Goal: Task Accomplishment & Management: Use online tool/utility

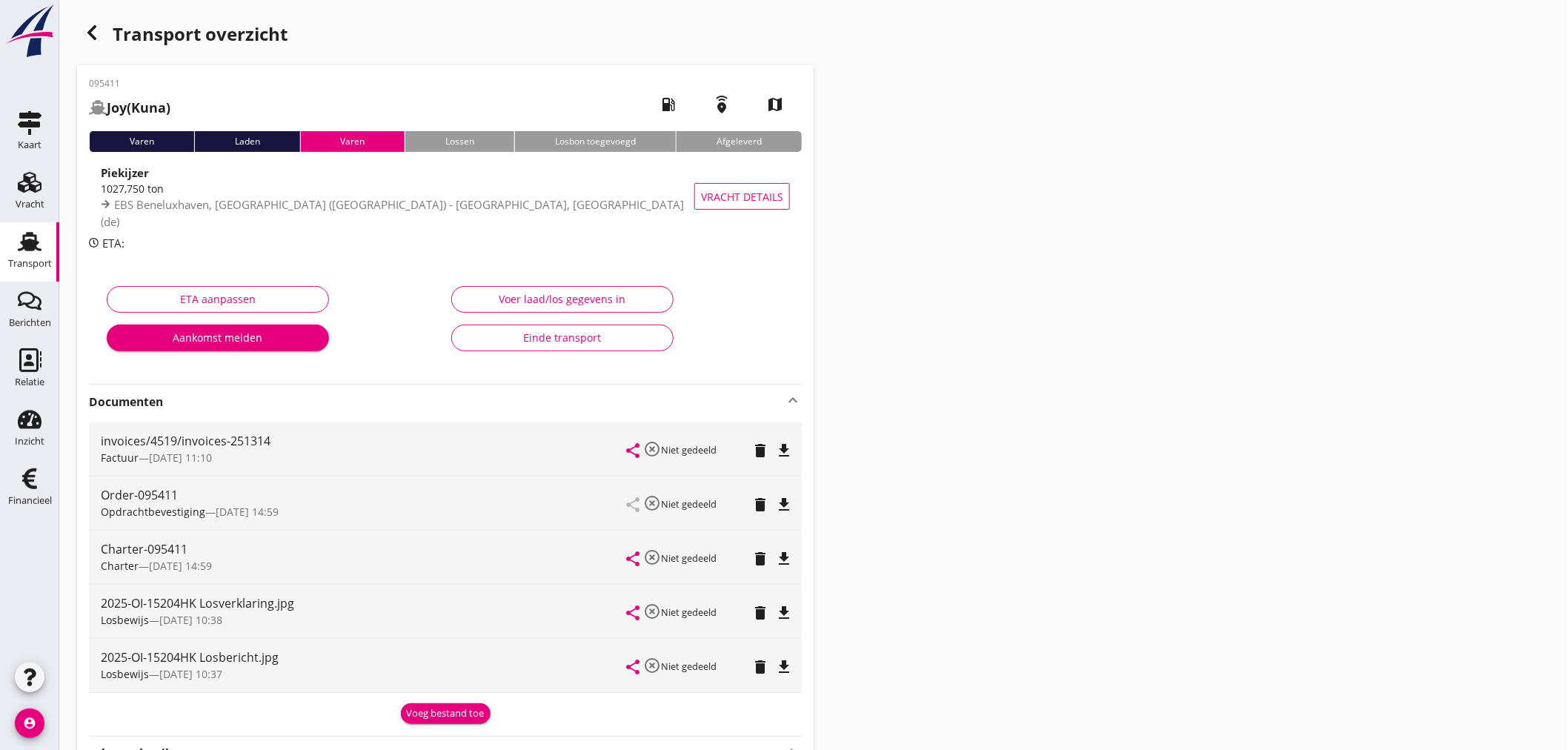
click at [89, 33] on use "button" at bounding box center [92, 33] width 9 height 15
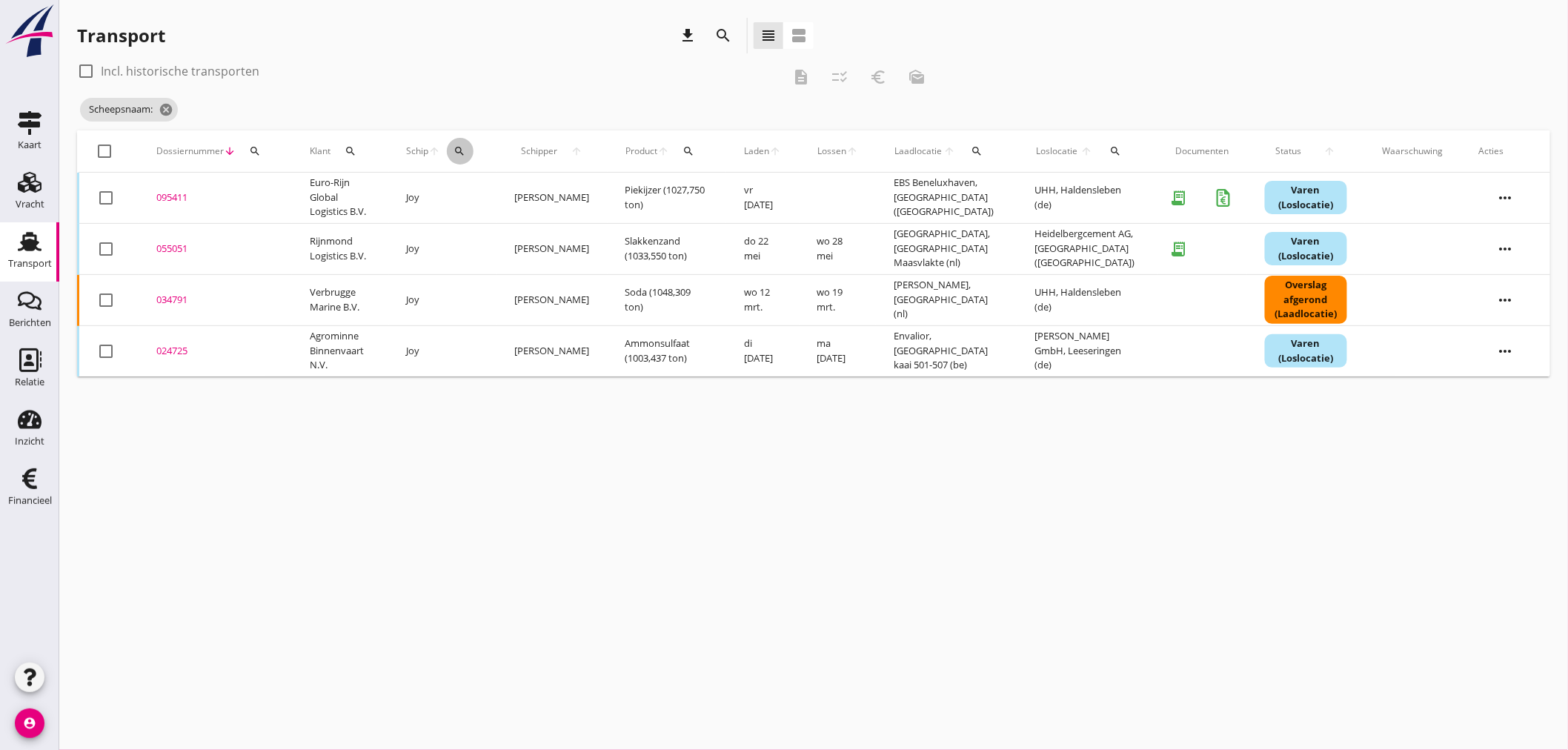
click at [466, 151] on icon "search" at bounding box center [460, 151] width 12 height 12
click at [570, 192] on input "Zoek op (scheeps)naam" at bounding box center [537, 194] width 154 height 24
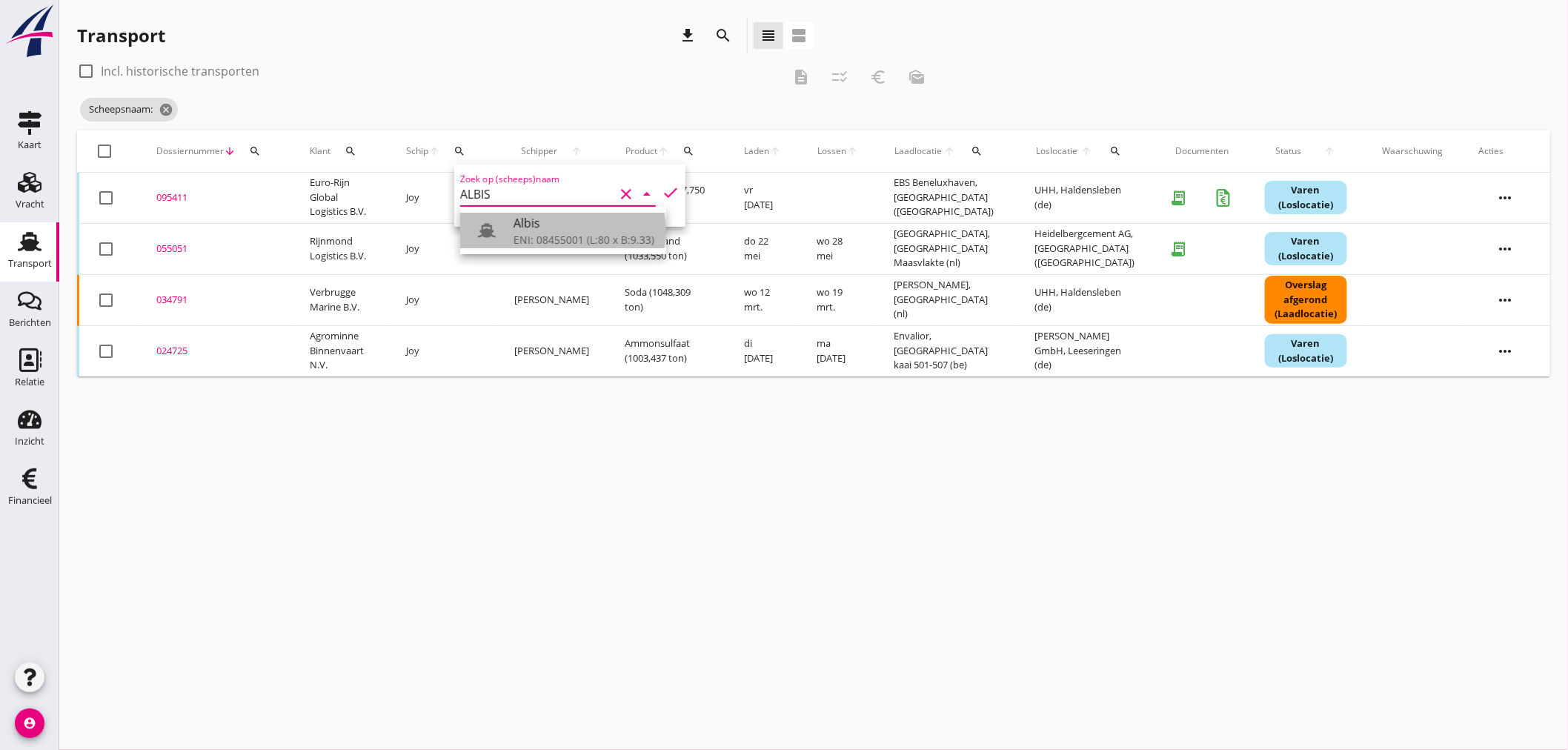
click at [538, 230] on div "Albis" at bounding box center [583, 223] width 141 height 18
type input "Albis"
click at [657, 477] on div "cancel You are impersonating another user. Transport download search view_headl…" at bounding box center [813, 375] width 1509 height 750
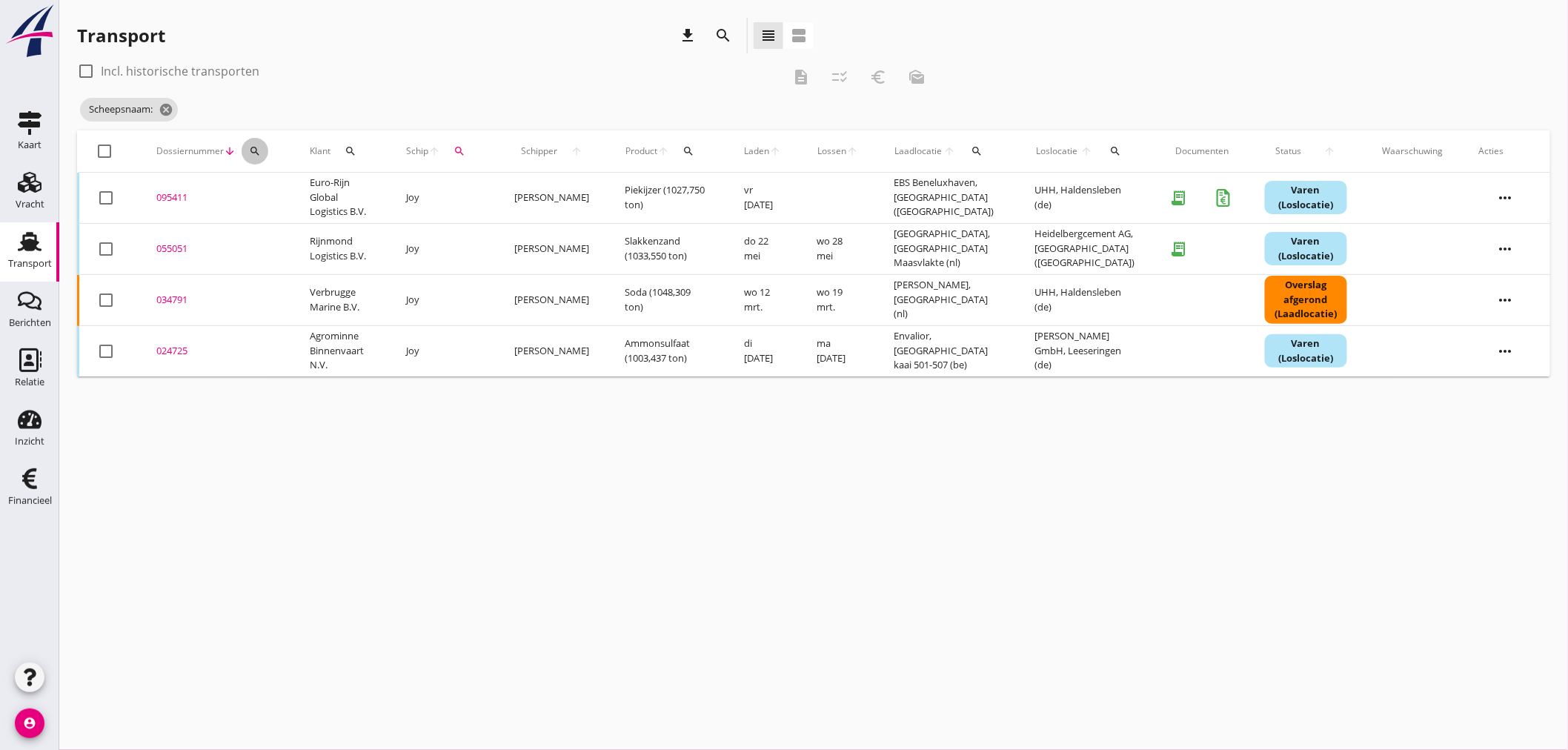
click at [260, 151] on div "search" at bounding box center [254, 151] width 26 height 12
click at [265, 189] on input "Zoeken op dossiernummer..." at bounding box center [324, 194] width 154 height 24
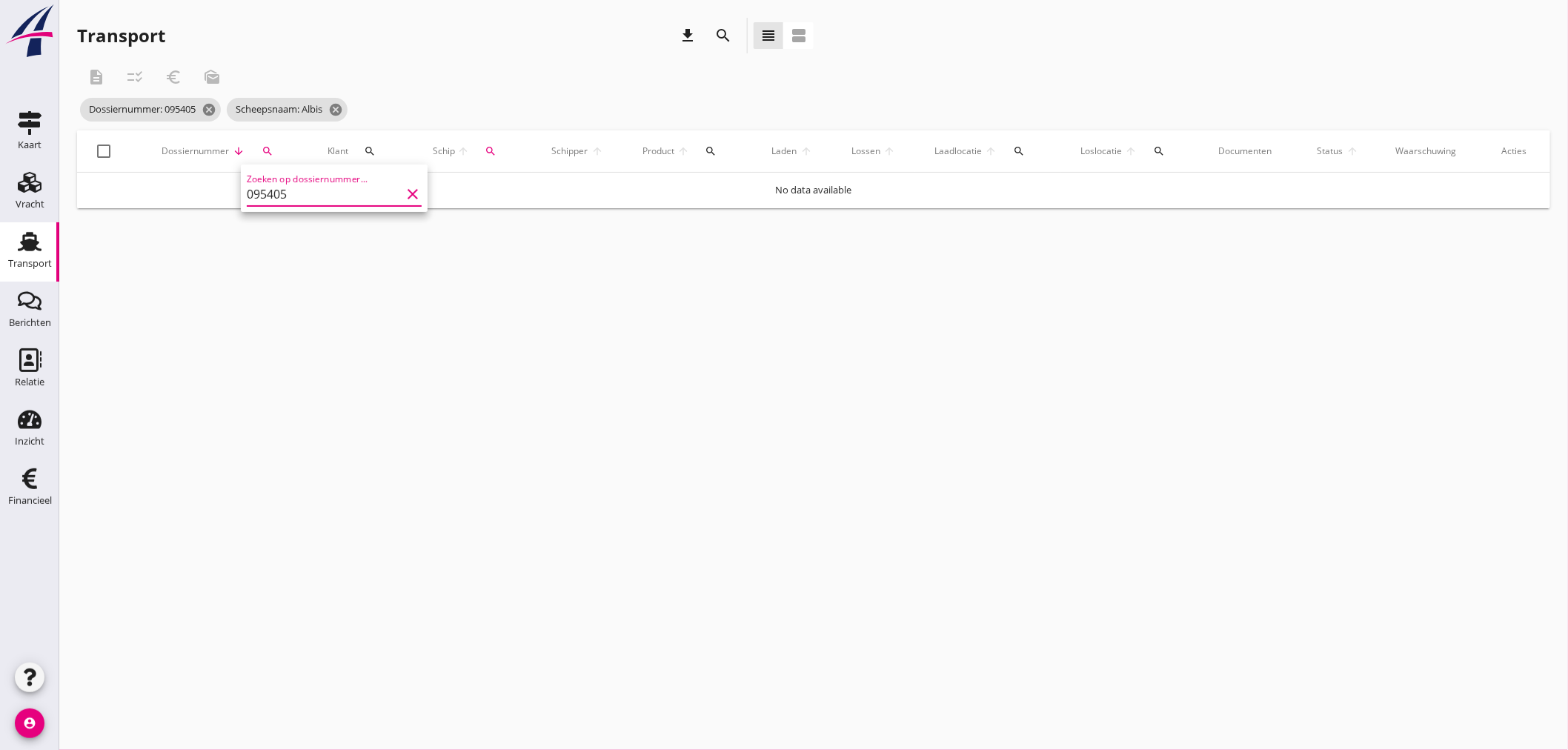
type input "095405"
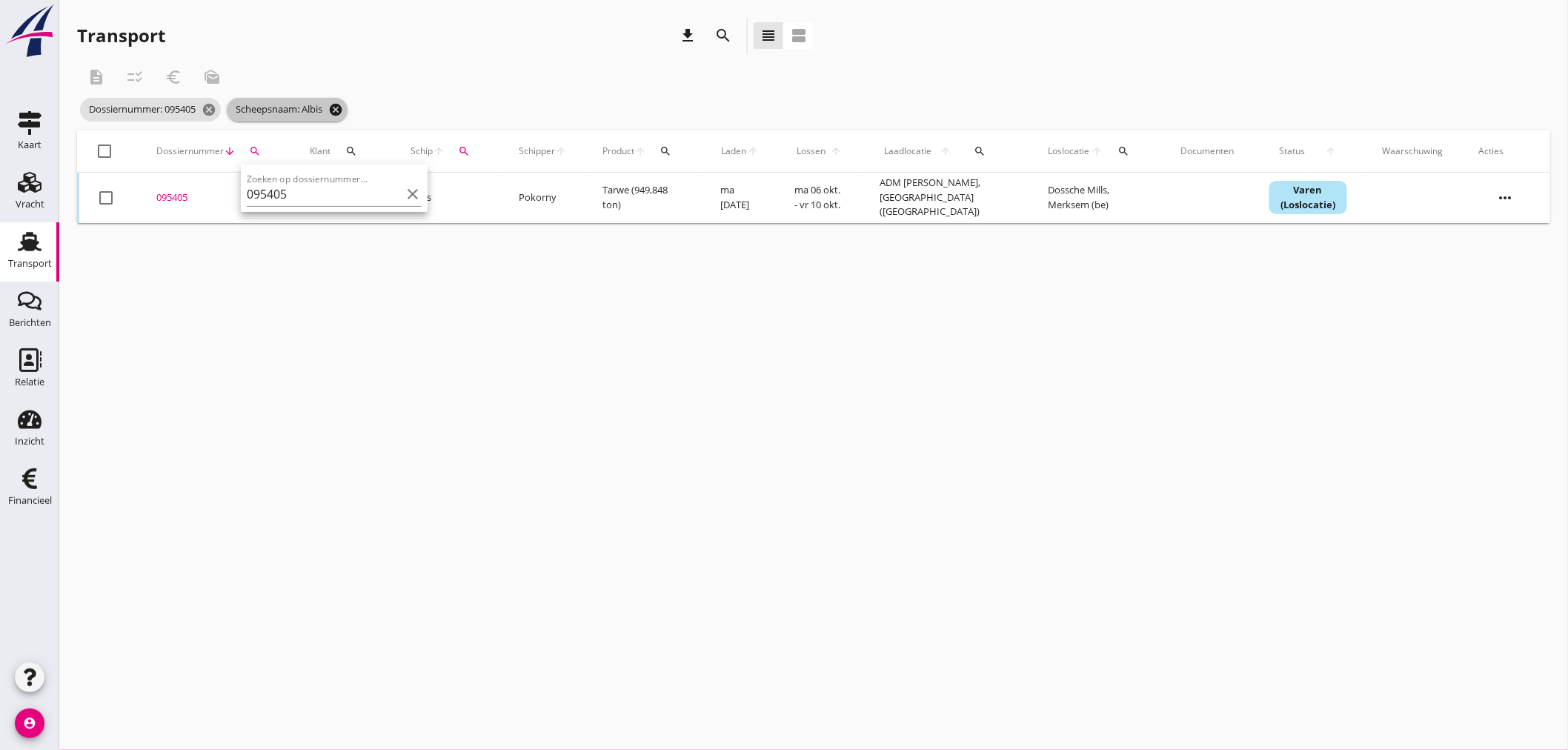
click at [341, 112] on icon "cancel" at bounding box center [336, 110] width 15 height 15
click at [172, 197] on div "095405" at bounding box center [215, 200] width 118 height 15
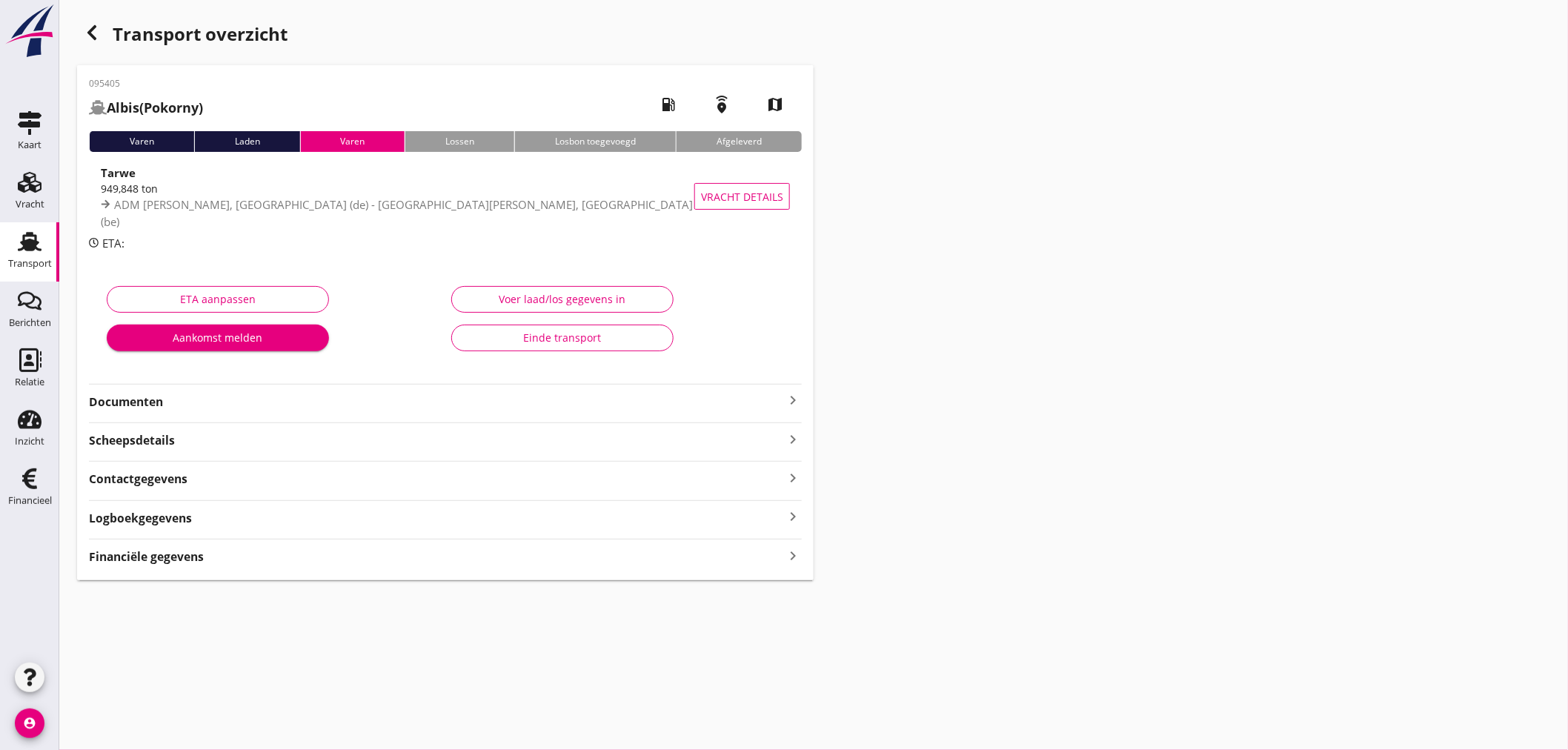
click at [797, 554] on icon "keyboard_arrow_right" at bounding box center [793, 555] width 18 height 20
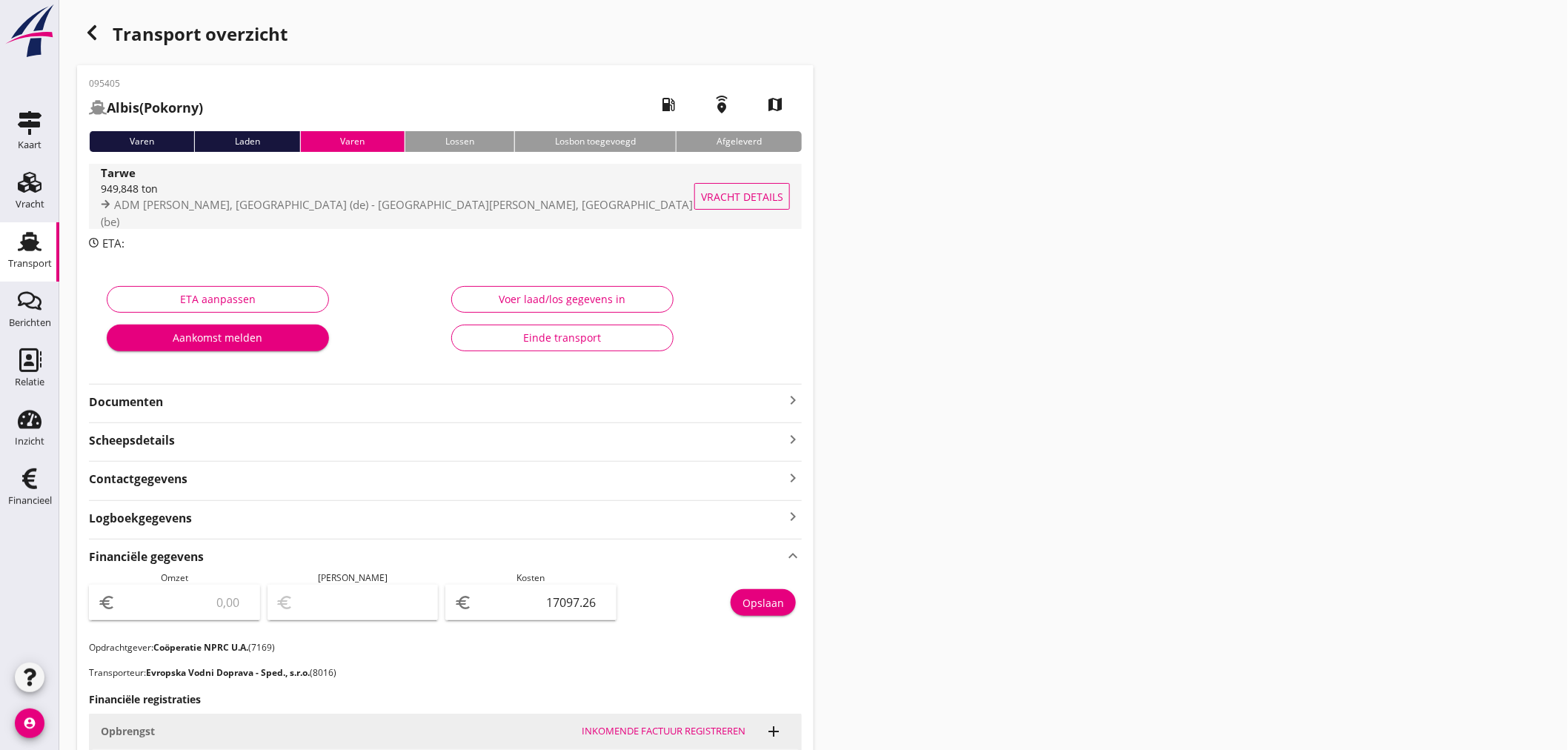
click at [262, 194] on div "949,848 ton" at bounding box center [399, 188] width 597 height 15
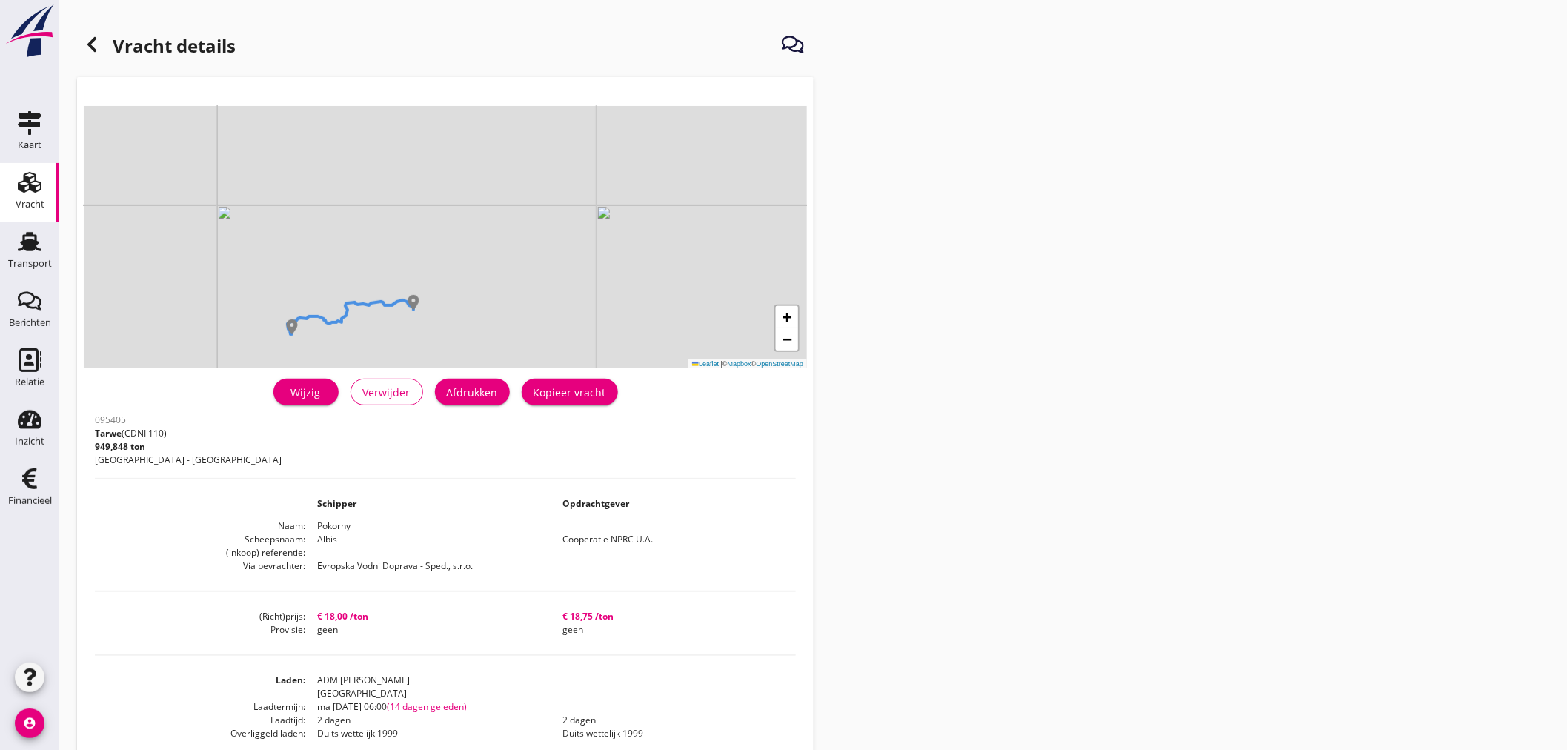
click at [1082, 390] on div "Vracht details + − Leaflet | © Mapbox © OpenStreetMap warning Het transport hee…" at bounding box center [813, 558] width 1509 height 1116
click at [101, 44] on div at bounding box center [92, 44] width 30 height 30
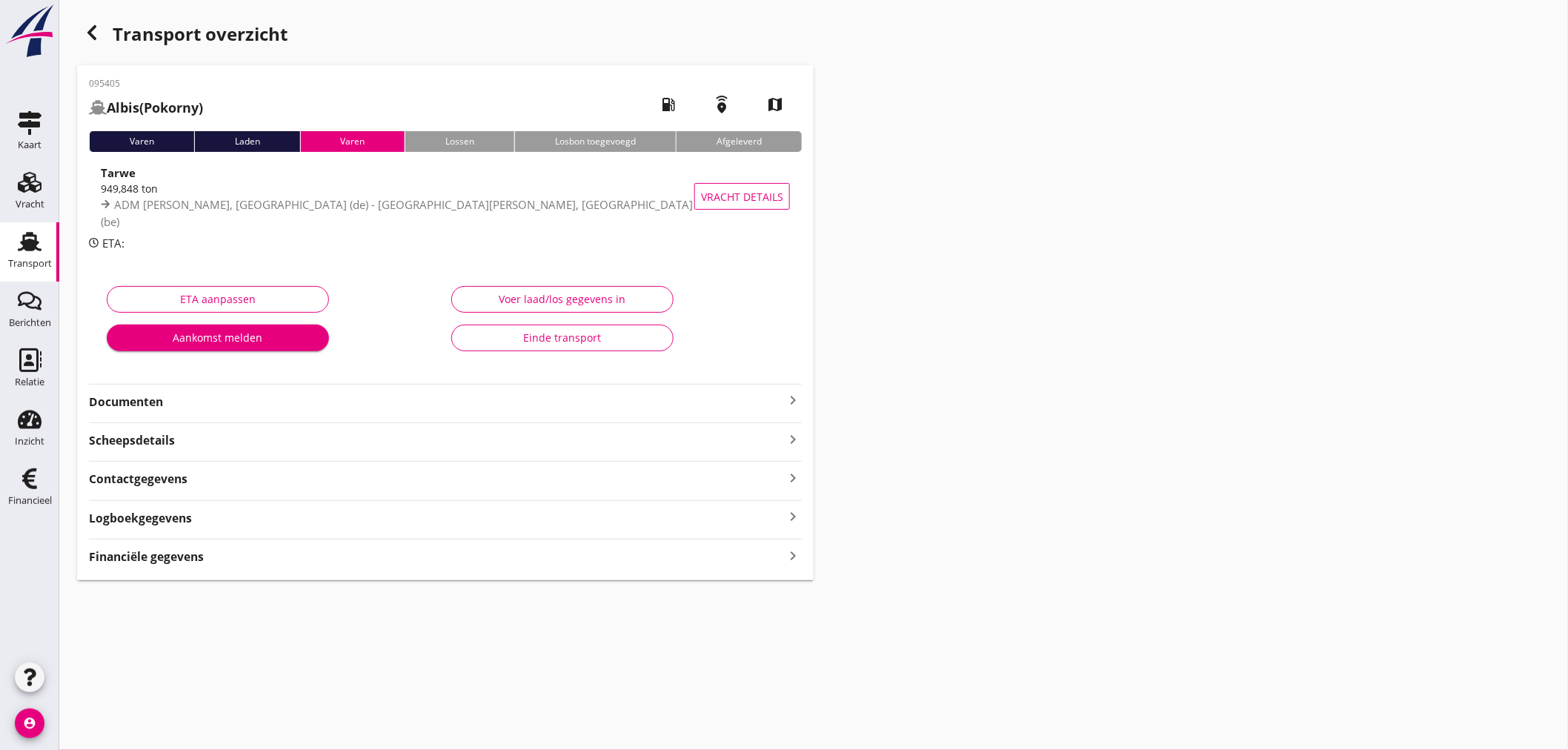
click at [43, 236] on div "Transport" at bounding box center [29, 241] width 35 height 24
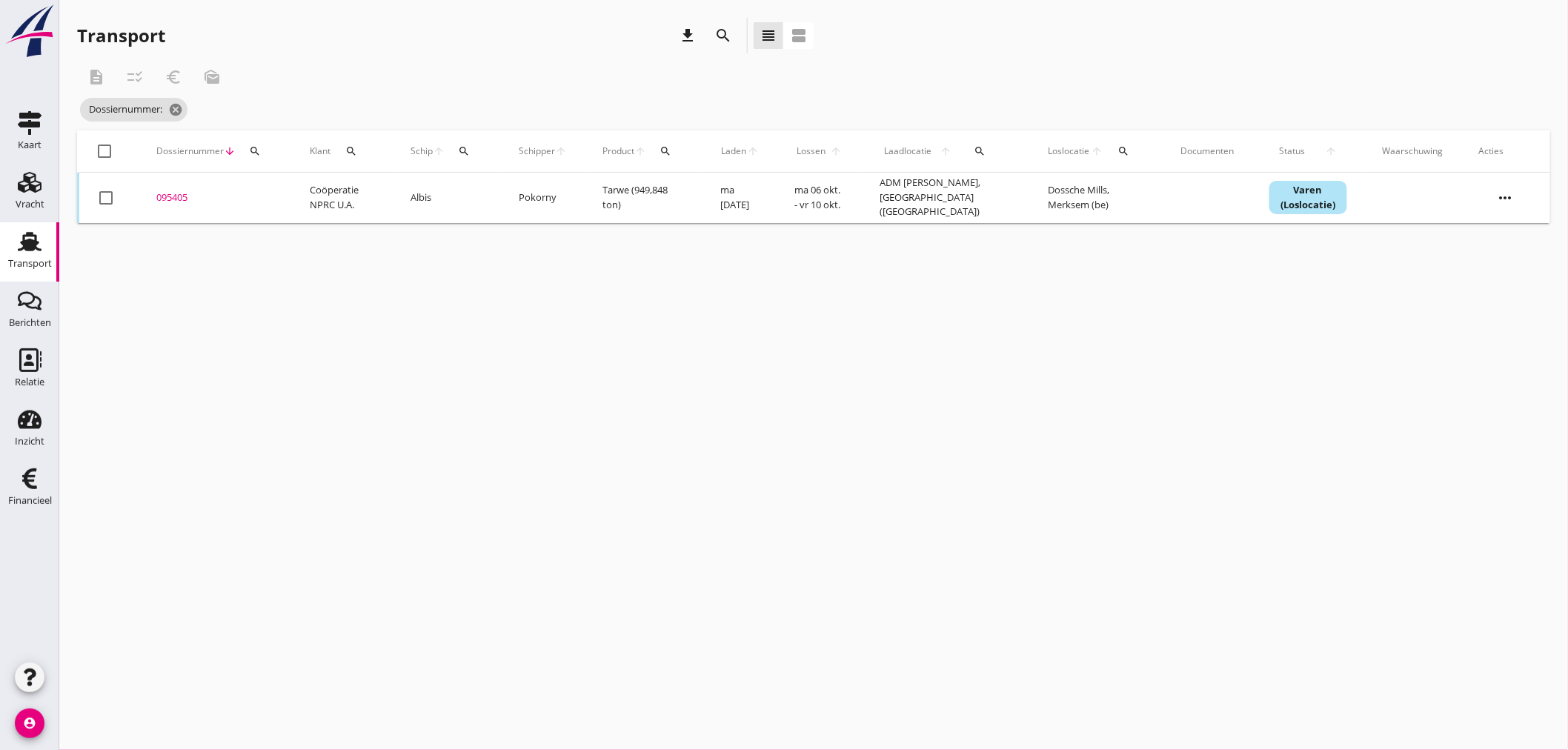
click at [465, 156] on button "search" at bounding box center [463, 151] width 26 height 26
click at [502, 192] on input "Zoek op (scheeps)naam" at bounding box center [537, 194] width 154 height 24
type input "n"
type input "juliën"
click at [520, 197] on input "juliën" at bounding box center [537, 194] width 154 height 24
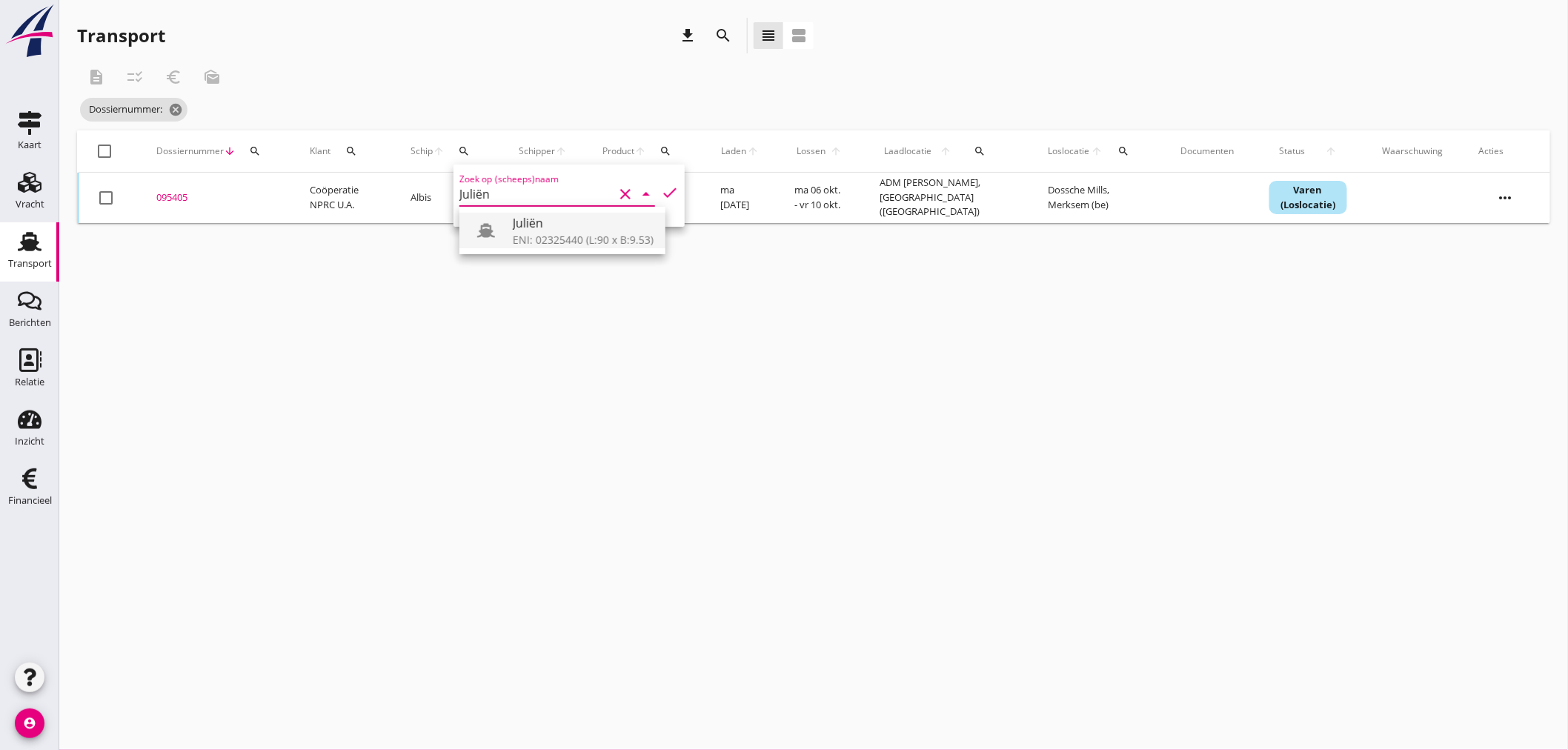
click at [504, 226] on div at bounding box center [492, 230] width 42 height 30
click at [661, 192] on icon "check" at bounding box center [670, 193] width 18 height 18
type input "Juliën"
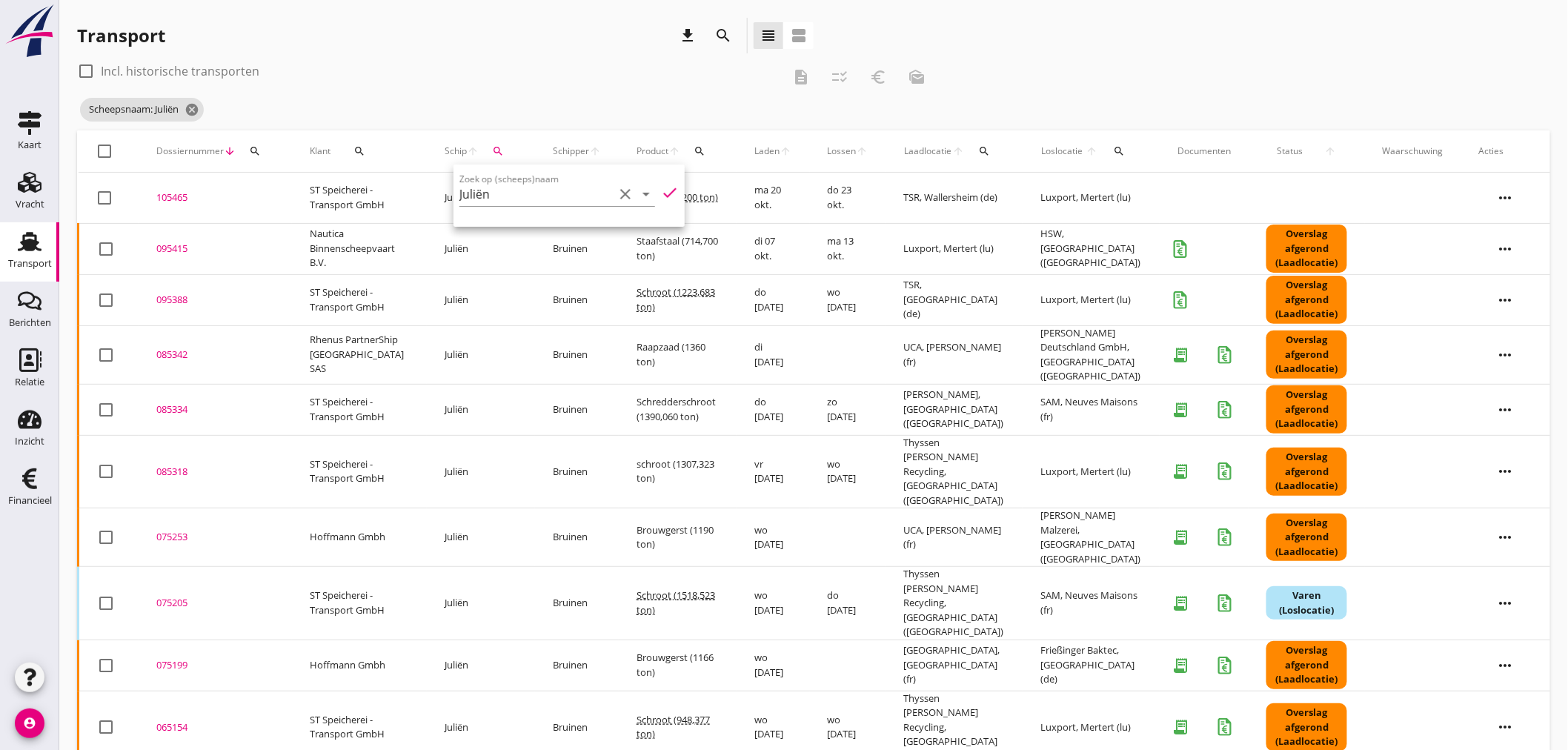
click at [480, 43] on div "Transport download search view_headline view_agenda" at bounding box center [445, 35] width 736 height 35
click at [165, 243] on div "095415" at bounding box center [215, 248] width 118 height 15
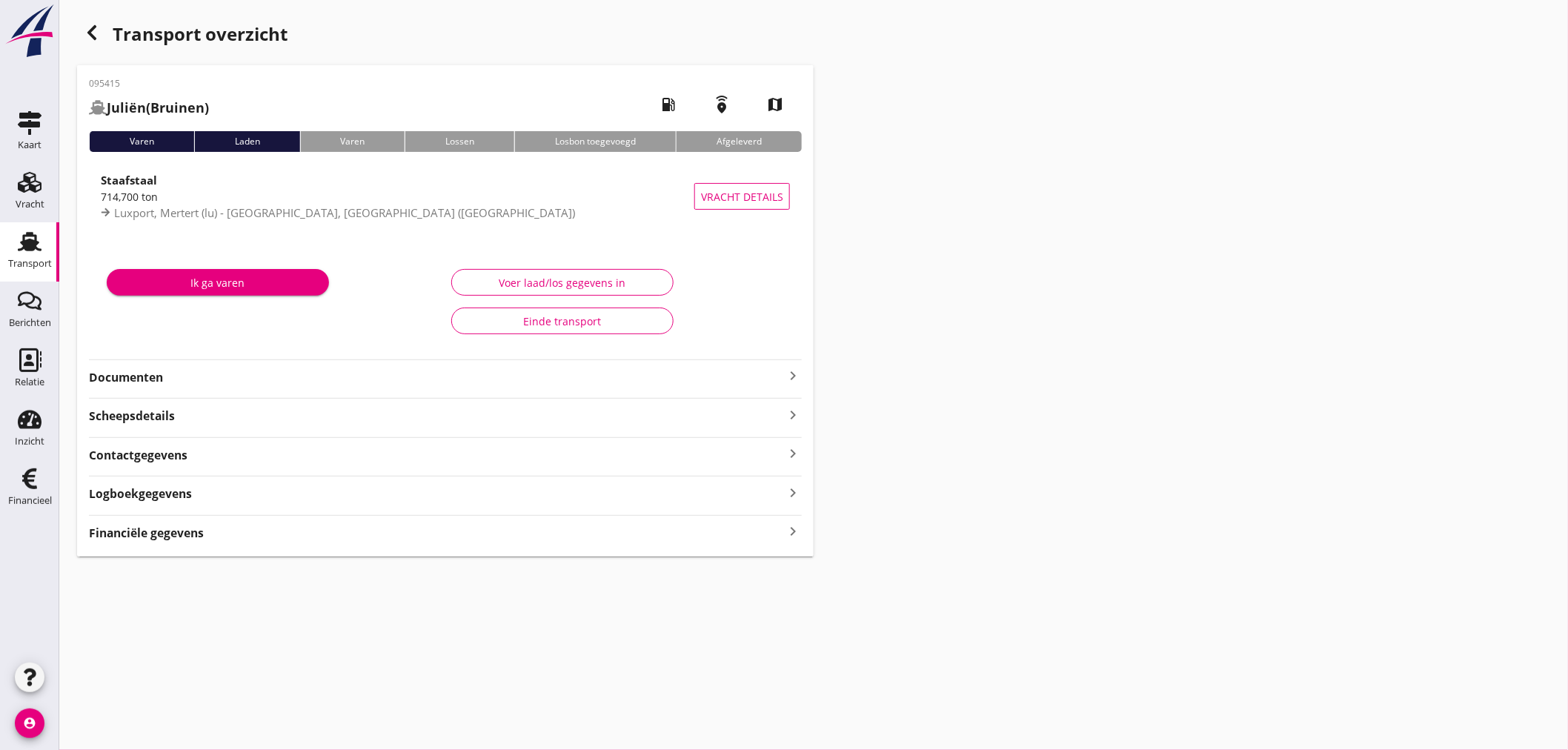
click at [788, 375] on icon "keyboard_arrow_right" at bounding box center [793, 375] width 18 height 18
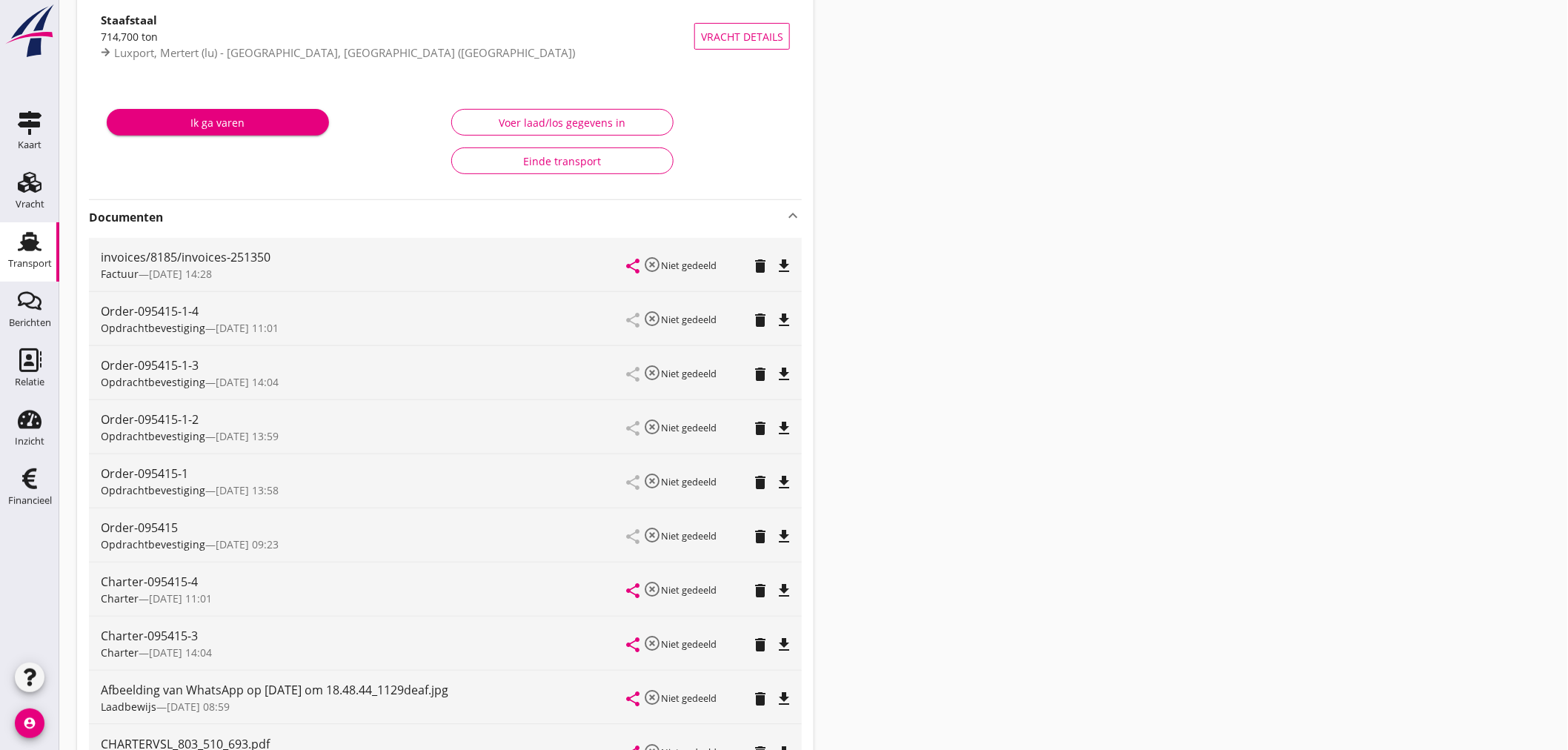
scroll to position [411, 0]
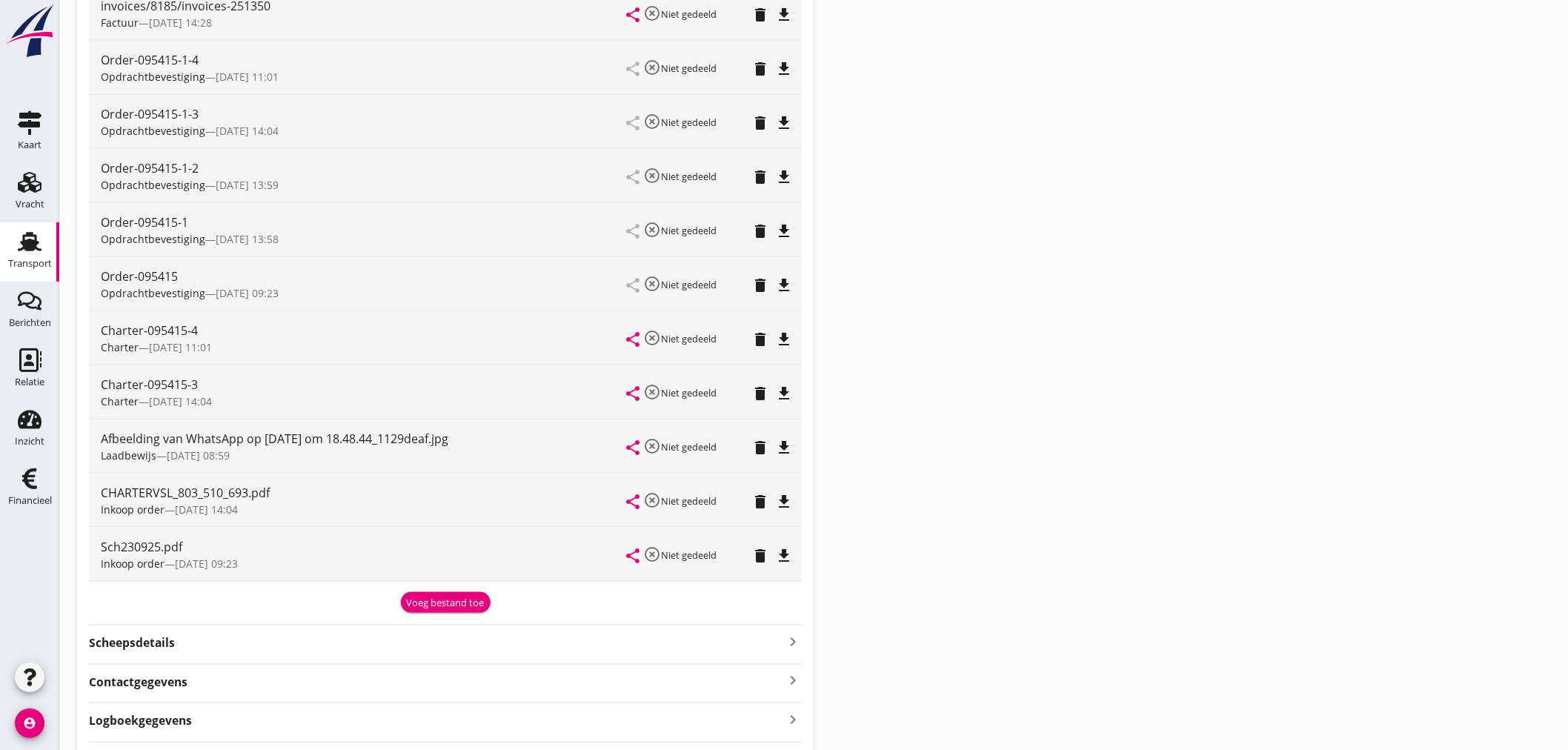
click at [462, 601] on div "Voeg bestand toe" at bounding box center [446, 603] width 78 height 15
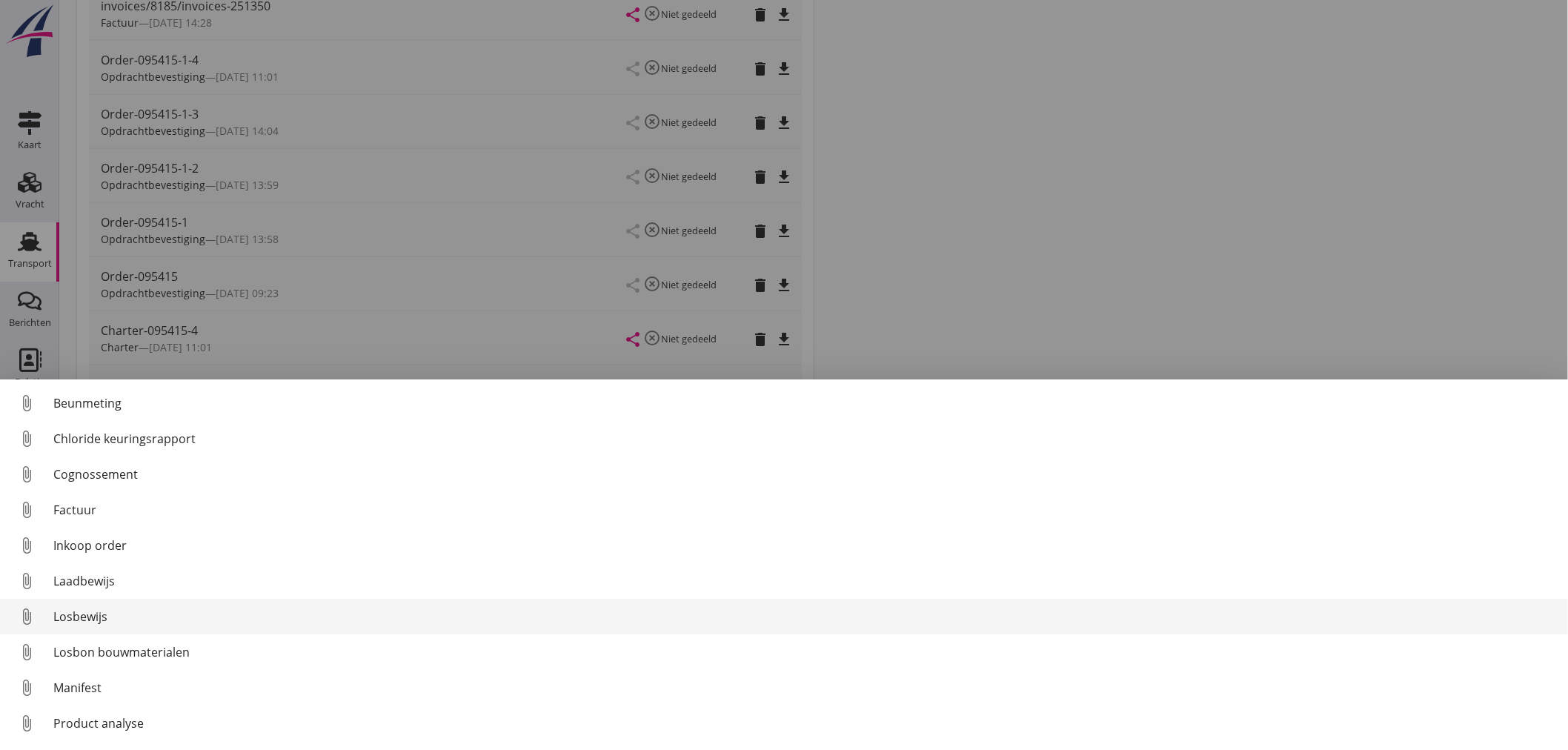
click at [78, 609] on div "Losbewijs" at bounding box center [804, 617] width 1503 height 18
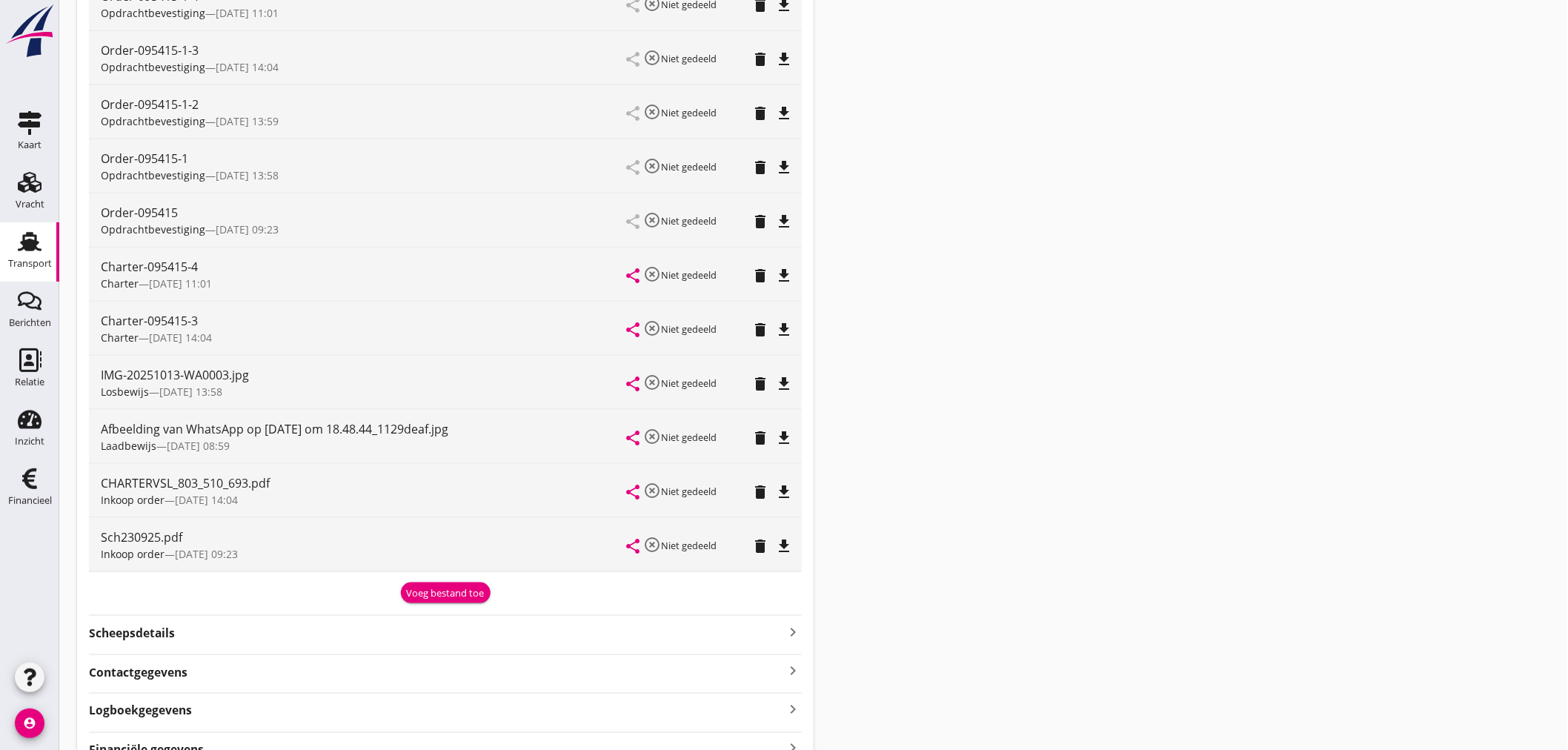
scroll to position [493, 0]
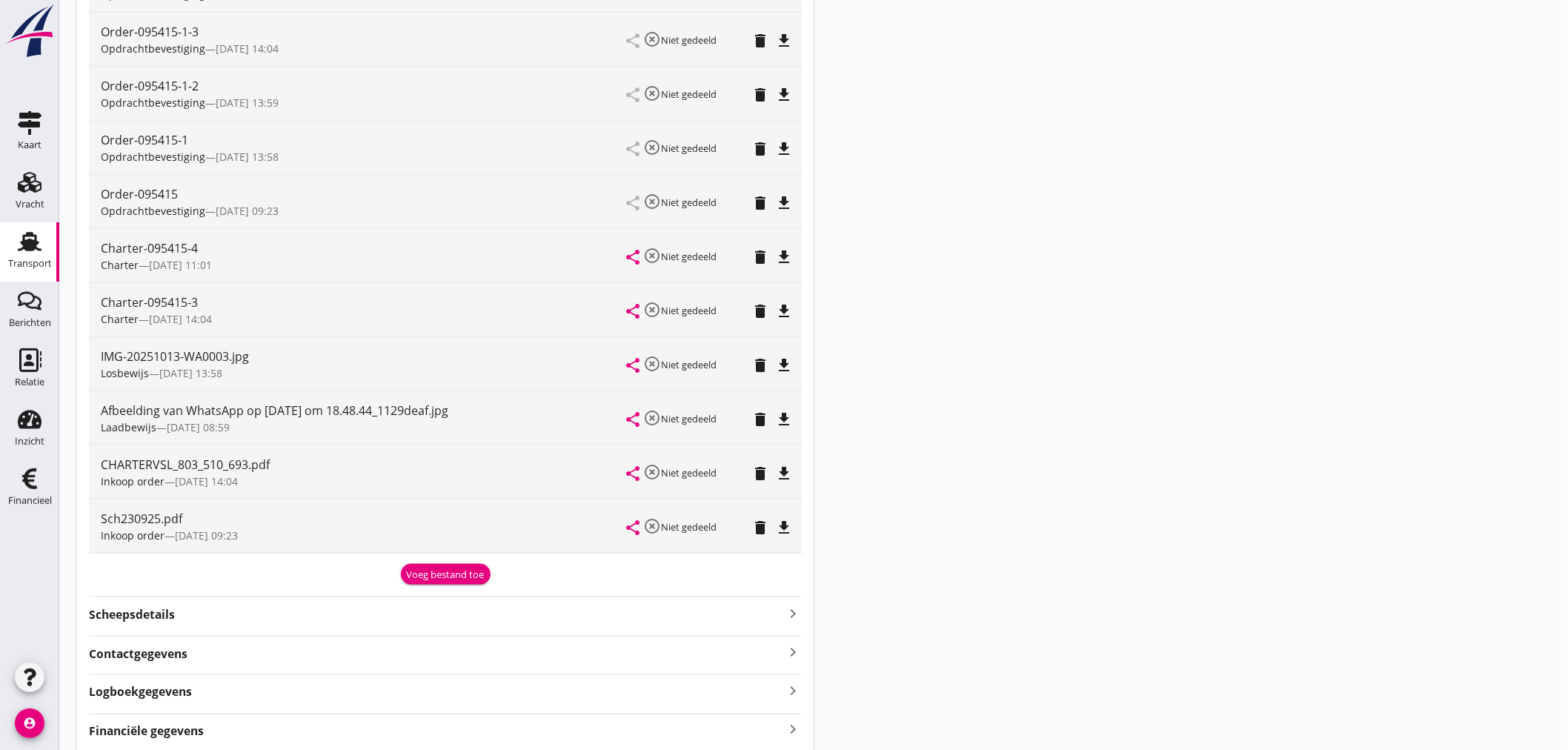
click at [765, 355] on div "delete" at bounding box center [764, 364] width 19 height 18
click at [754, 365] on icon "delete" at bounding box center [761, 365] width 18 height 18
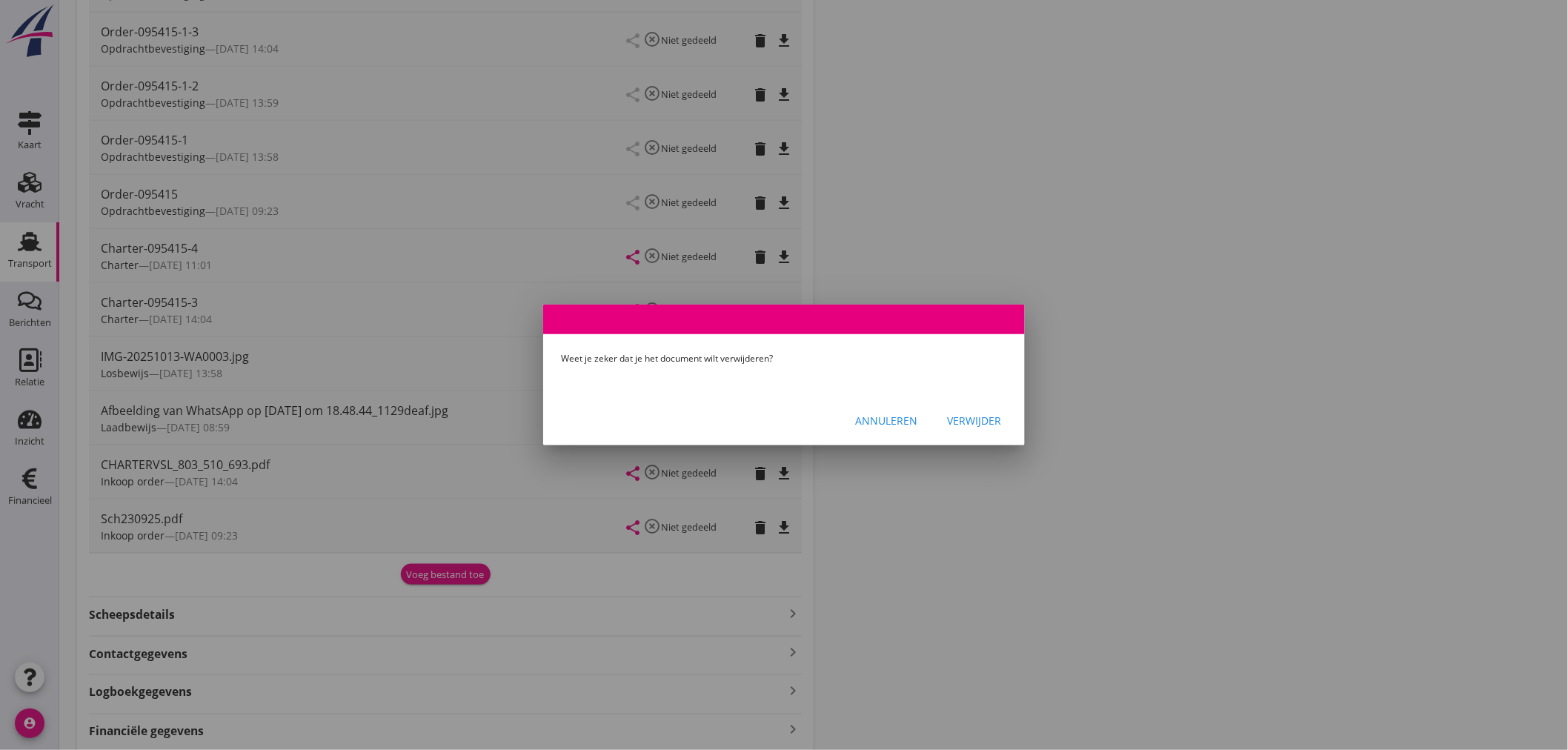
click at [989, 425] on div "Verwijder" at bounding box center [974, 420] width 54 height 15
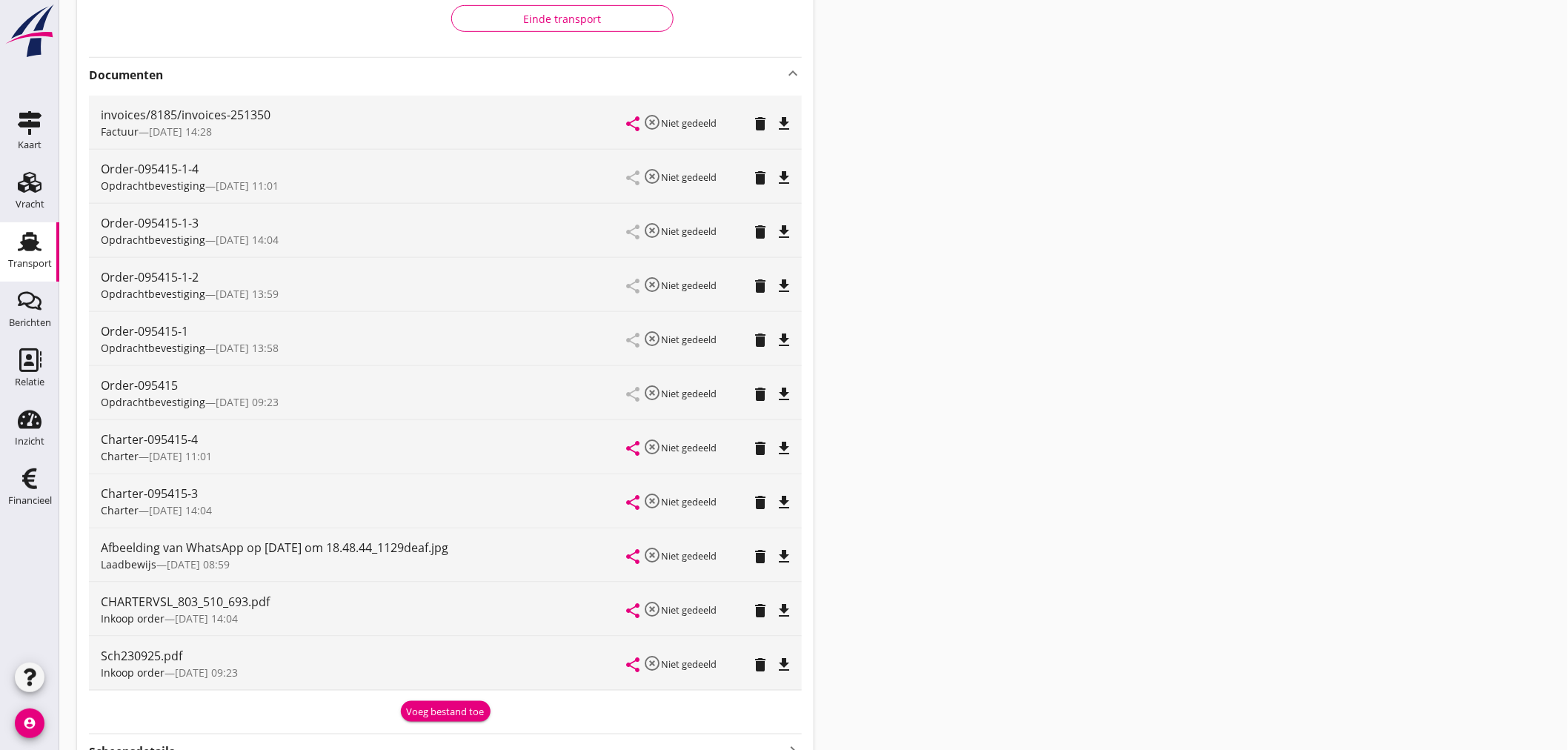
scroll to position [87, 0]
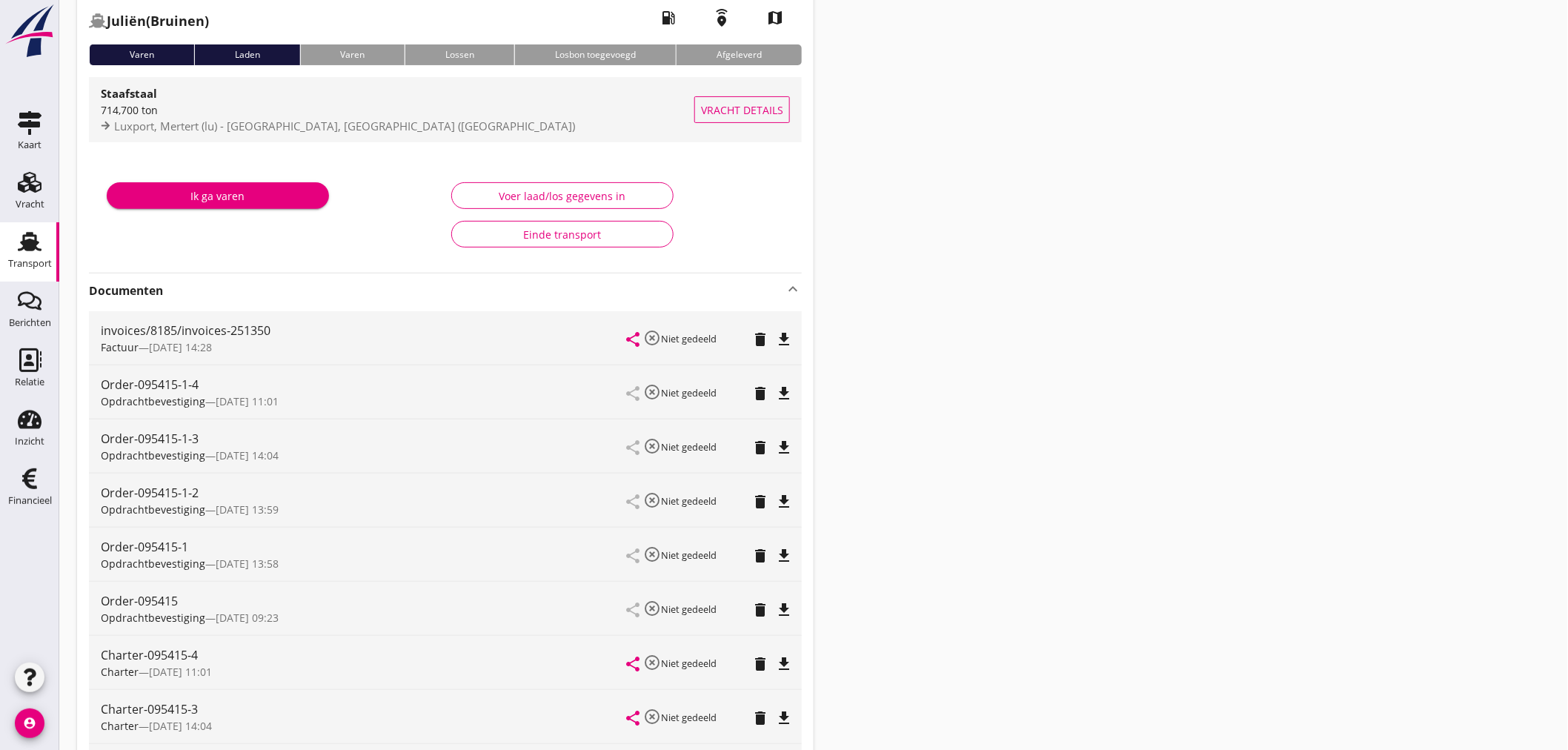
click at [168, 115] on div "714,700 ton" at bounding box center [397, 110] width 593 height 15
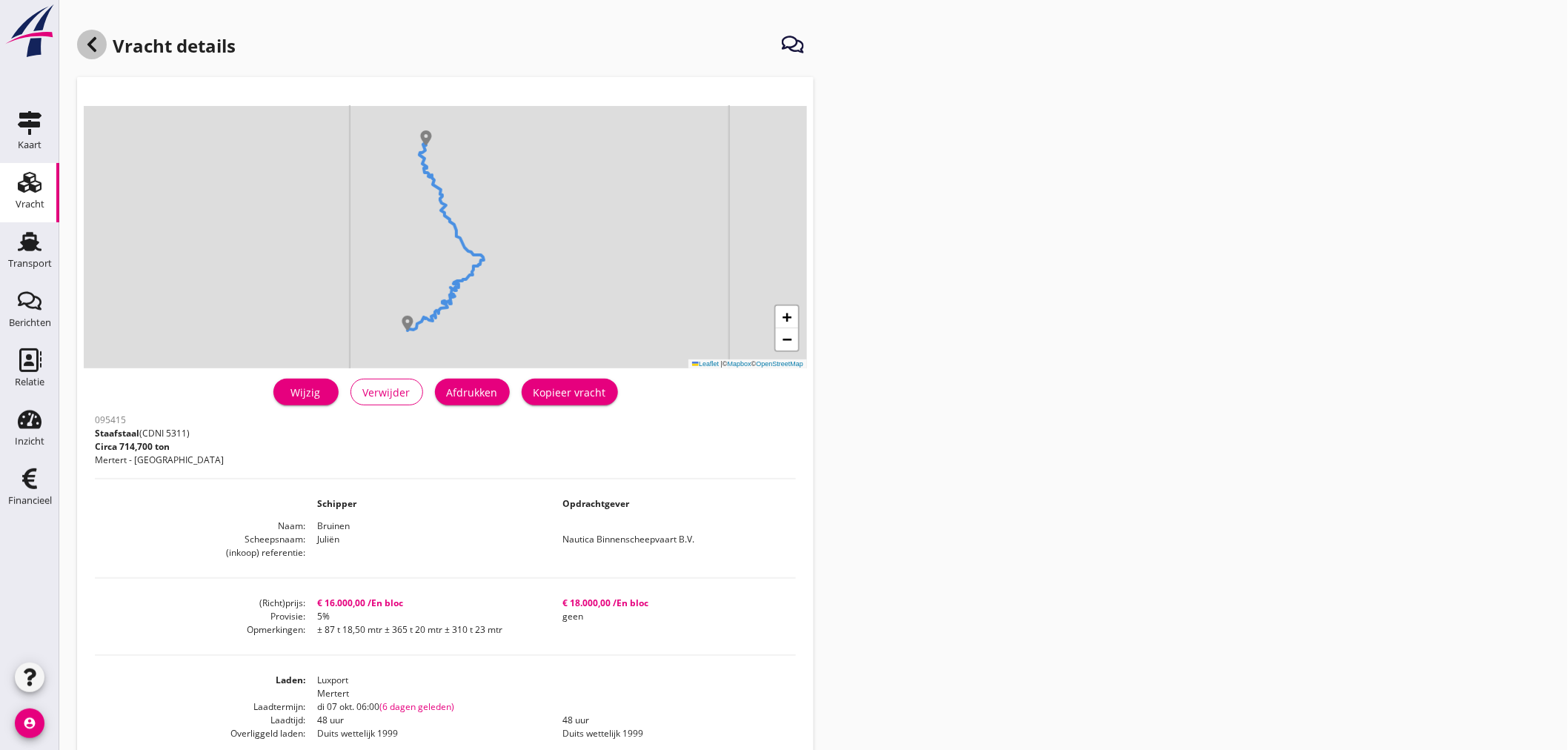
click at [89, 38] on icon at bounding box center [93, 44] width 18 height 18
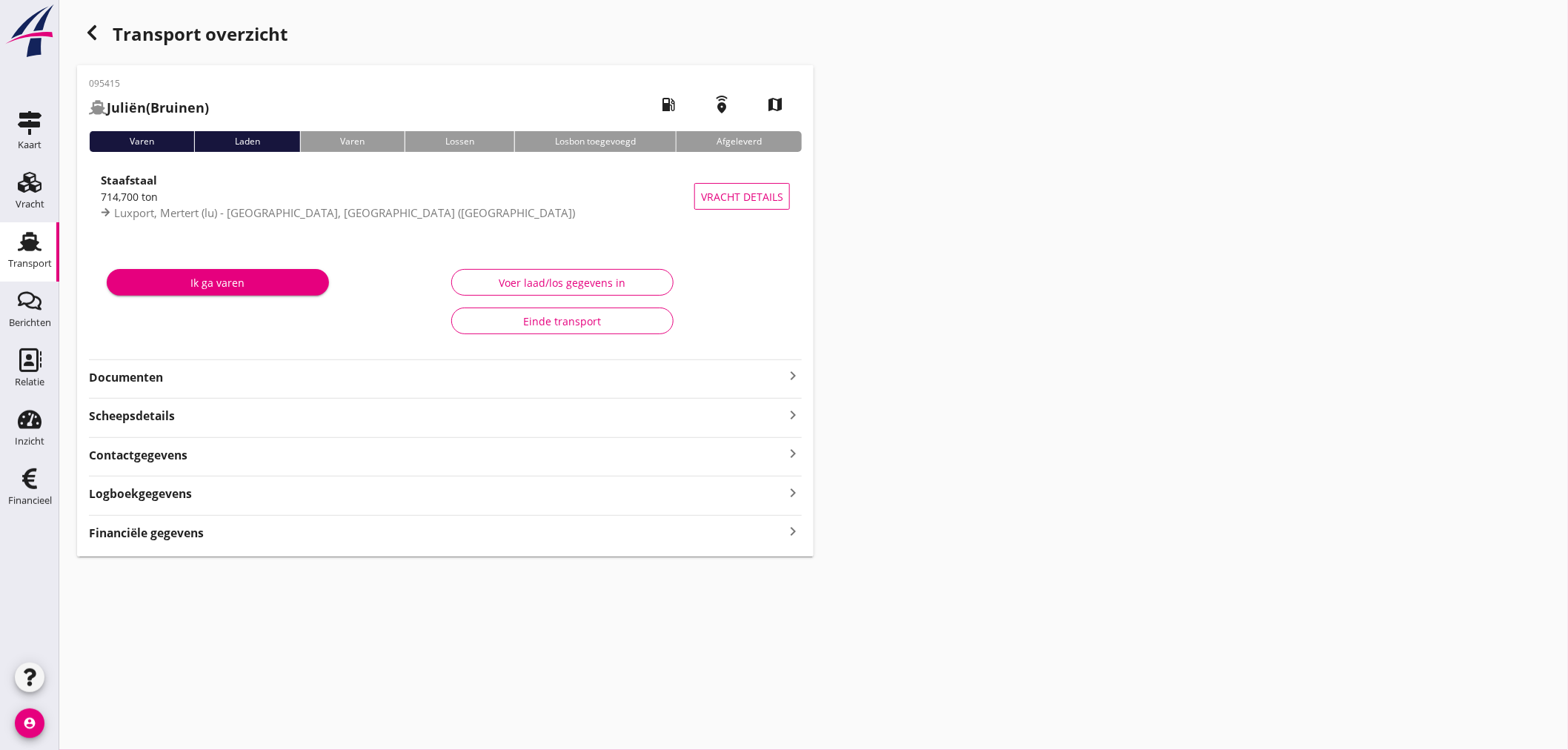
click at [223, 526] on div "Financiële gegevens keyboard_arrow_right" at bounding box center [445, 531] width 713 height 20
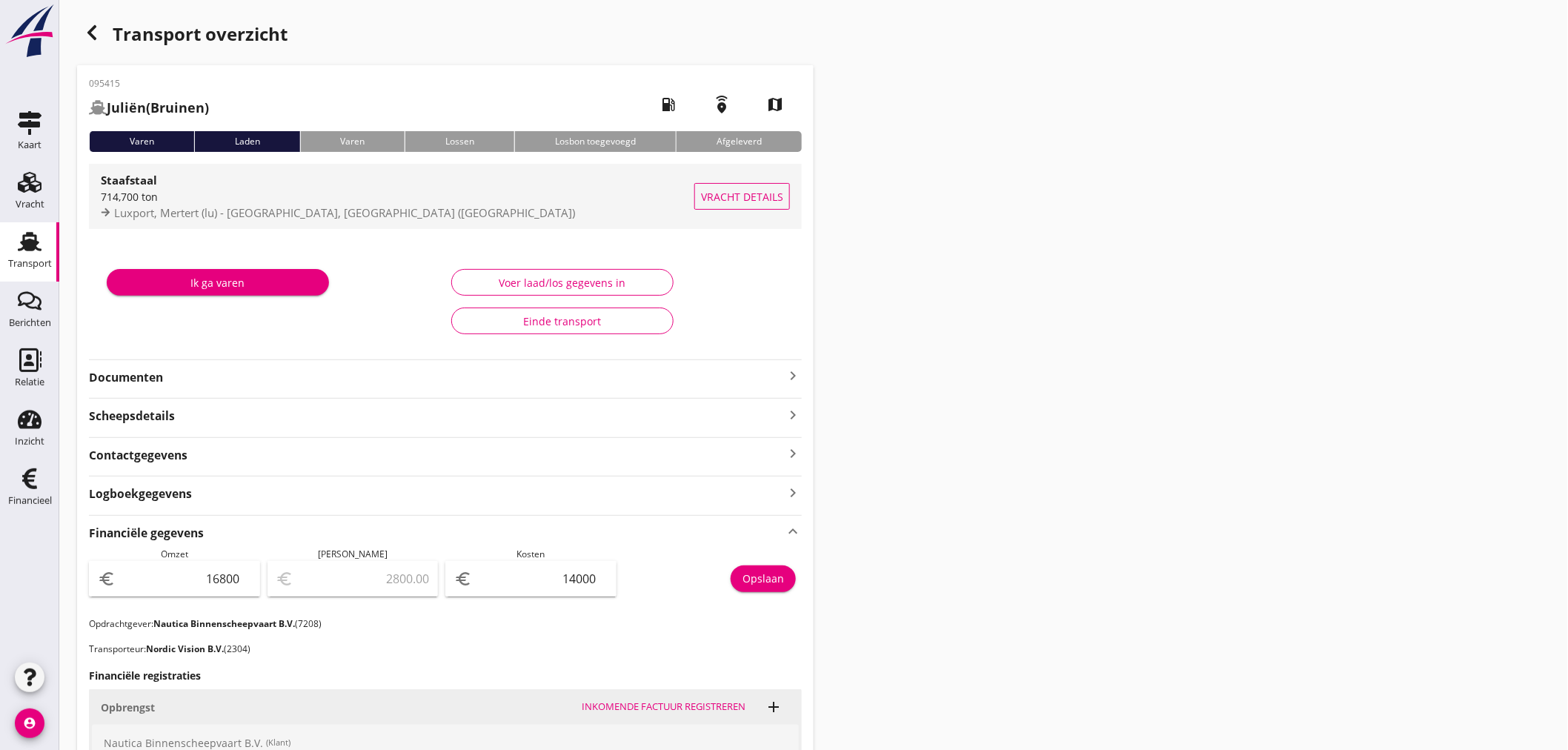
click at [278, 213] on span "Luxport, Mertert (lu) - [GEOGRAPHIC_DATA], [GEOGRAPHIC_DATA] ([GEOGRAPHIC_DATA])" at bounding box center [345, 212] width 461 height 15
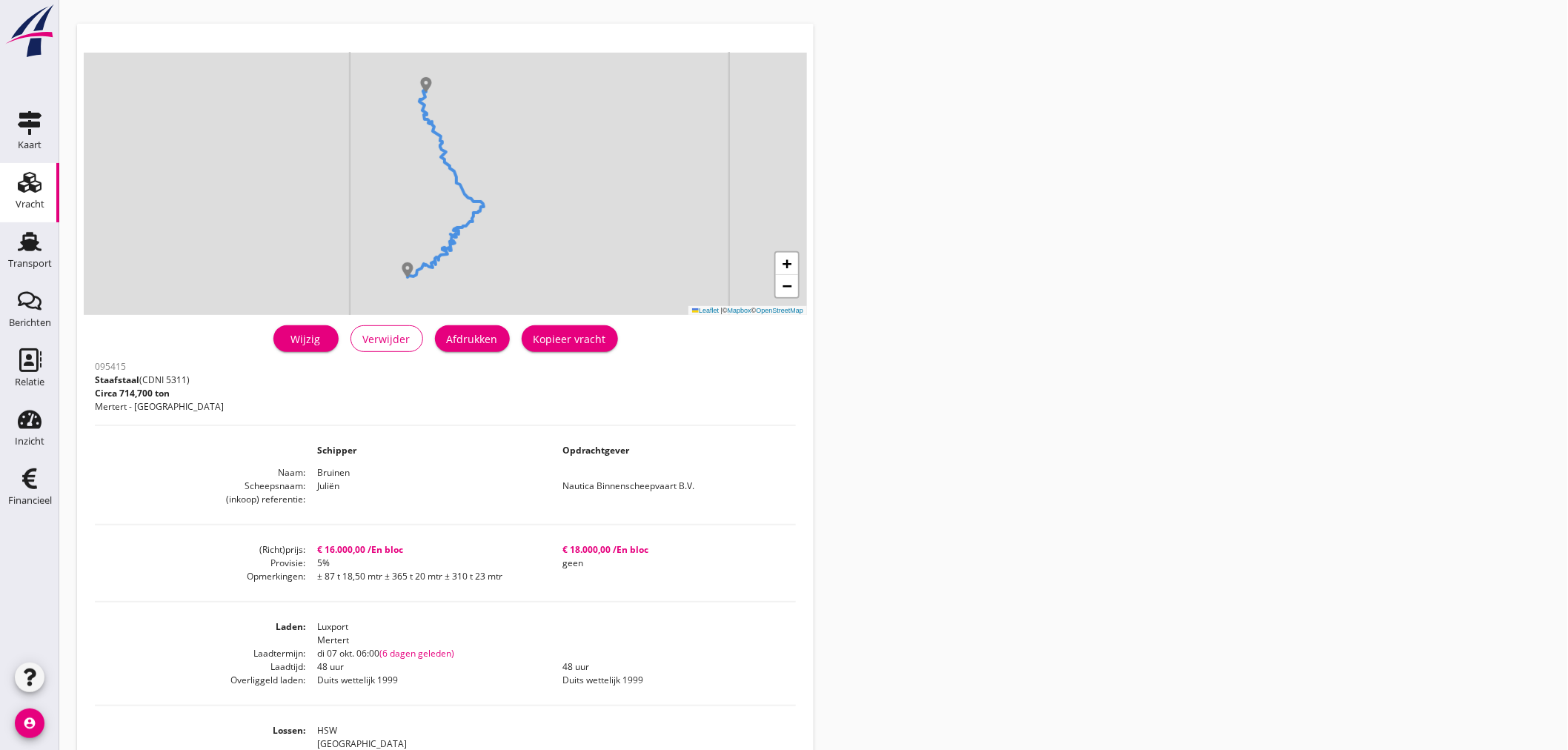
scroll to position [83, 0]
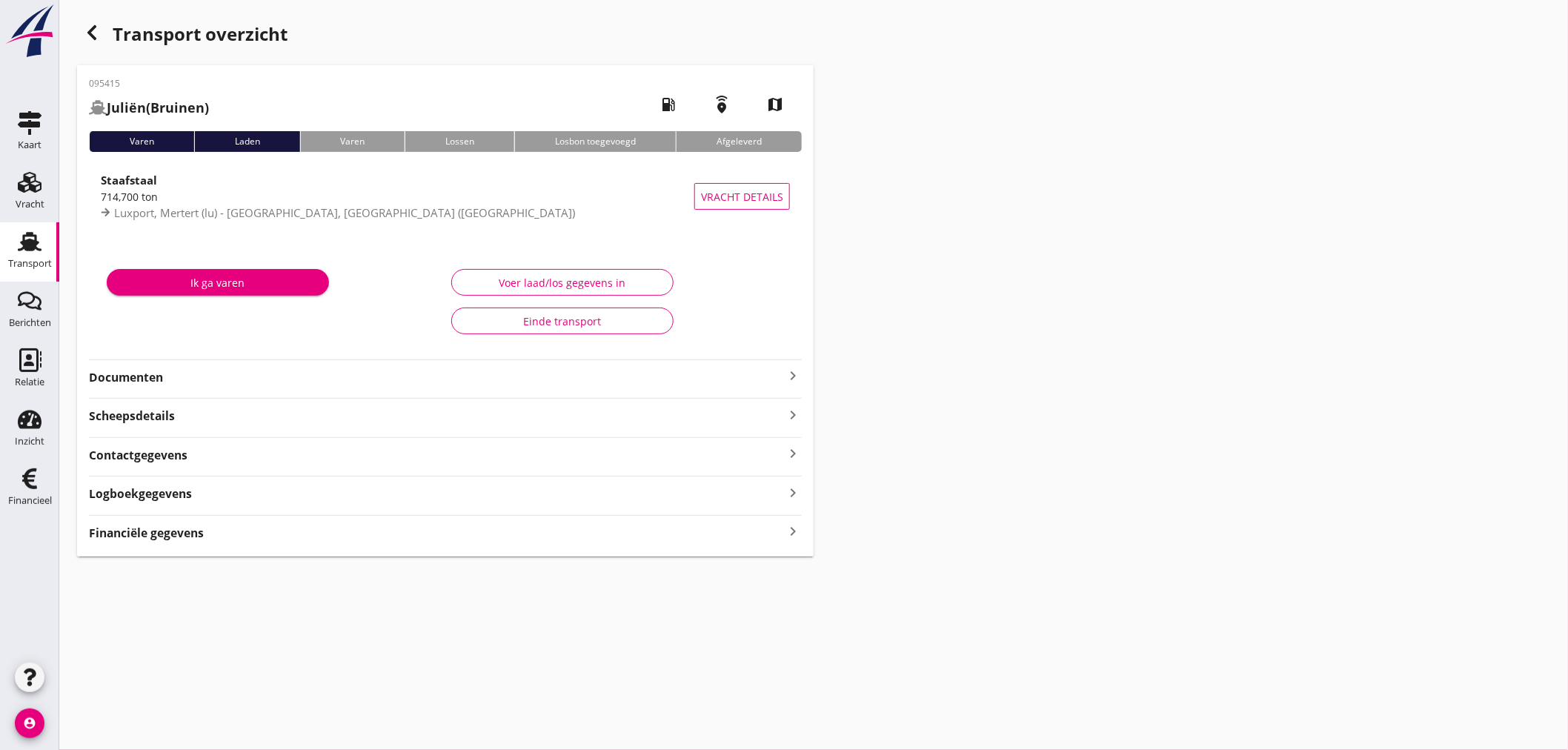
click at [797, 529] on icon "keyboard_arrow_right" at bounding box center [793, 531] width 18 height 20
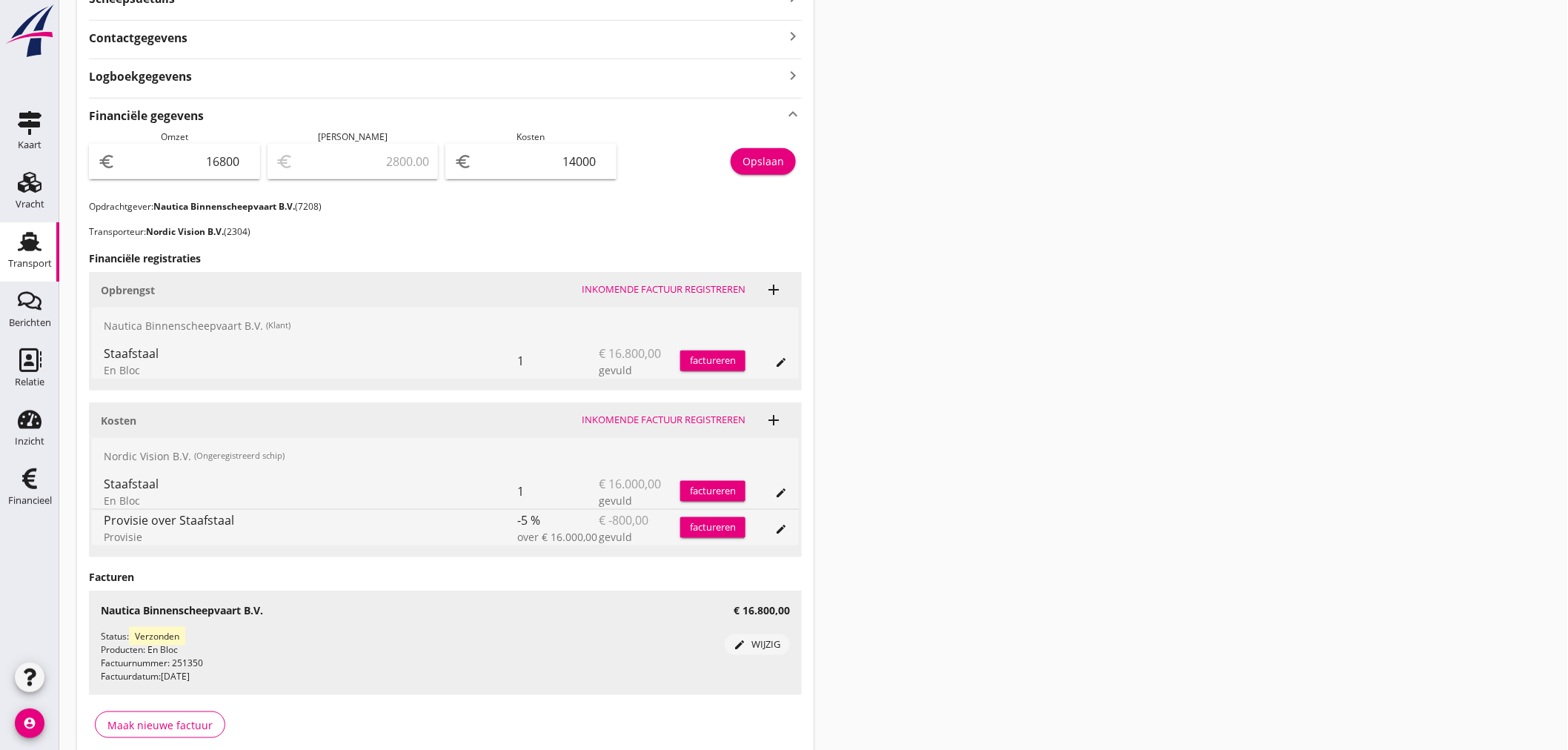
scroll to position [484, 0]
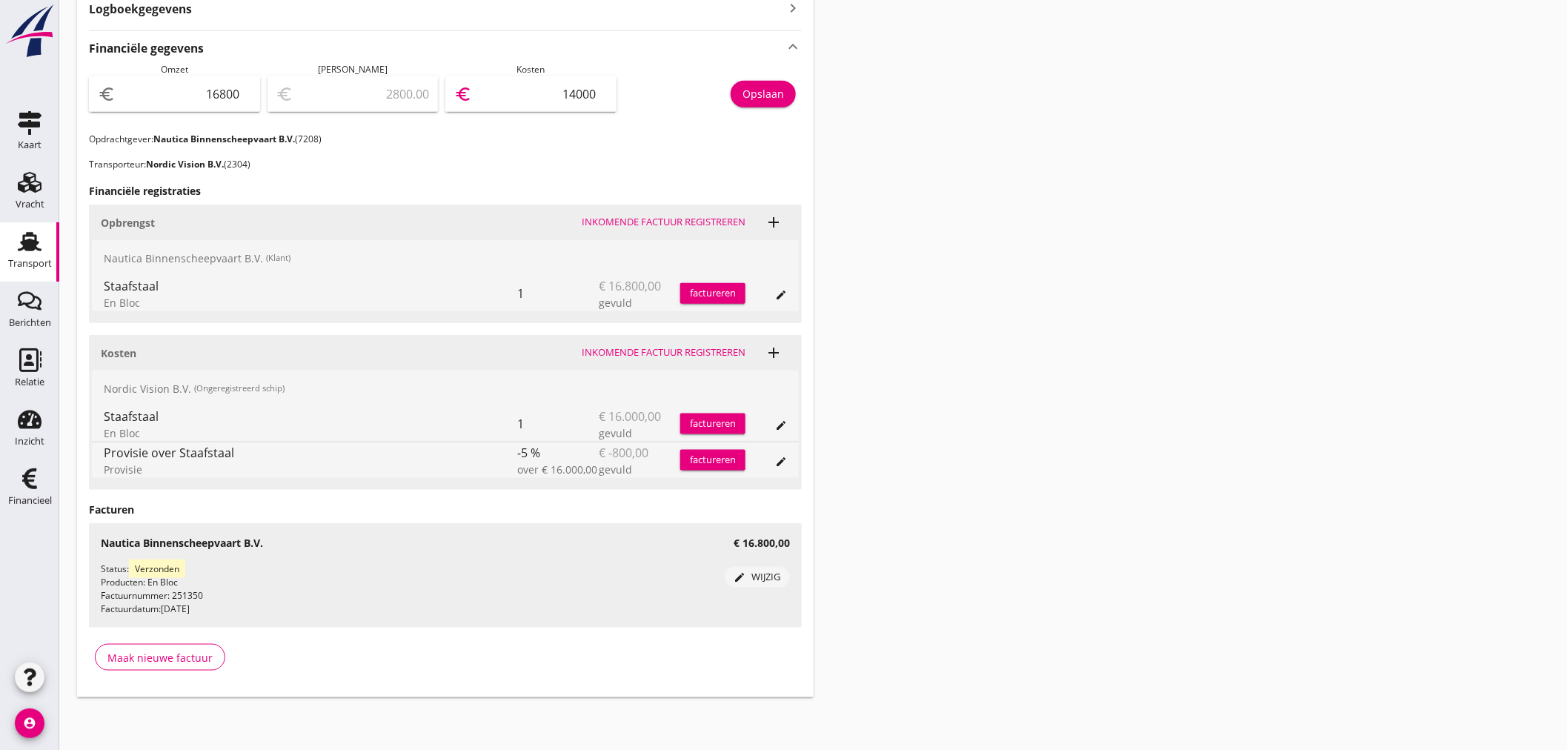
drag, startPoint x: 545, startPoint y: 96, endPoint x: 1146, endPoint y: 130, distance: 602.0
click at [1146, 130] on div "Transport overzicht 095415 Juliën (Bruinen) local_gas_station emergency_share m…" at bounding box center [813, 115] width 1509 height 1200
type input "16799.00"
type input "1"
type input "16785.00"
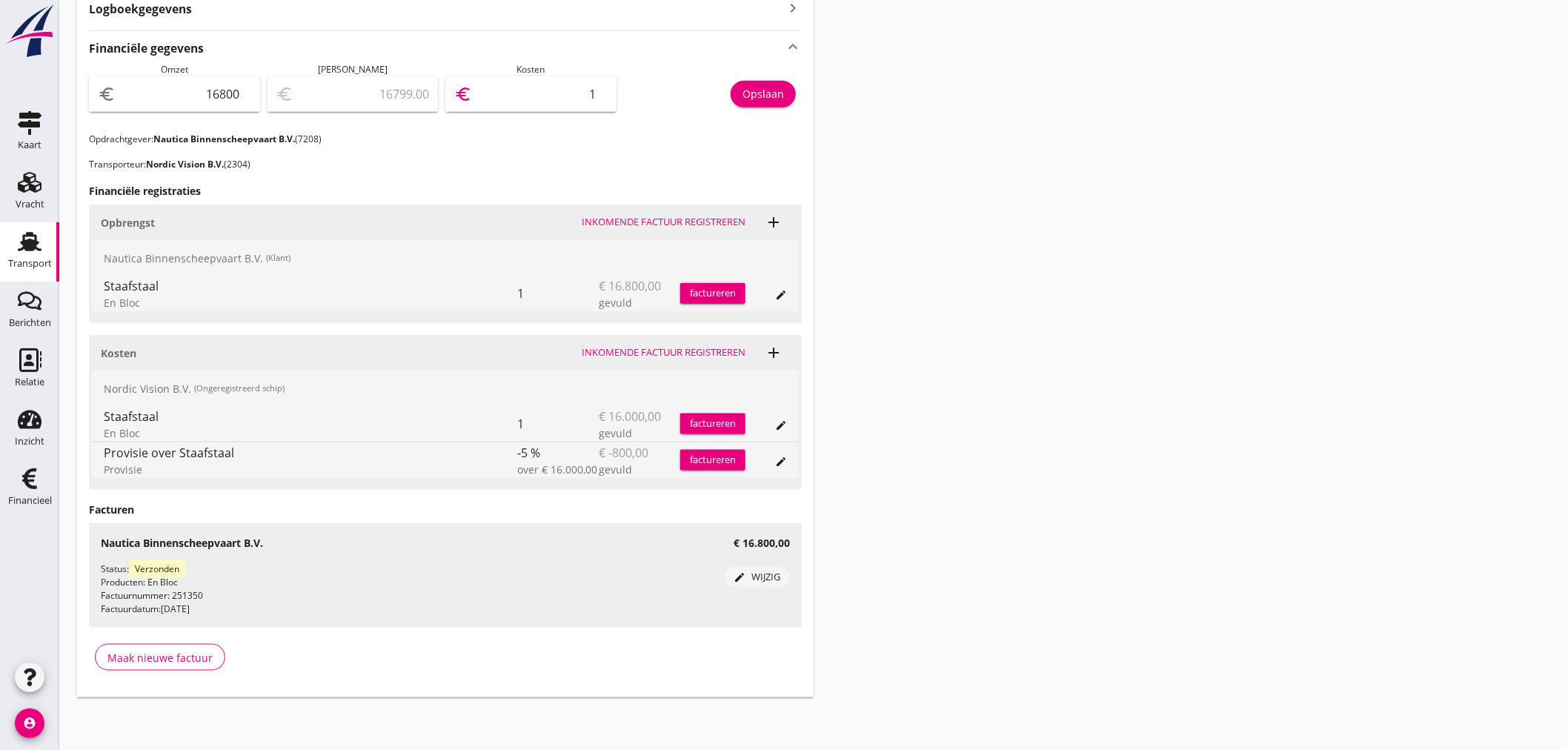
type input "15"
type input "16648.00"
type input "152"
type input "15280.00"
type input "1520"
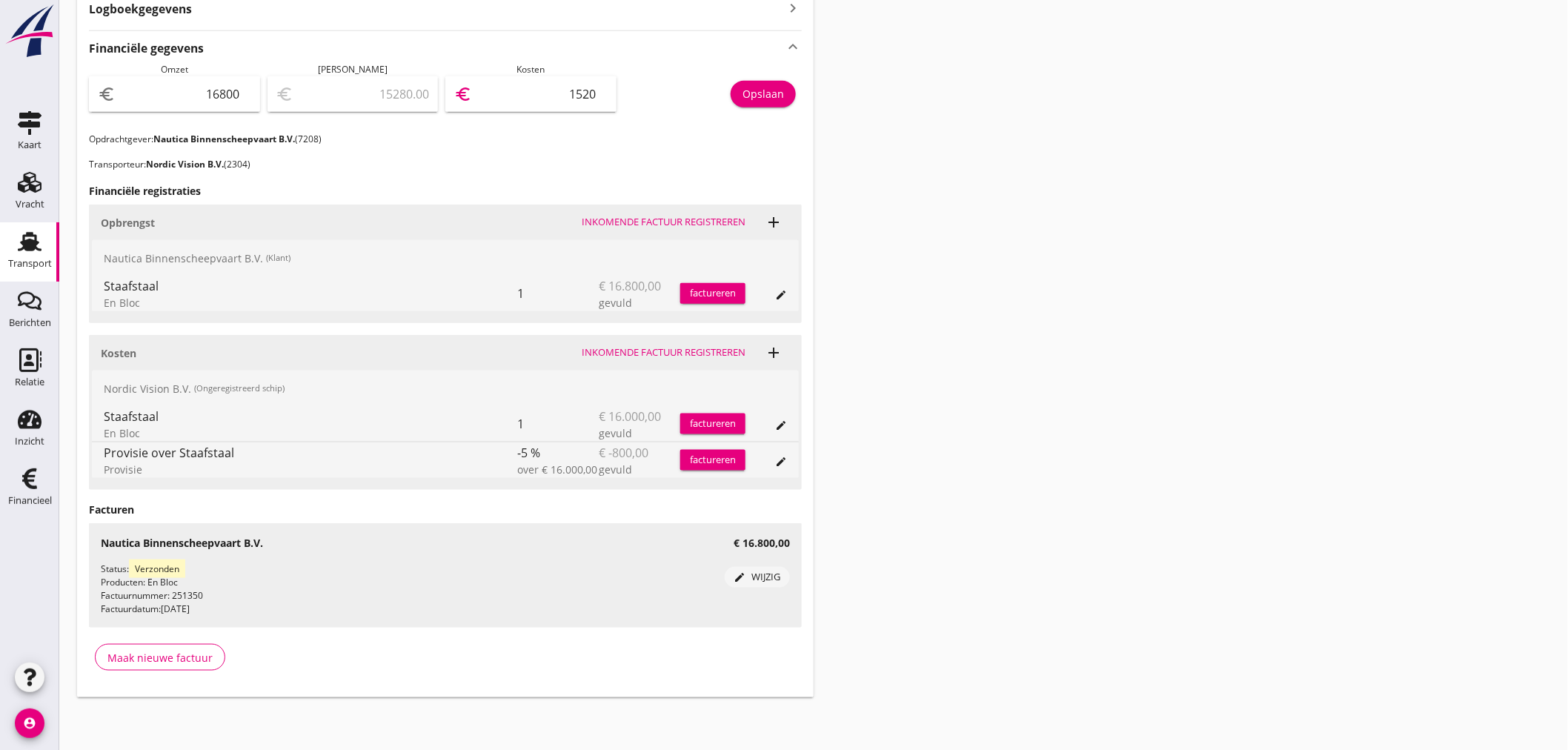
type input "1600.00"
type input "15200"
click at [768, 97] on div "Opslaan" at bounding box center [764, 93] width 42 height 15
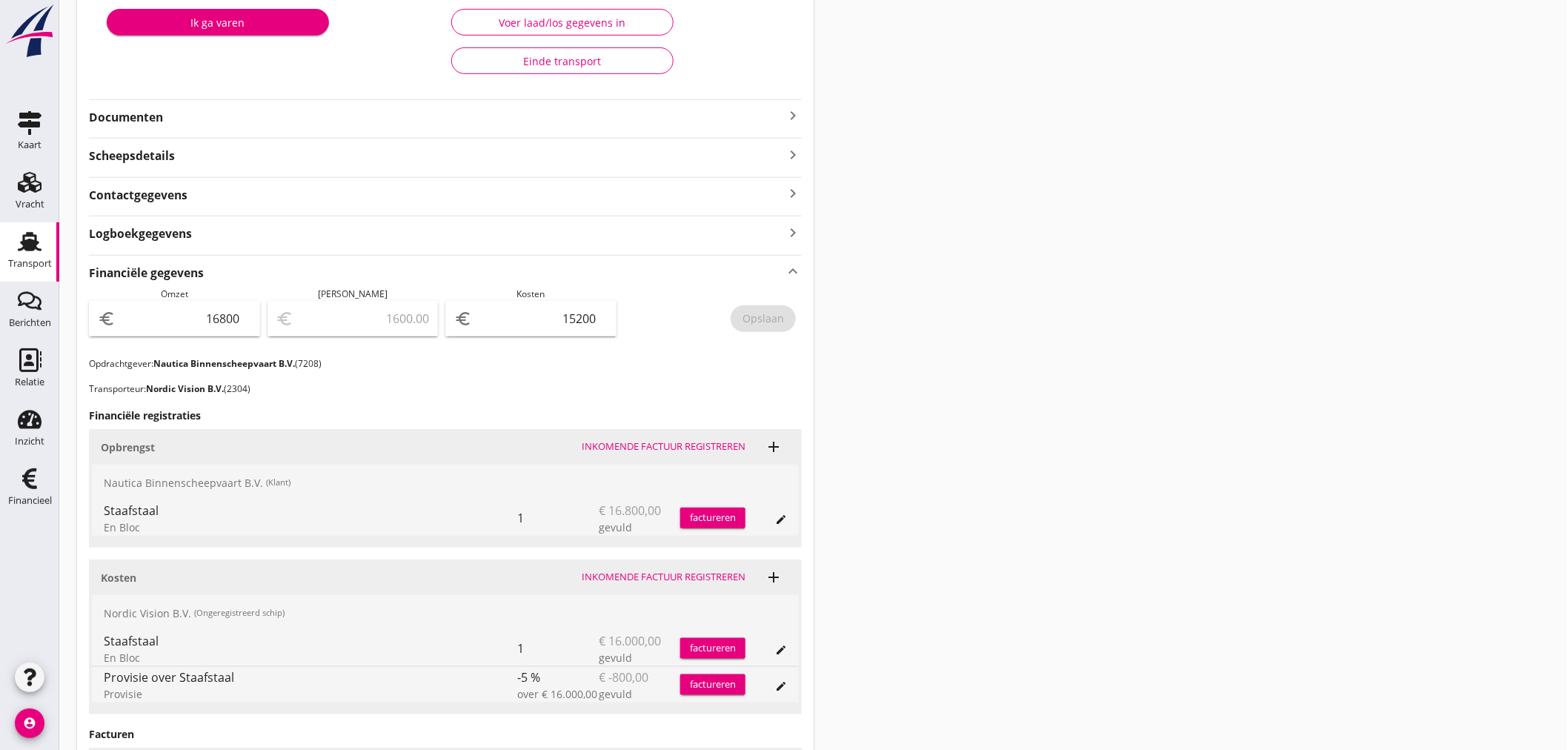
scroll to position [0, 0]
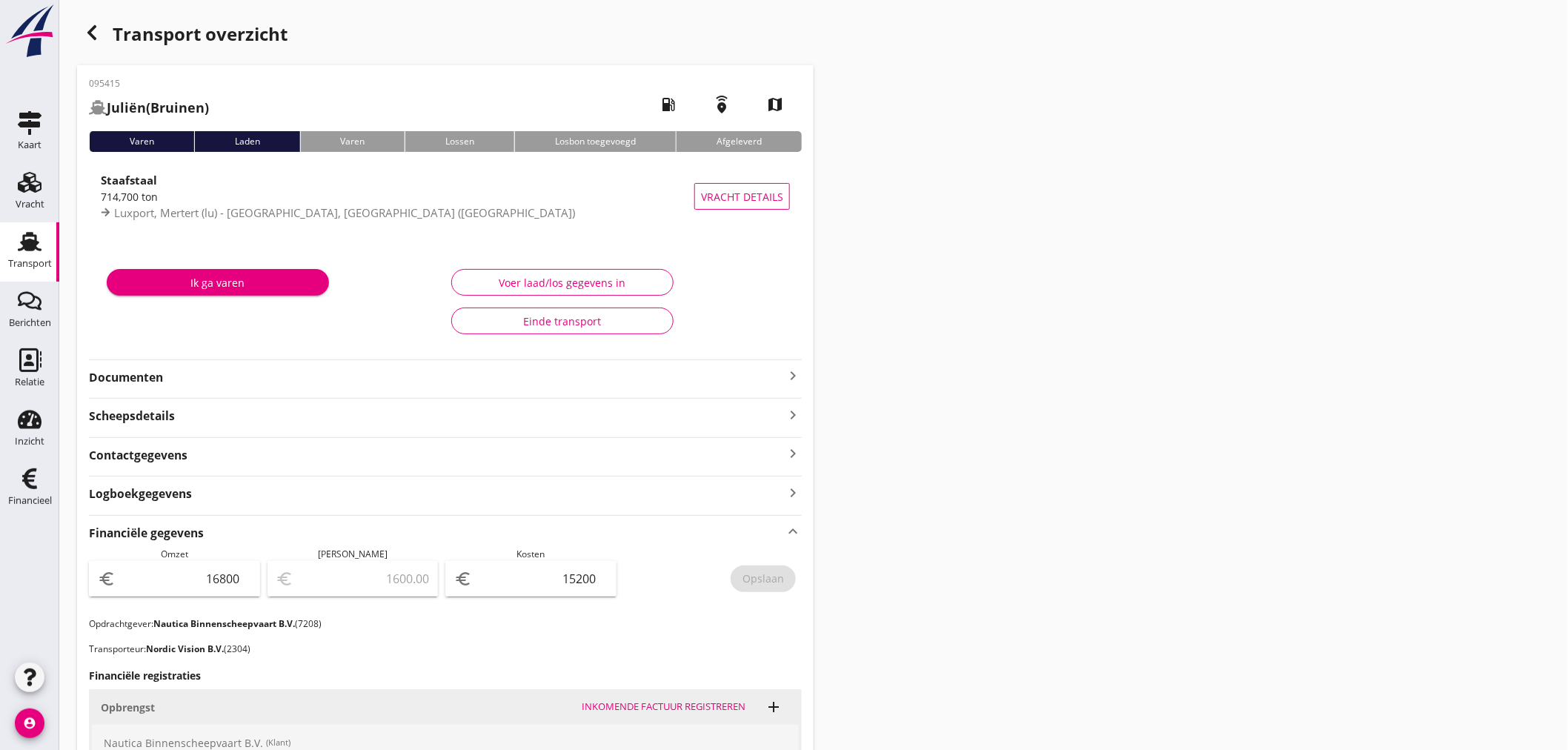
drag, startPoint x: 794, startPoint y: 371, endPoint x: 808, endPoint y: 372, distance: 14.0
click at [795, 371] on icon "keyboard_arrow_right" at bounding box center [793, 375] width 18 height 18
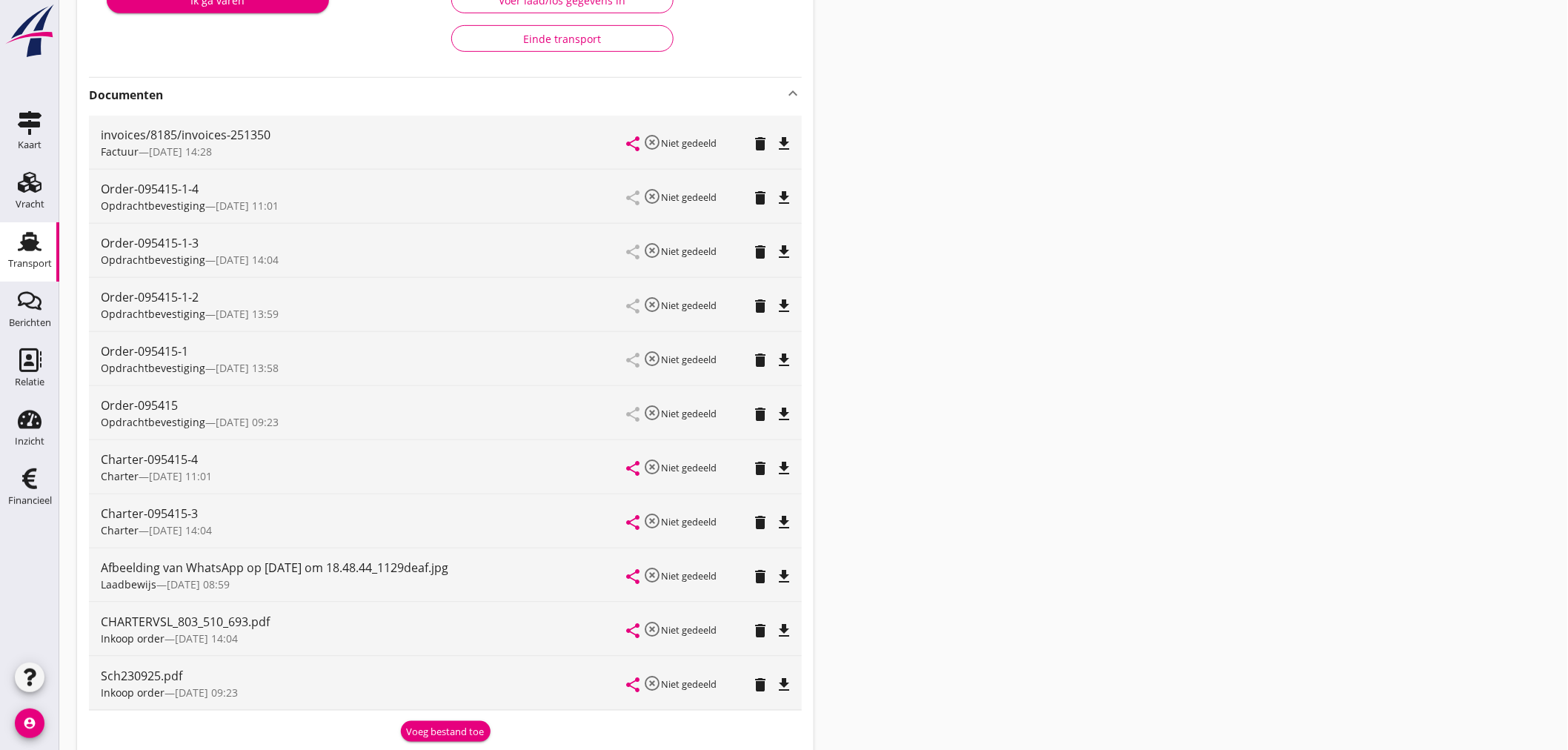
scroll to position [493, 0]
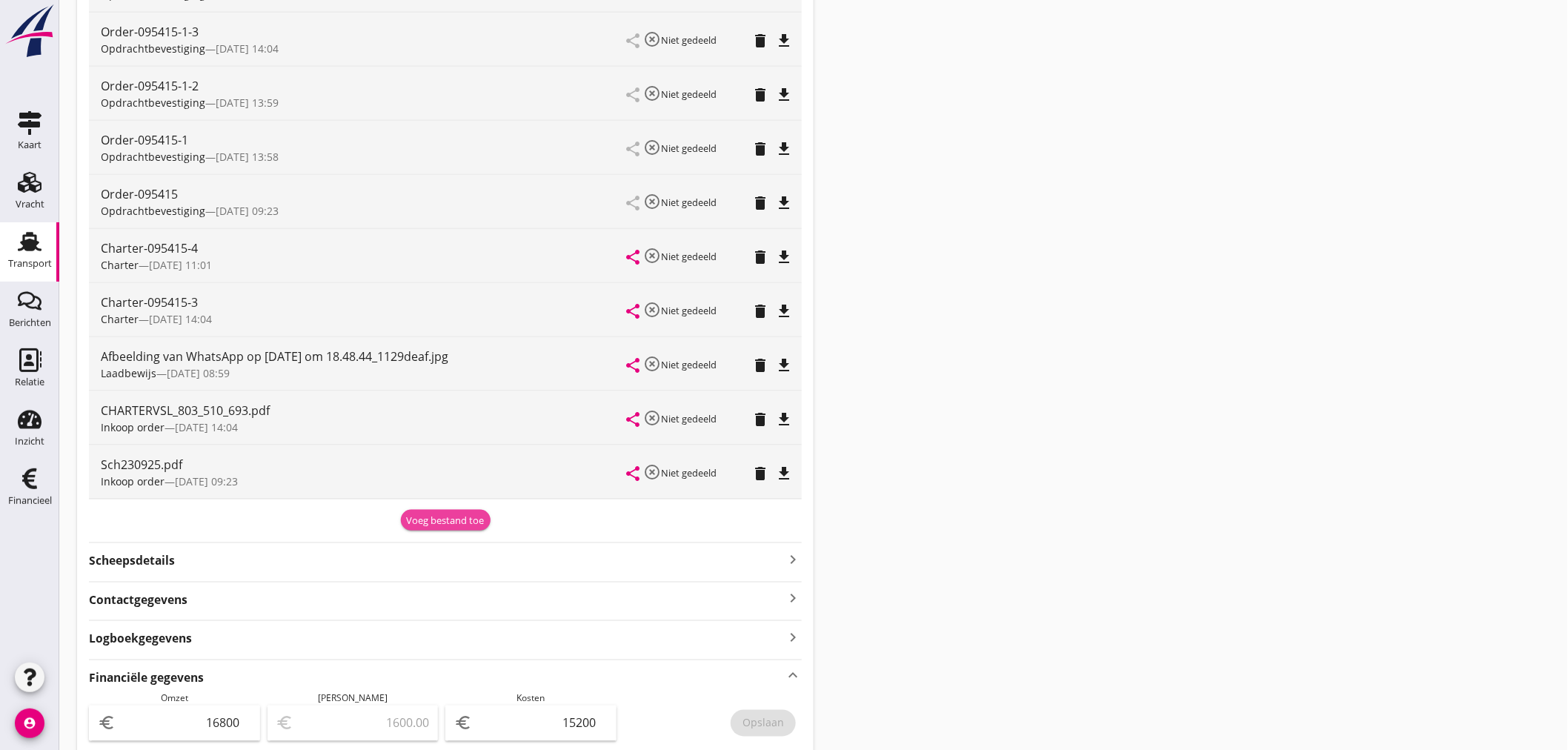
click at [453, 524] on div "Voeg bestand toe" at bounding box center [446, 521] width 78 height 15
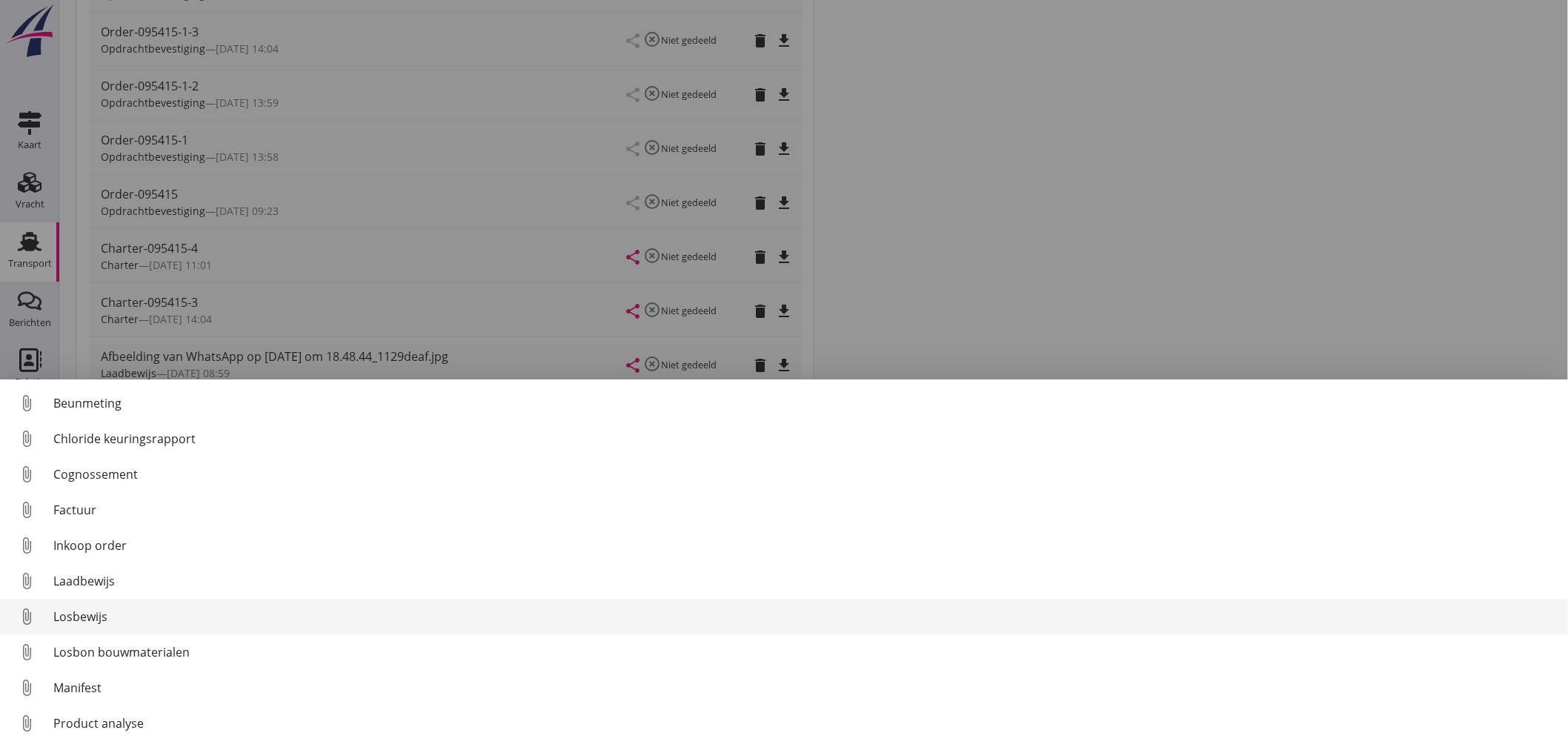
click at [79, 618] on div "Losbewijs" at bounding box center [804, 617] width 1503 height 18
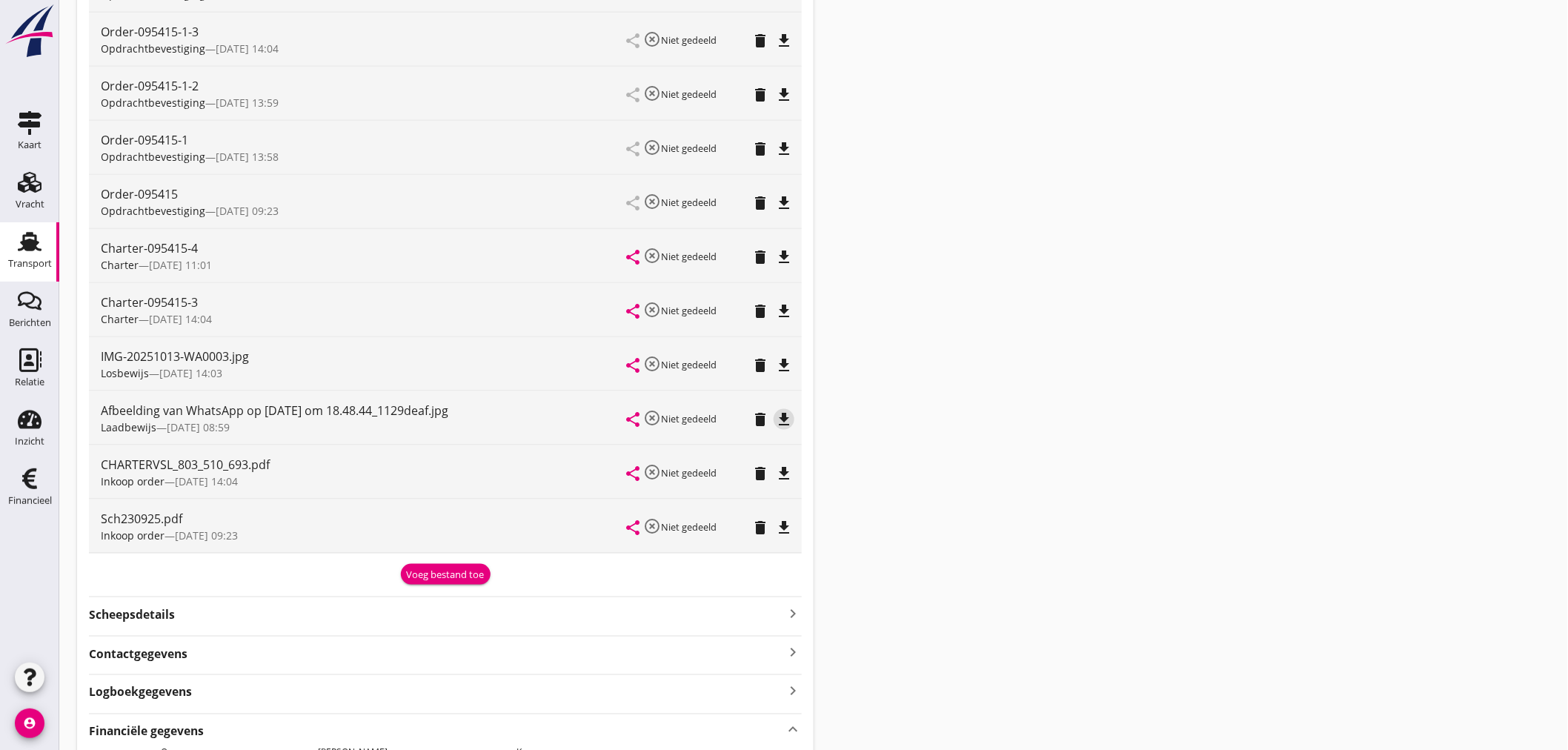
click at [784, 426] on icon "file_download" at bounding box center [784, 420] width 18 height 18
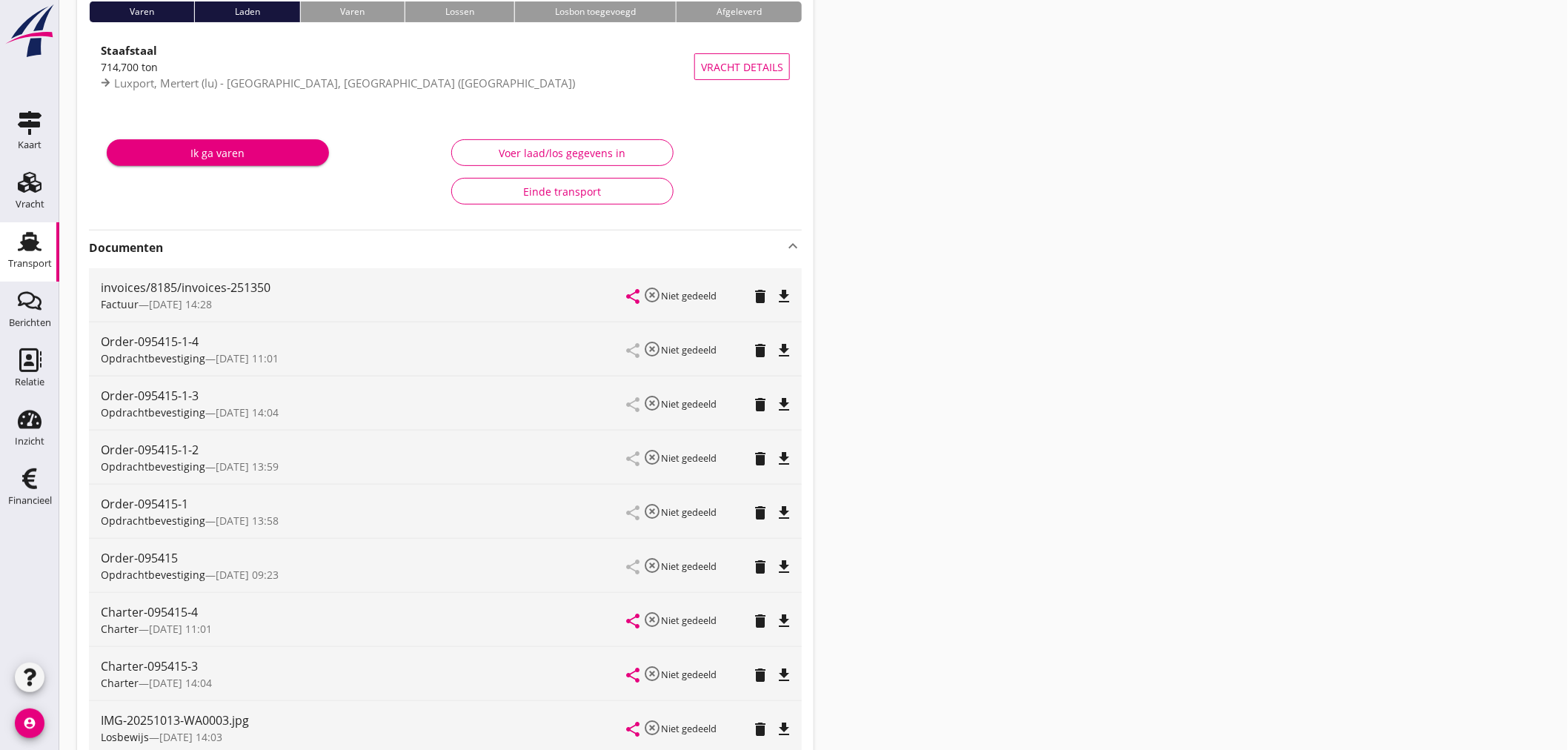
scroll to position [0, 0]
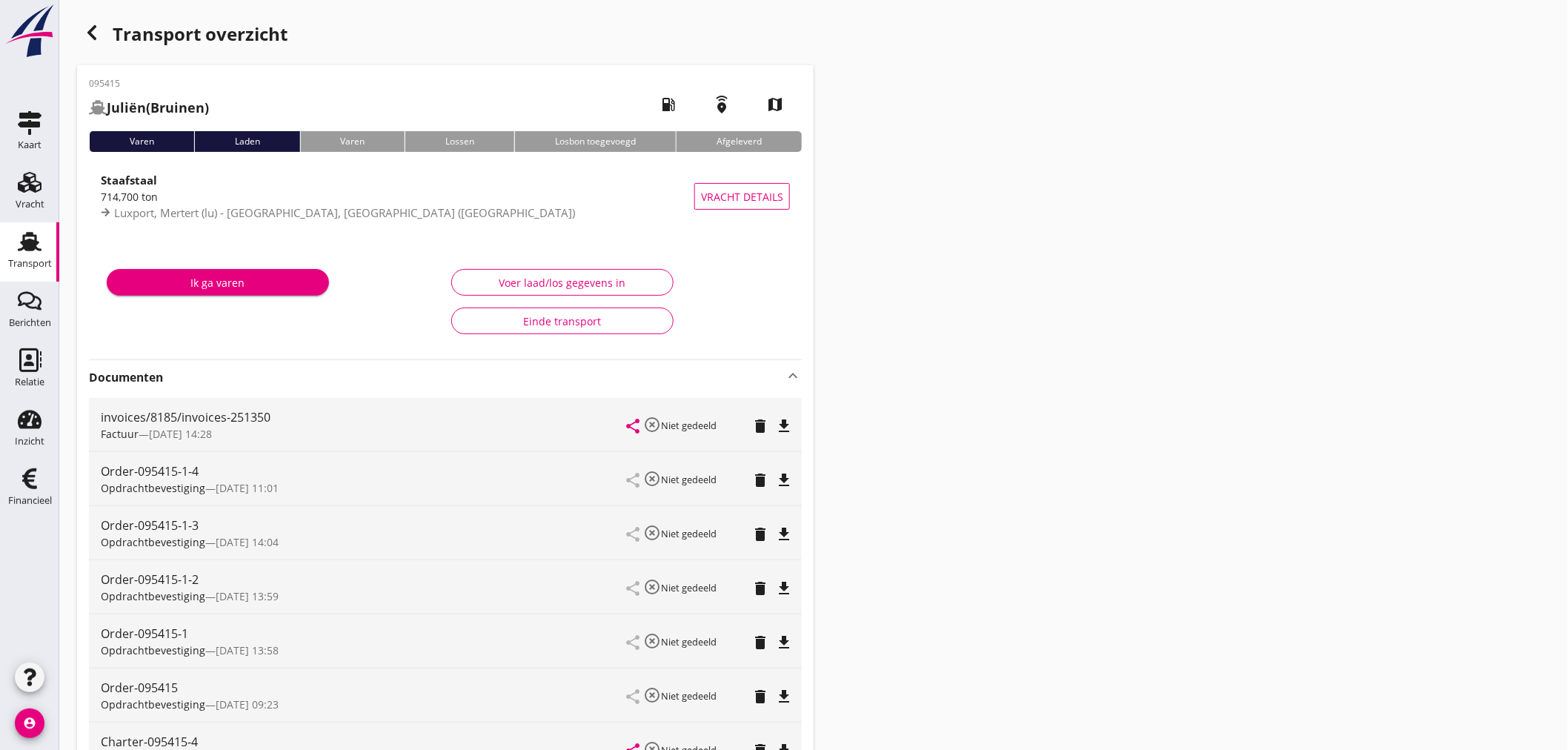
click at [97, 37] on icon "button" at bounding box center [93, 33] width 18 height 18
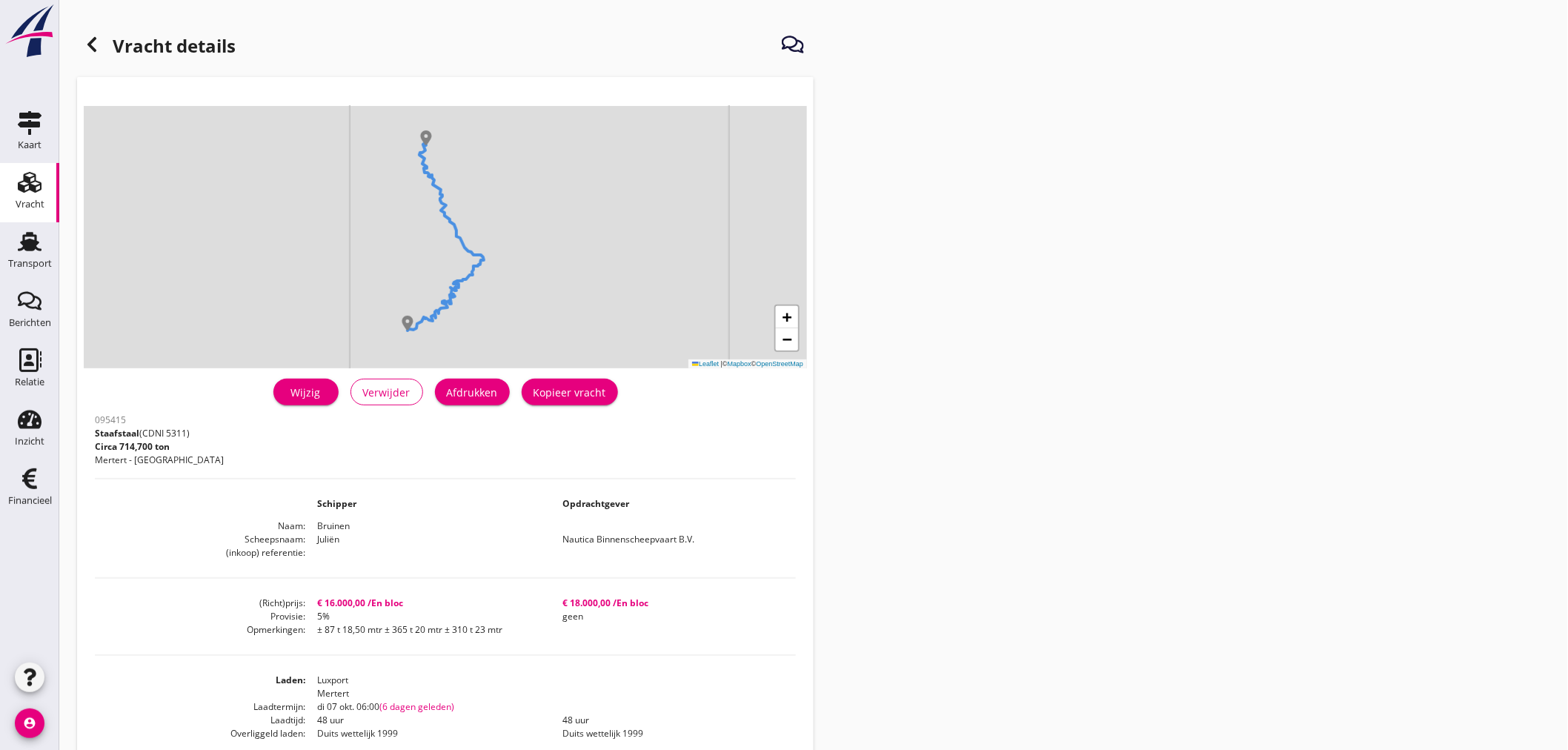
click at [93, 46] on icon at bounding box center [93, 44] width 18 height 18
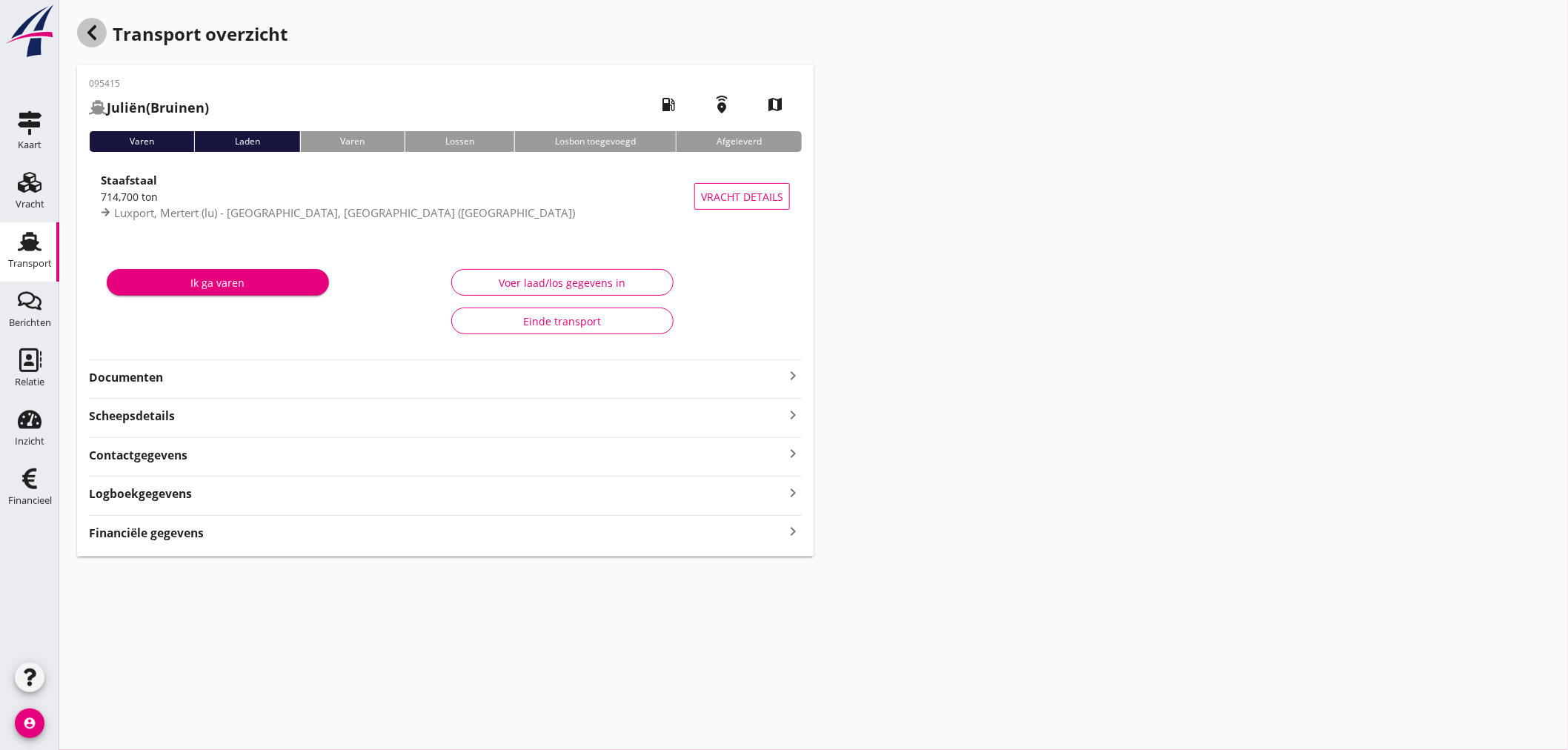
click at [93, 34] on icon "button" at bounding box center [93, 33] width 18 height 18
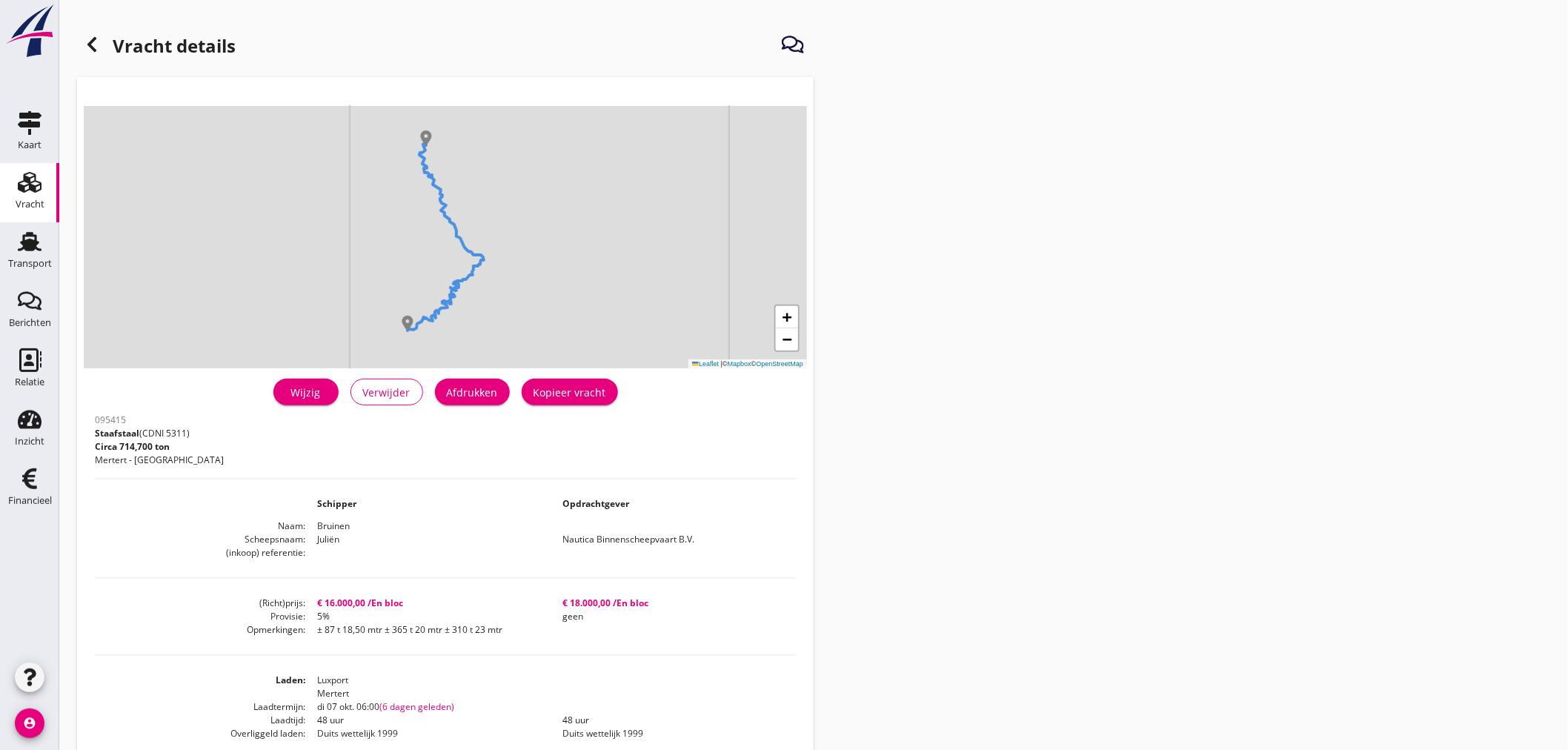
click at [99, 43] on icon at bounding box center [93, 44] width 18 height 18
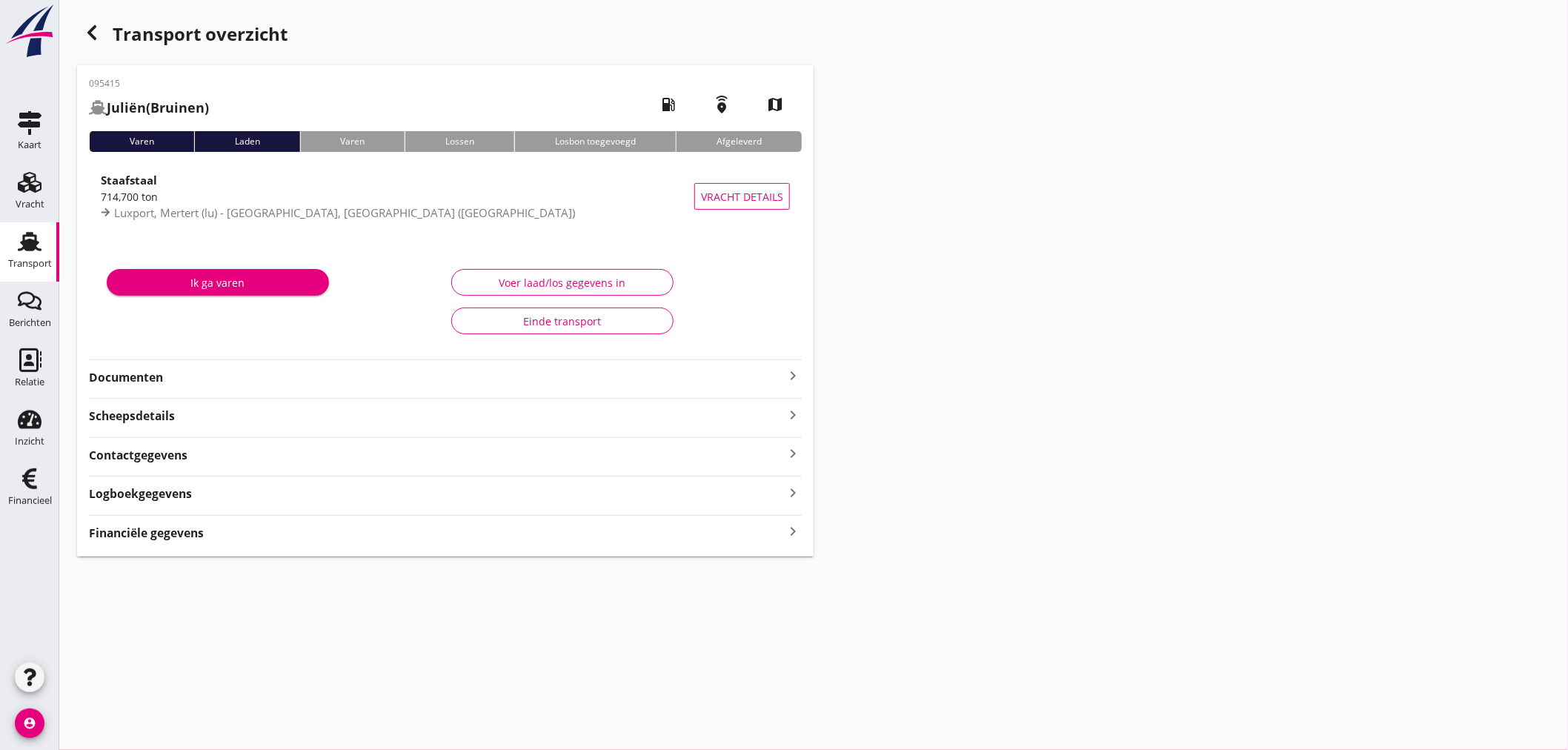
click at [38, 260] on div "Transport" at bounding box center [30, 263] width 44 height 10
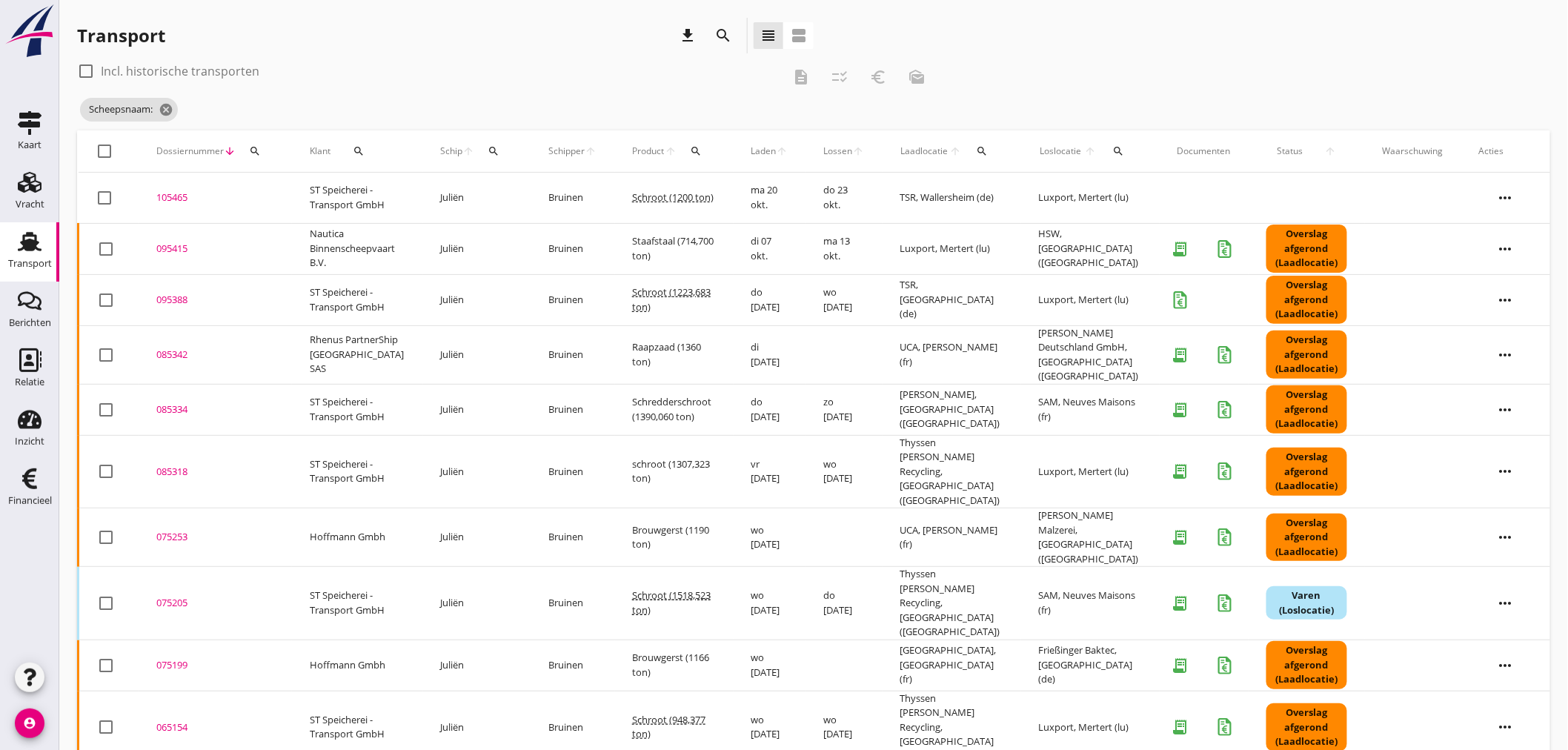
drag, startPoint x: 534, startPoint y: 151, endPoint x: 547, endPoint y: 178, distance: 30.0
click at [535, 151] on th "Schipper arrow_upward" at bounding box center [573, 151] width 83 height 42
drag, startPoint x: 489, startPoint y: 150, endPoint x: 501, endPoint y: 195, distance: 46.6
click at [489, 151] on icon "search" at bounding box center [493, 151] width 12 height 12
click at [501, 195] on input "Zoek op (scheeps)naam" at bounding box center [558, 194] width 154 height 24
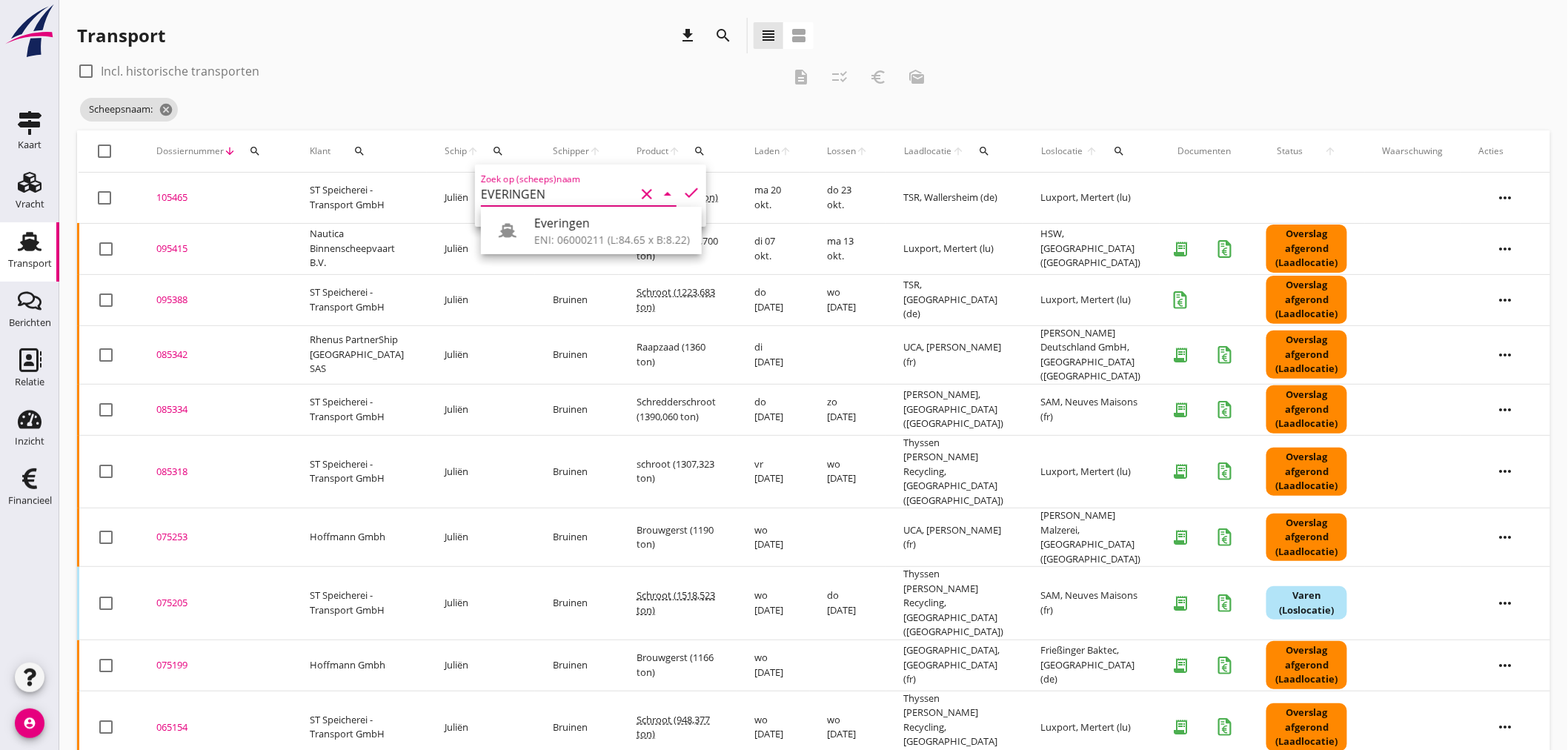
drag, startPoint x: 549, startPoint y: 223, endPoint x: 506, endPoint y: 223, distance: 43.0
click at [539, 222] on div "Everingen" at bounding box center [612, 223] width 156 height 18
click at [577, 234] on div "ENI: 06000211 (L:84.65 x B:8.22)" at bounding box center [612, 239] width 156 height 15
click at [561, 207] on div "Everingen ENI: 06000211 (L:84.65 x B:8.22)" at bounding box center [590, 230] width 220 height 47
click at [589, 248] on div "Everingen ENI: 06000211 (L:84.65 x B:8.22)" at bounding box center [590, 230] width 220 height 47
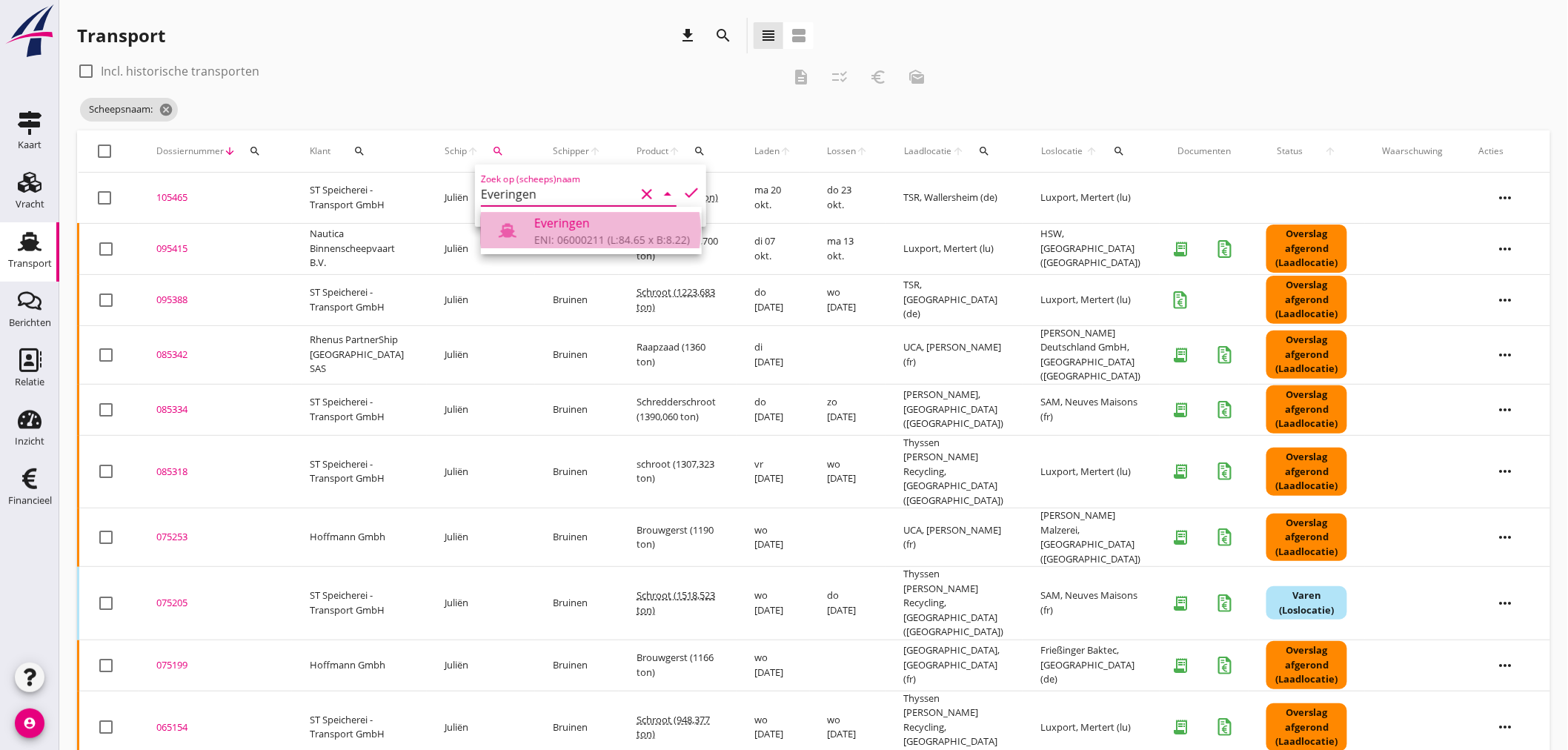
click at [584, 236] on div "ENI: 06000211 (L:84.65 x B:8.22)" at bounding box center [612, 239] width 156 height 15
click at [687, 190] on icon "check" at bounding box center [692, 193] width 18 height 18
type input "Everingen"
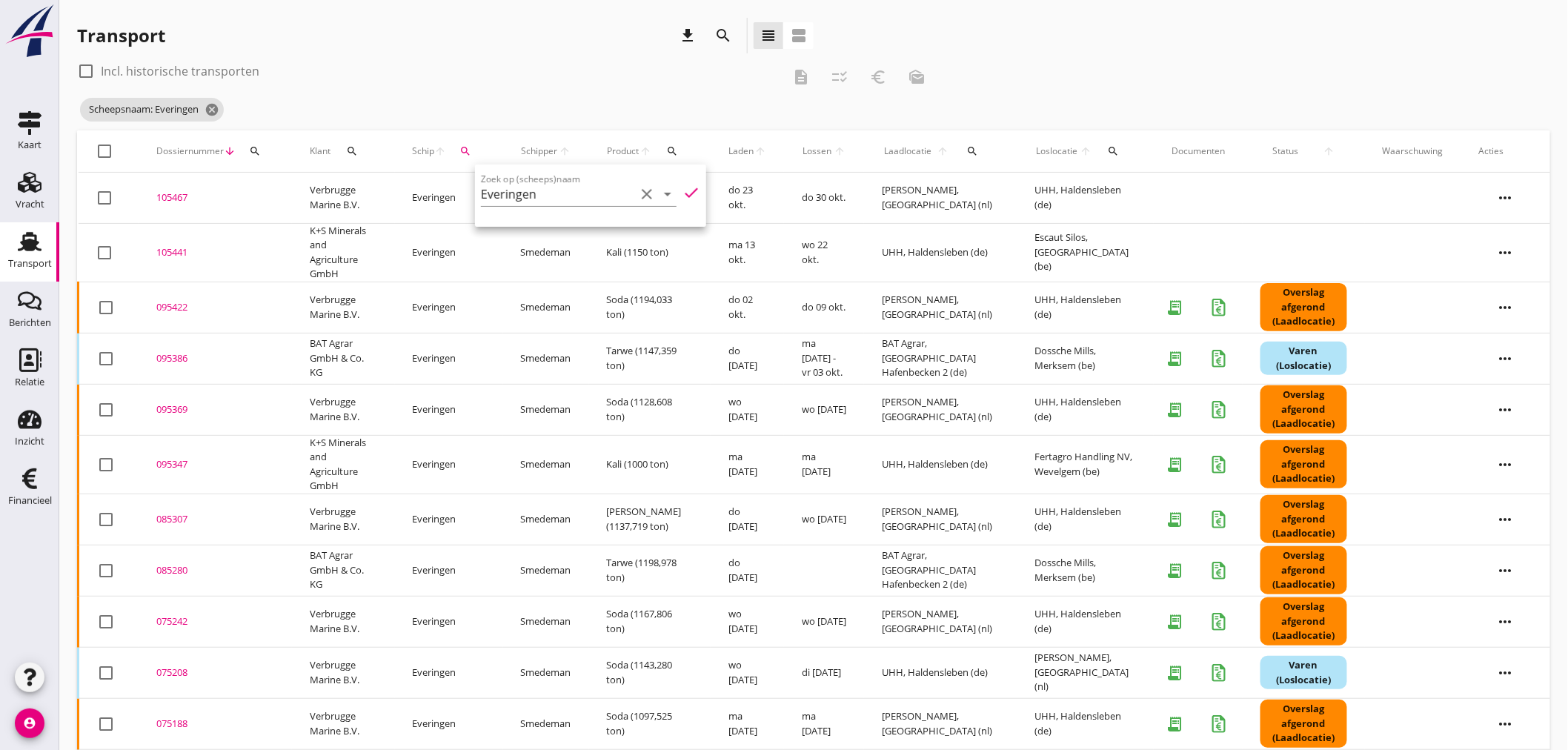
click at [299, 42] on div "Transport download search view_headline view_agenda" at bounding box center [445, 35] width 736 height 35
drag, startPoint x: 694, startPoint y: 292, endPoint x: 358, endPoint y: 315, distance: 336.8
click at [625, 295] on tr "check_box_outline_blank 095422 upload_file Drop hier uw bestand om het aan het …" at bounding box center [815, 307] width 1473 height 51
click at [176, 250] on div "105441" at bounding box center [215, 252] width 118 height 15
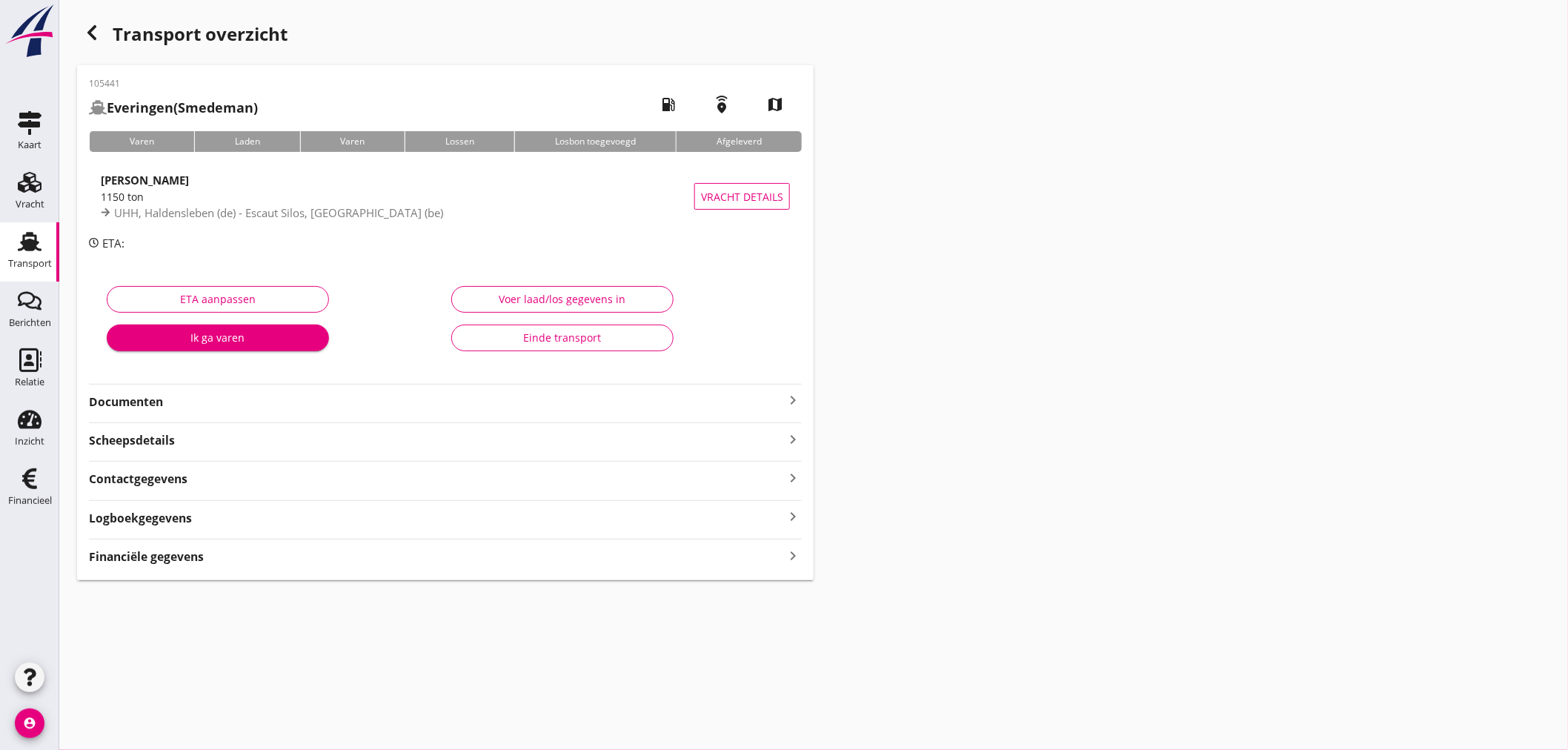
click at [609, 304] on div "Voer laad/los gegevens in" at bounding box center [561, 298] width 197 height 15
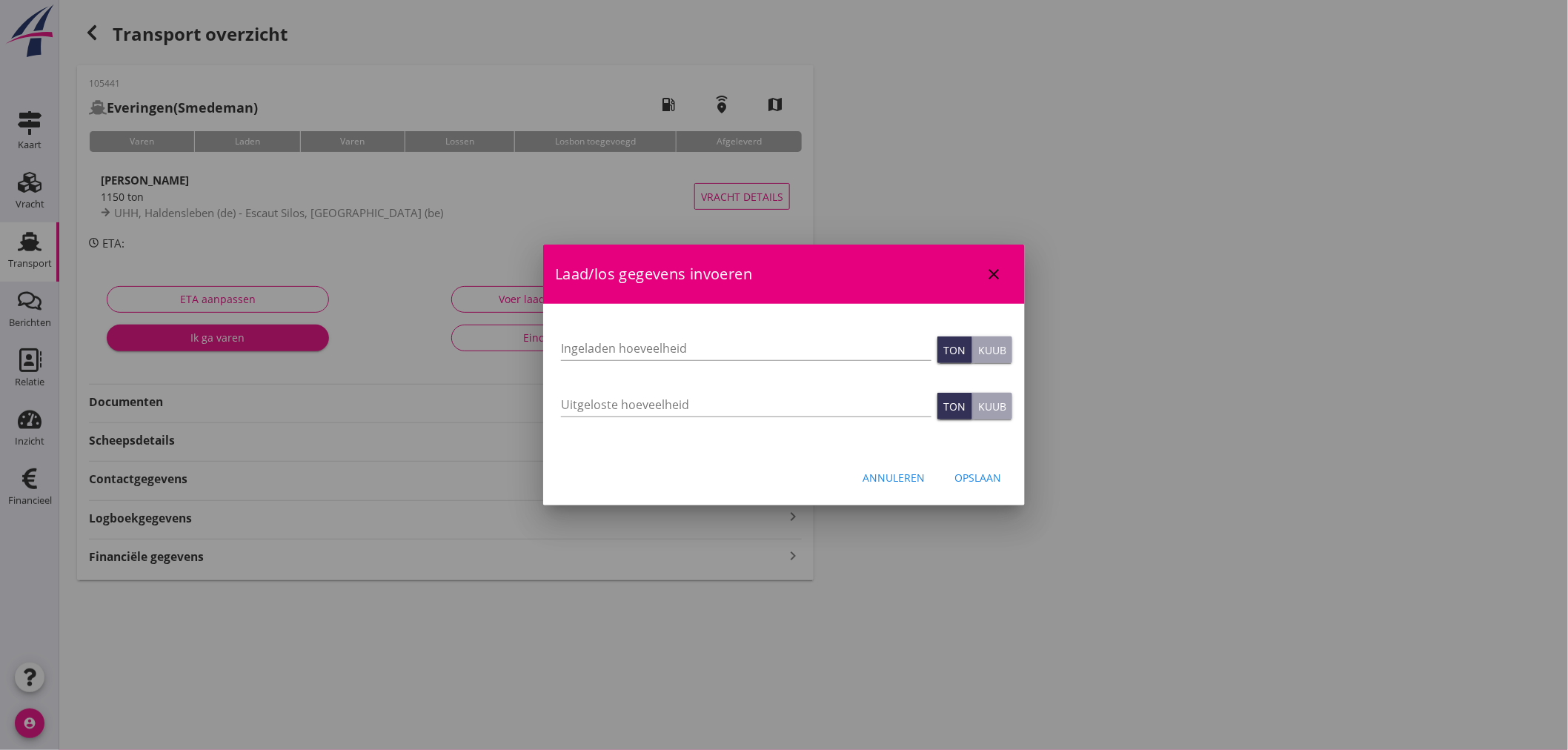
click at [892, 591] on div at bounding box center [784, 375] width 1568 height 750
drag, startPoint x: 915, startPoint y: 479, endPoint x: 899, endPoint y: 487, distance: 17.9
click at [914, 479] on div "Annuleren" at bounding box center [893, 477] width 63 height 15
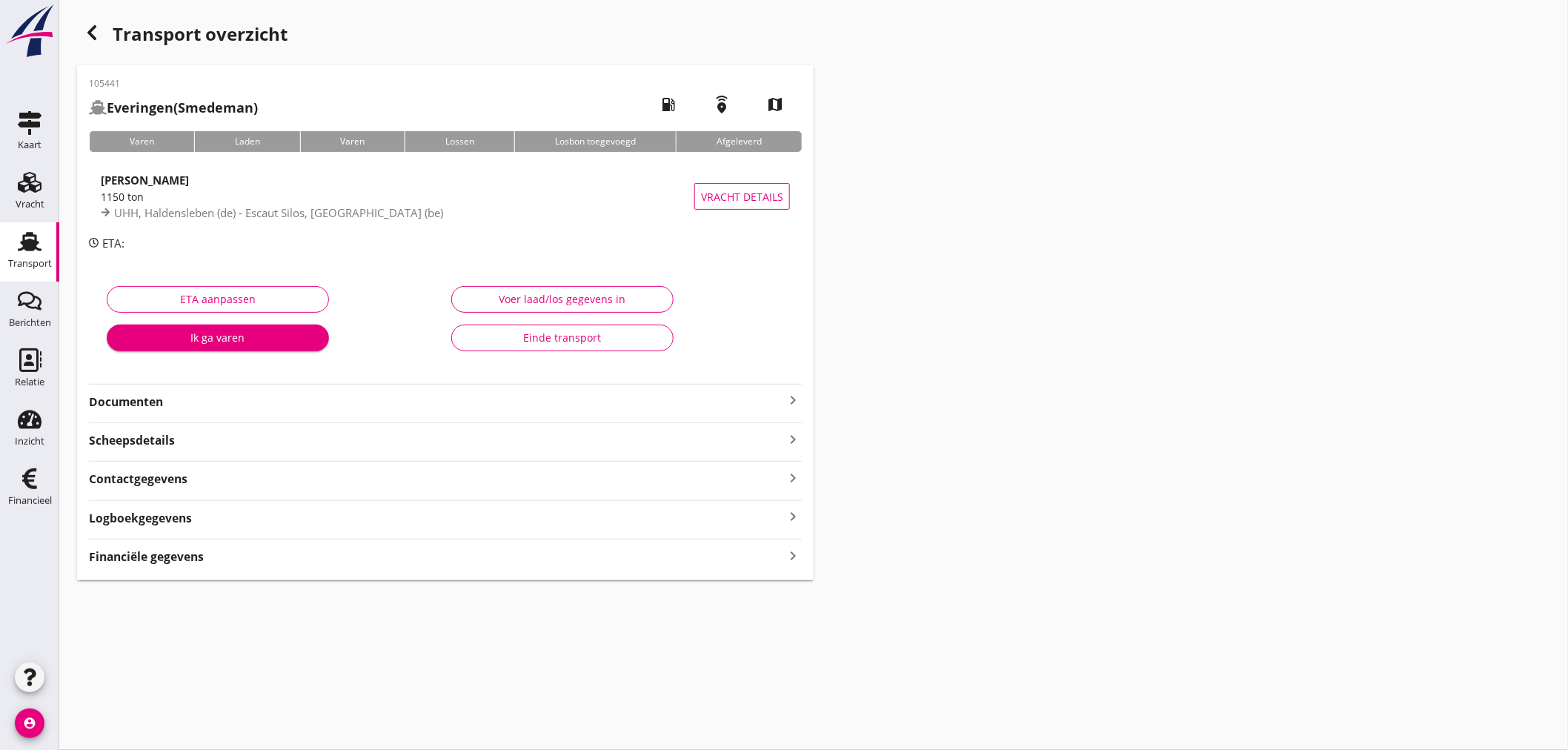
click at [802, 553] on icon "keyboard_arrow_right" at bounding box center [793, 555] width 18 height 20
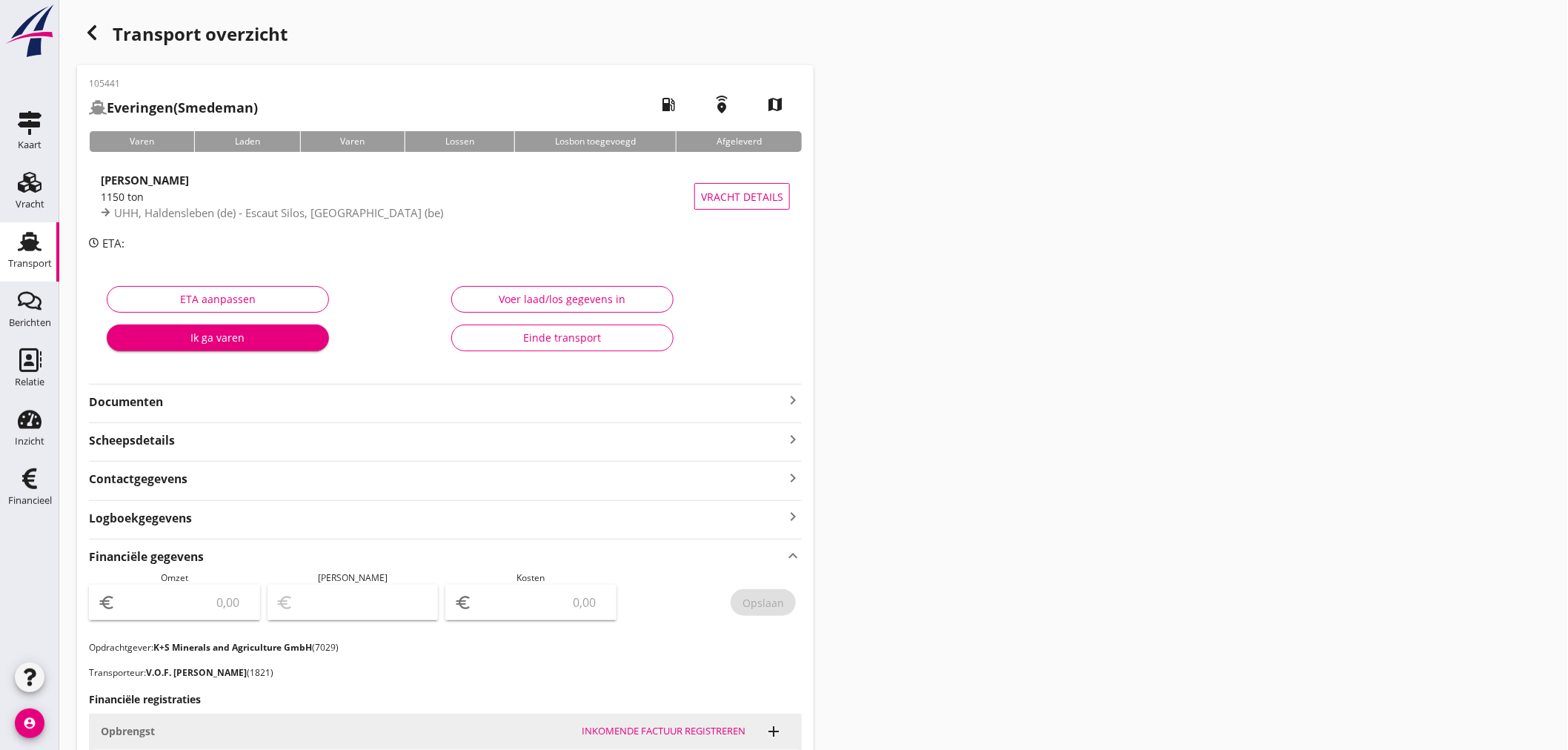
click at [34, 258] on div "Transport" at bounding box center [30, 263] width 44 height 21
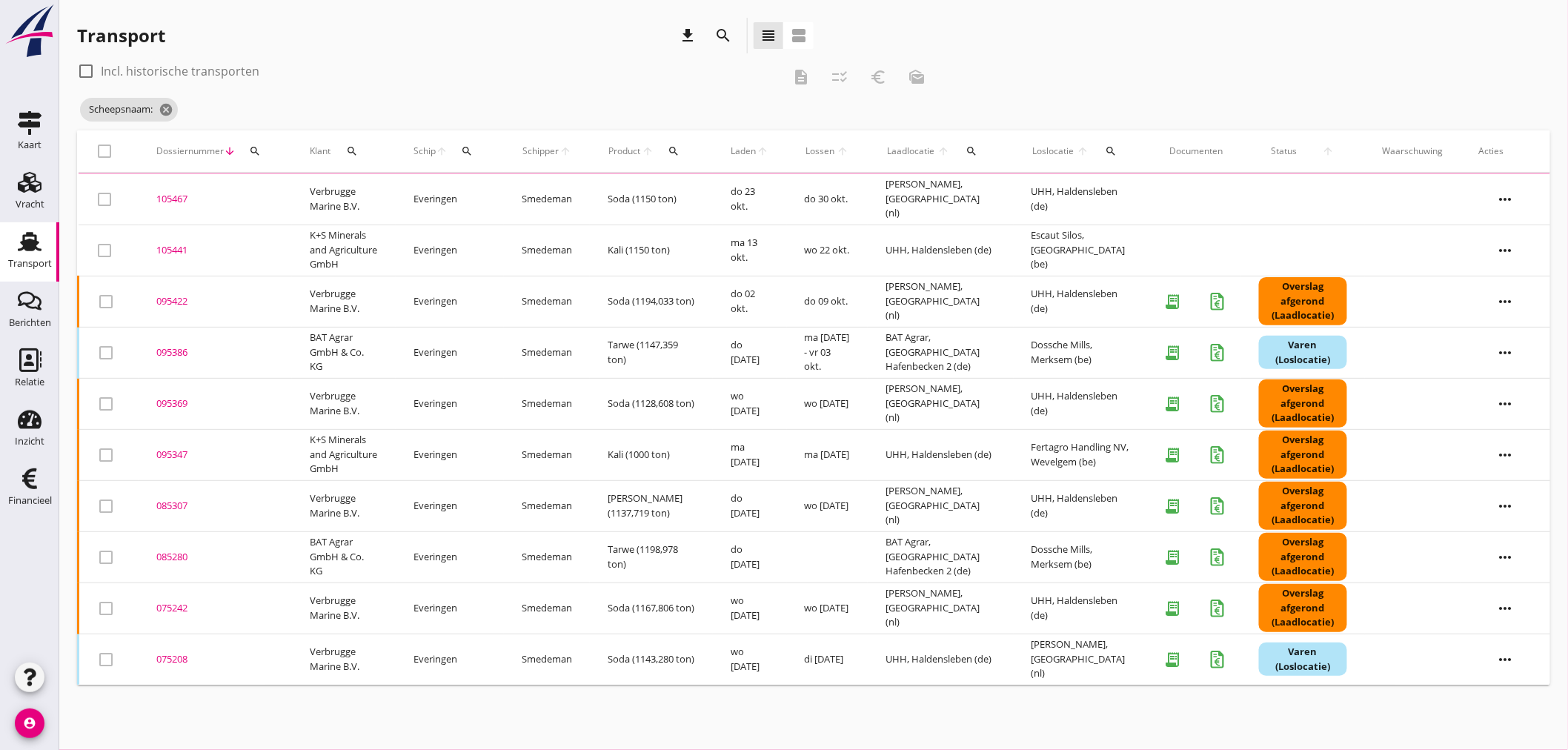
click at [258, 149] on icon "search" at bounding box center [255, 151] width 12 height 12
click at [267, 183] on input "Zoeken op dossiernummer..." at bounding box center [324, 194] width 154 height 24
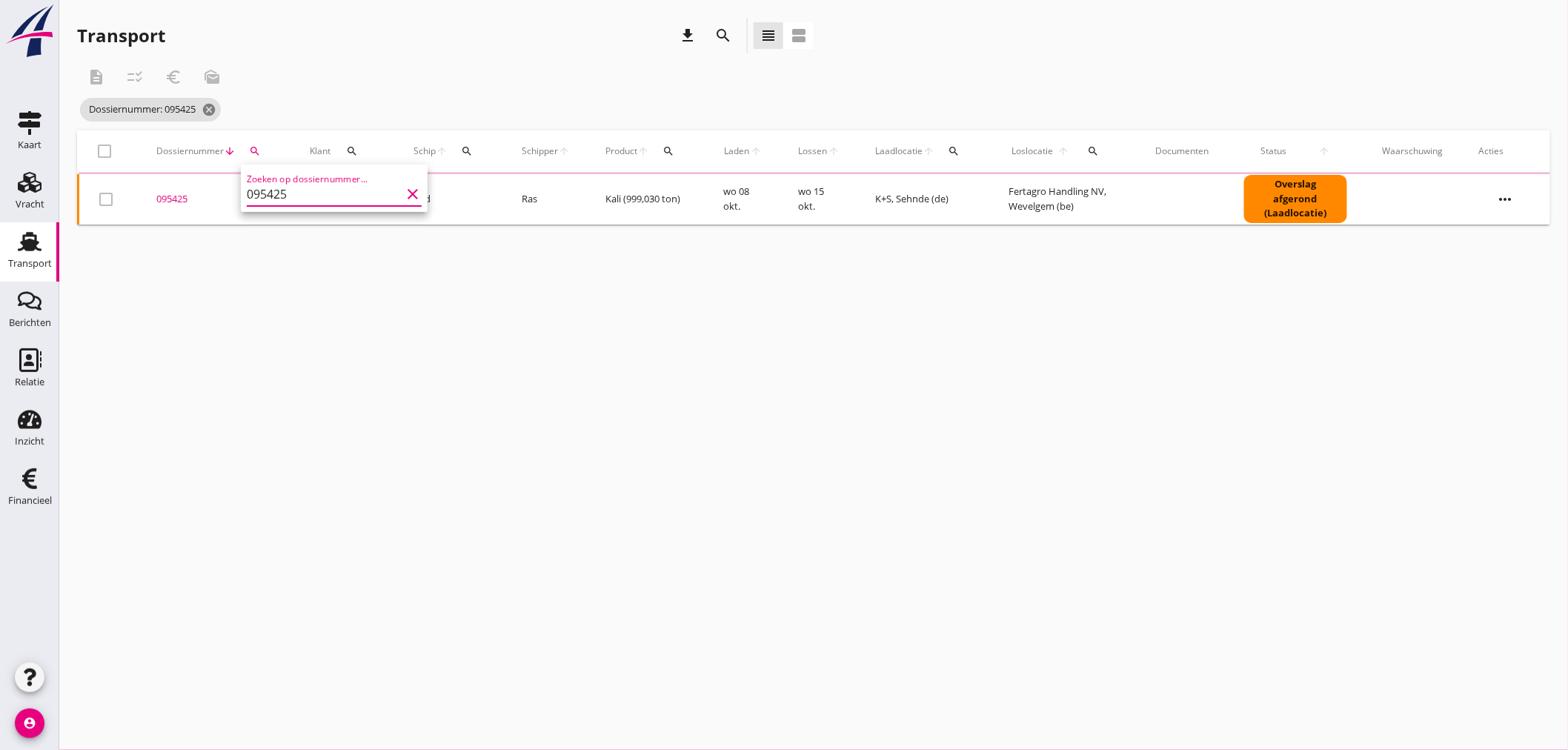
type input "095425"
click at [172, 197] on div "095425" at bounding box center [215, 198] width 118 height 15
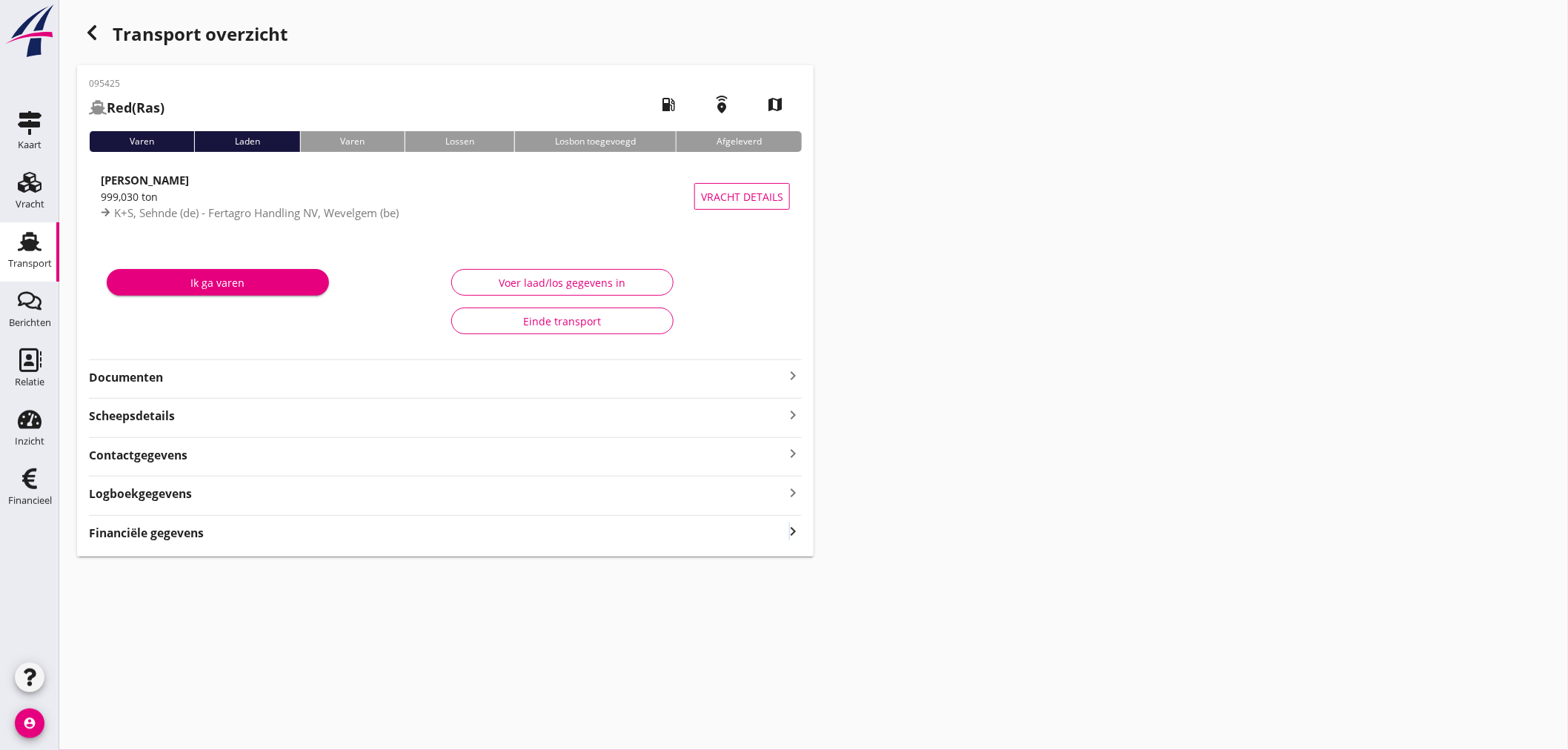
click at [790, 531] on icon "keyboard_arrow_right" at bounding box center [793, 531] width 18 height 20
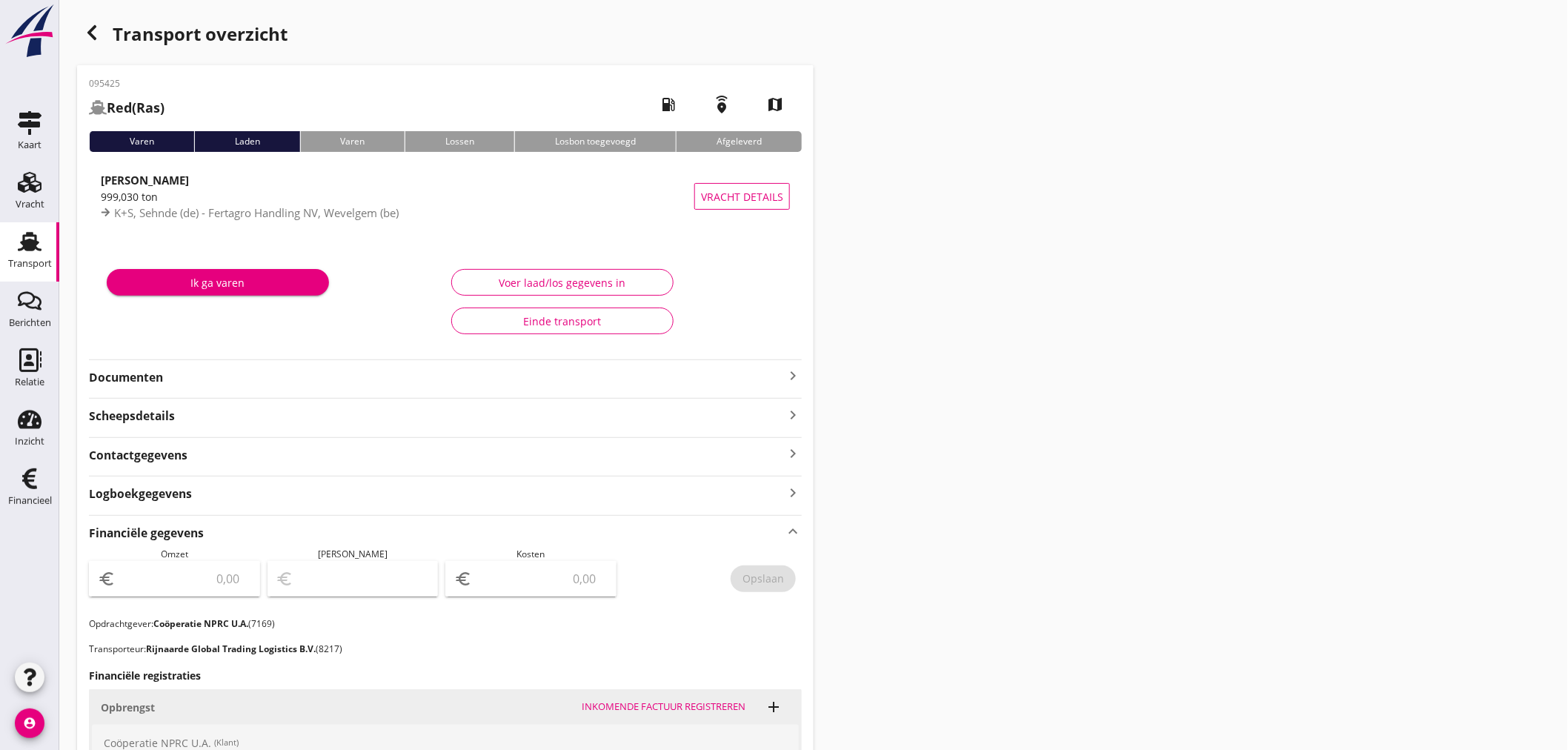
click at [96, 38] on icon "button" at bounding box center [93, 33] width 18 height 18
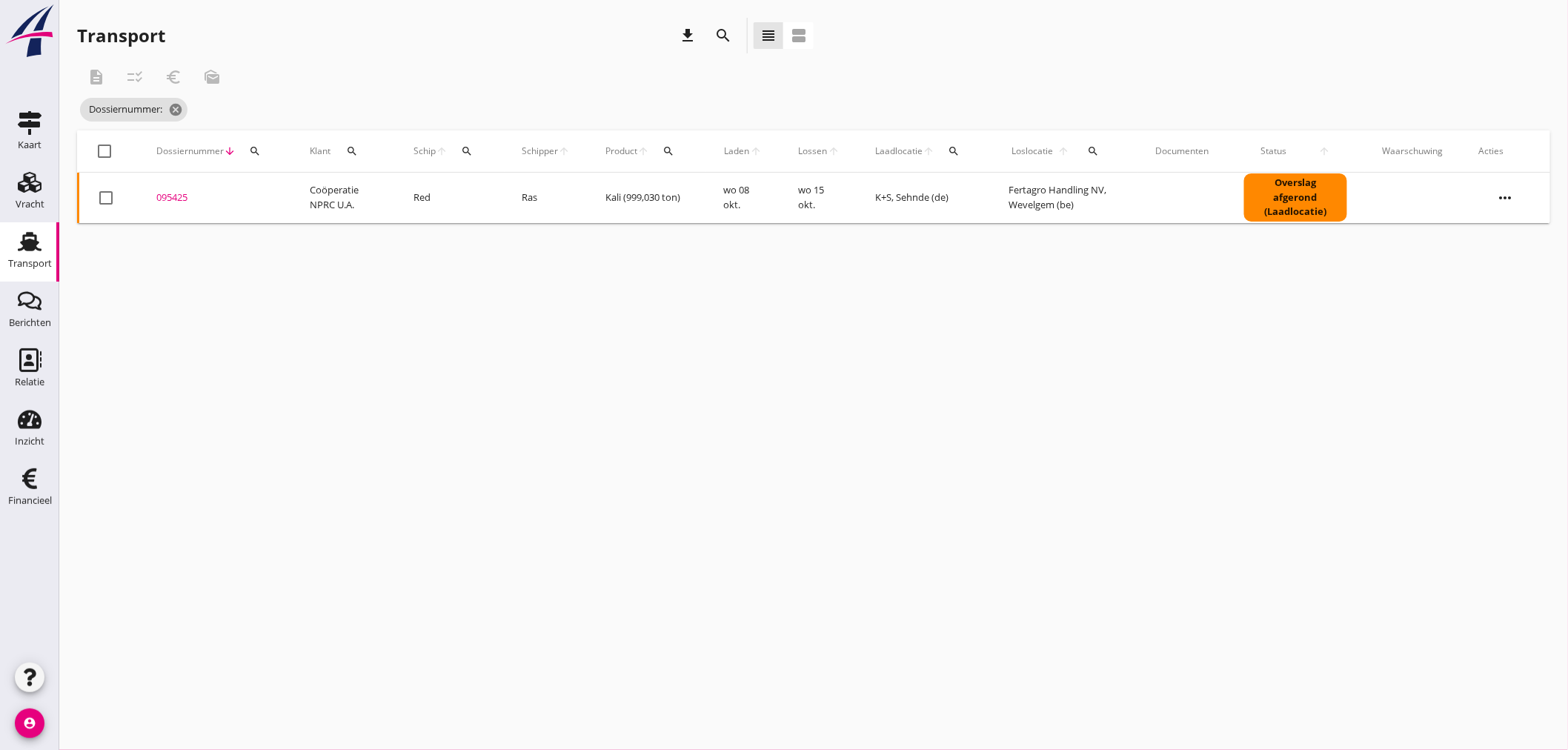
click at [264, 152] on div "search" at bounding box center [254, 151] width 26 height 12
click at [265, 200] on input "Zoeken op dossiernummer..." at bounding box center [324, 194] width 154 height 24
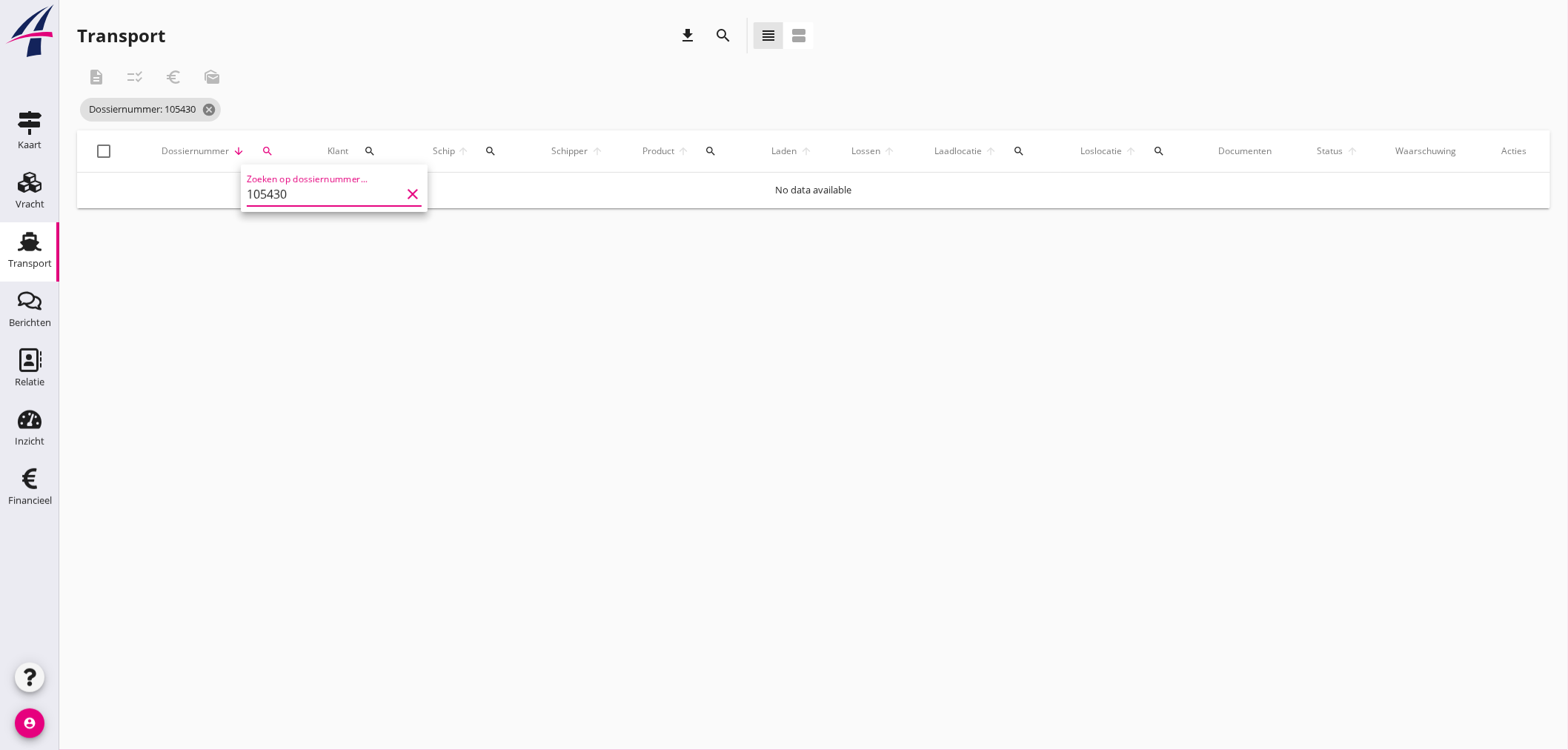
type input "105430"
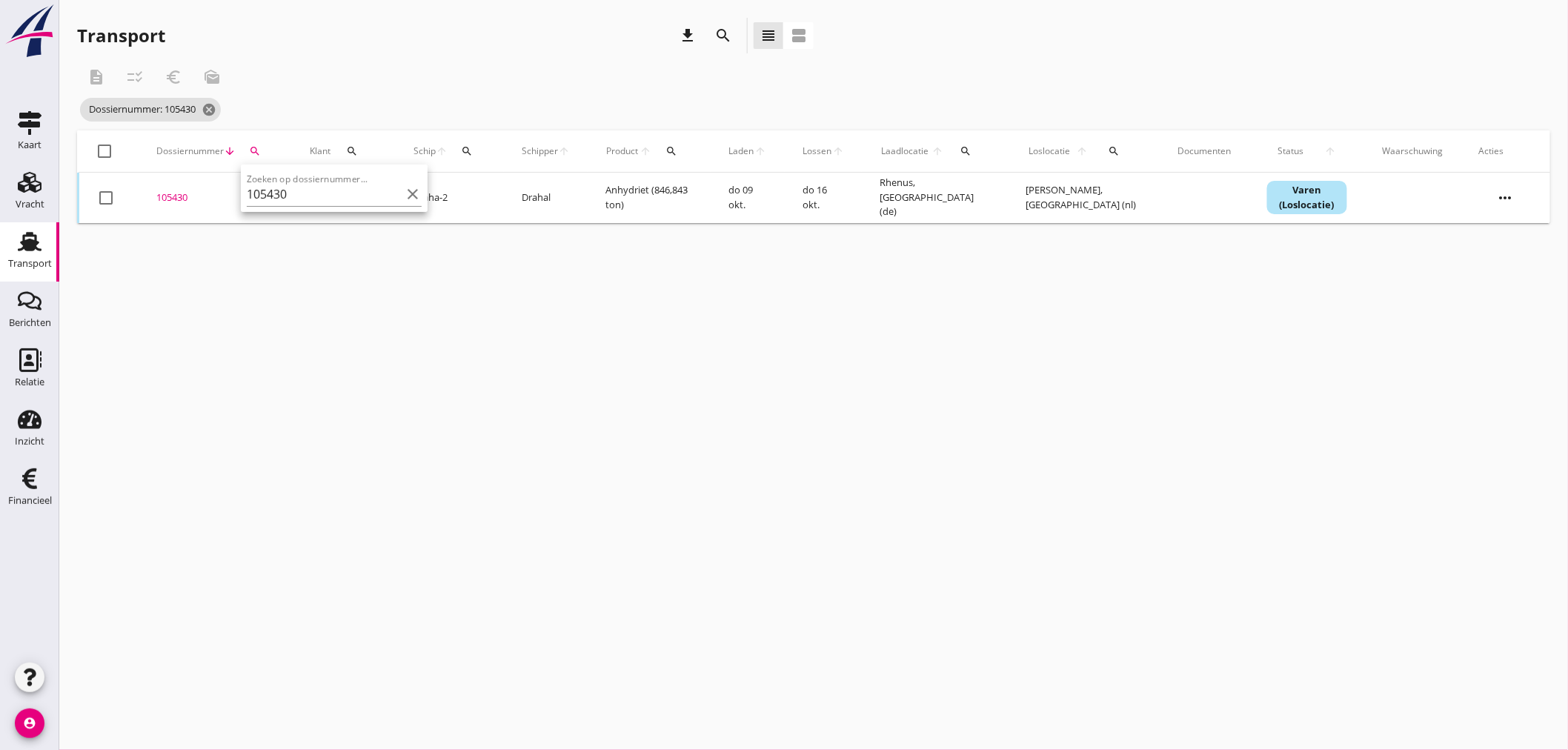
click at [188, 195] on div "105430" at bounding box center [215, 198] width 118 height 15
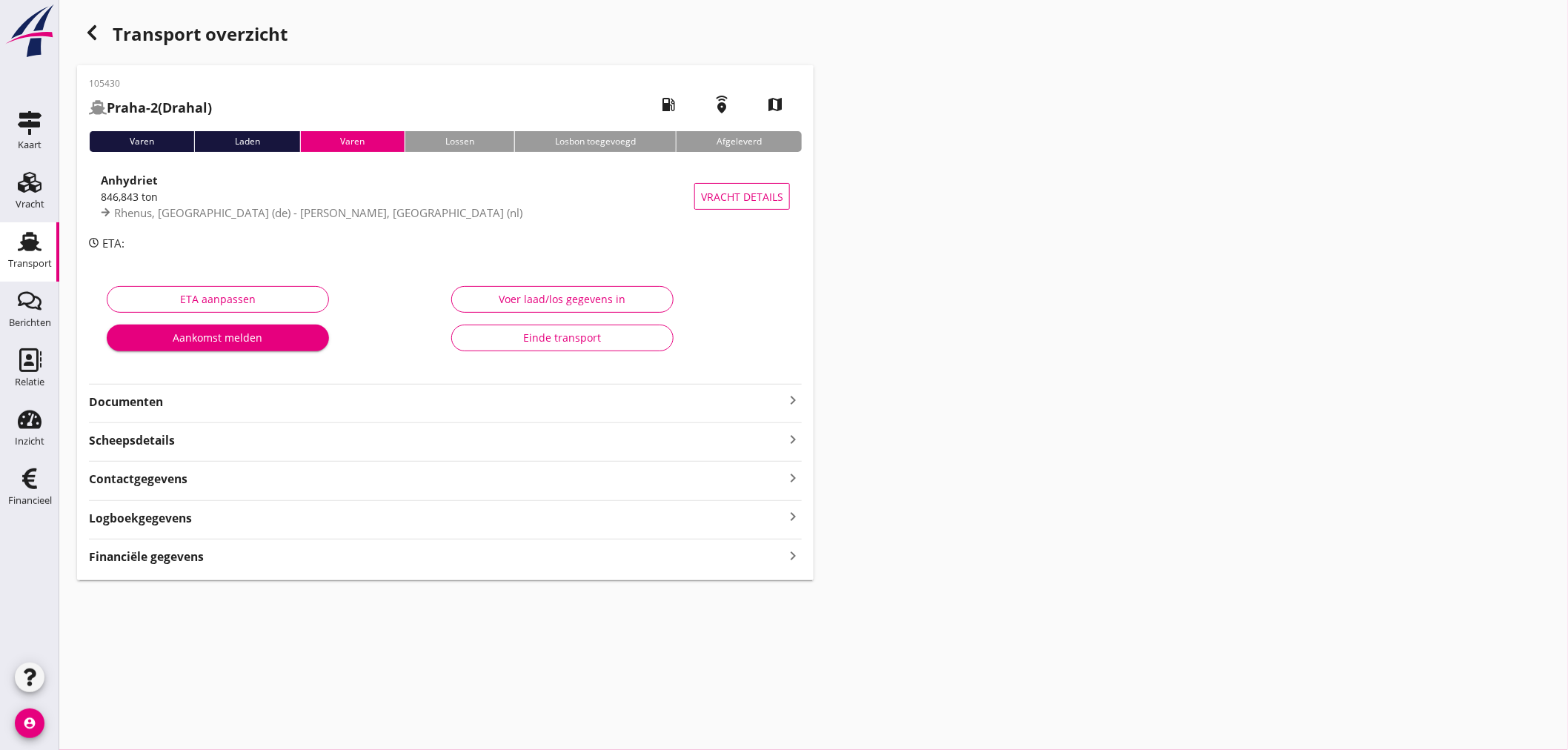
drag, startPoint x: 789, startPoint y: 559, endPoint x: 812, endPoint y: 559, distance: 23.0
click at [795, 559] on icon "keyboard_arrow_right" at bounding box center [793, 555] width 18 height 20
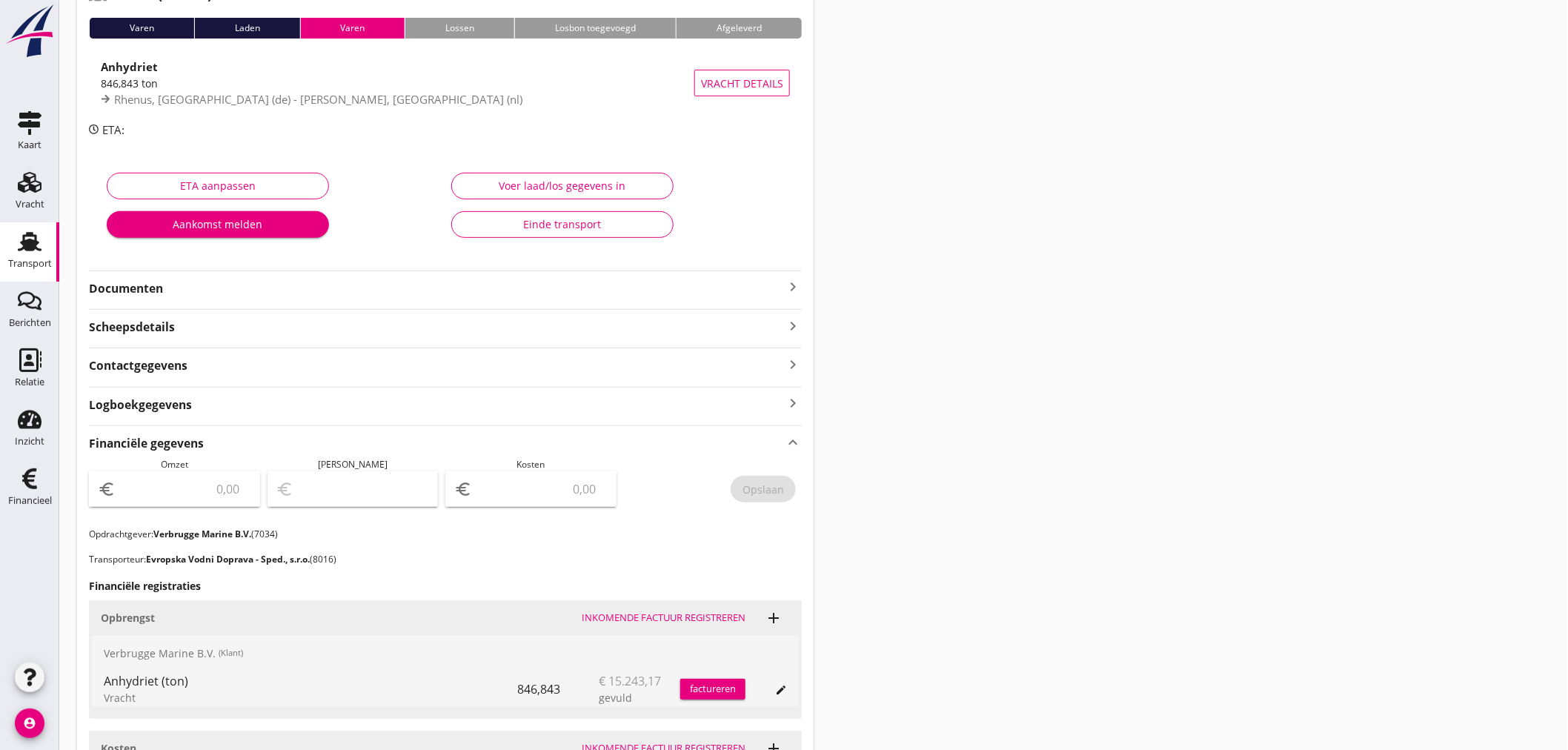
scroll to position [329, 0]
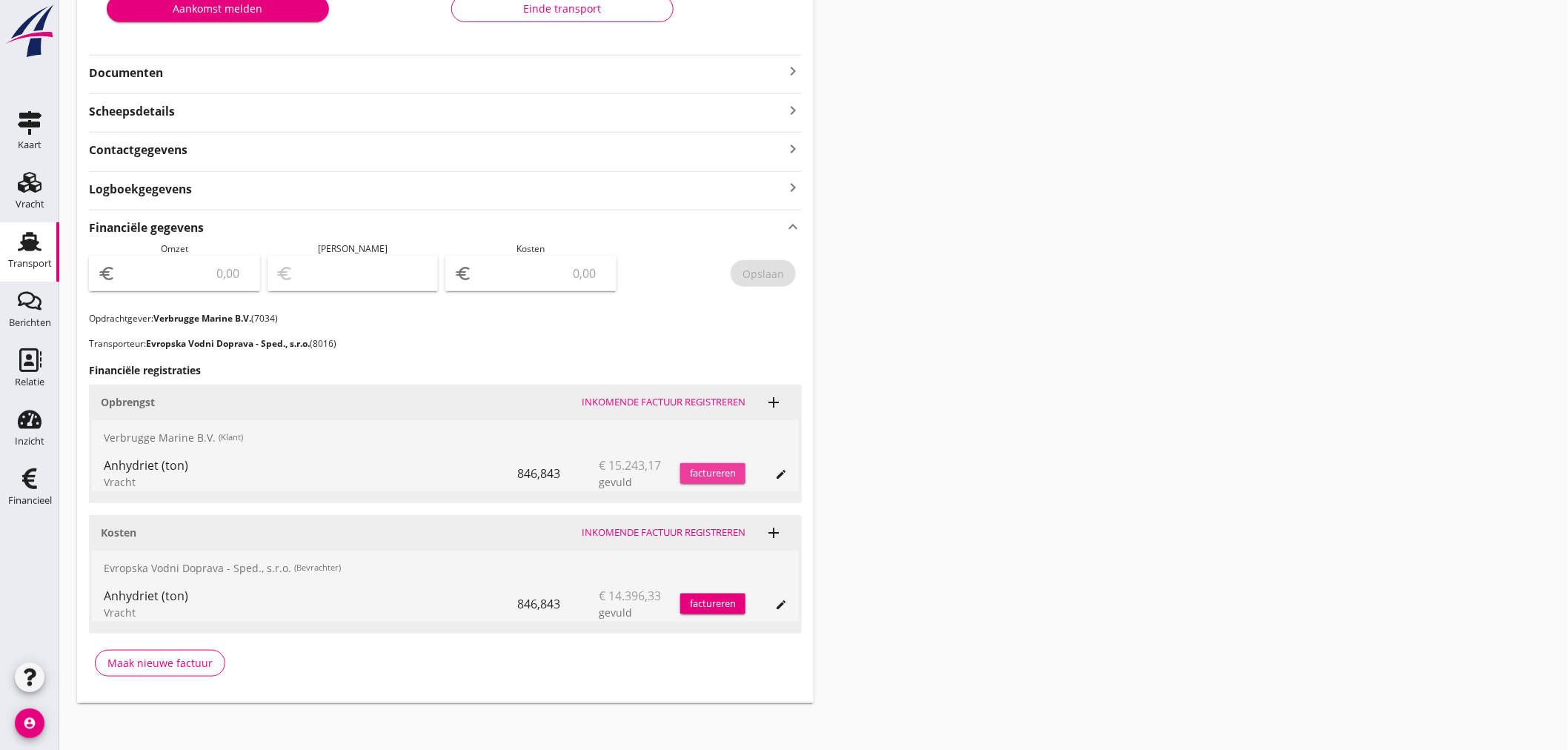
click at [739, 471] on div "factureren" at bounding box center [713, 473] width 65 height 15
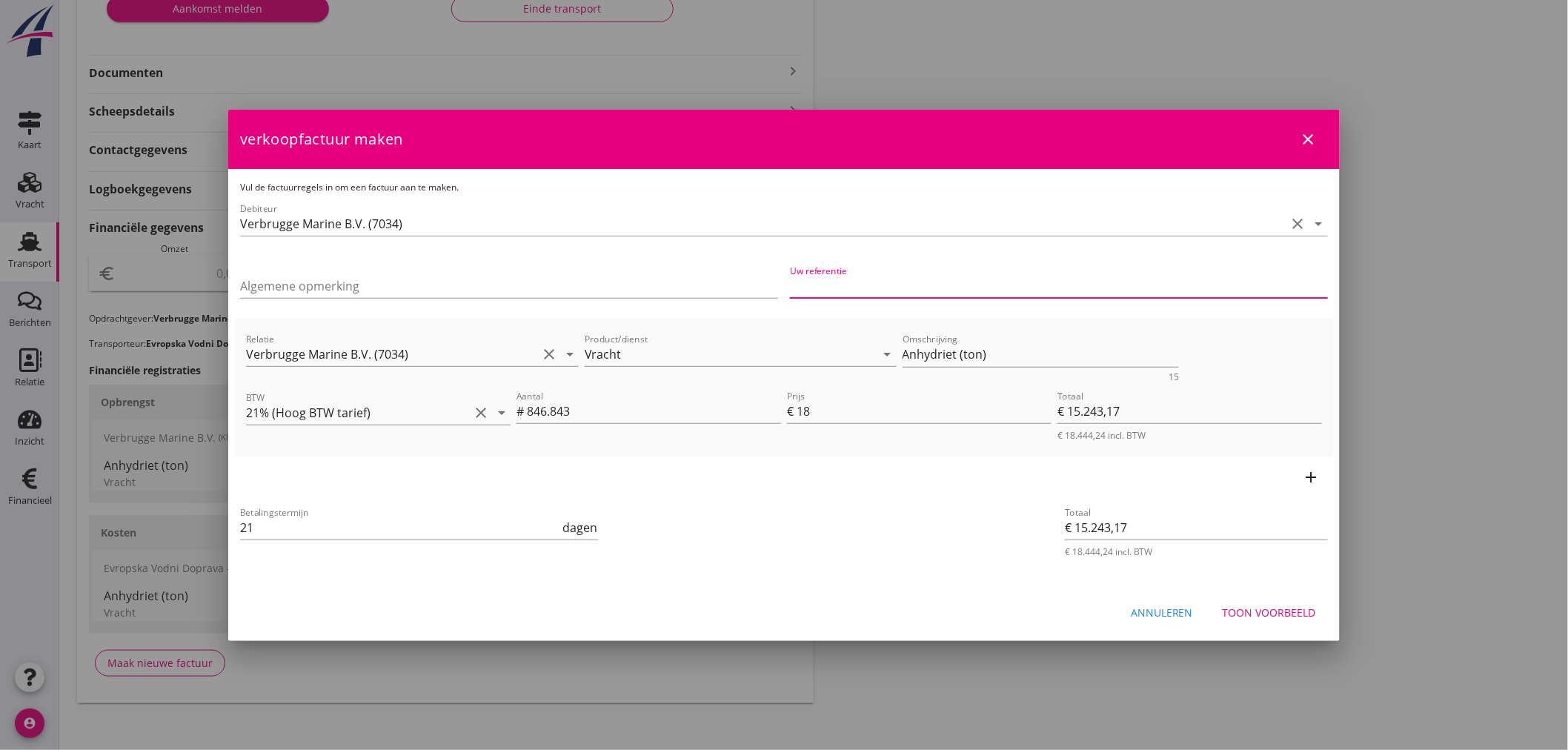
click at [938, 281] on input "Uw referentie" at bounding box center [1058, 286] width 538 height 24
type input "154097564"
drag, startPoint x: 1069, startPoint y: 352, endPoint x: 1010, endPoint y: 358, distance: 59.3
click at [1055, 356] on textarea "Anhydriet (ton)" at bounding box center [1041, 354] width 278 height 24
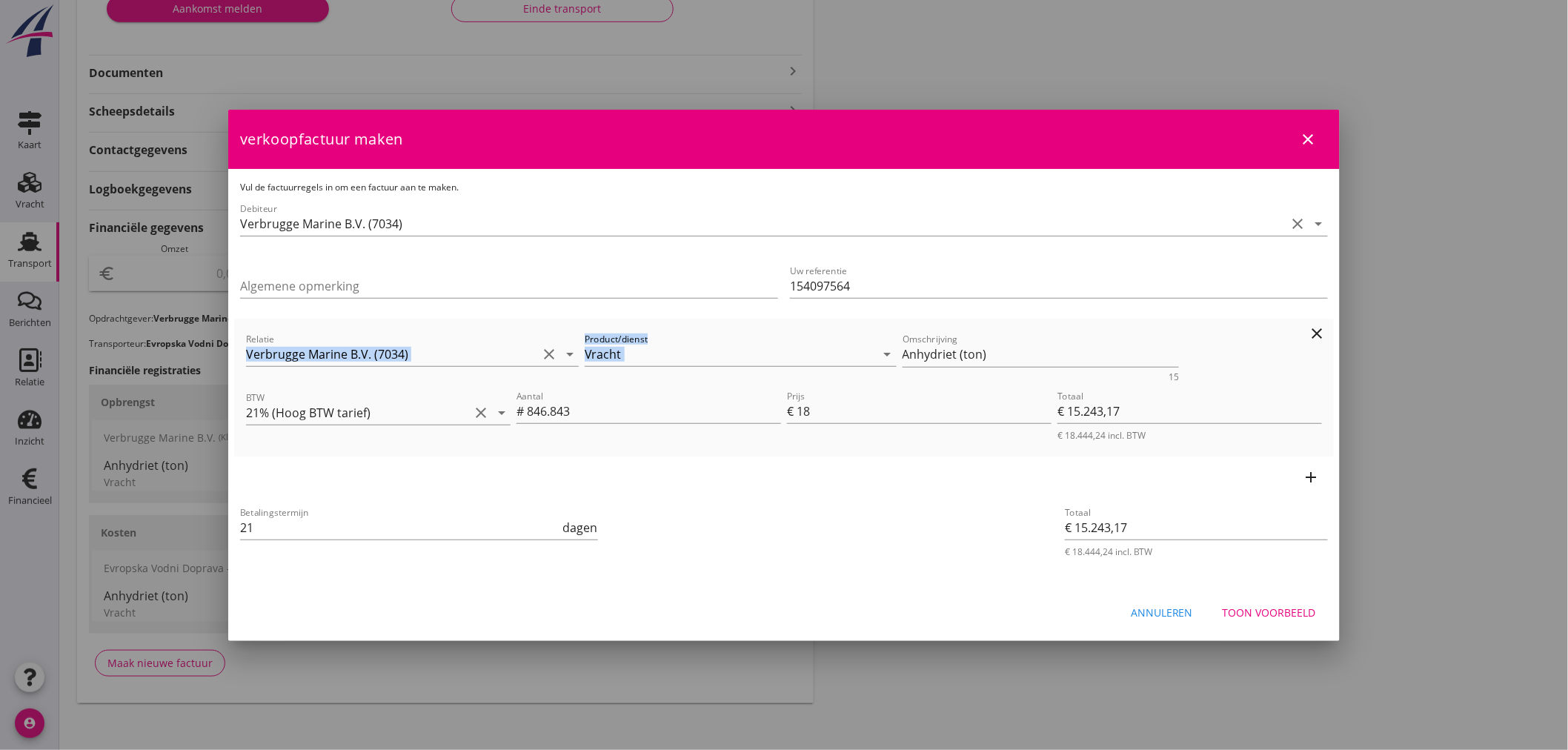
drag, startPoint x: 1013, startPoint y: 339, endPoint x: 591, endPoint y: 381, distance: 424.1
click at [505, 359] on div "Relatie [PERSON_NAME] Marine B.V. (7034) clear arrow_drop_down Product/dienst V…" at bounding box center [784, 356] width 1082 height 57
drag, startPoint x: 966, startPoint y: 357, endPoint x: 662, endPoint y: 356, distance: 304.0
click at [662, 356] on div "Relatie [PERSON_NAME] Marine B.V. (7034) clear arrow_drop_down Product/dienst V…" at bounding box center [784, 356] width 1082 height 57
click at [1254, 615] on div "Toon voorbeeld" at bounding box center [1269, 612] width 93 height 15
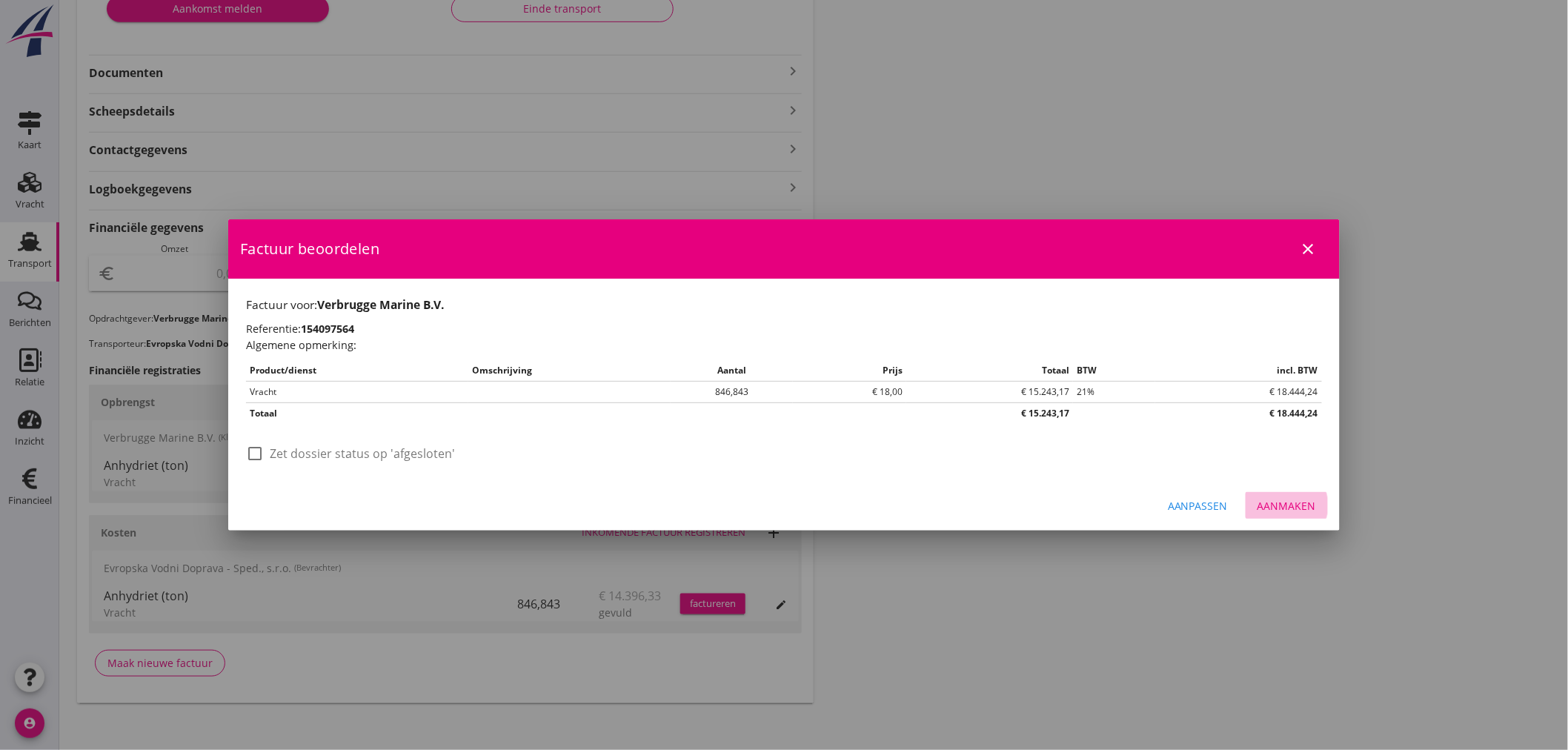
click at [1267, 507] on div "Aanmaken" at bounding box center [1287, 505] width 59 height 15
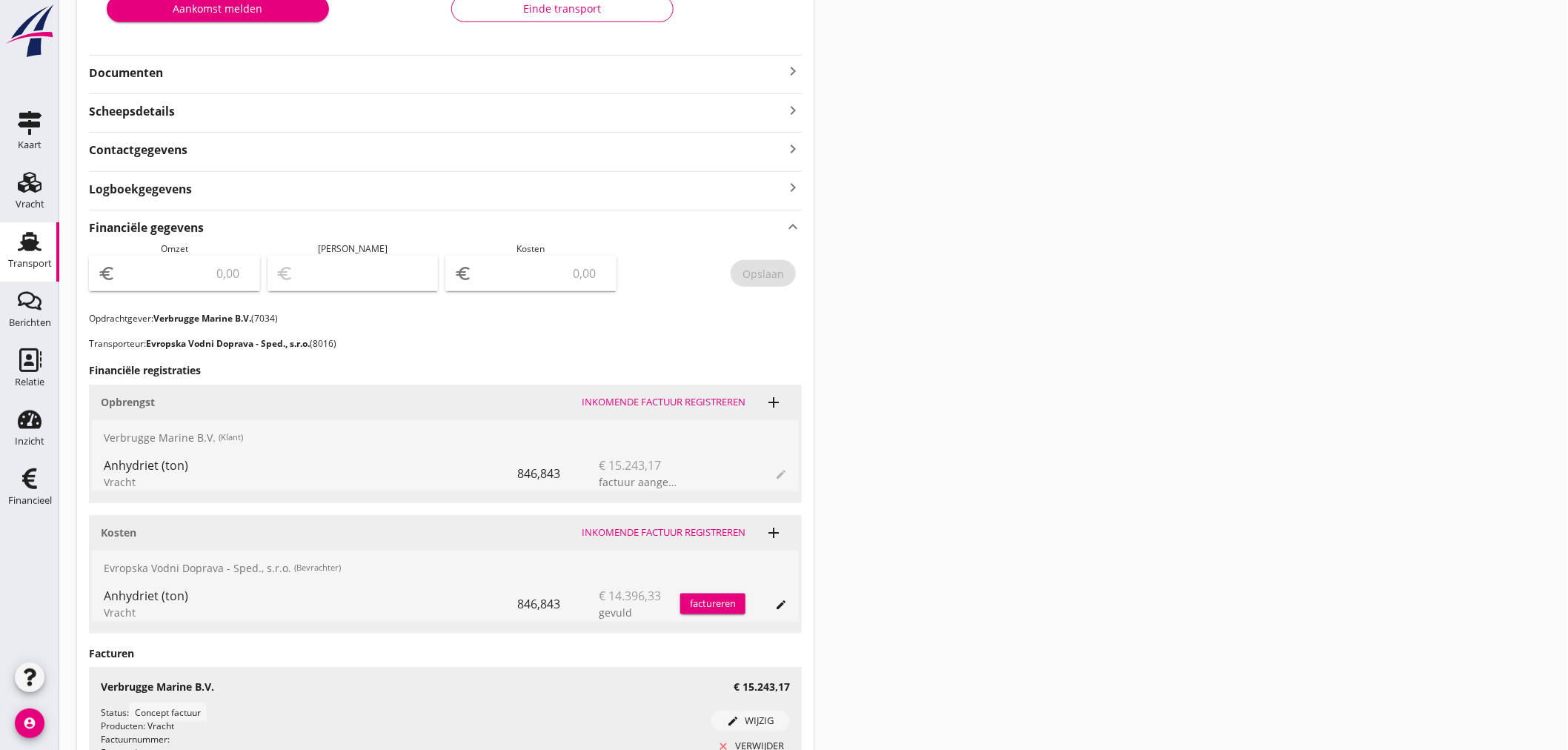
click at [183, 278] on input "number" at bounding box center [185, 273] width 132 height 24
type input "15243"
type input "15243.17"
drag, startPoint x: 744, startPoint y: 266, endPoint x: 764, endPoint y: 268, distance: 20.1
click at [745, 266] on div "Opslaan" at bounding box center [764, 273] width 42 height 15
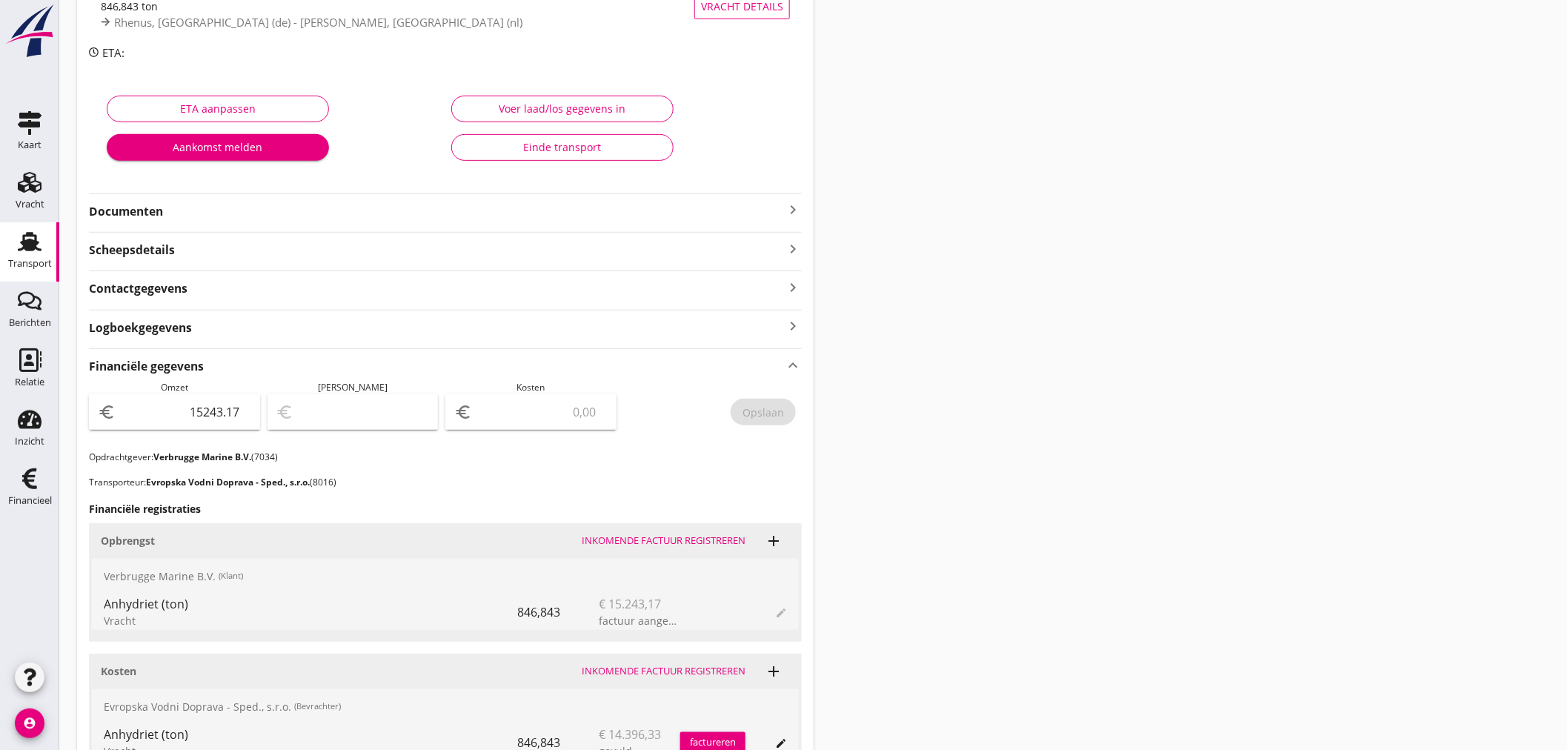
scroll to position [0, 0]
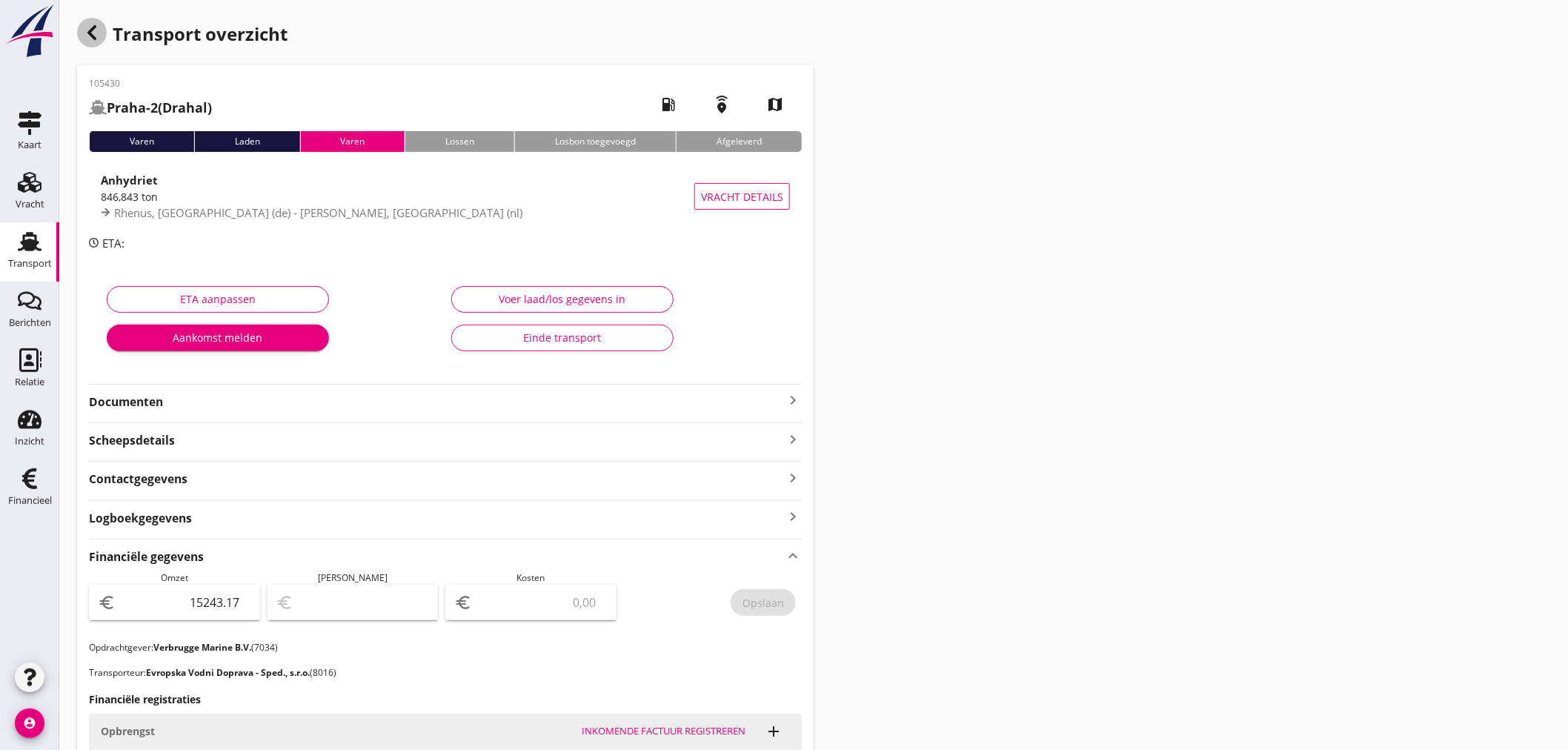
click at [94, 34] on icon "button" at bounding box center [93, 33] width 18 height 18
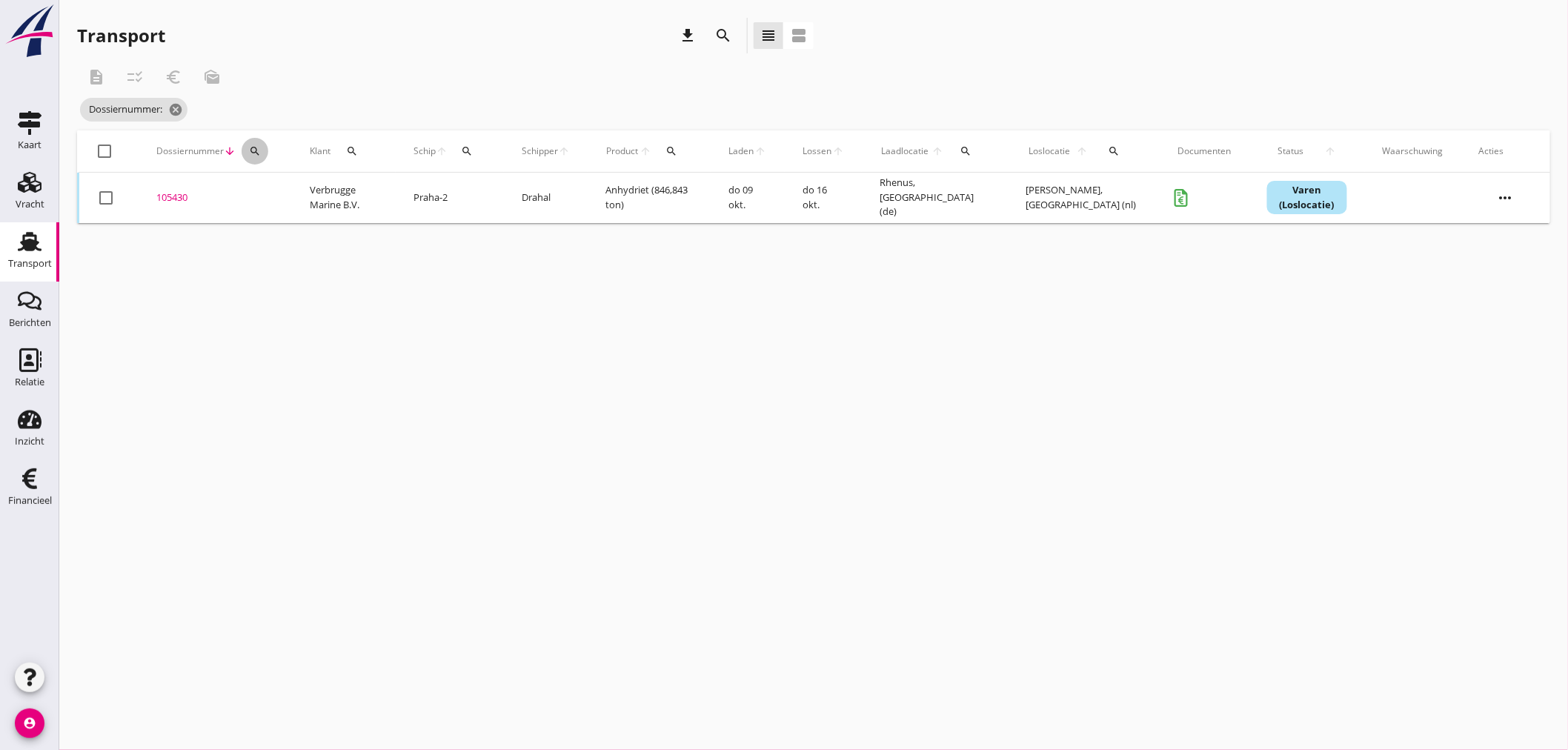
click at [257, 149] on icon "search" at bounding box center [255, 151] width 12 height 12
drag, startPoint x: 263, startPoint y: 166, endPoint x: 278, endPoint y: 189, distance: 27.5
click at [264, 168] on div "Zoeken op dossiernummer..." at bounding box center [335, 188] width 187 height 47
click at [280, 191] on input "Zoeken op dossiernummer..." at bounding box center [324, 194] width 154 height 24
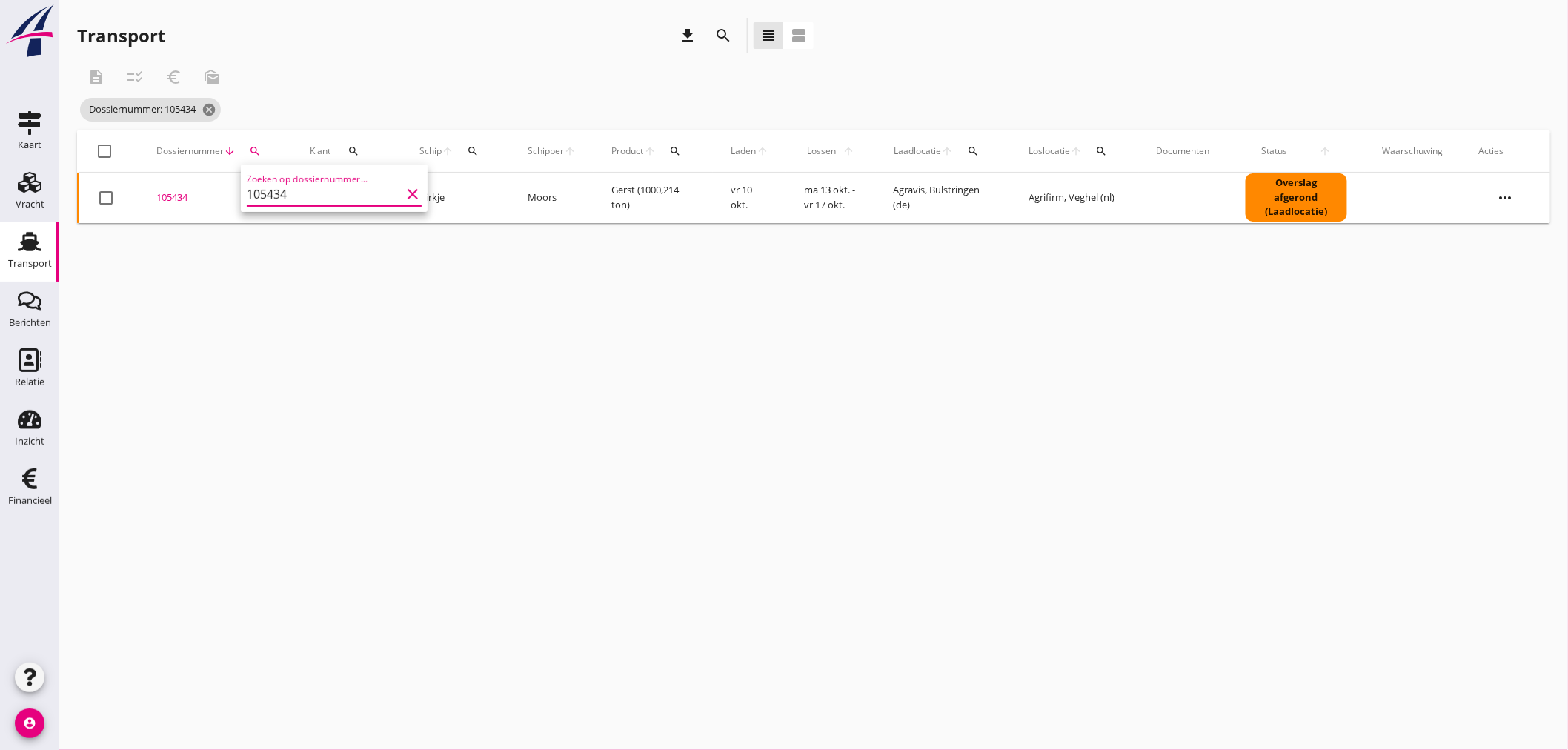
type input "105434"
click at [167, 196] on div "105434" at bounding box center [215, 198] width 118 height 15
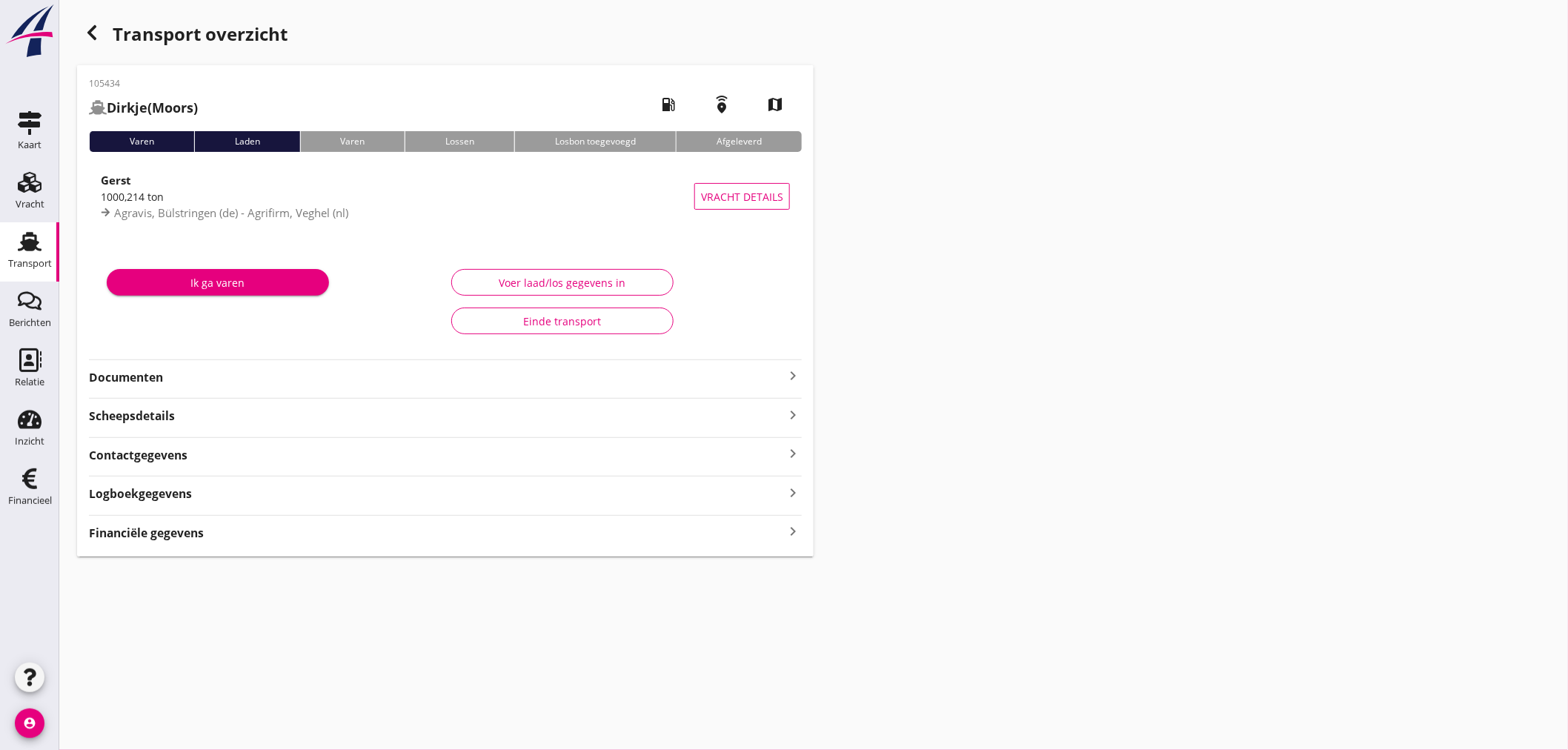
click at [176, 535] on strong "Financiële gegevens" at bounding box center [146, 532] width 115 height 17
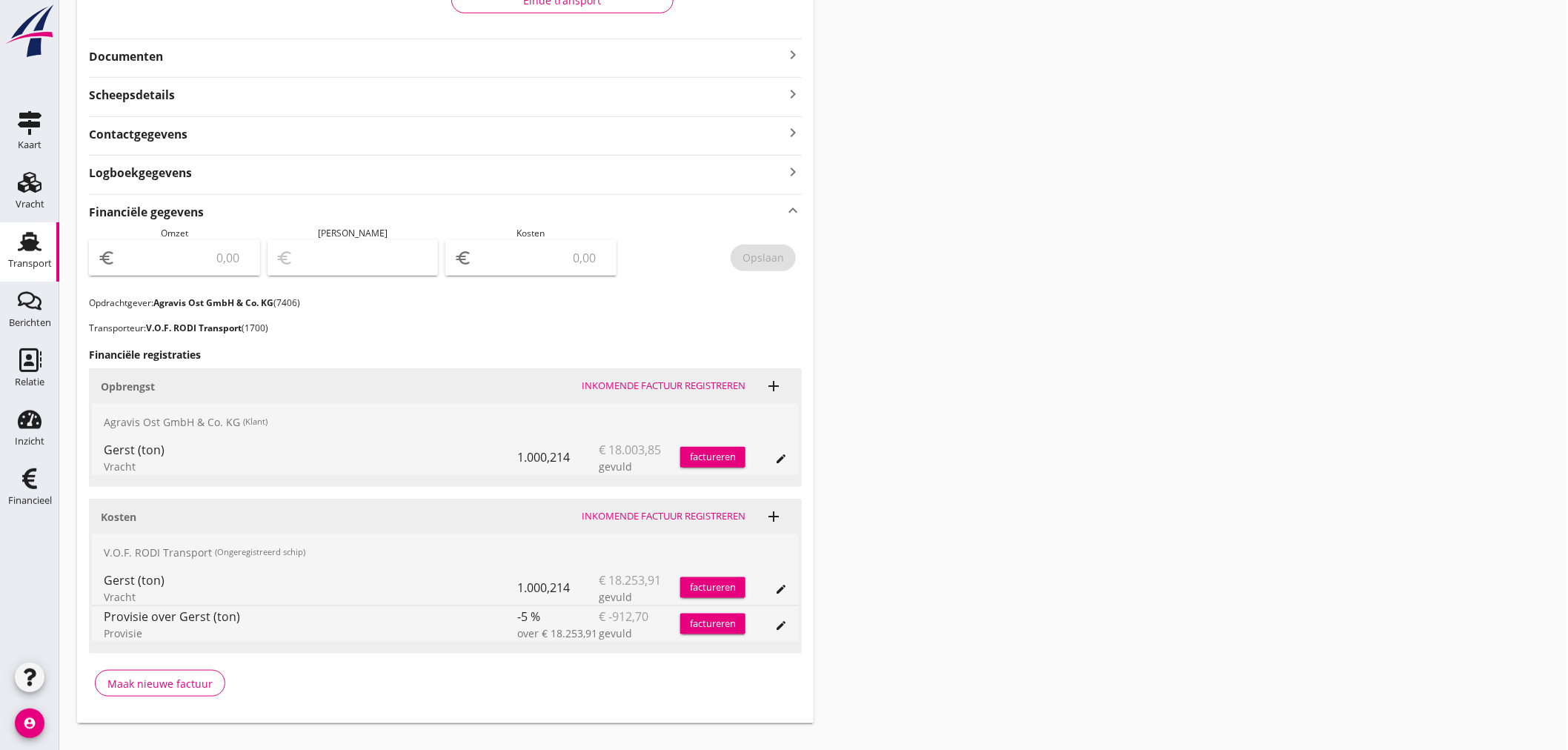
scroll to position [346, 0]
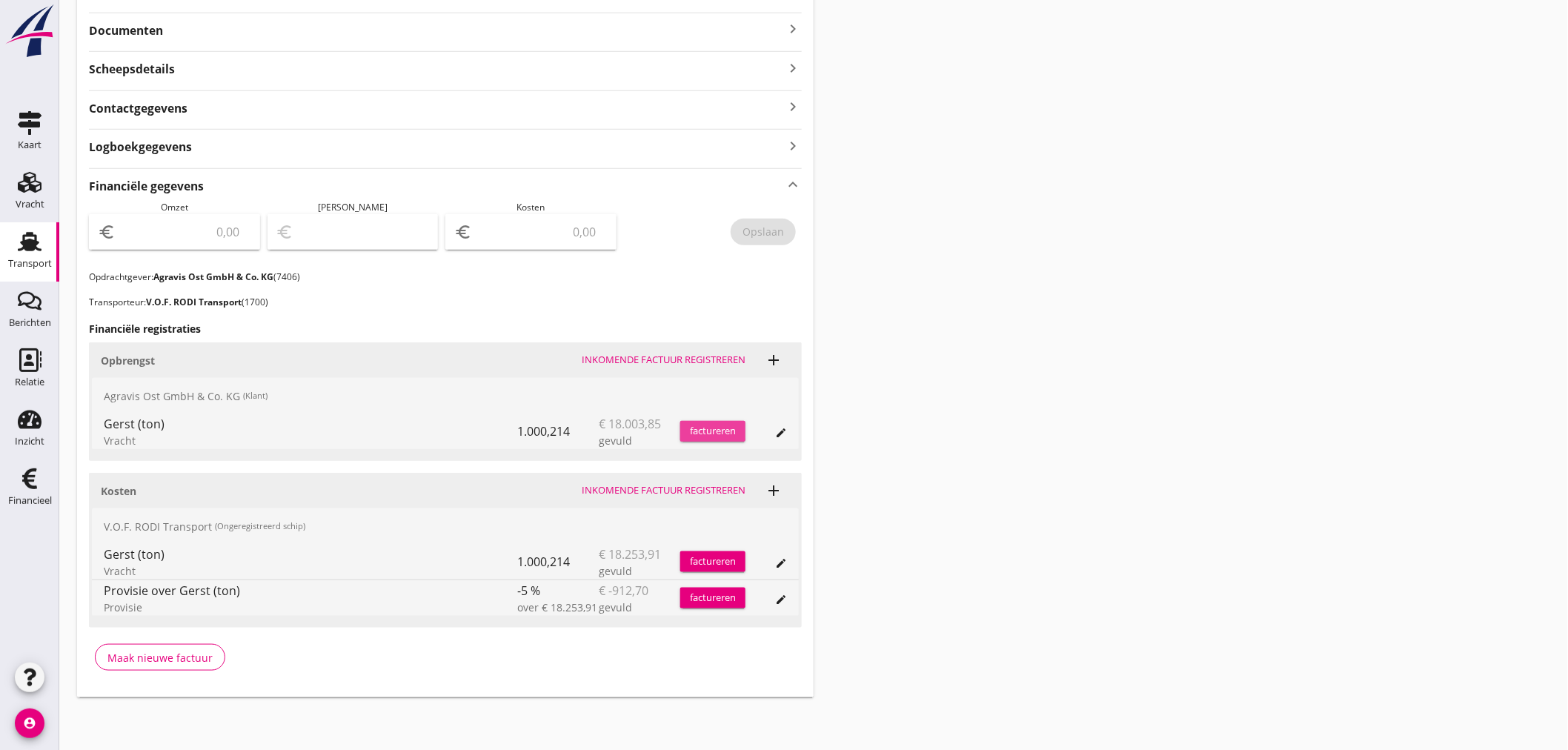
click at [709, 432] on div "factureren" at bounding box center [713, 431] width 65 height 15
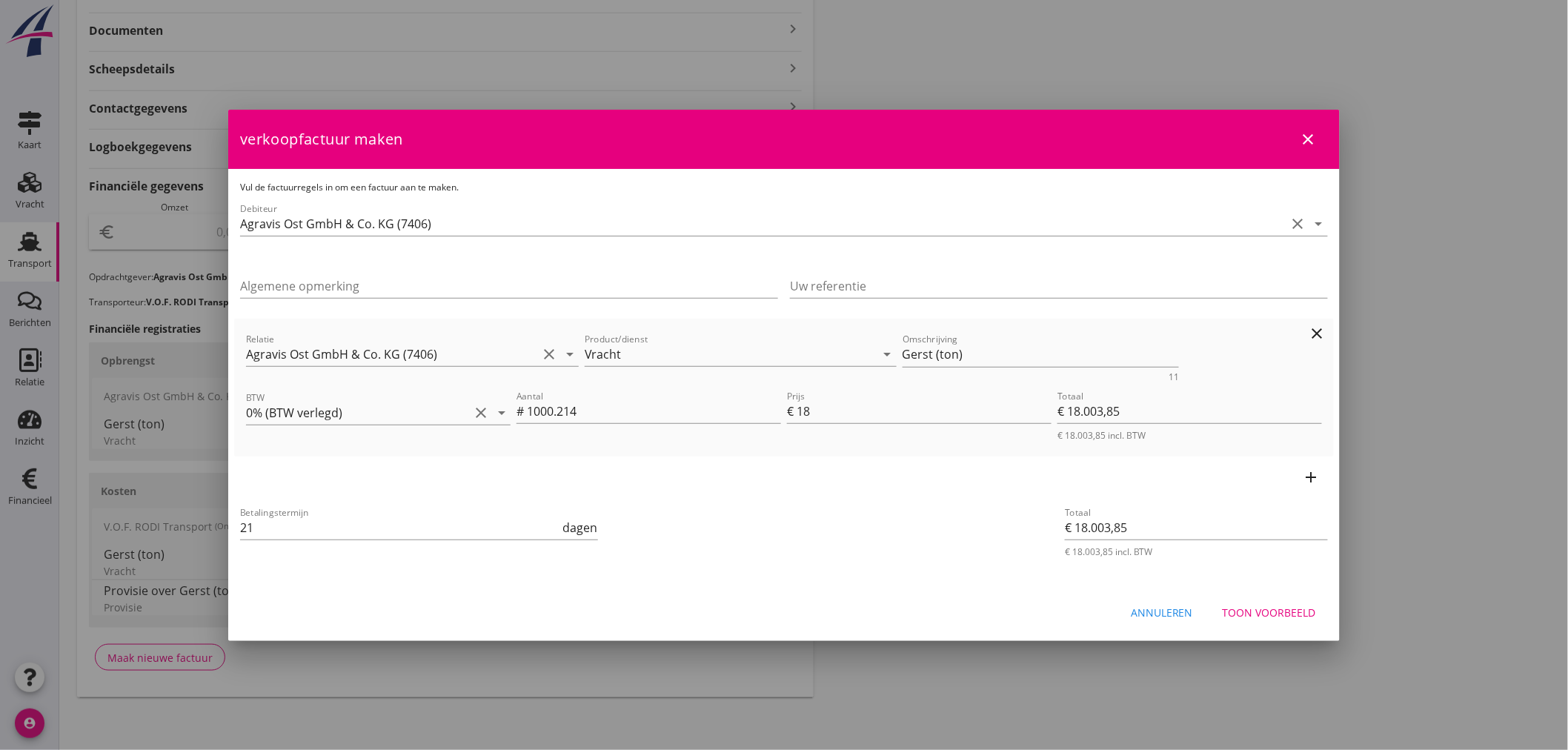
drag, startPoint x: 957, startPoint y: 354, endPoint x: 684, endPoint y: 379, distance: 274.1
click at [684, 379] on div "Relatie Agravis Ost GmbH & Co. KG (7406) clear arrow_drop_down Product/dienst V…" at bounding box center [784, 356] width 1082 height 57
click at [1271, 613] on button "Toon voorbeeld" at bounding box center [1269, 612] width 117 height 26
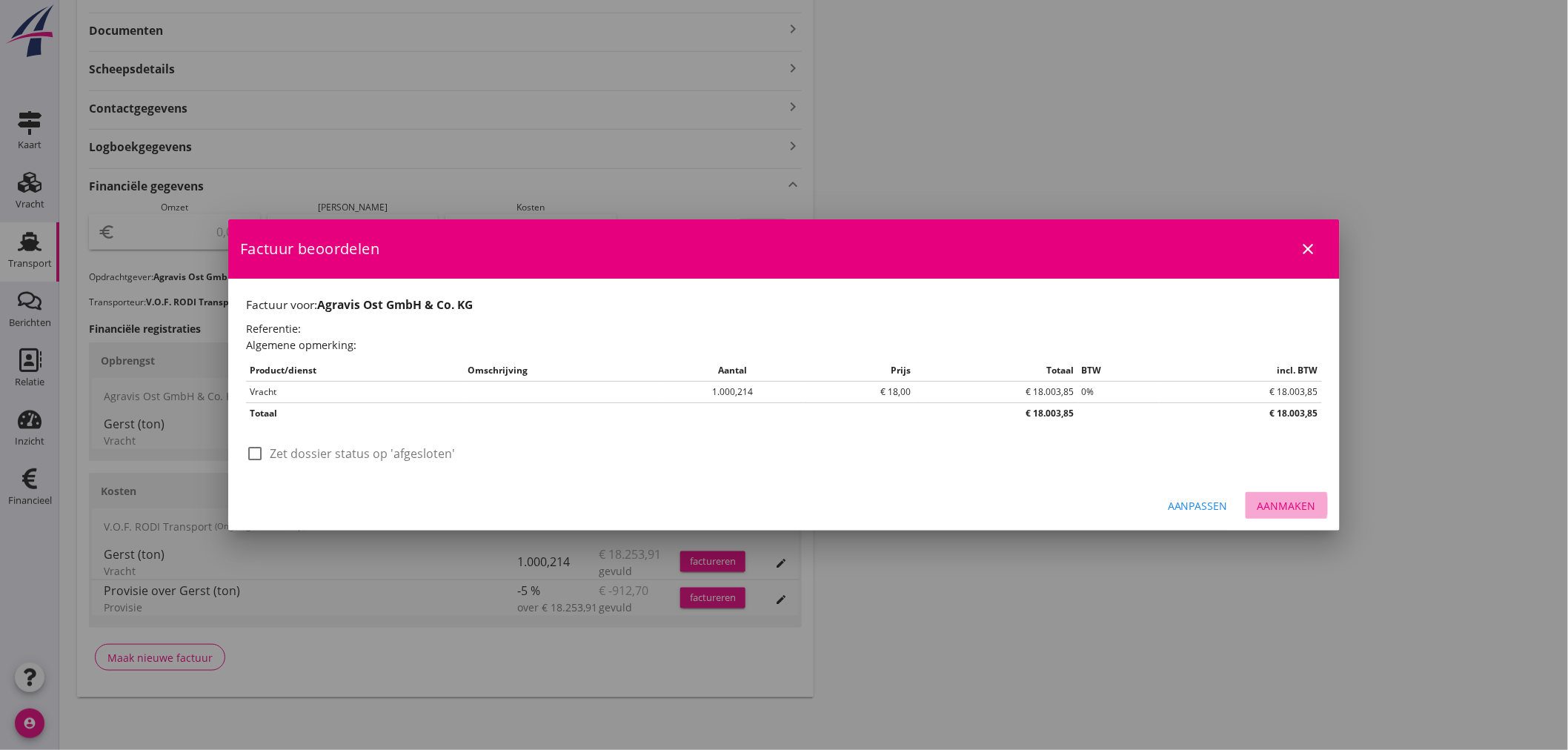
click at [1298, 501] on div "Aanmaken" at bounding box center [1287, 505] width 59 height 15
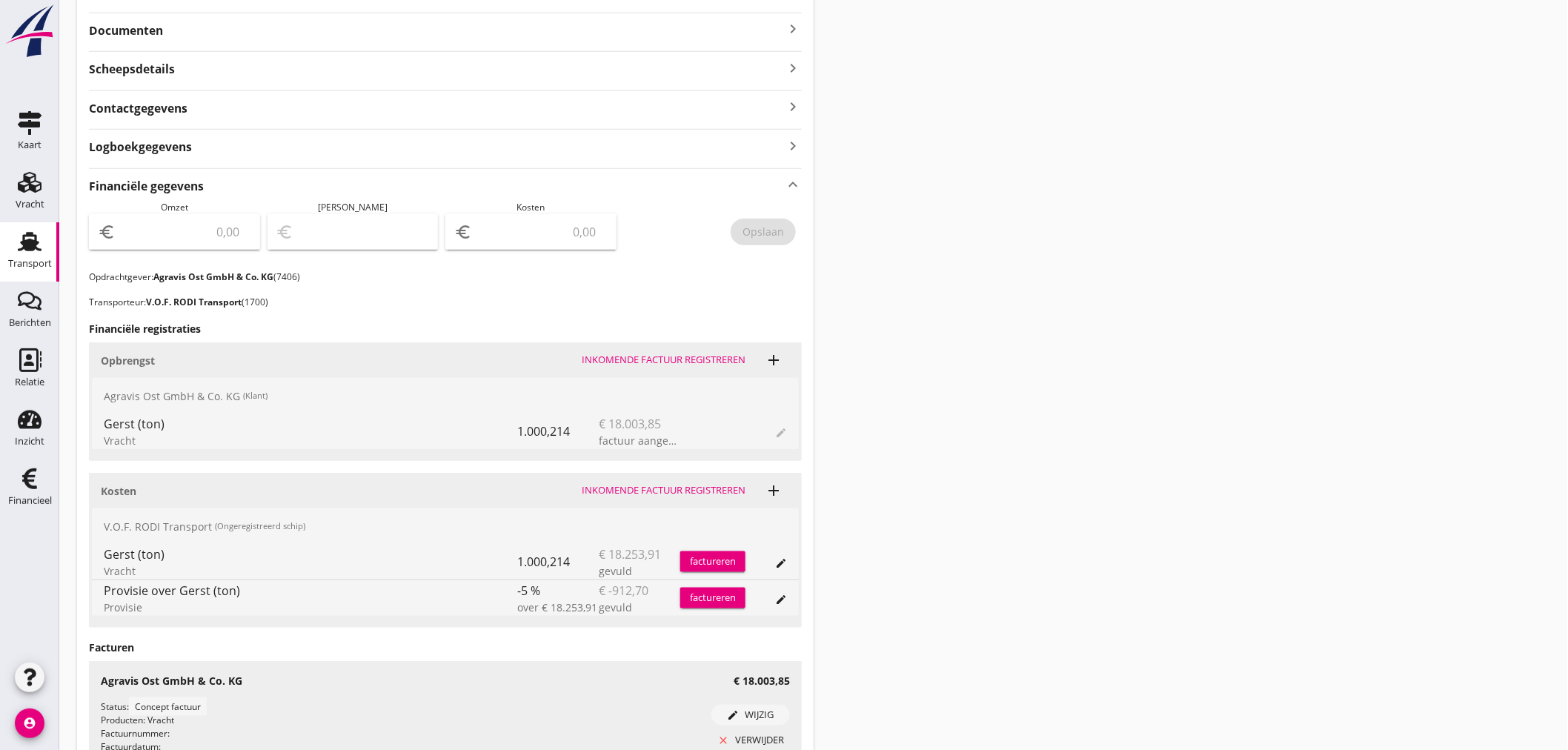
click at [219, 240] on input "number" at bounding box center [185, 232] width 132 height 24
type input "18003"
type input "18003.85"
drag, startPoint x: 774, startPoint y: 231, endPoint x: 769, endPoint y: 222, distance: 10.3
click at [774, 230] on div "Opslaan" at bounding box center [764, 231] width 42 height 15
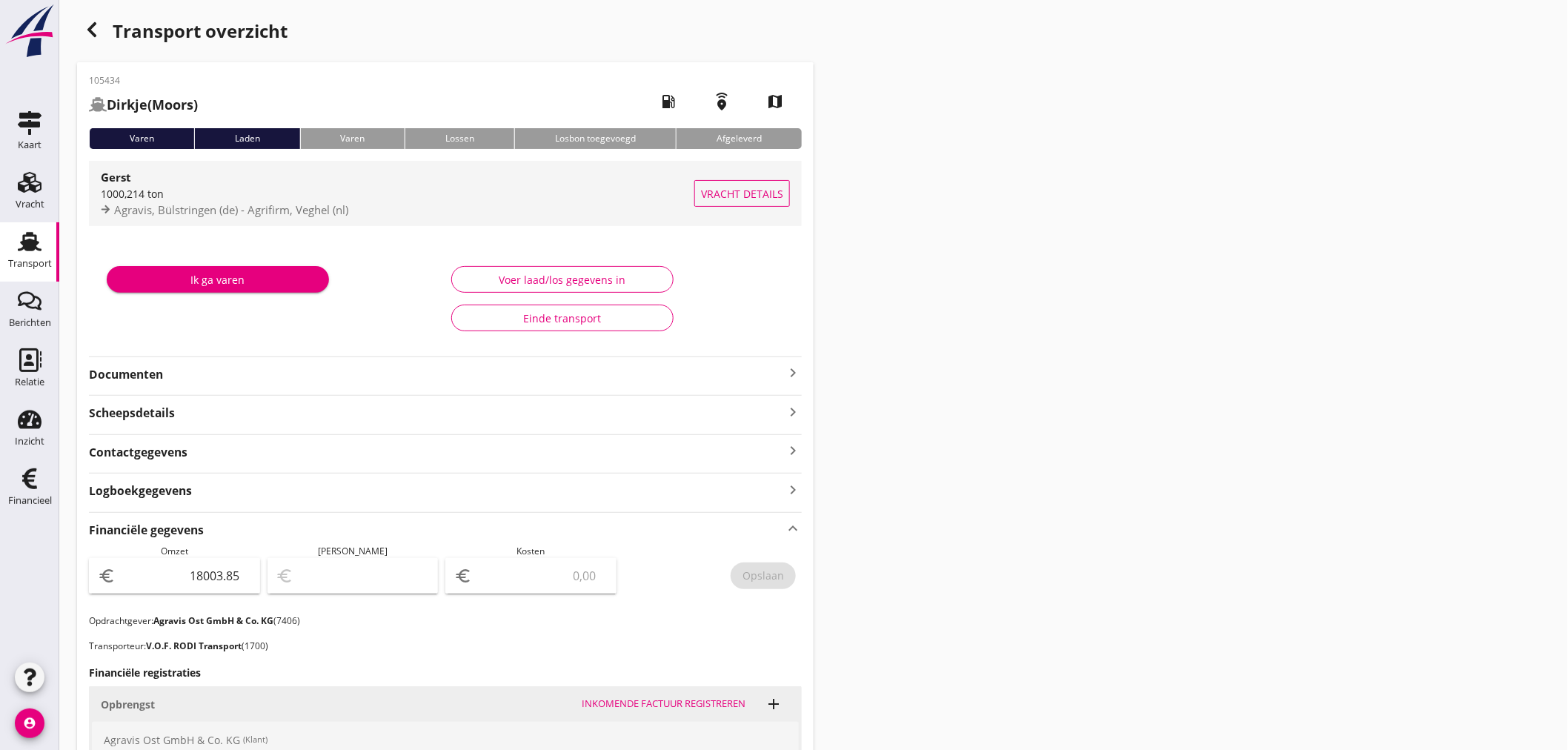
scroll to position [0, 0]
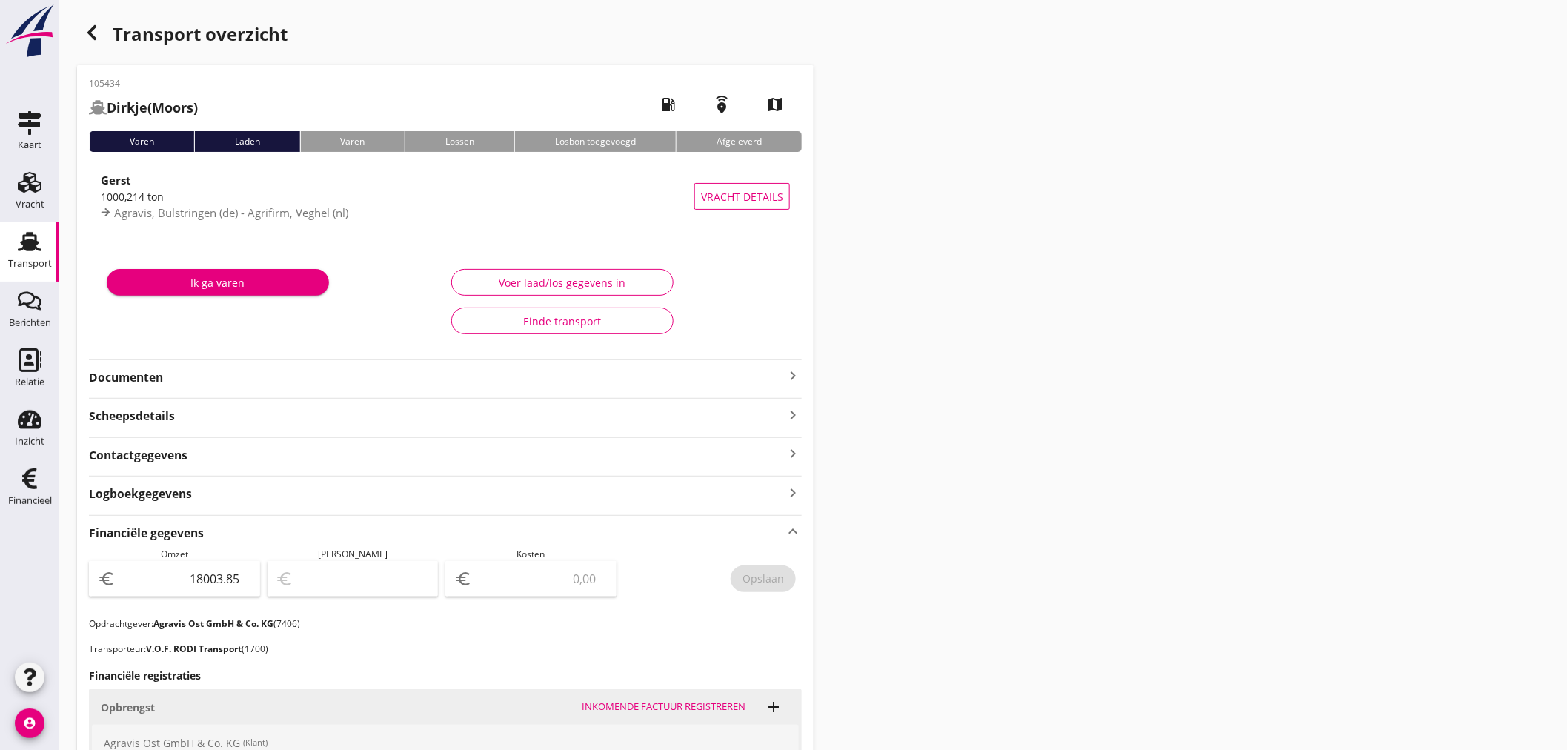
click at [97, 35] on icon "button" at bounding box center [93, 33] width 18 height 18
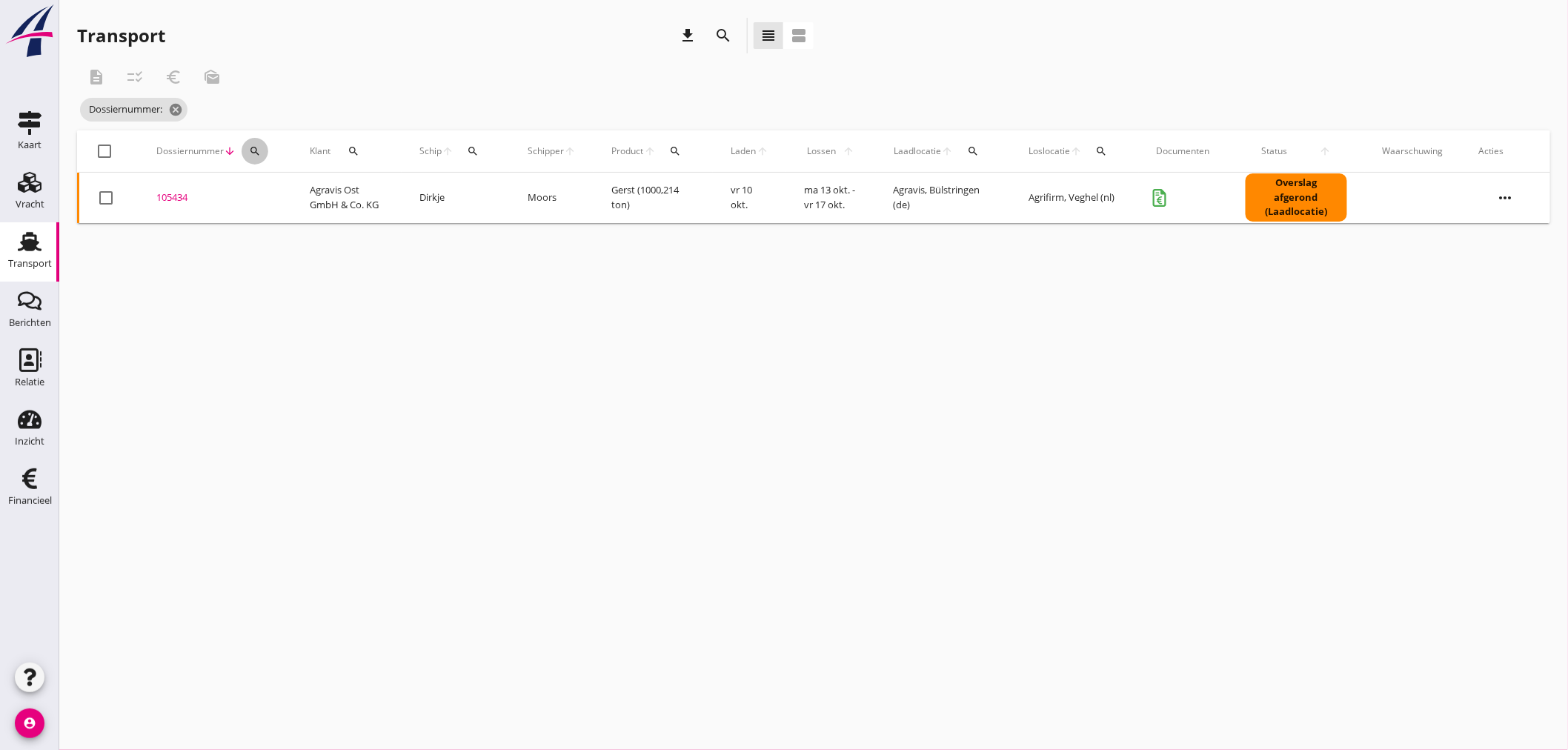
click at [253, 150] on icon "search" at bounding box center [255, 151] width 12 height 12
click at [290, 199] on input "Zoeken op dossiernummer..." at bounding box center [324, 194] width 154 height 24
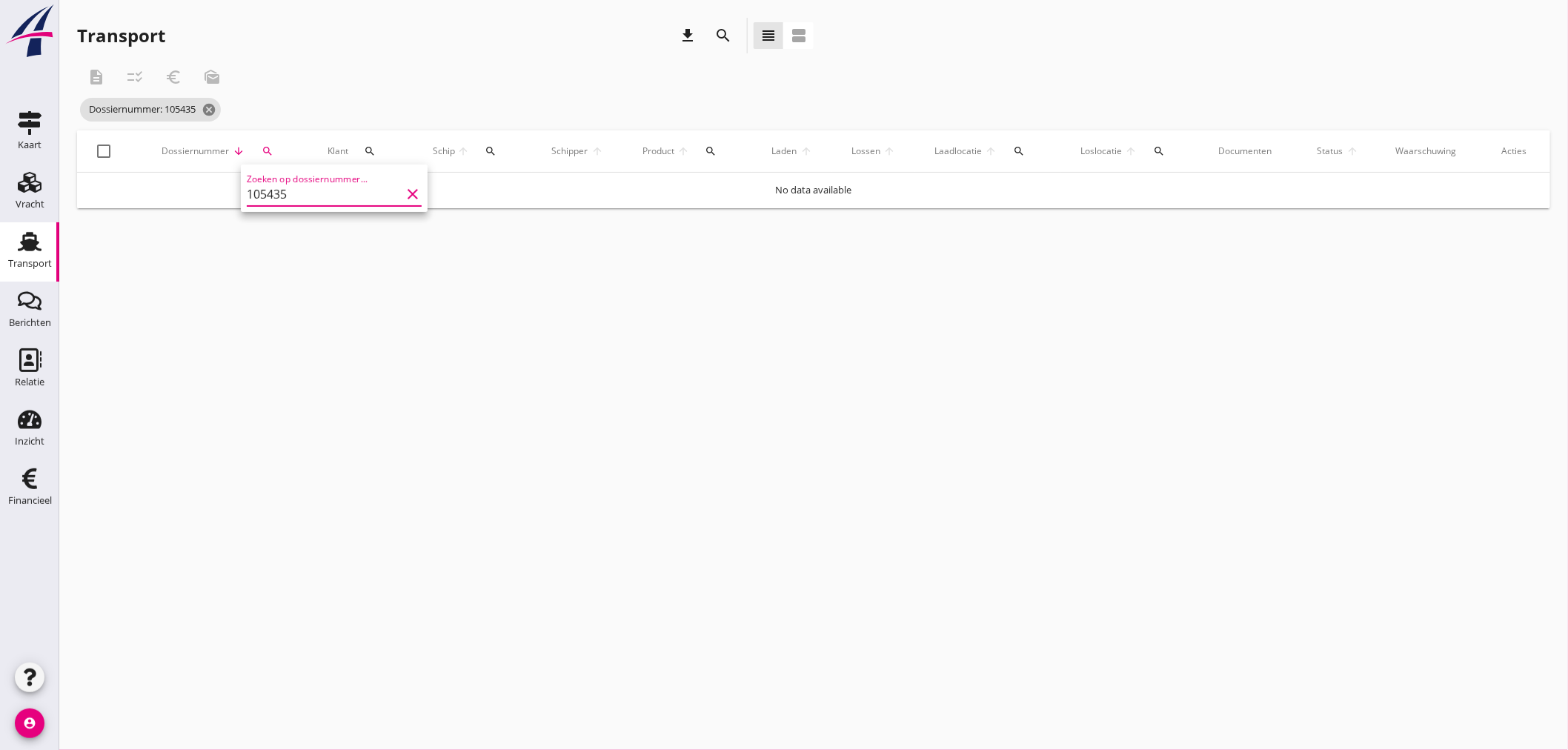
type input "105435"
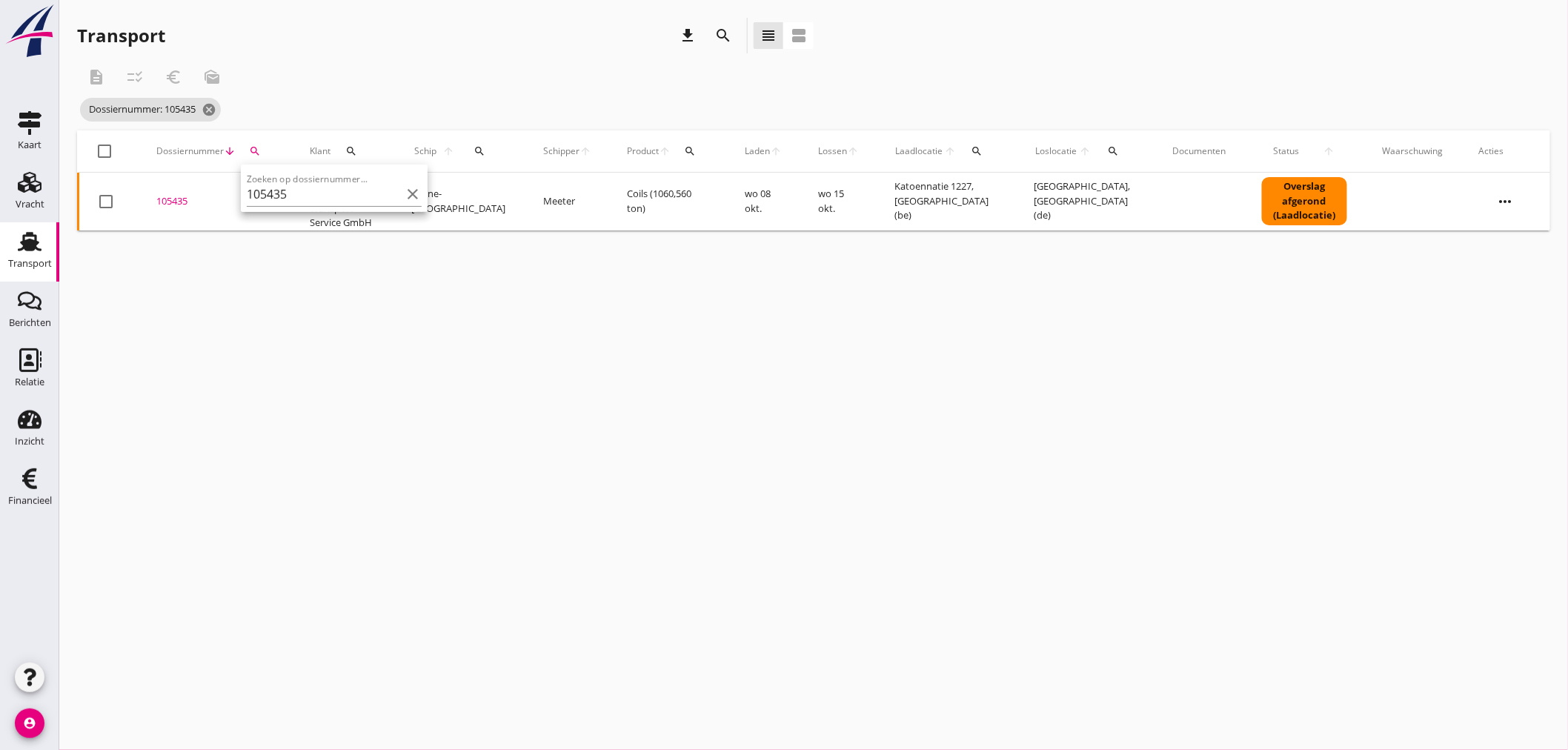
click at [172, 197] on div "105435" at bounding box center [215, 201] width 118 height 15
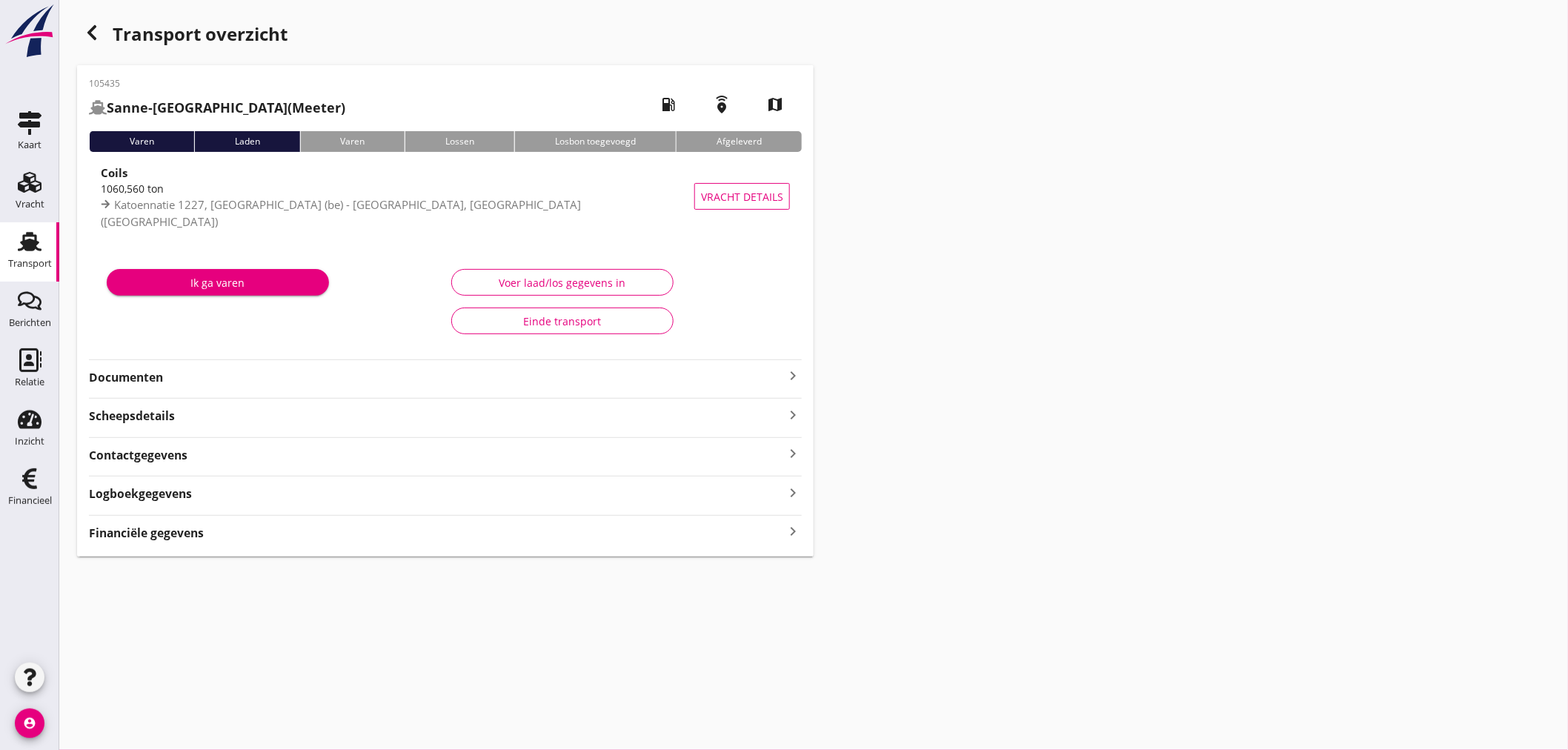
click at [159, 528] on strong "Financiële gegevens" at bounding box center [146, 532] width 115 height 17
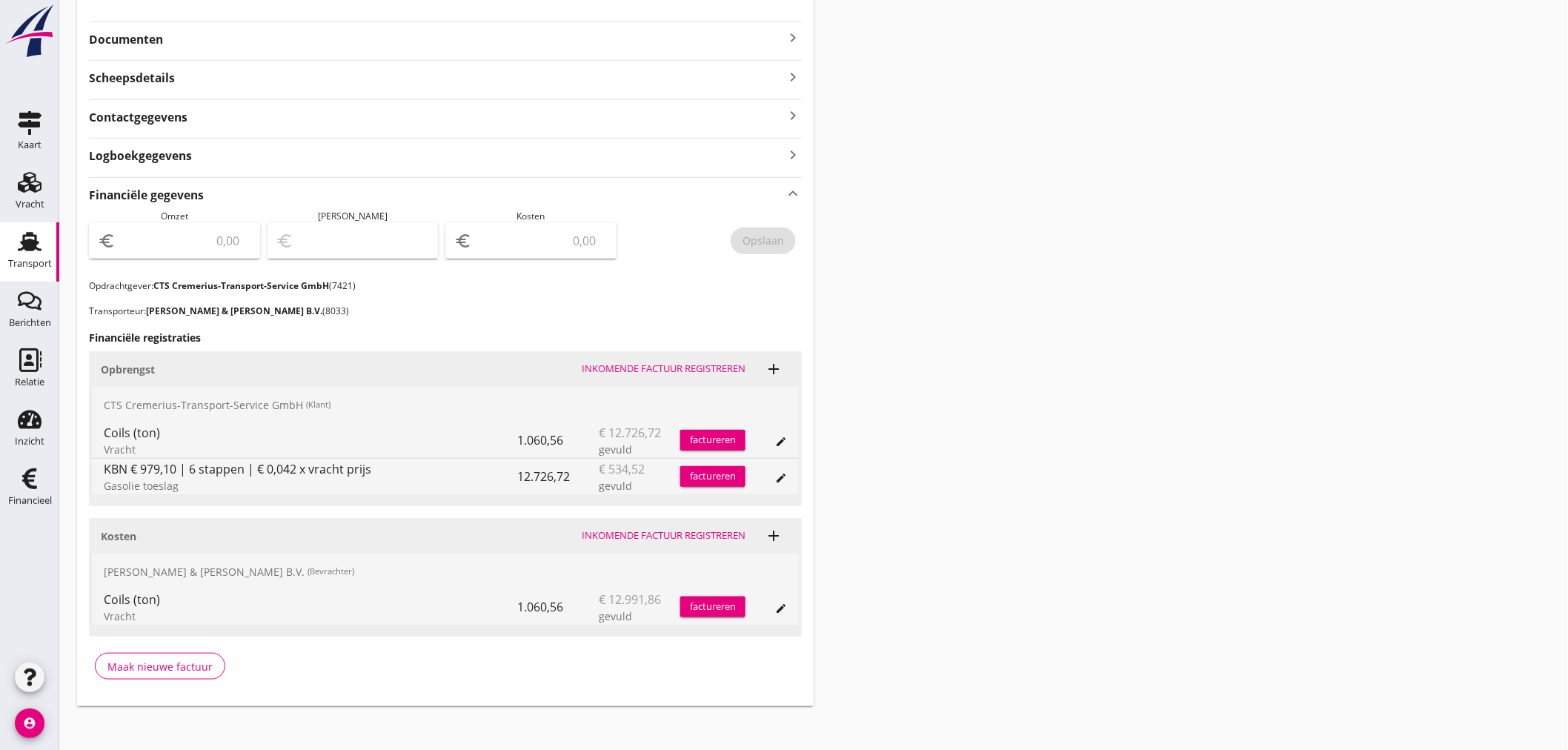
scroll to position [346, 0]
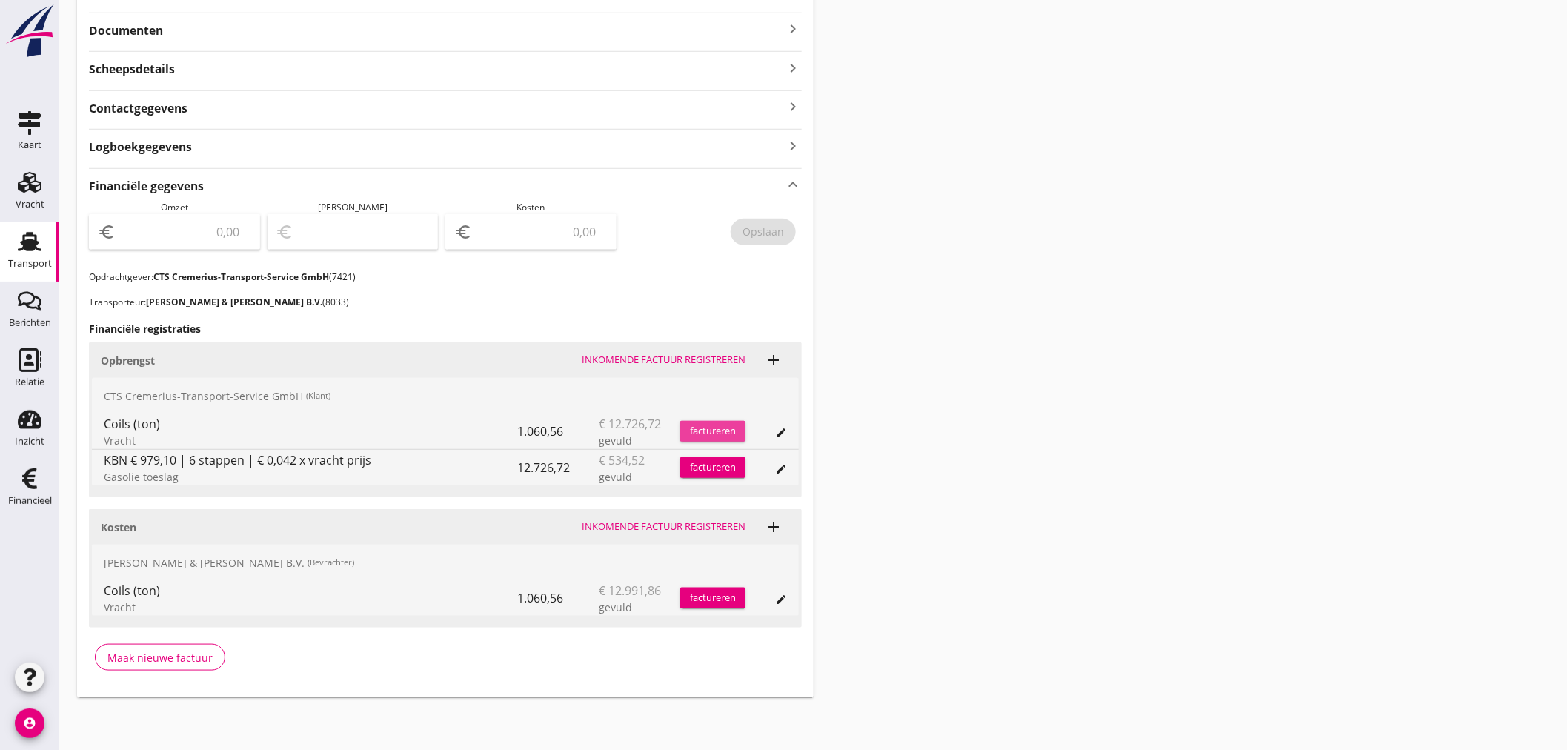
click at [725, 424] on div "factureren" at bounding box center [713, 431] width 65 height 15
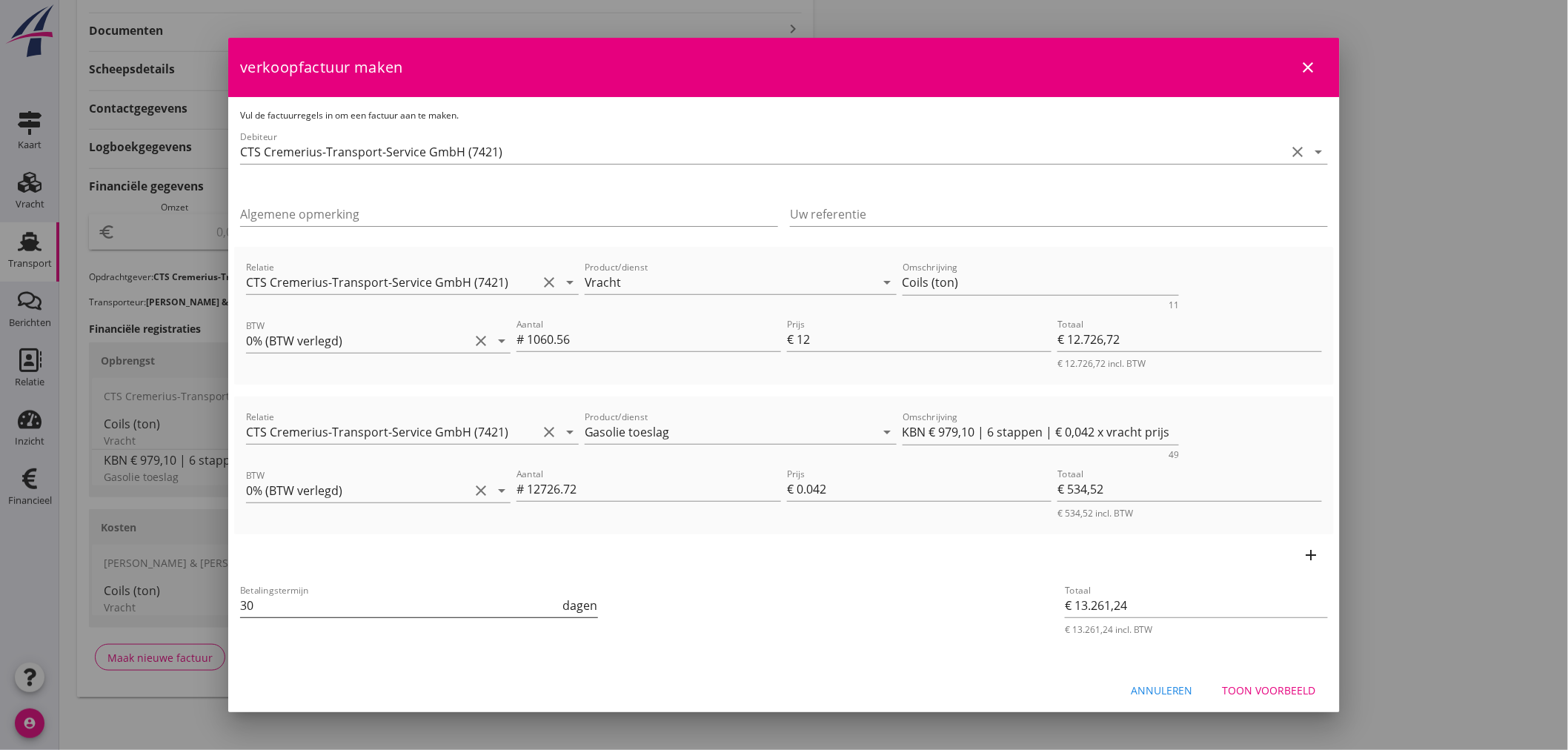
click at [300, 601] on input "30" at bounding box center [400, 605] width 320 height 24
drag, startPoint x: 252, startPoint y: 601, endPoint x: 121, endPoint y: 597, distance: 131.1
click at [121, 598] on div "21% ([PERSON_NAME] BTW tarief) 9% (Laag BTW tarief) 0% (BTW vrij) 0% (BTW verle…" at bounding box center [784, 202] width 1568 height 1097
type input "21"
drag, startPoint x: 969, startPoint y: 275, endPoint x: 767, endPoint y: 278, distance: 202.0
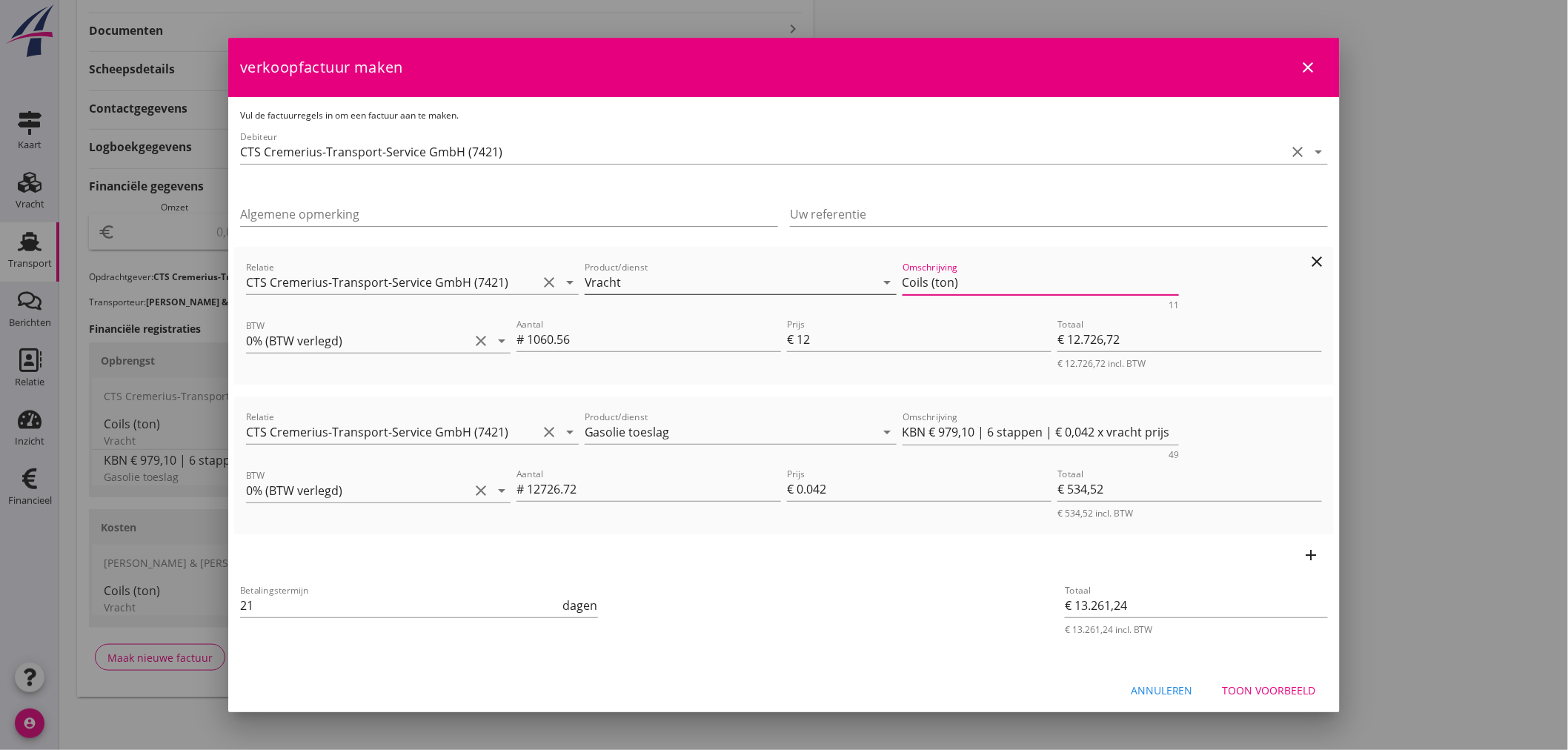
click at [767, 278] on div "Relatie CTS Cremerius-Transport-Service GmbH (7421) clear arrow_drop_down Produ…" at bounding box center [784, 284] width 1082 height 57
click at [1268, 686] on div "Toon voorbeeld" at bounding box center [1269, 690] width 93 height 15
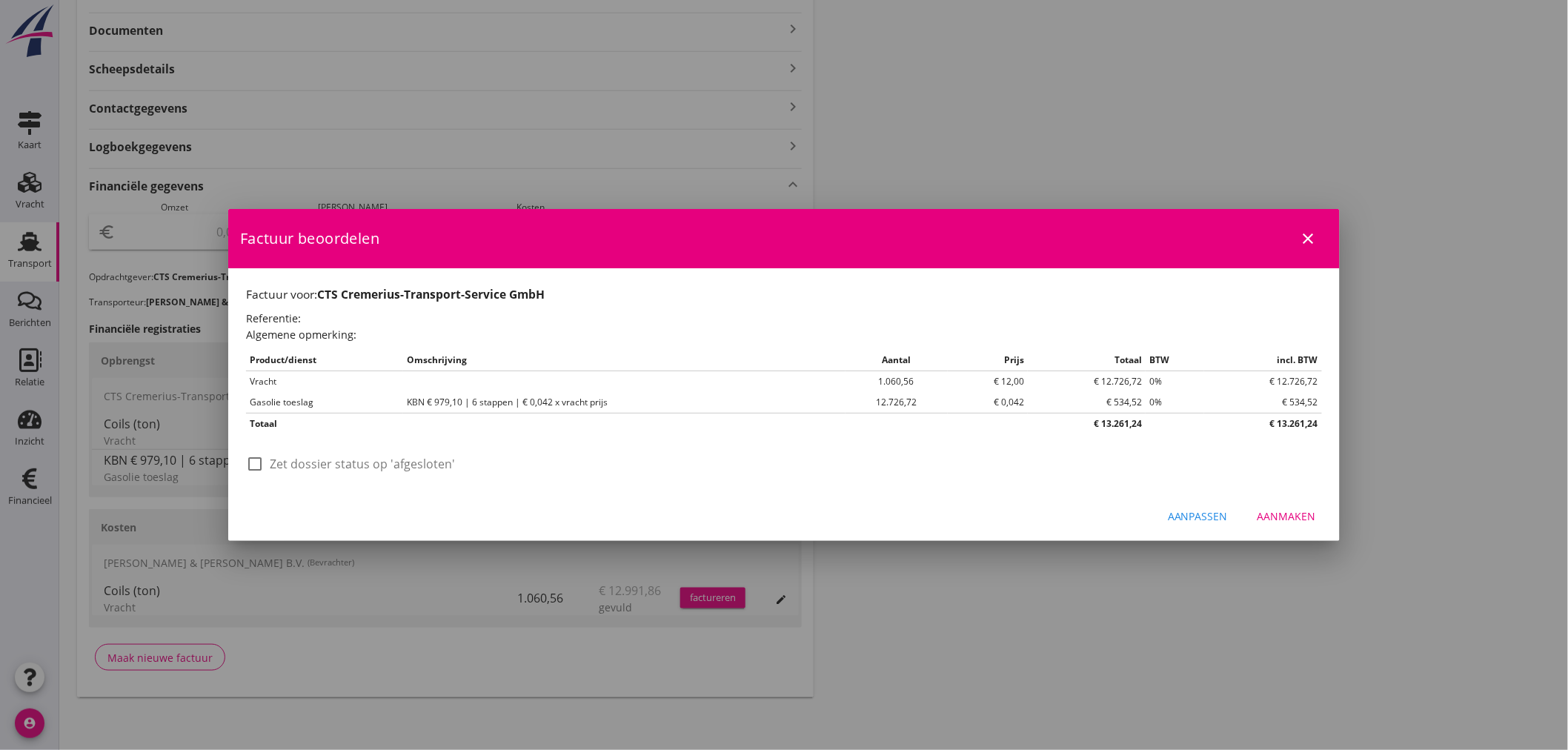
click at [1314, 520] on div "Aanmaken" at bounding box center [1287, 516] width 59 height 15
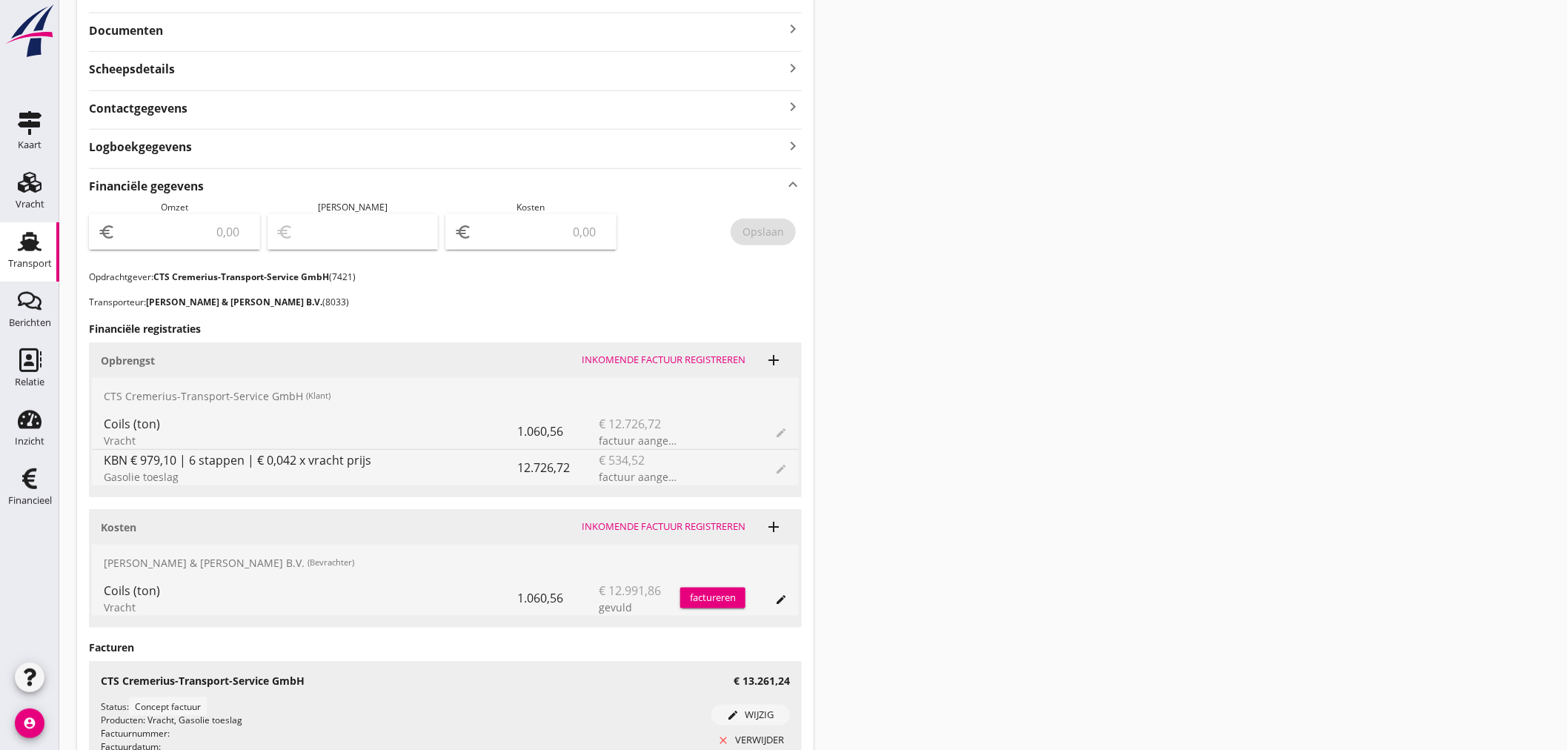
click at [164, 217] on div "euro" at bounding box center [174, 231] width 171 height 35
click at [176, 220] on input "number" at bounding box center [185, 232] width 132 height 24
type input "13261"
type input "13261.24"
click at [776, 220] on button "Opslaan" at bounding box center [764, 231] width 65 height 26
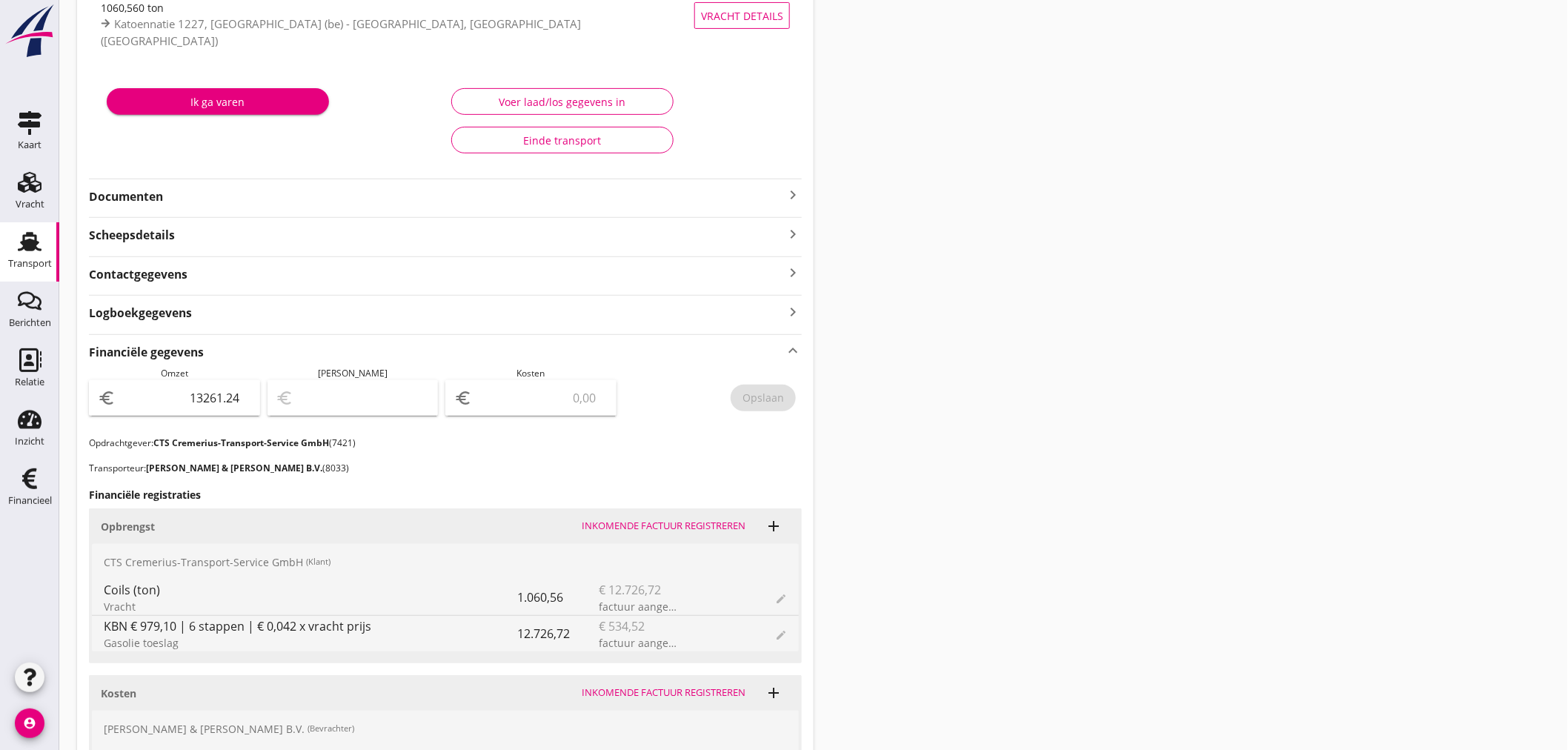
scroll to position [0, 0]
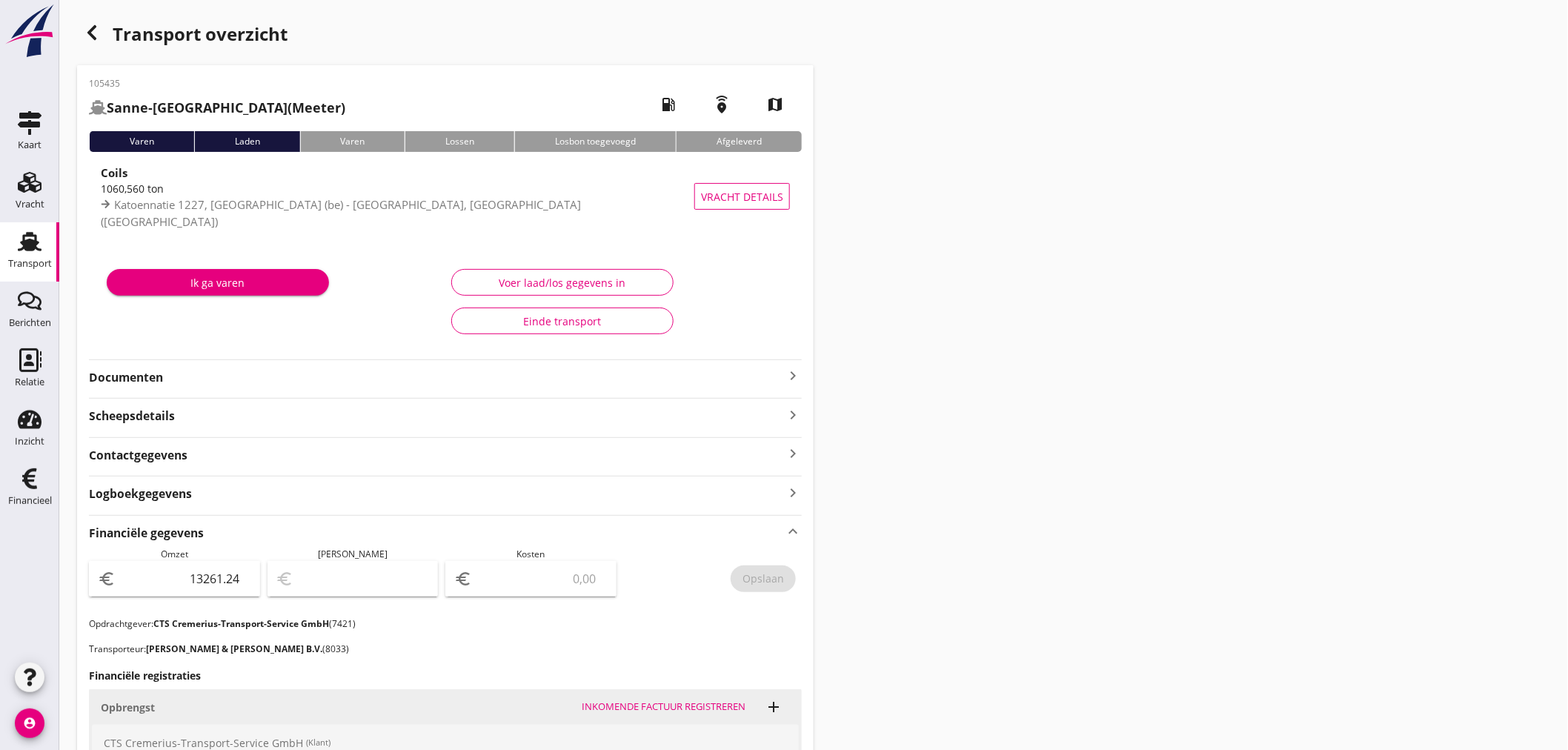
click at [99, 33] on icon "button" at bounding box center [93, 33] width 18 height 18
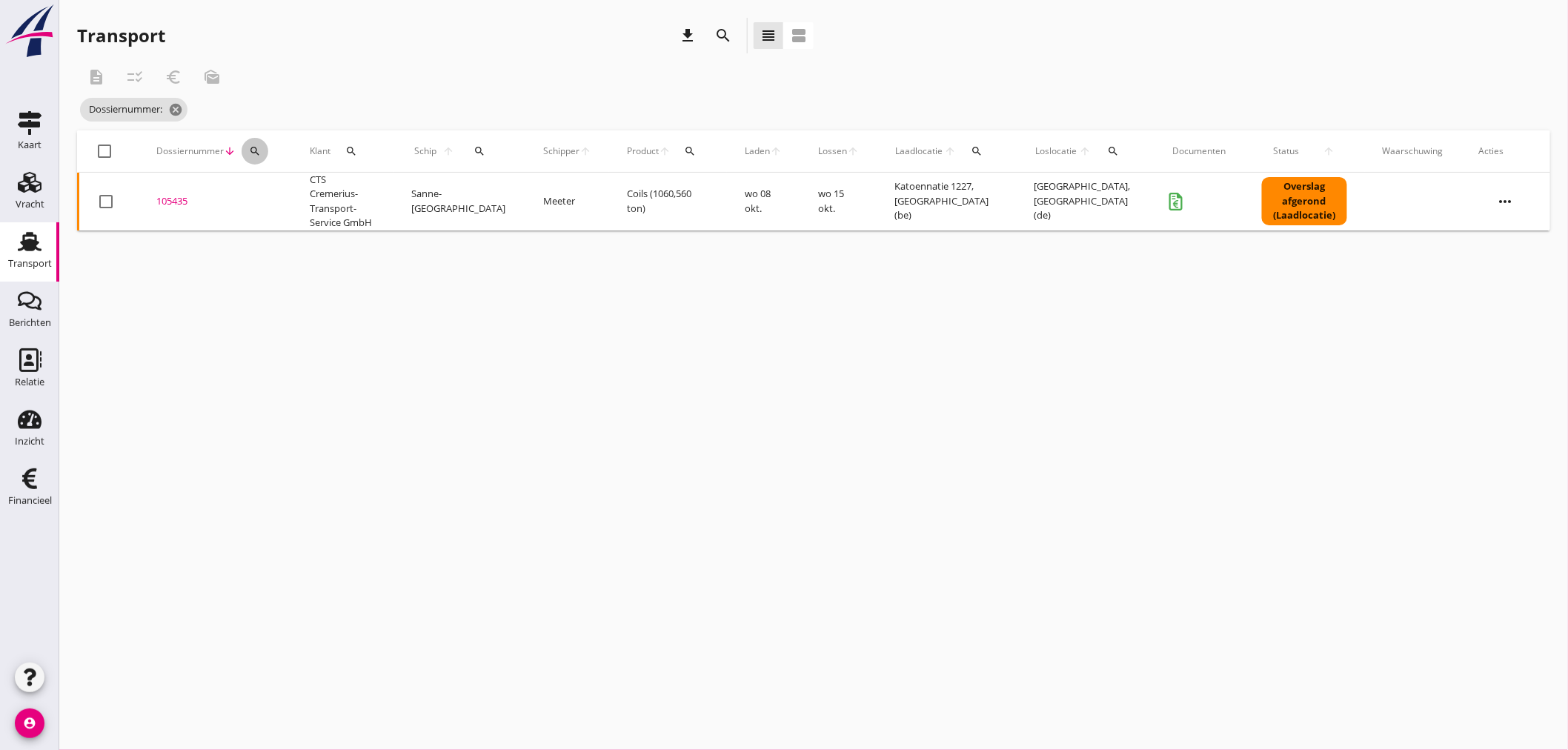
drag, startPoint x: 249, startPoint y: 147, endPoint x: 284, endPoint y: 179, distance: 47.4
click at [258, 151] on icon "search" at bounding box center [255, 151] width 12 height 12
drag, startPoint x: 284, startPoint y: 179, endPoint x: 283, endPoint y: 191, distance: 12.0
click at [284, 181] on div "Zoeken op dossiernummer..." at bounding box center [334, 190] width 175 height 33
click at [282, 192] on input "Zoeken op dossiernummer..." at bounding box center [324, 194] width 154 height 24
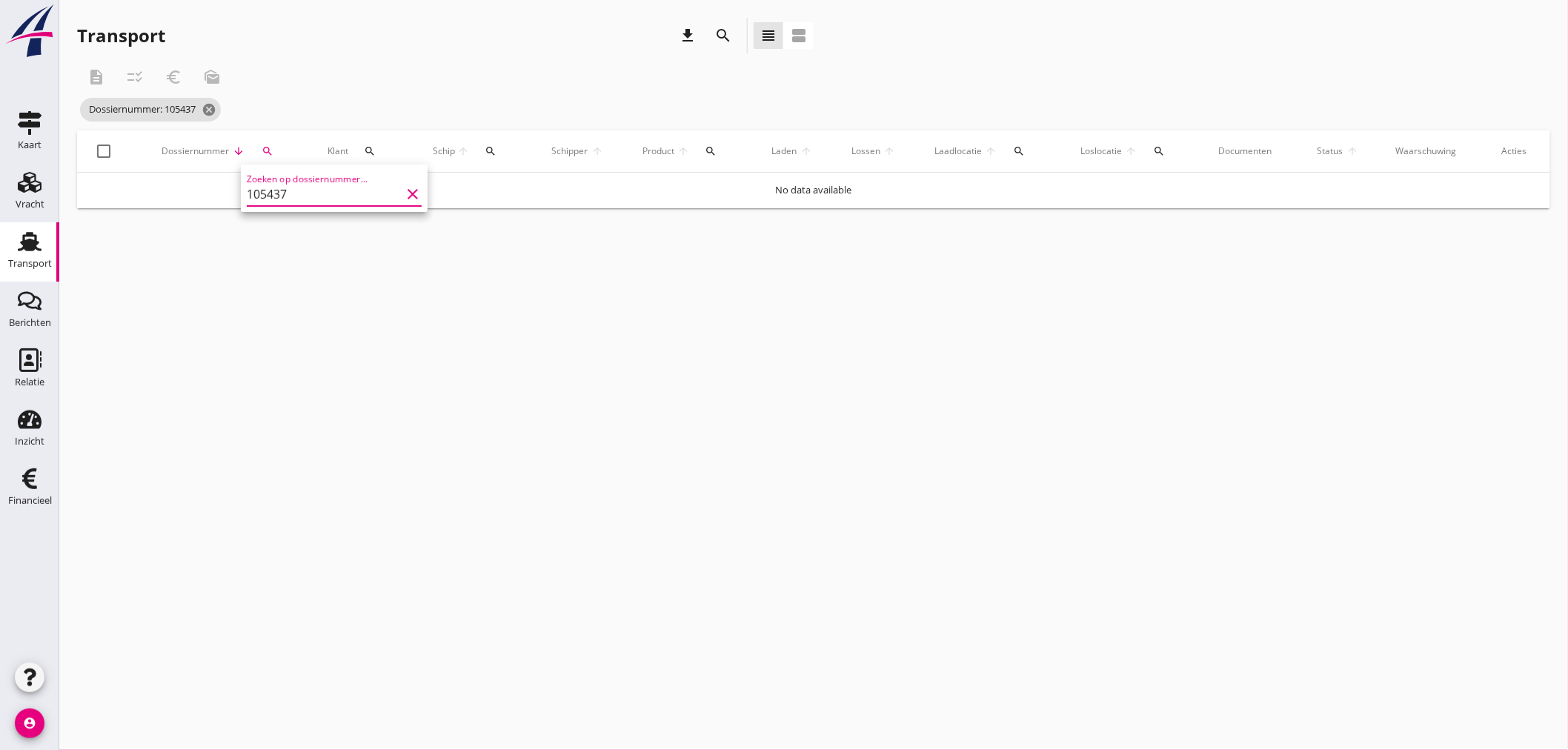
type input "105437"
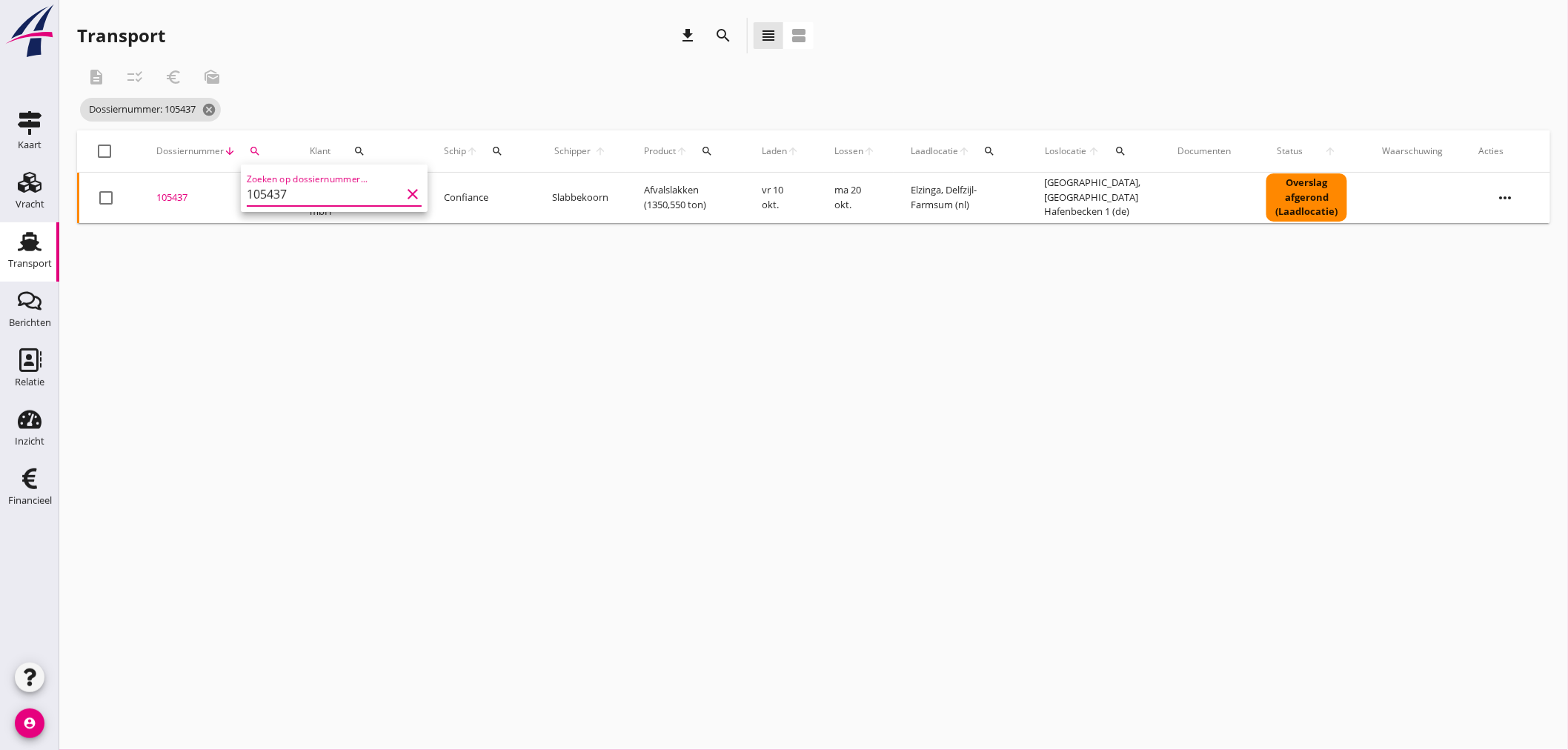
drag, startPoint x: 182, startPoint y: 199, endPoint x: 181, endPoint y: 215, distance: 16.0
click at [182, 200] on div "105437" at bounding box center [215, 198] width 118 height 15
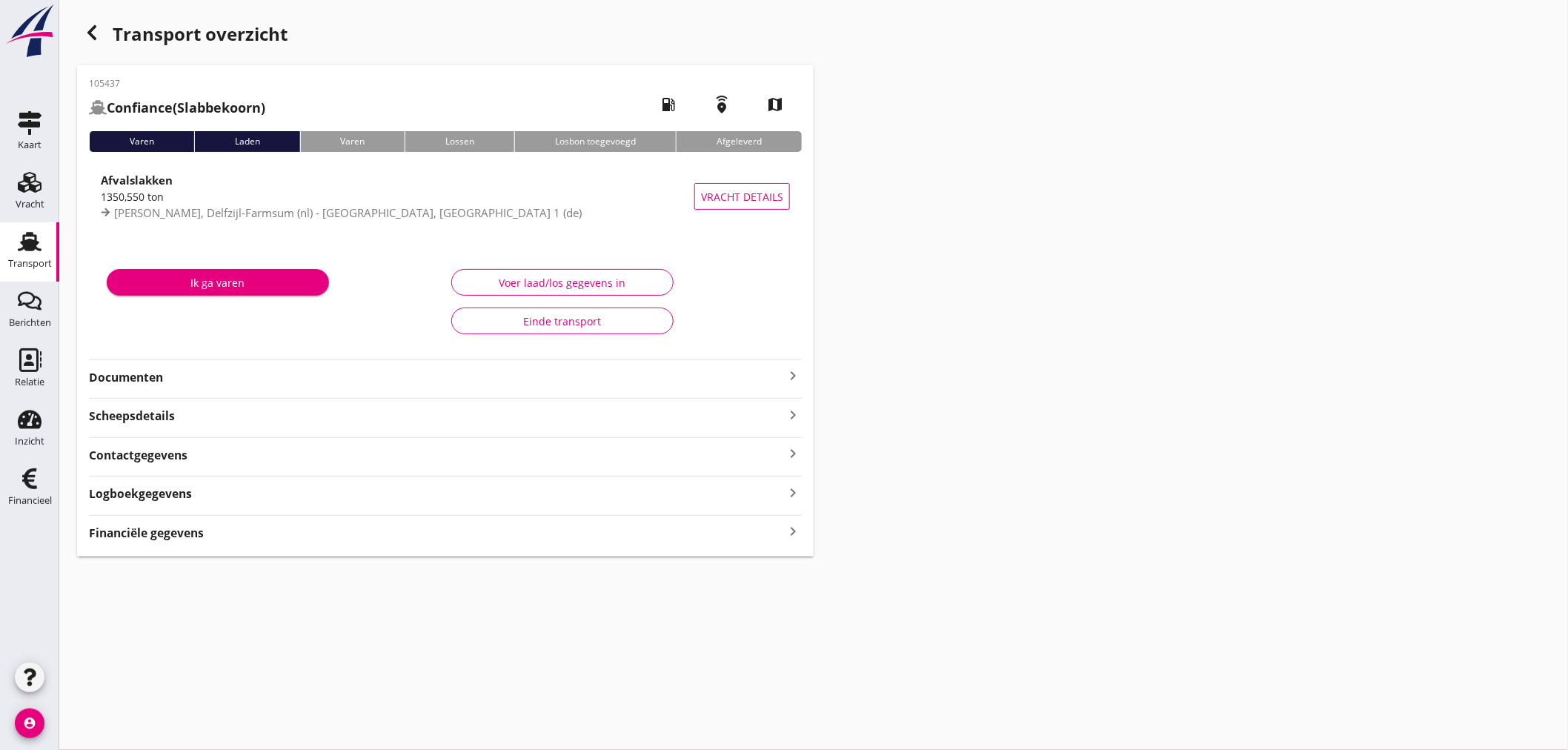
drag, startPoint x: 776, startPoint y: 534, endPoint x: 788, endPoint y: 534, distance: 12.0
click at [779, 534] on div "Financiële gegevens keyboard_arrow_right" at bounding box center [445, 531] width 713 height 20
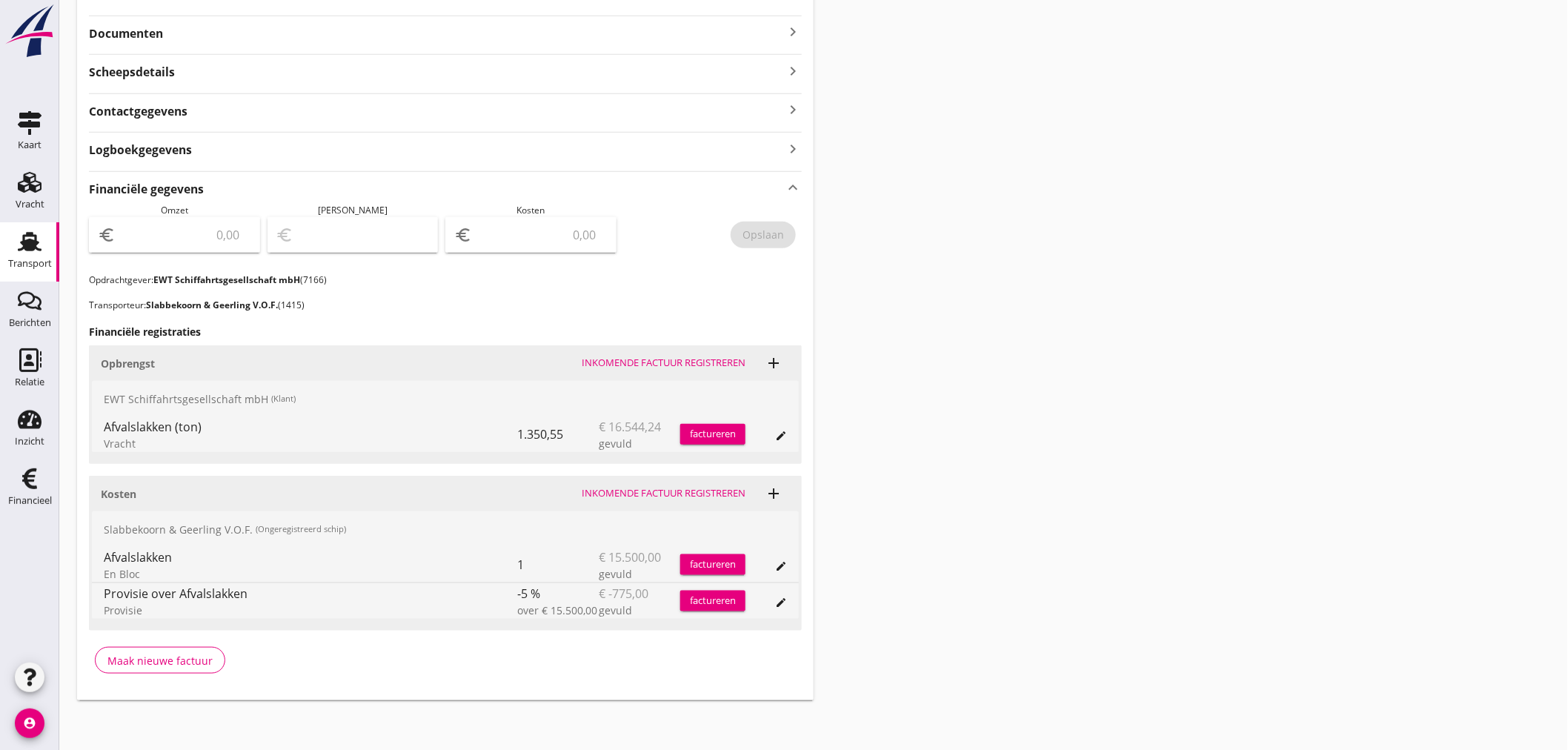
scroll to position [346, 0]
click at [711, 432] on div "factureren" at bounding box center [713, 431] width 65 height 15
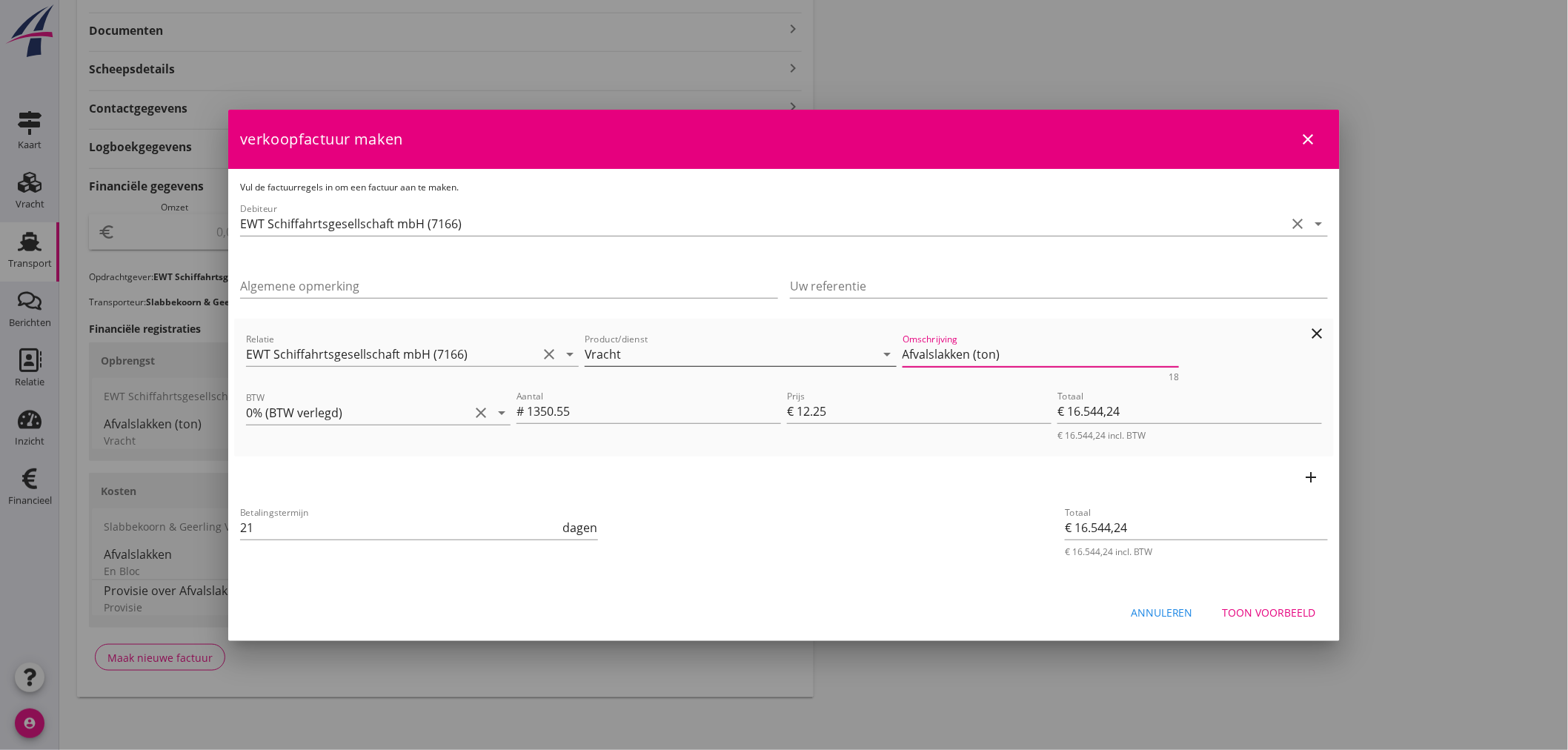
drag, startPoint x: 1011, startPoint y: 358, endPoint x: 802, endPoint y: 358, distance: 209.0
click at [803, 358] on div "Relatie EWT Schiffahrtsgesellschaft mbH (7166) clear arrow_drop_down Product/di…" at bounding box center [784, 356] width 1082 height 57
drag, startPoint x: 1261, startPoint y: 615, endPoint x: 1298, endPoint y: 580, distance: 50.9
click at [1261, 616] on div "Toon voorbeeld" at bounding box center [1269, 612] width 93 height 15
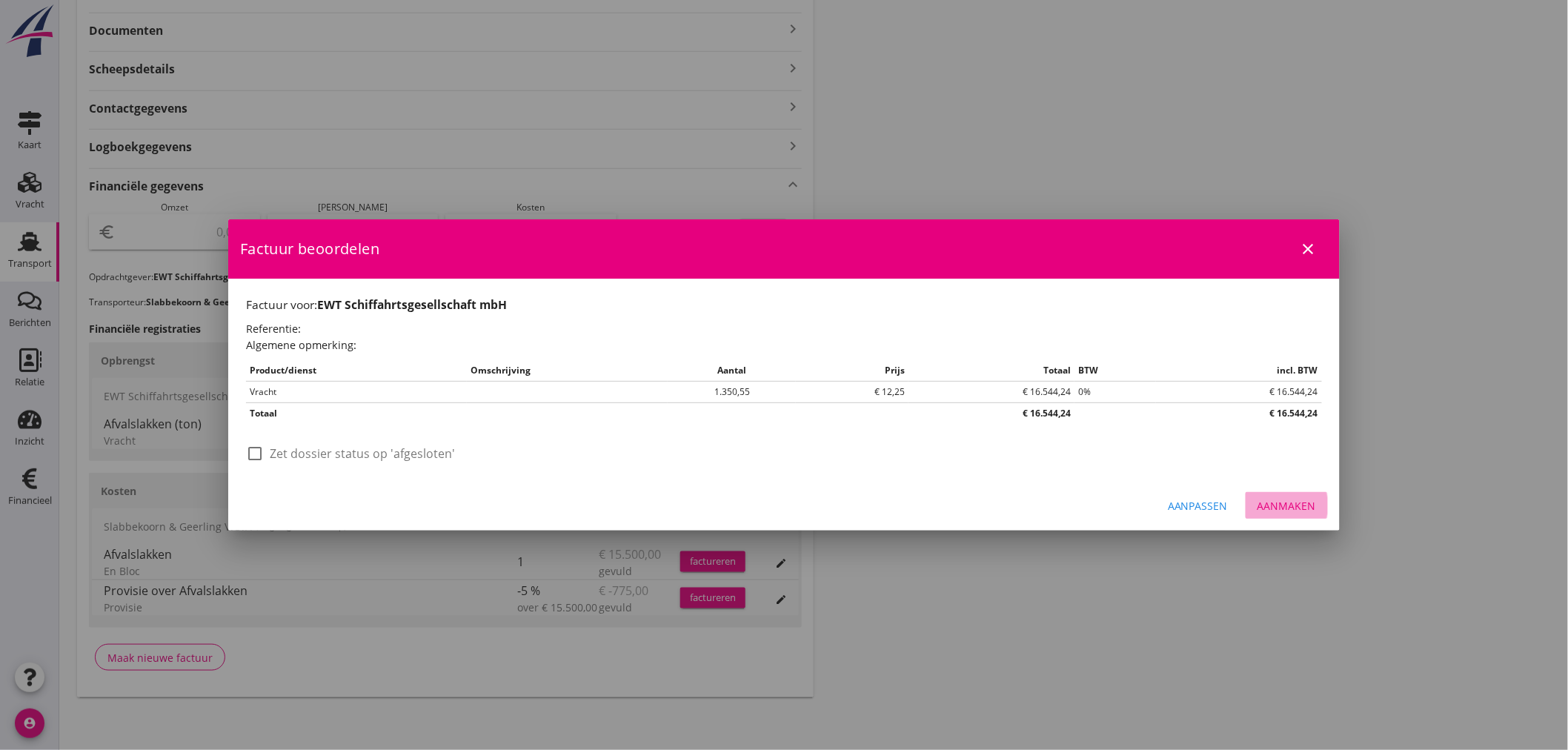
click at [1302, 510] on div "Aanmaken" at bounding box center [1287, 505] width 59 height 15
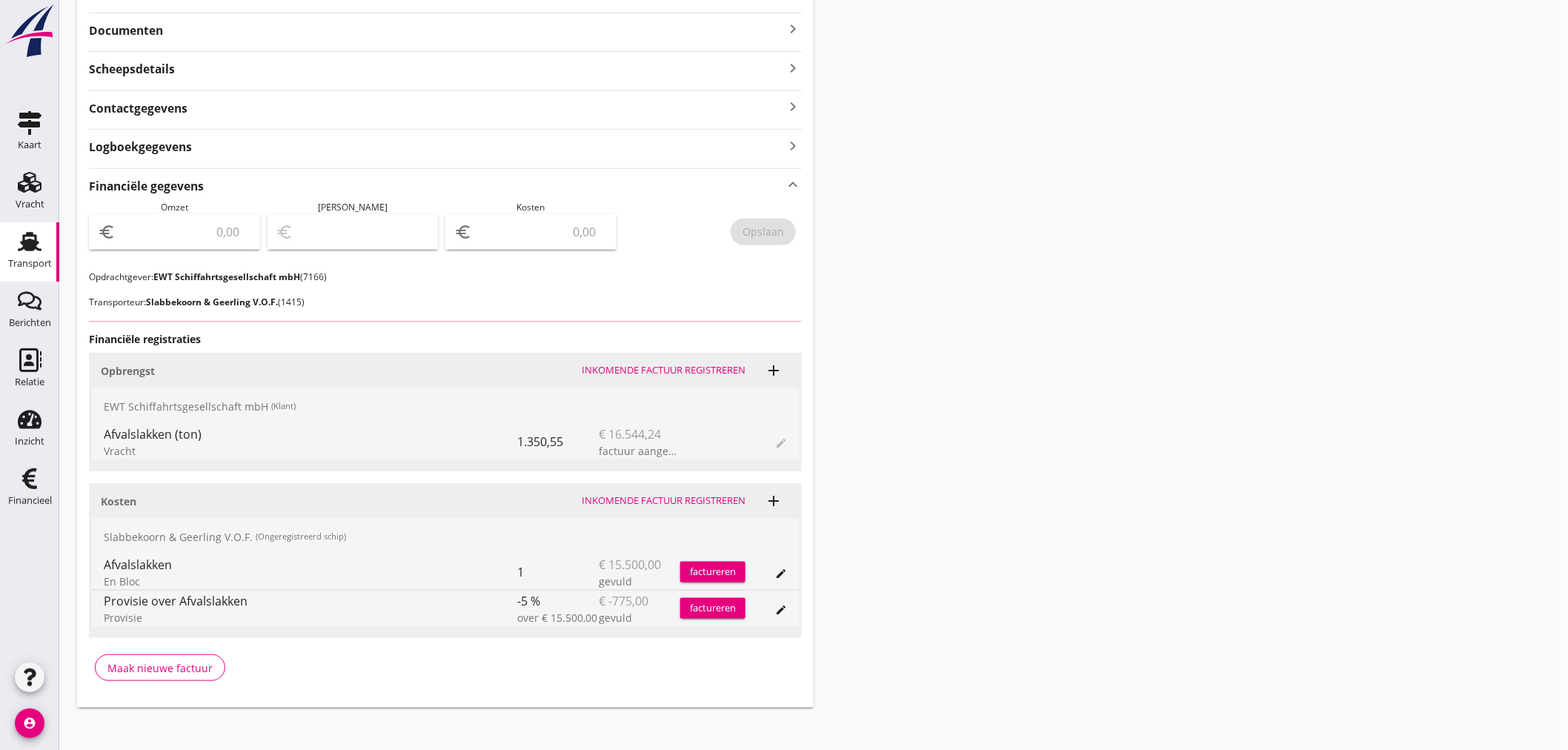
click at [161, 228] on input "number" at bounding box center [185, 232] width 132 height 24
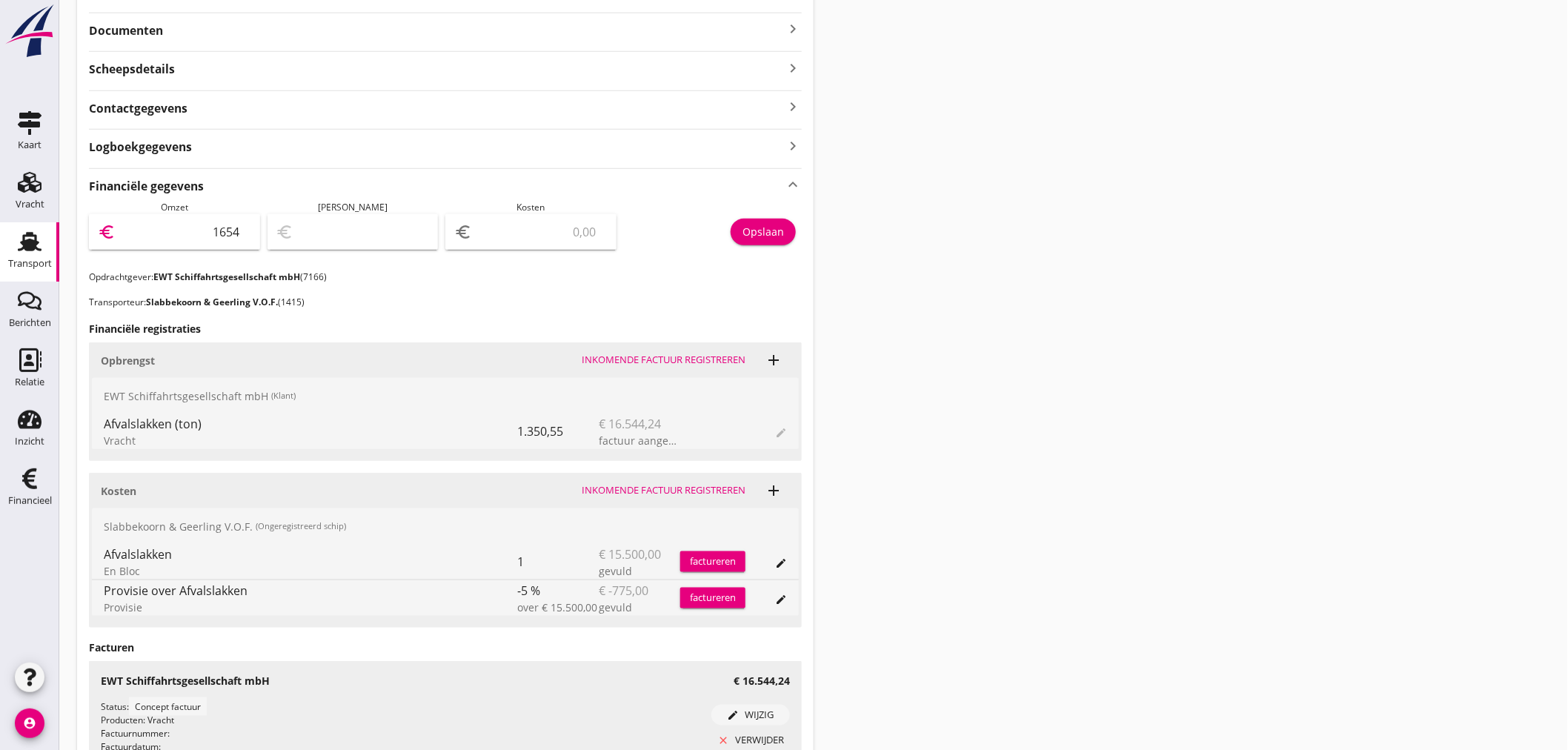
type input "16544"
type input "16544.24"
click at [775, 226] on div "Opslaan" at bounding box center [764, 231] width 42 height 15
click at [292, 314] on div "Financiële gegevens keyboard_arrow_up Omzet euro 16544.24 [PERSON_NAME] euro Ko…" at bounding box center [445, 494] width 713 height 654
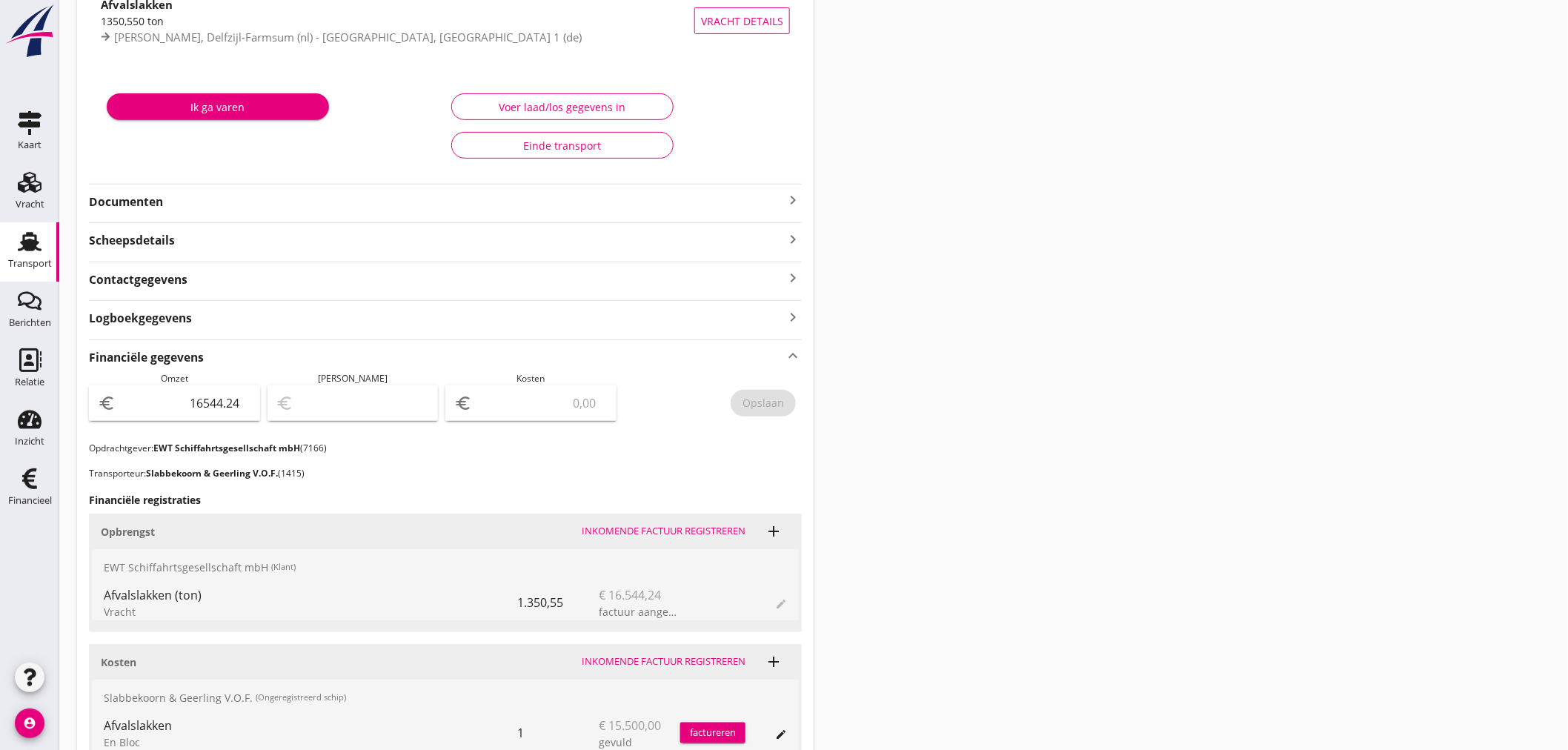
scroll to position [0, 0]
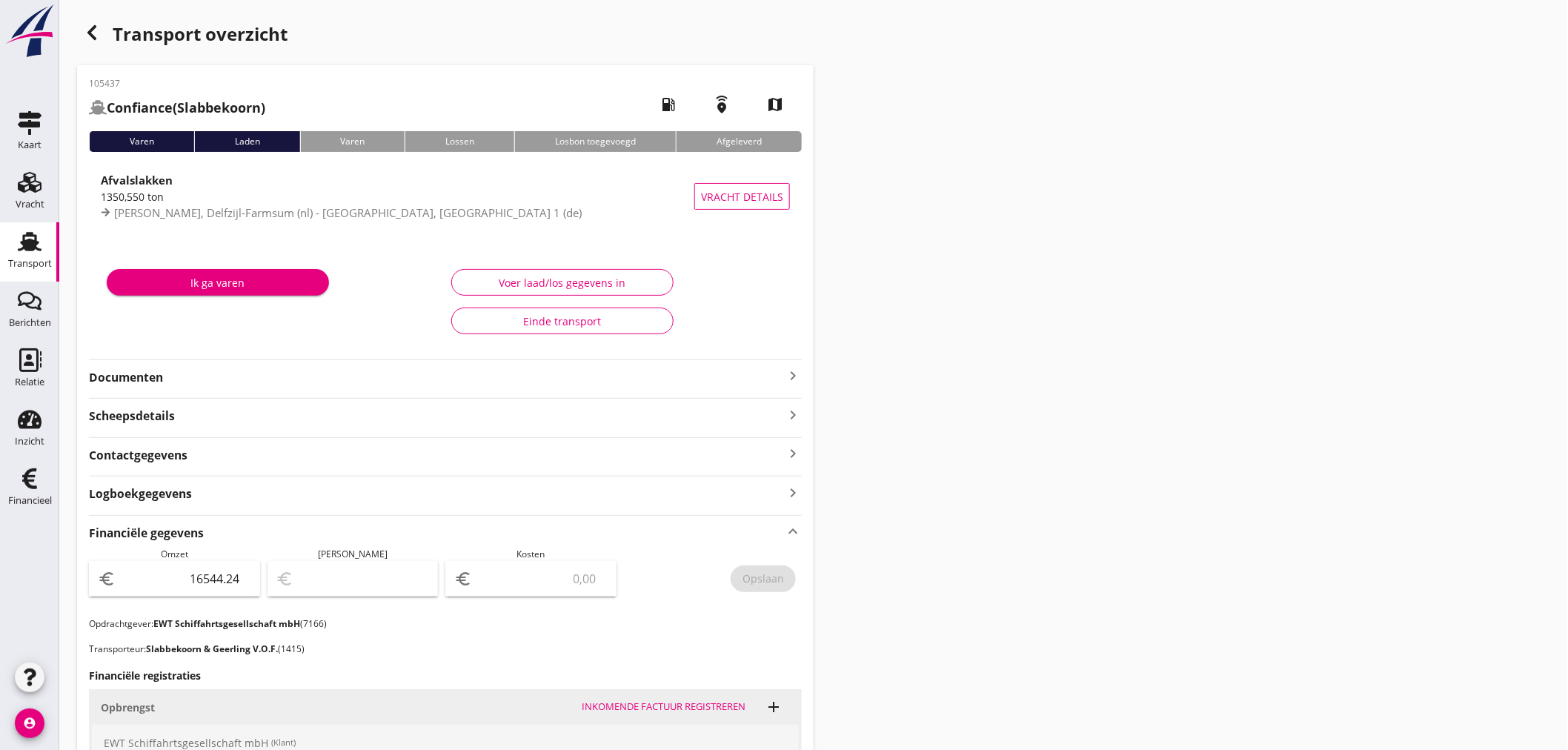
click at [89, 28] on icon "button" at bounding box center [93, 33] width 18 height 18
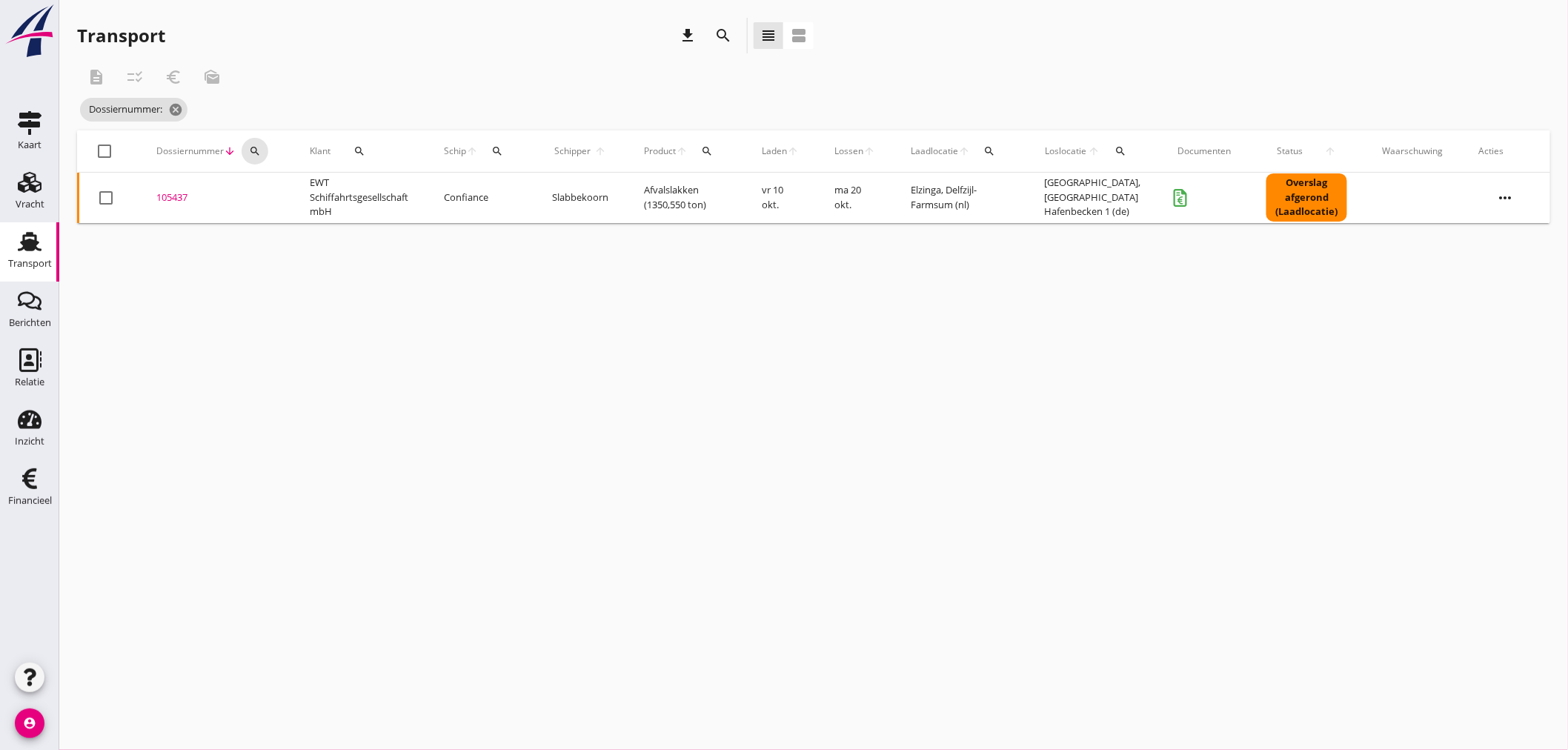
click at [266, 148] on div "search" at bounding box center [254, 151] width 26 height 12
click at [265, 193] on input "Zoeken op dossiernummer..." at bounding box center [324, 194] width 154 height 24
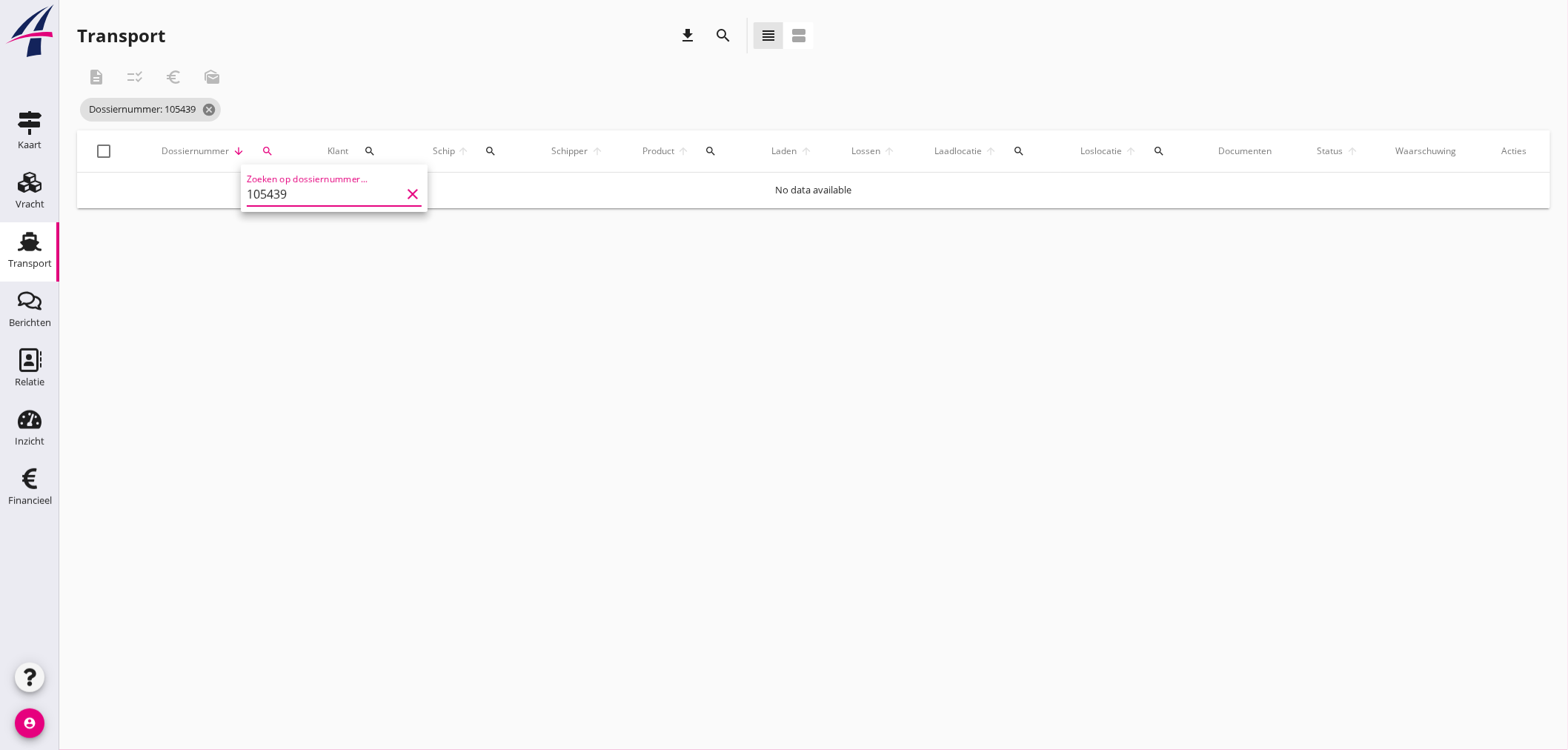
type input "105439"
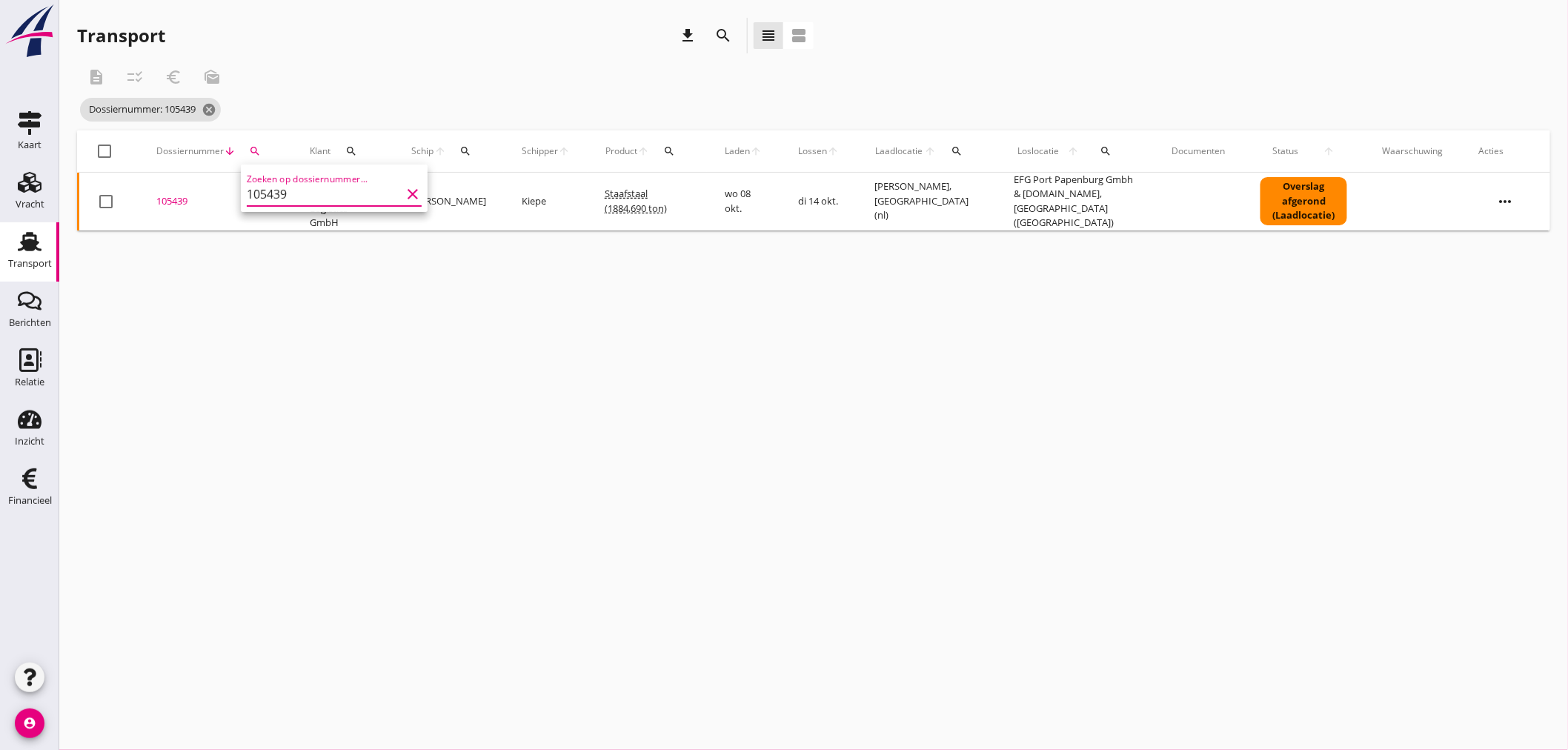
click at [180, 194] on div "105439" at bounding box center [215, 201] width 118 height 15
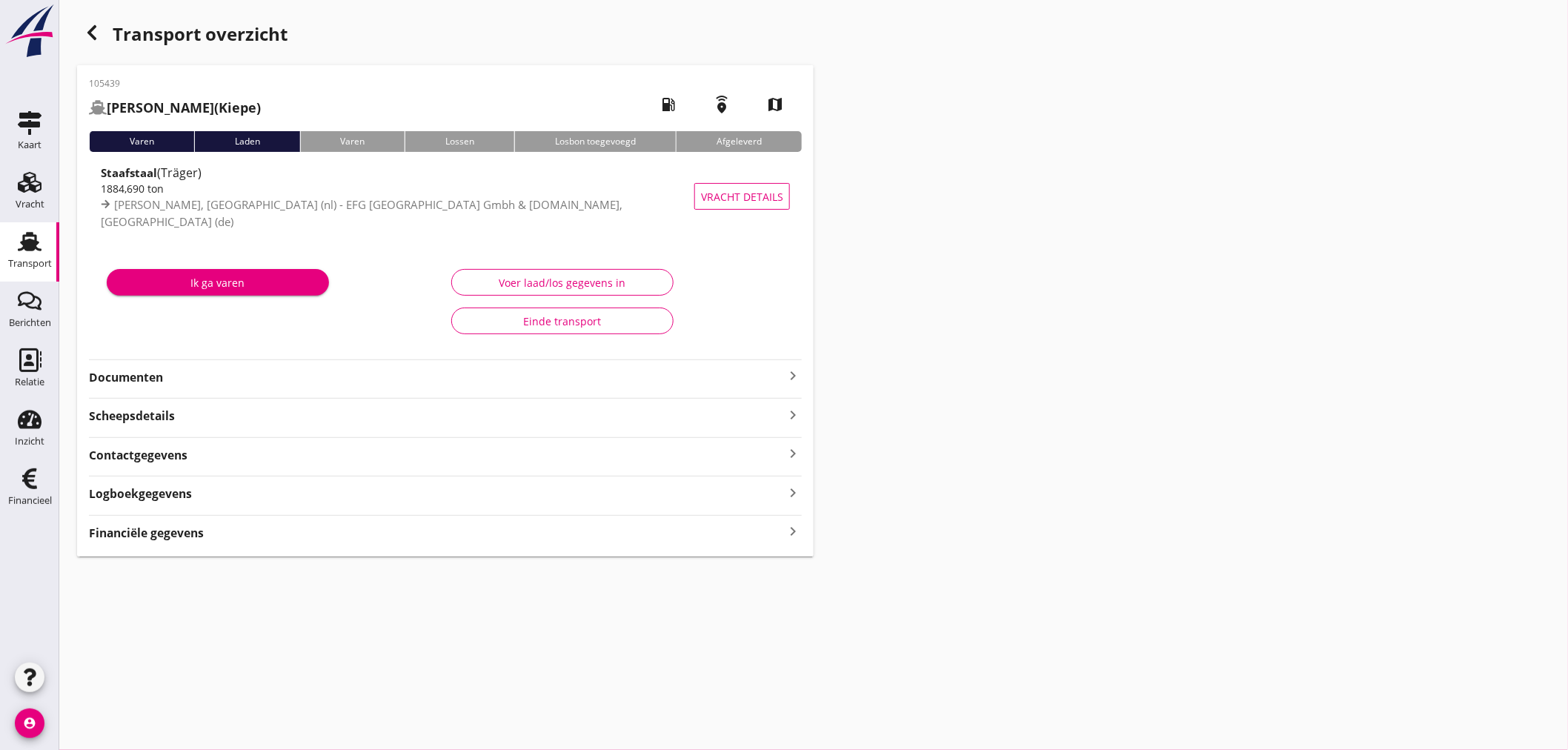
click at [163, 529] on strong "Financiële gegevens" at bounding box center [146, 532] width 115 height 17
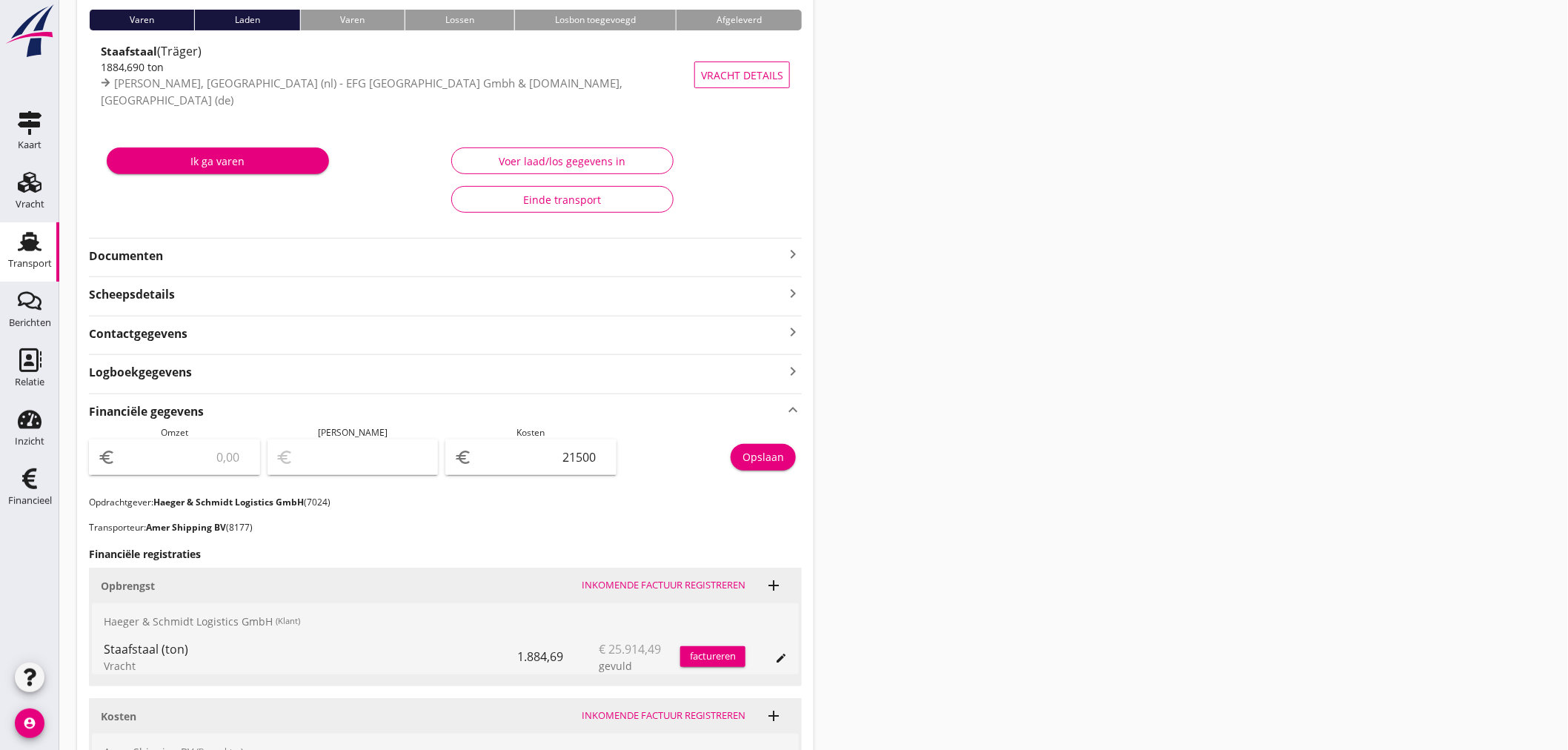
scroll to position [311, 0]
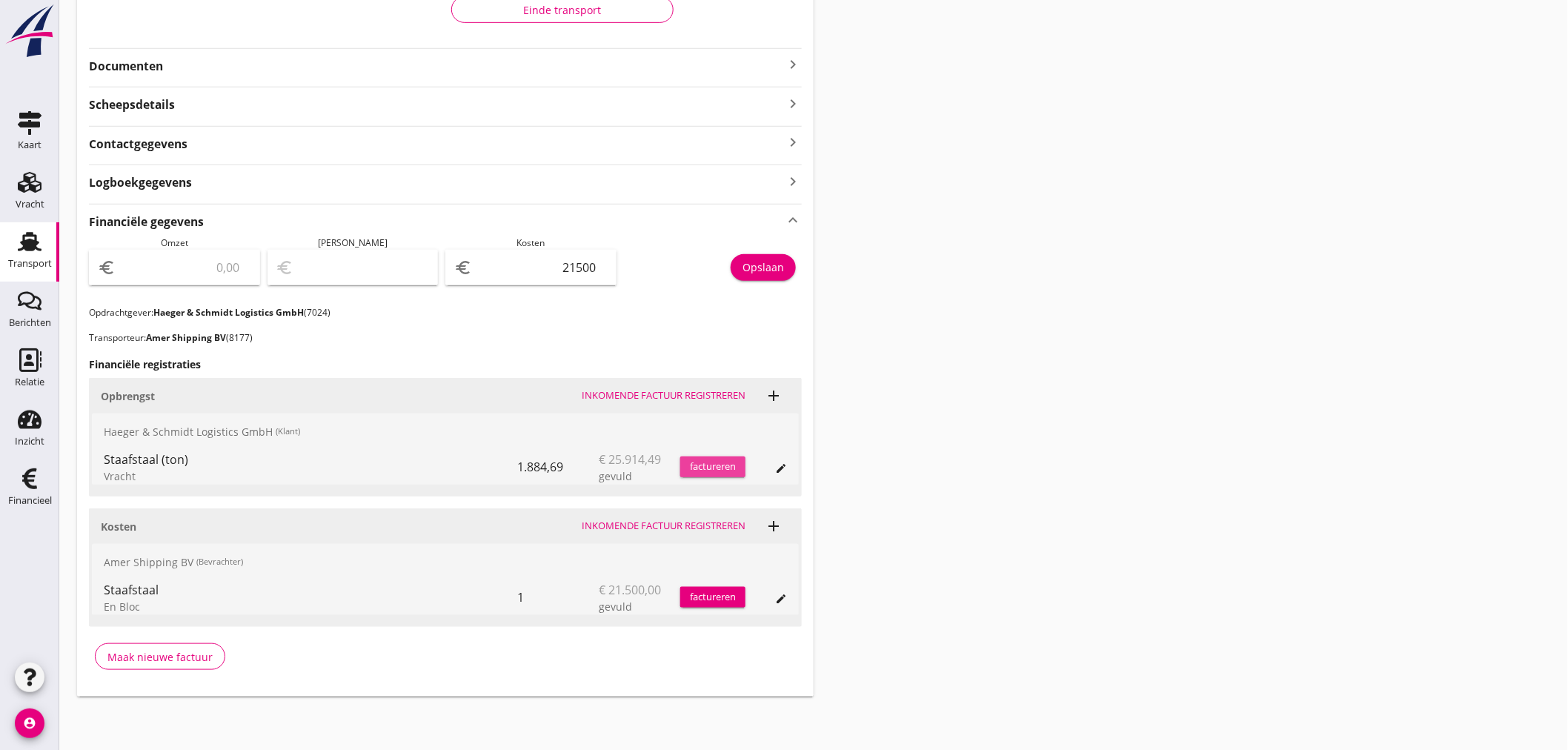
click at [724, 463] on div "factureren" at bounding box center [713, 467] width 65 height 15
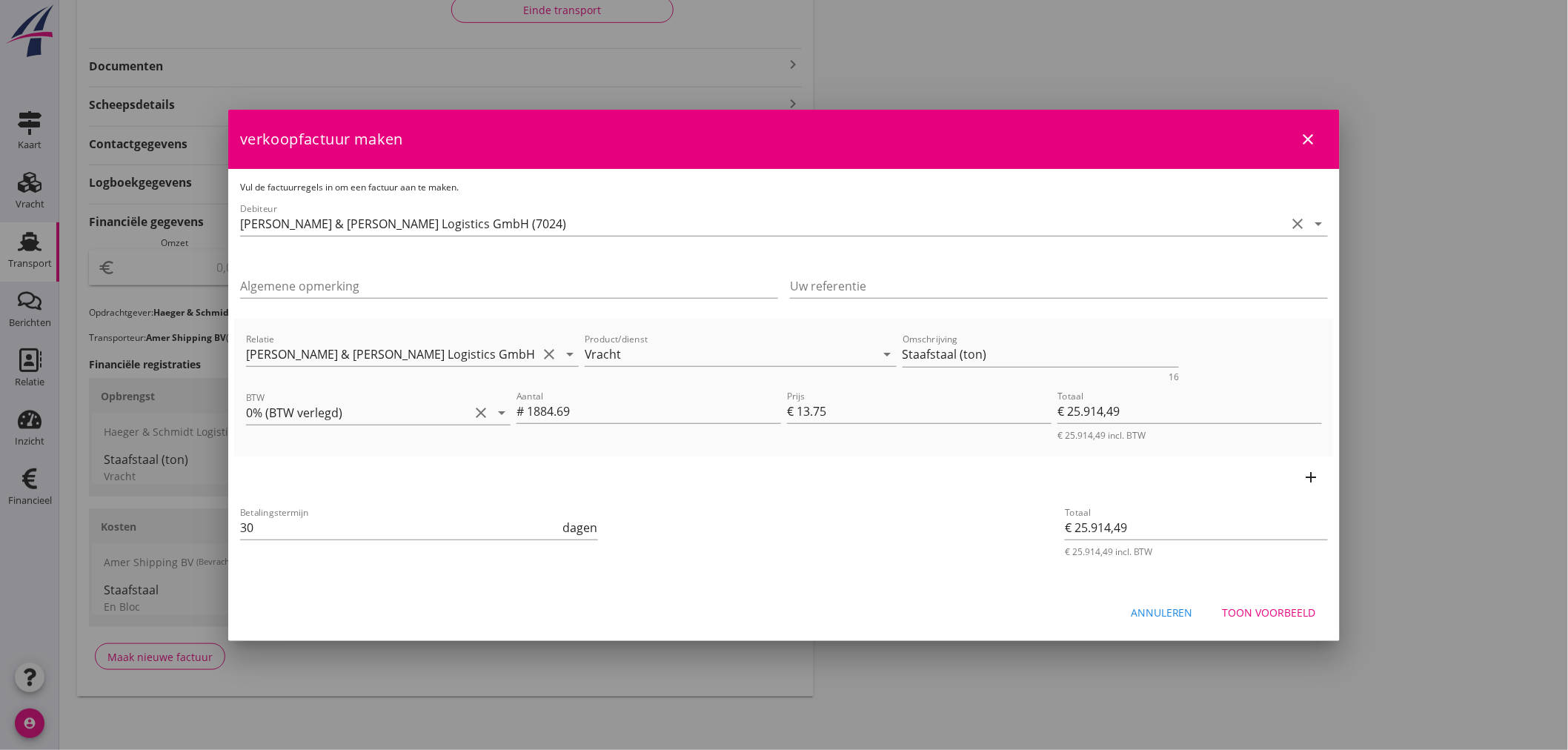
drag, startPoint x: 264, startPoint y: 522, endPoint x: 197, endPoint y: 521, distance: 67.0
click at [197, 521] on div "21% ([PERSON_NAME] BTW tarief) 9% (Laag BTW tarief) 0% (BTW vrij) 0% (BTW verle…" at bounding box center [784, 219] width 1568 height 1061
type input "21"
drag, startPoint x: 969, startPoint y: 357, endPoint x: 591, endPoint y: 357, distance: 378.0
click at [591, 357] on div "Relatie [PERSON_NAME] & [PERSON_NAME] Logistics GmbH (7024) clear arrow_drop_do…" at bounding box center [784, 356] width 1082 height 57
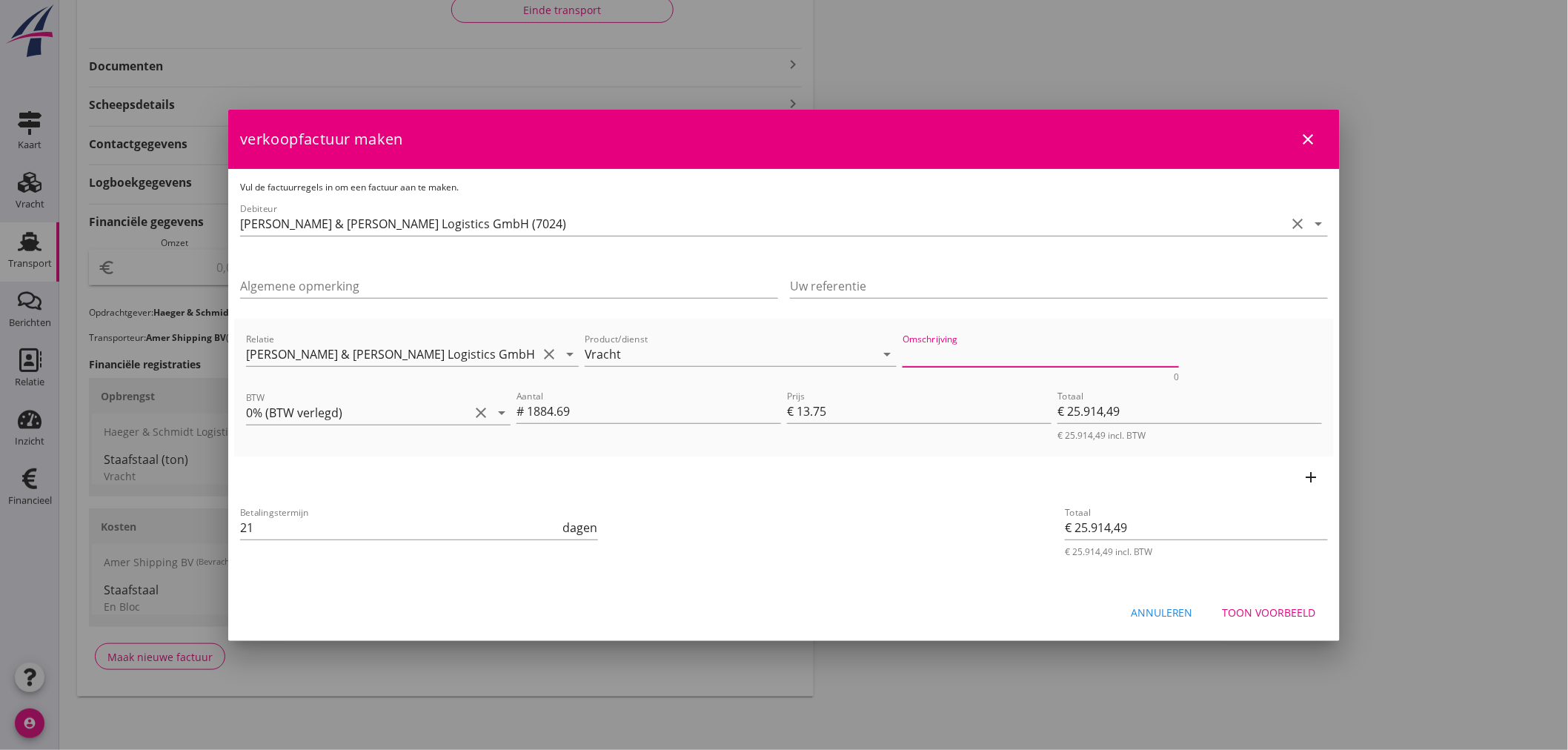
click at [1291, 614] on div "Toon voorbeeld" at bounding box center [1269, 612] width 93 height 15
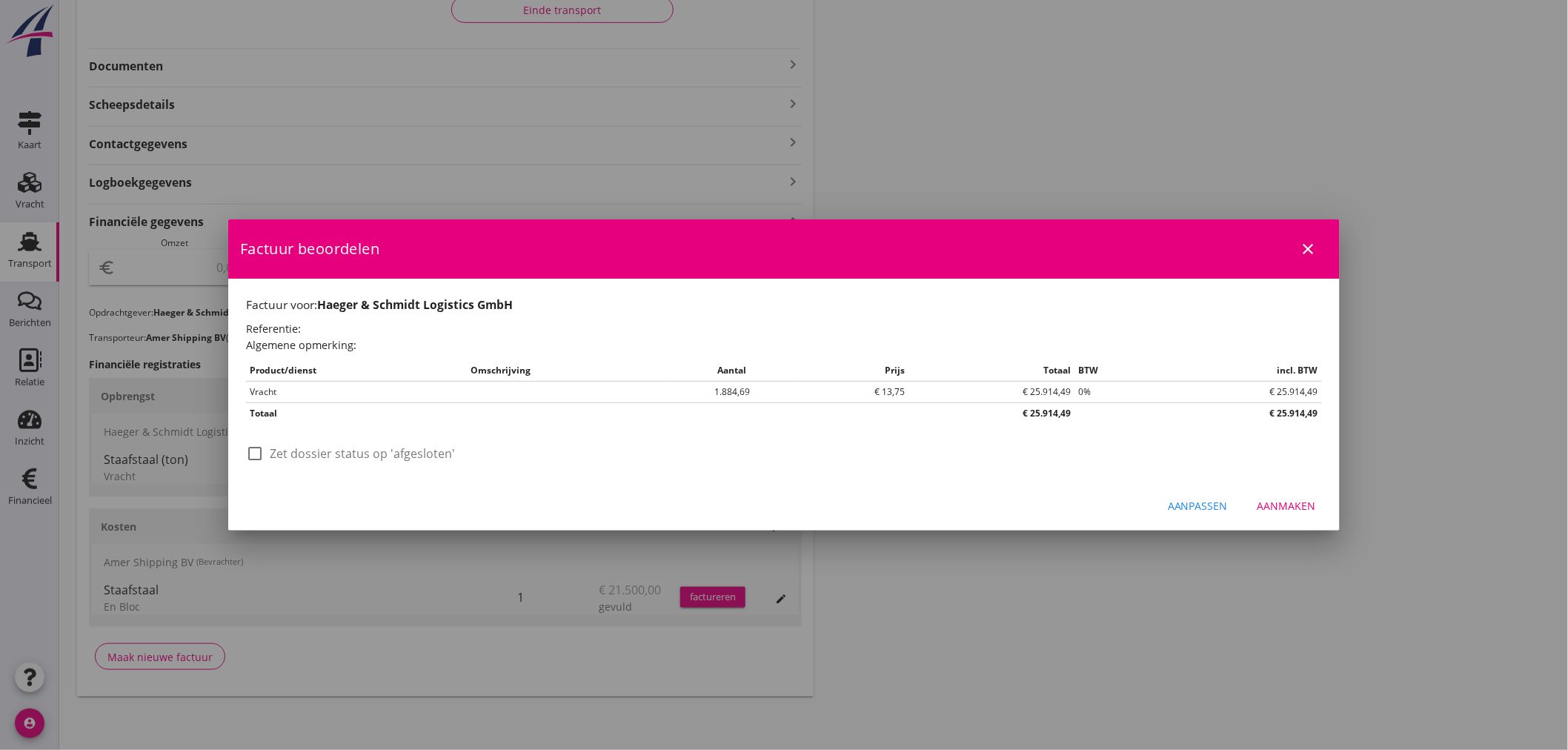
click at [1299, 507] on div "Aanmaken" at bounding box center [1287, 505] width 59 height 15
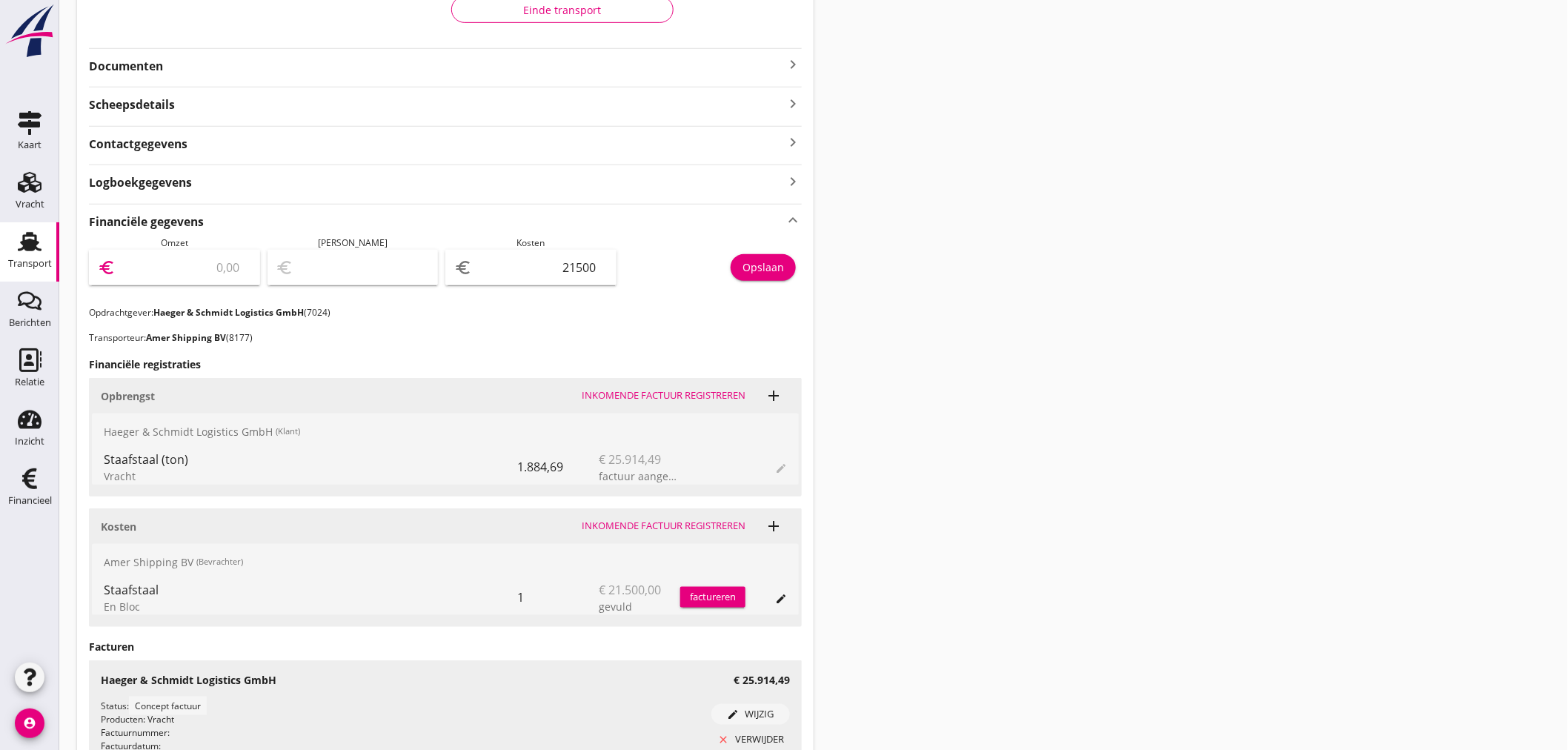
click at [208, 262] on input "number" at bounding box center [185, 268] width 132 height 24
type input "2"
type input "-21498.00"
type input "25"
type input "-21475.00"
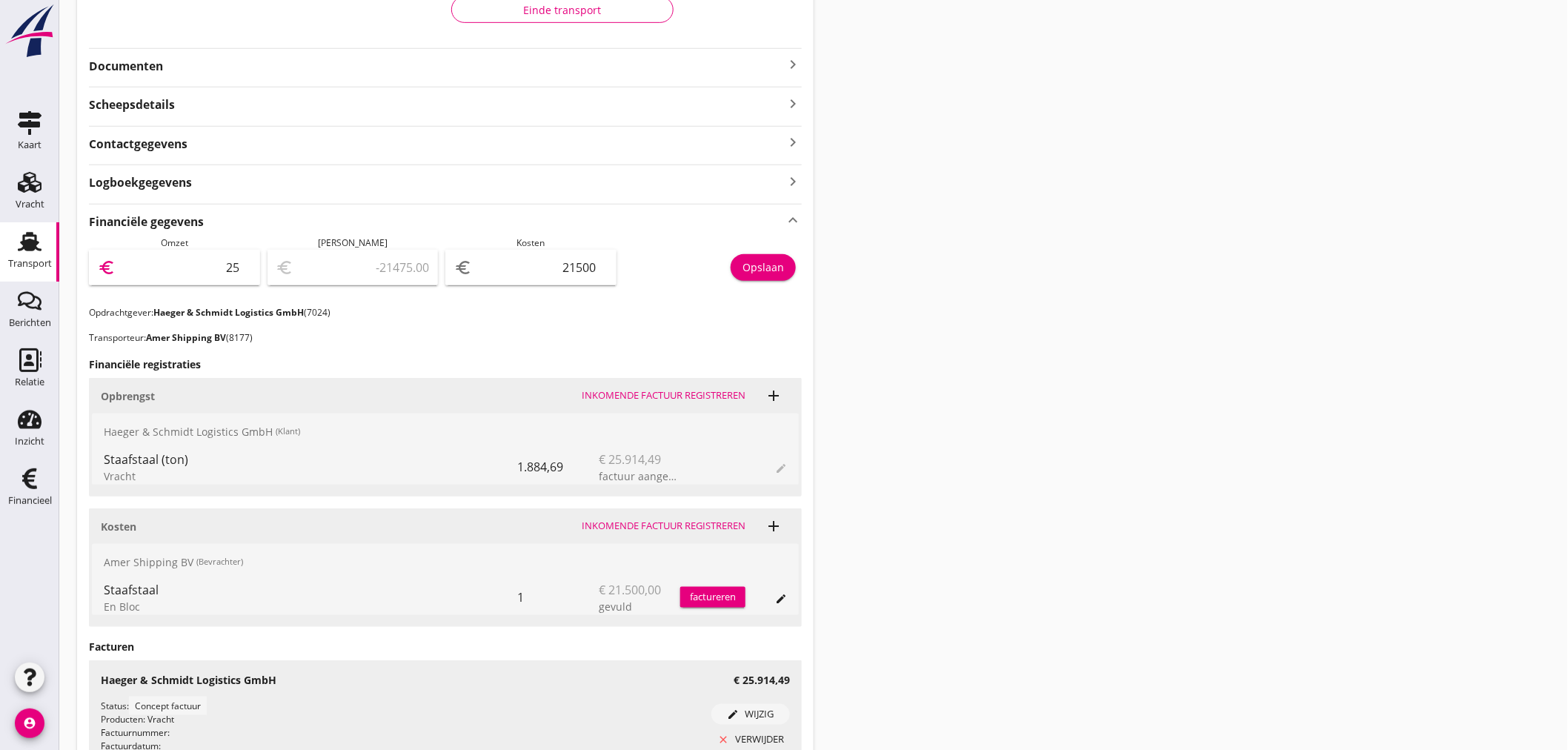
type input "259"
type input "-21241.00"
type input "2591"
type input "-18909.00"
type input "25914"
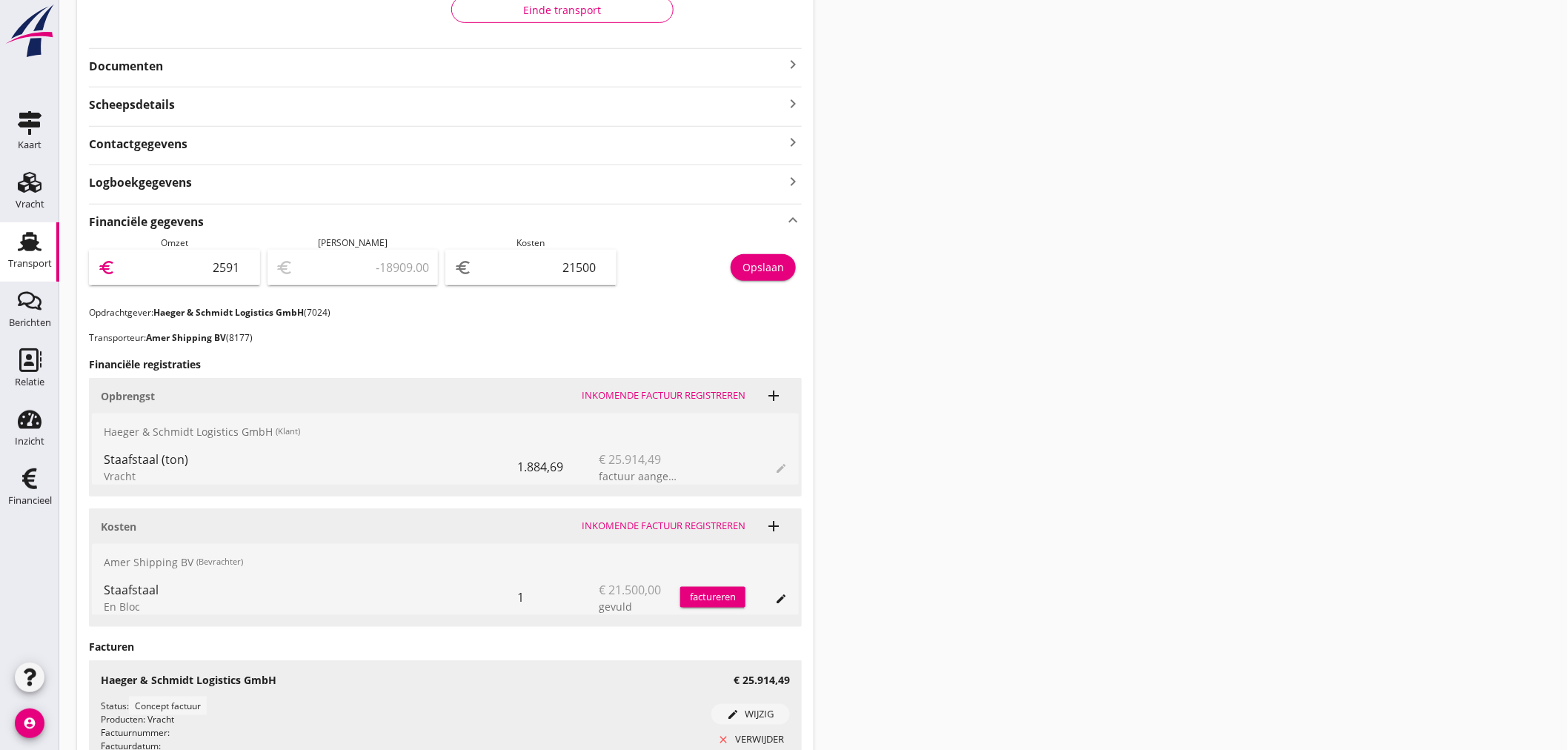
type input "4414.00"
type input "25914.4"
type input "4414.40"
type input "25914.49"
type input "4414.49"
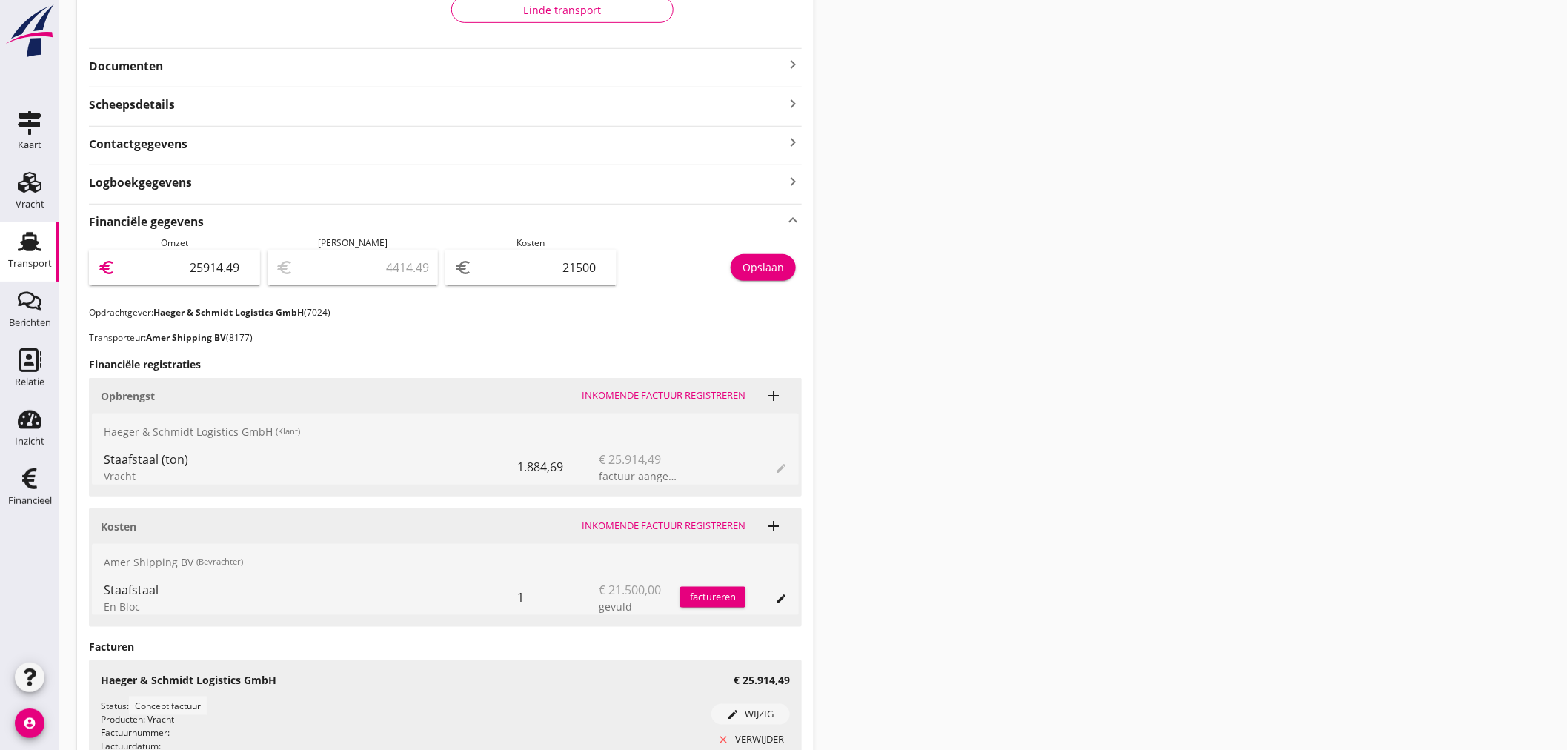
type input "25914.49"
drag, startPoint x: 754, startPoint y: 269, endPoint x: 870, endPoint y: 168, distance: 153.8
click at [755, 269] on div "Opslaan" at bounding box center [764, 267] width 42 height 15
click at [780, 65] on strong "Documenten" at bounding box center [436, 66] width 695 height 17
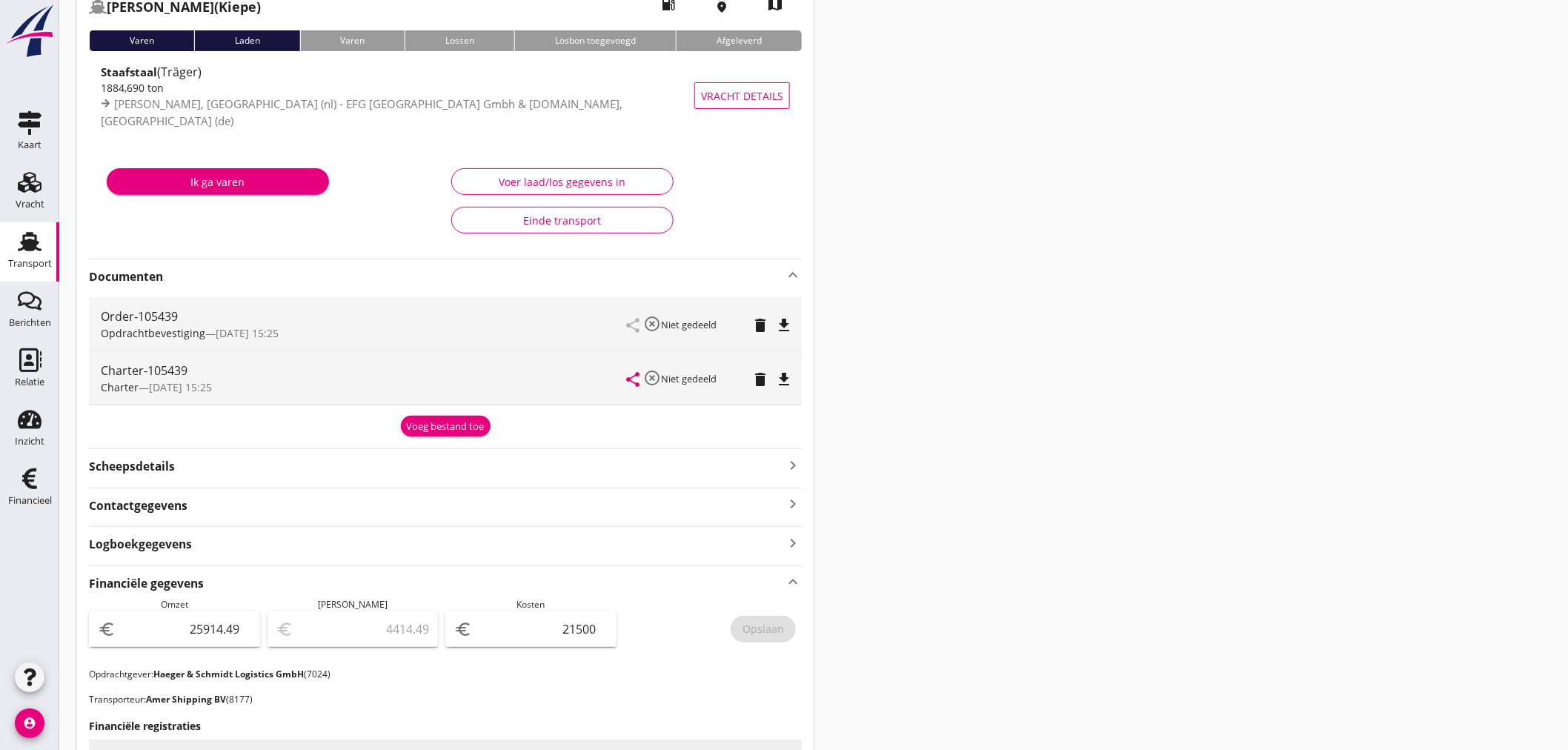
scroll to position [0, 0]
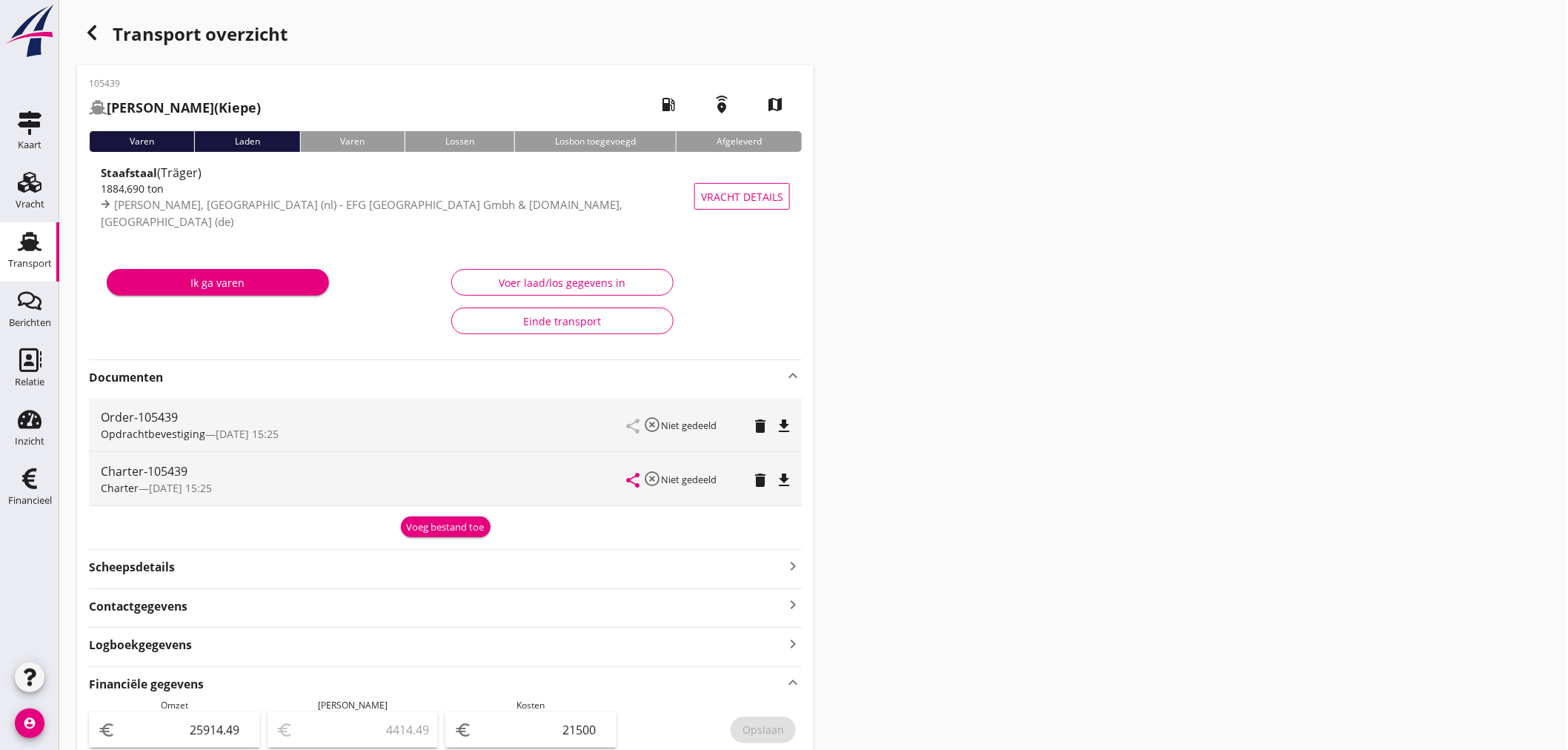
click at [103, 34] on div "button" at bounding box center [92, 33] width 30 height 30
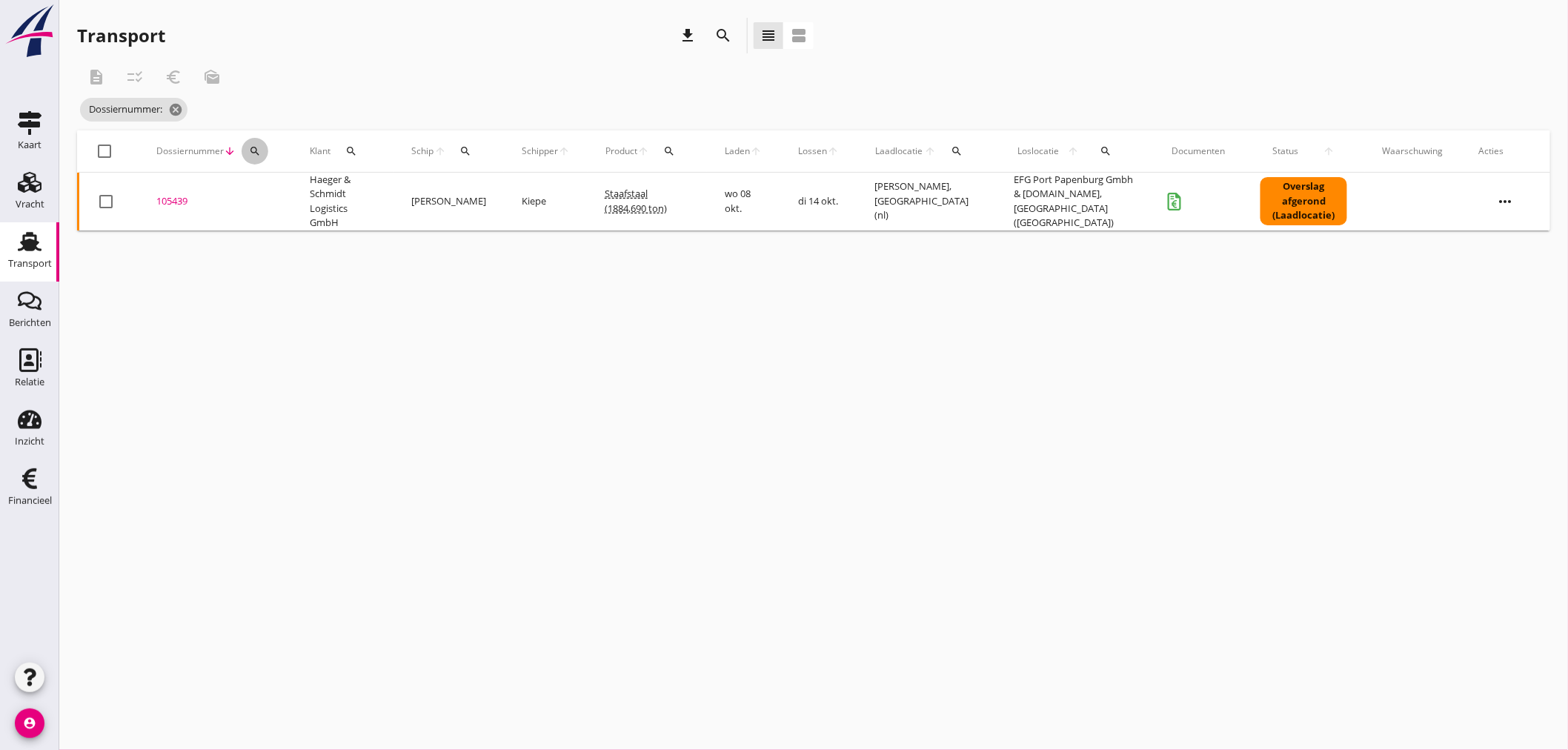
click at [254, 149] on icon "search" at bounding box center [255, 151] width 12 height 12
click at [262, 190] on input "Zoeken op dossiernummer..." at bounding box center [324, 194] width 154 height 24
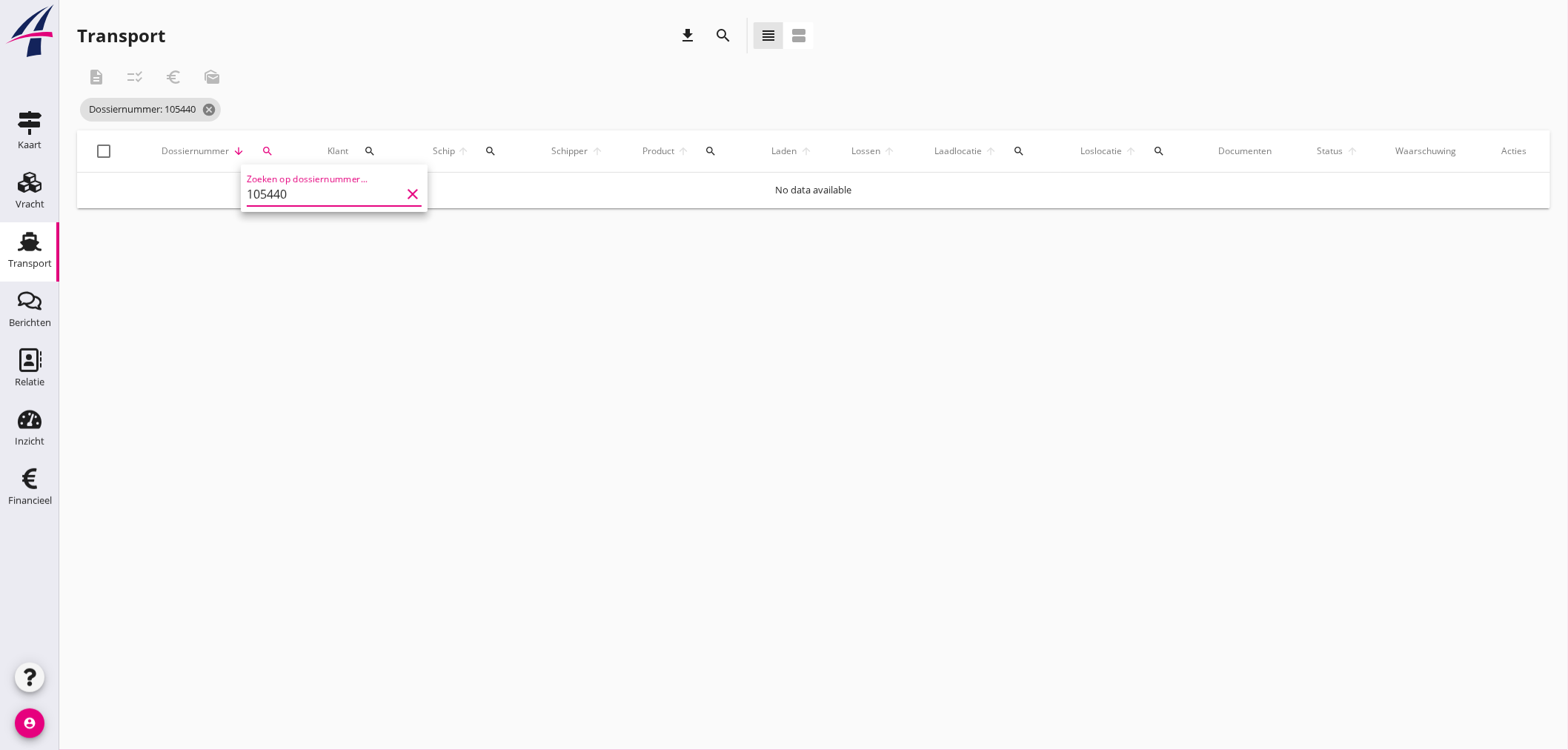
type input "105440"
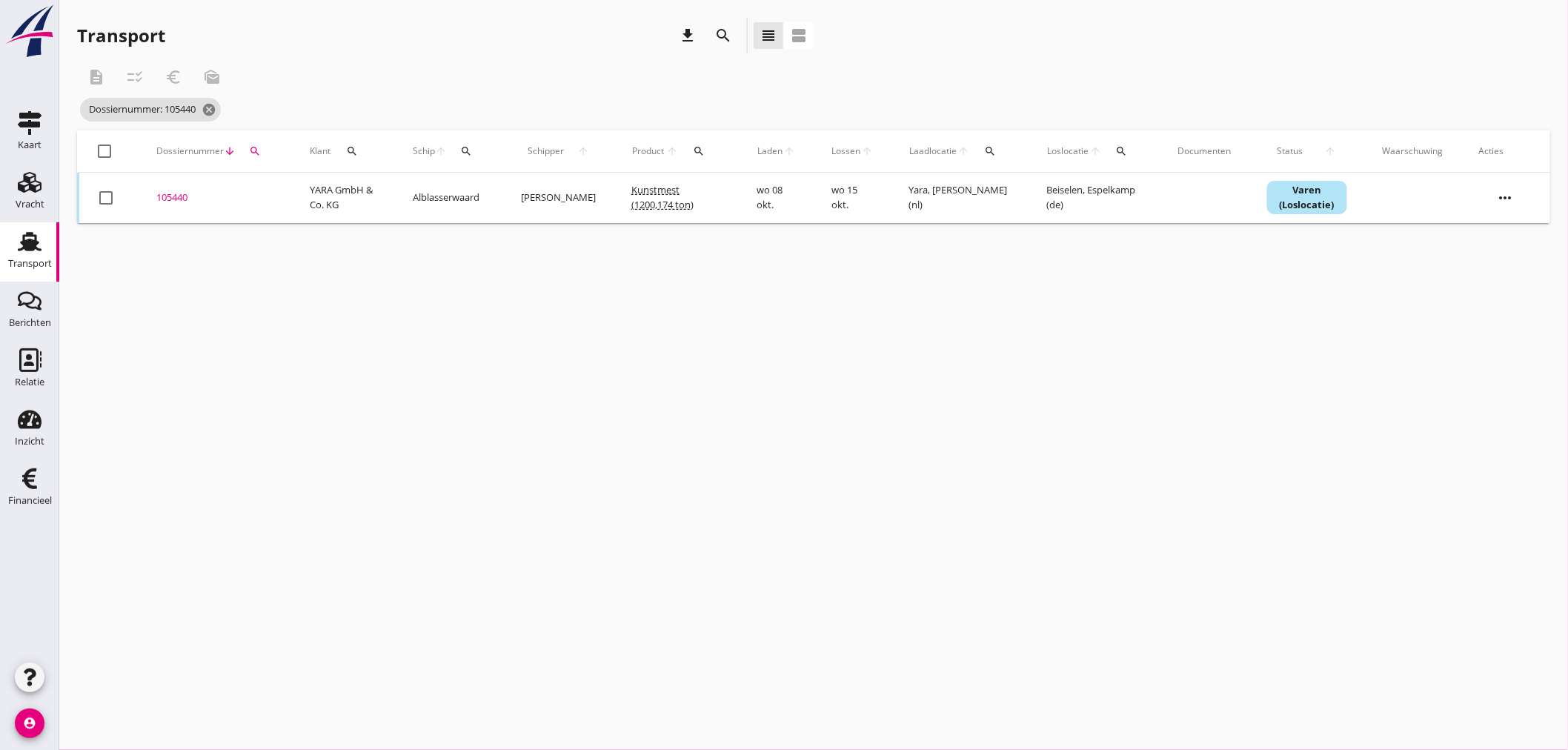
click at [171, 199] on div "105440" at bounding box center [215, 198] width 118 height 15
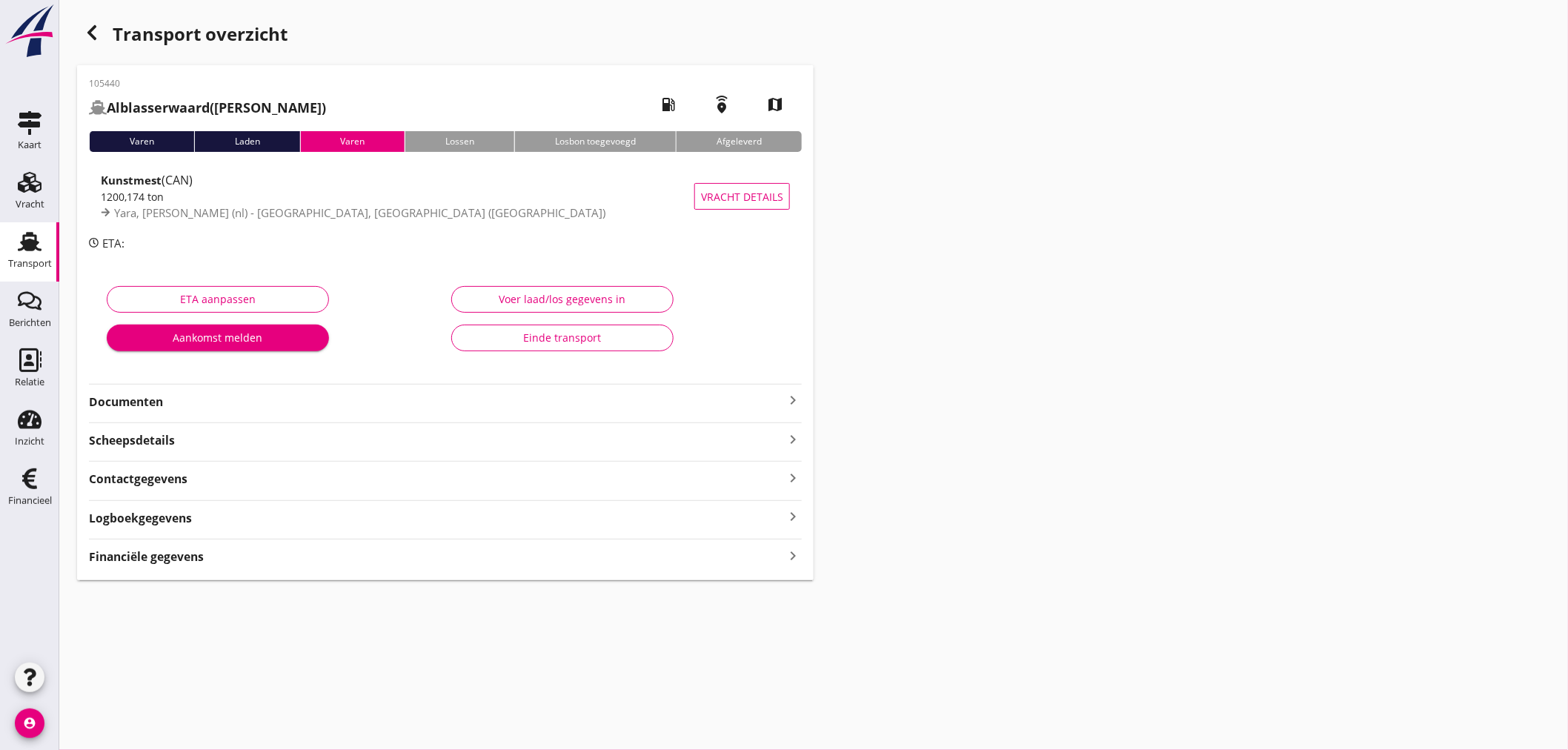
click at [788, 557] on icon "keyboard_arrow_right" at bounding box center [793, 555] width 18 height 20
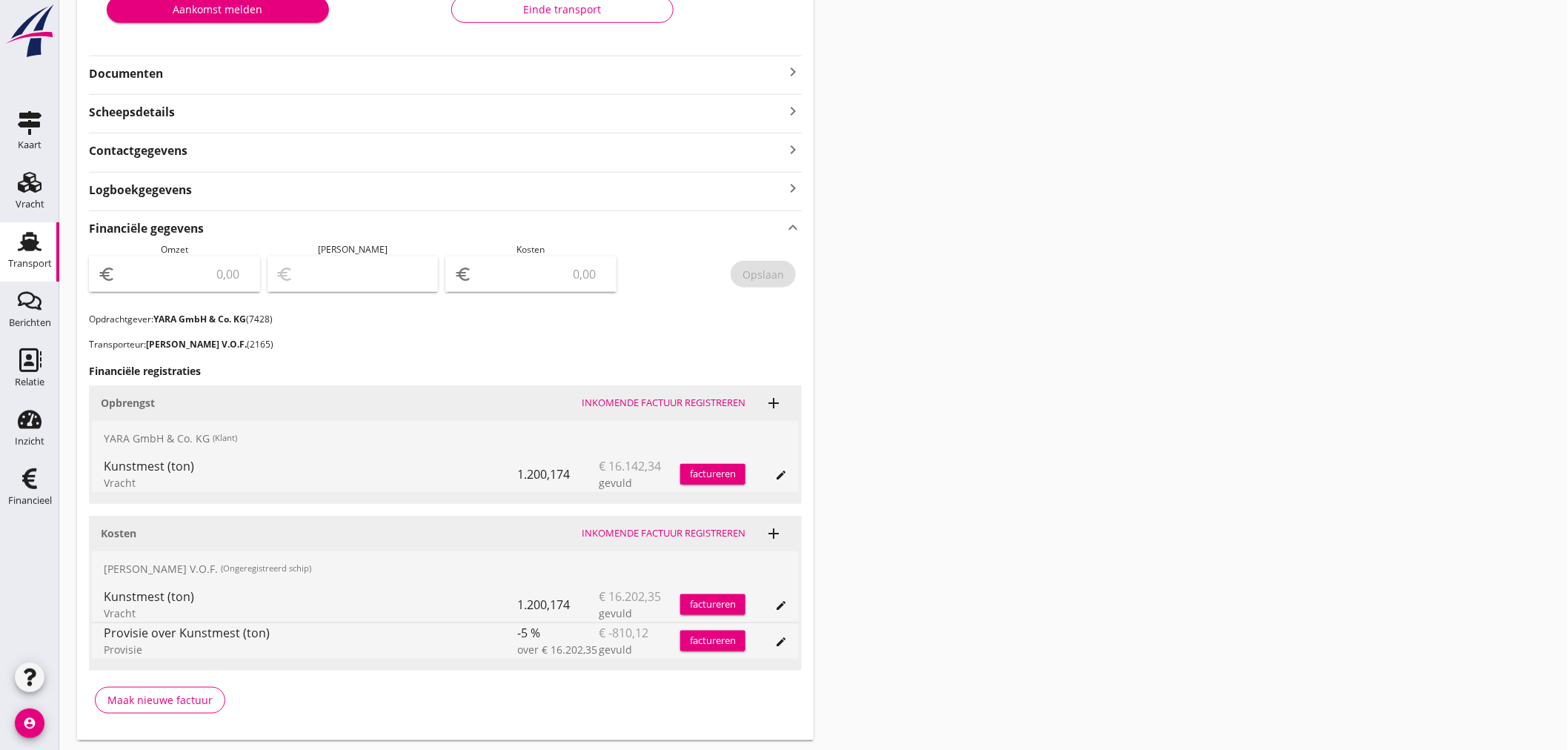
scroll to position [329, 0]
click at [491, 281] on input "number" at bounding box center [541, 273] width 132 height 24
click at [714, 472] on div "factureren" at bounding box center [713, 473] width 65 height 15
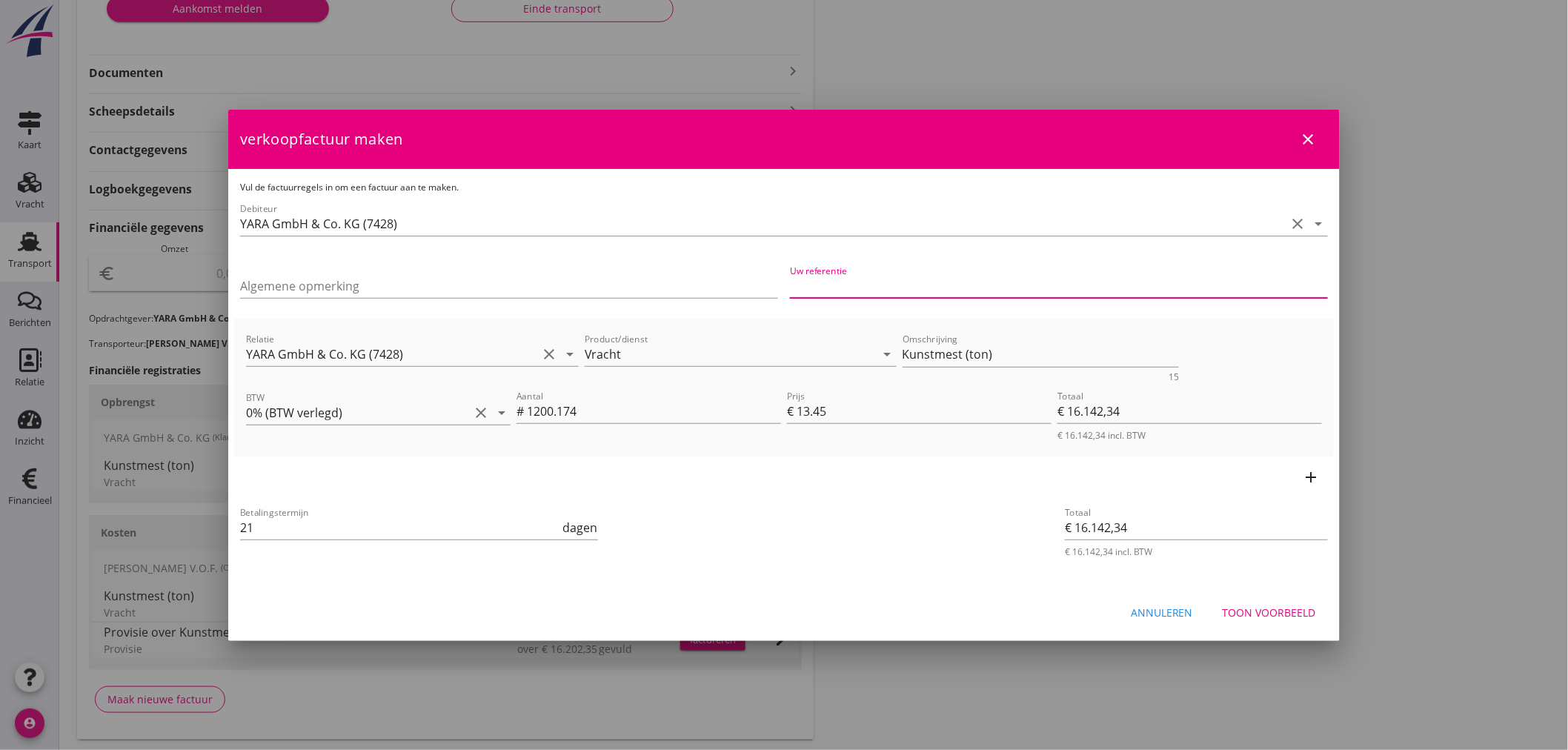
click at [891, 283] on input "Uw referentie" at bounding box center [1058, 286] width 538 height 24
type input "0012037303"
drag, startPoint x: 735, startPoint y: 362, endPoint x: 541, endPoint y: 366, distance: 194.0
click at [541, 366] on div "Relatie YARA GmbH & Co. KG (7428) clear arrow_drop_down Product/dienst Vracht a…" at bounding box center [784, 356] width 1082 height 57
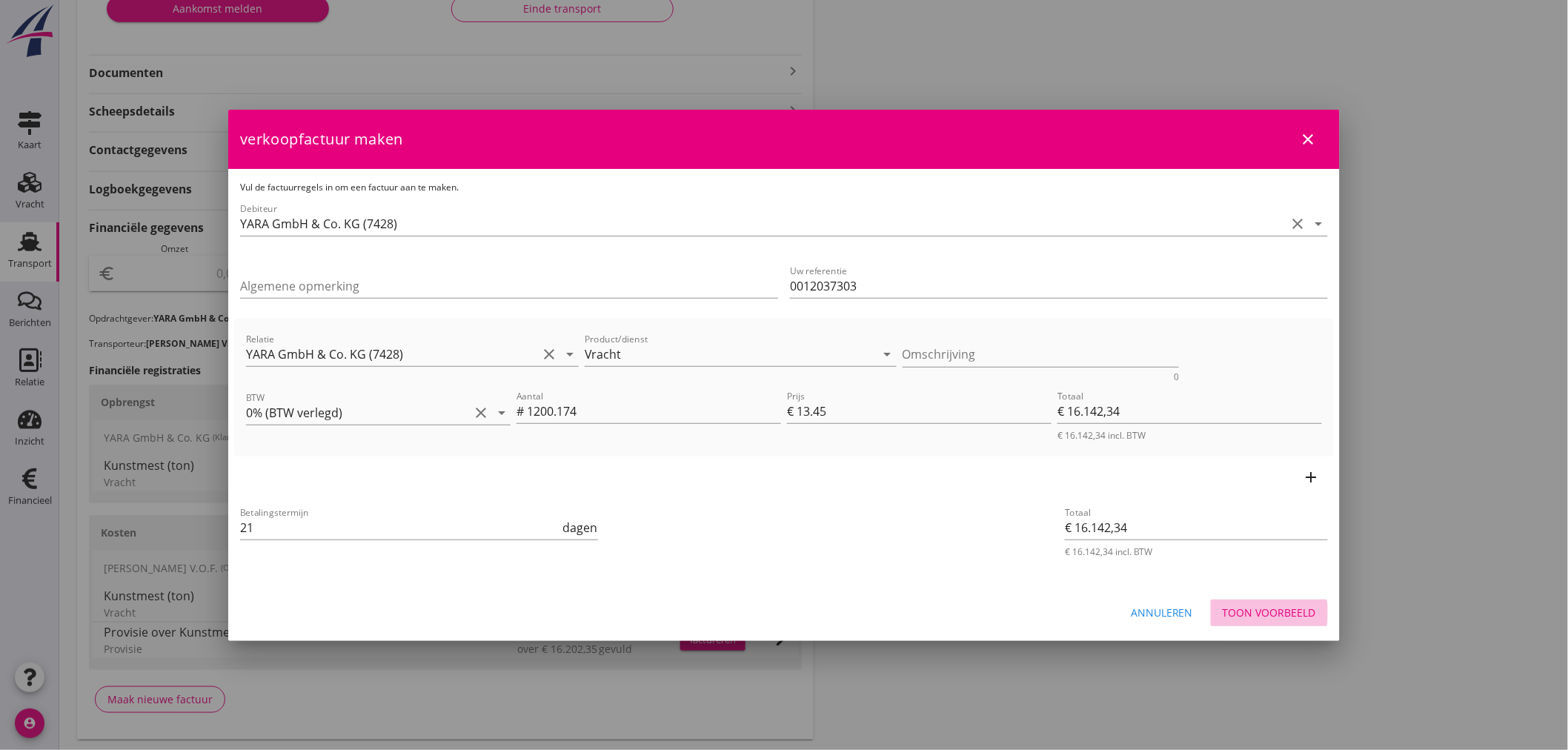
click at [1281, 614] on div "Toon voorbeeld" at bounding box center [1269, 612] width 93 height 15
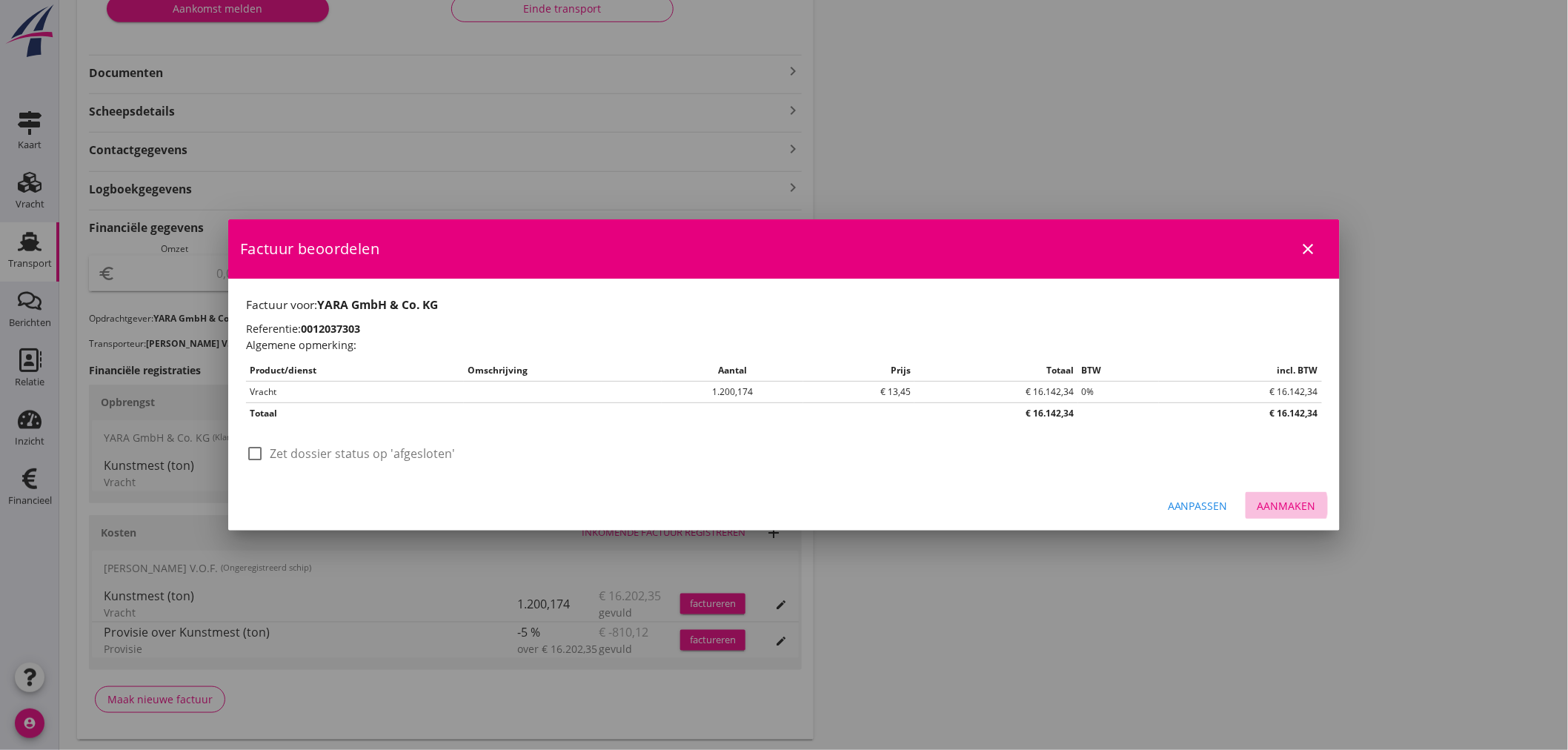
click at [1291, 502] on div "Aanmaken" at bounding box center [1287, 505] width 59 height 15
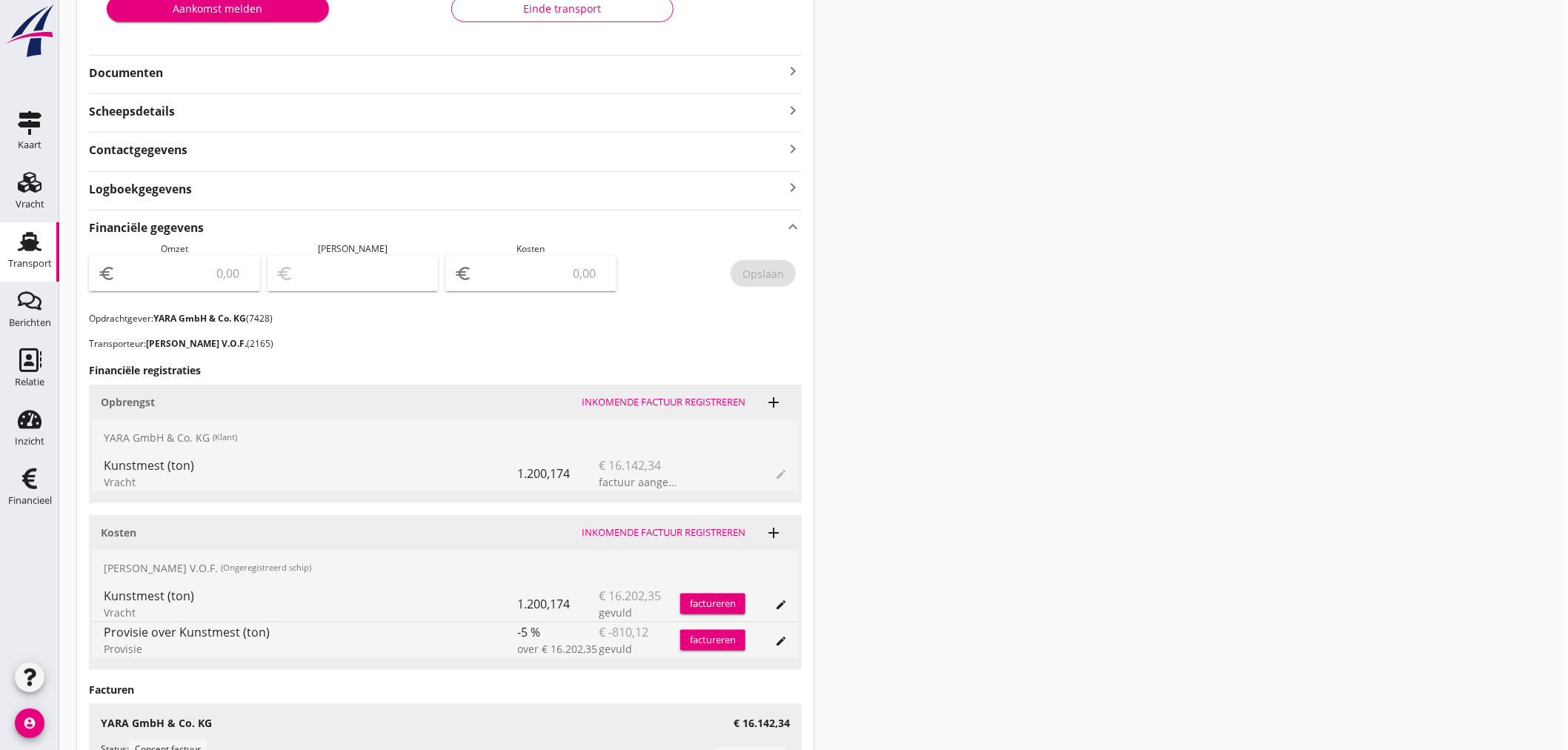
click at [183, 290] on div "euro" at bounding box center [174, 273] width 171 height 35
type input "16142"
type input "16142.34"
click at [784, 266] on button "Opslaan" at bounding box center [764, 273] width 65 height 26
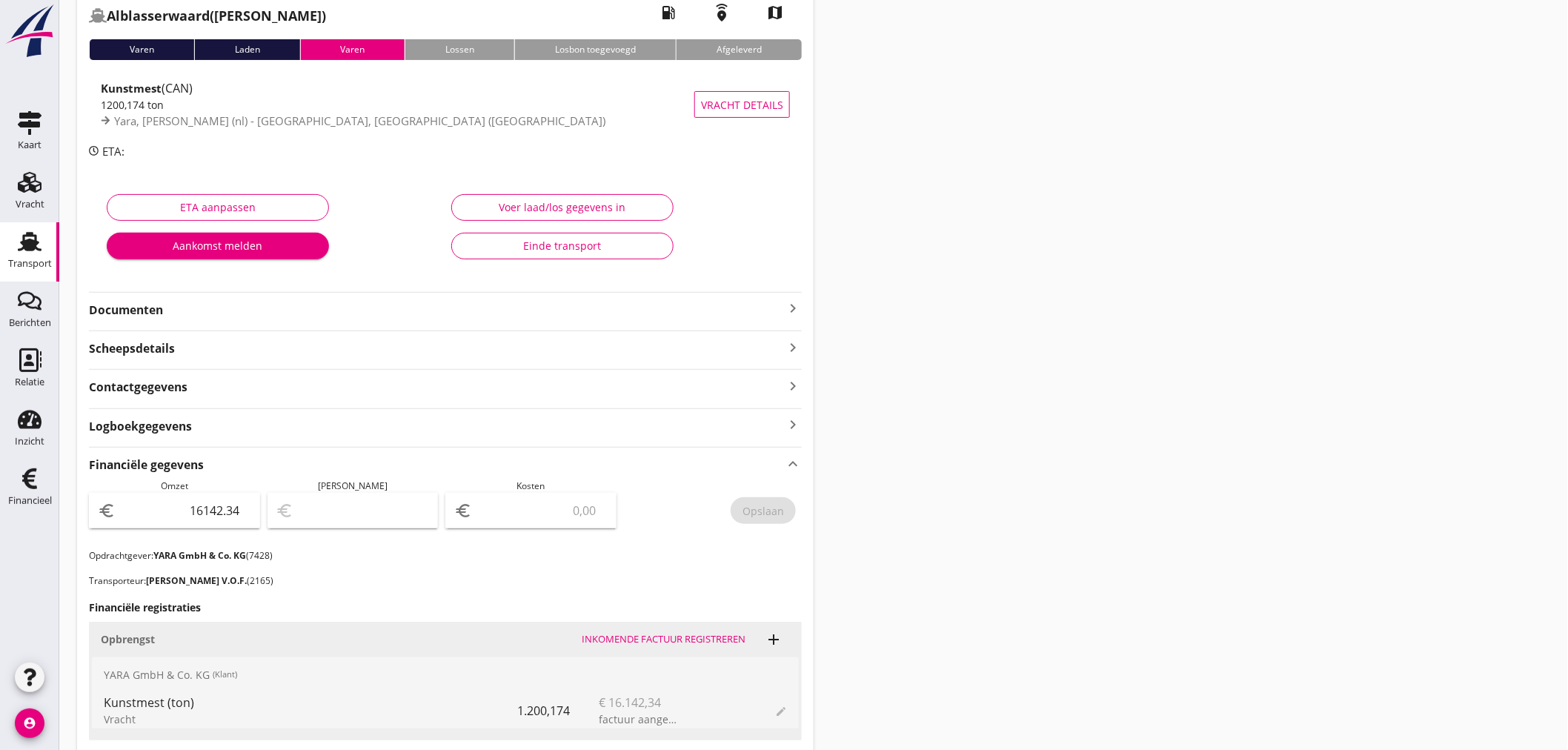
scroll to position [0, 0]
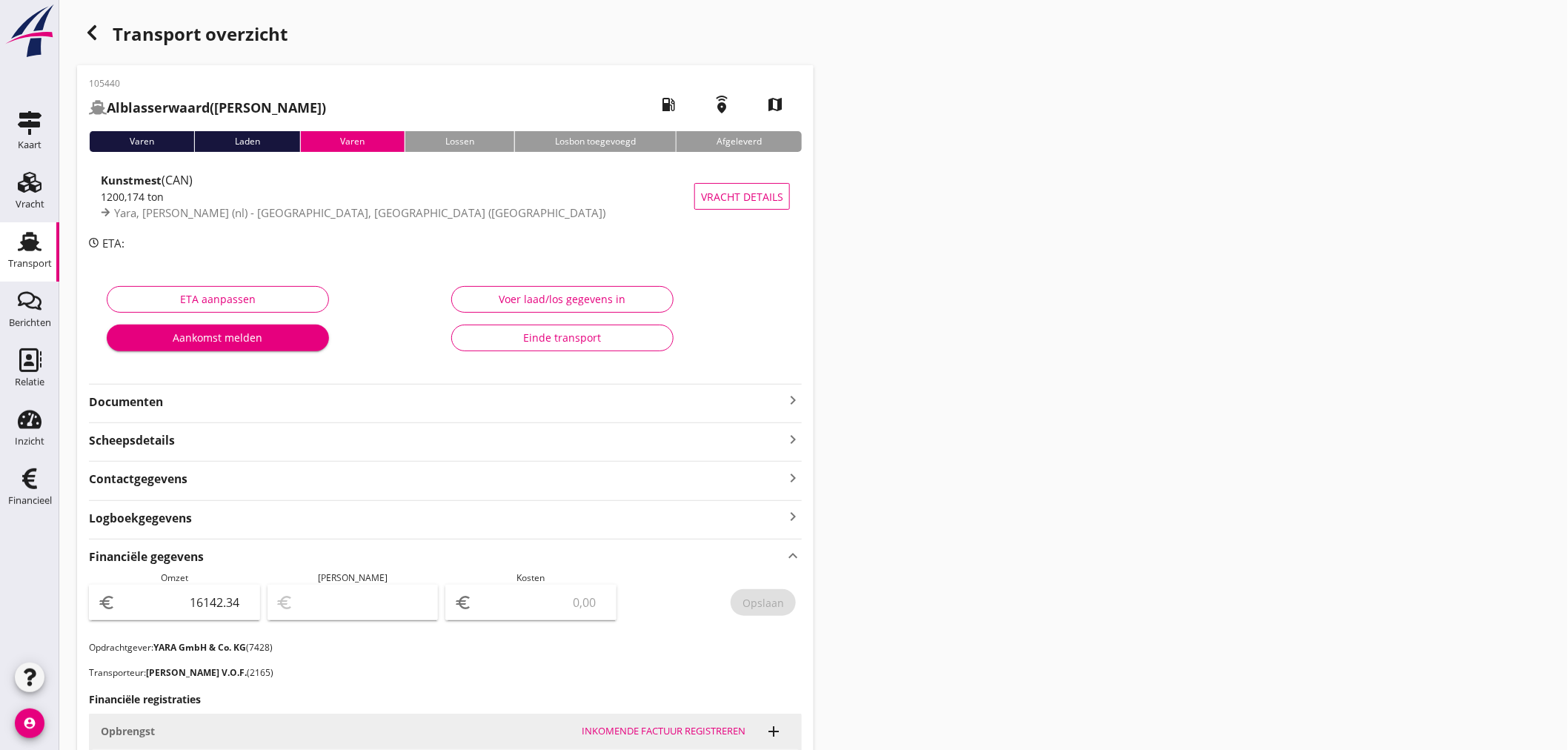
click at [95, 25] on use "button" at bounding box center [92, 33] width 9 height 15
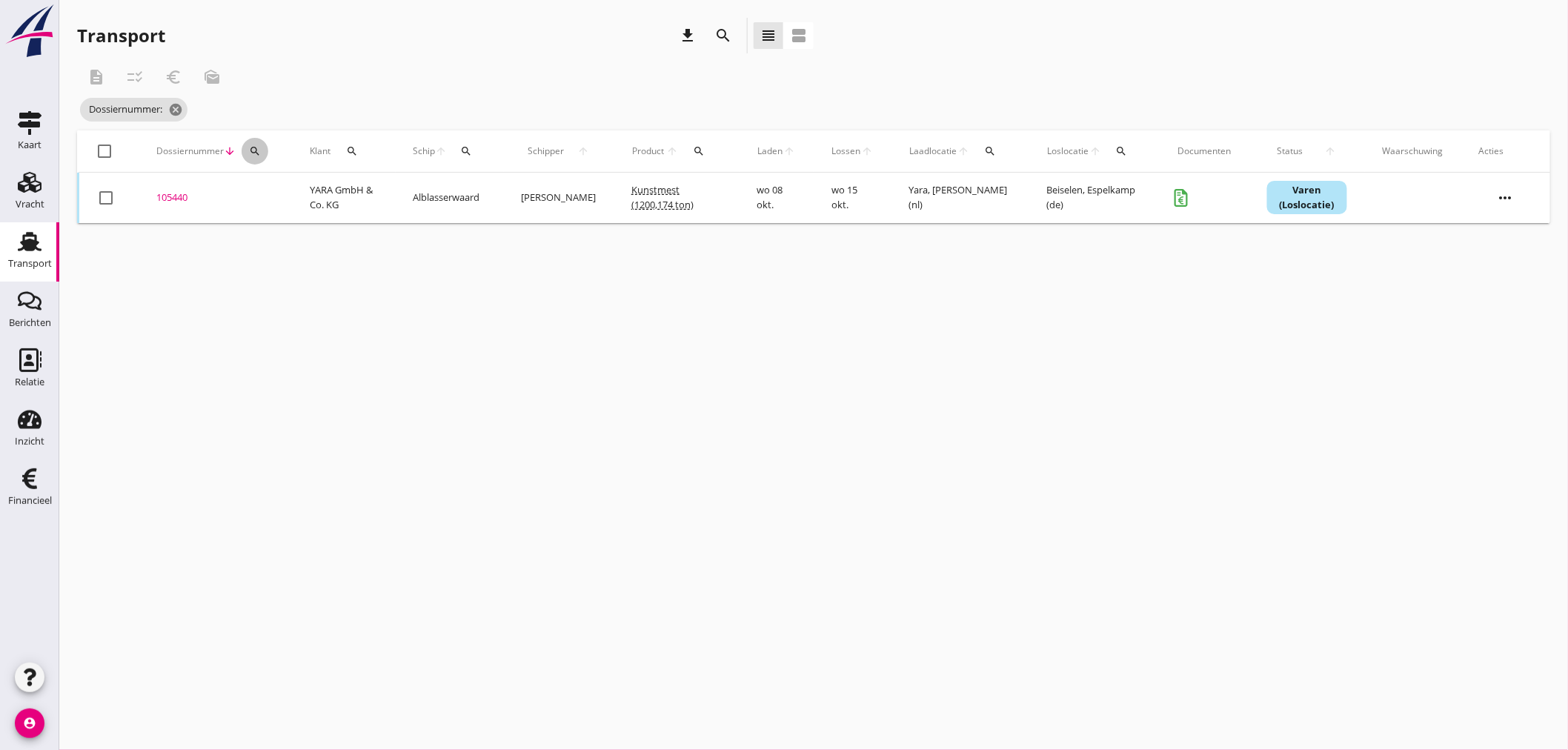
click at [250, 151] on icon "search" at bounding box center [255, 151] width 12 height 12
drag, startPoint x: 268, startPoint y: 172, endPoint x: 278, endPoint y: 197, distance: 26.9
click at [269, 174] on div "Zoeken op dossiernummer..." at bounding box center [335, 188] width 187 height 47
click at [278, 197] on input "Zoeken op dossiernummer..." at bounding box center [324, 194] width 154 height 24
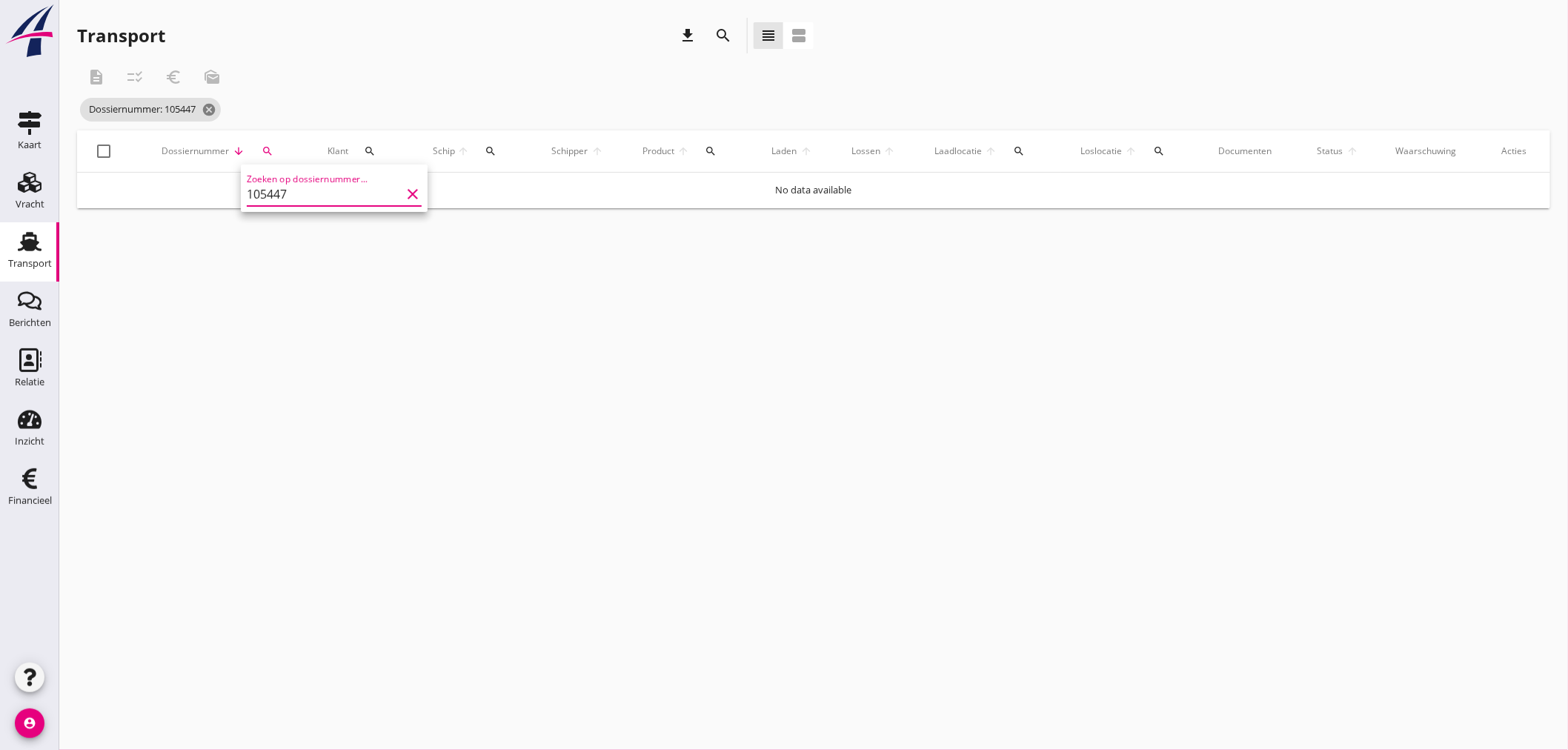
type input "105447"
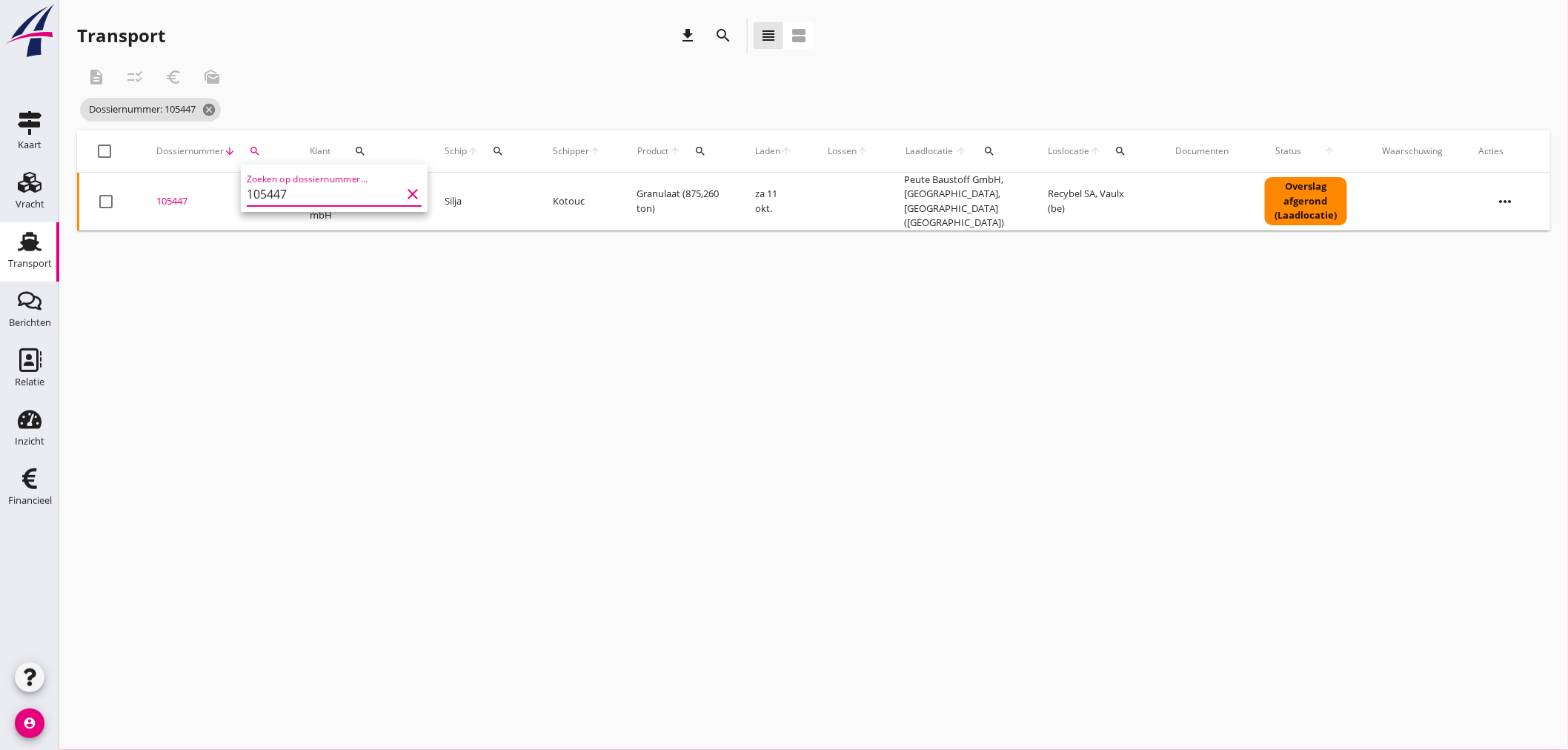
click at [170, 199] on div "105447" at bounding box center [215, 201] width 118 height 15
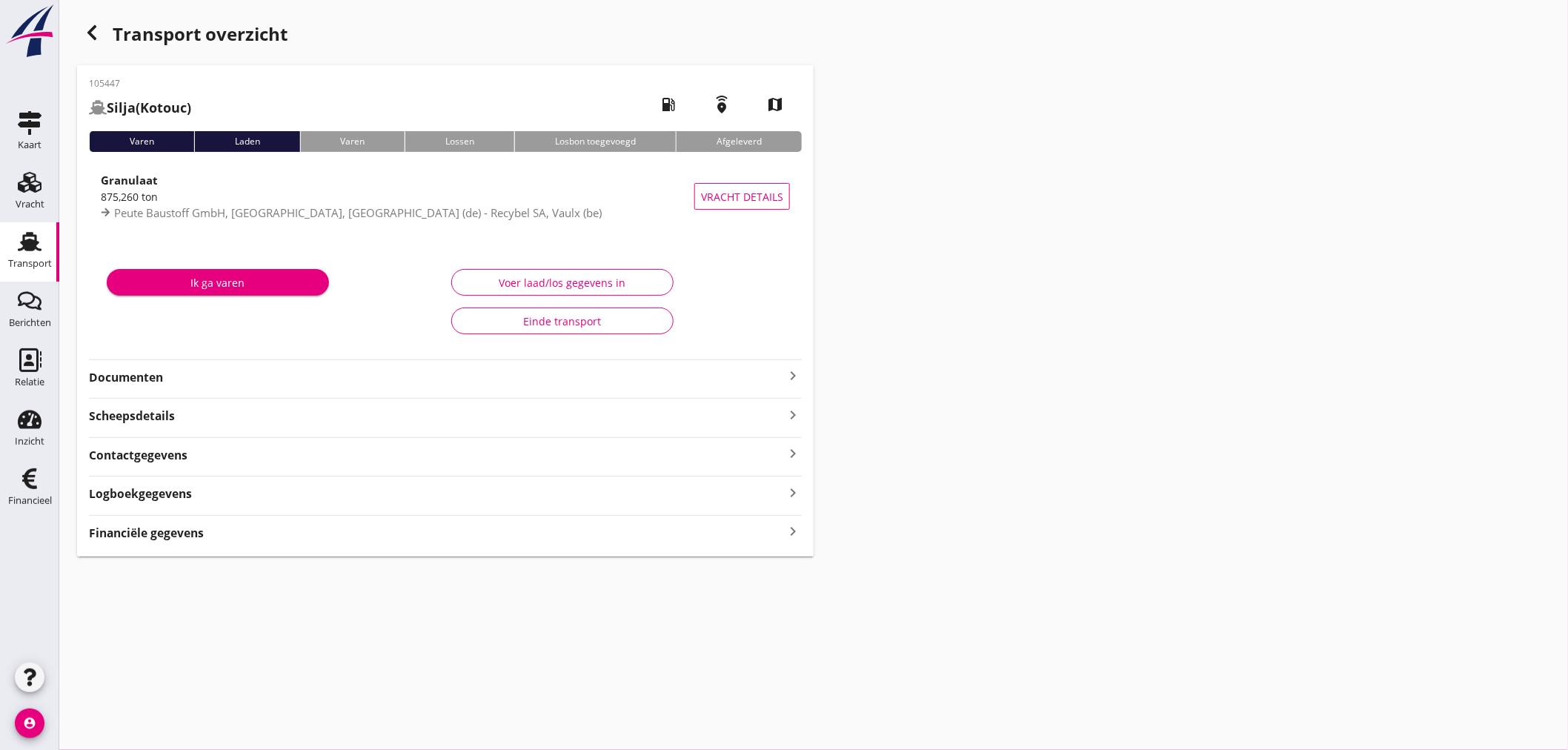
click at [796, 531] on icon "keyboard_arrow_right" at bounding box center [793, 531] width 18 height 20
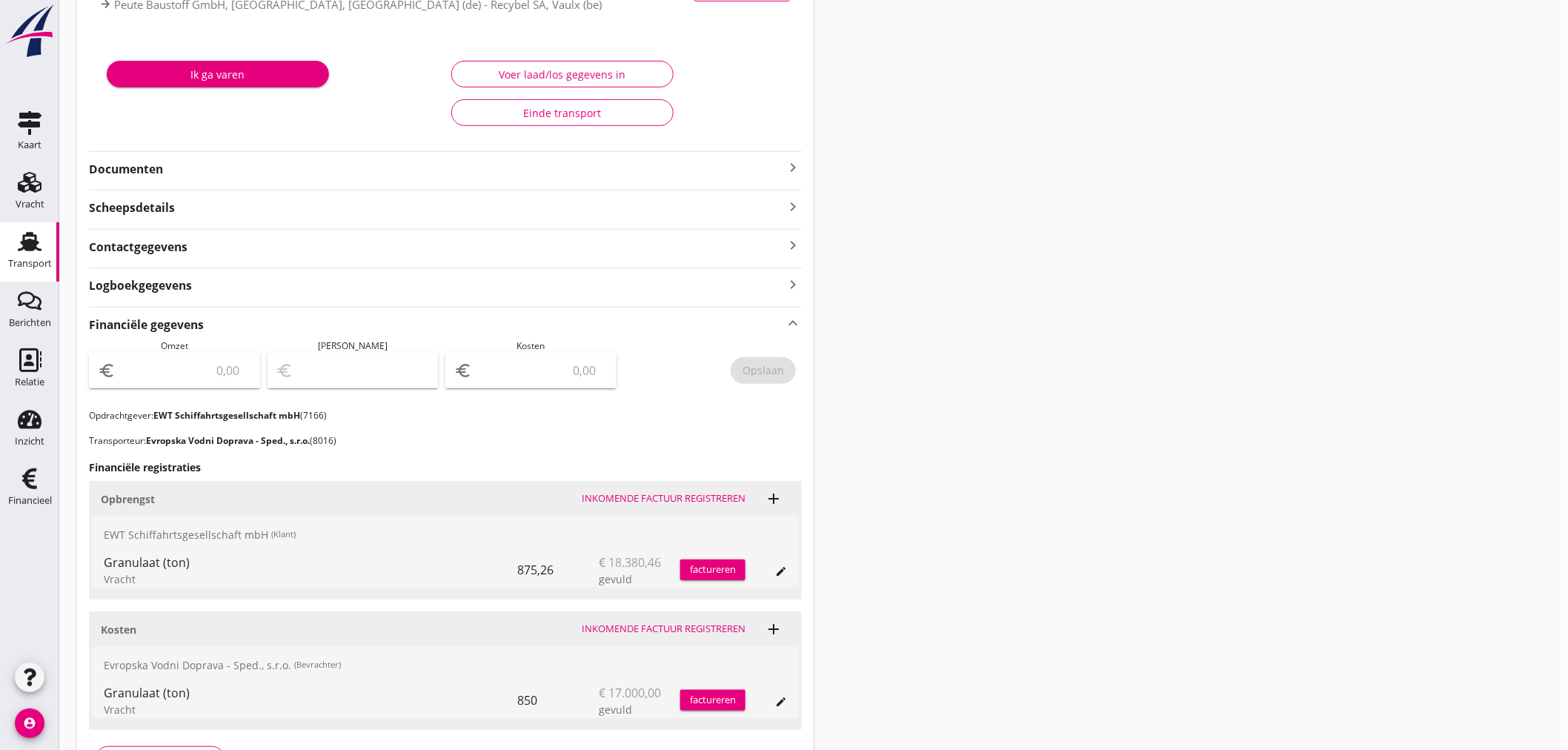
scroll to position [311, 0]
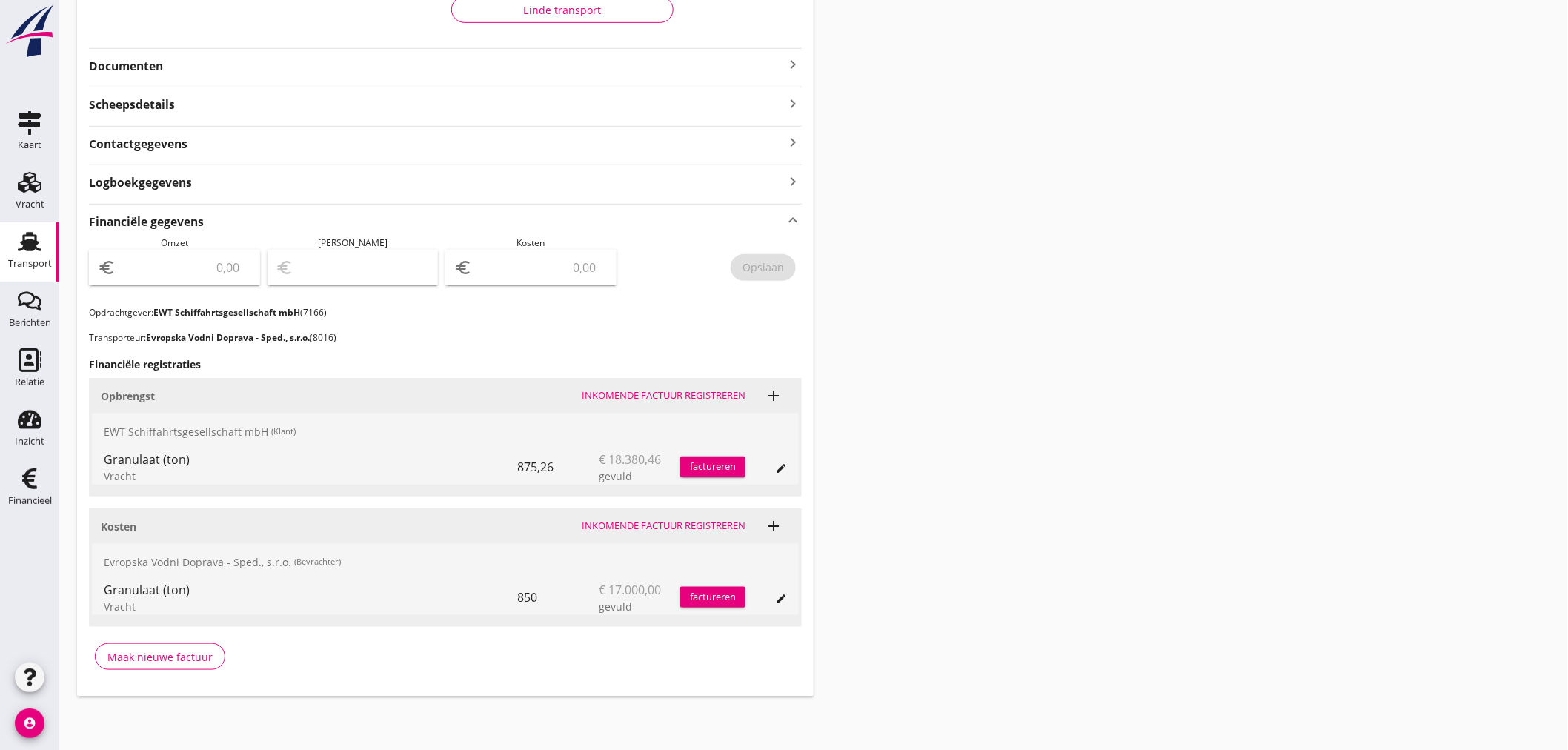
click at [186, 275] on input "number" at bounding box center [185, 268] width 132 height 24
click at [1104, 265] on div "Transport overzicht 105447 Silja (Kotouc) local_gas_station emergency_share map…" at bounding box center [813, 201] width 1509 height 1026
click at [695, 457] on button "factureren" at bounding box center [713, 466] width 65 height 21
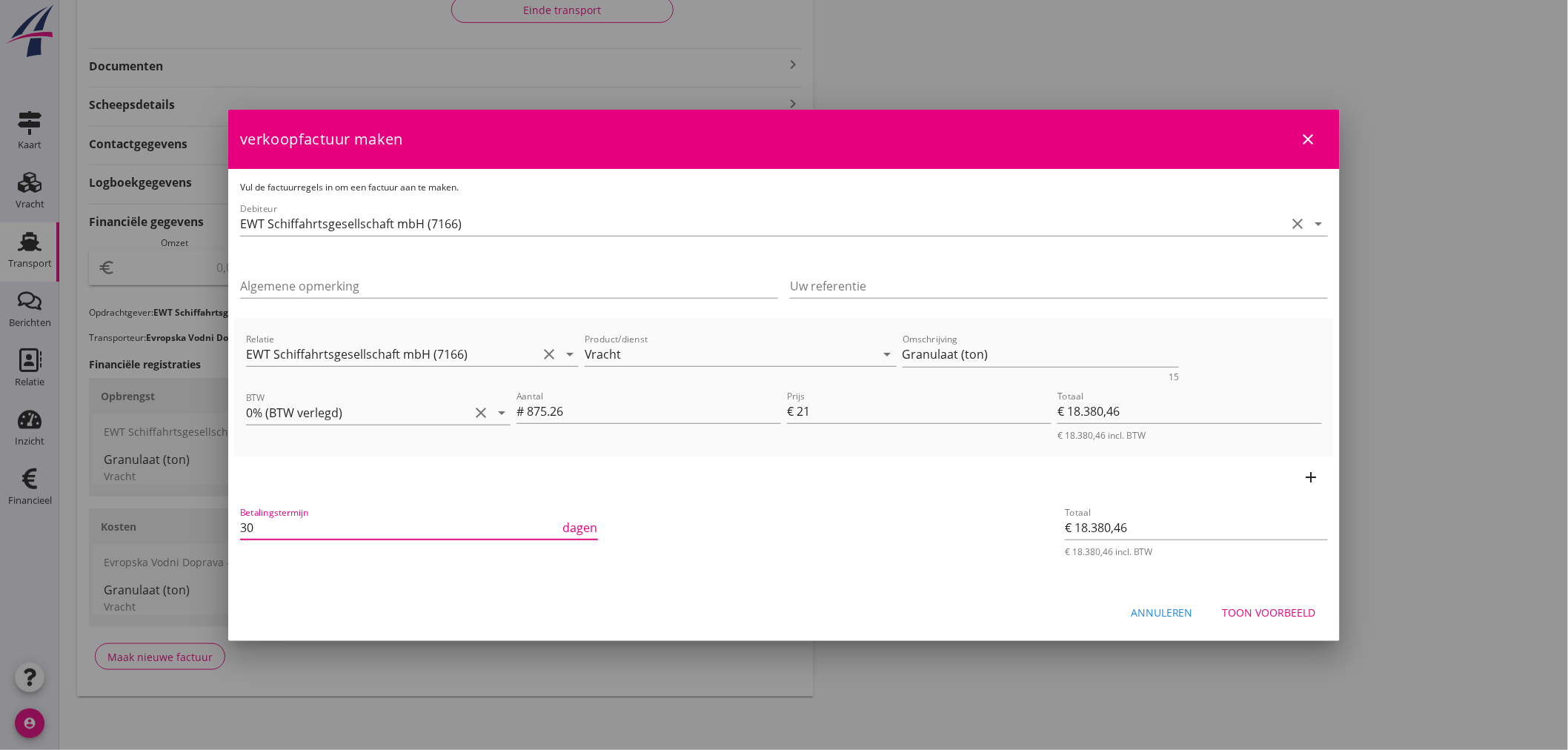
drag, startPoint x: 178, startPoint y: 529, endPoint x: 37, endPoint y: 521, distance: 141.2
click at [43, 524] on div "21% ([PERSON_NAME] BTW tarief) 9% (Laag BTW tarief) 0% (BTW vrij) 0% (BTW verle…" at bounding box center [784, 219] width 1568 height 1061
type input "21"
drag, startPoint x: 971, startPoint y: 366, endPoint x: 1090, endPoint y: 365, distance: 119.0
click at [912, 375] on div "Omschrijving Granulaat (ton) 15" at bounding box center [1041, 361] width 278 height 39
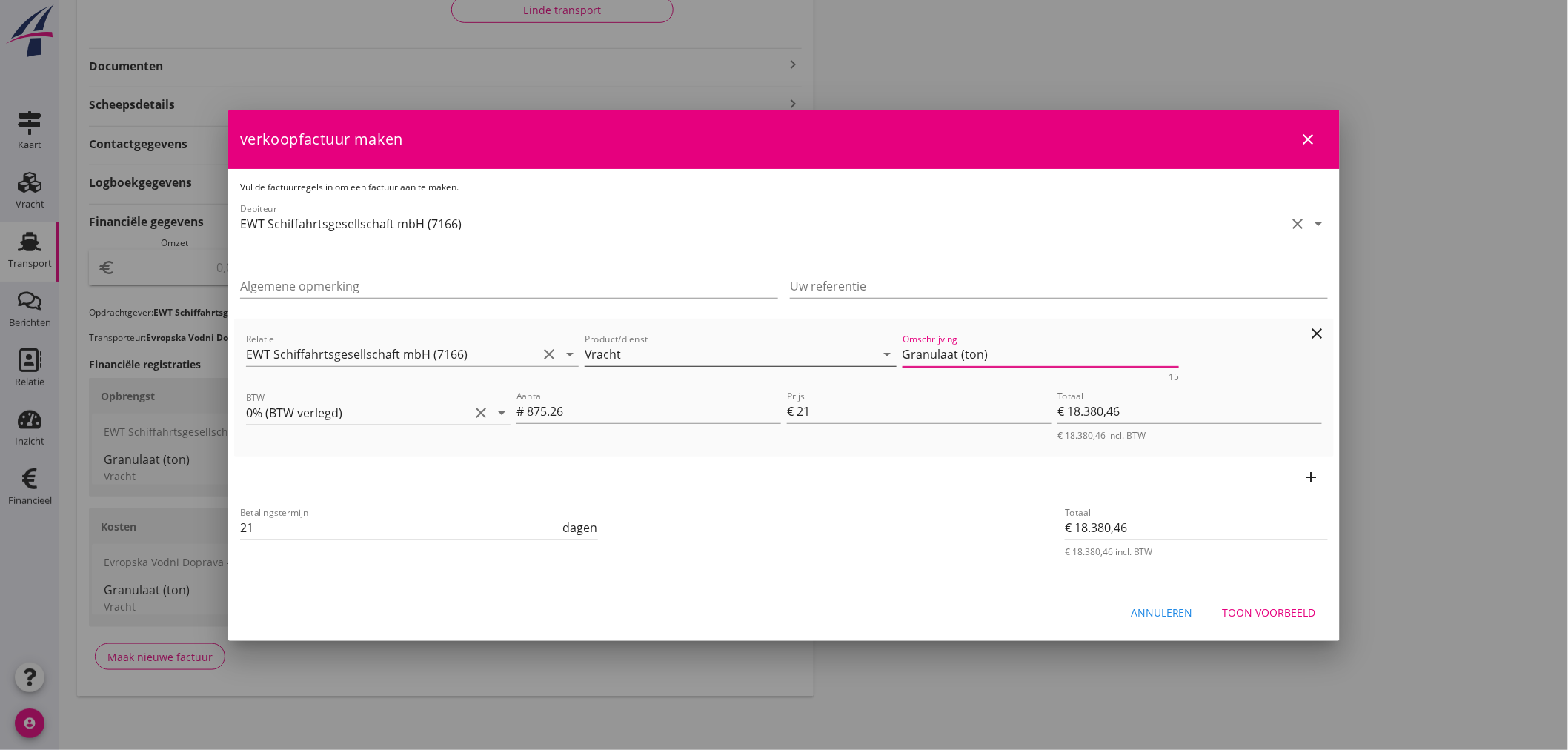
drag, startPoint x: 1057, startPoint y: 353, endPoint x: 581, endPoint y: 356, distance: 476.0
click at [581, 355] on div "Relatie EWT Schiffahrtsgesellschaft mbH (7166) clear arrow_drop_down Product/di…" at bounding box center [784, 356] width 1082 height 57
click at [1266, 617] on div "Toon voorbeeld" at bounding box center [1269, 612] width 93 height 15
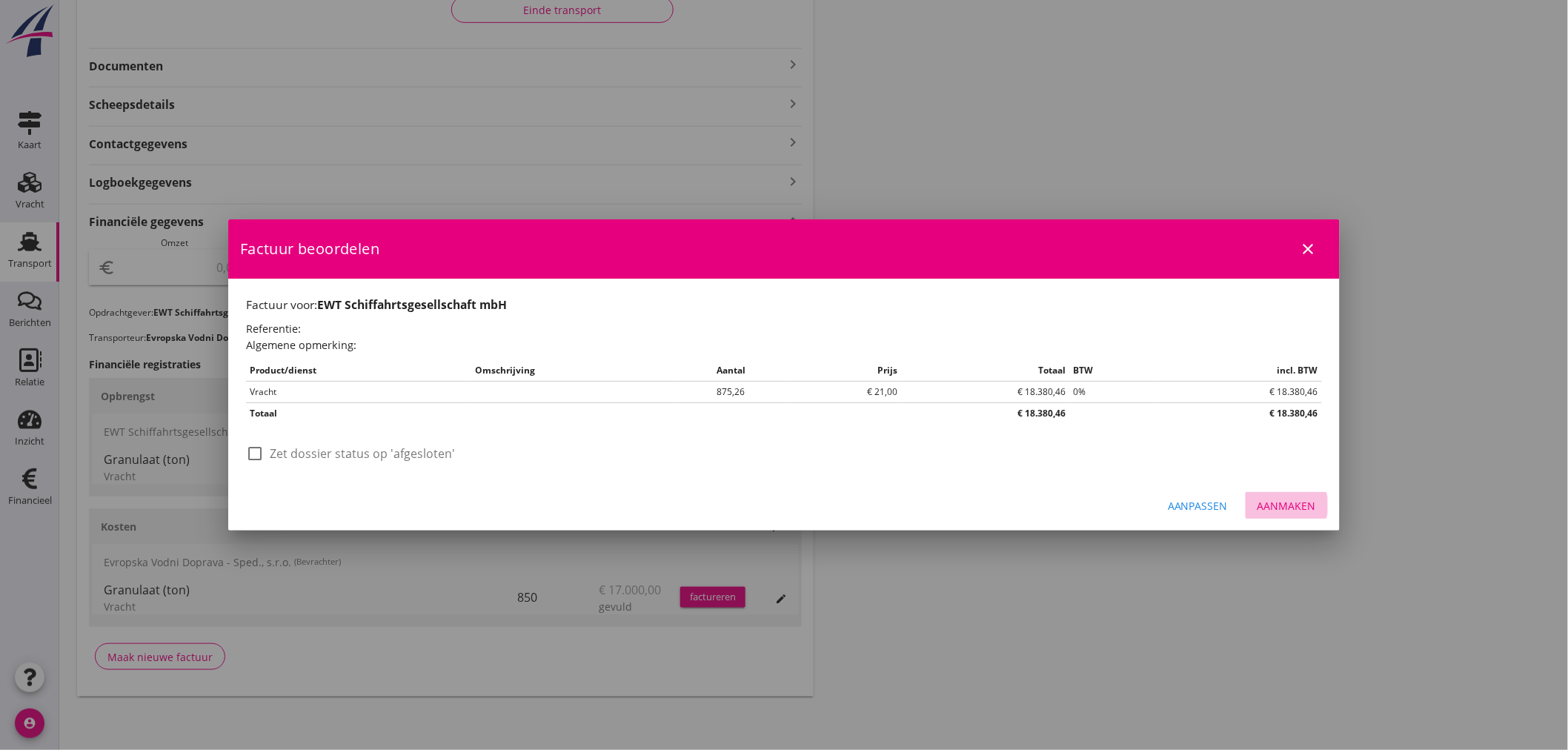
click at [1302, 502] on div "Aanmaken" at bounding box center [1287, 505] width 59 height 15
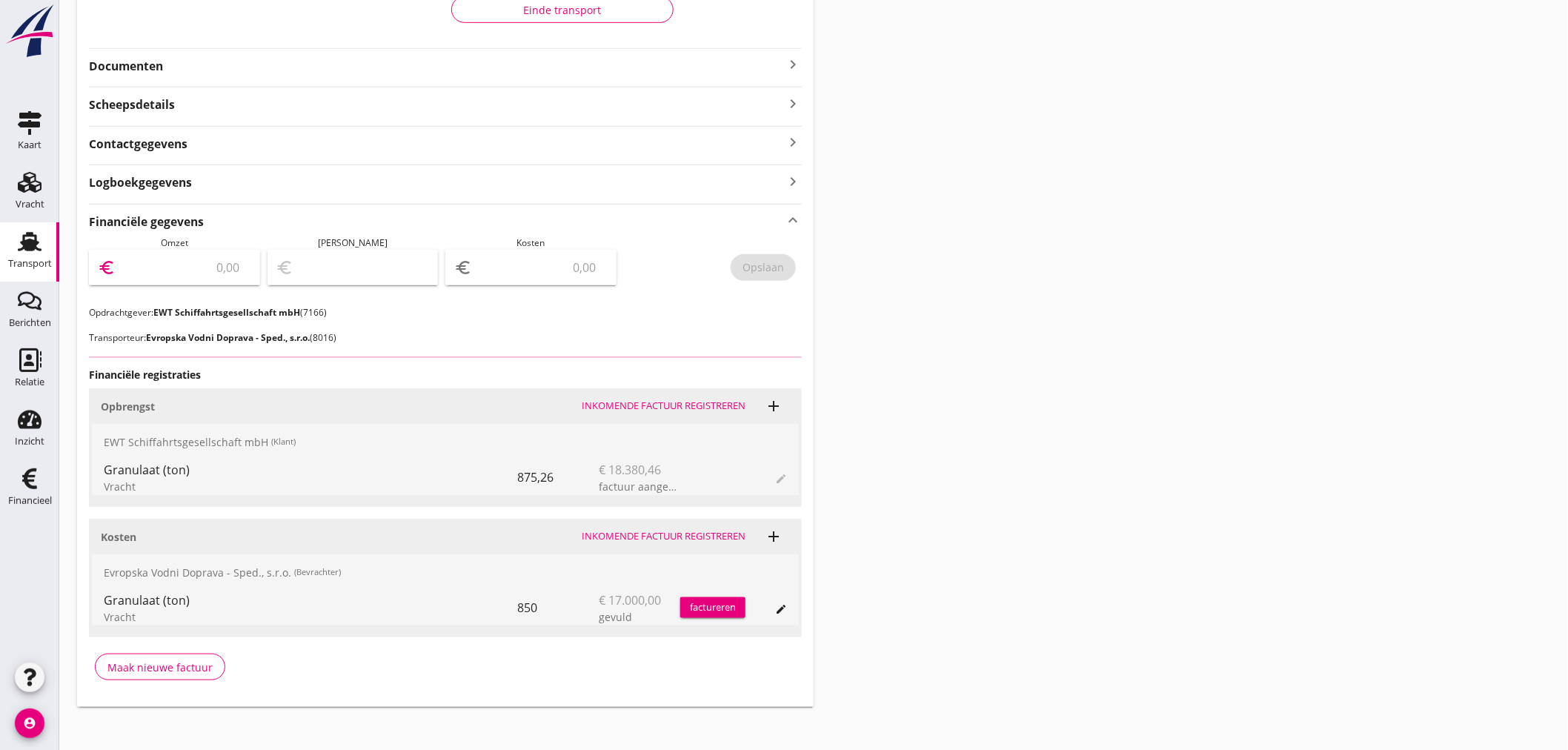
click at [161, 268] on input "number" at bounding box center [185, 268] width 132 height 24
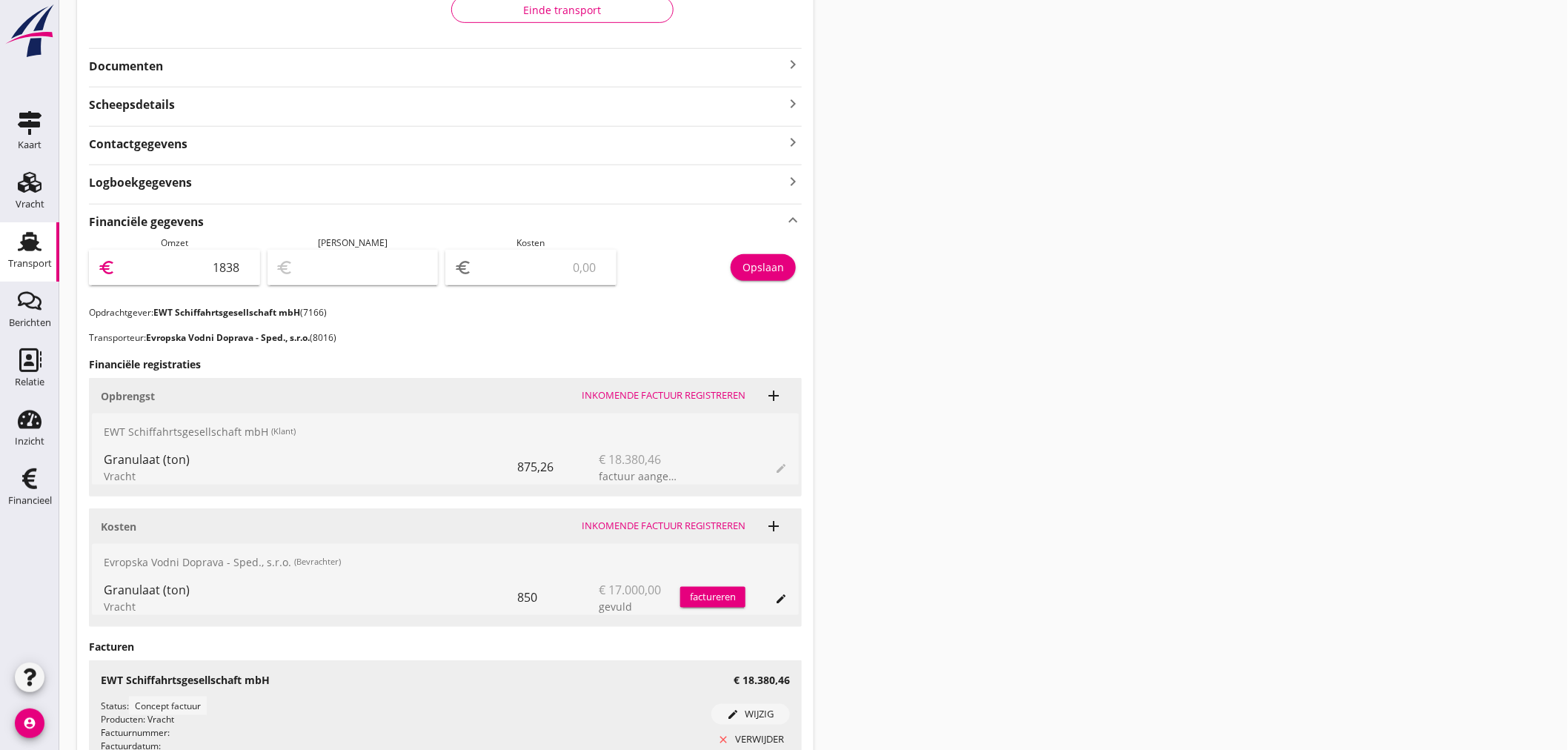
type input "18380"
type input "18380.46"
click at [762, 263] on div "Opslaan" at bounding box center [764, 267] width 42 height 15
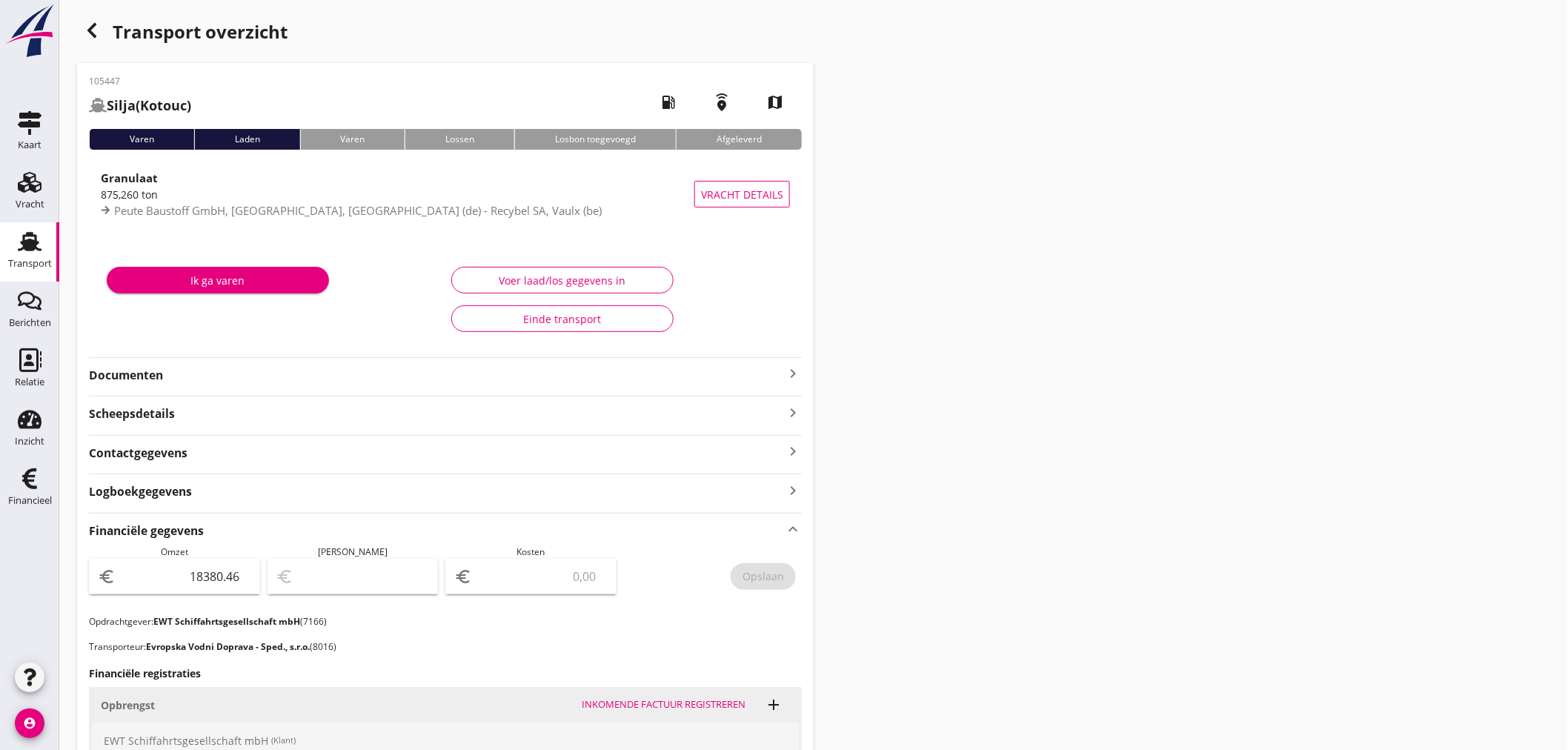
scroll to position [0, 0]
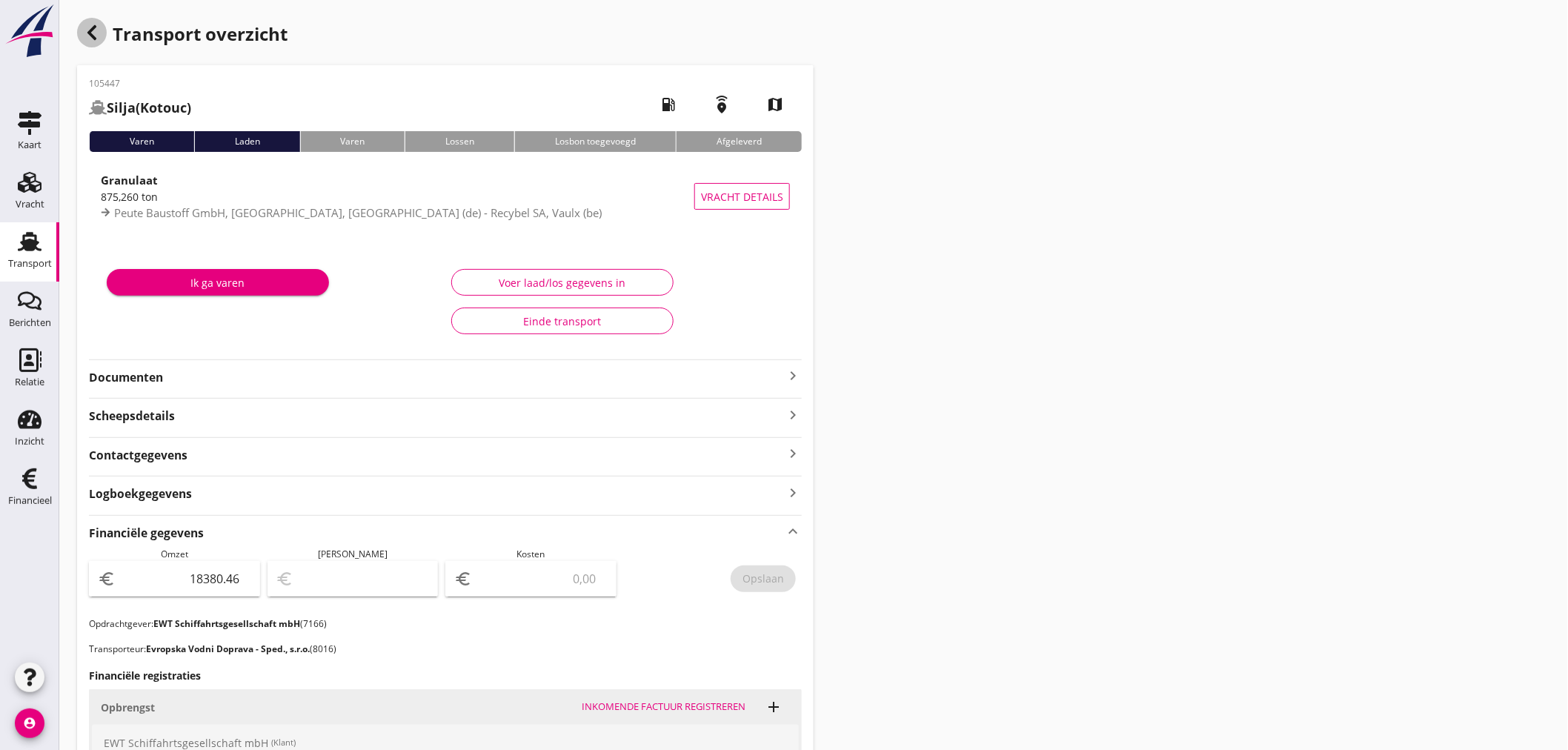
click at [87, 34] on icon "button" at bounding box center [93, 33] width 18 height 18
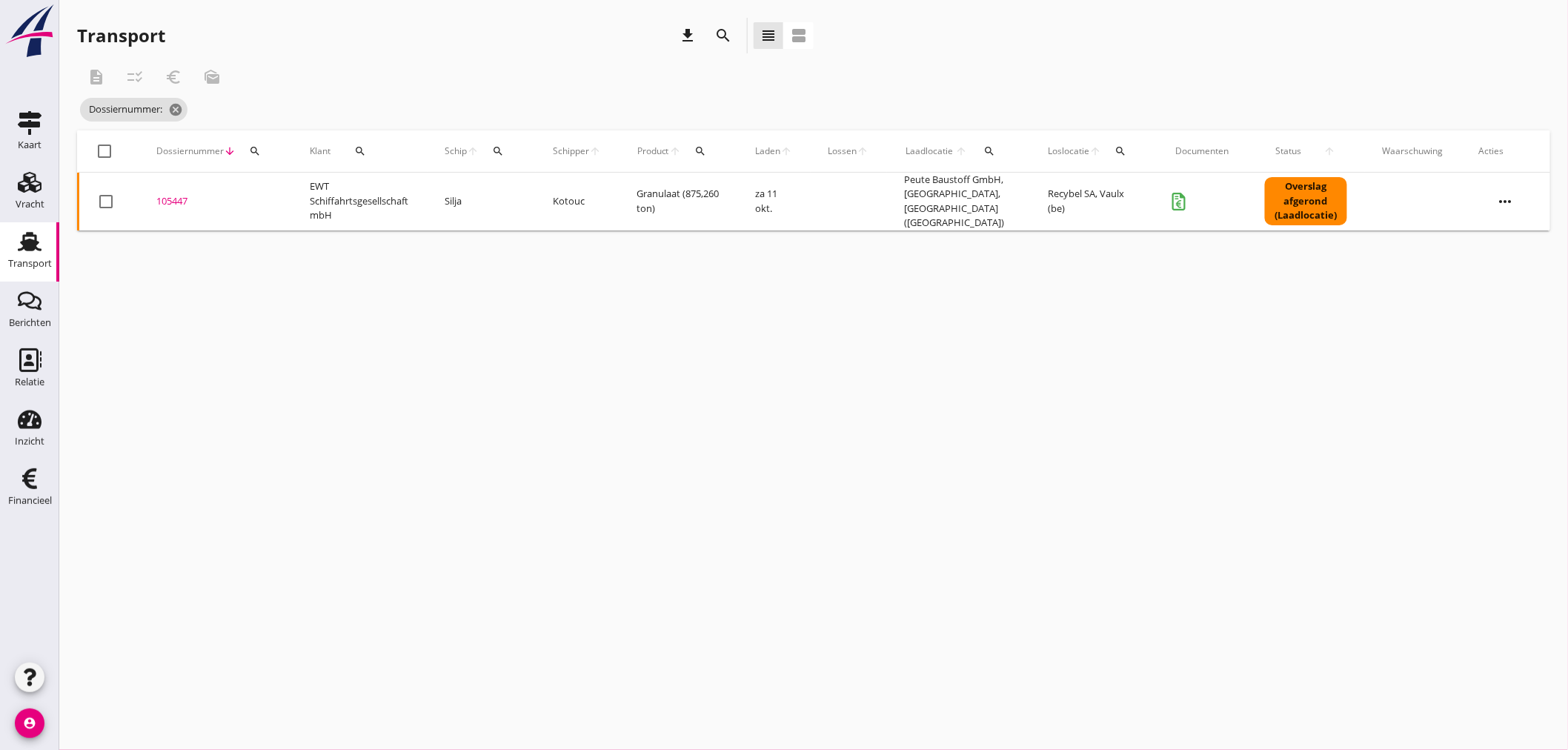
click at [249, 150] on icon "search" at bounding box center [255, 151] width 12 height 12
click at [258, 190] on input "Zoeken op dossiernummer..." at bounding box center [324, 194] width 154 height 24
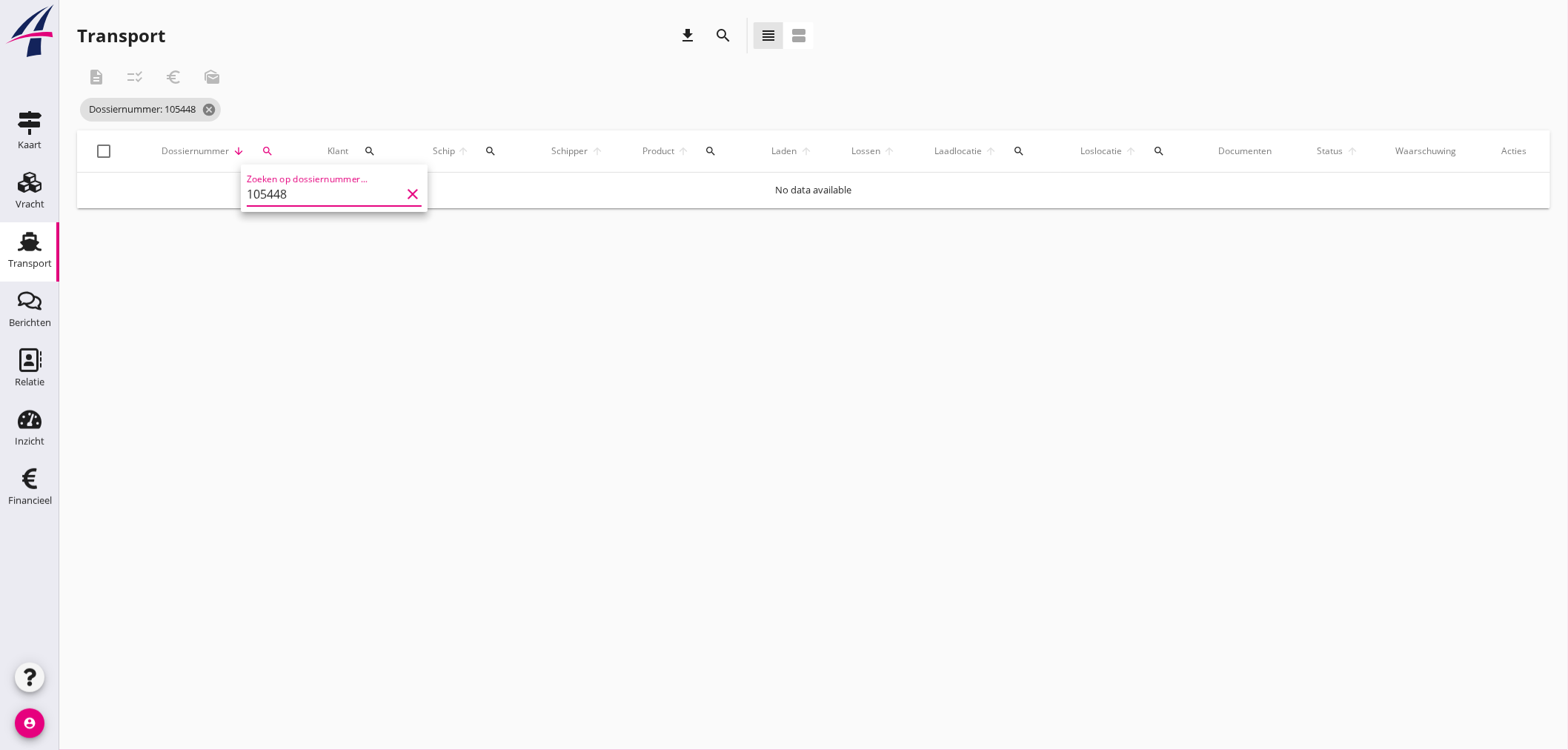
type input "105448"
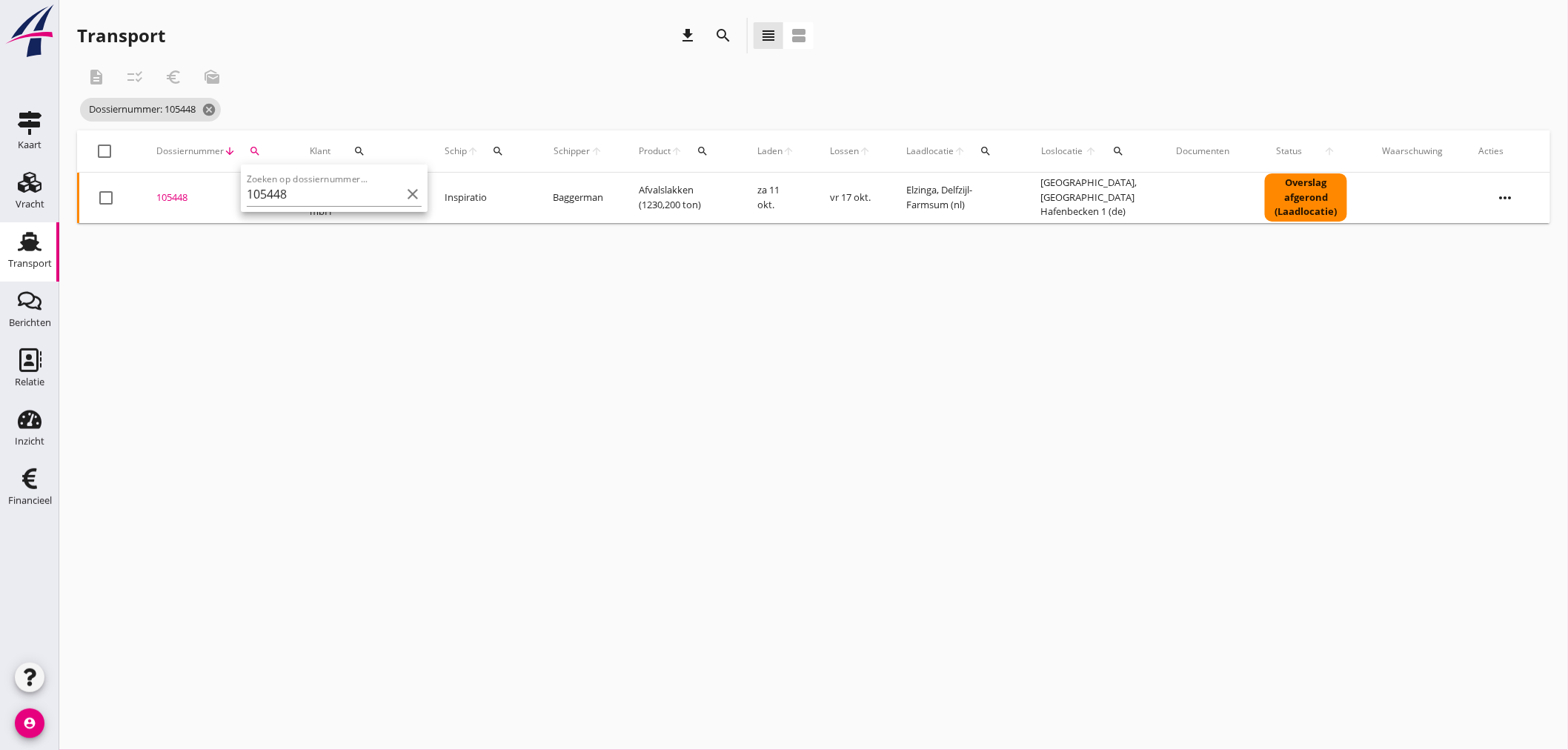
click at [184, 196] on div "105448" at bounding box center [215, 198] width 118 height 15
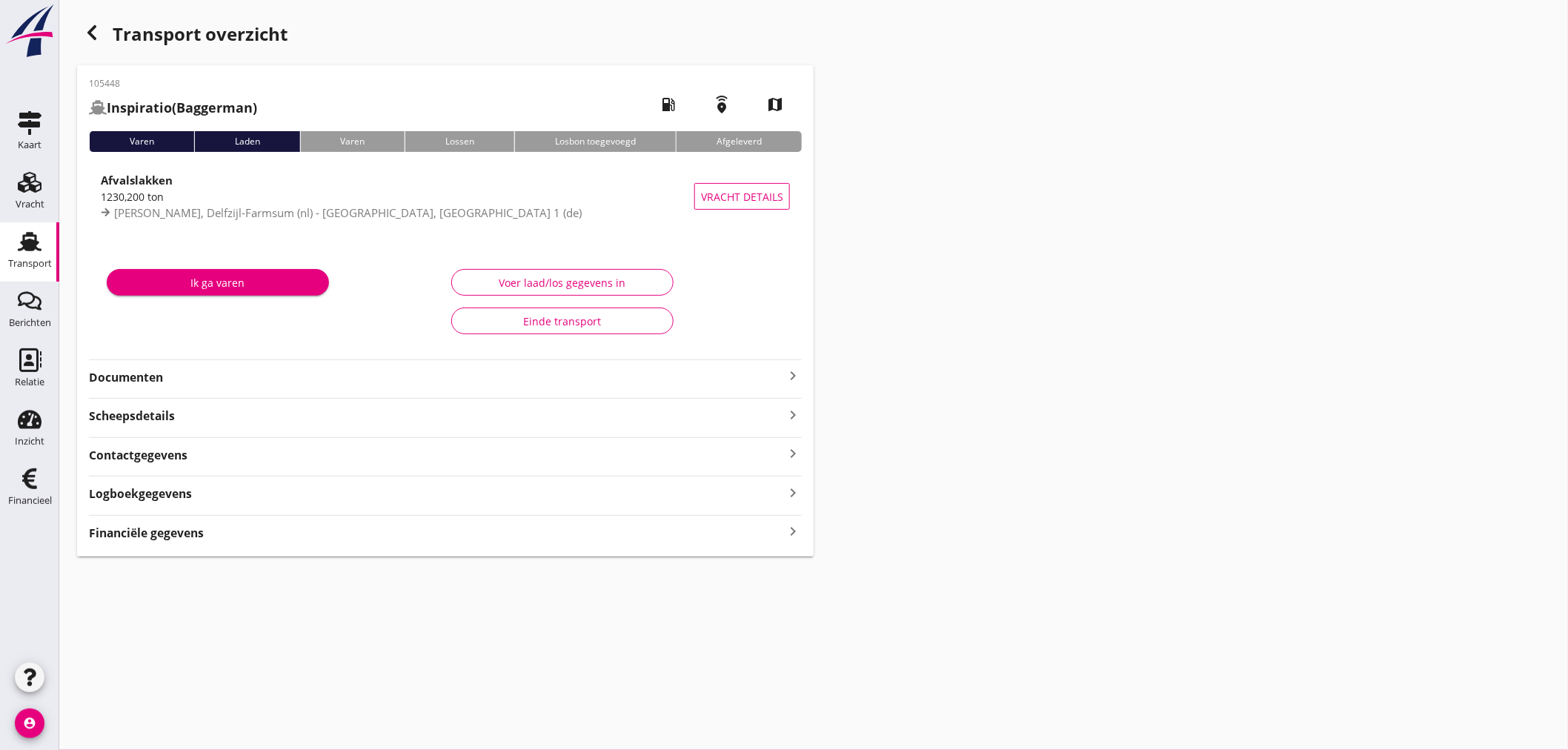
click at [792, 531] on icon "keyboard_arrow_right" at bounding box center [793, 531] width 18 height 20
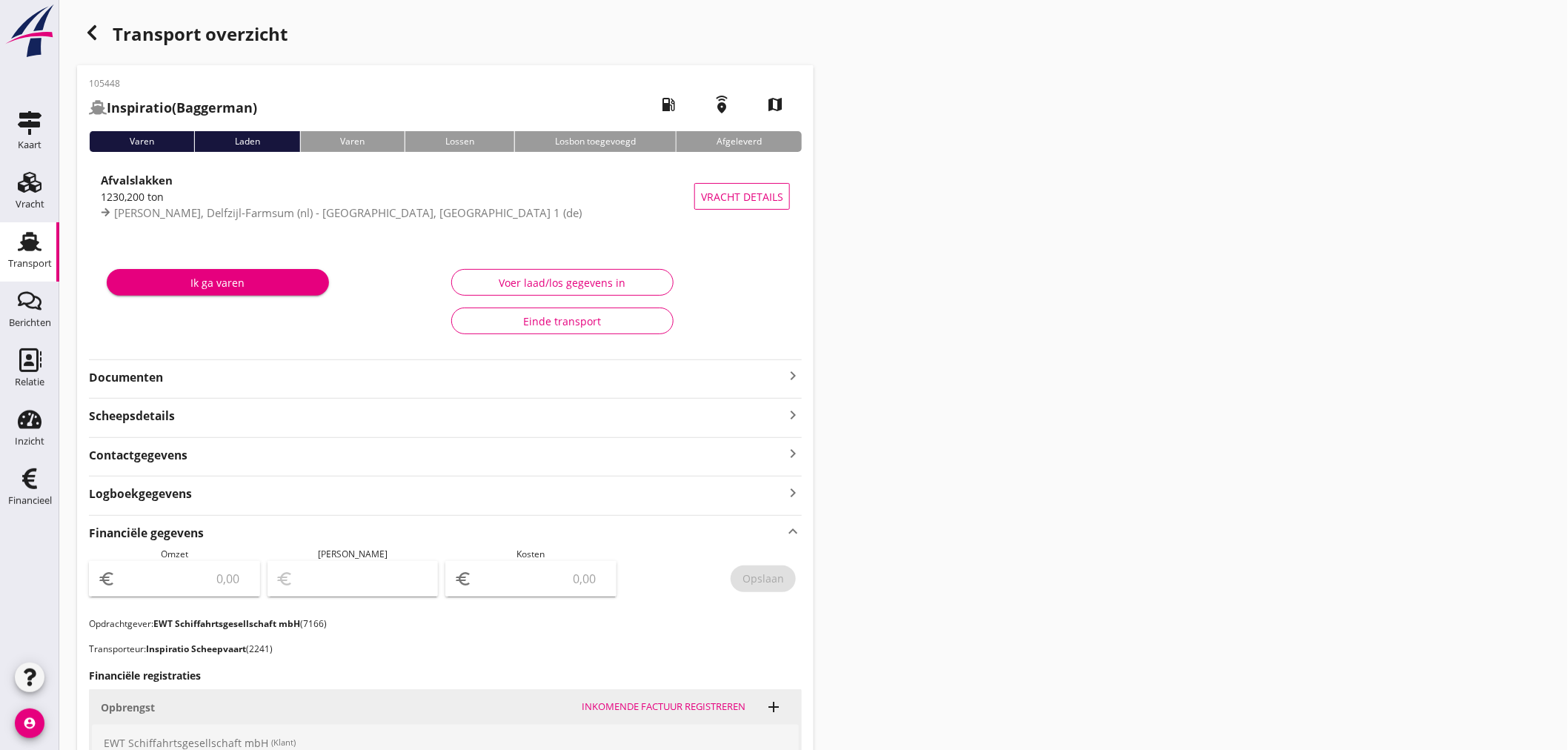
scroll to position [346, 0]
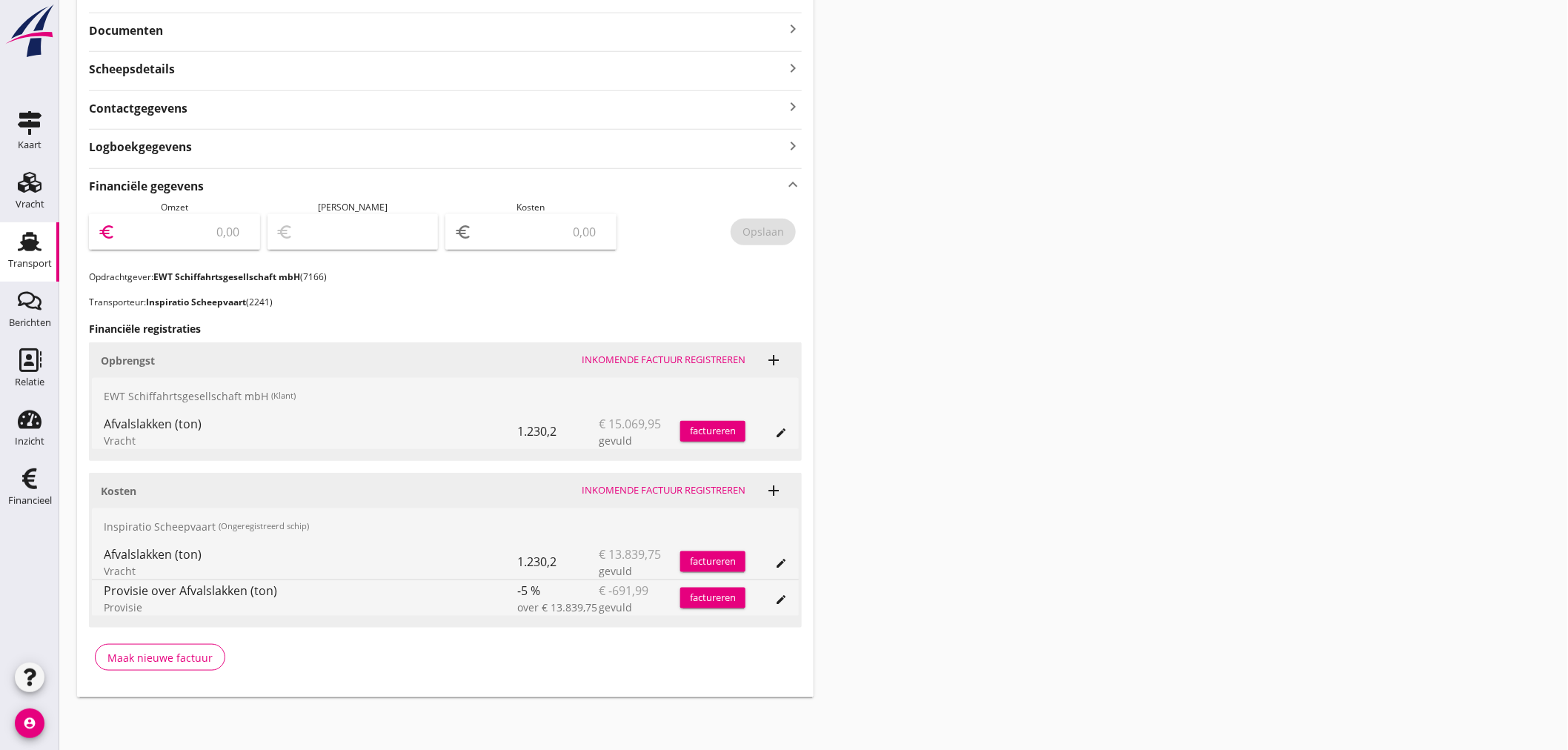
click at [174, 233] on input "number" at bounding box center [185, 232] width 132 height 24
click at [702, 439] on button "factureren" at bounding box center [713, 431] width 65 height 21
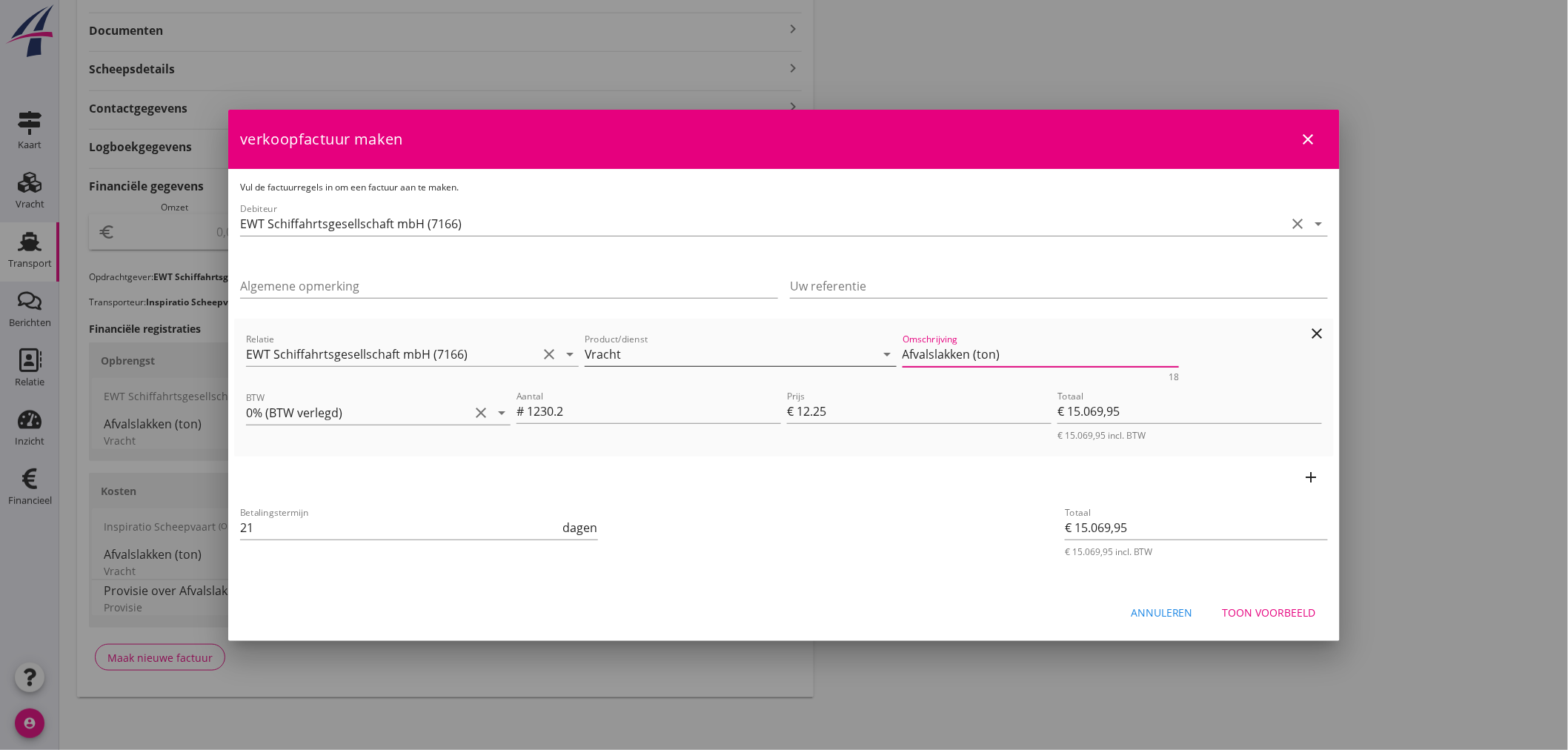
drag, startPoint x: 954, startPoint y: 348, endPoint x: 815, endPoint y: 356, distance: 139.2
click at [818, 349] on div "Relatie EWT Schiffahrtsgesellschaft mbH (7166) clear arrow_drop_down Product/di…" at bounding box center [784, 356] width 1082 height 57
click at [1252, 612] on div "Toon voorbeeld" at bounding box center [1269, 612] width 93 height 15
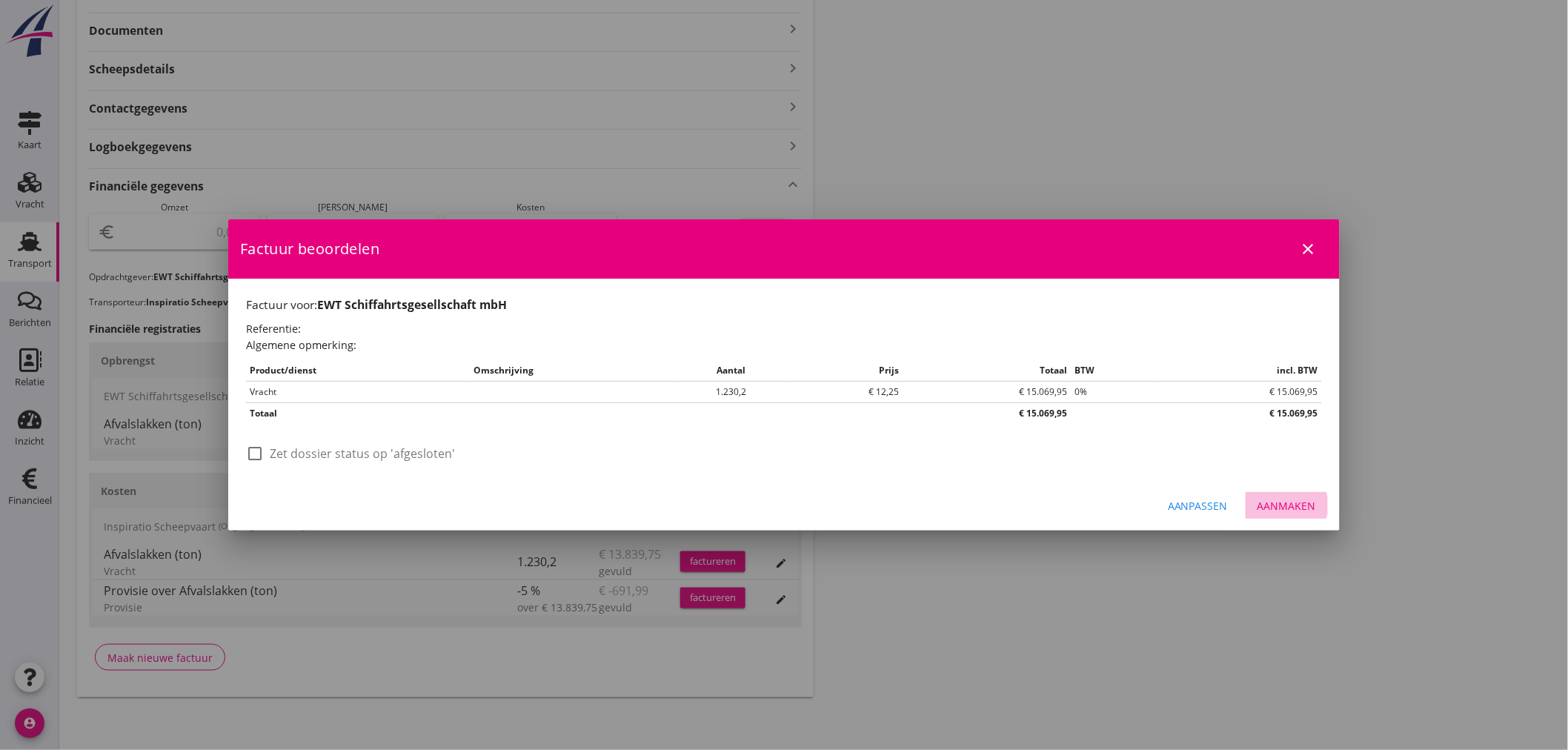
click at [1304, 501] on div "Aanmaken" at bounding box center [1287, 505] width 59 height 15
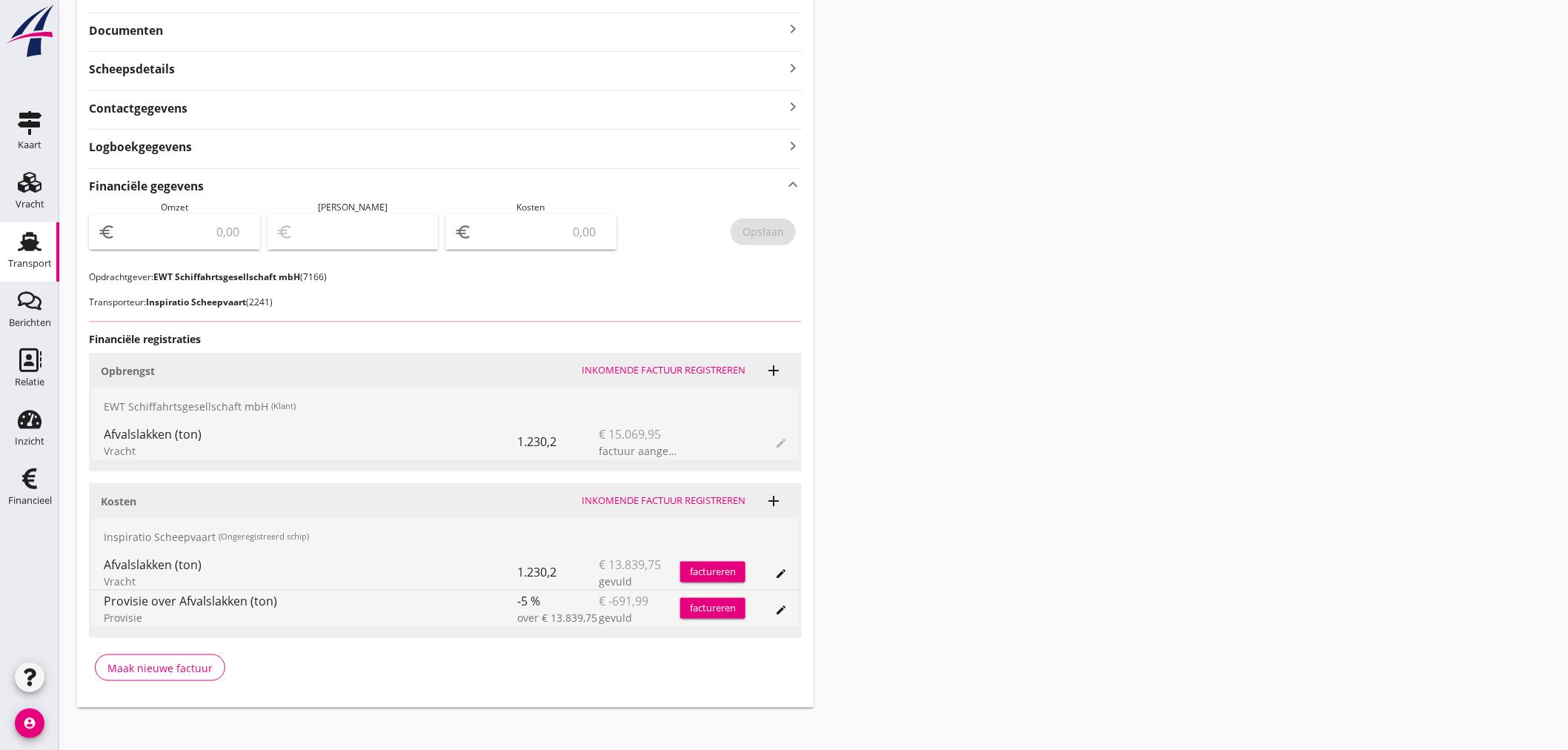
click at [166, 239] on input "number" at bounding box center [185, 232] width 132 height 24
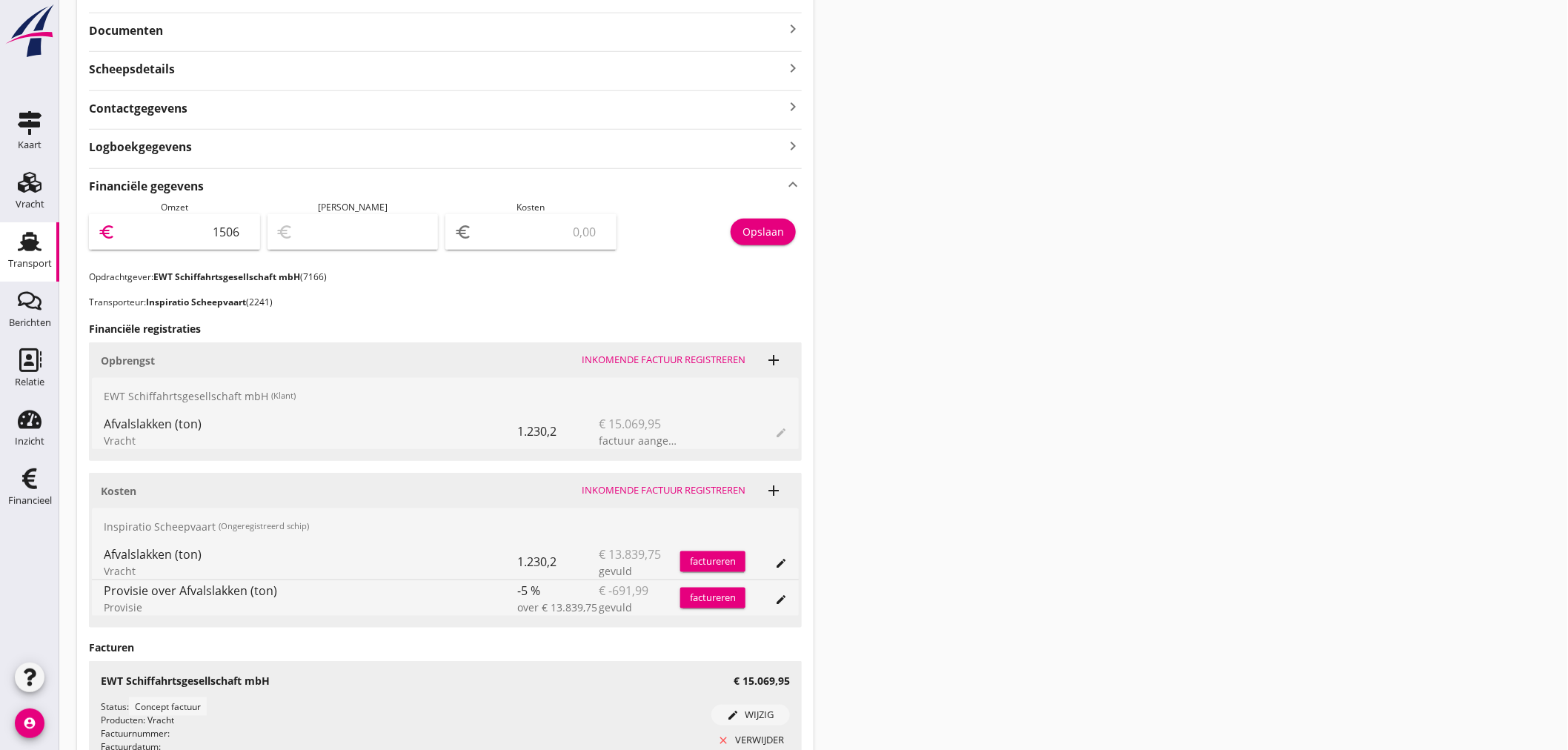
type input "15069"
type input "15069.95"
click at [769, 231] on div "Opslaan" at bounding box center [764, 231] width 42 height 15
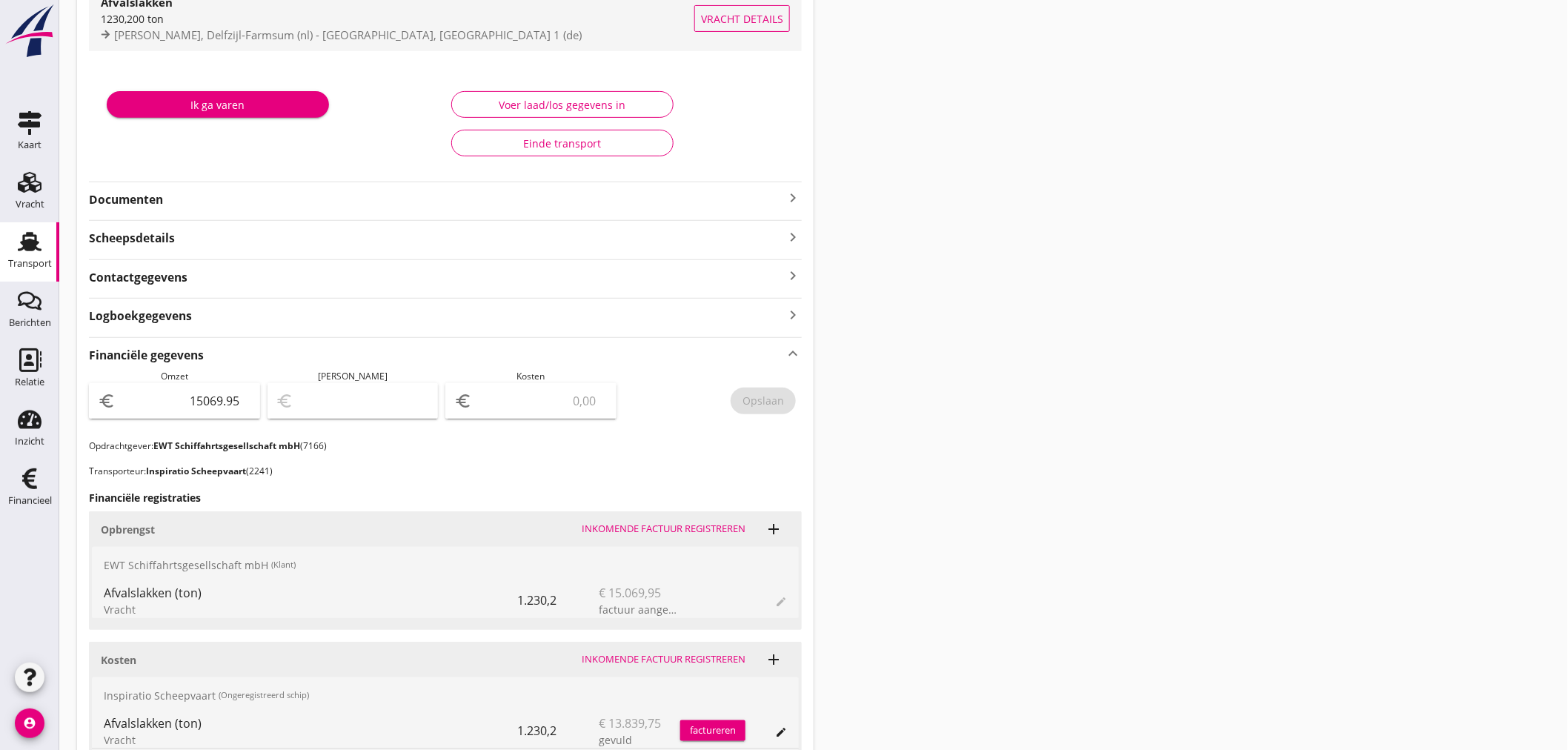
scroll to position [0, 0]
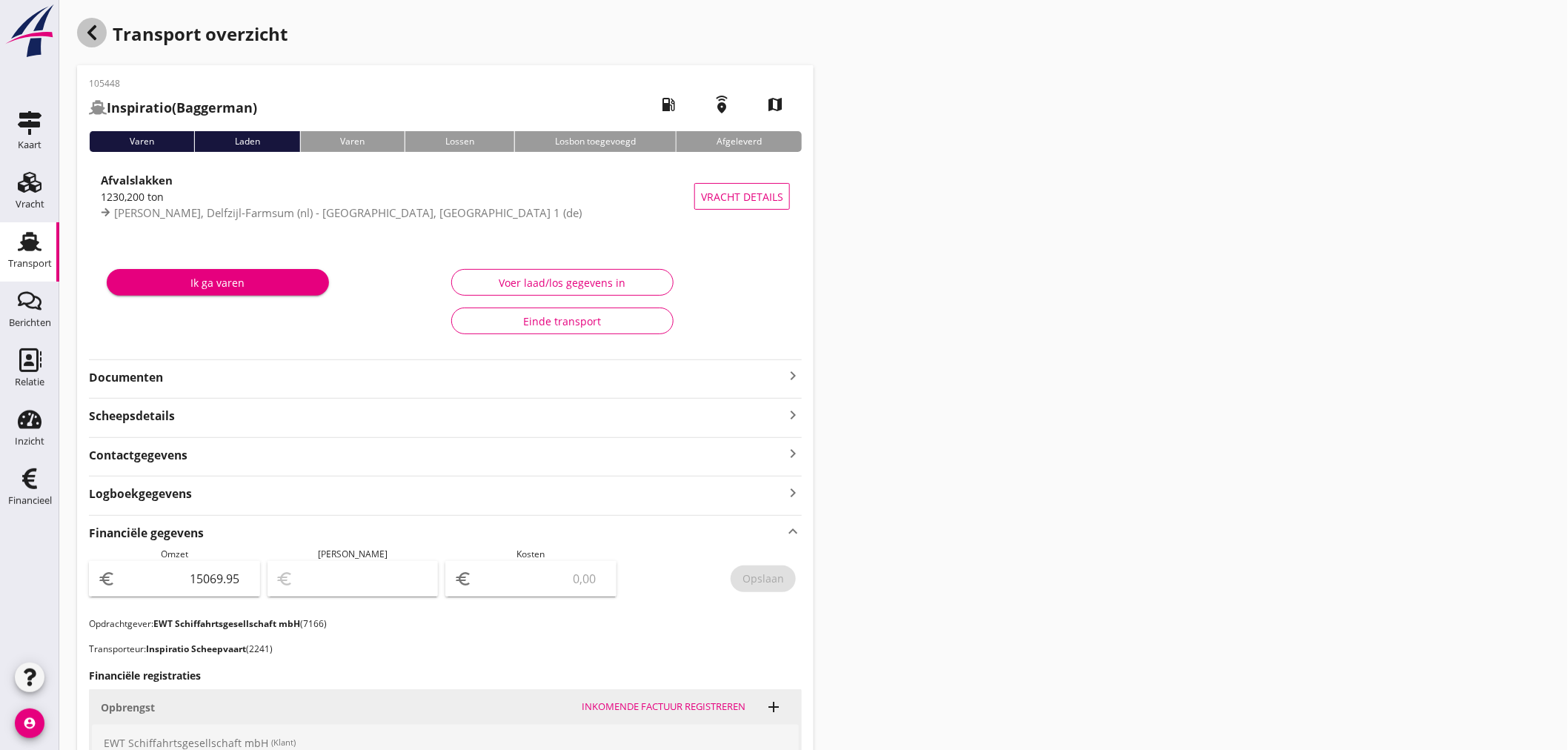
click at [84, 33] on icon "button" at bounding box center [93, 33] width 18 height 18
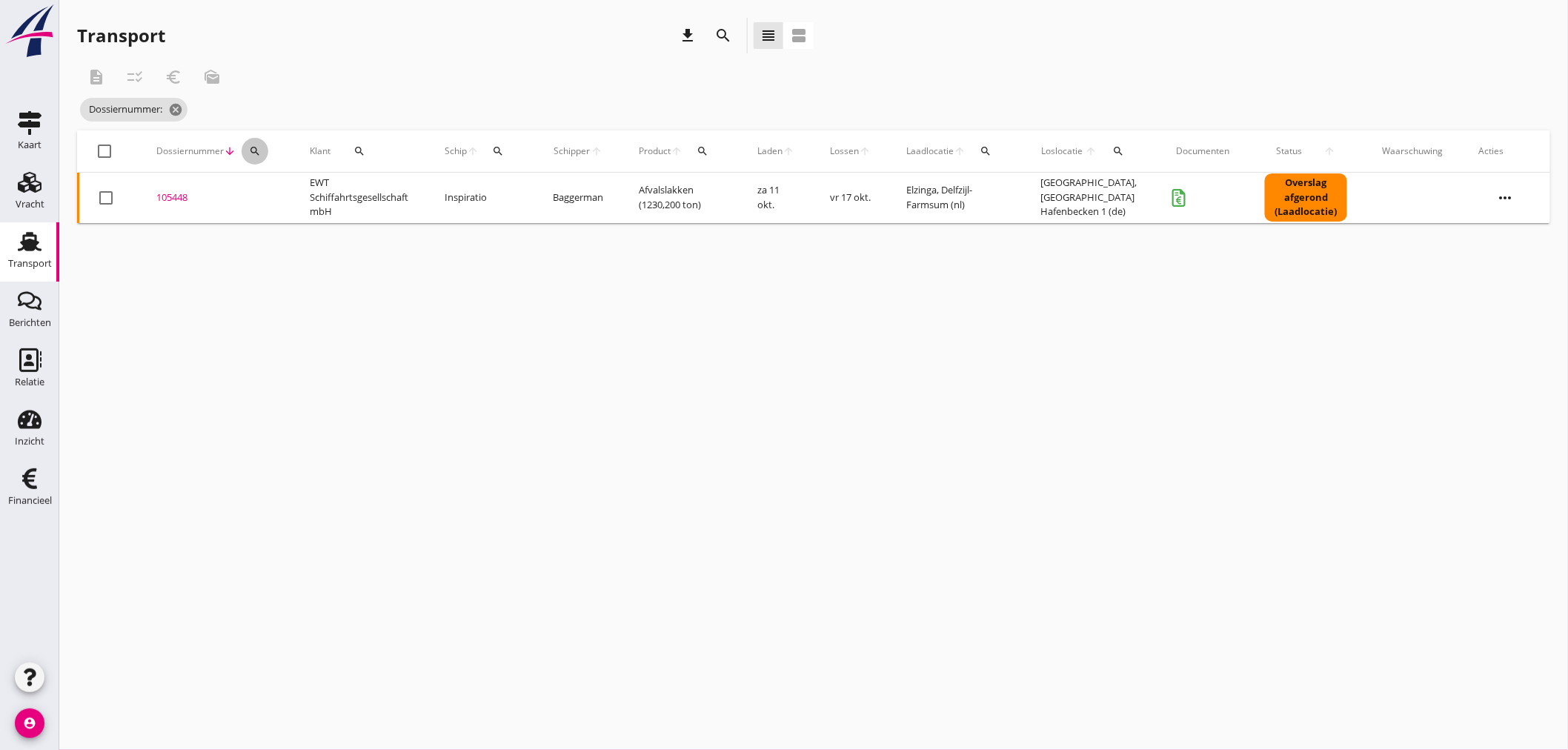
click at [257, 145] on icon "search" at bounding box center [255, 151] width 12 height 12
click at [277, 191] on input "Zoeken op dossiernummer..." at bounding box center [324, 194] width 154 height 24
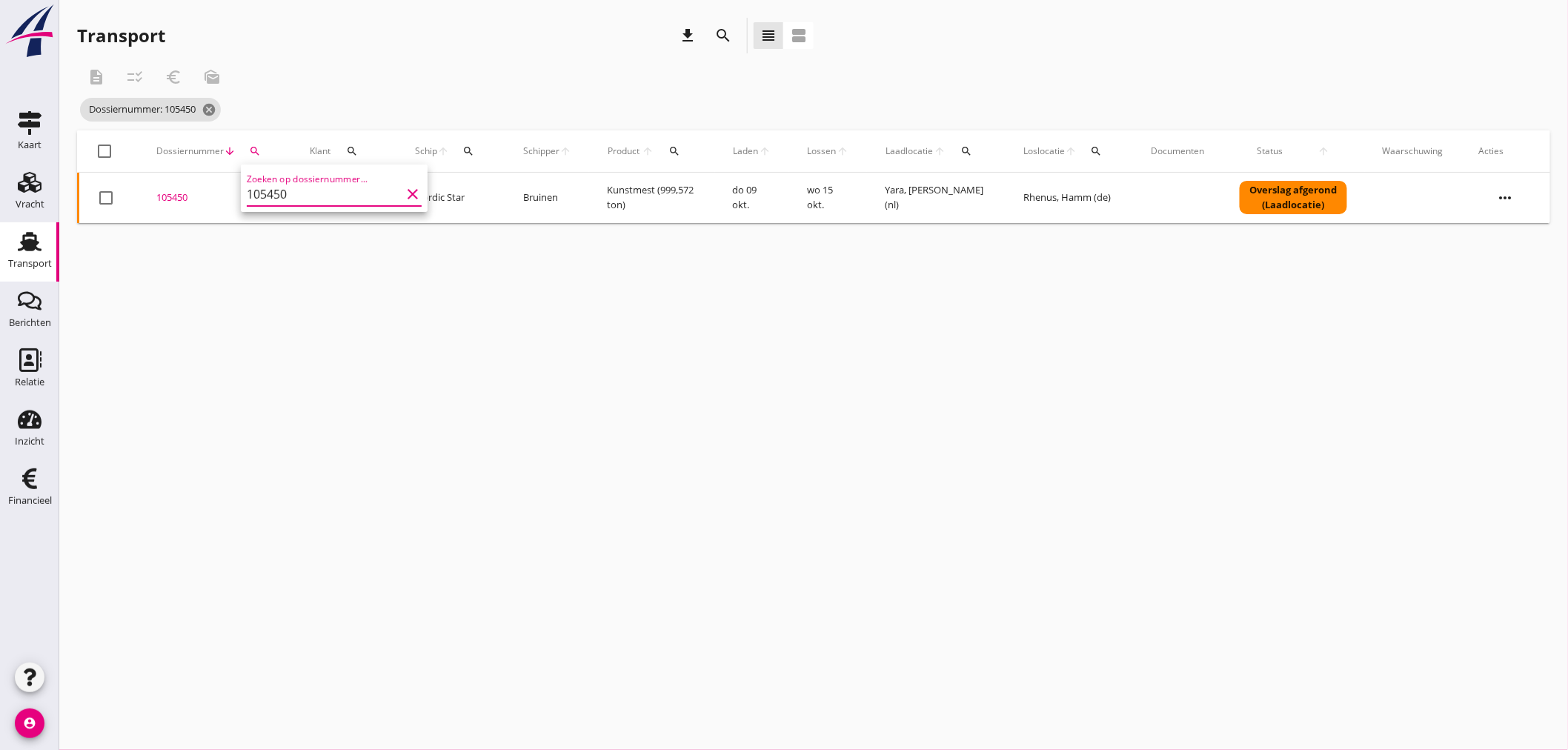
type input "105450"
click at [180, 199] on div "105450" at bounding box center [215, 198] width 118 height 15
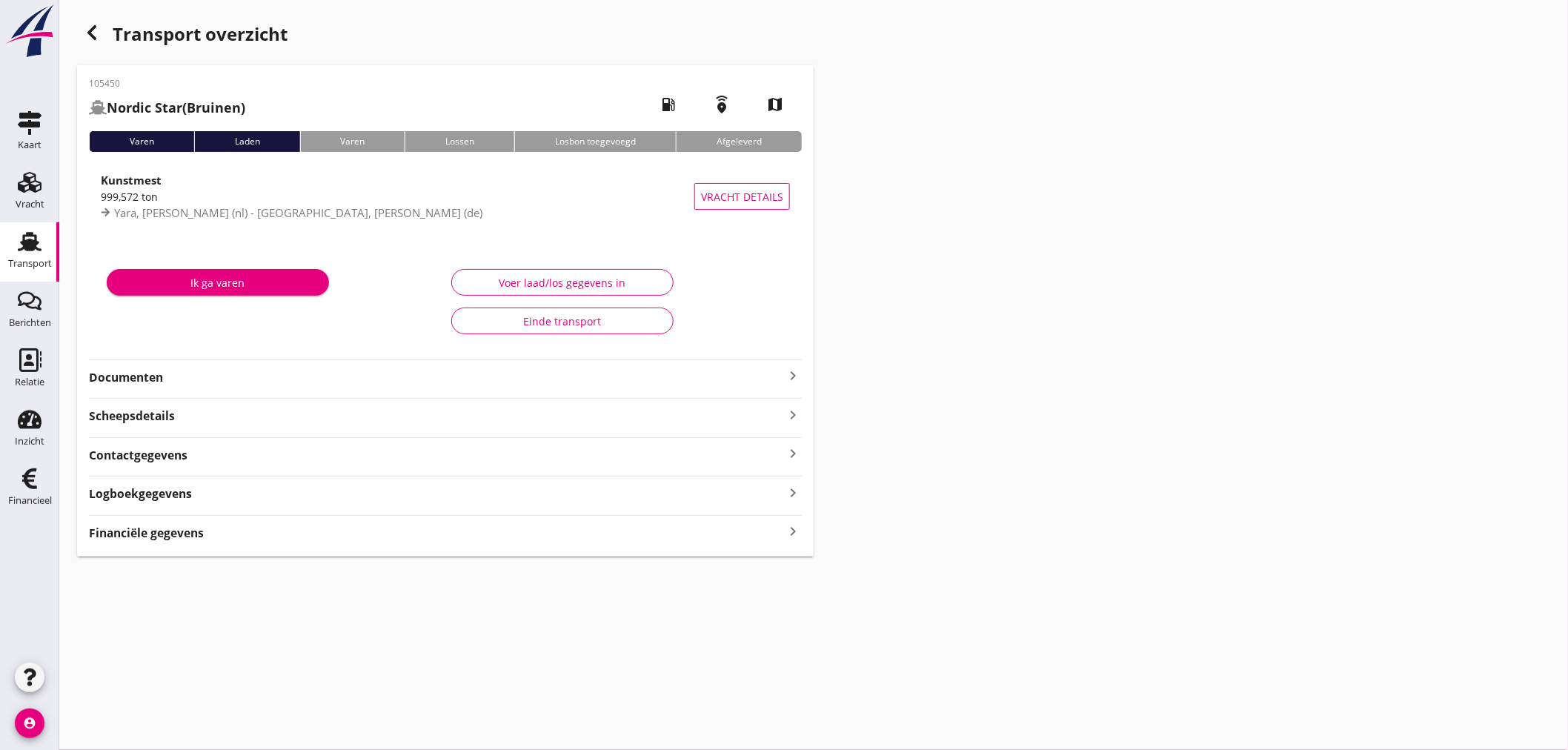
drag, startPoint x: 793, startPoint y: 531, endPoint x: 853, endPoint y: 519, distance: 61.2
click at [791, 531] on icon "keyboard_arrow_right" at bounding box center [793, 531] width 18 height 20
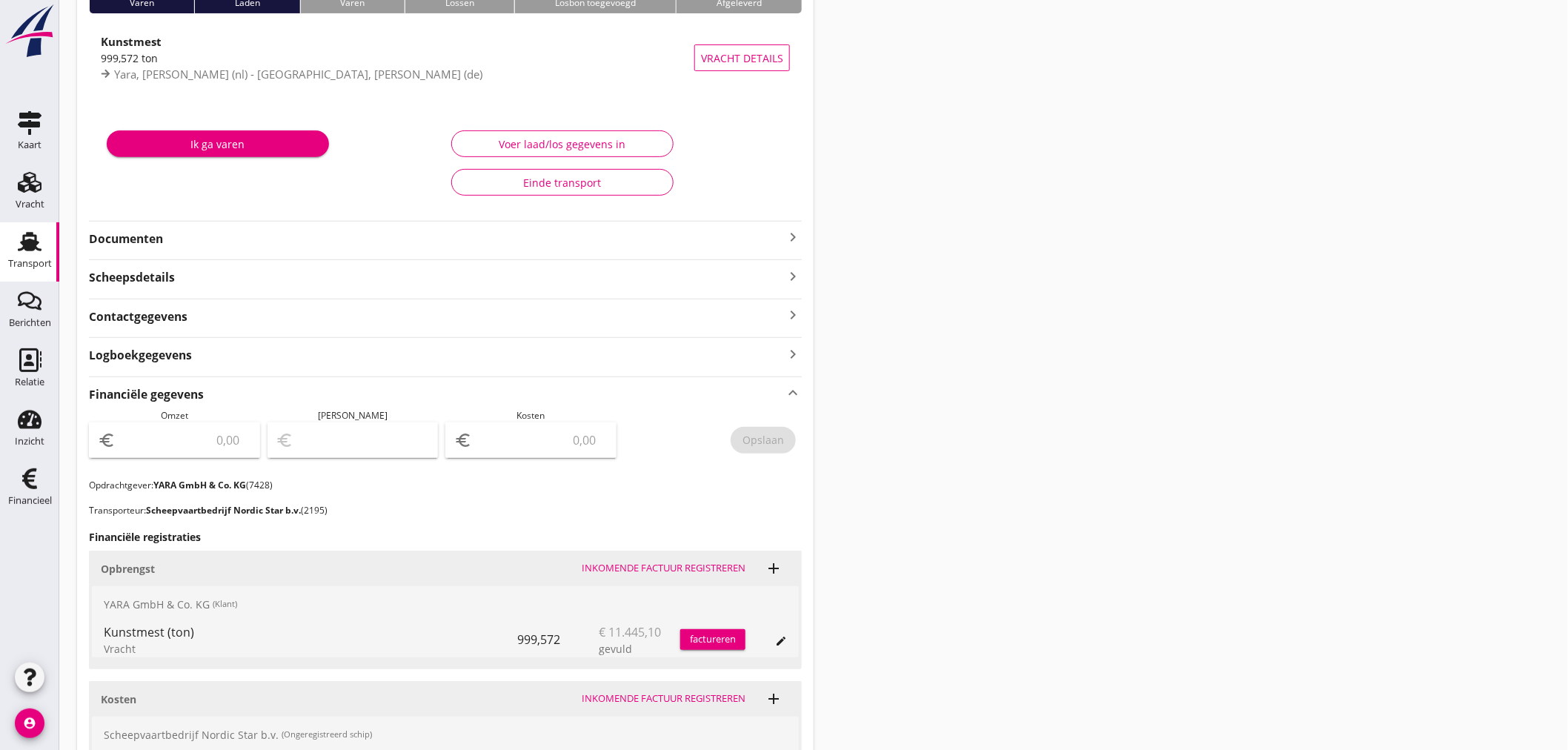
scroll to position [346, 0]
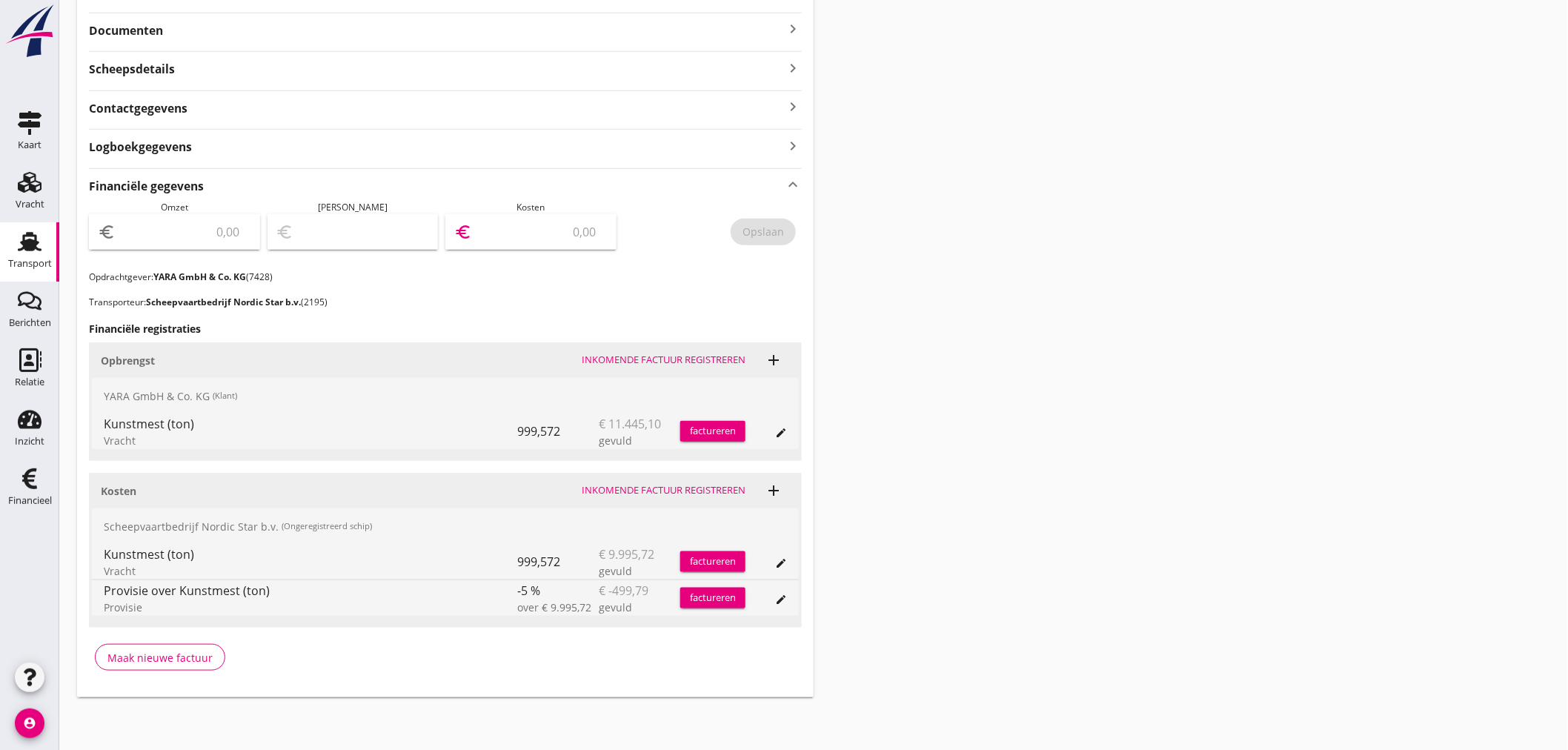
click at [529, 224] on input "number" at bounding box center [541, 232] width 132 height 24
click at [704, 428] on div "factureren" at bounding box center [713, 431] width 65 height 15
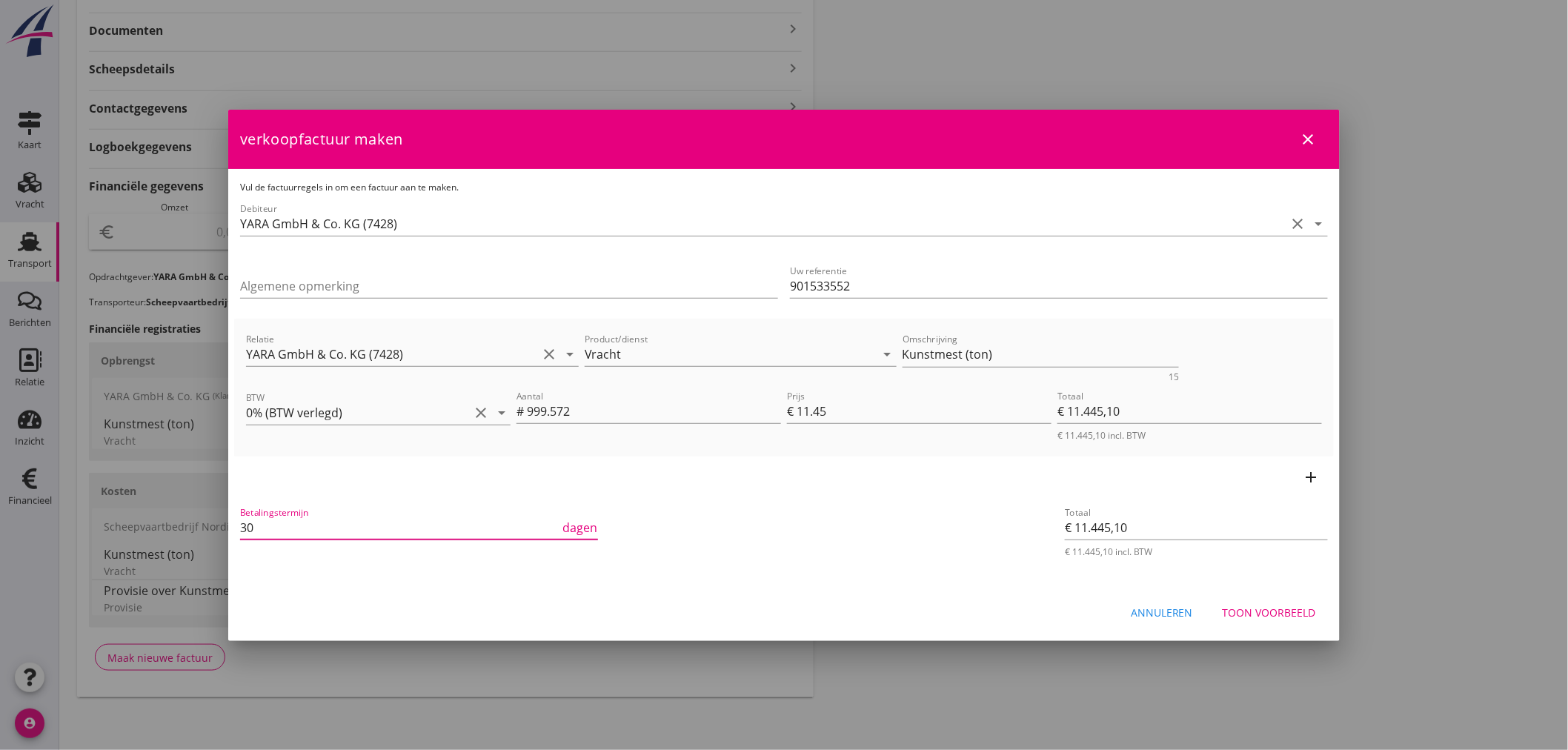
drag, startPoint x: 286, startPoint y: 530, endPoint x: -6, endPoint y: 468, distance: 298.5
click at [0, 468] on html "21% ([PERSON_NAME] BTW tarief) 9% (Laag BTW tarief) 0% (BTW vrij) 0% (BTW verle…" at bounding box center [784, 202] width 1568 height 1097
drag, startPoint x: 803, startPoint y: 356, endPoint x: 691, endPoint y: 339, distance: 113.3
click at [691, 339] on div "Relatie YARA GmbH & Co. KG (7428) clear arrow_drop_down Product/dienst Vracht a…" at bounding box center [784, 356] width 1082 height 57
type input "21"
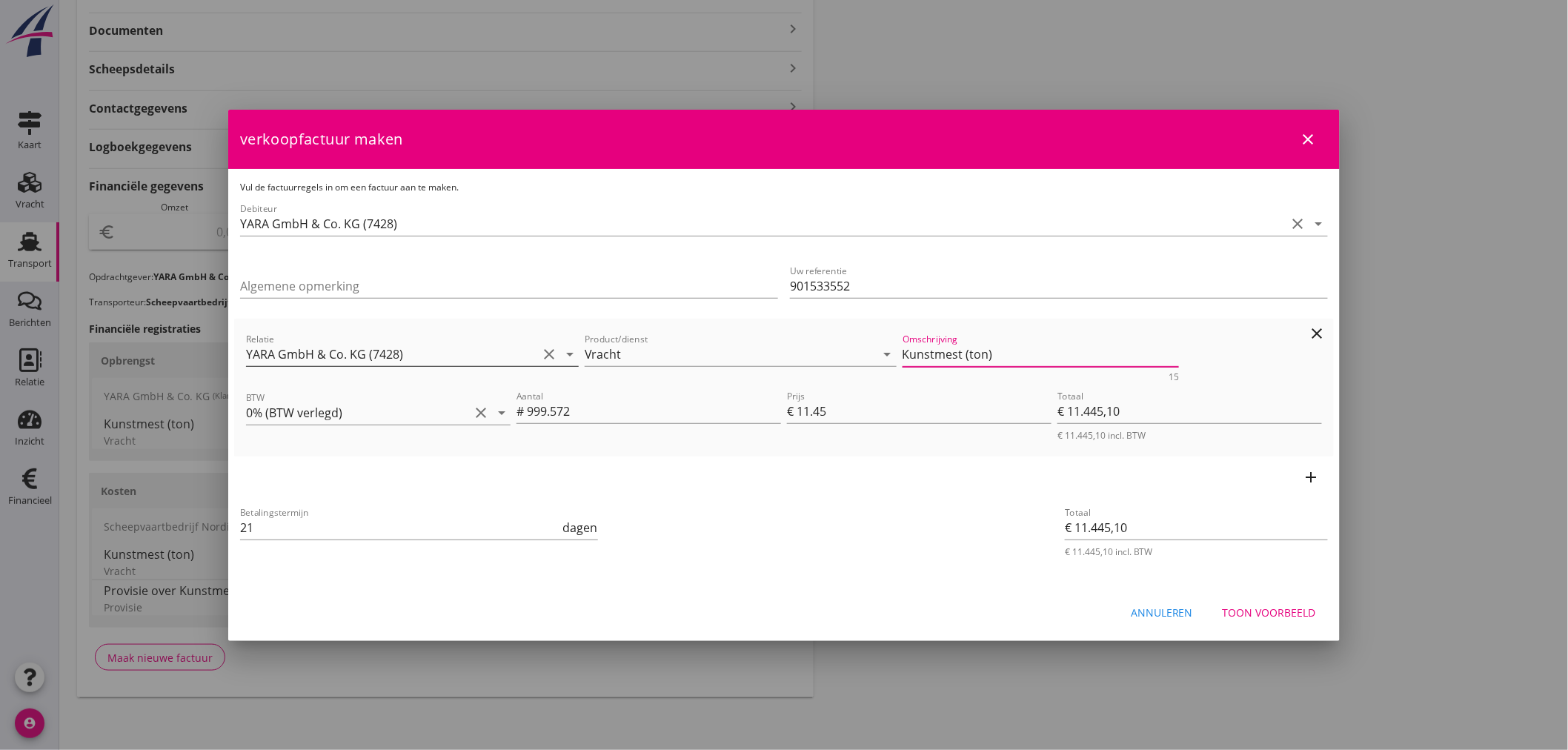
drag, startPoint x: 1020, startPoint y: 346, endPoint x: 534, endPoint y: 348, distance: 486.0
click at [535, 349] on div "Relatie YARA GmbH & Co. KG (7428) clear arrow_drop_down Product/dienst Vracht a…" at bounding box center [784, 356] width 1082 height 57
click at [1290, 619] on div "Toon voorbeeld" at bounding box center [1269, 612] width 93 height 15
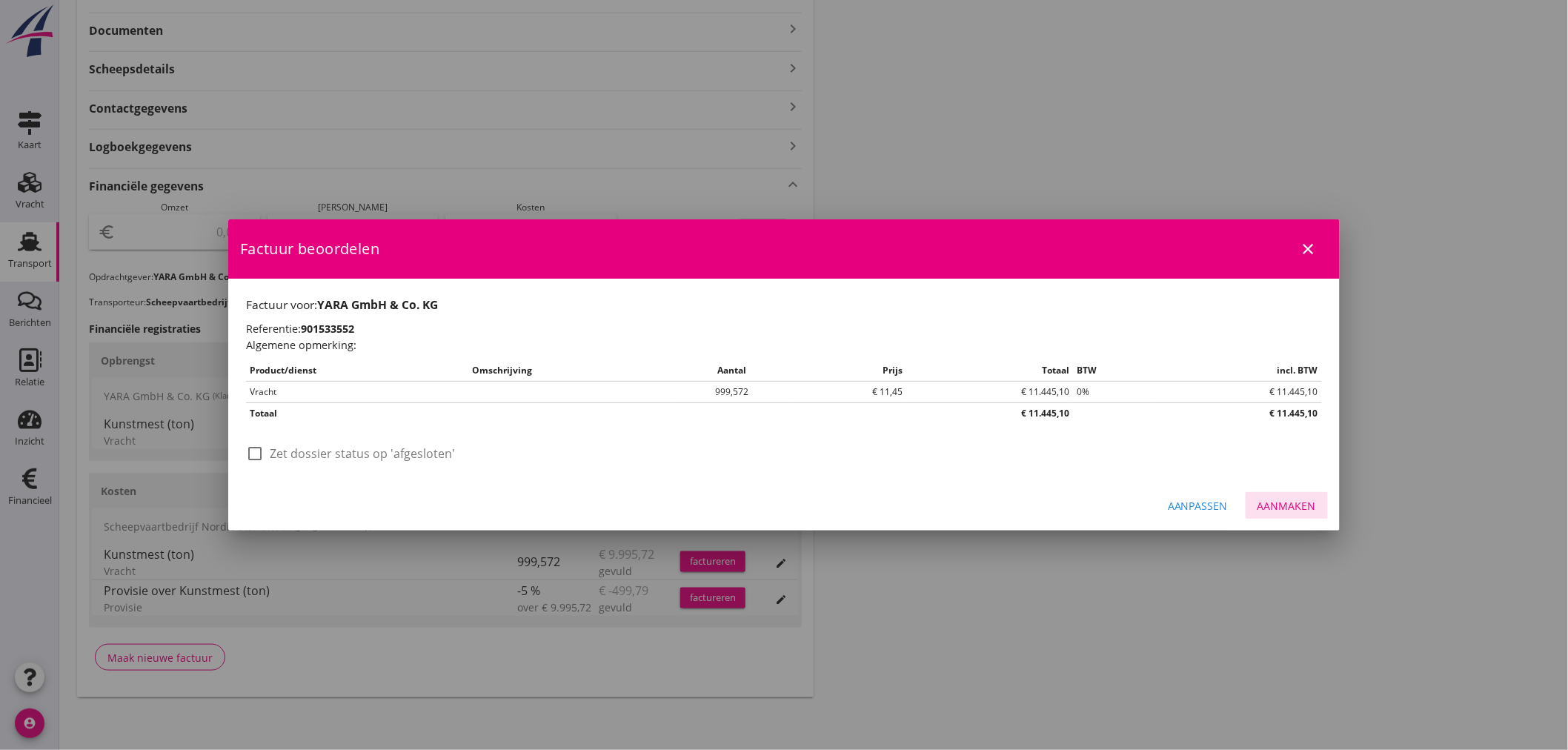
click at [1310, 504] on div "Aanmaken" at bounding box center [1287, 505] width 59 height 15
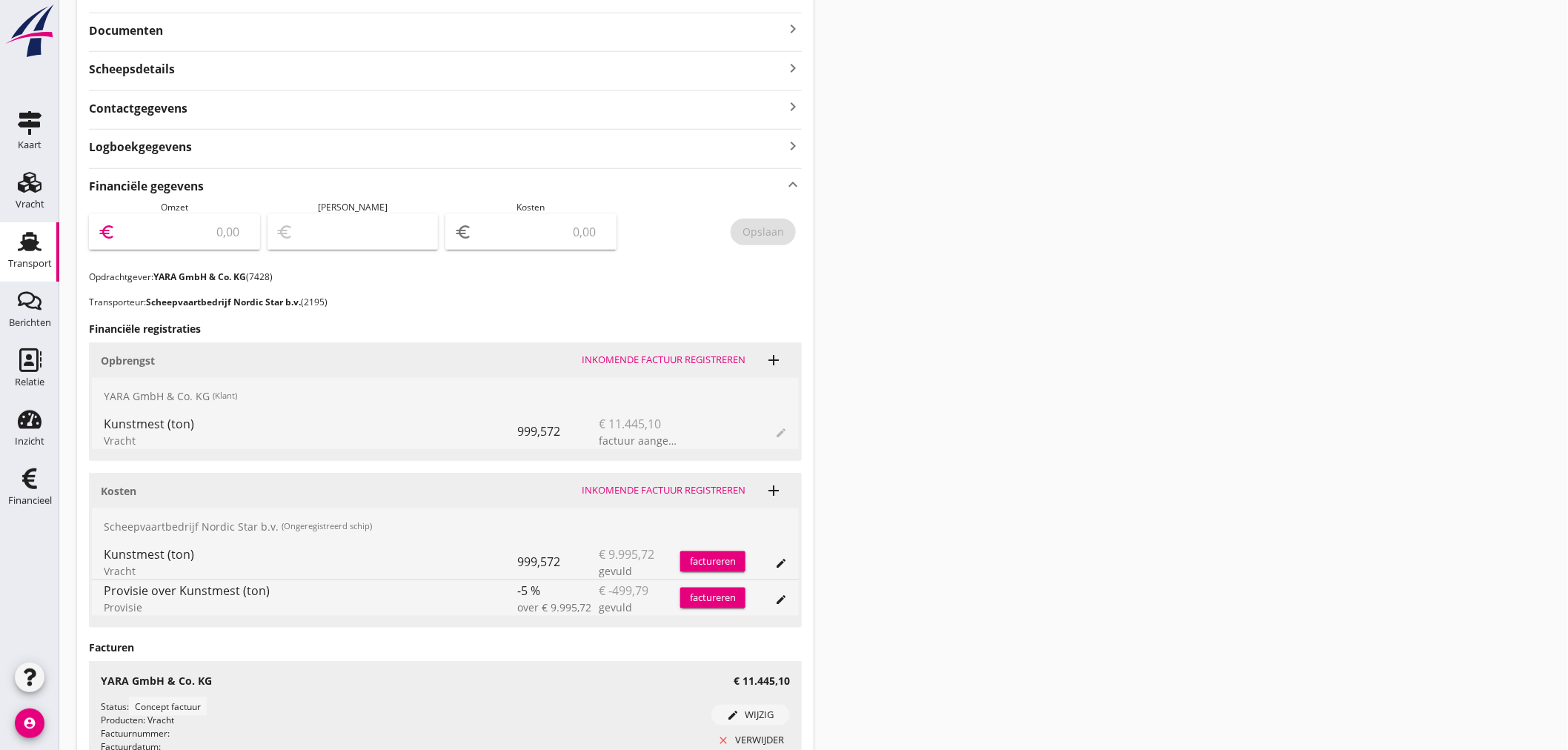
click at [203, 233] on input "number" at bounding box center [185, 232] width 132 height 24
type input "11445"
type input "11445.10"
click at [755, 228] on div "Opslaan" at bounding box center [764, 231] width 42 height 15
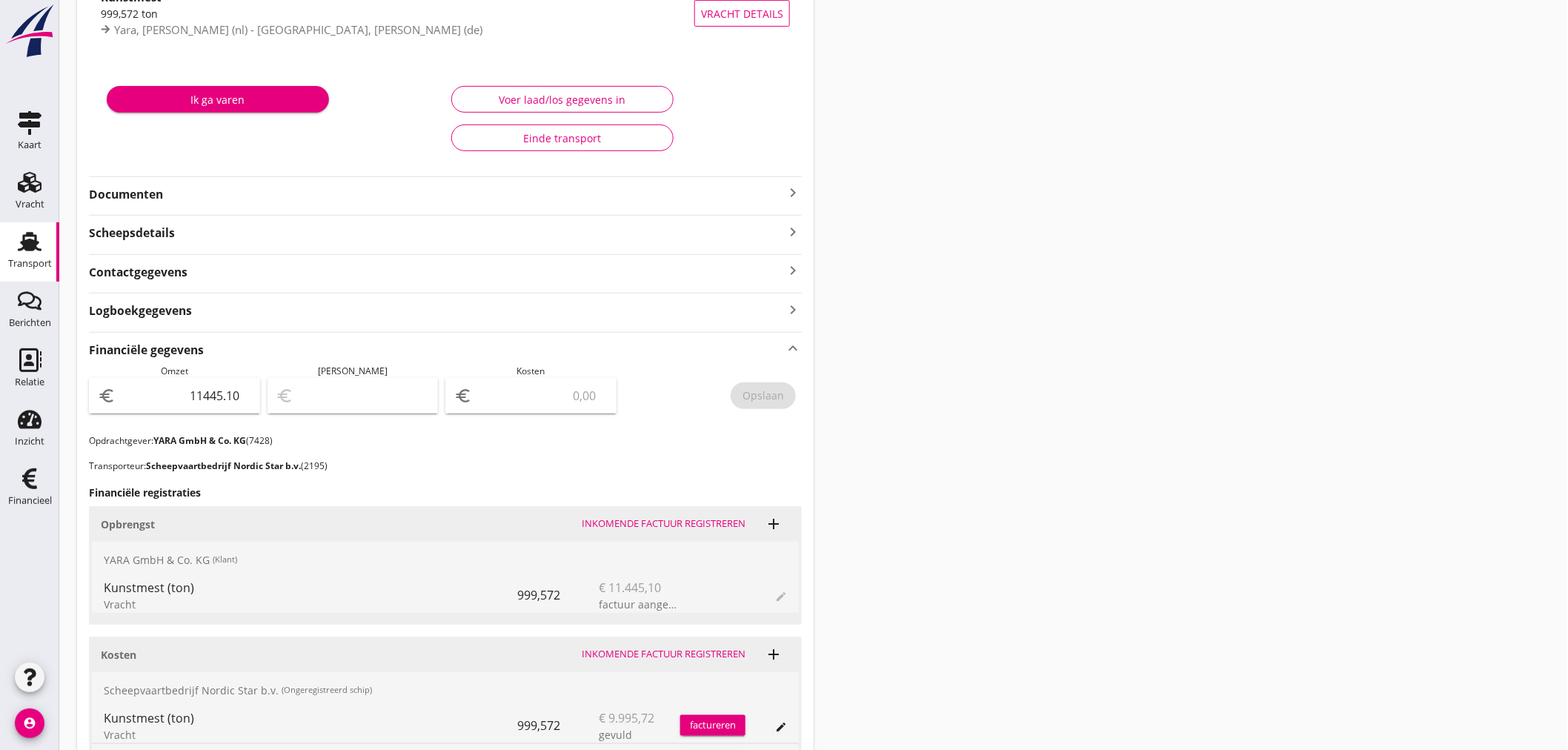
scroll to position [0, 0]
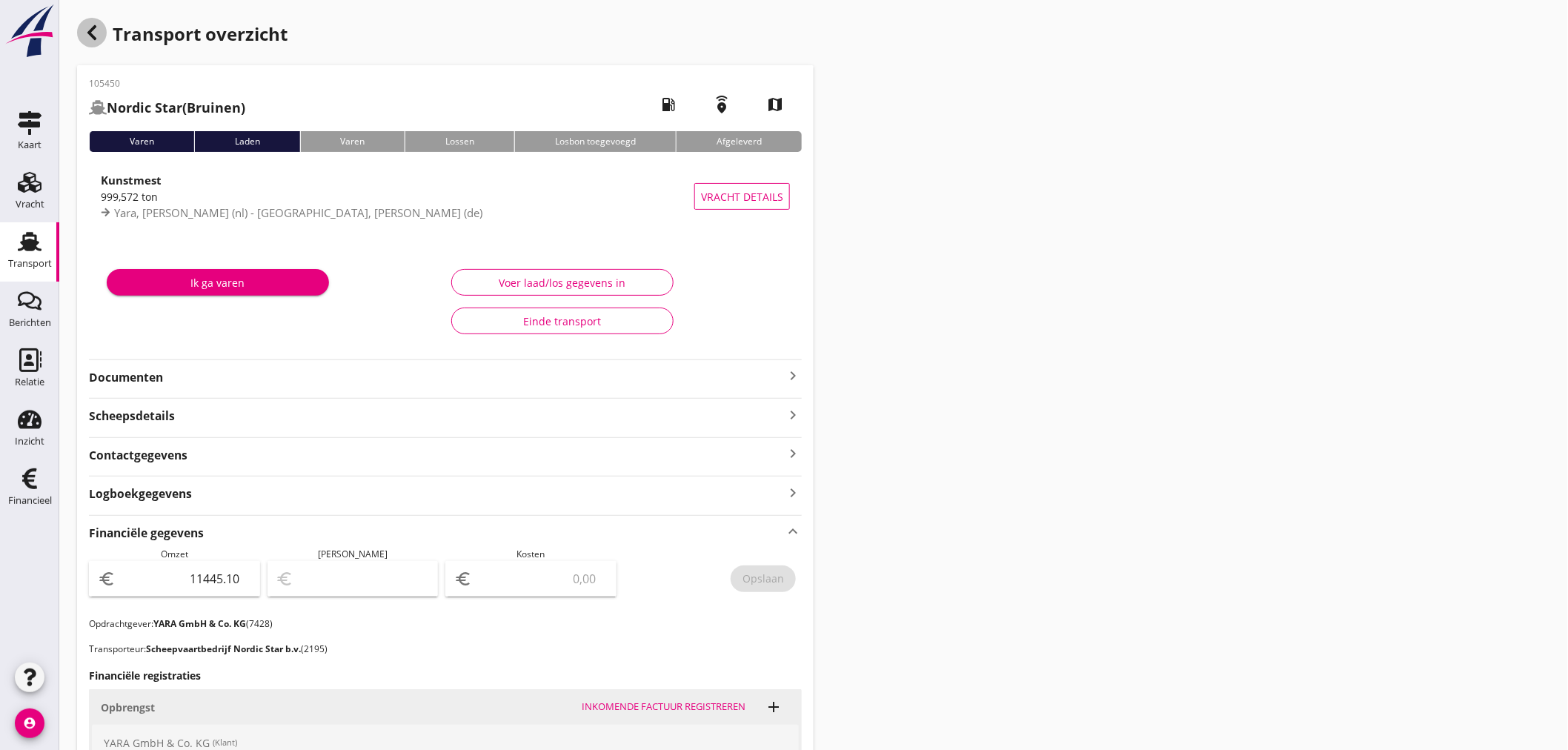
click at [96, 24] on icon "button" at bounding box center [93, 33] width 18 height 18
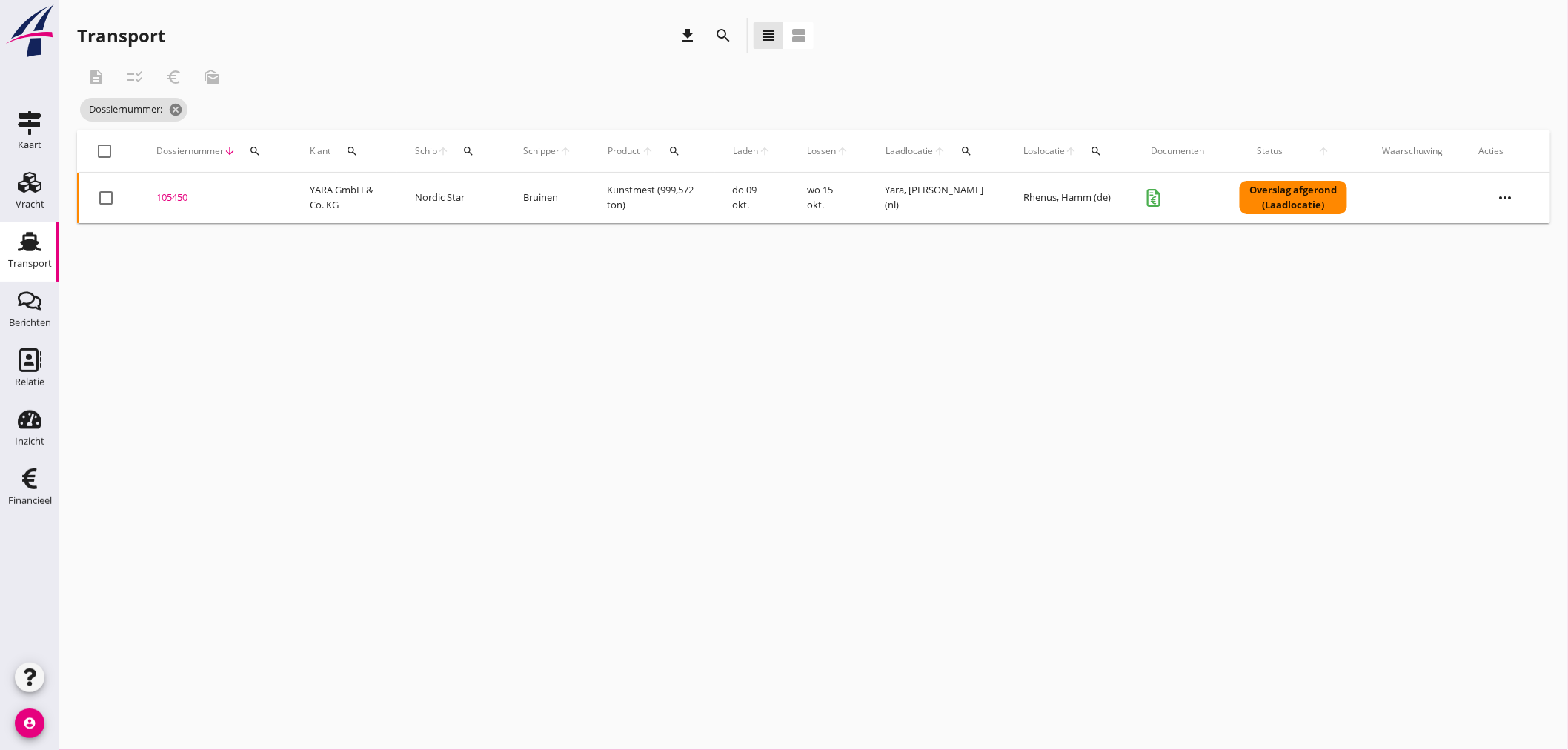
click at [261, 153] on div "search" at bounding box center [254, 151] width 26 height 12
click at [257, 191] on input "Zoeken op dossiernummer..." at bounding box center [324, 194] width 154 height 24
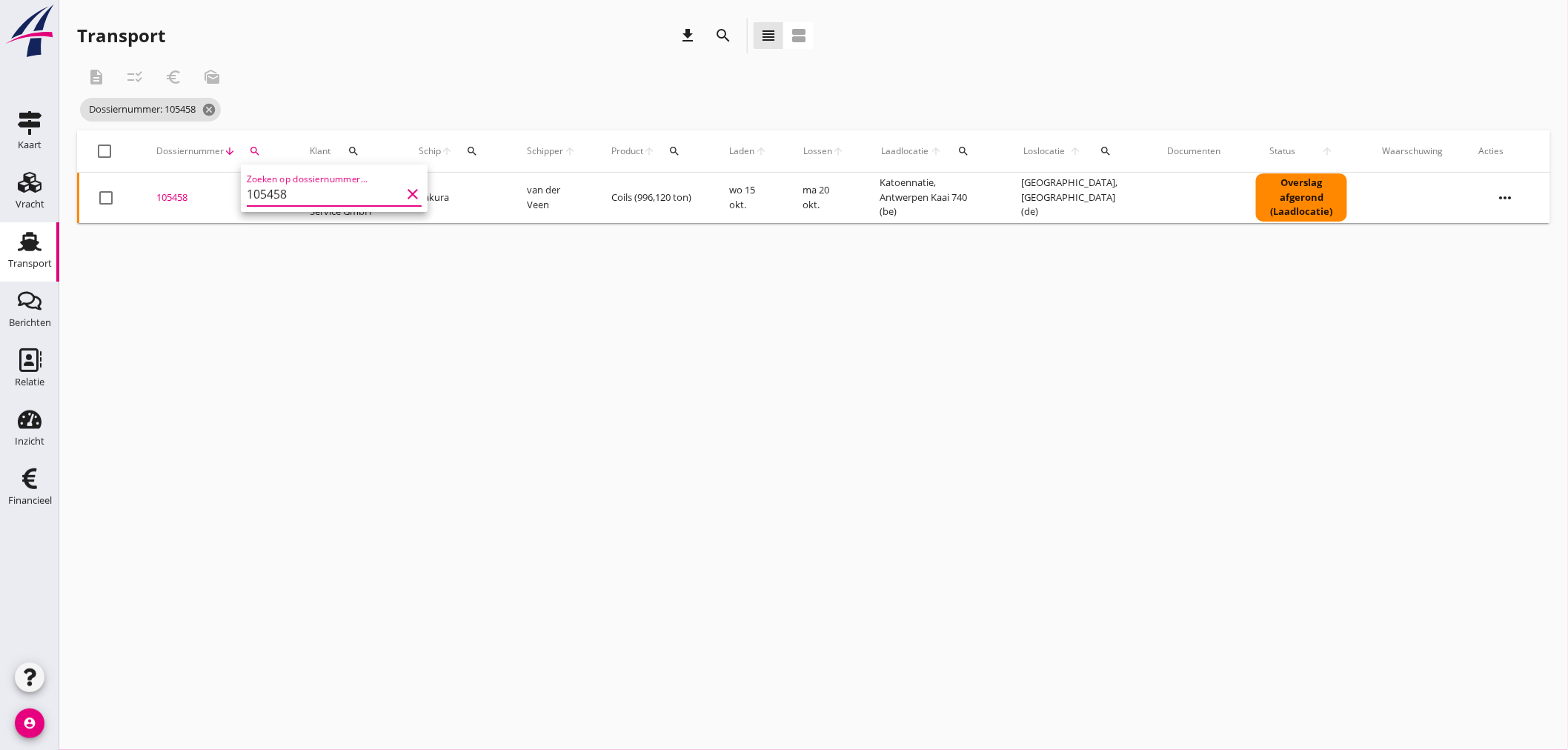
type input "105458"
click at [172, 200] on div "105458" at bounding box center [215, 198] width 118 height 15
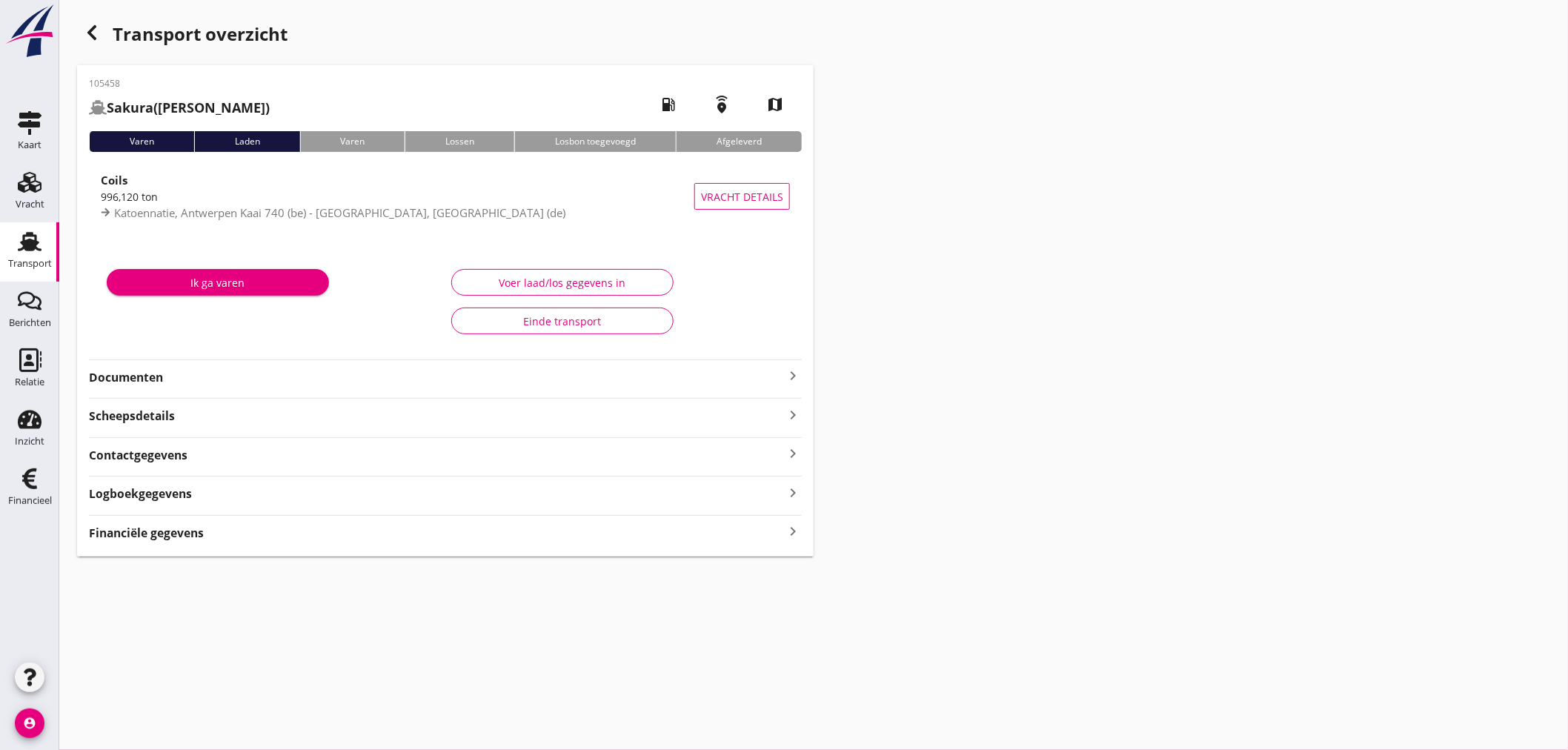
click at [726, 541] on div "Financiële gegevens keyboard_arrow_right" at bounding box center [445, 531] width 713 height 20
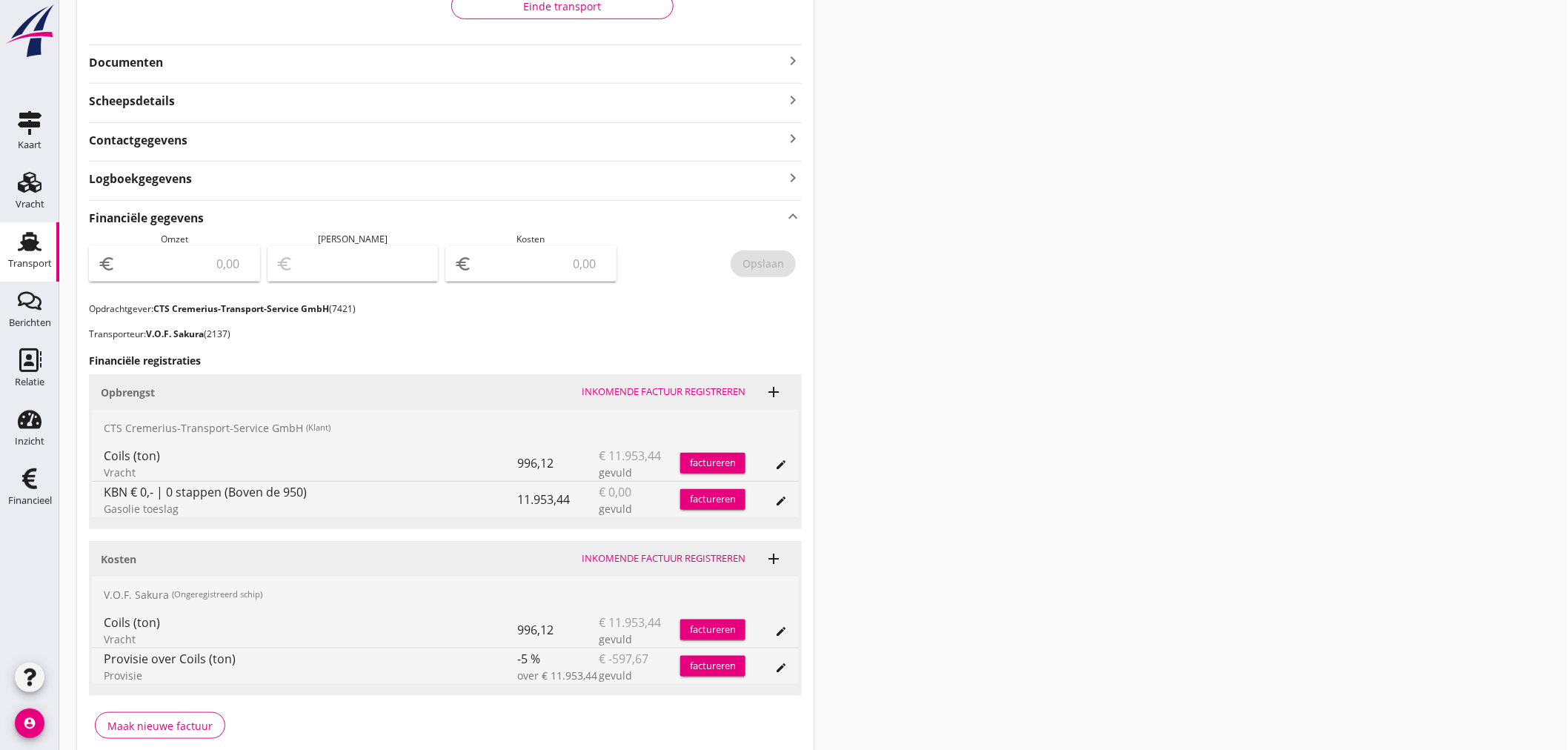
scroll to position [383, 0]
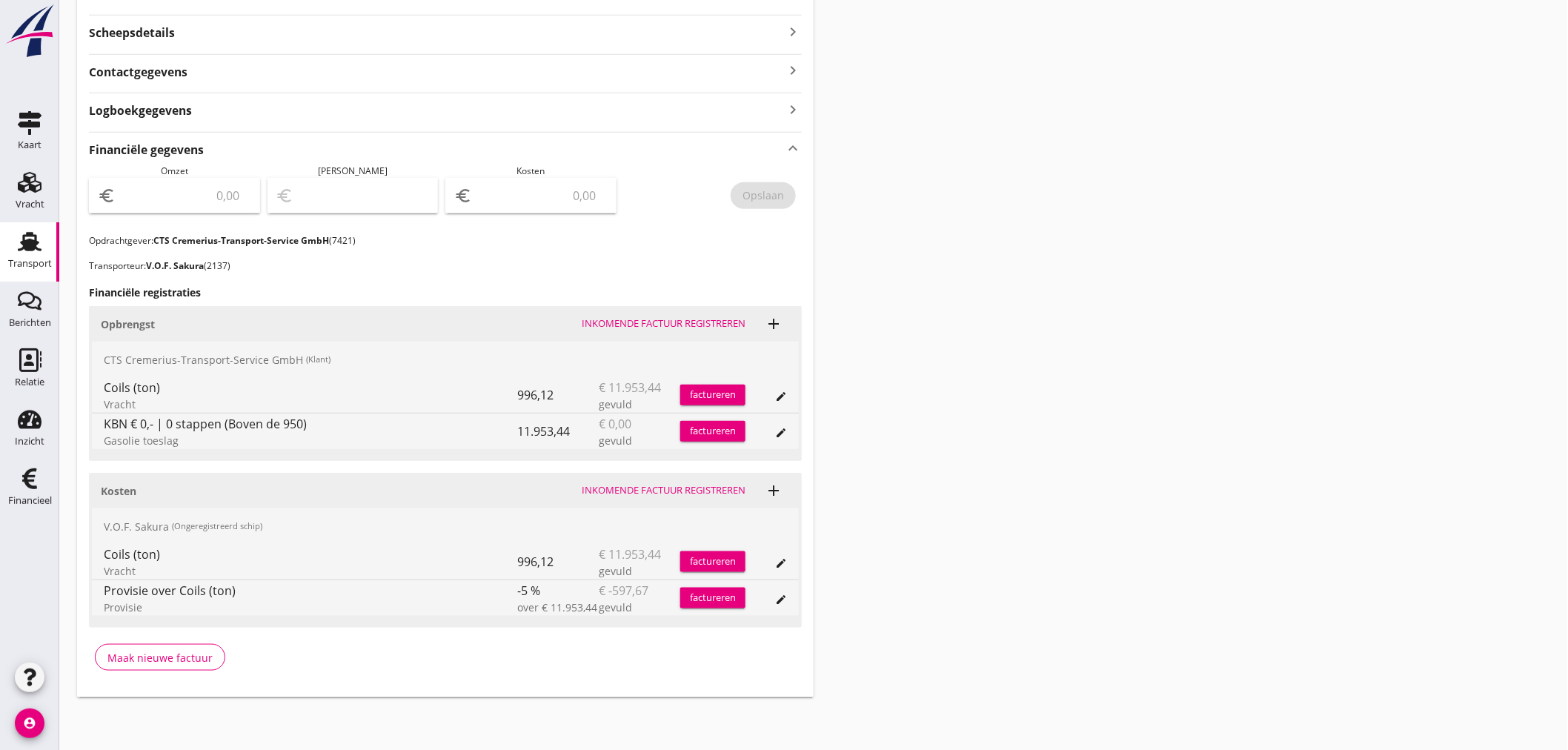
click at [1038, 219] on div "Transport overzicht 105458 Sakura (van der Veen) local_gas_station emergency_sh…" at bounding box center [813, 166] width 1509 height 1098
click at [204, 200] on input "number" at bounding box center [185, 196] width 132 height 24
click at [707, 394] on div "factureren" at bounding box center [713, 394] width 65 height 15
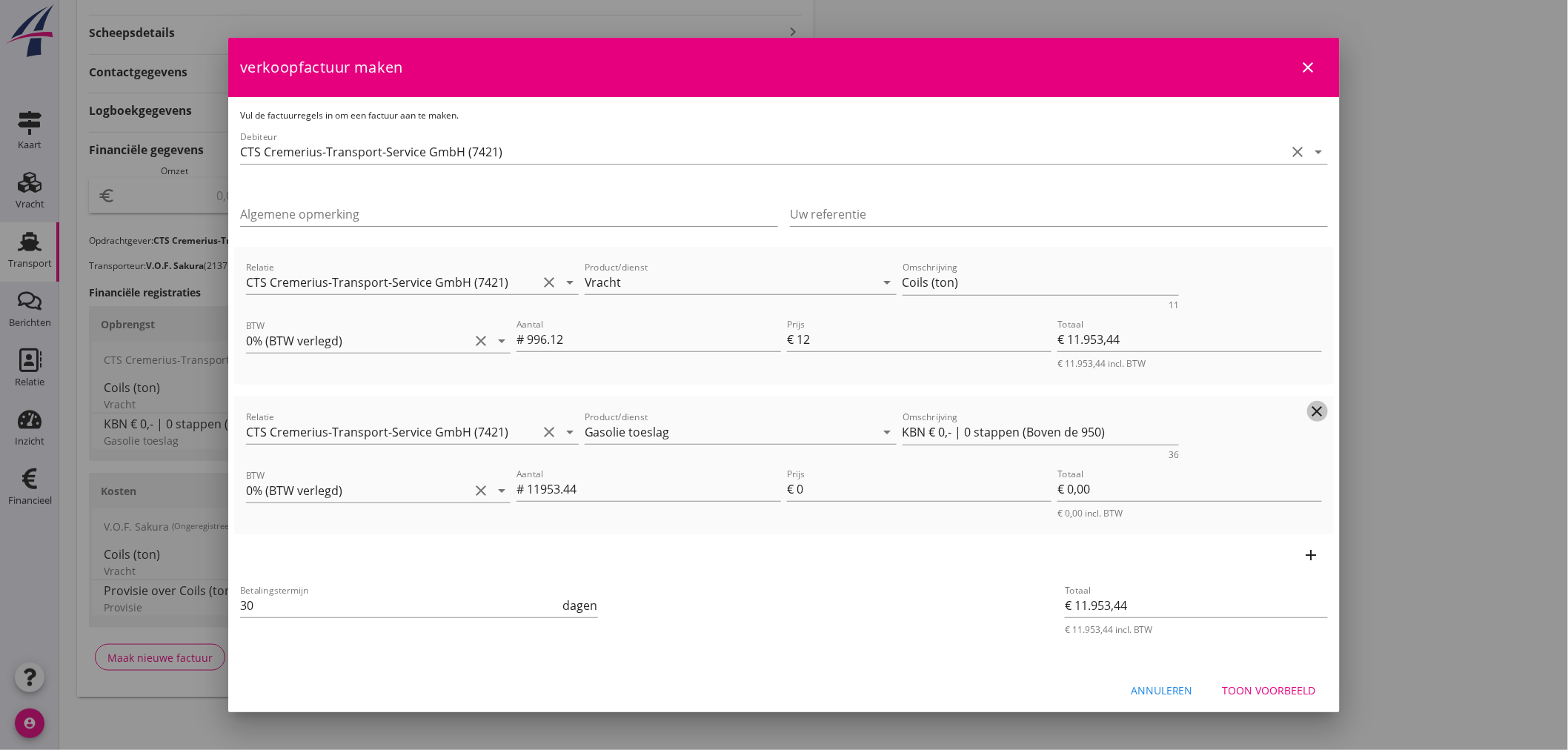
click at [1309, 408] on icon "clear" at bounding box center [1318, 412] width 18 height 18
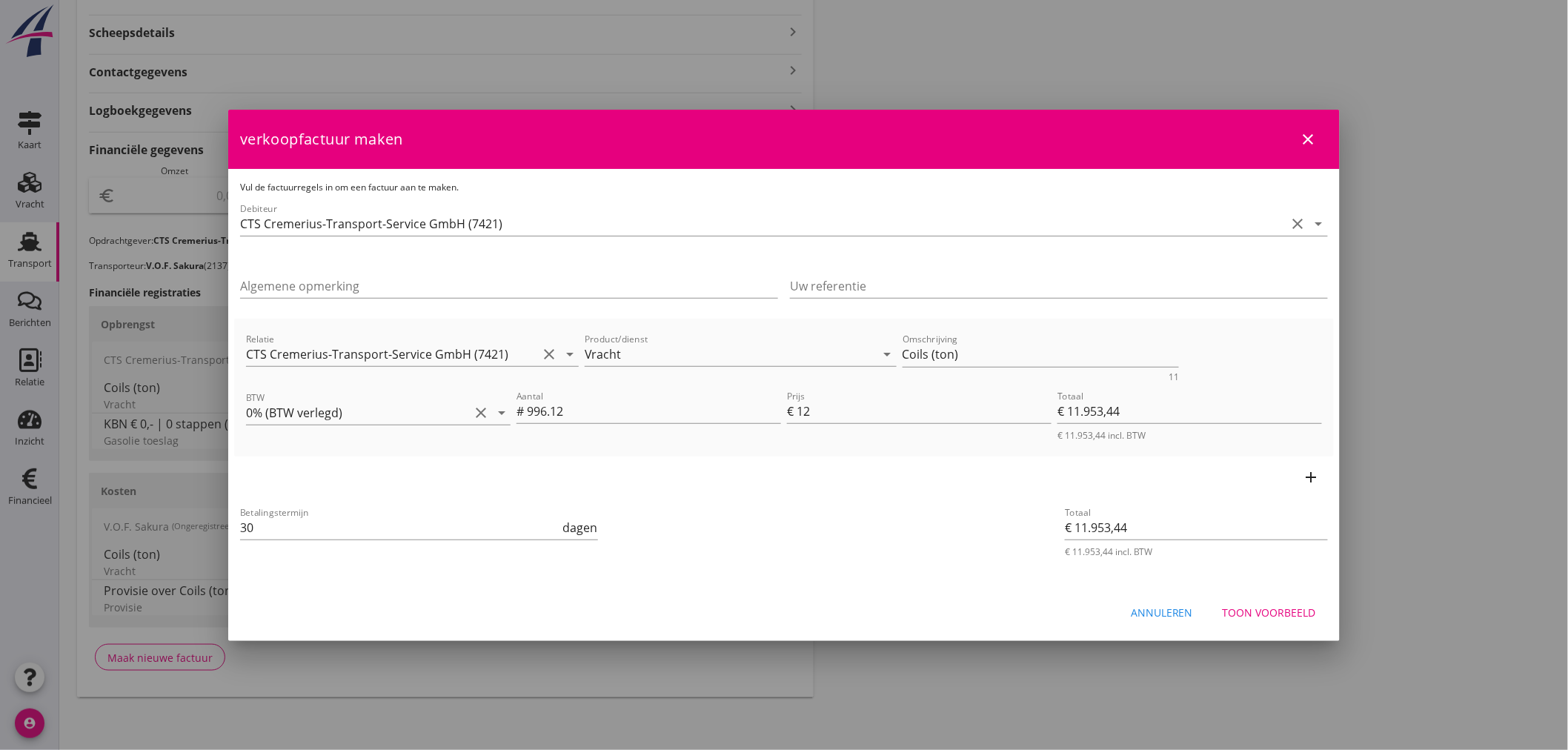
drag, startPoint x: 262, startPoint y: 517, endPoint x: -26, endPoint y: 467, distance: 292.3
click at [0, 467] on html "21% ([PERSON_NAME] BTW tarief) 9% (Laag BTW tarief) 0% (BTW vrij) 0% (BTW verle…" at bounding box center [784, 184] width 1568 height 1134
type input "21"
drag, startPoint x: 1009, startPoint y: 346, endPoint x: 715, endPoint y: 350, distance: 294.0
click at [715, 350] on div "Relatie CTS Cremerius-Transport-Service GmbH (7421) clear arrow_drop_down Produ…" at bounding box center [784, 356] width 1082 height 57
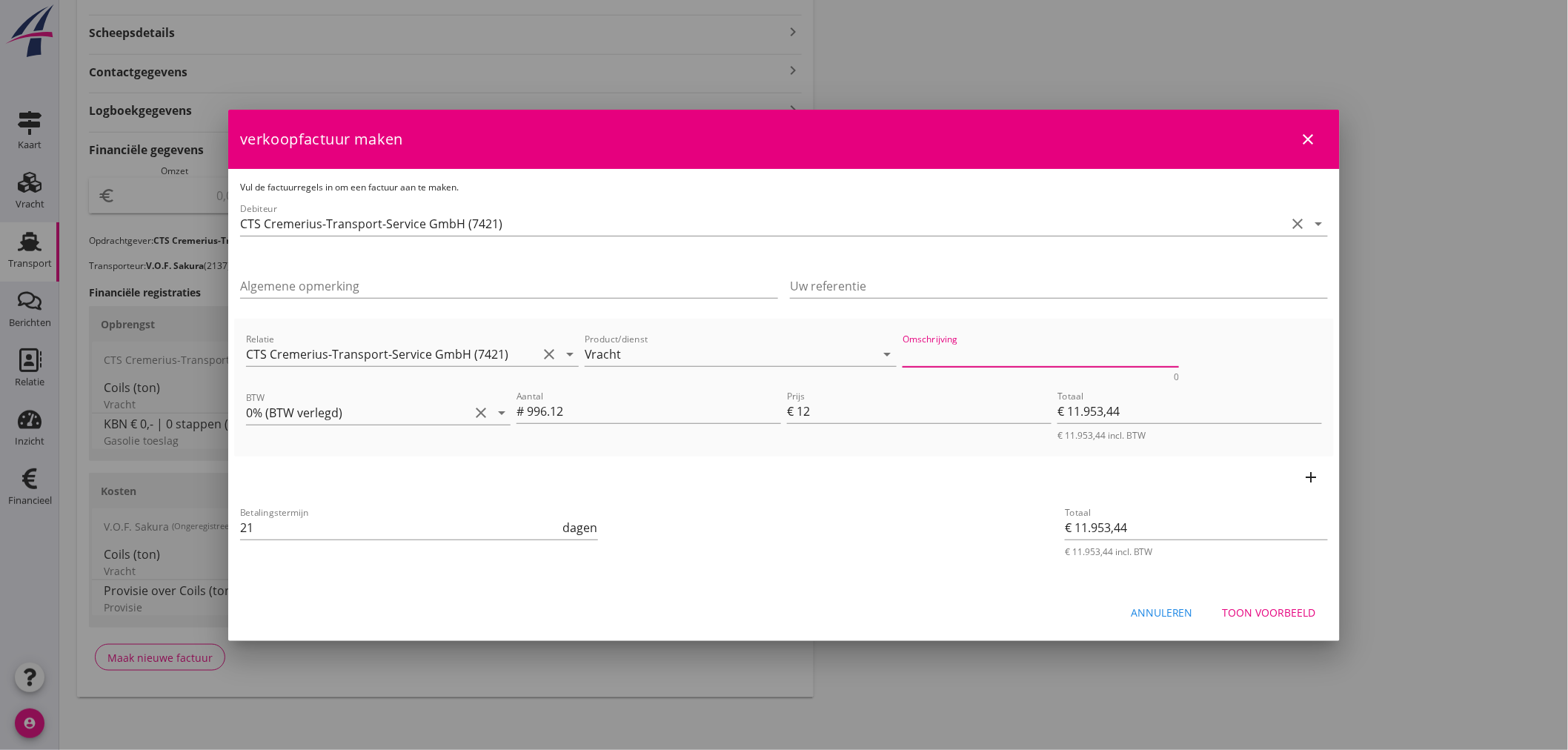
click at [1273, 600] on button "Toon voorbeeld" at bounding box center [1269, 612] width 117 height 26
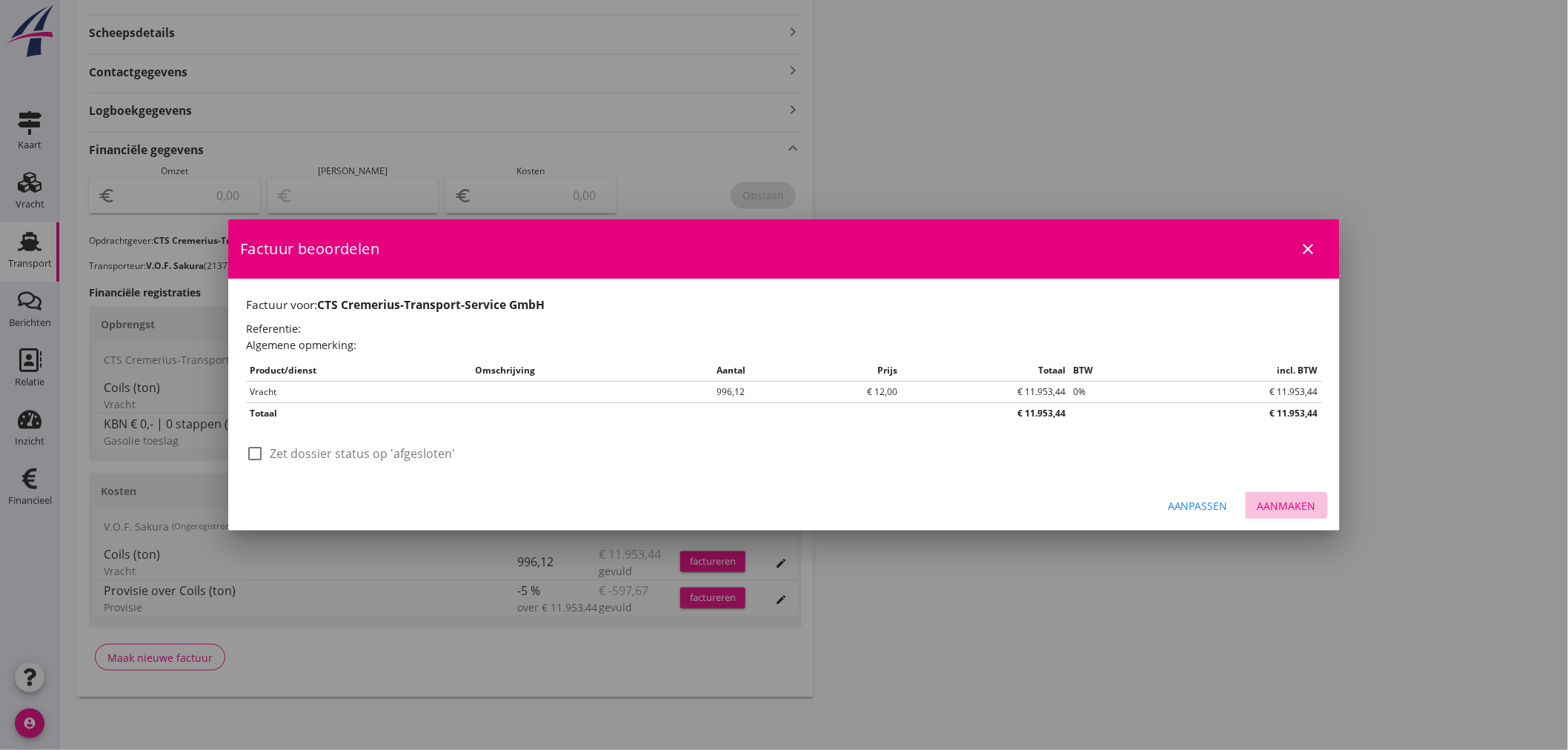
click at [1282, 508] on div "Aanmaken" at bounding box center [1287, 505] width 59 height 15
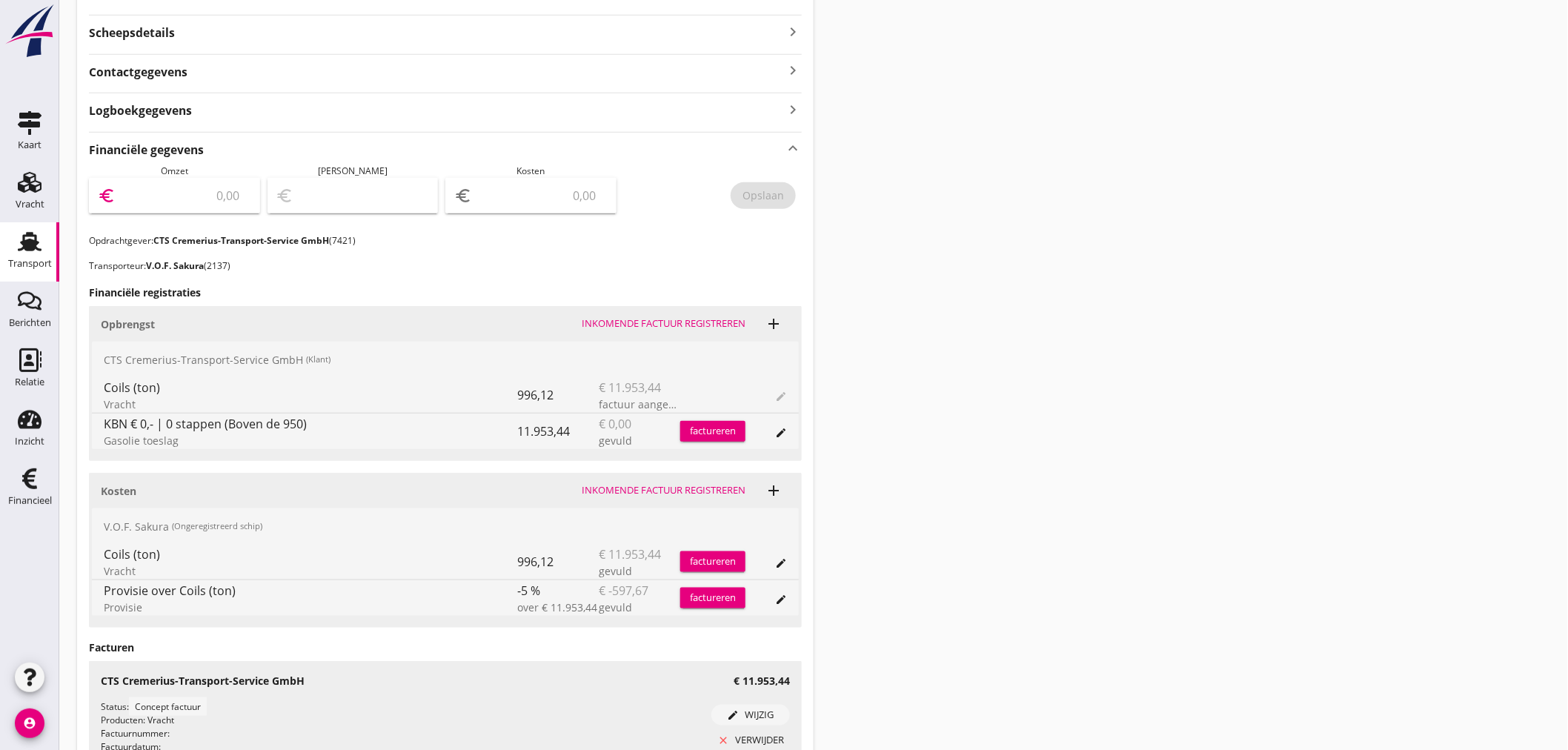
click at [173, 199] on input "number" at bounding box center [185, 196] width 132 height 24
type input "11953"
type input "11953.44"
click at [782, 192] on div "Opslaan" at bounding box center [764, 195] width 42 height 15
click at [32, 496] on div "Financieel" at bounding box center [30, 501] width 44 height 10
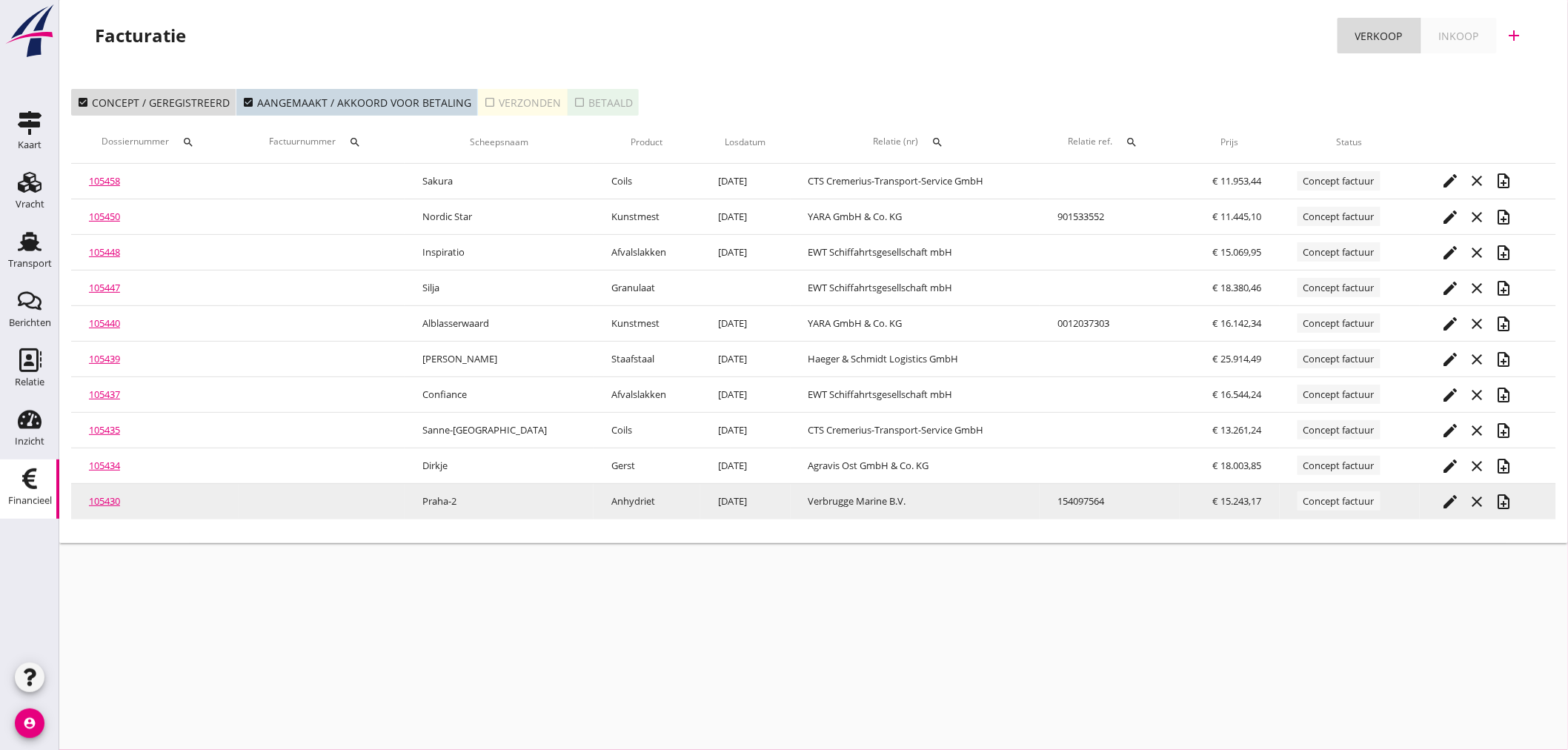
click at [1495, 493] on icon "note_add" at bounding box center [1505, 502] width 18 height 18
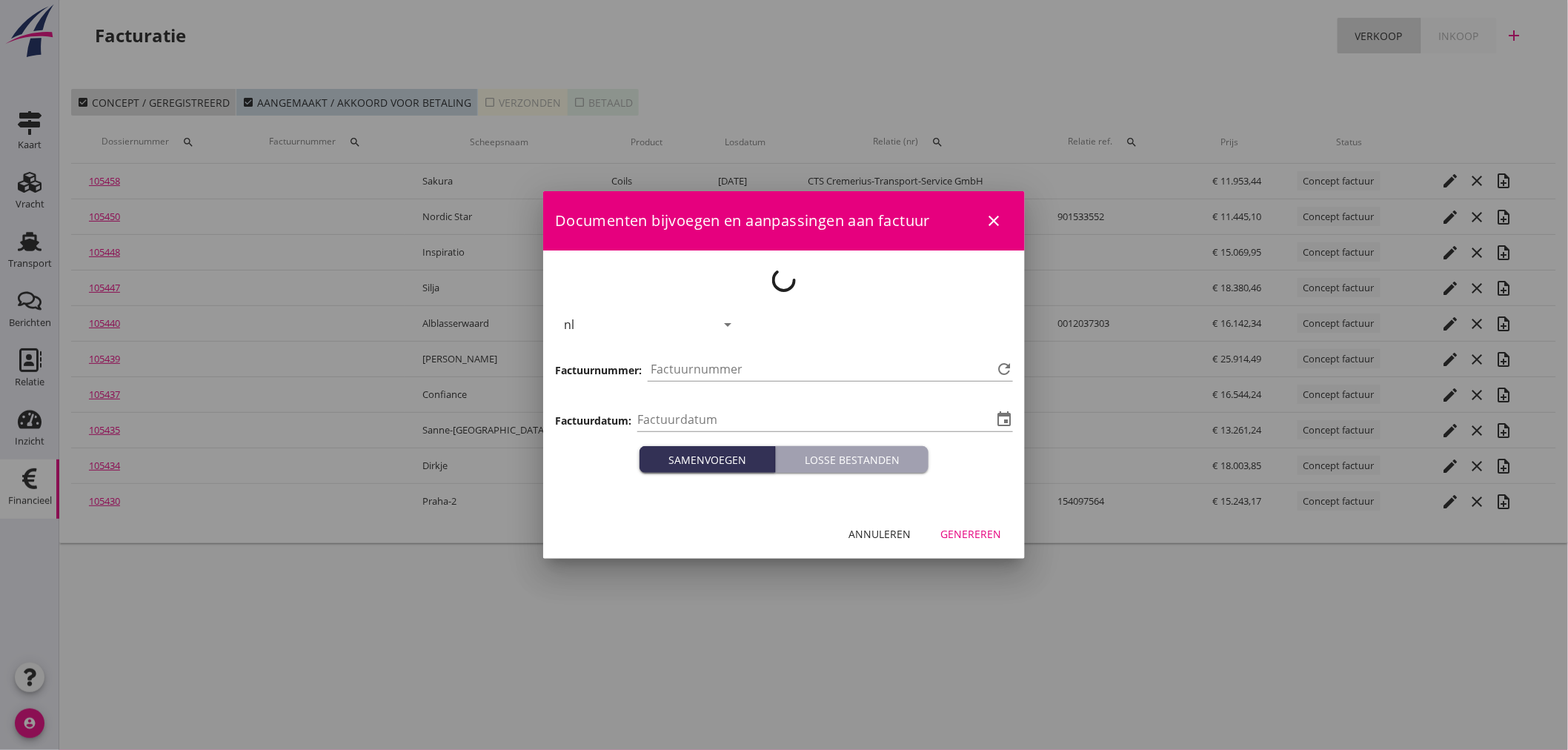
type input "[DATE]"
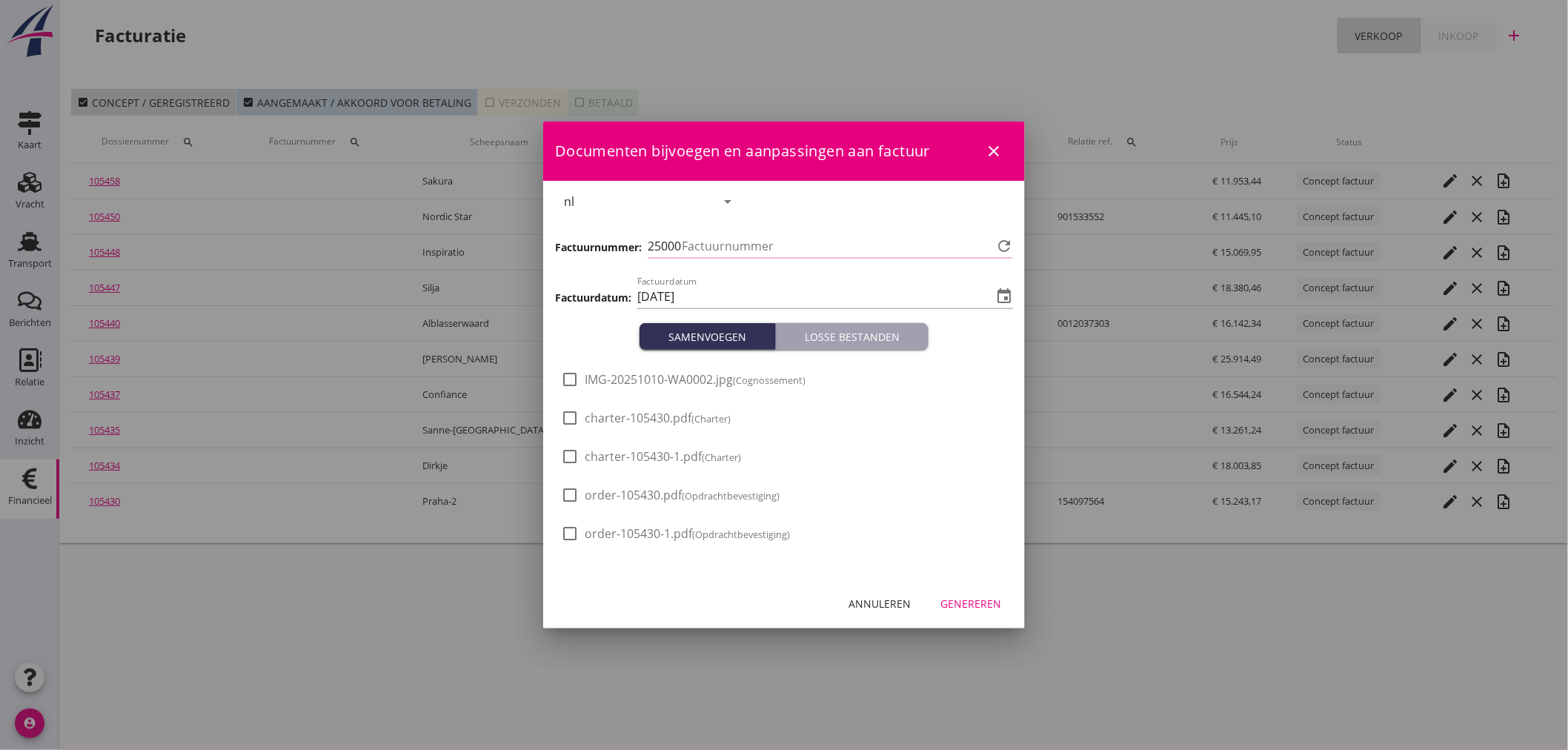
type input "1361"
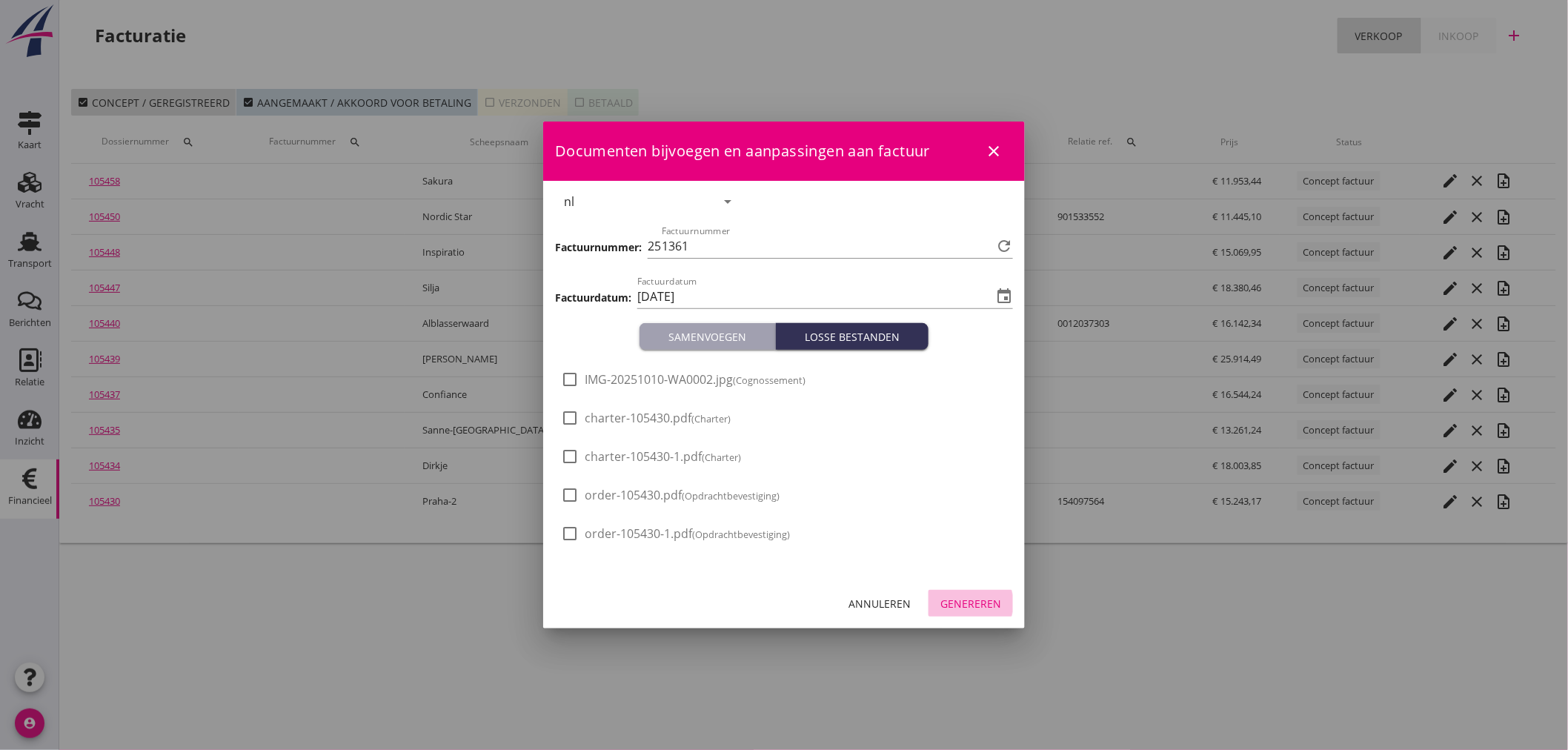
click at [952, 609] on div "Genereren" at bounding box center [970, 603] width 61 height 15
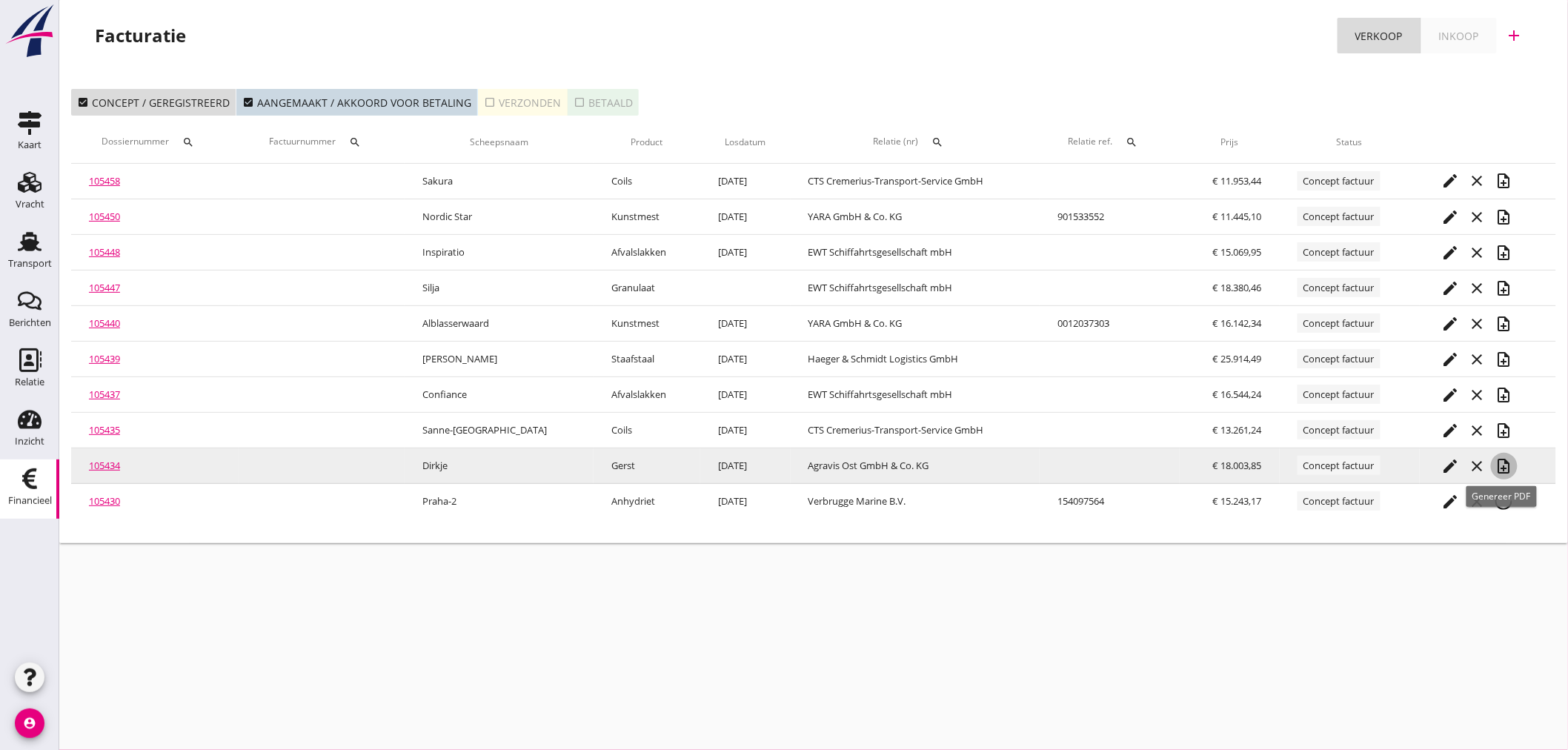
click at [1497, 474] on button "note_add" at bounding box center [1504, 465] width 26 height 26
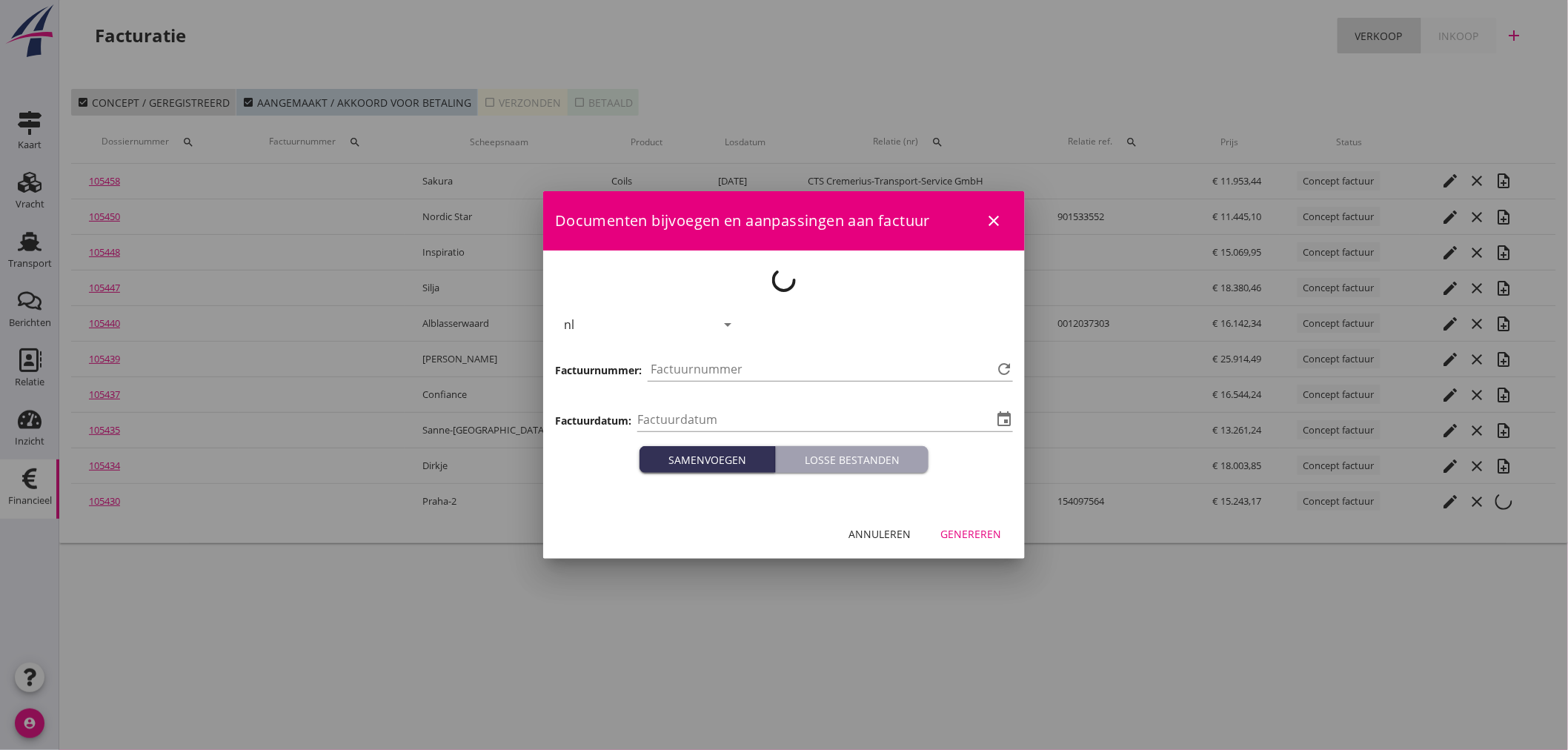
type input "[DATE]"
type input "1362"
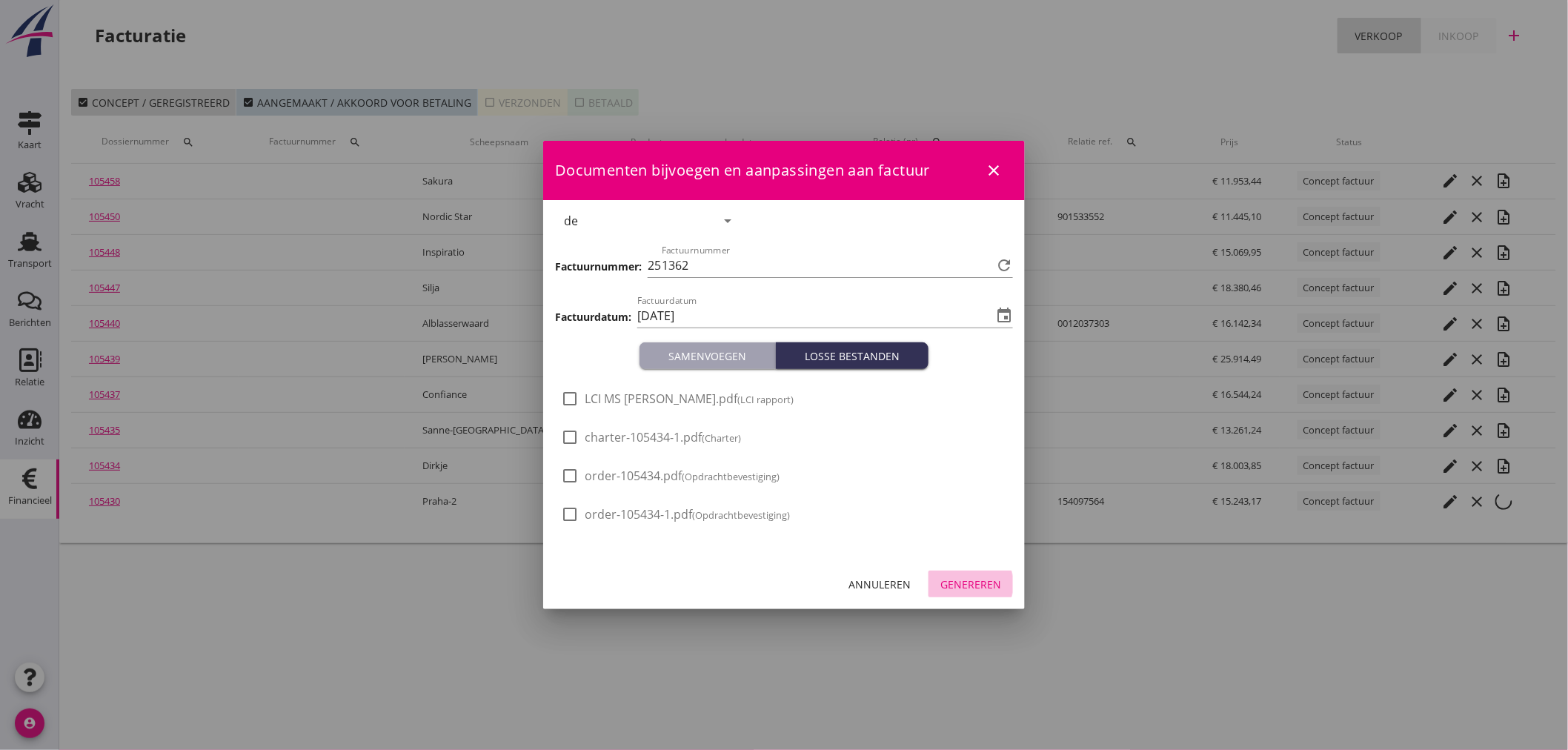
click at [974, 580] on div "Genereren" at bounding box center [970, 584] width 61 height 15
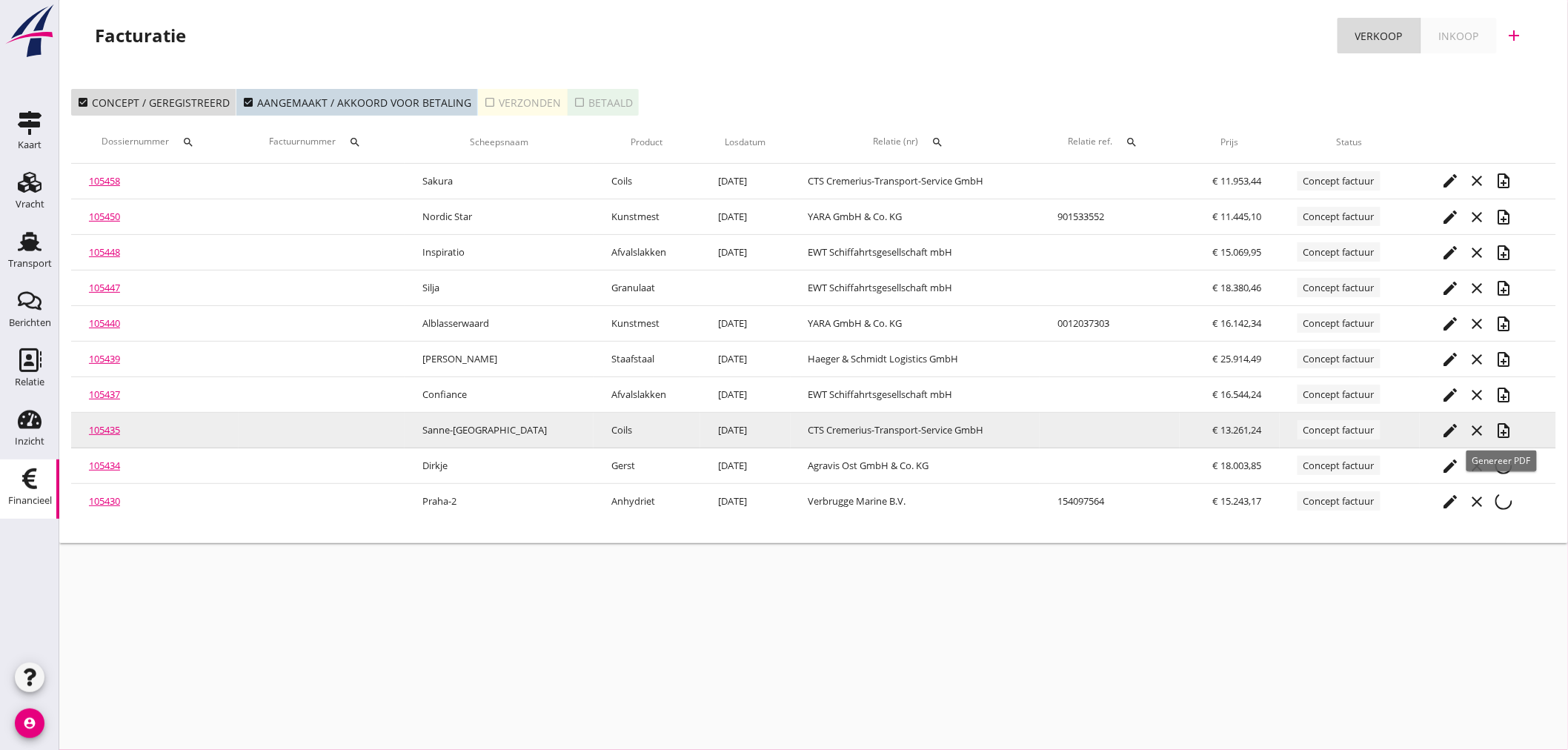
drag, startPoint x: 1506, startPoint y: 428, endPoint x: 1495, endPoint y: 428, distance: 11.0
click at [1506, 427] on icon "note_add" at bounding box center [1505, 431] width 18 height 18
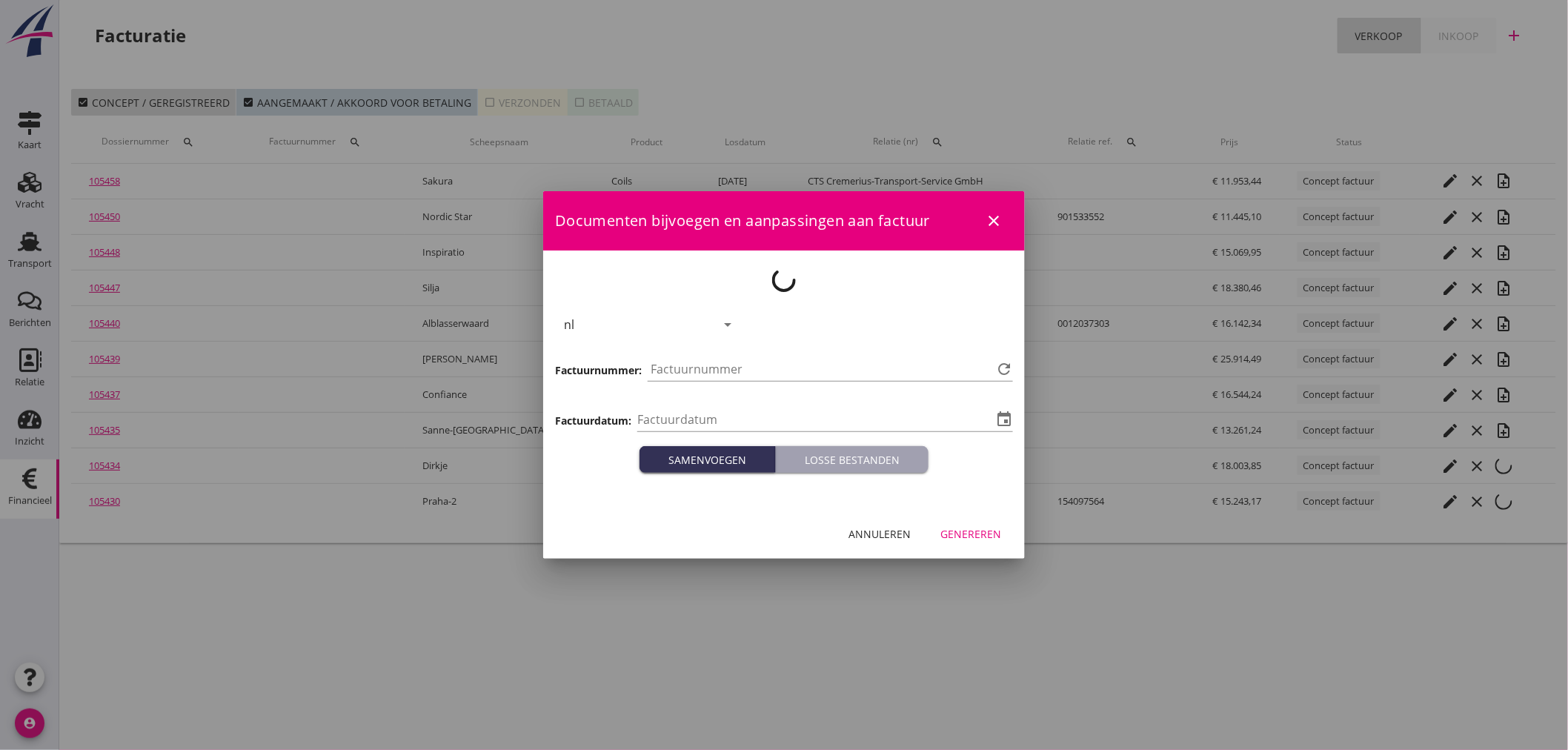
type input "[DATE]"
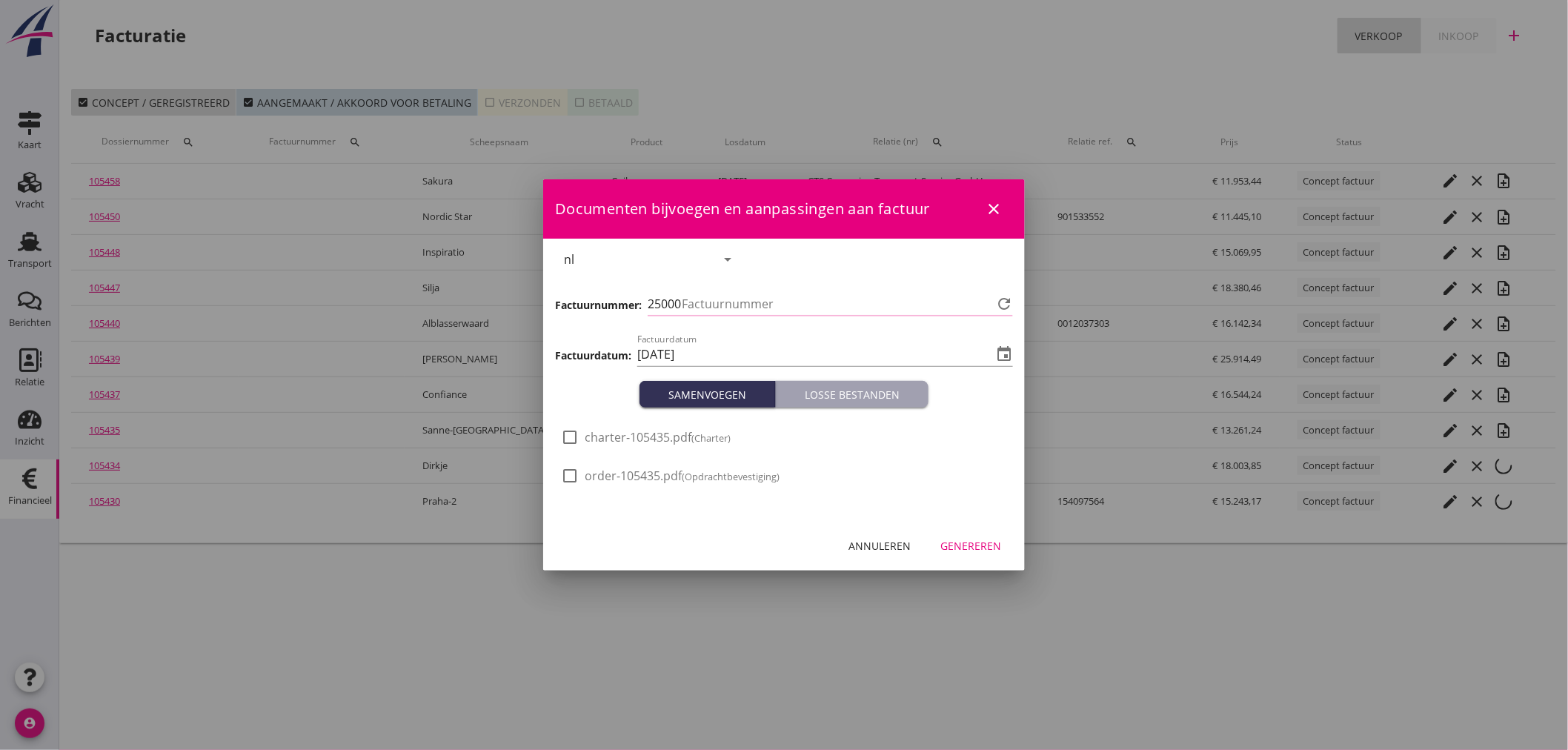
type input "1363"
click at [974, 543] on div "Genereren" at bounding box center [970, 545] width 61 height 15
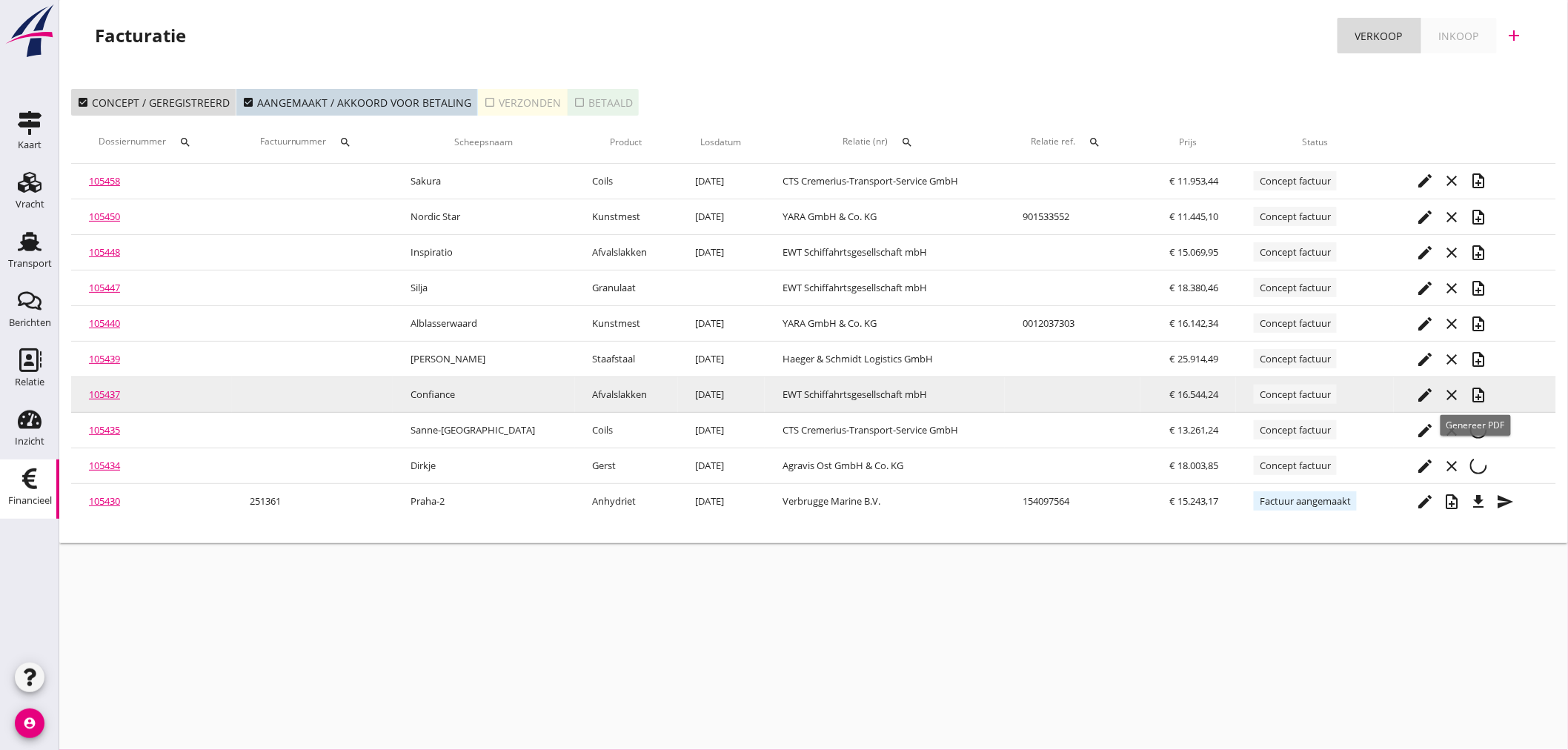
click at [1476, 394] on icon "note_add" at bounding box center [1478, 395] width 18 height 18
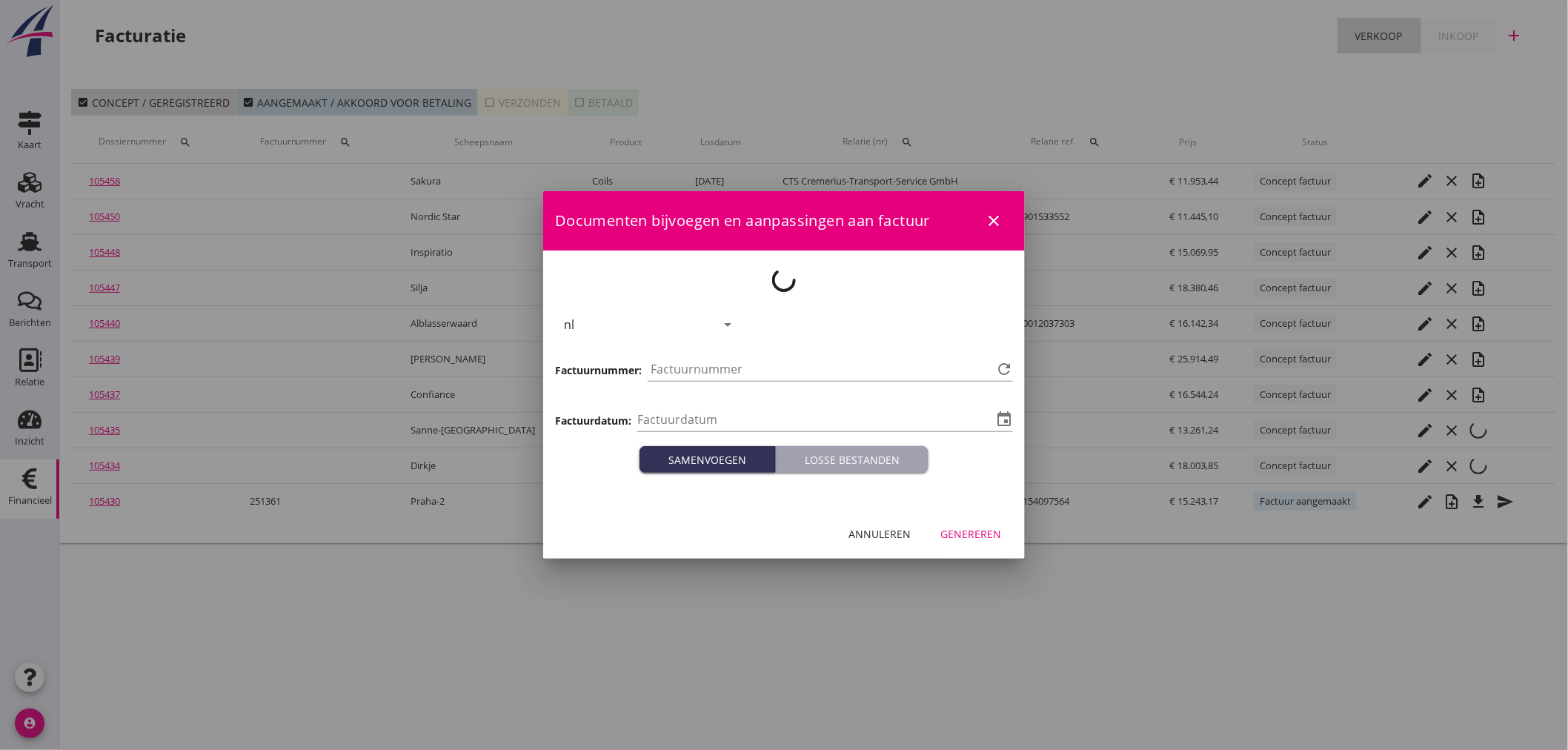
type input "[DATE]"
type input "1364"
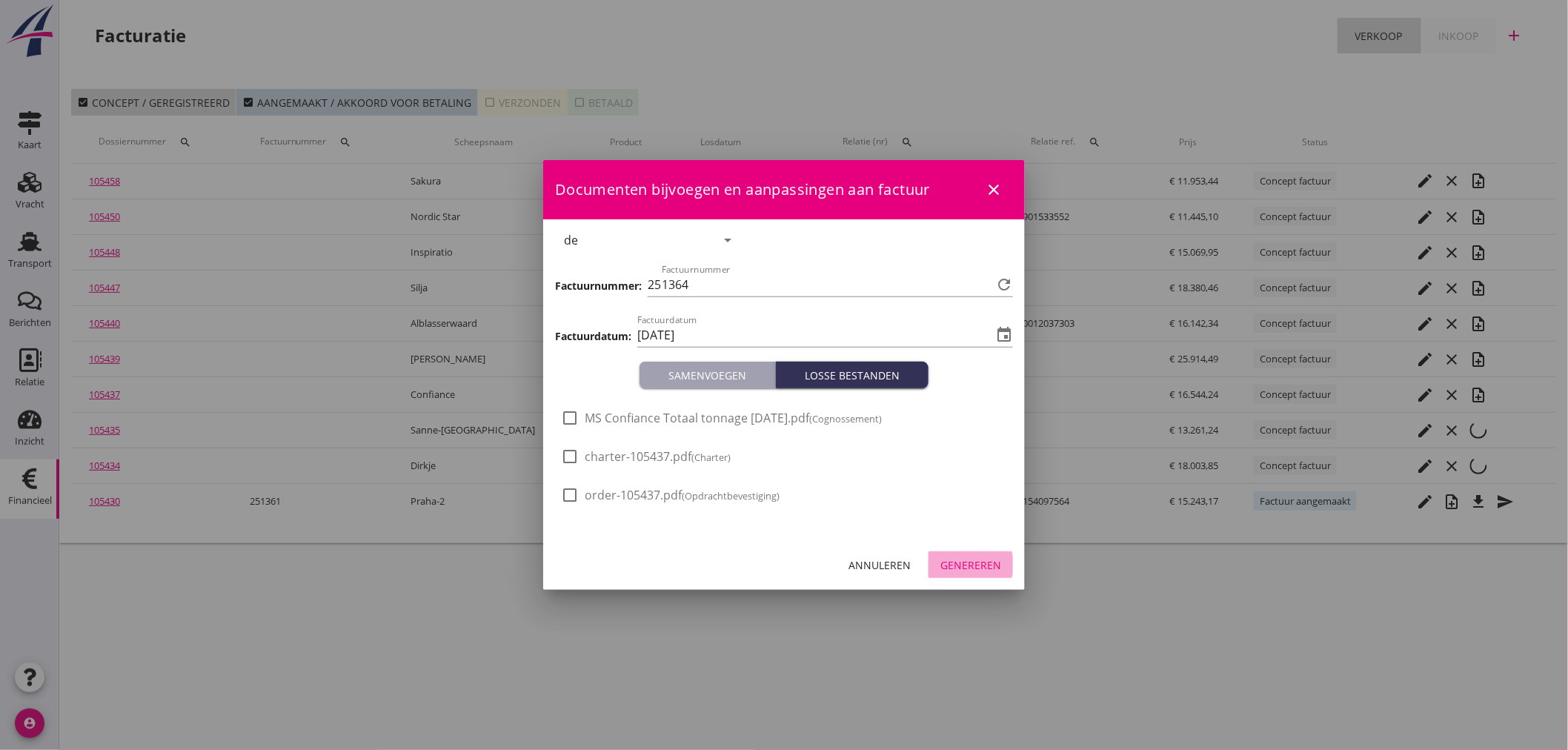
drag, startPoint x: 972, startPoint y: 560, endPoint x: 954, endPoint y: 543, distance: 24.8
click at [969, 560] on div "Genereren" at bounding box center [970, 564] width 61 height 15
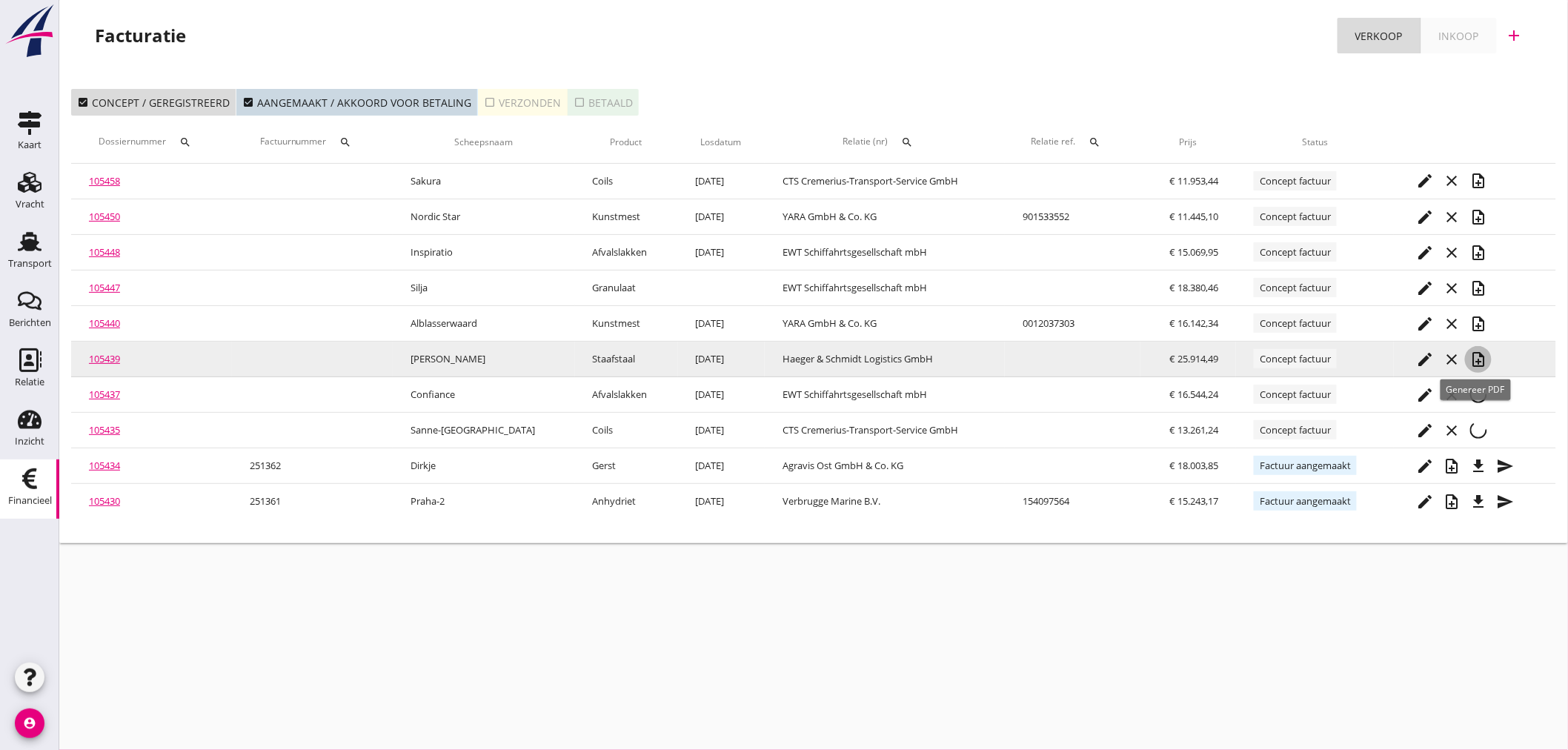
click at [1484, 355] on icon "note_add" at bounding box center [1478, 359] width 18 height 18
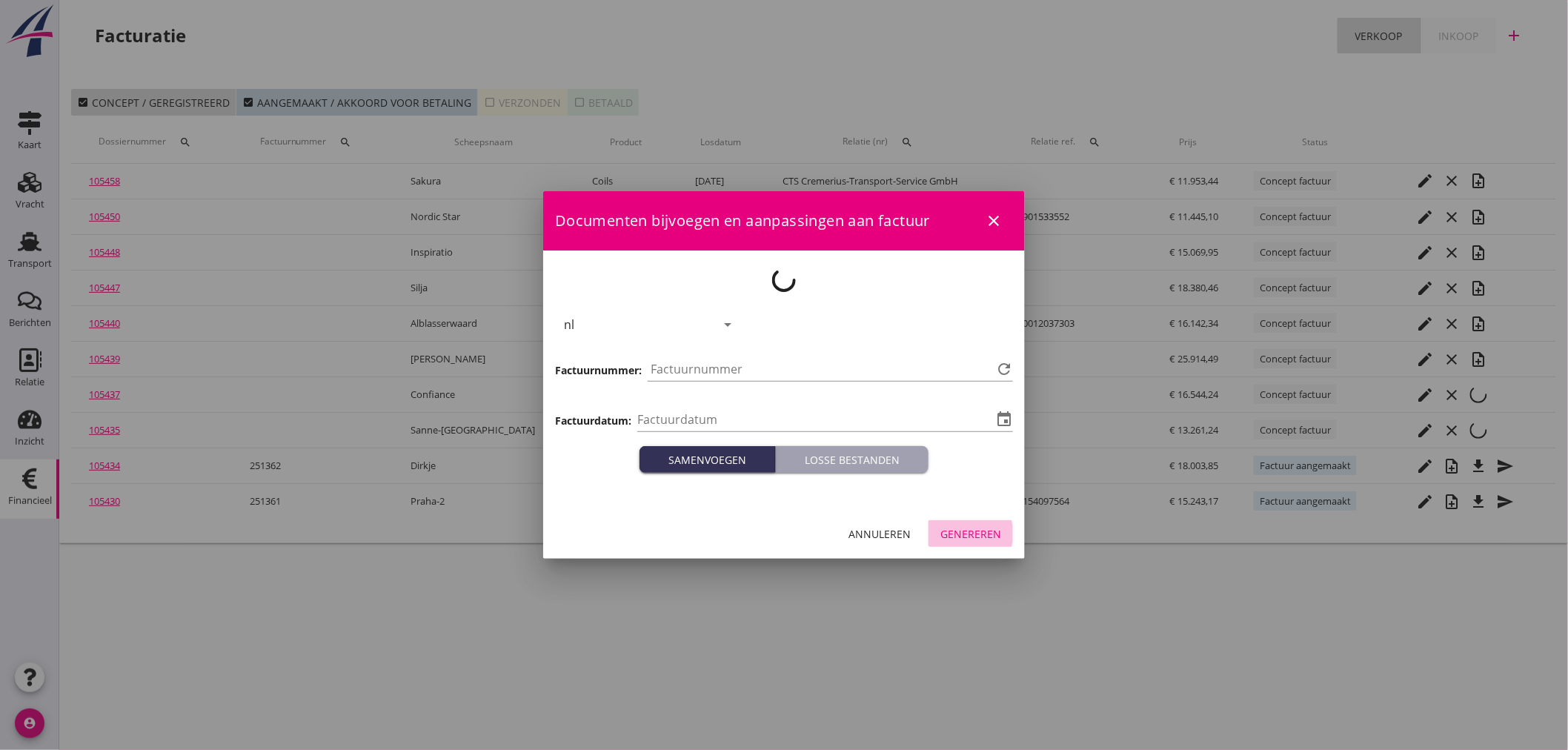
click at [972, 534] on div "Genereren" at bounding box center [970, 533] width 61 height 15
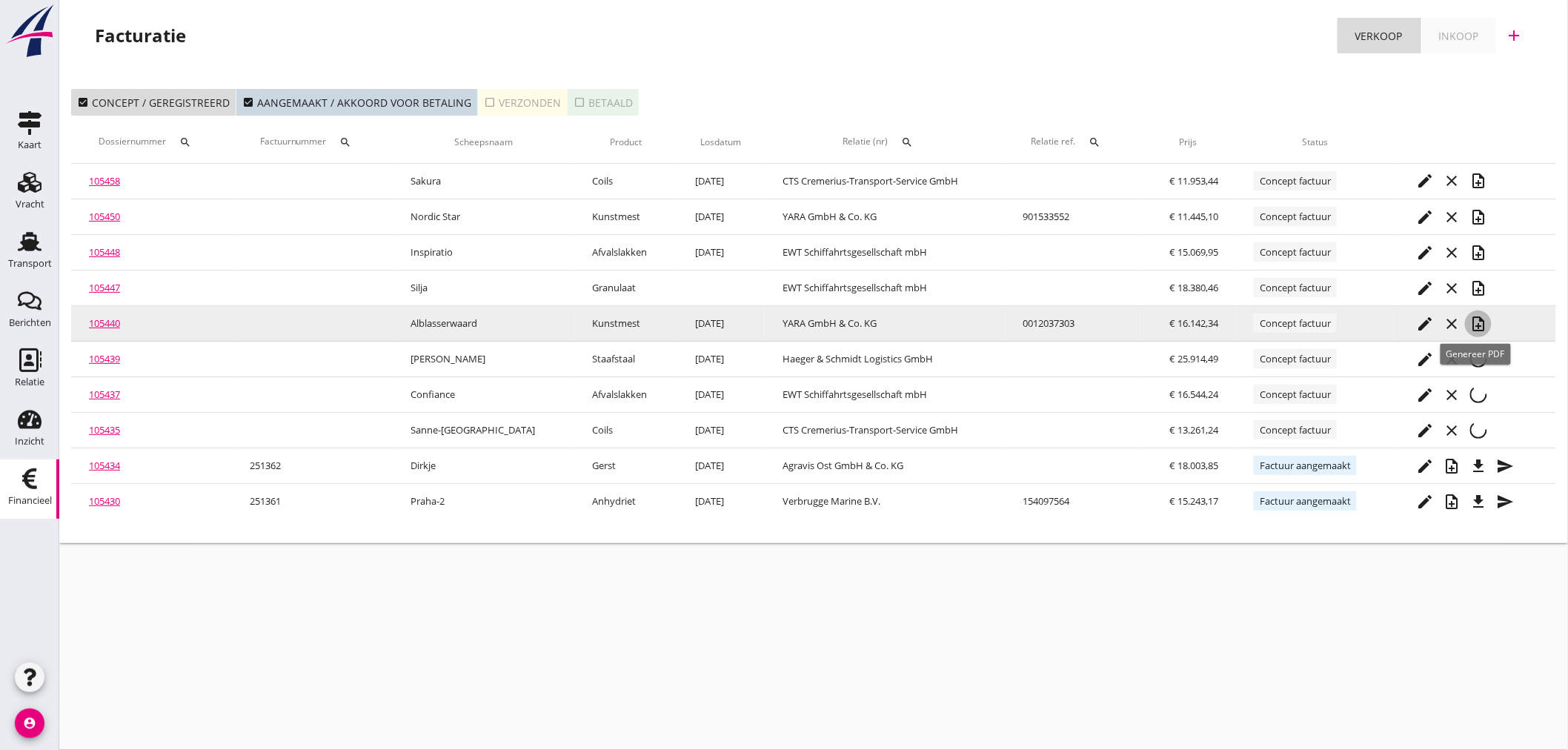
click at [1473, 322] on icon "note_add" at bounding box center [1478, 324] width 18 height 18
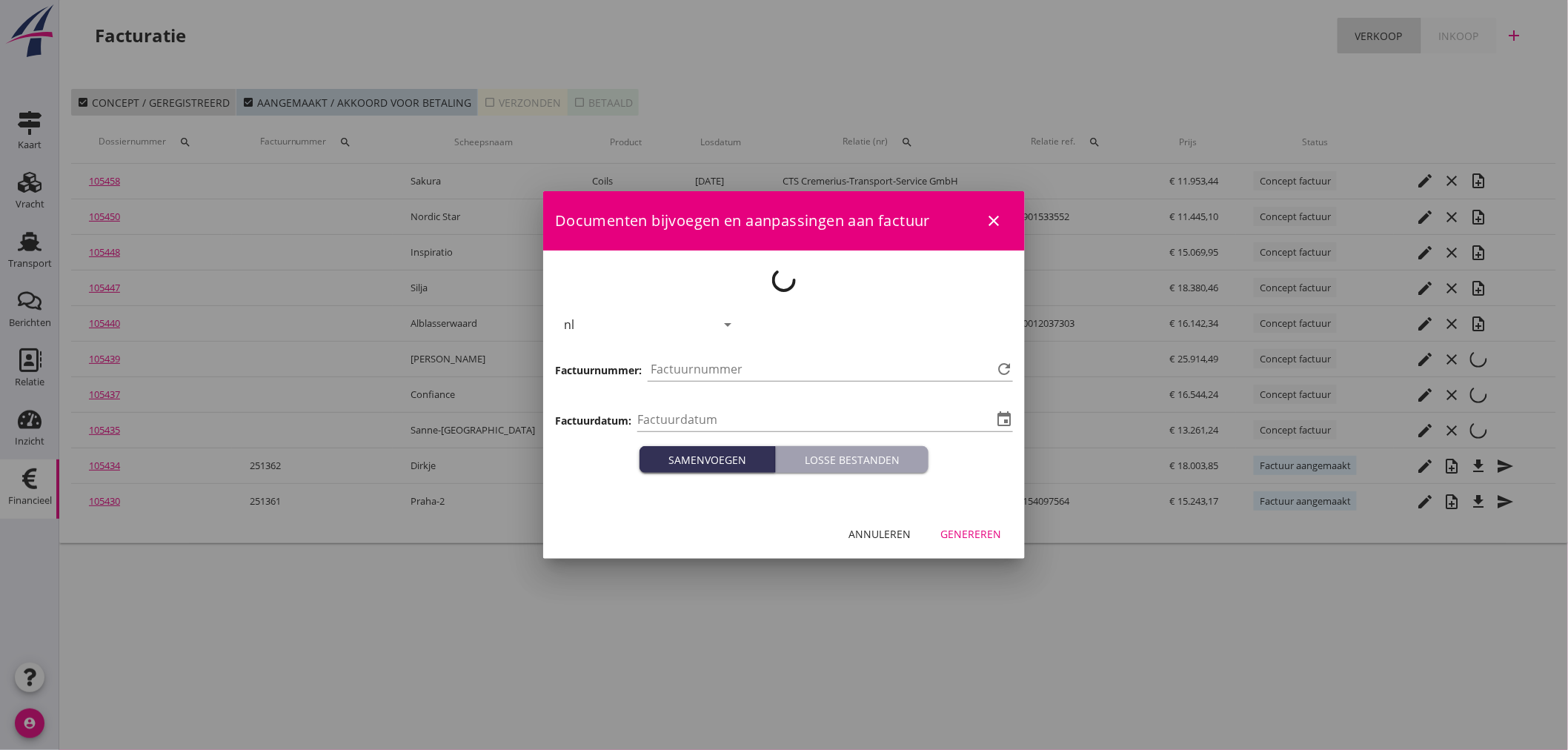
type input "[DATE]"
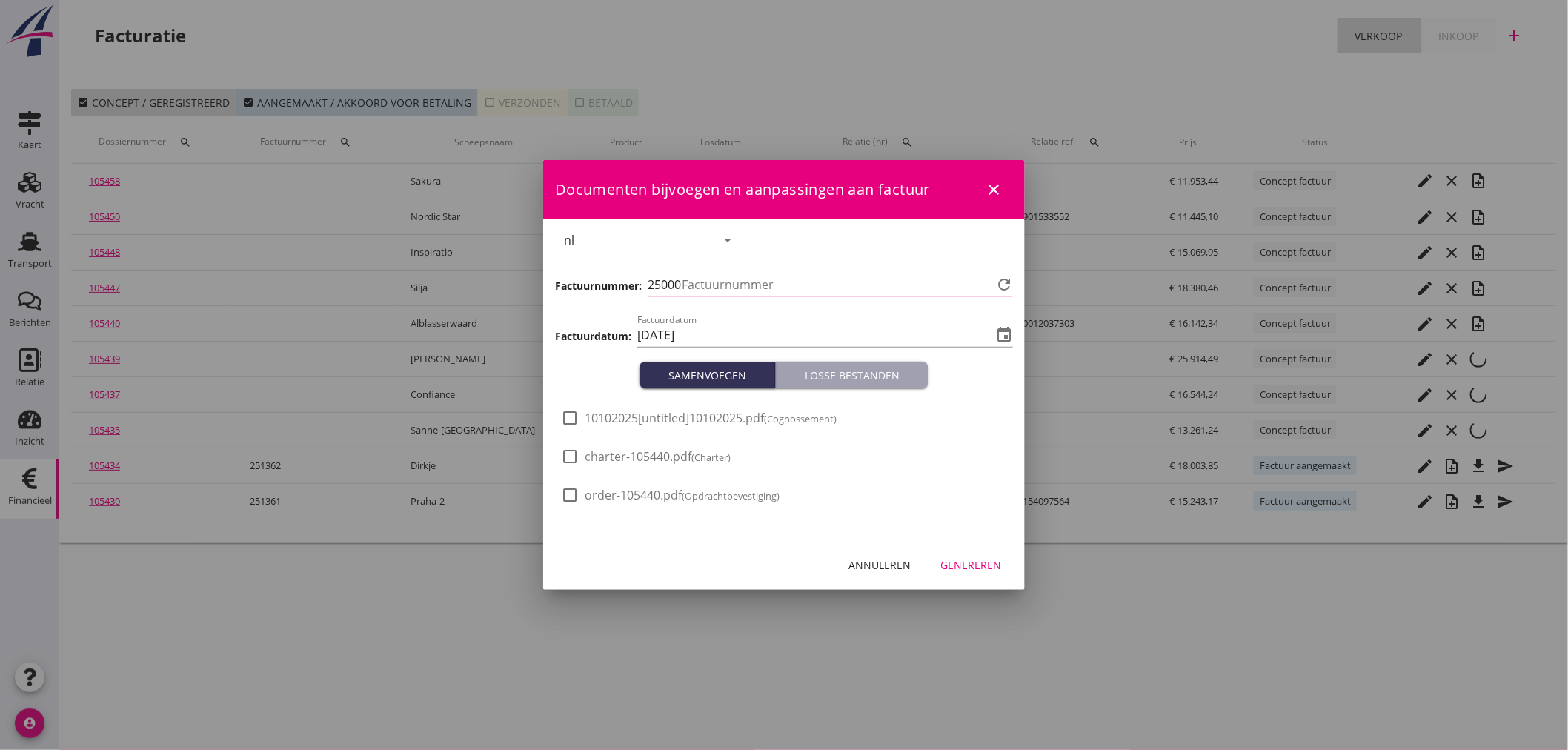
type input "1366"
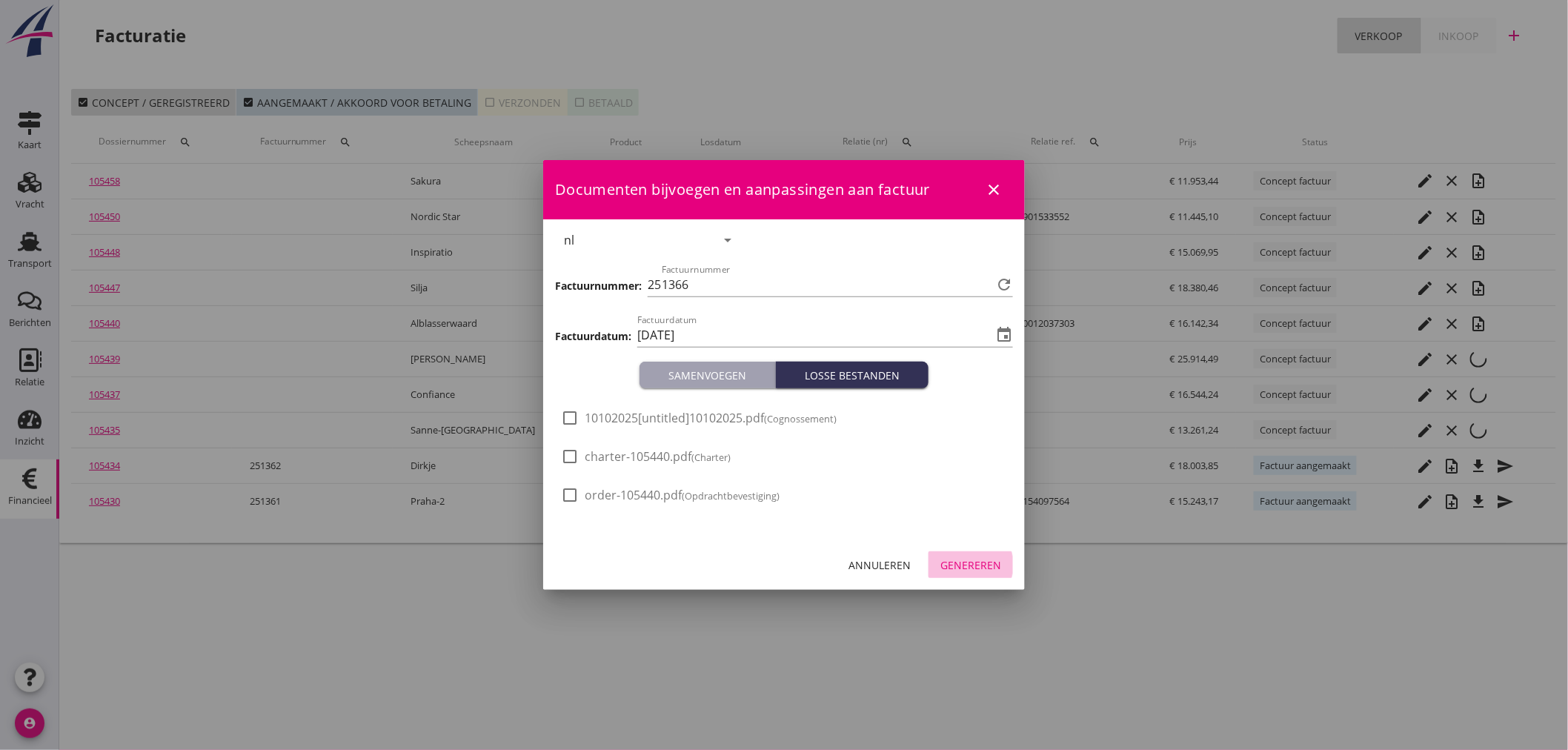
click at [973, 565] on div "Genereren" at bounding box center [970, 564] width 61 height 15
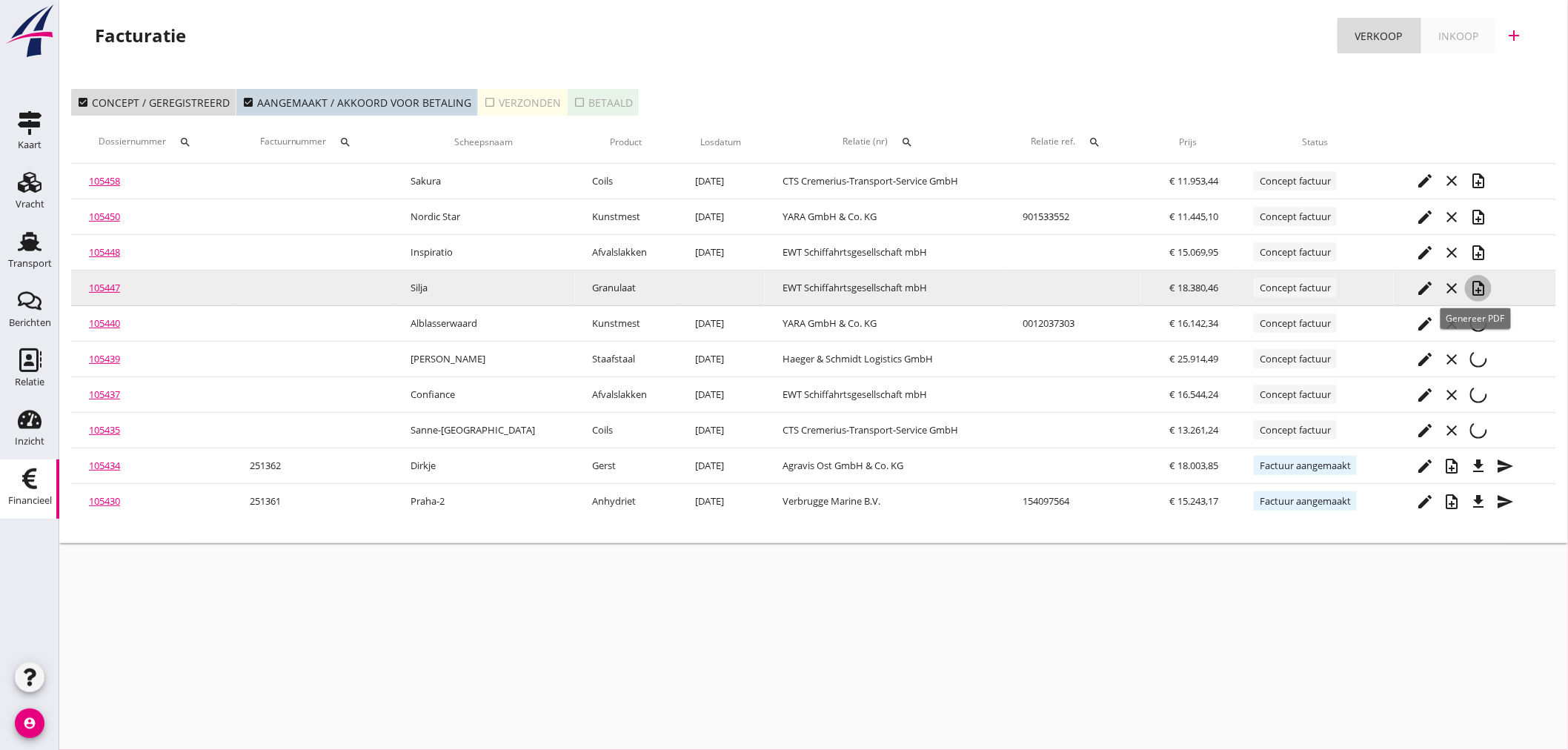
click at [1475, 287] on icon "note_add" at bounding box center [1478, 288] width 18 height 18
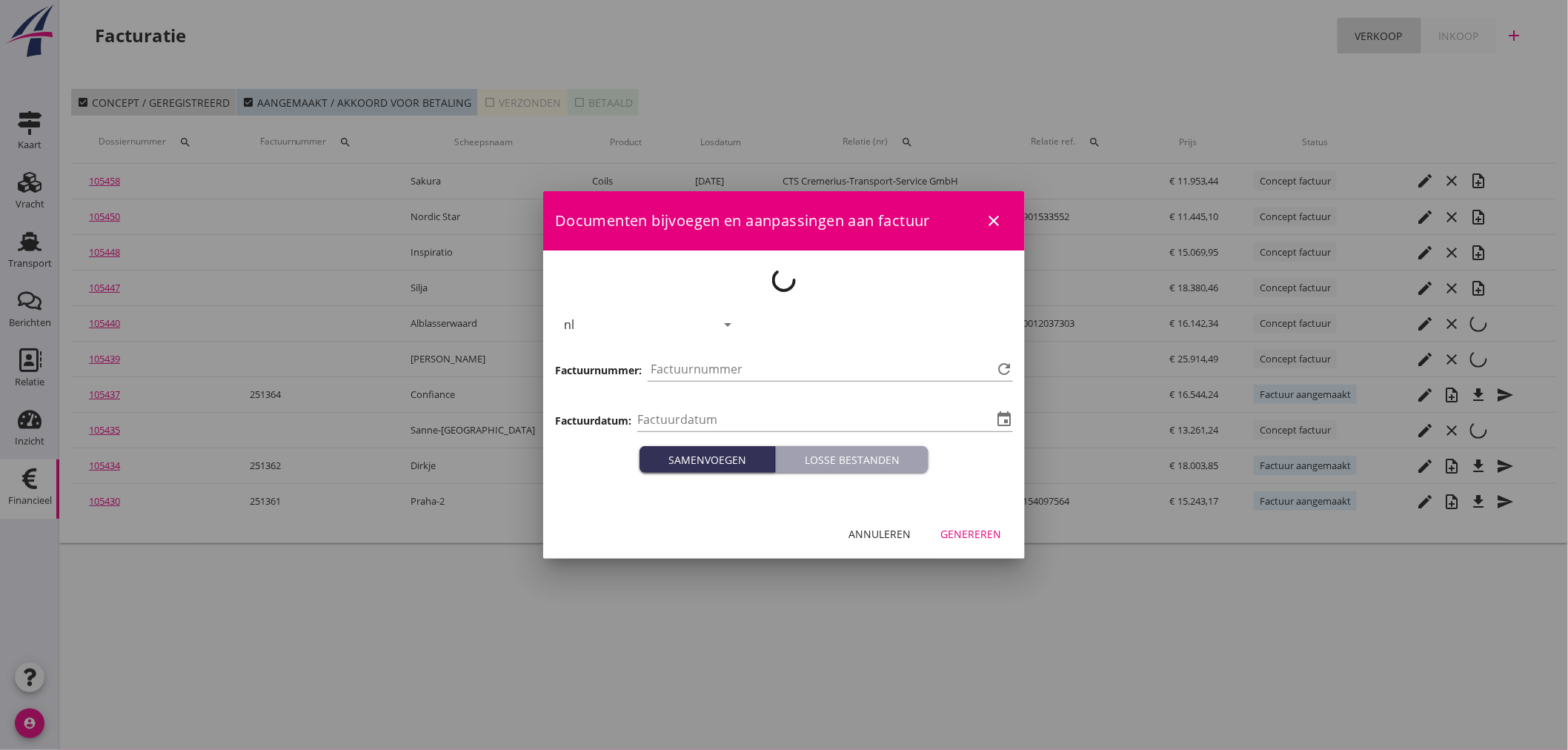
type input "[DATE]"
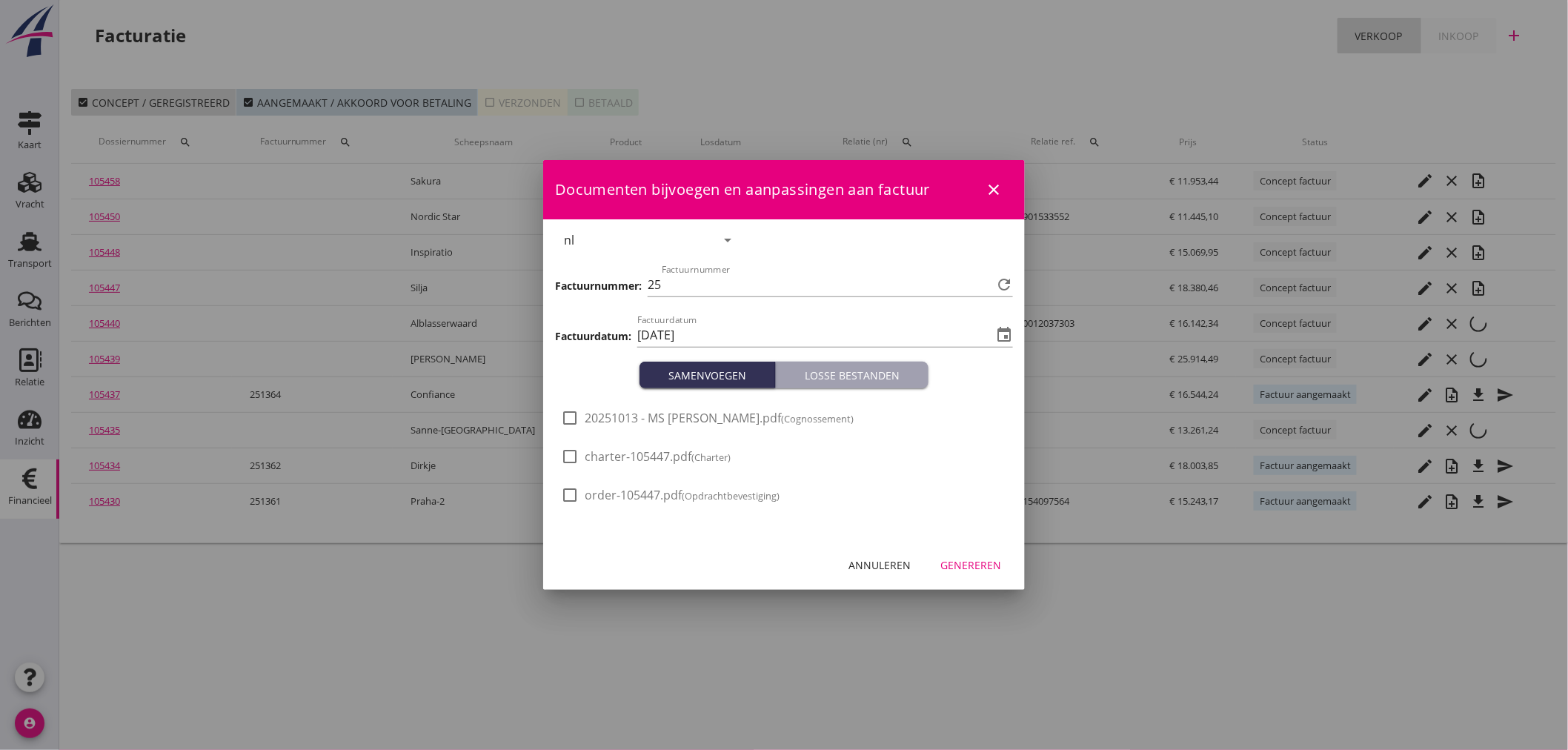
type input "1367"
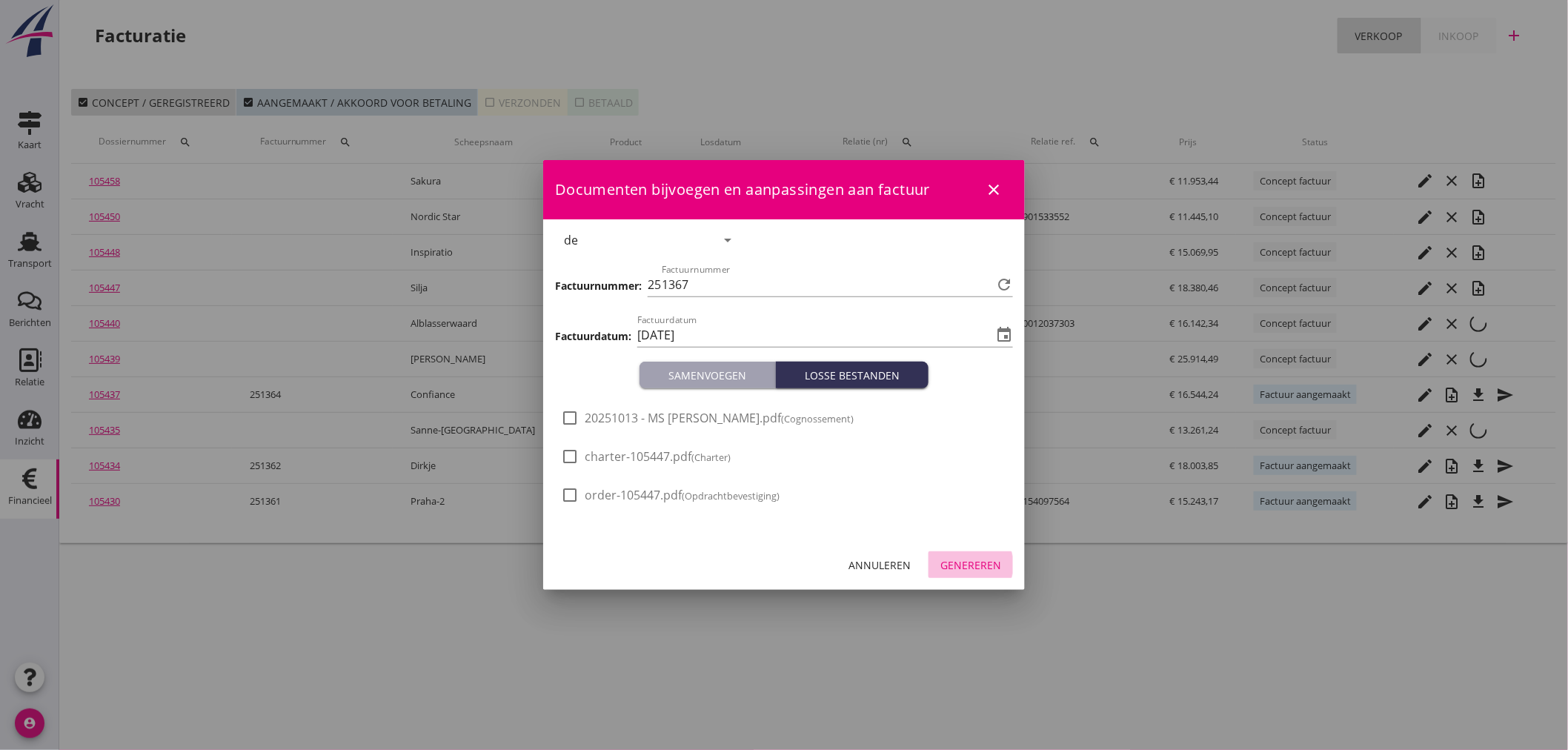
click at [971, 565] on div "Genereren" at bounding box center [970, 564] width 61 height 15
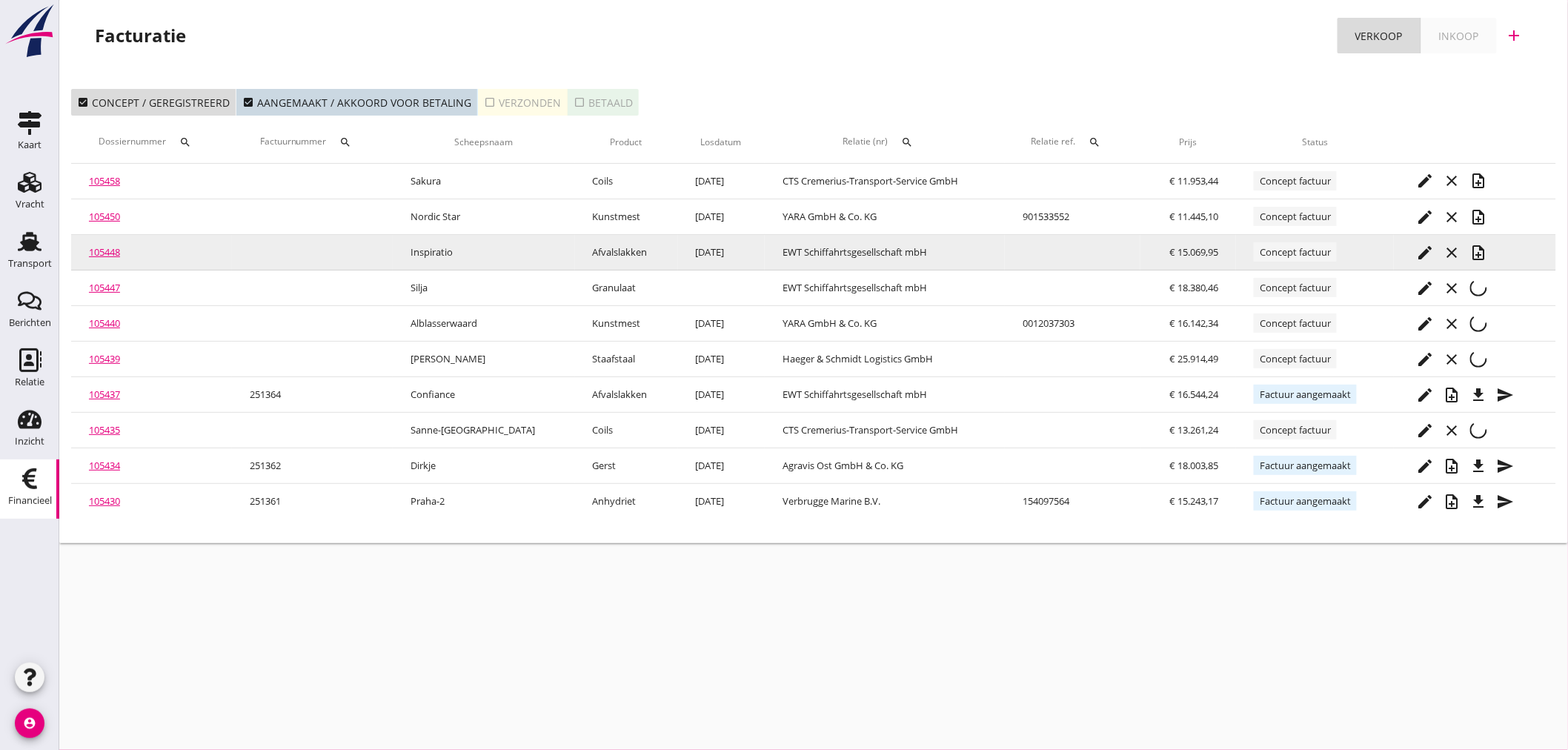
click at [1475, 245] on icon "note_add" at bounding box center [1478, 253] width 18 height 18
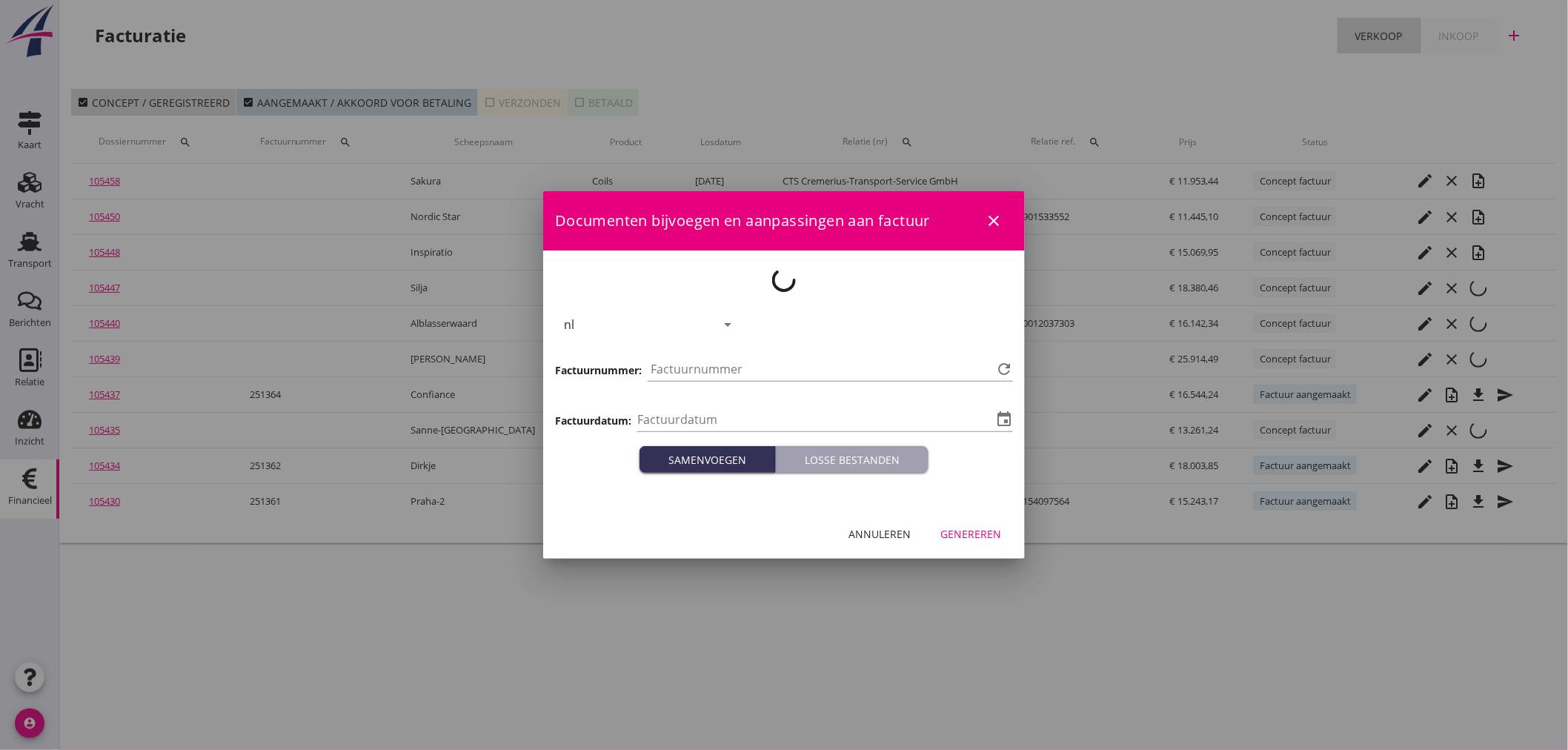
type input "[DATE]"
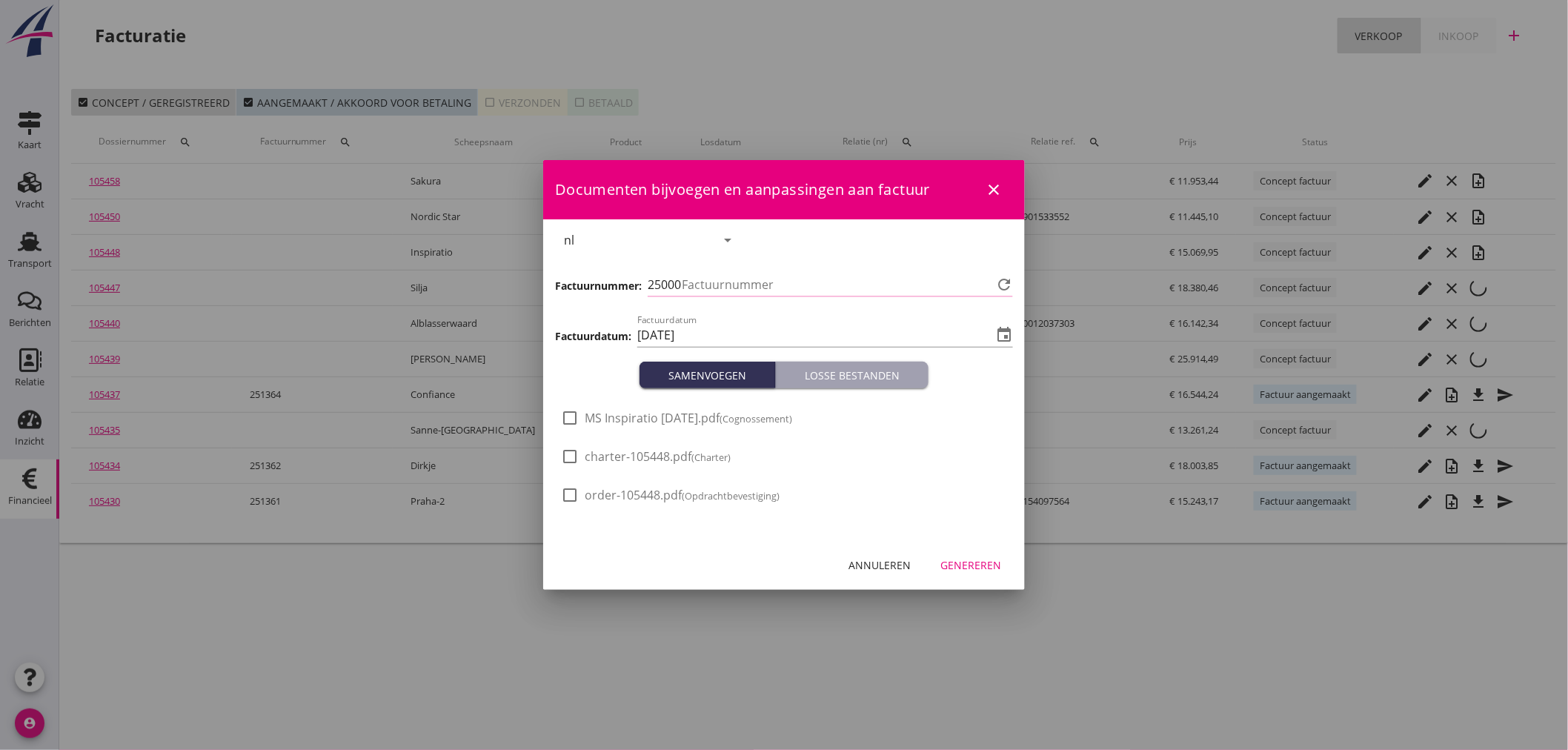
type input "1368"
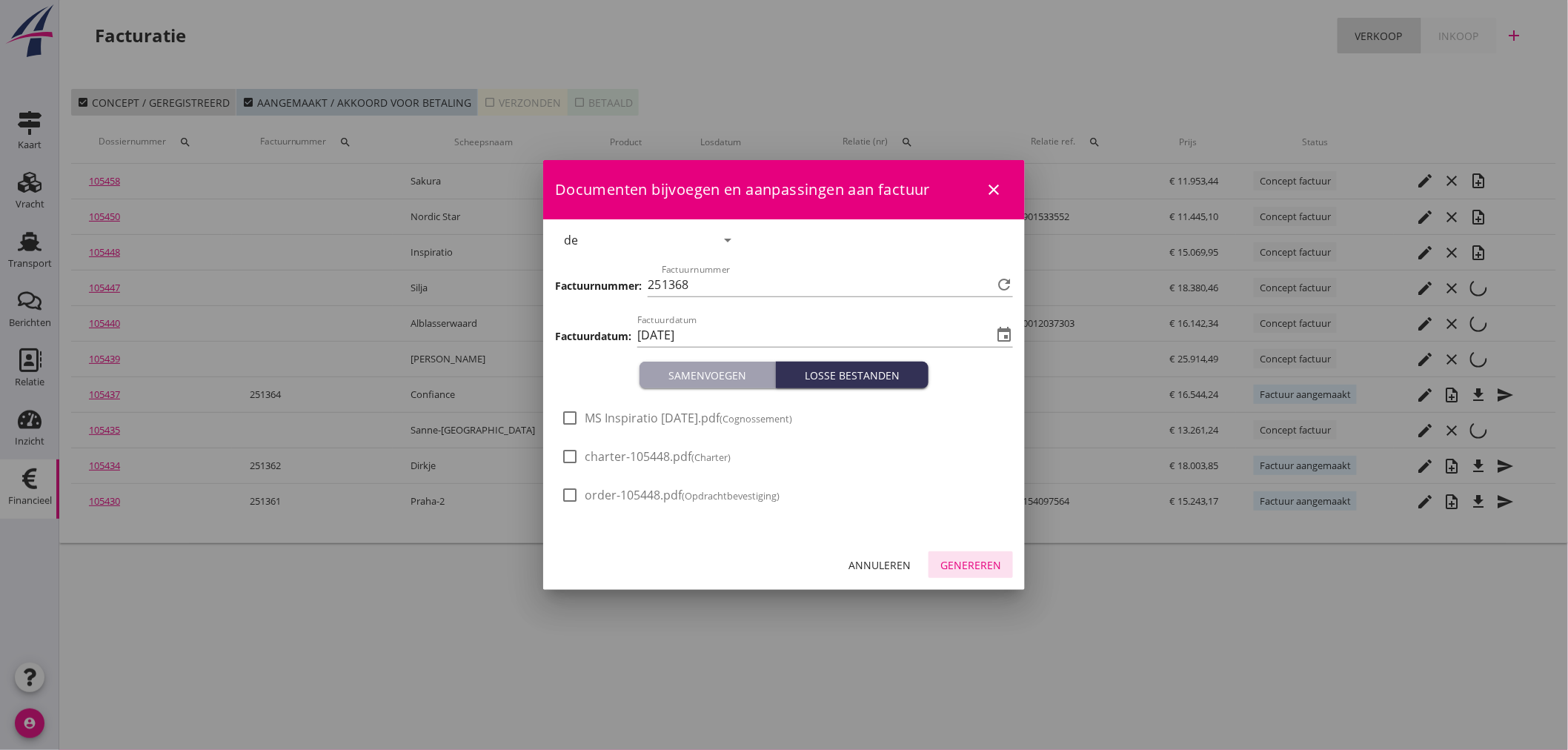
click at [980, 559] on div "Genereren" at bounding box center [970, 564] width 61 height 15
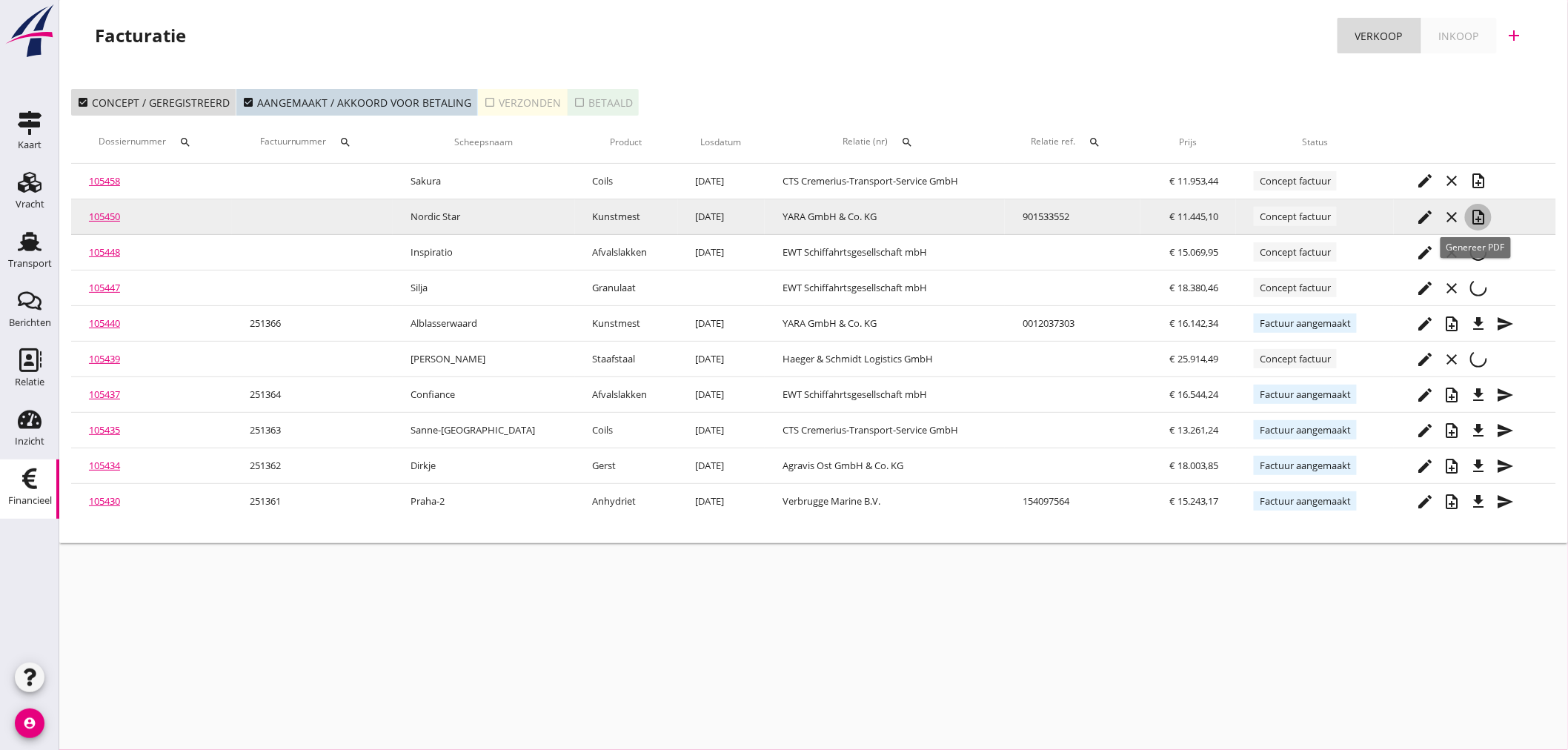
click at [1485, 219] on div "note_add" at bounding box center [1477, 218] width 26 height 18
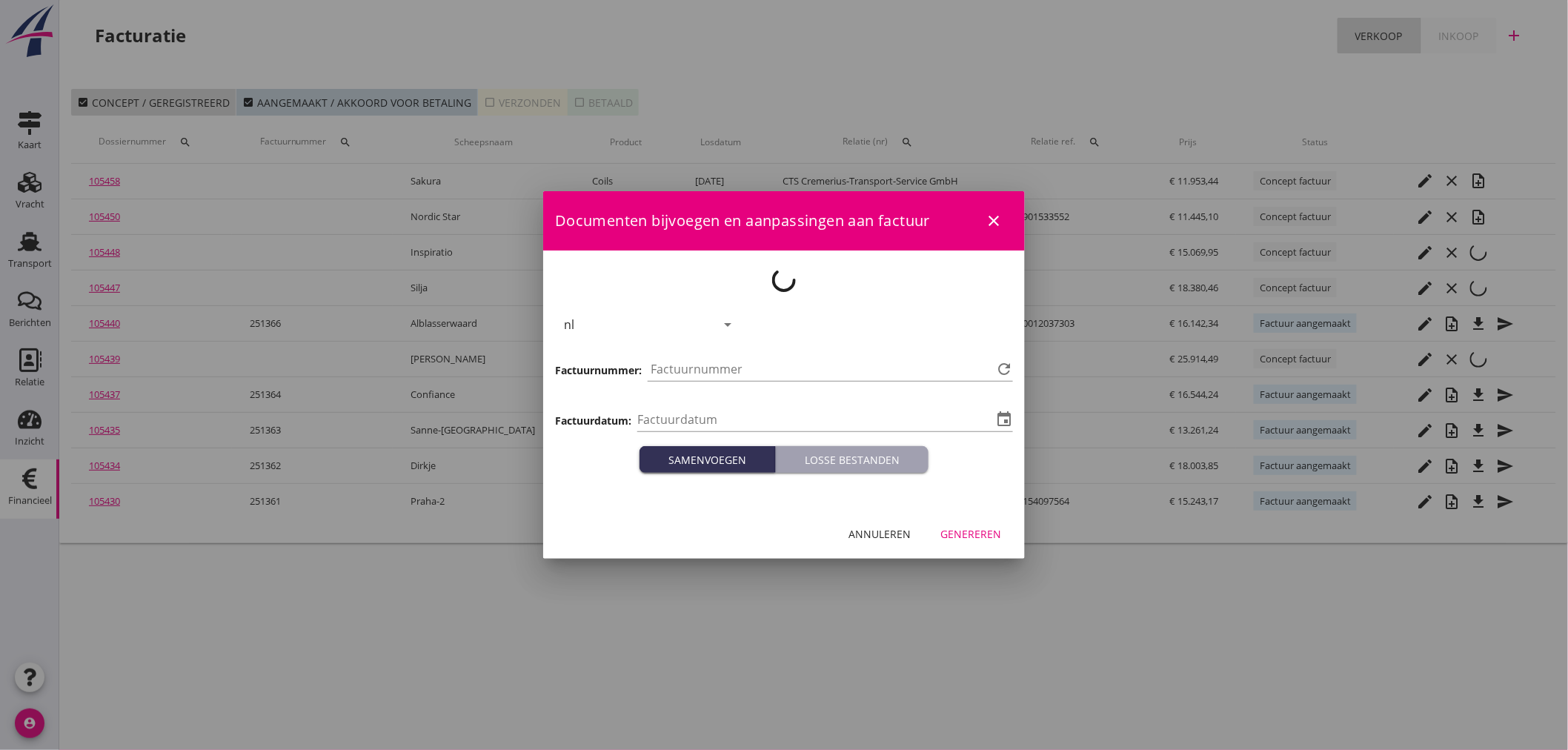
type input "[DATE]"
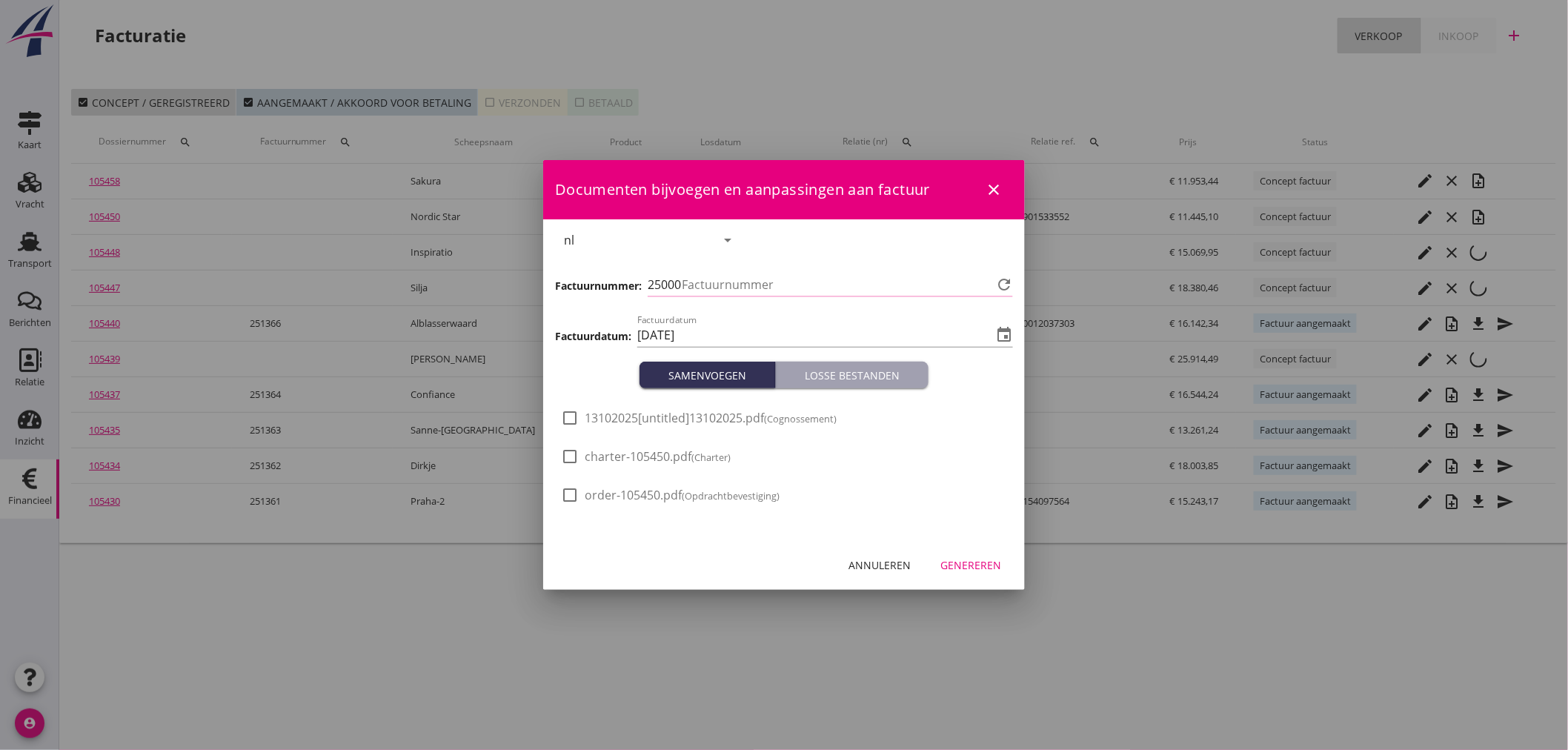
type input "1369"
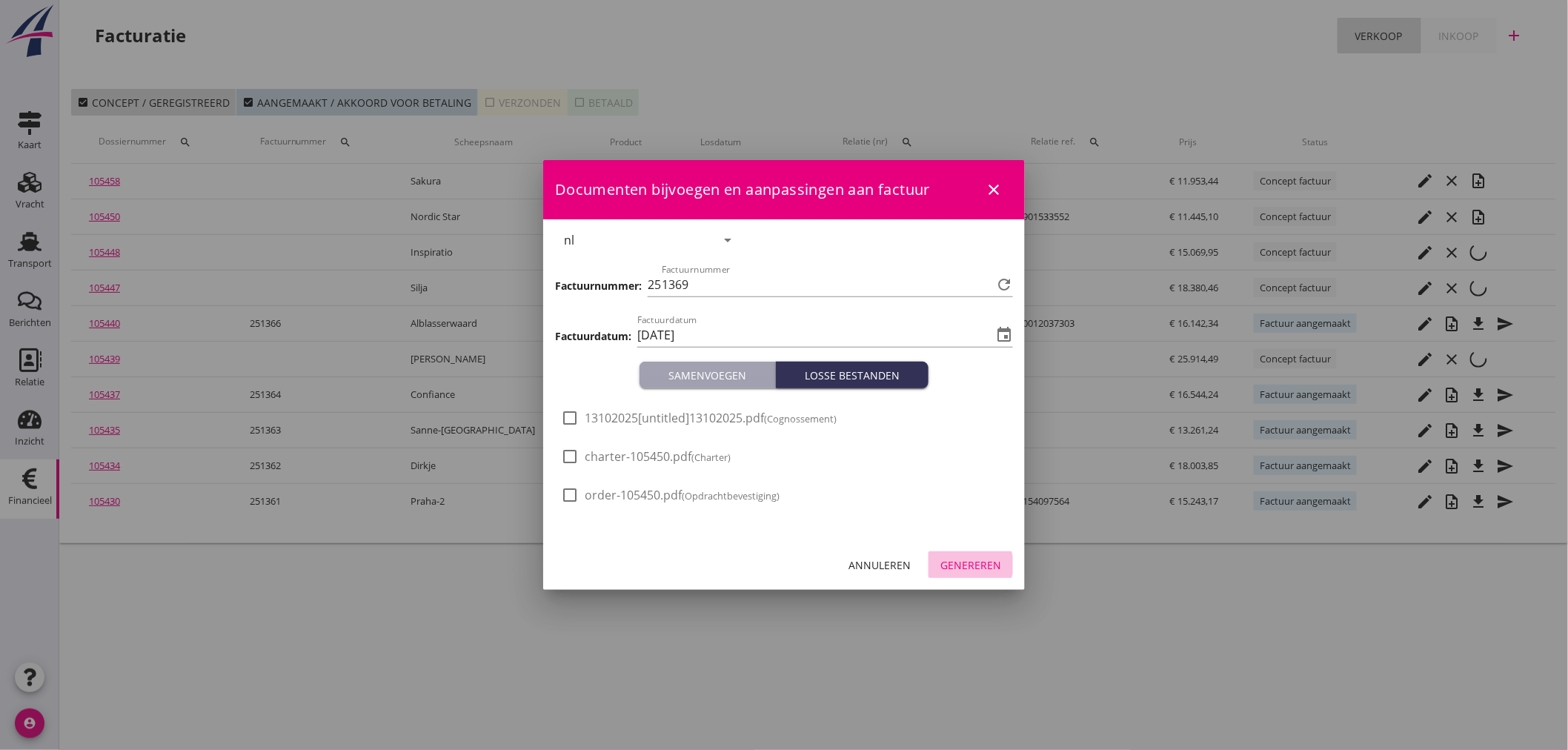
click at [969, 561] on div "Genereren" at bounding box center [970, 564] width 61 height 15
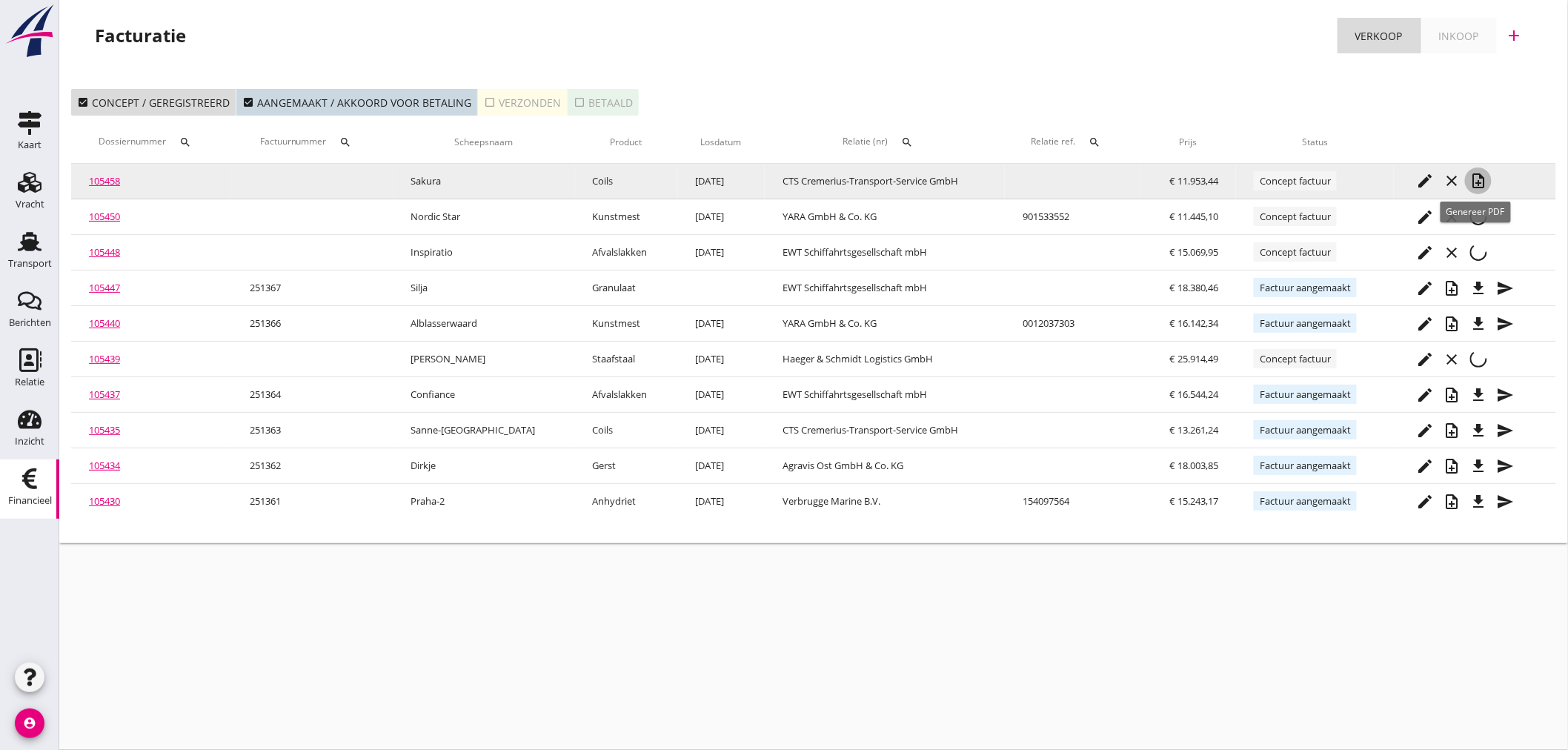
click at [1476, 178] on icon "note_add" at bounding box center [1478, 181] width 18 height 18
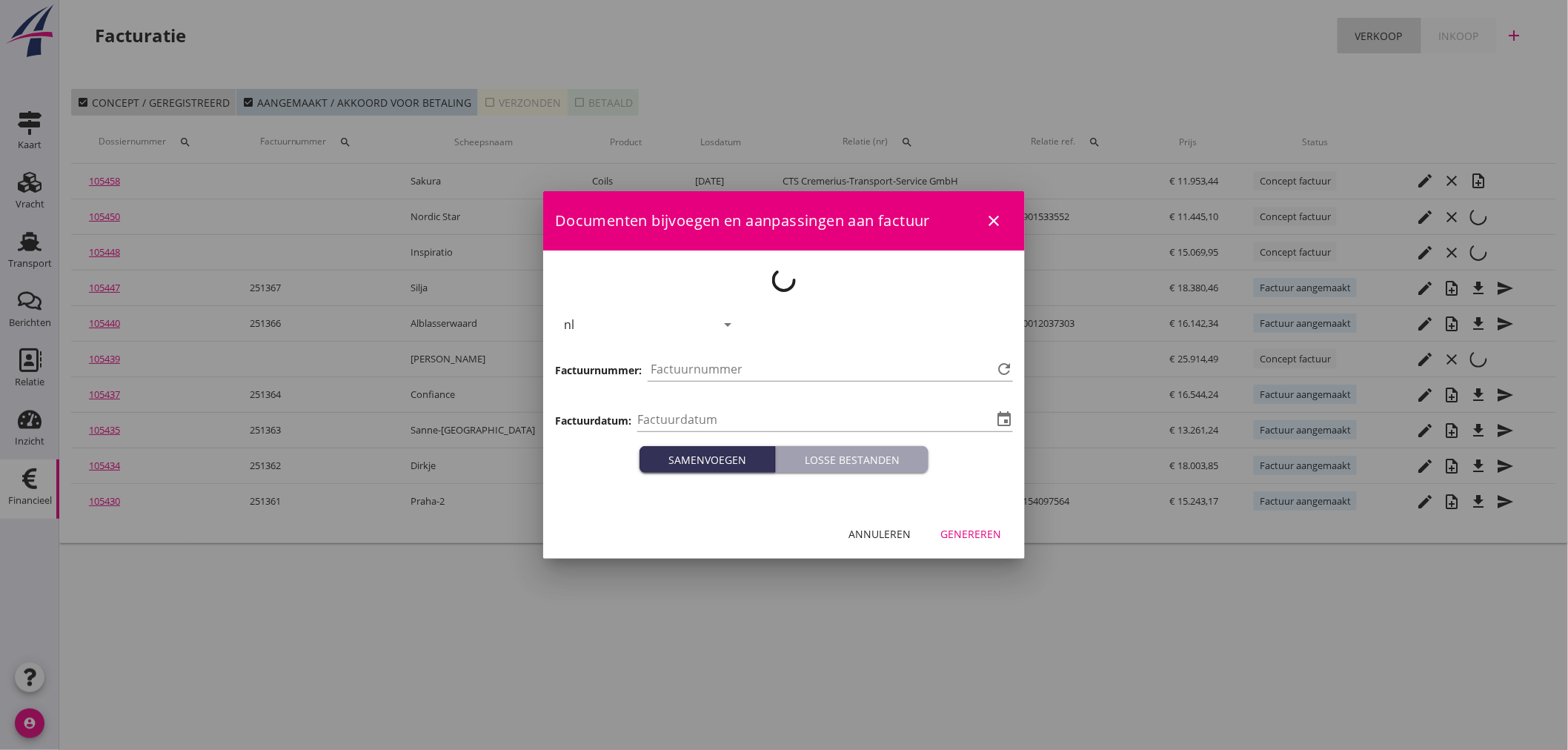
type input "[DATE]"
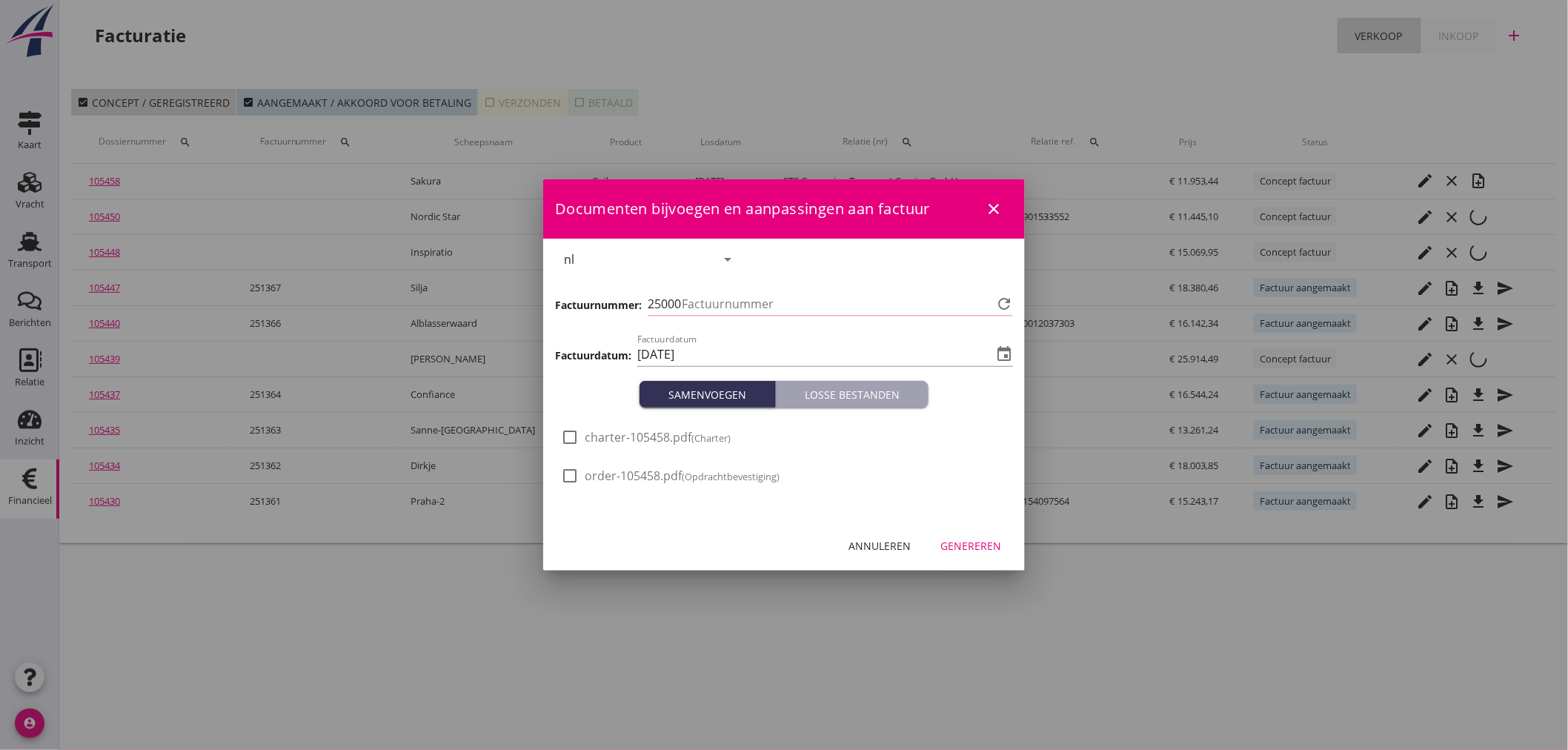
type input "1370"
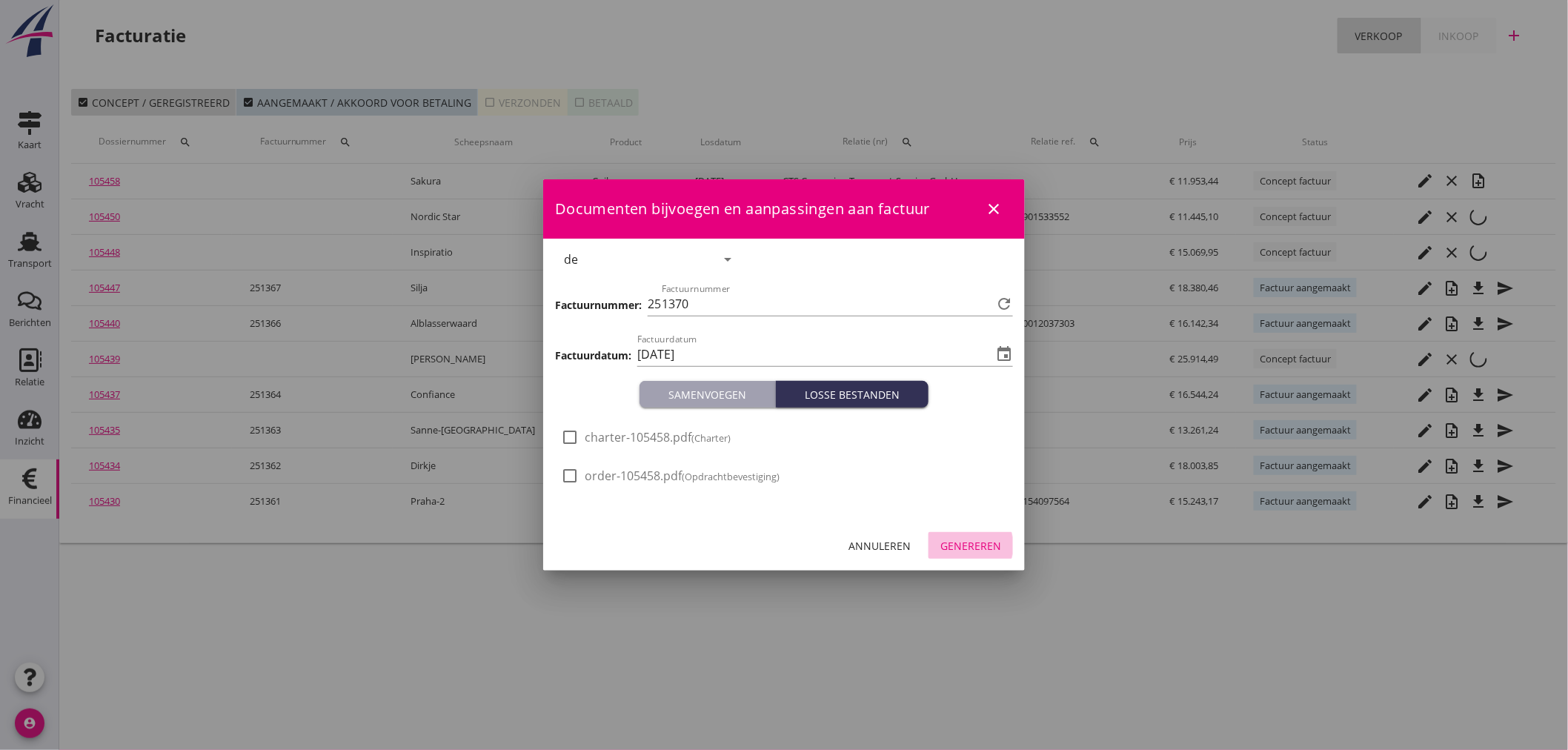
click at [979, 539] on div "Genereren" at bounding box center [970, 545] width 61 height 15
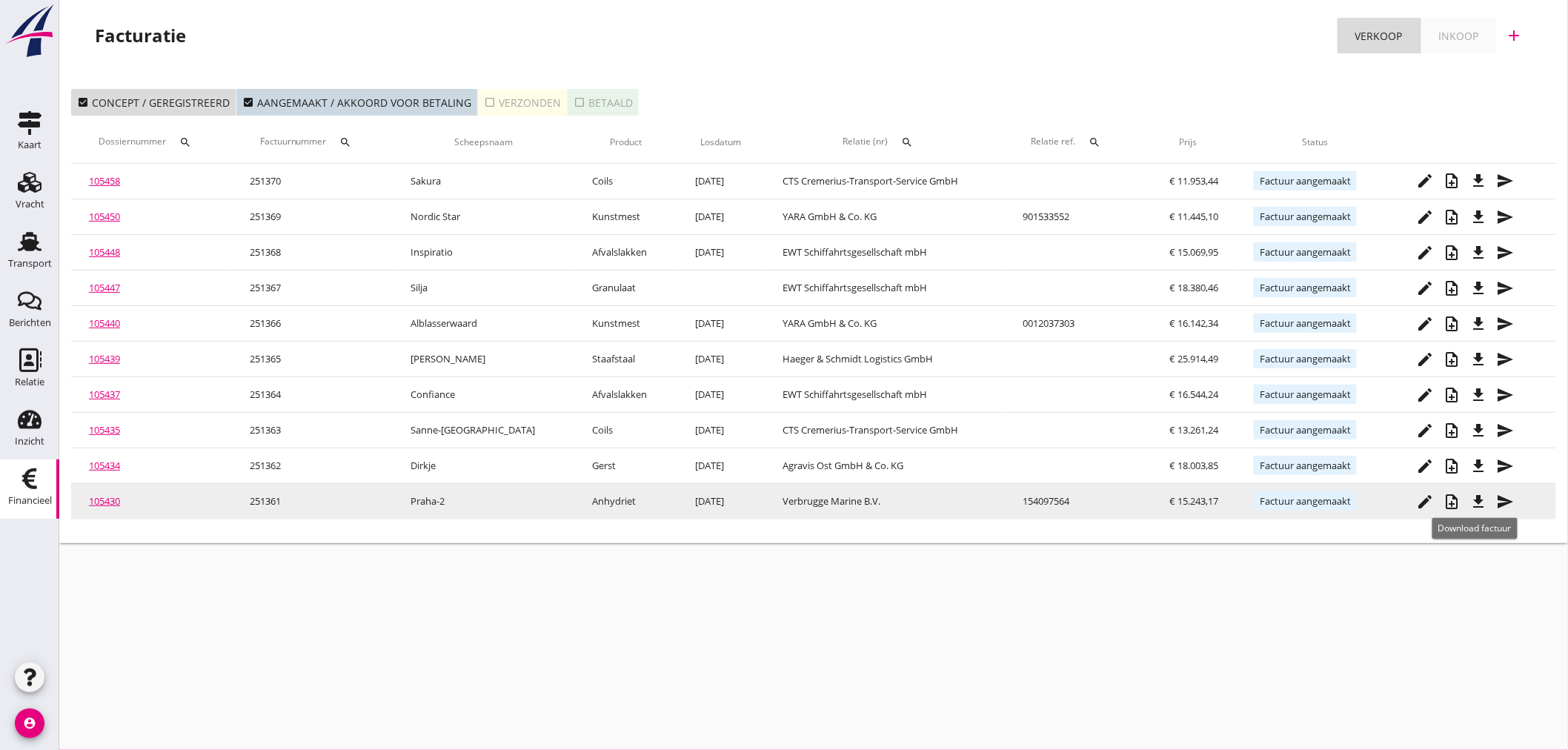
click at [1481, 497] on icon "file_download" at bounding box center [1478, 502] width 18 height 18
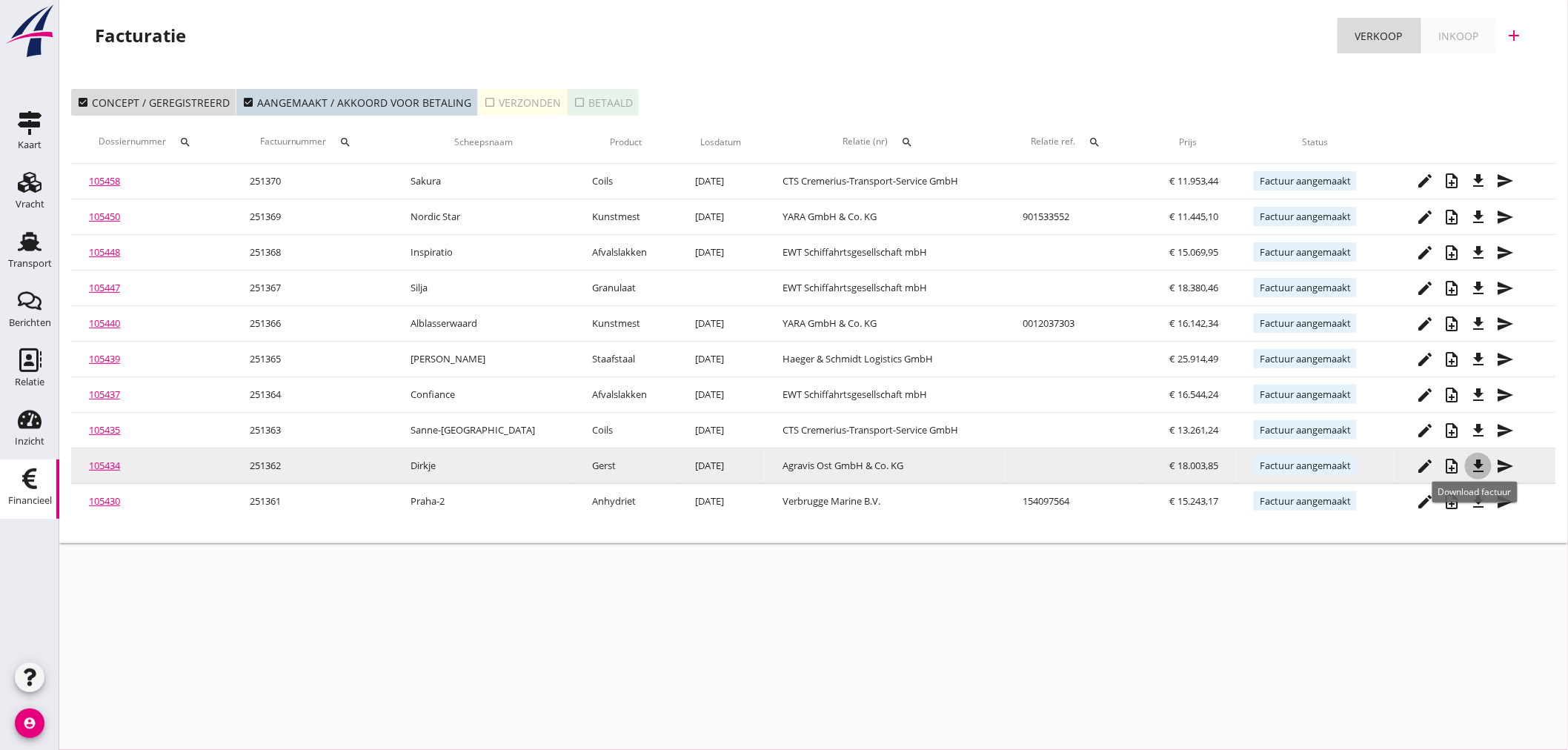
click at [1477, 469] on icon "file_download" at bounding box center [1478, 466] width 18 height 18
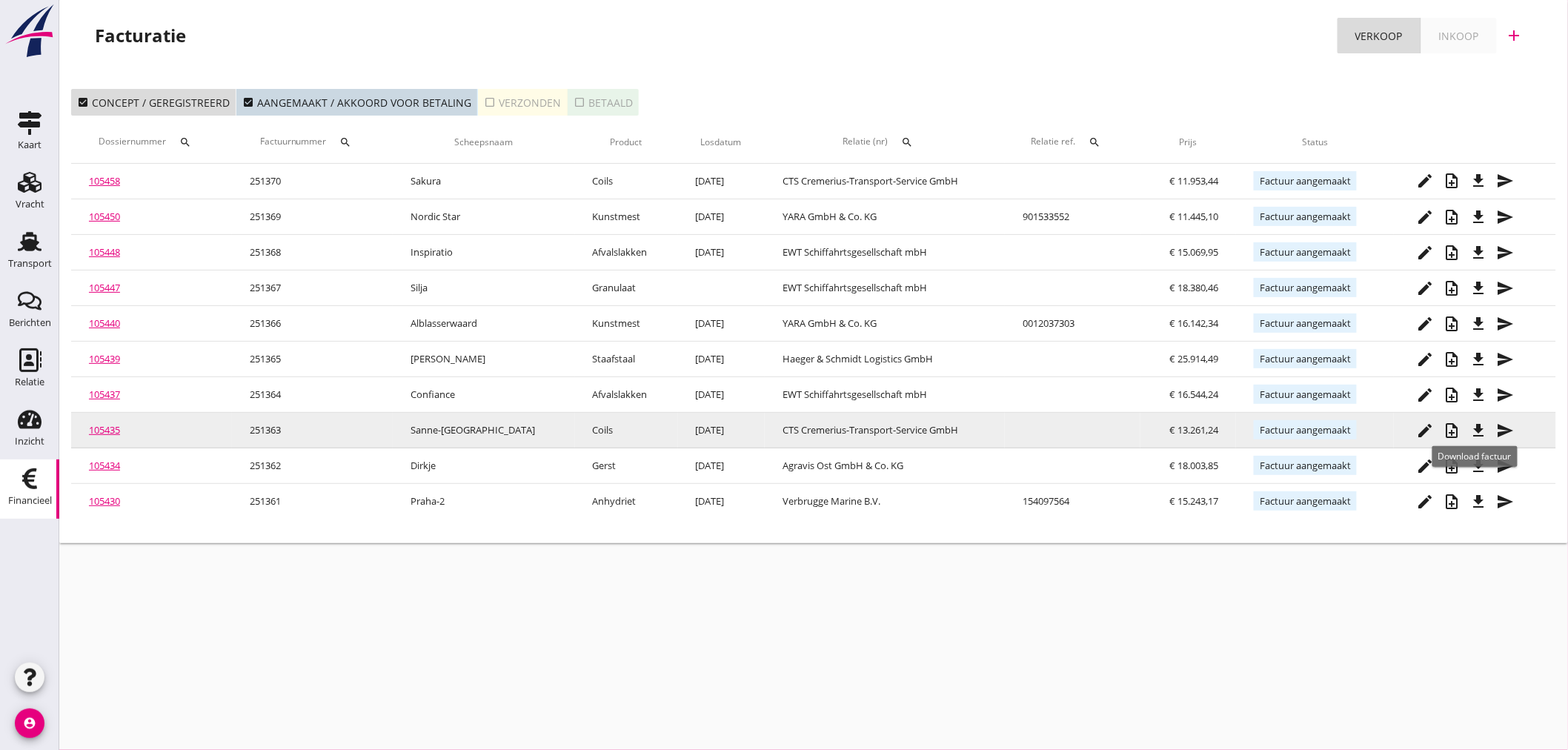
click at [1475, 432] on icon "file_download" at bounding box center [1478, 431] width 18 height 18
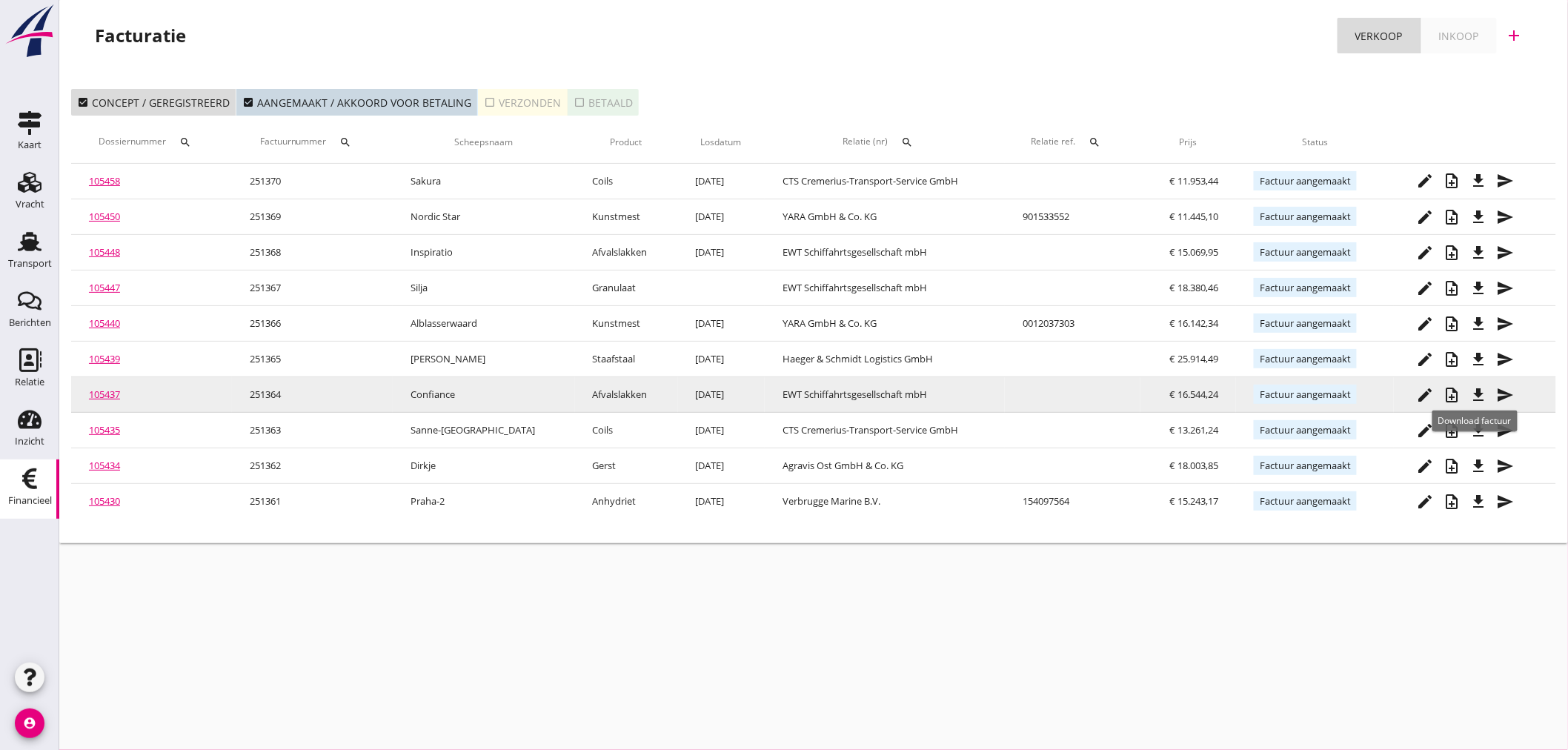
click at [1476, 393] on icon "file_download" at bounding box center [1478, 395] width 18 height 18
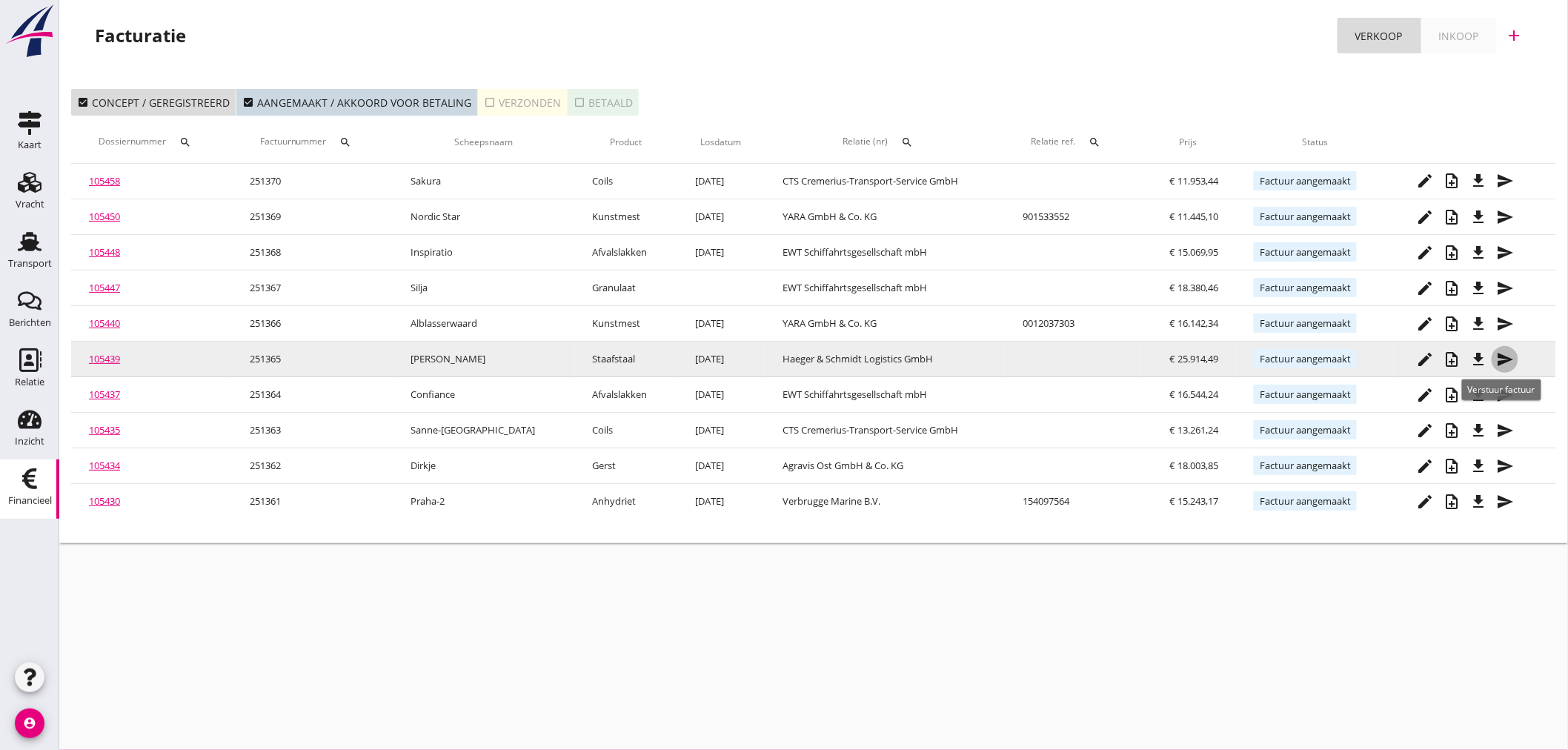
click at [1501, 354] on icon "send" at bounding box center [1505, 359] width 18 height 18
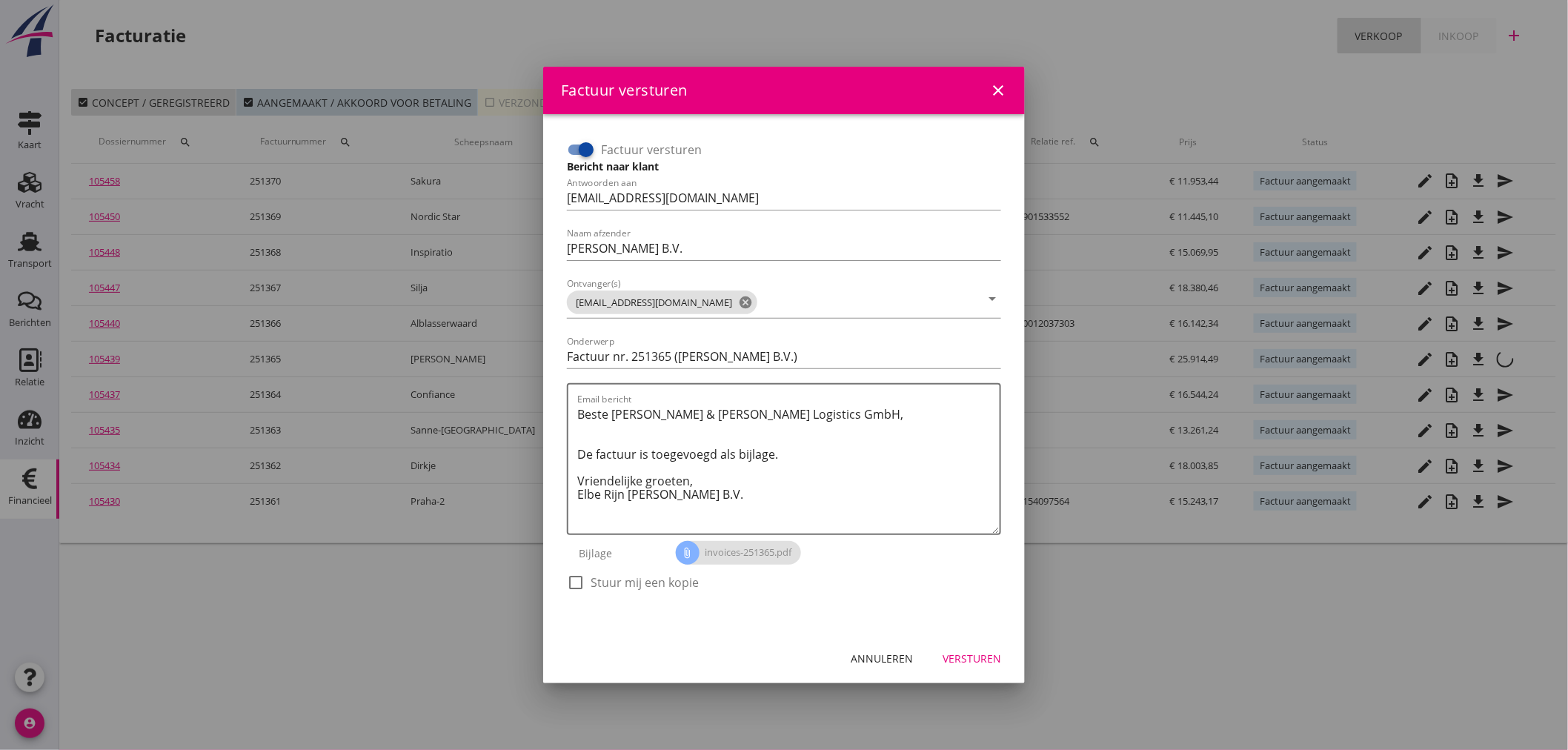
click at [1003, 87] on icon "close" at bounding box center [998, 91] width 18 height 18
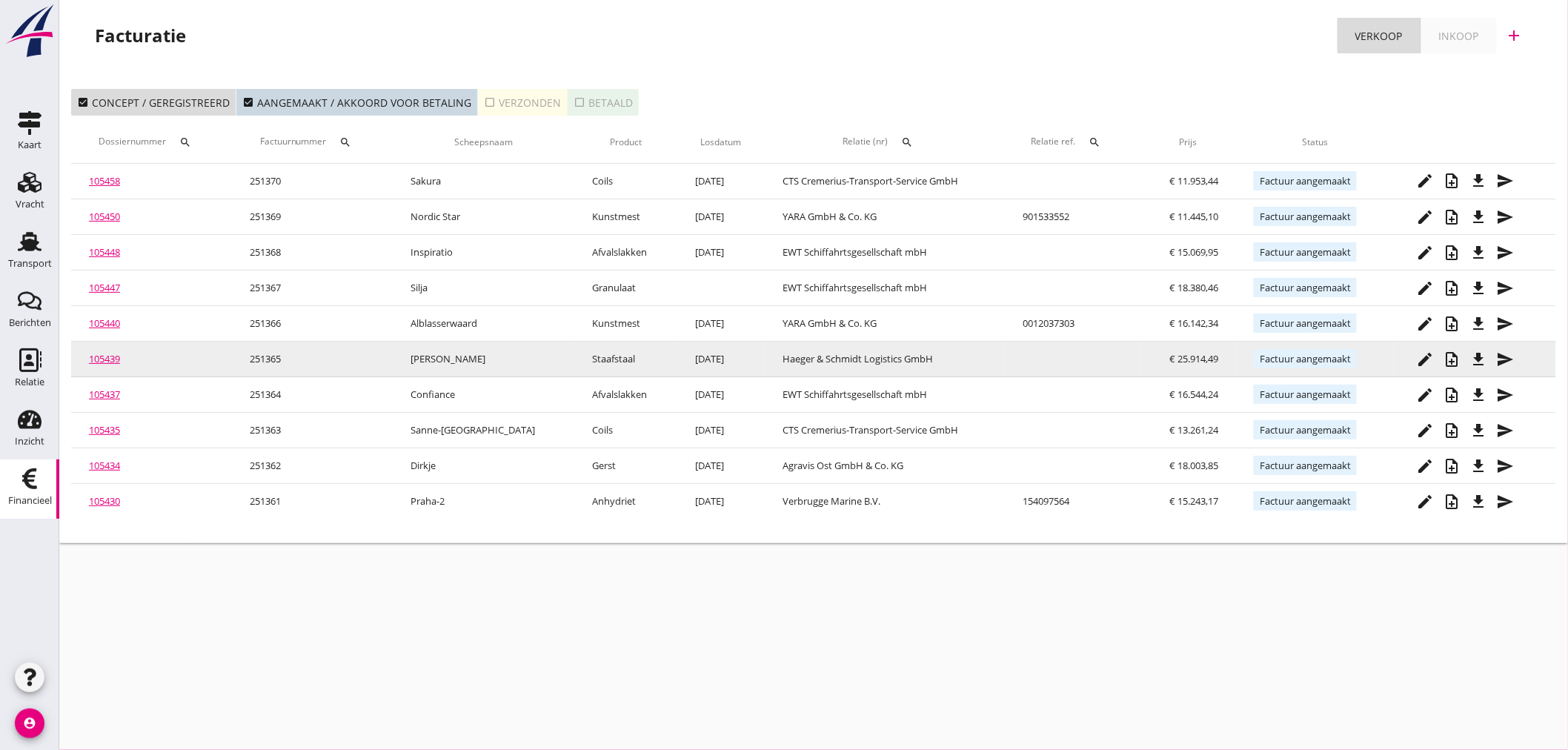
click at [1483, 356] on button "file_download" at bounding box center [1477, 359] width 26 height 26
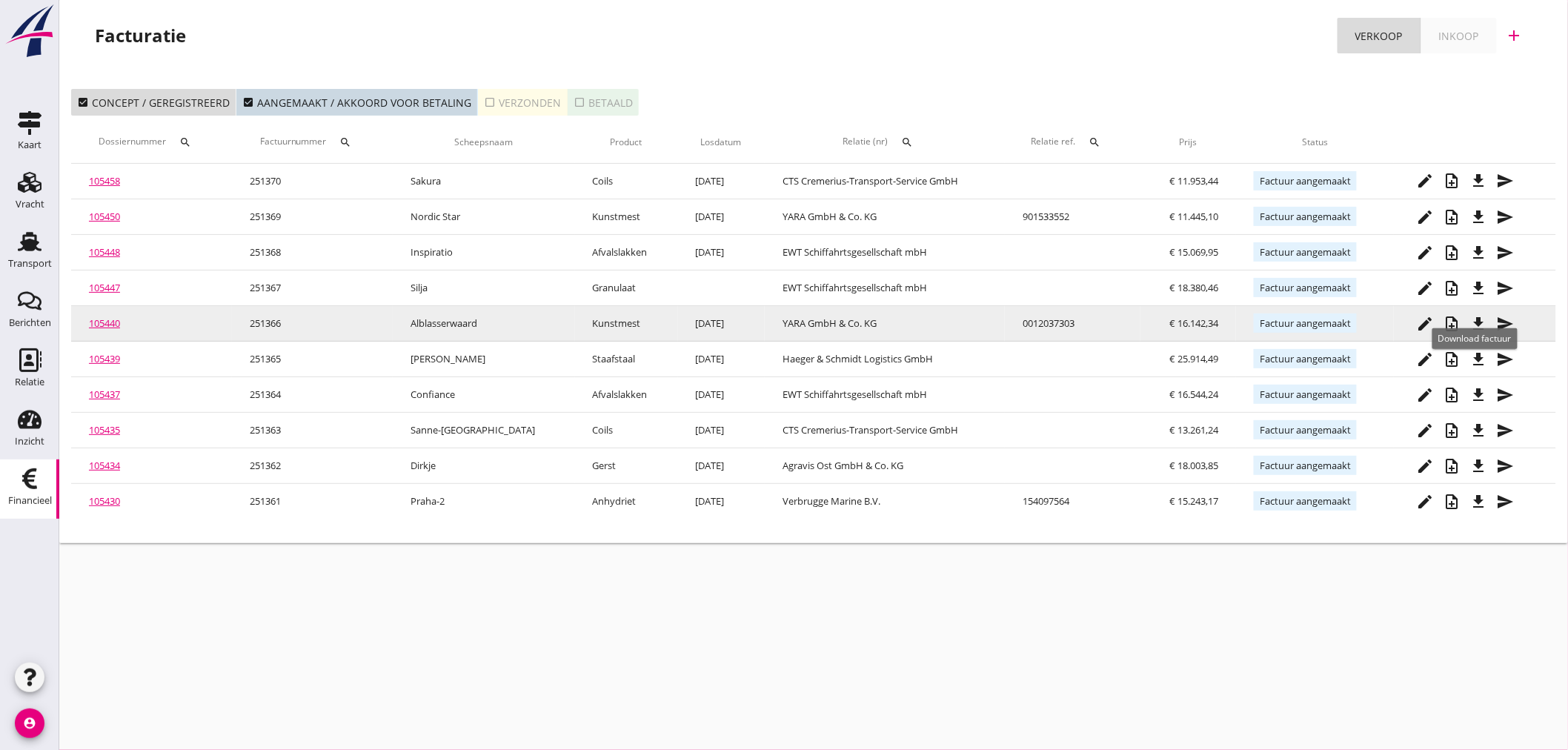
click at [1469, 319] on icon "file_download" at bounding box center [1478, 324] width 18 height 18
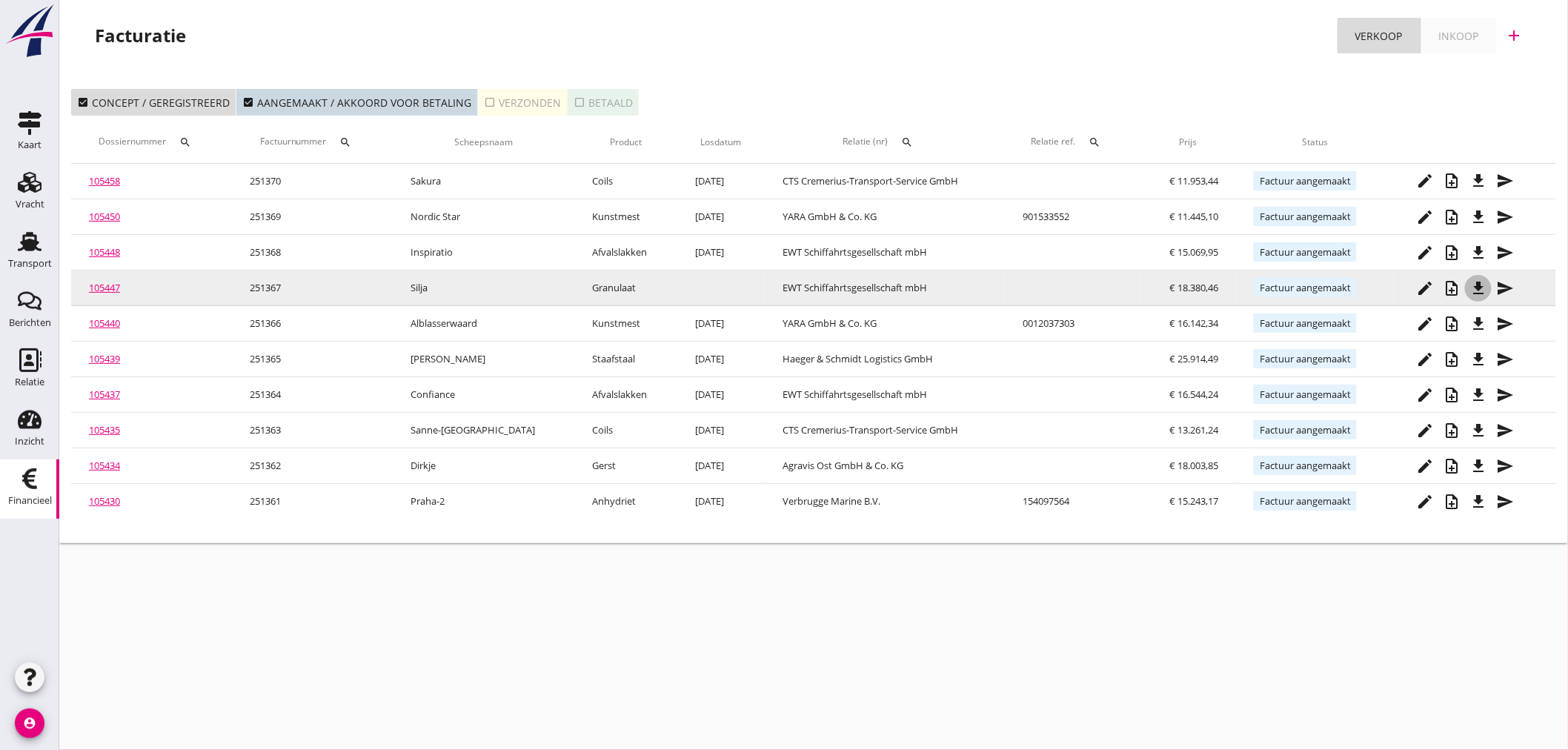
click at [1479, 297] on button "file_download" at bounding box center [1477, 287] width 26 height 26
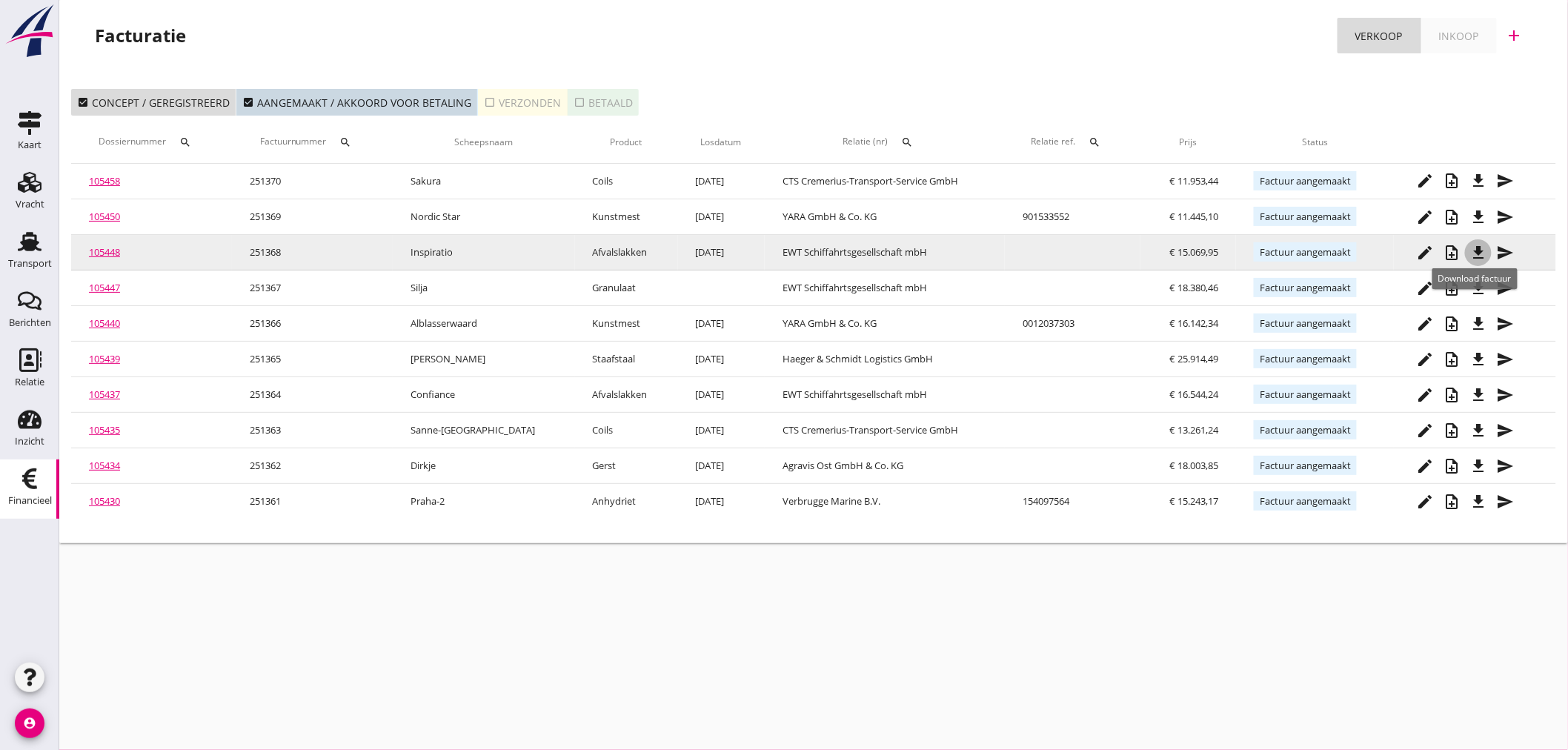
click at [1479, 246] on icon "file_download" at bounding box center [1478, 253] width 18 height 18
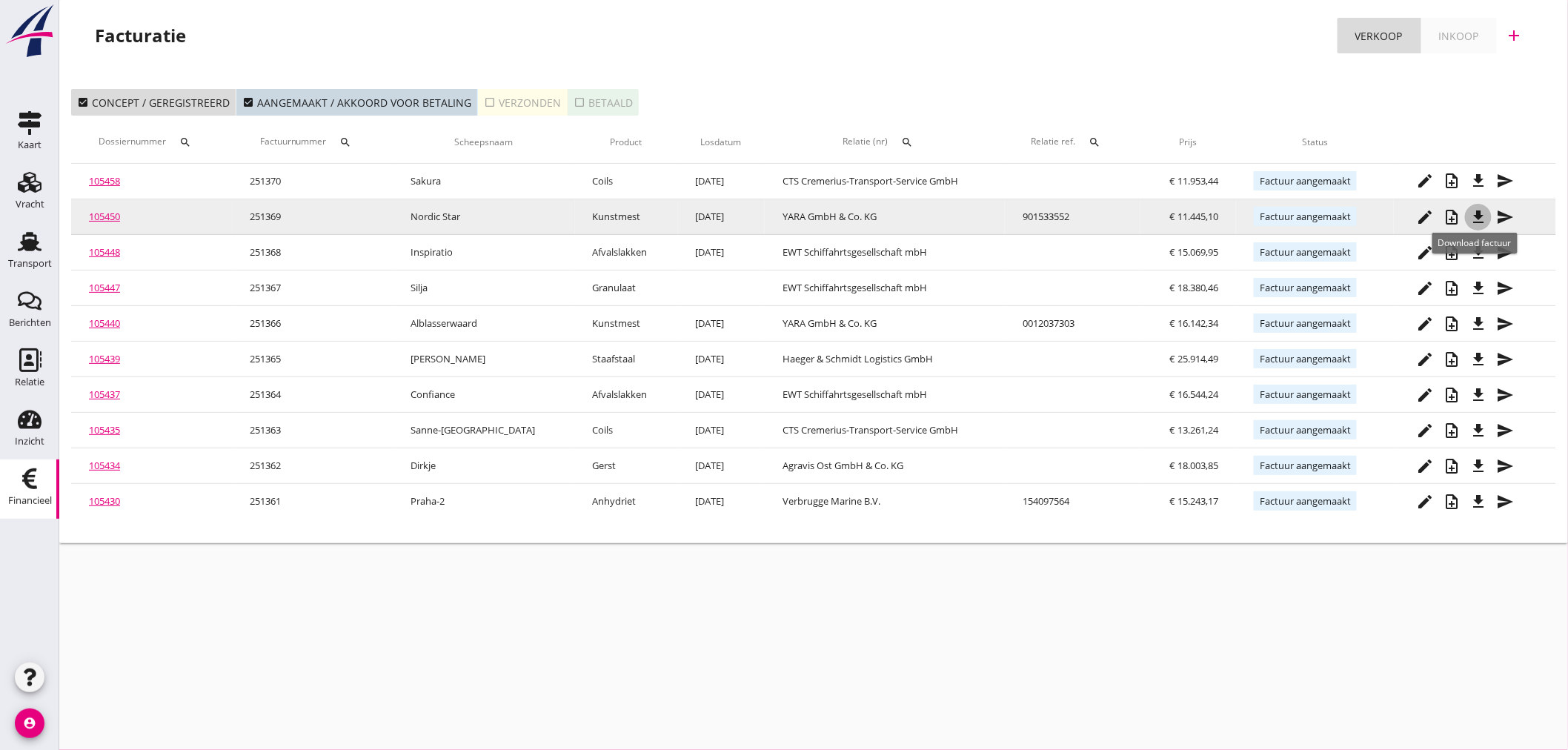
click at [1476, 217] on icon "file_download" at bounding box center [1478, 218] width 18 height 18
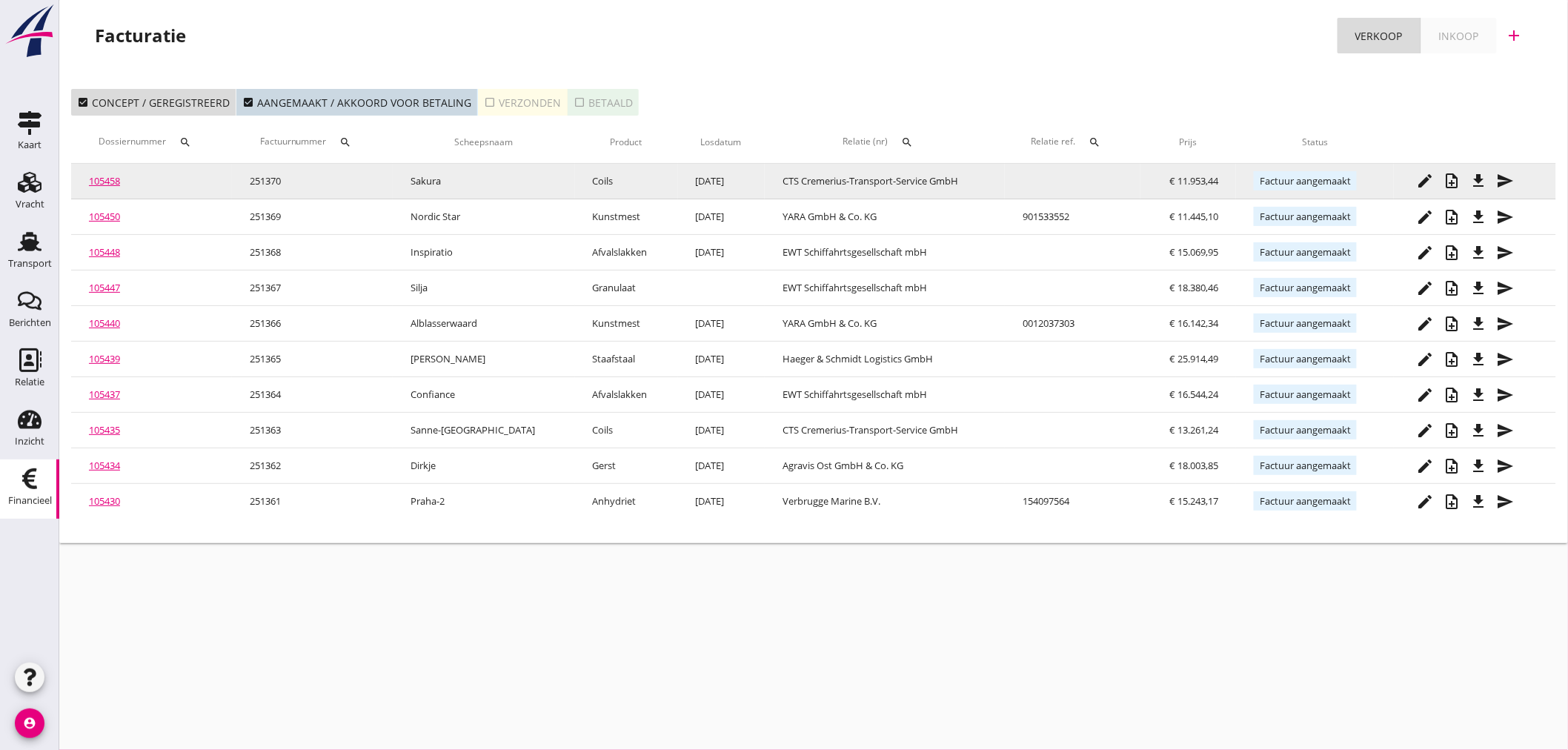
click at [1479, 176] on icon "file_download" at bounding box center [1478, 181] width 18 height 18
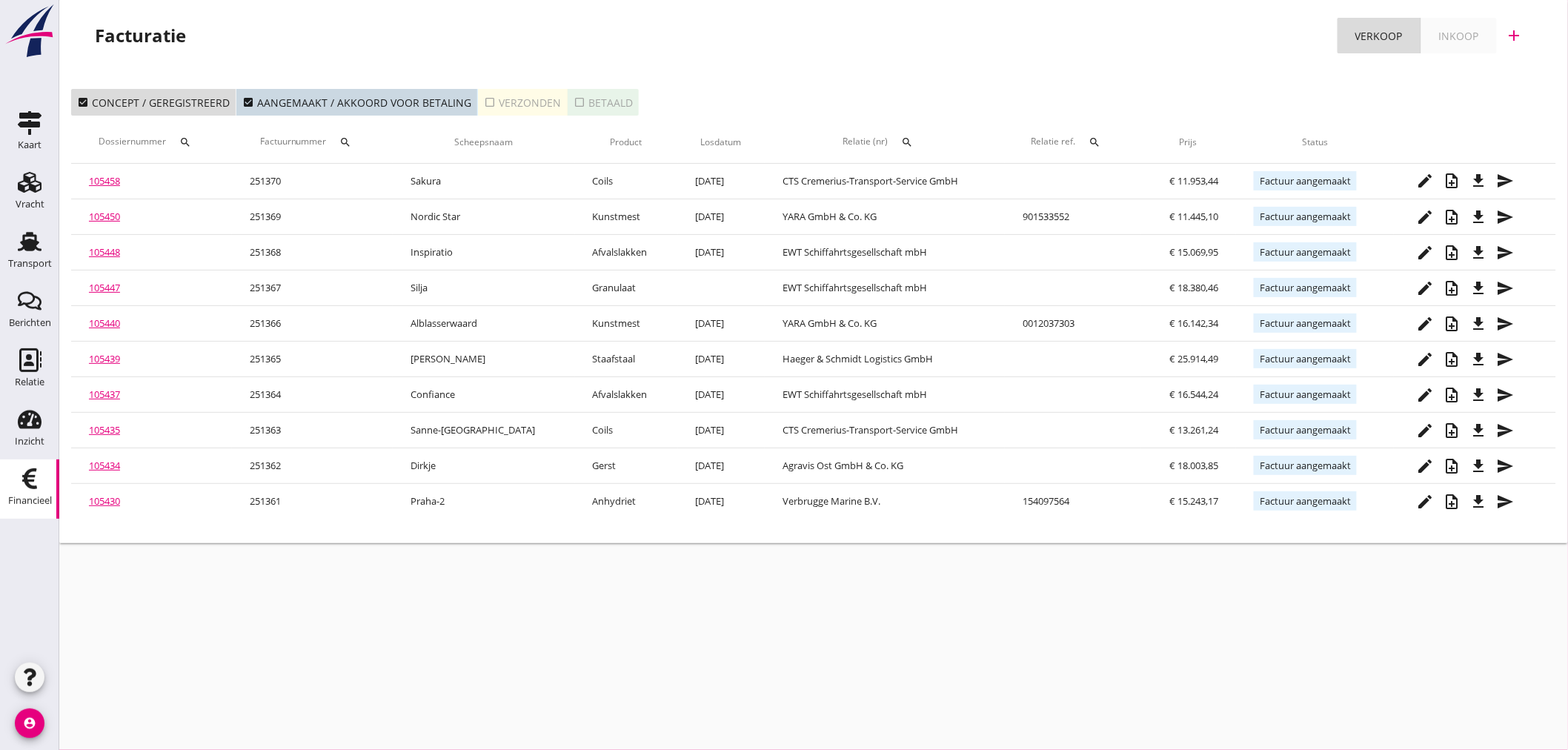
click at [322, 677] on div "cancel You are impersonating another user. Facturatie Verkoop Inkoop add check_…" at bounding box center [813, 375] width 1509 height 750
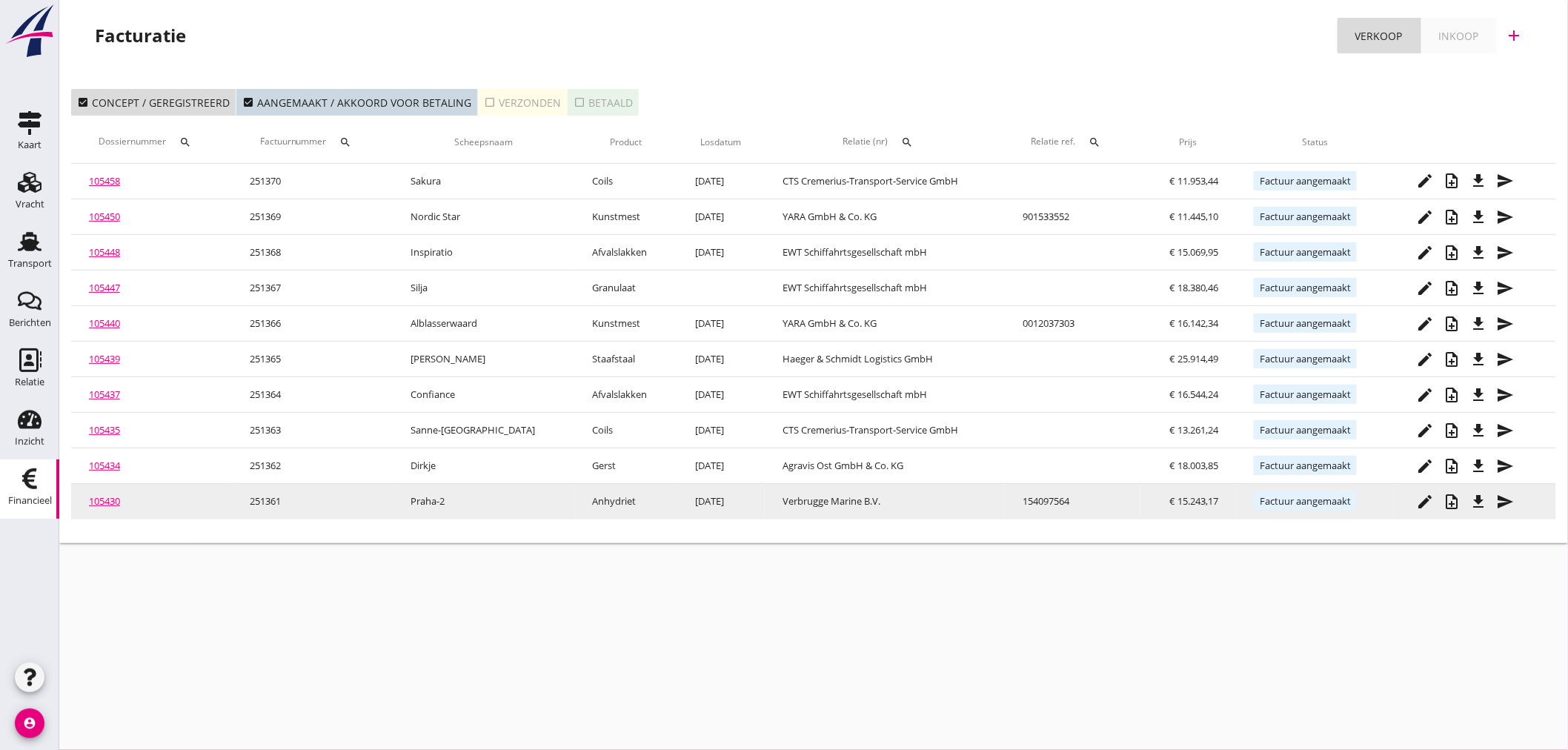
click at [1501, 500] on icon "send" at bounding box center [1505, 502] width 18 height 18
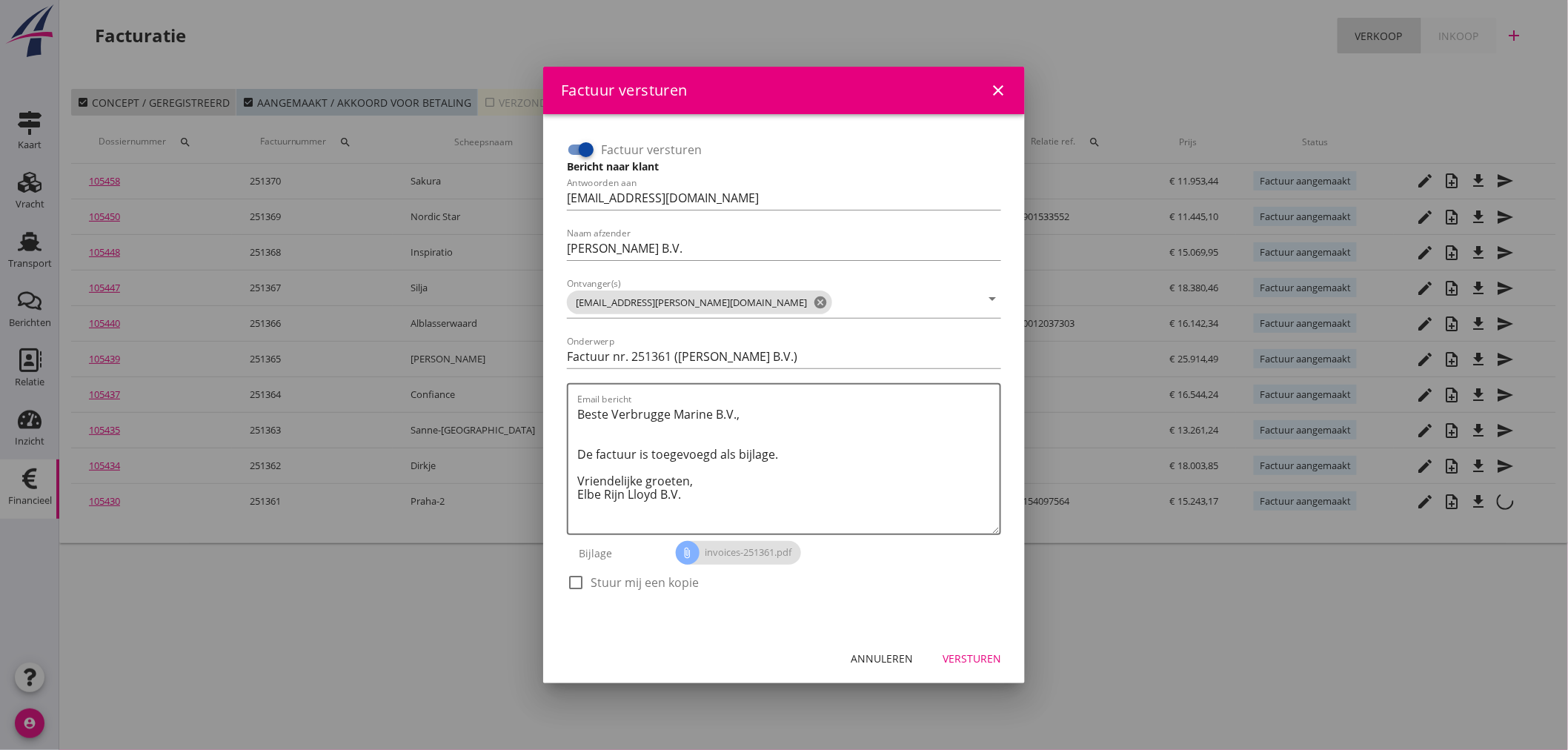
click at [587, 583] on div at bounding box center [576, 582] width 25 height 25
checkbox input "true"
click at [979, 656] on div "Versturen" at bounding box center [971, 657] width 59 height 15
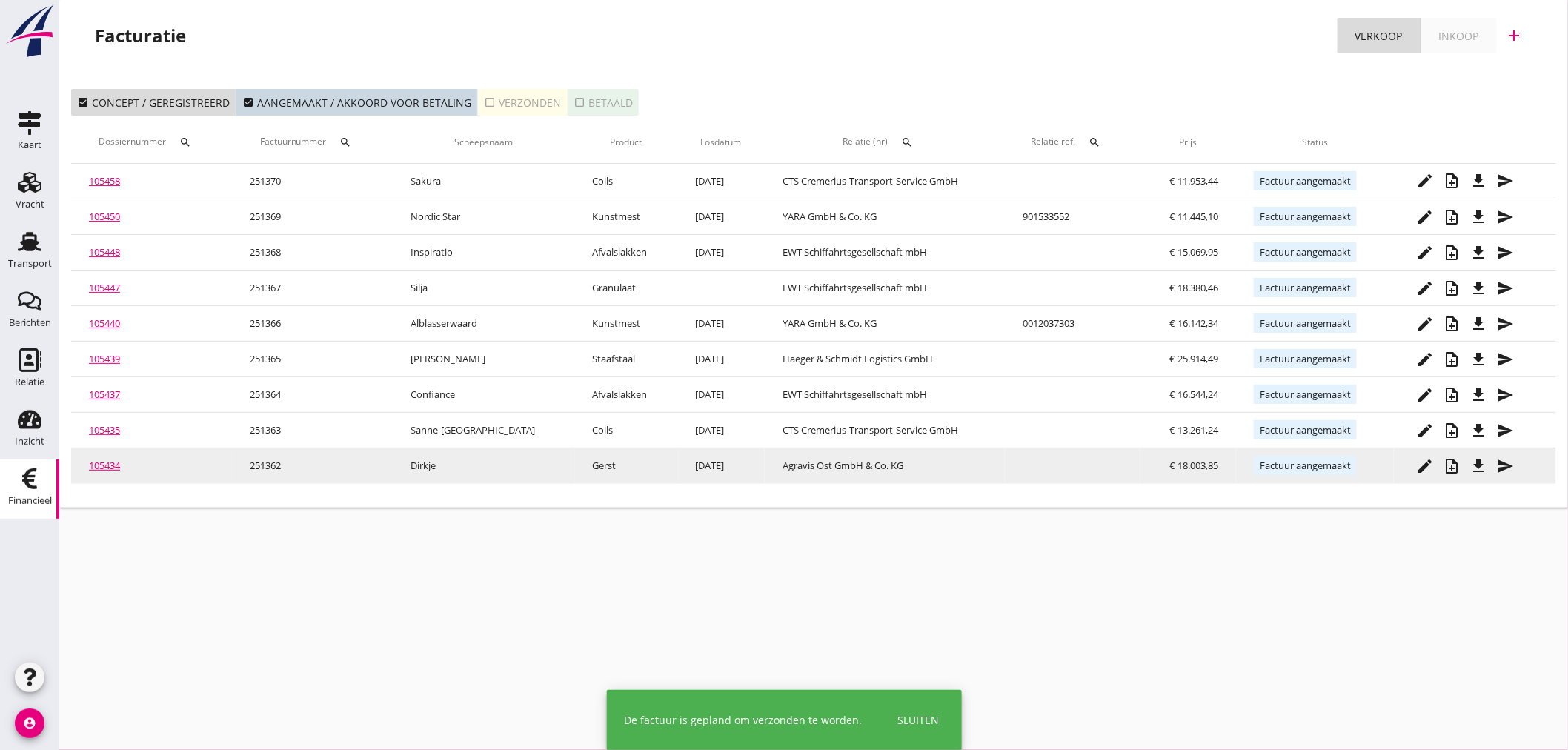
click at [1509, 472] on icon "send" at bounding box center [1505, 466] width 18 height 18
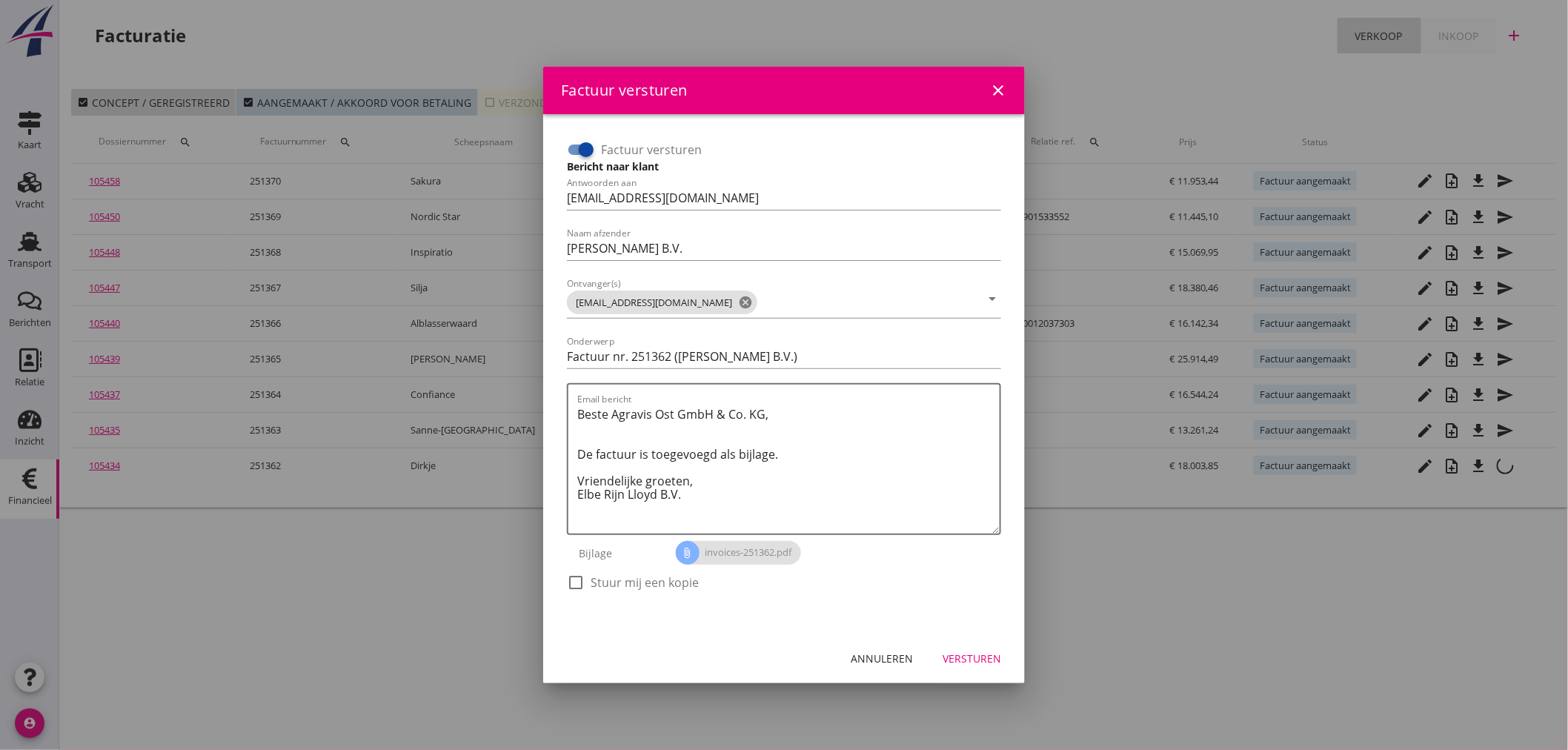
click at [596, 578] on label "Stuur mij een kopie" at bounding box center [644, 582] width 108 height 15
checkbox input "true"
click at [979, 656] on div "Versturen" at bounding box center [971, 657] width 59 height 15
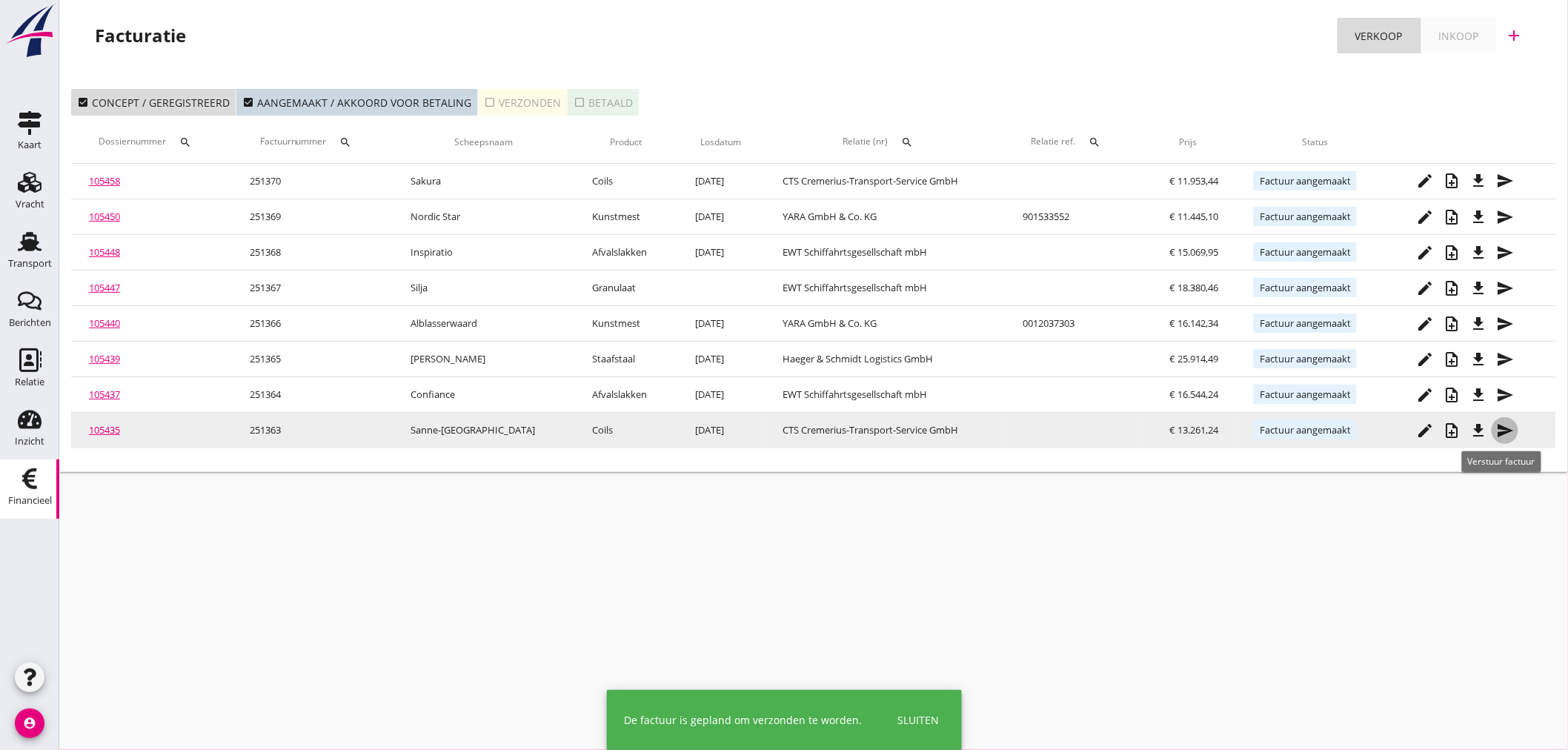
click at [1501, 433] on icon "send" at bounding box center [1505, 431] width 18 height 18
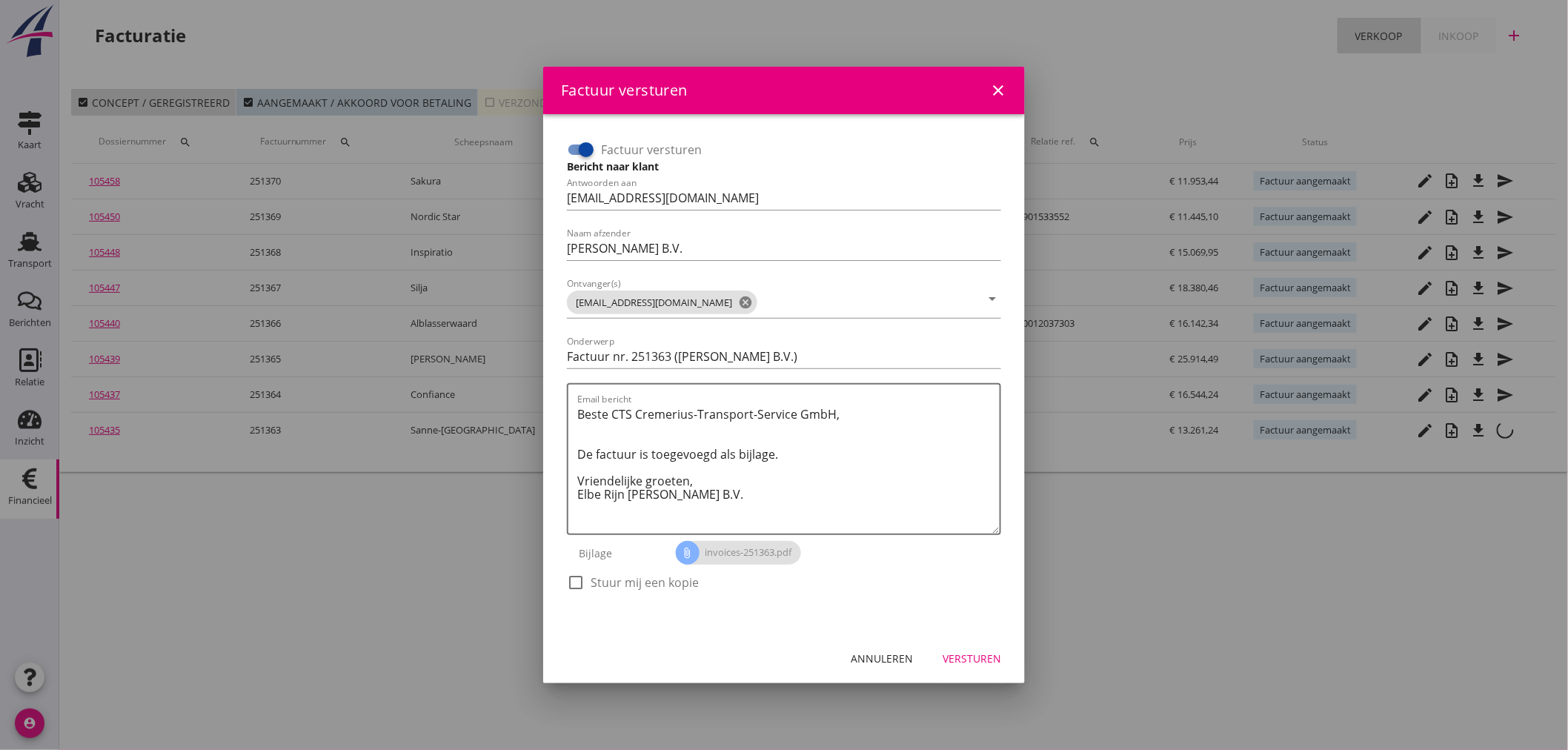
click at [646, 575] on label "Stuur mij een kopie" at bounding box center [644, 582] width 108 height 15
checkbox input "true"
click at [952, 652] on div "Versturen" at bounding box center [971, 657] width 59 height 15
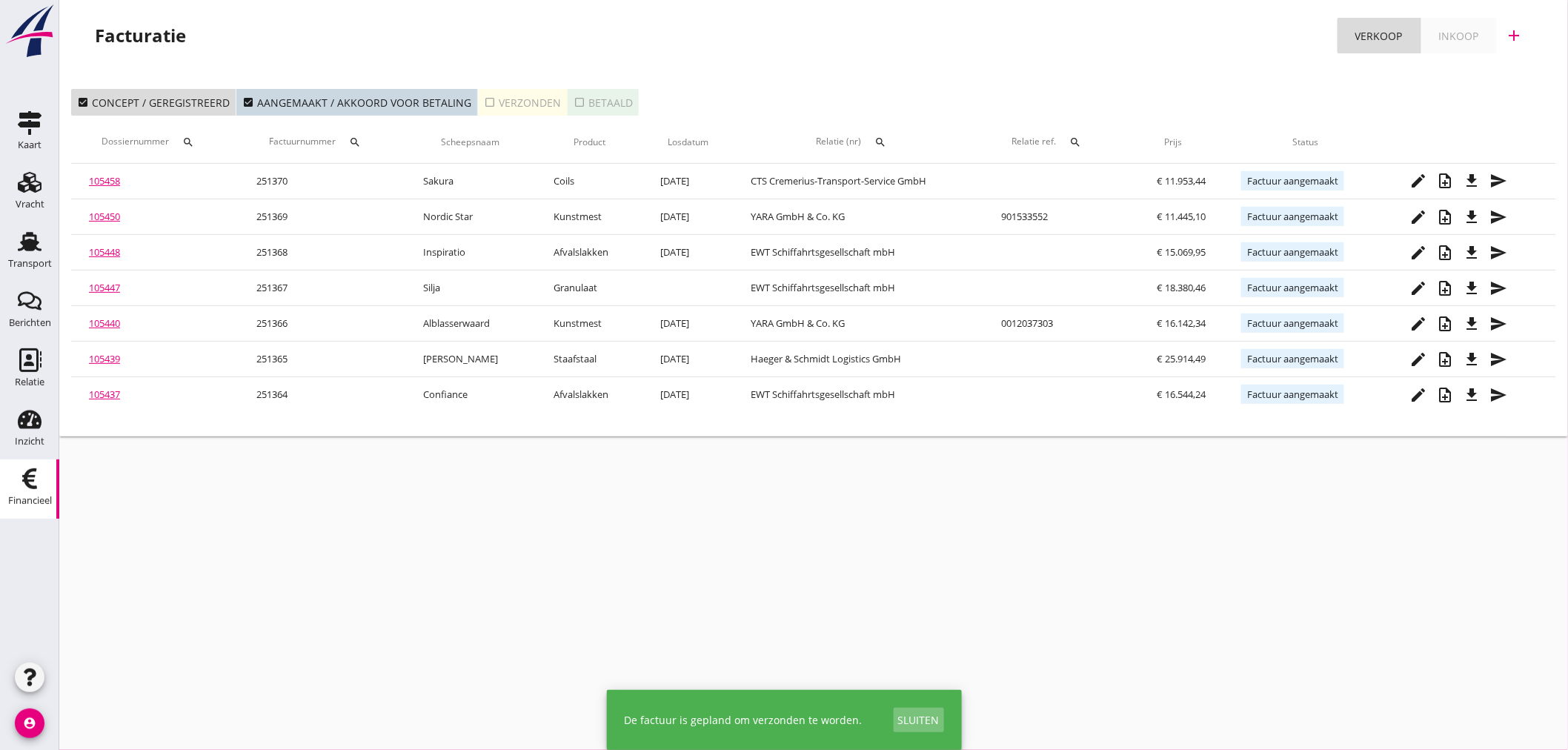
drag, startPoint x: 928, startPoint y: 724, endPoint x: 1094, endPoint y: 636, distance: 187.9
click at [945, 709] on div "De factuur is gepland om verzonden [PERSON_NAME]. Sluiten" at bounding box center [784, 720] width 355 height 60
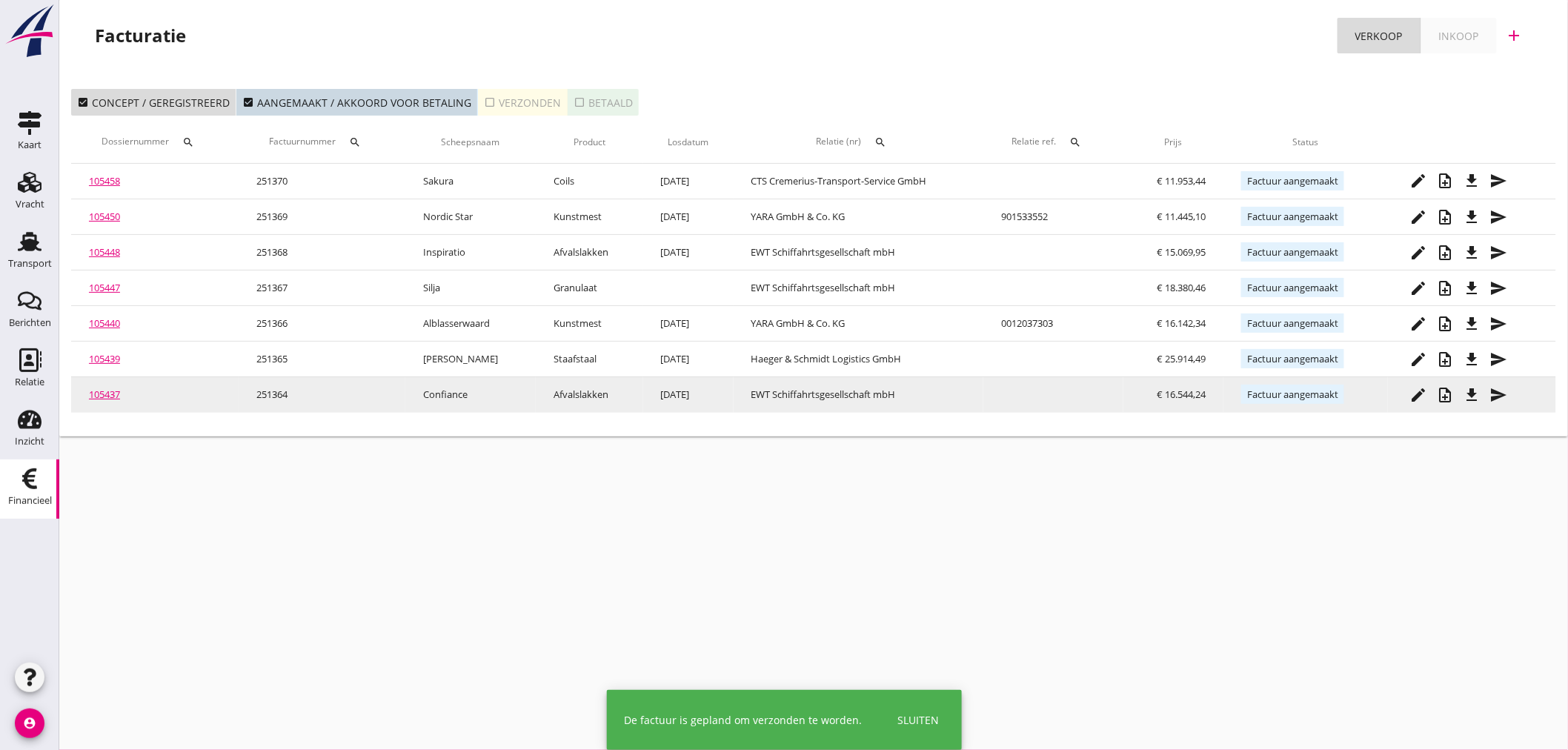
click at [1505, 393] on icon "send" at bounding box center [1499, 395] width 18 height 18
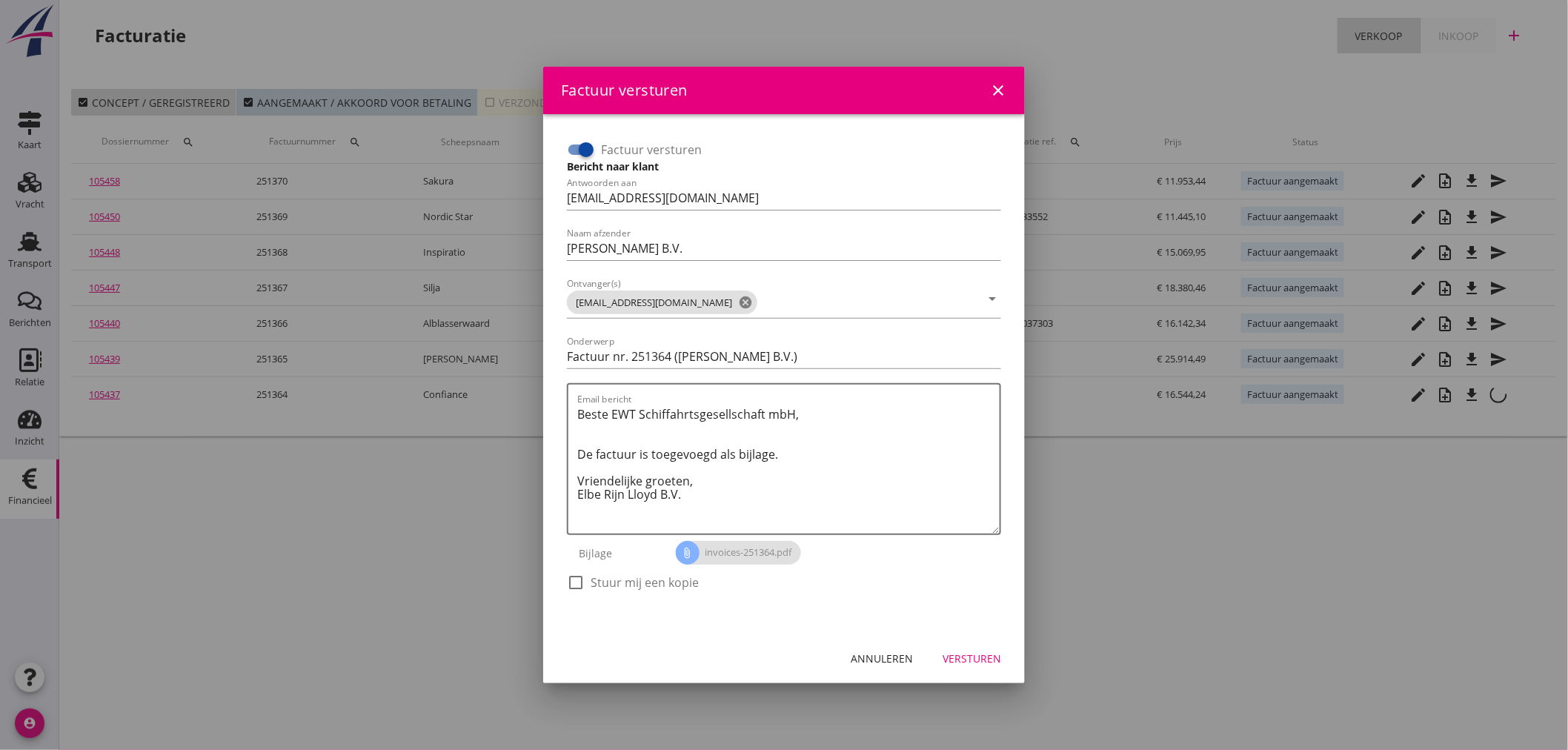
click at [597, 582] on label "Stuur mij een kopie" at bounding box center [644, 582] width 108 height 15
checkbox input "true"
click at [950, 656] on div "Versturen" at bounding box center [971, 657] width 59 height 15
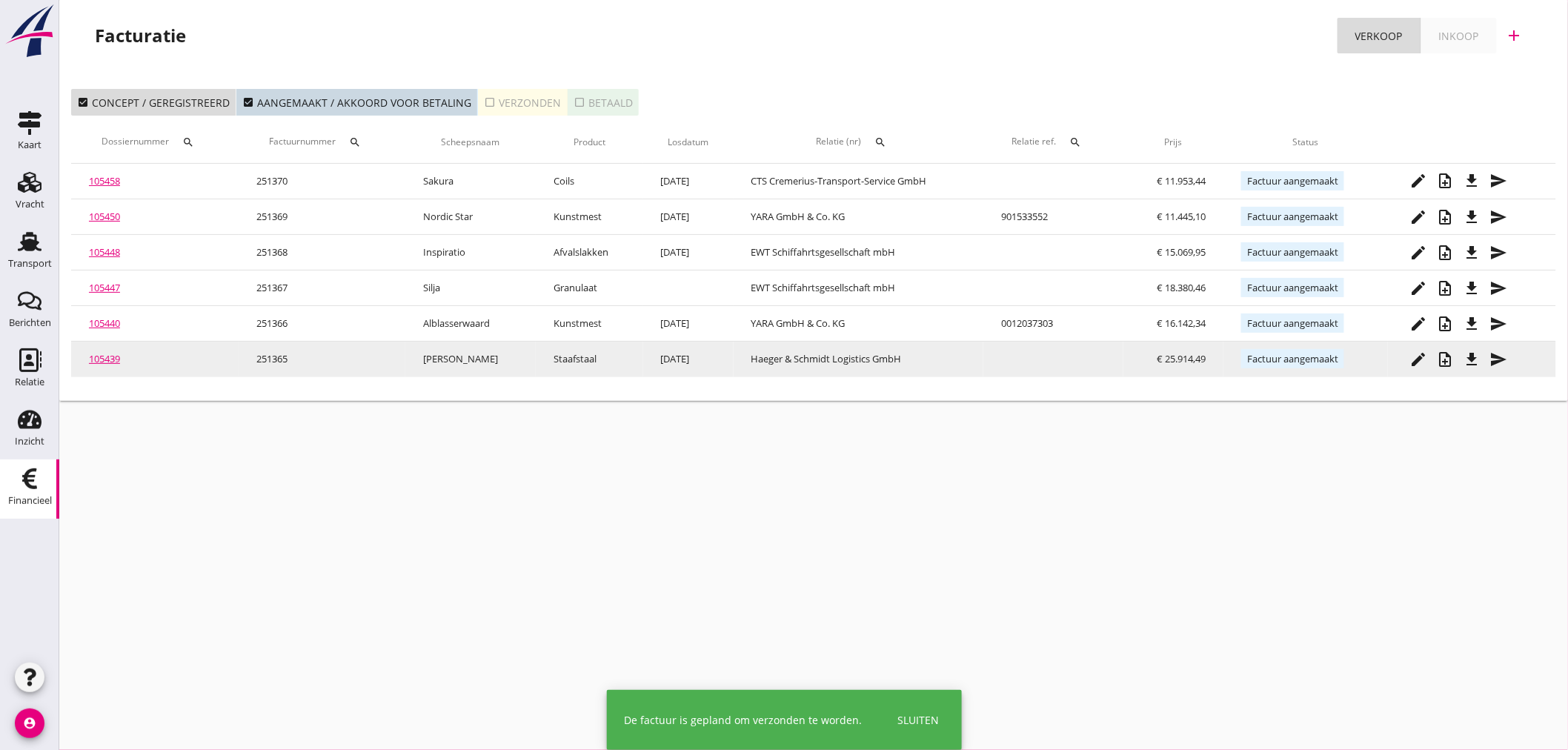
click at [1497, 356] on icon "send" at bounding box center [1499, 359] width 18 height 18
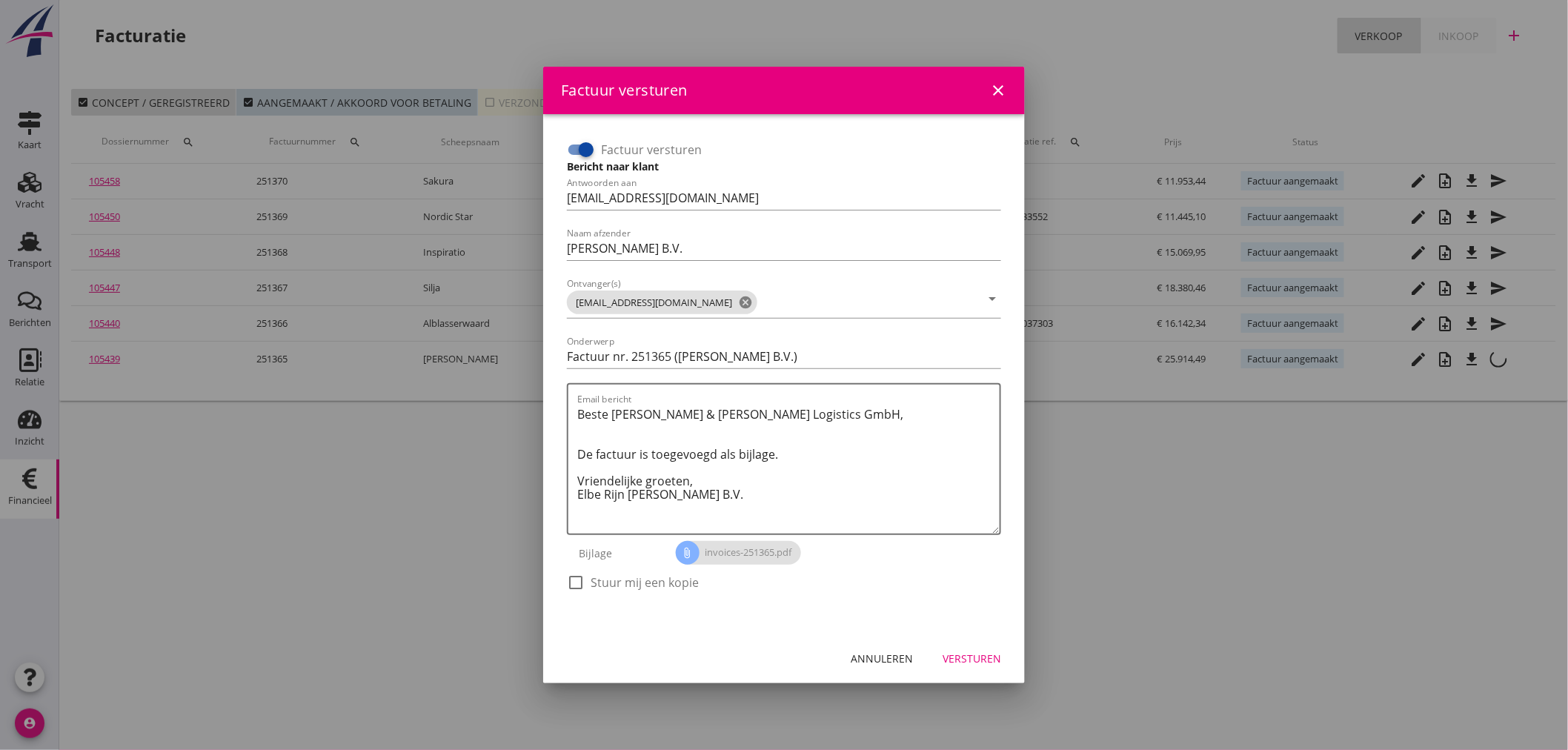
click at [635, 575] on label "Stuur mij een kopie" at bounding box center [644, 582] width 108 height 15
checkbox input "true"
drag, startPoint x: 979, startPoint y: 664, endPoint x: 1030, endPoint y: 687, distance: 55.9
click at [979, 665] on button "Versturen" at bounding box center [971, 657] width 83 height 26
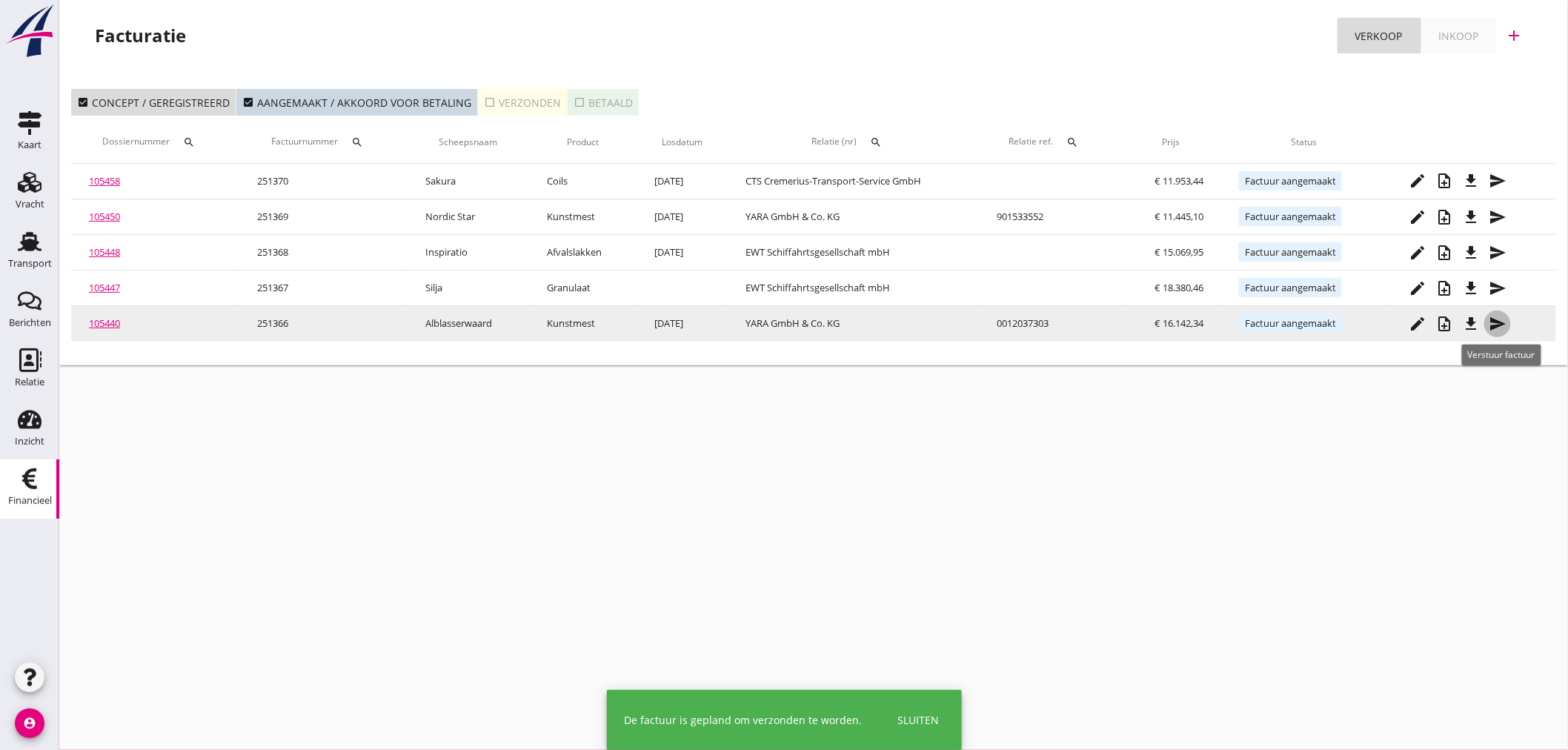
click at [1505, 313] on button "send" at bounding box center [1497, 323] width 26 height 26
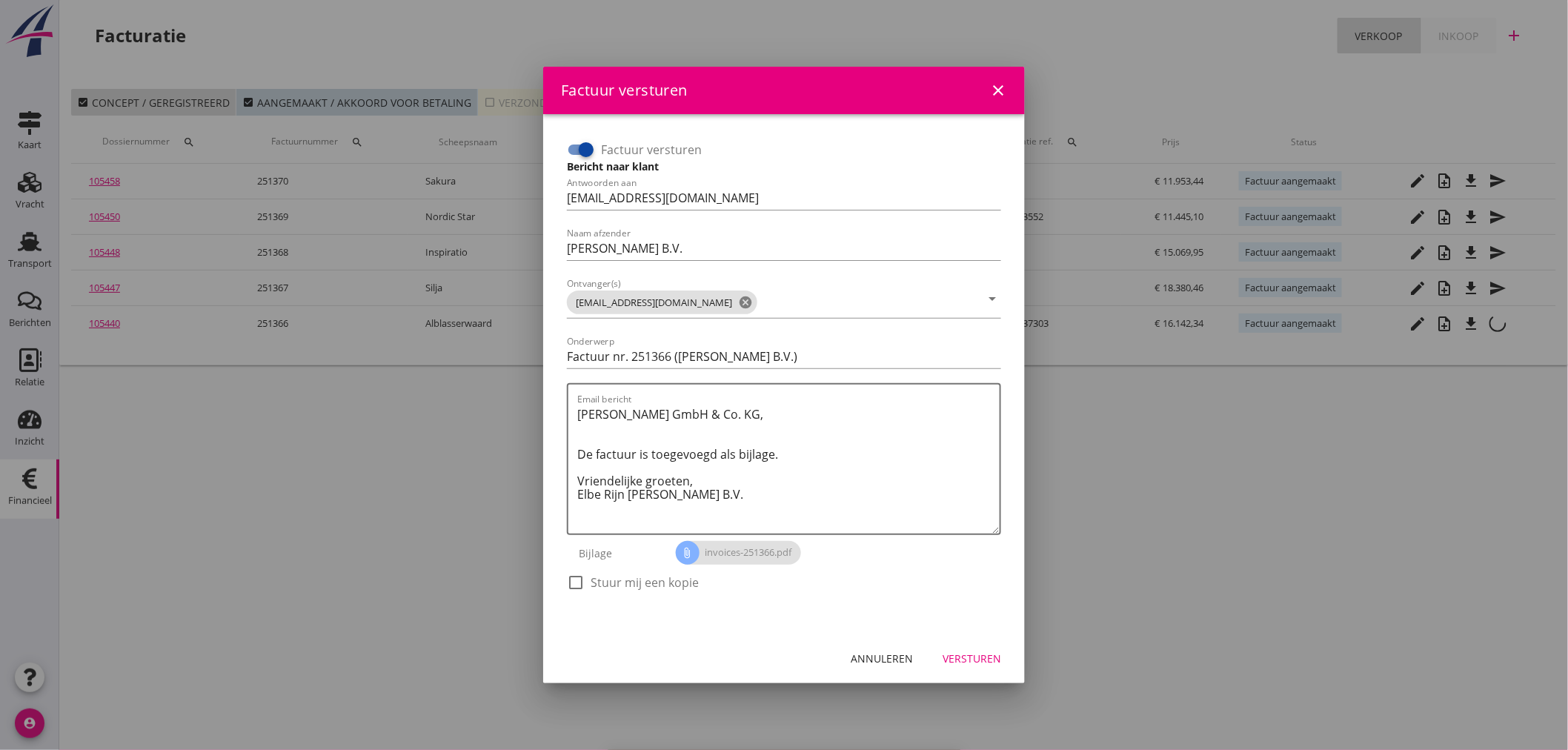
click at [606, 580] on label "Stuur mij een kopie" at bounding box center [644, 582] width 108 height 15
checkbox input "true"
click at [963, 657] on div "Versturen" at bounding box center [971, 657] width 59 height 15
click at [1067, 708] on div at bounding box center [784, 375] width 1568 height 750
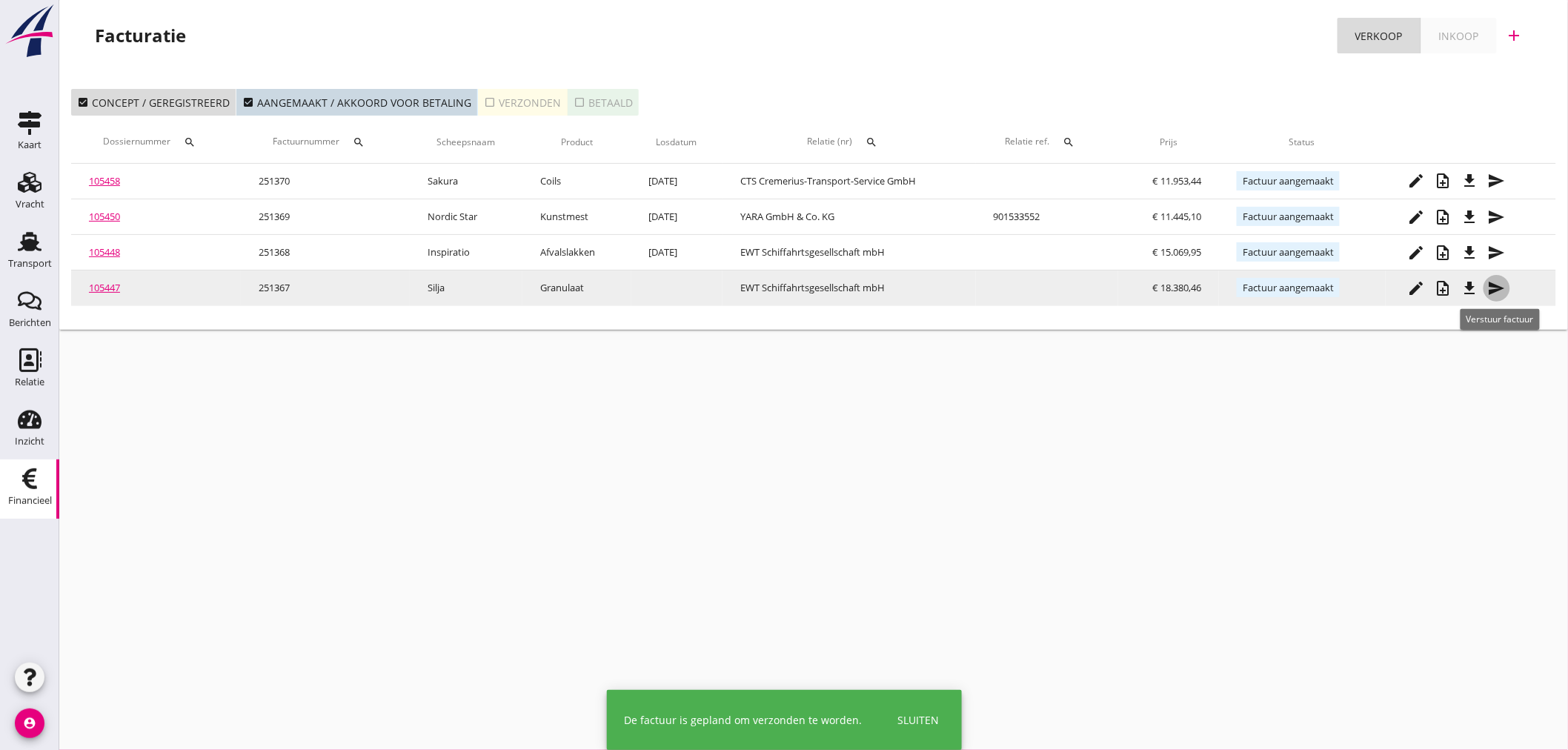
click at [1500, 286] on icon "send" at bounding box center [1497, 288] width 18 height 18
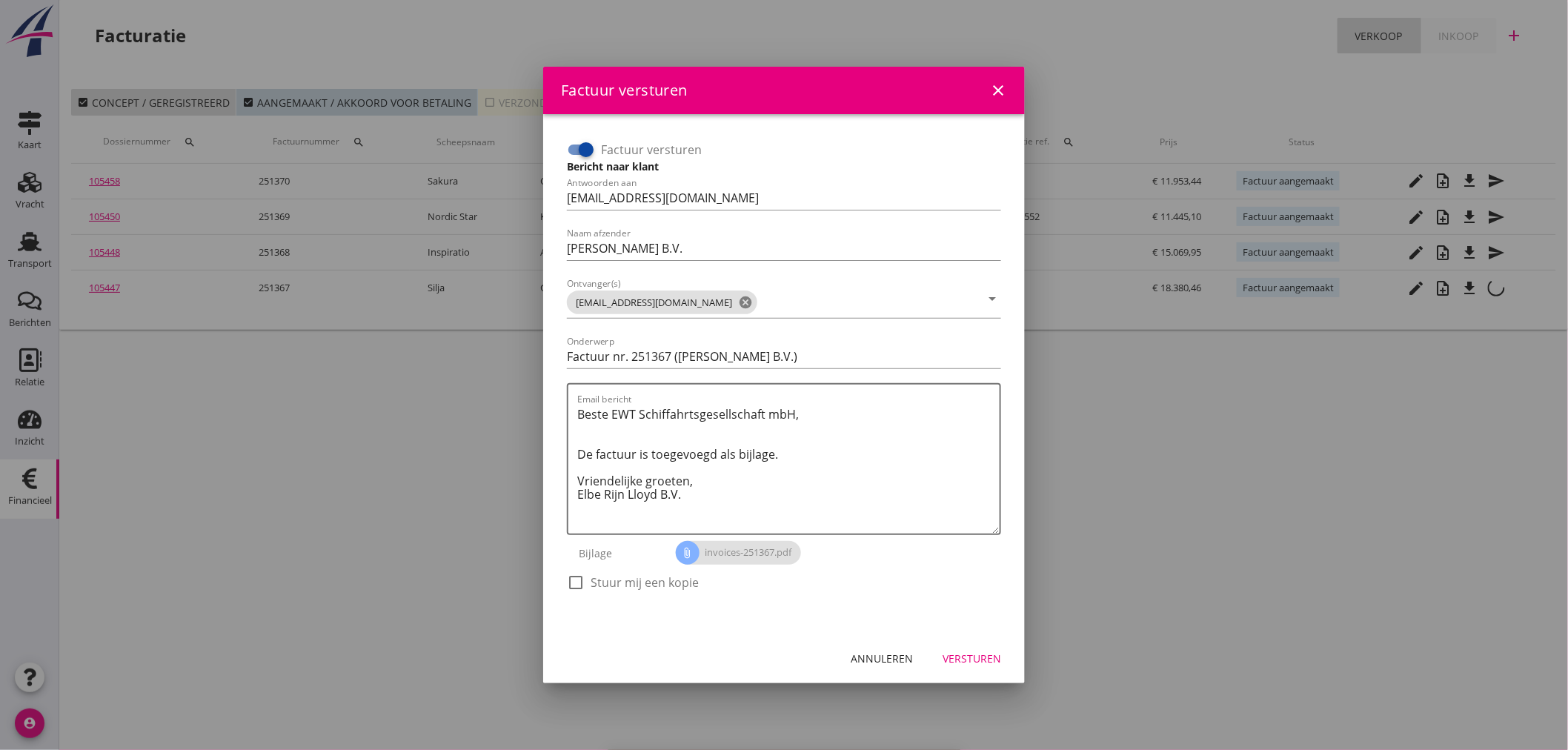
click at [634, 576] on label "Stuur mij een kopie" at bounding box center [644, 582] width 108 height 15
checkbox input "true"
click at [974, 656] on div "Versturen" at bounding box center [971, 657] width 59 height 15
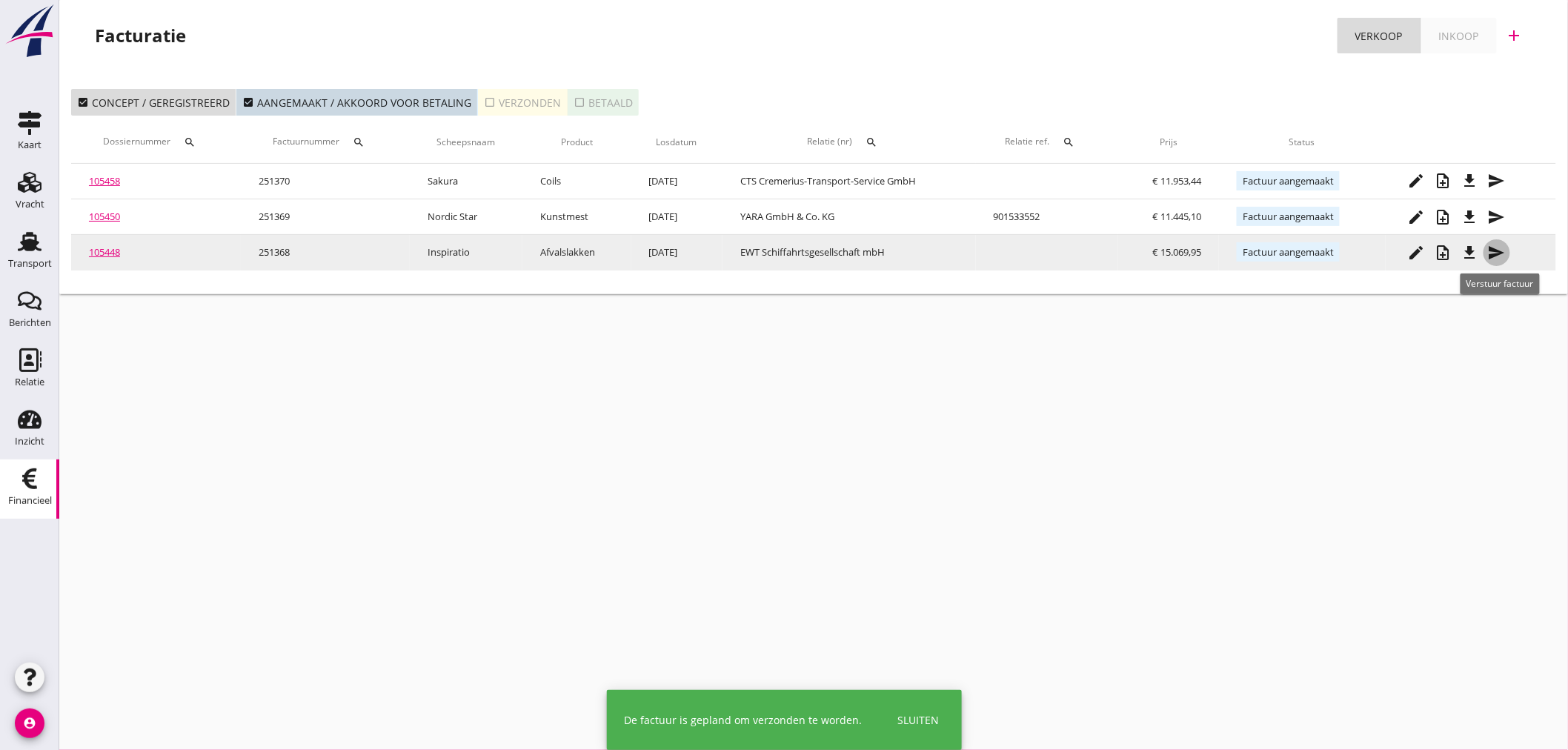
click at [1489, 249] on div "send" at bounding box center [1496, 253] width 26 height 18
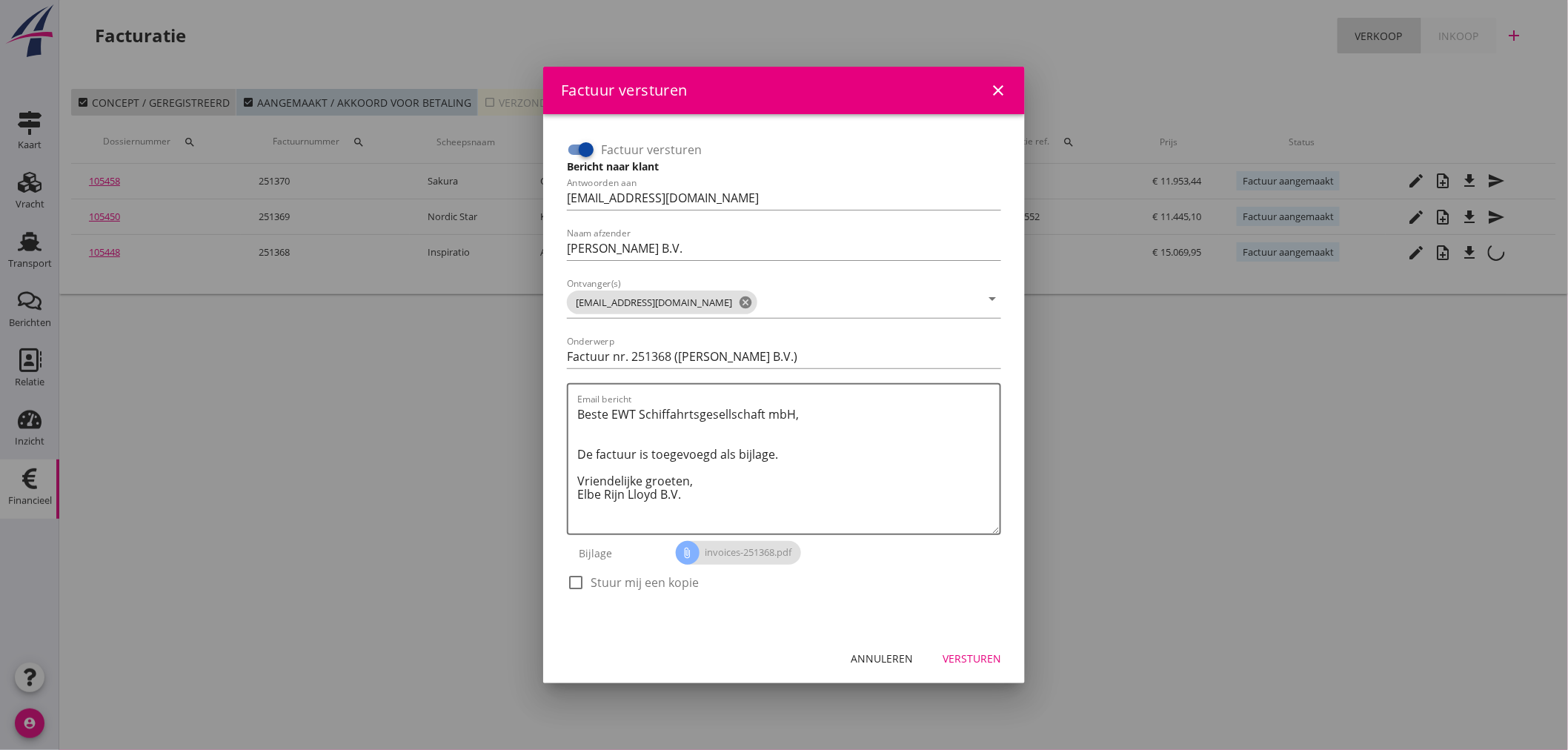
click at [657, 576] on label "Stuur mij een kopie" at bounding box center [644, 582] width 108 height 15
checkbox input "true"
click at [996, 664] on button "Versturen" at bounding box center [971, 657] width 83 height 26
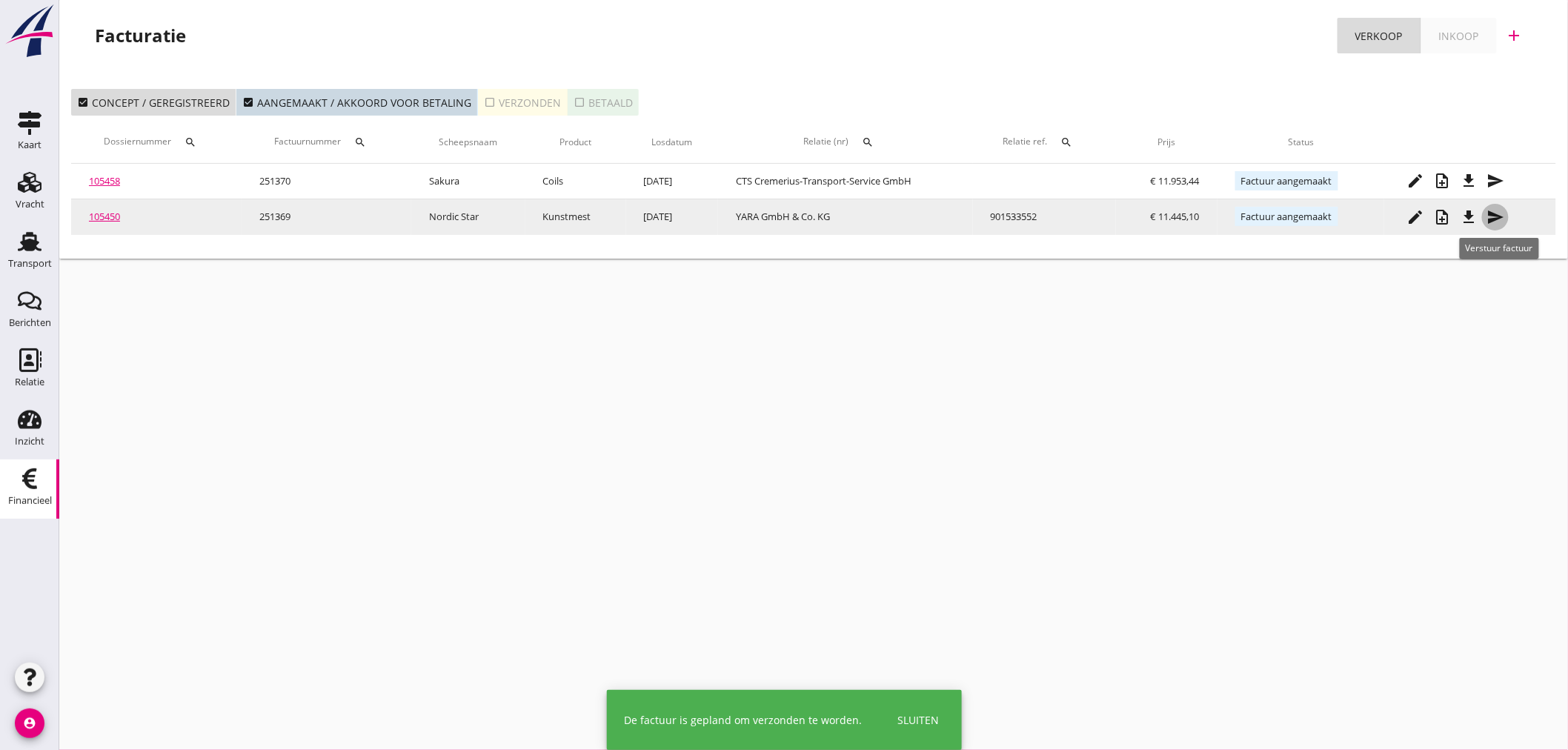
click at [1502, 217] on icon "send" at bounding box center [1495, 218] width 18 height 18
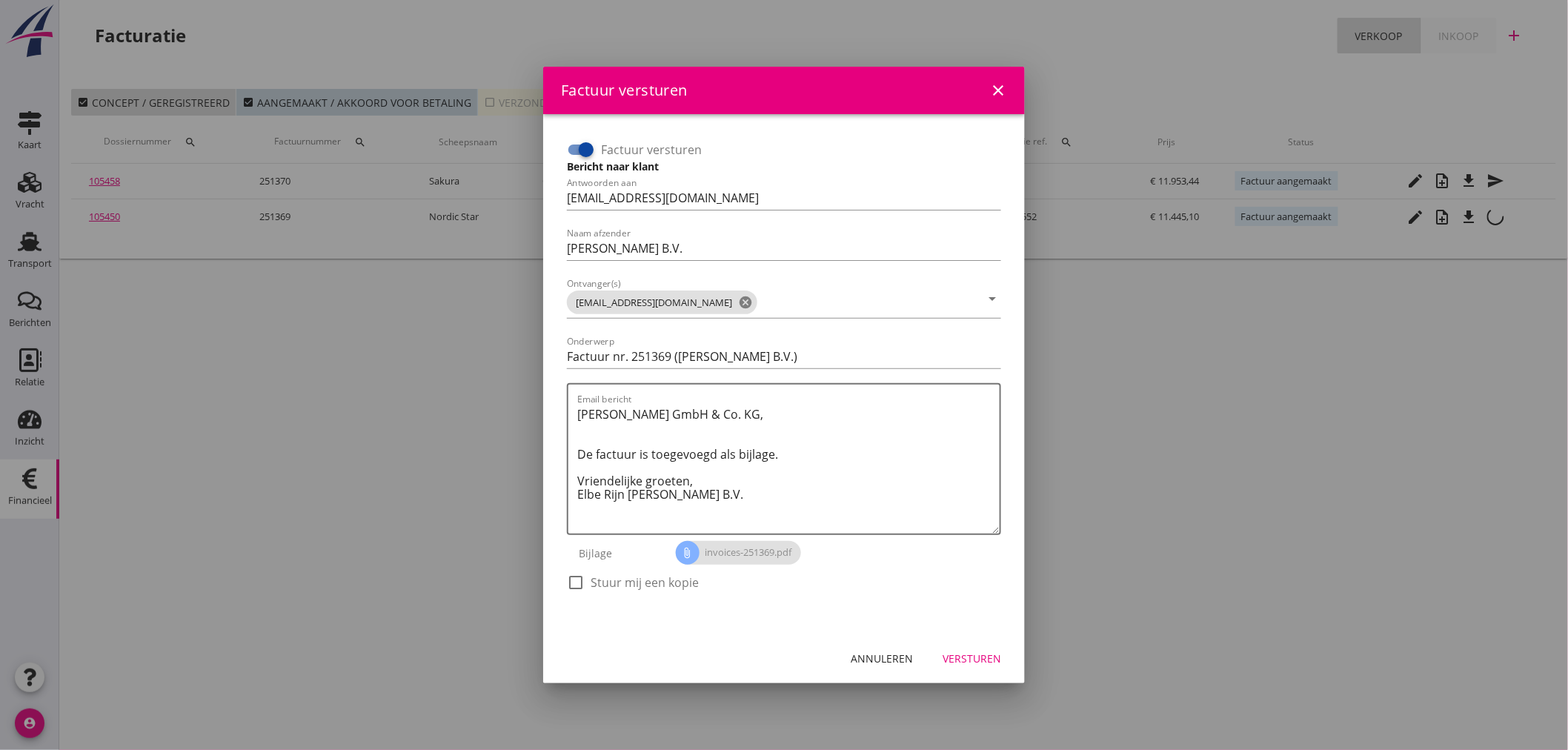
click at [609, 580] on label "Stuur mij een kopie" at bounding box center [644, 582] width 108 height 15
checkbox input "true"
drag, startPoint x: 987, startPoint y: 665, endPoint x: 977, endPoint y: 657, distance: 12.8
click at [987, 664] on button "Versturen" at bounding box center [971, 657] width 83 height 26
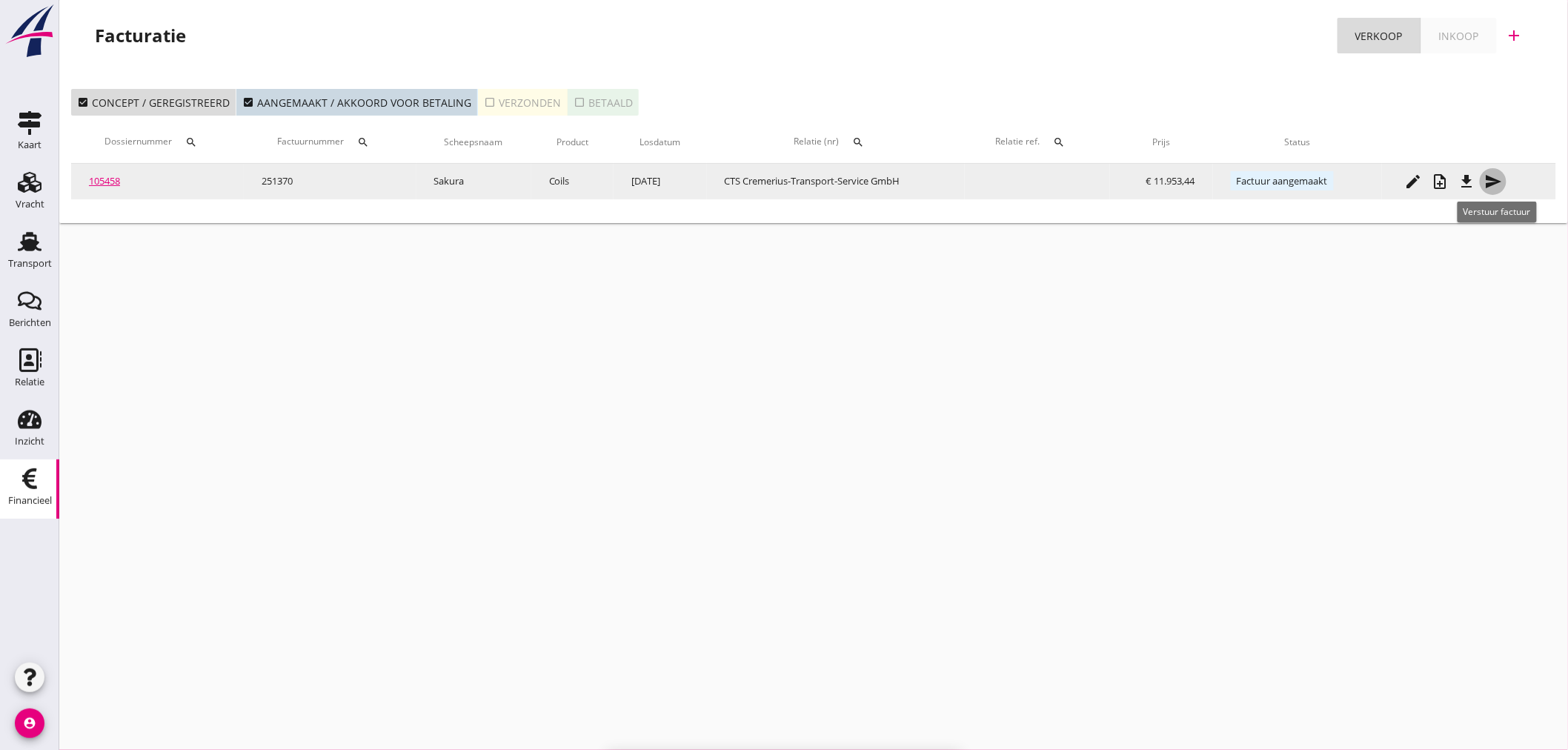
click at [1501, 176] on icon "send" at bounding box center [1494, 181] width 18 height 18
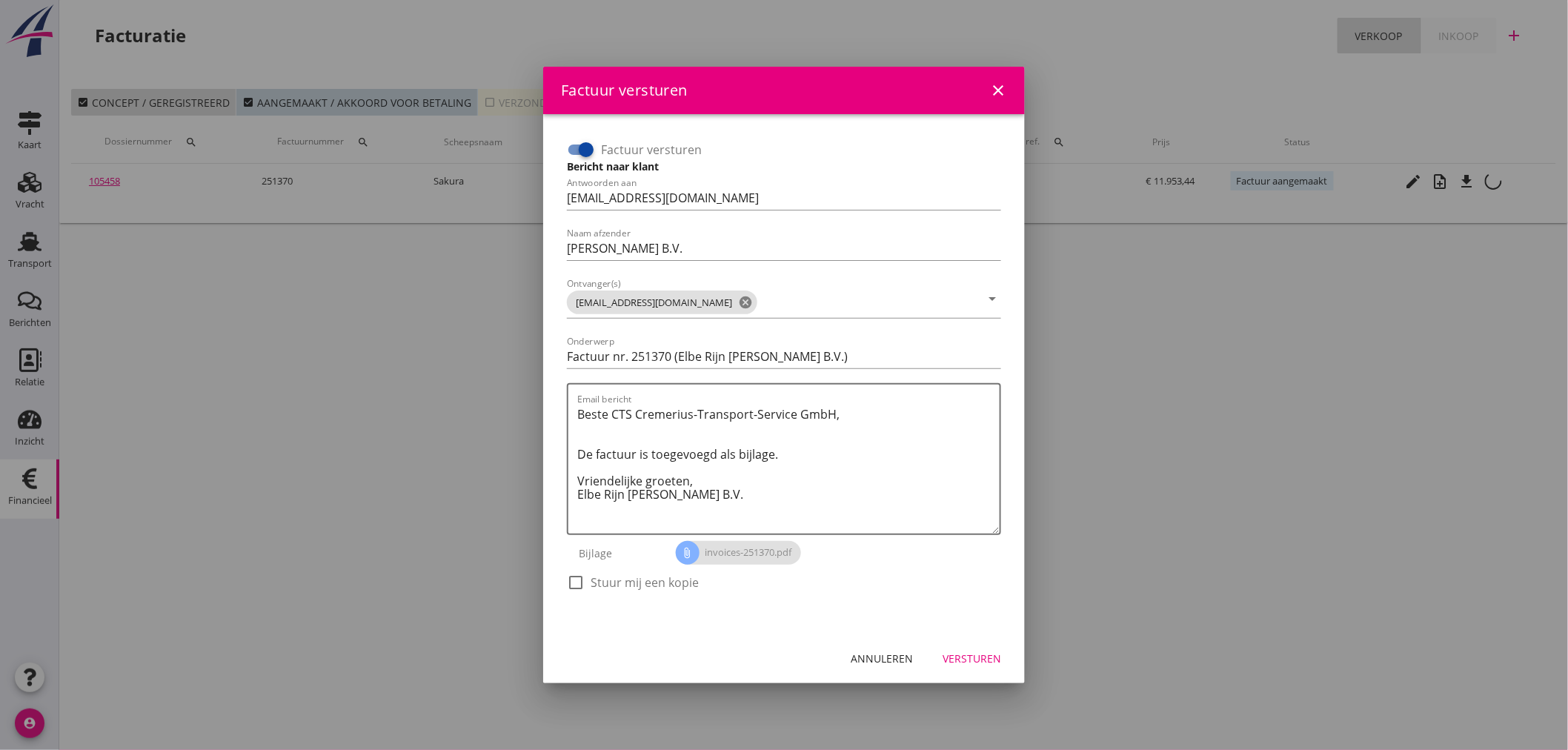
click at [622, 584] on label "Stuur mij een kopie" at bounding box center [644, 582] width 108 height 15
checkbox input "true"
click at [963, 658] on div "Versturen" at bounding box center [971, 657] width 59 height 15
